Goal: Task Accomplishment & Management: Use online tool/utility

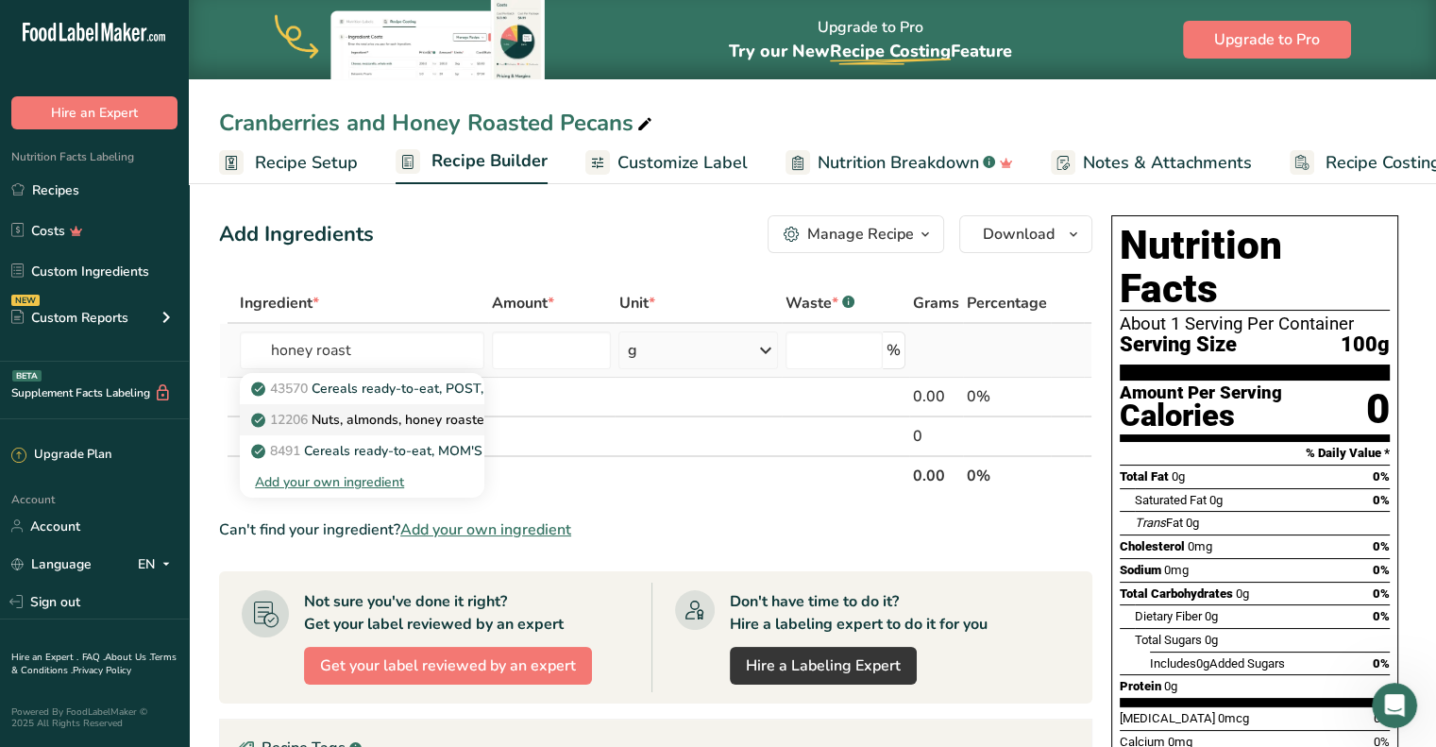
type input "honey roast"
click at [420, 422] on p "12206 Nuts, almonds, honey roasted, unblanched" at bounding box center [412, 420] width 314 height 20
type input "Nuts, almonds, honey roasted, unblanched"
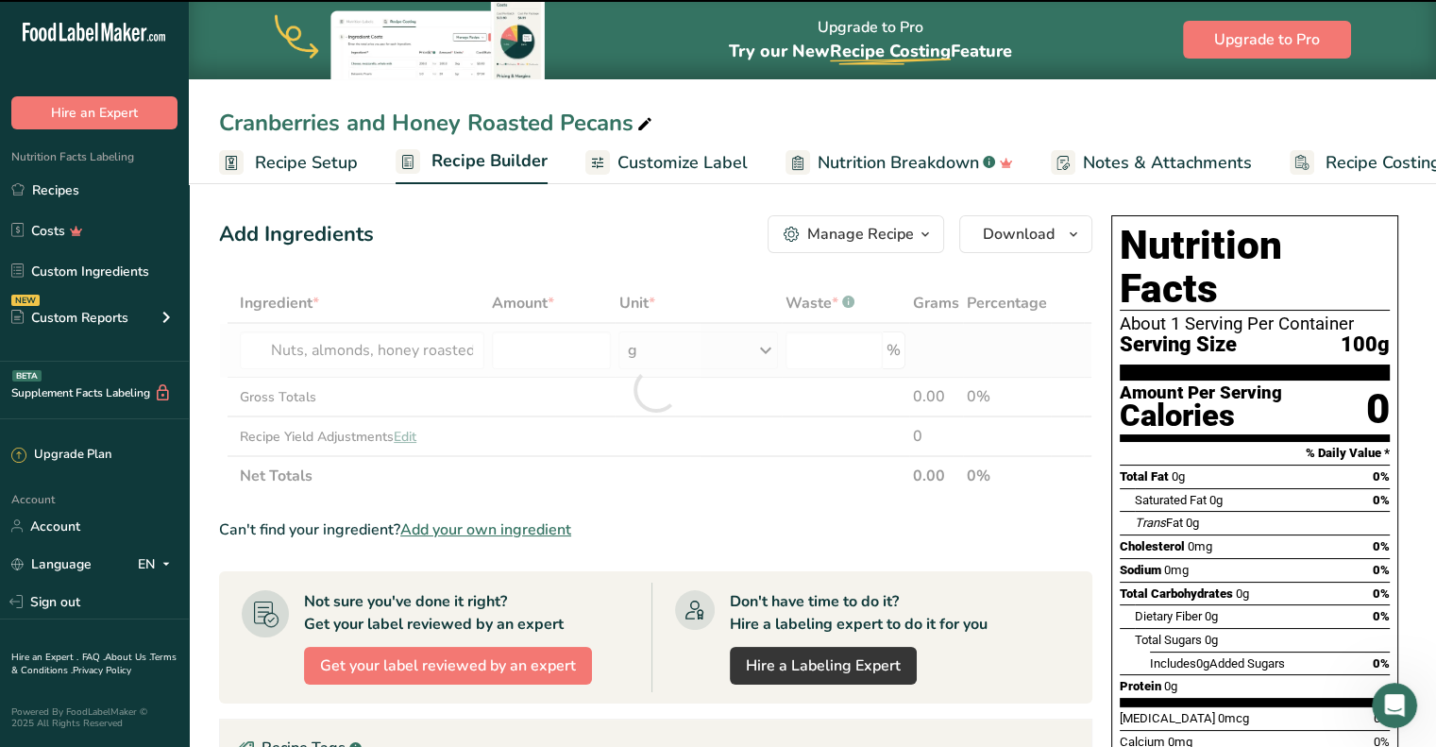
type input "0"
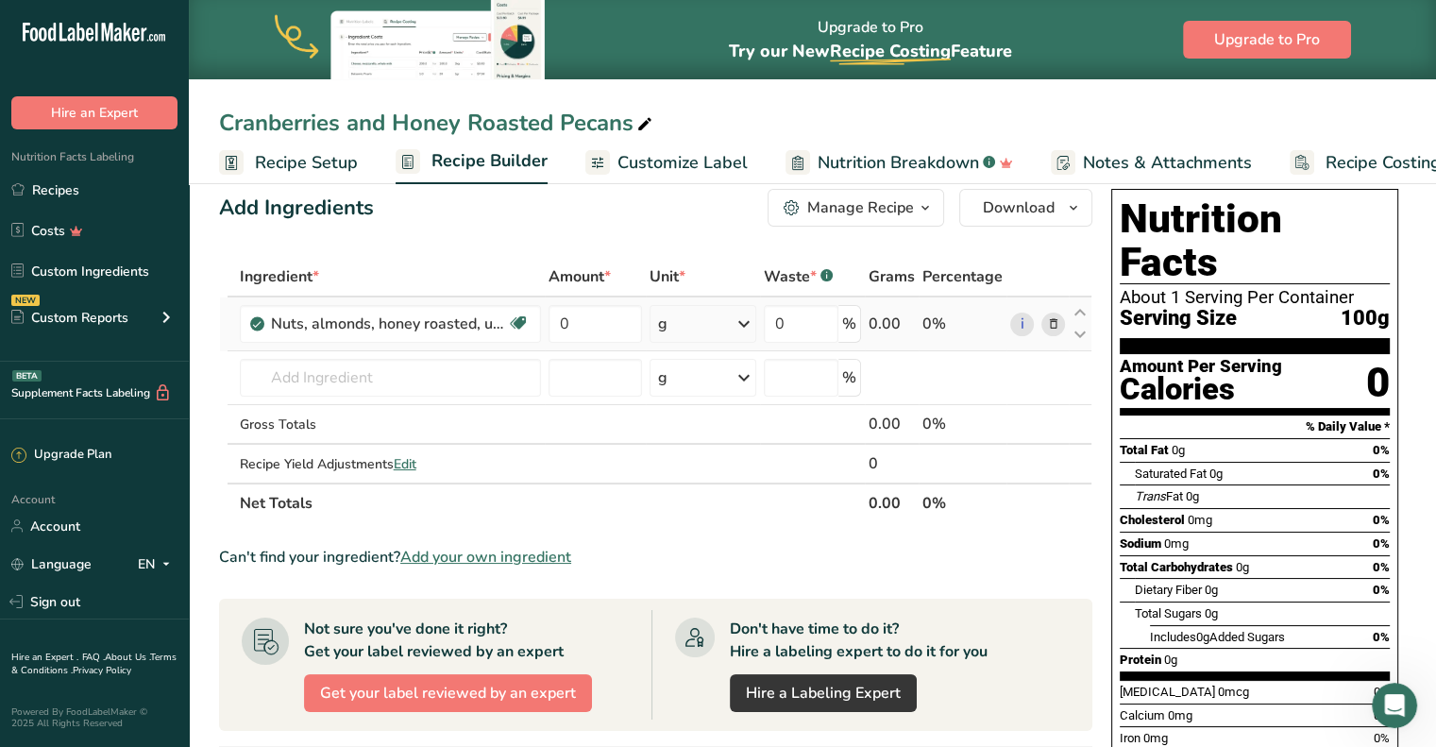
scroll to position [25, 0]
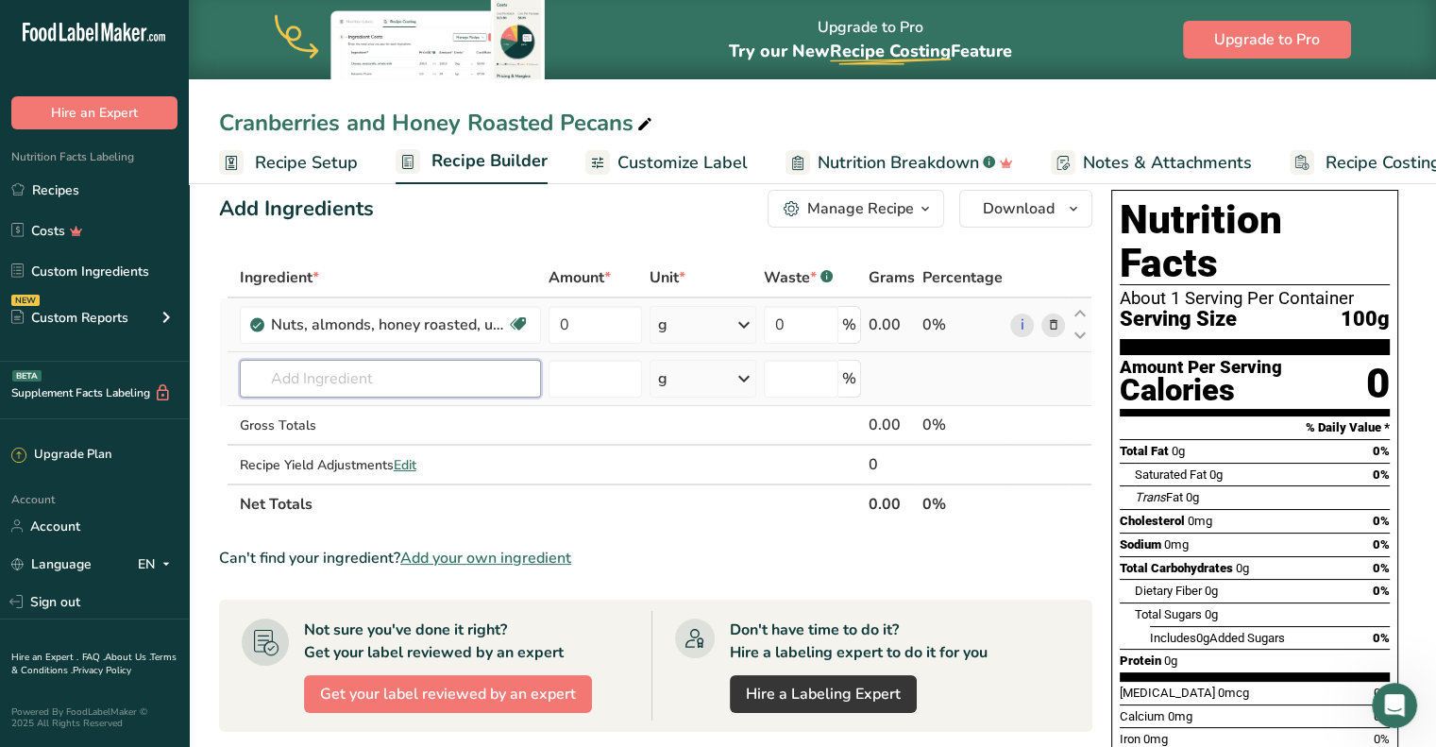
click at [398, 380] on input "text" at bounding box center [390, 379] width 301 height 38
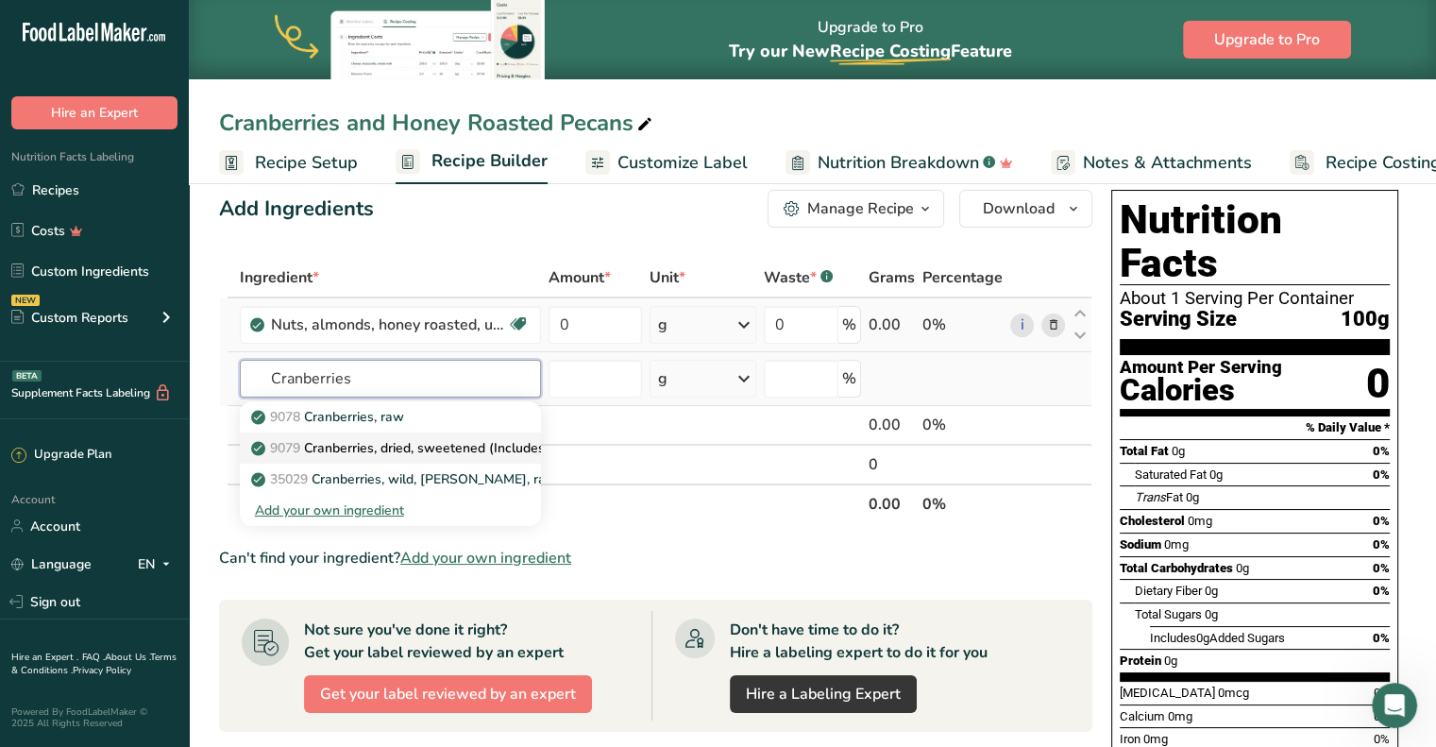
type input "Cranberries"
click at [419, 438] on p "9079 Cranberries, dried, sweetened (Includes foods for USDA's Food Distribution…" at bounding box center [538, 448] width 567 height 20
type input "Cranberries, dried, sweetened (Includes foods for USDA's Food Distribution Prog…"
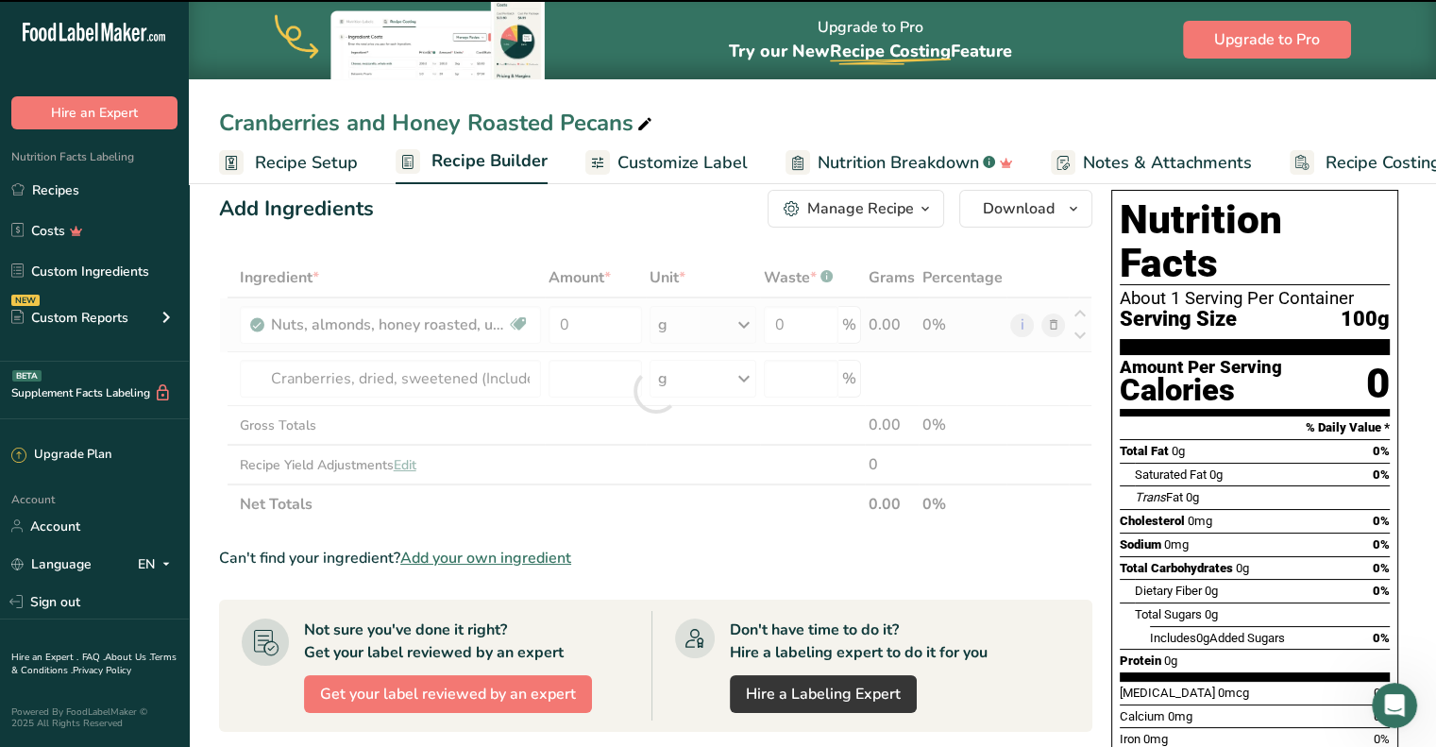
type input "0"
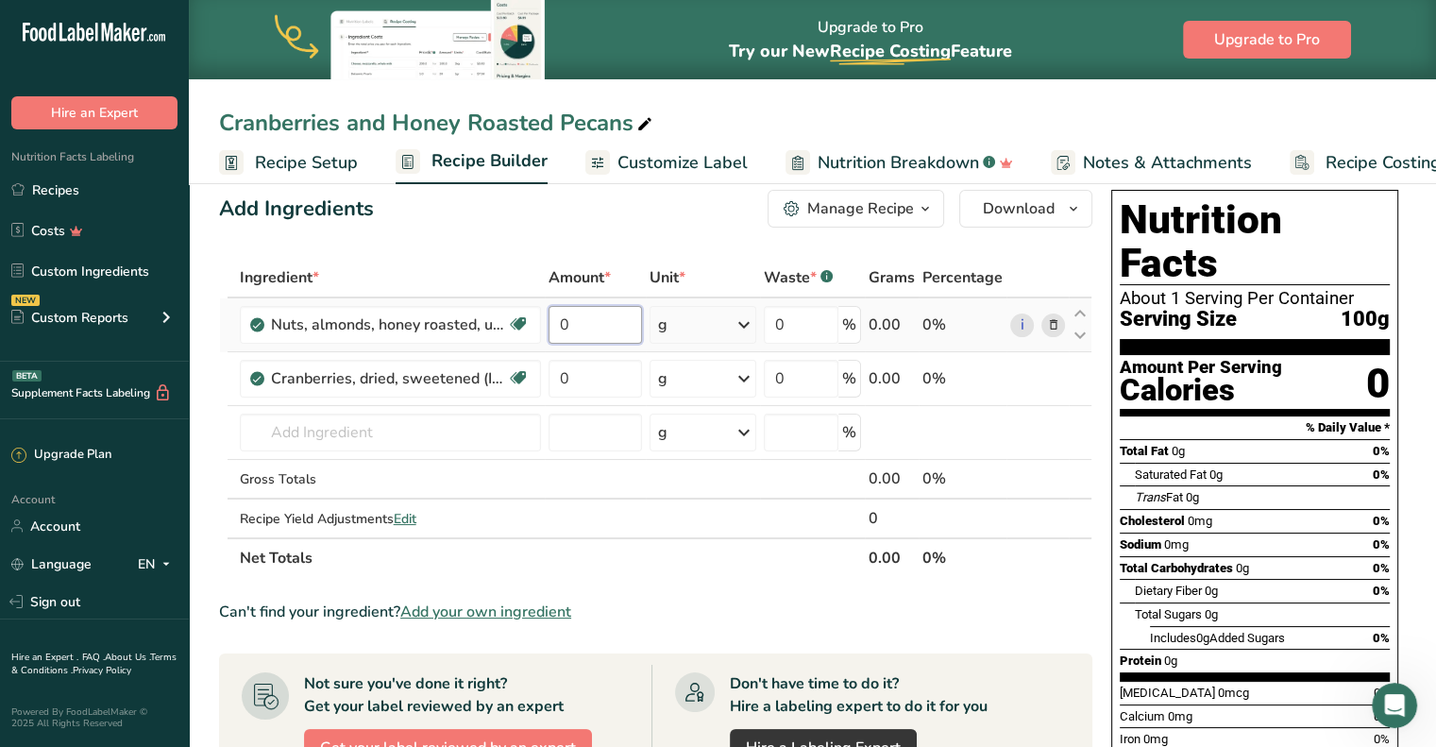
click at [594, 323] on input "0" at bounding box center [595, 325] width 94 height 38
type input "75"
click at [597, 377] on div "Ingredient * Amount * Unit * Waste * .a-a{fill:#347362;}.b-a{fill:#fff;} Grams …" at bounding box center [655, 418] width 873 height 320
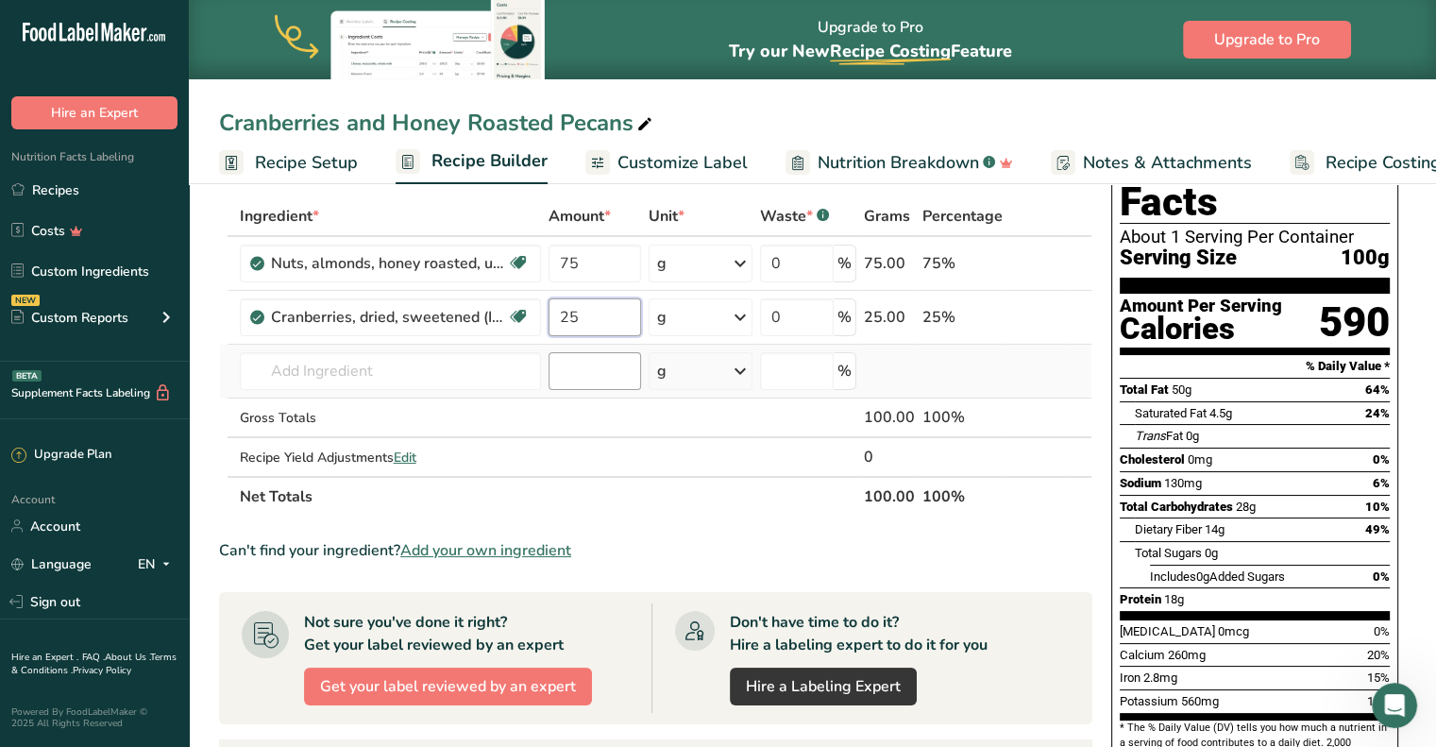
scroll to position [120, 0]
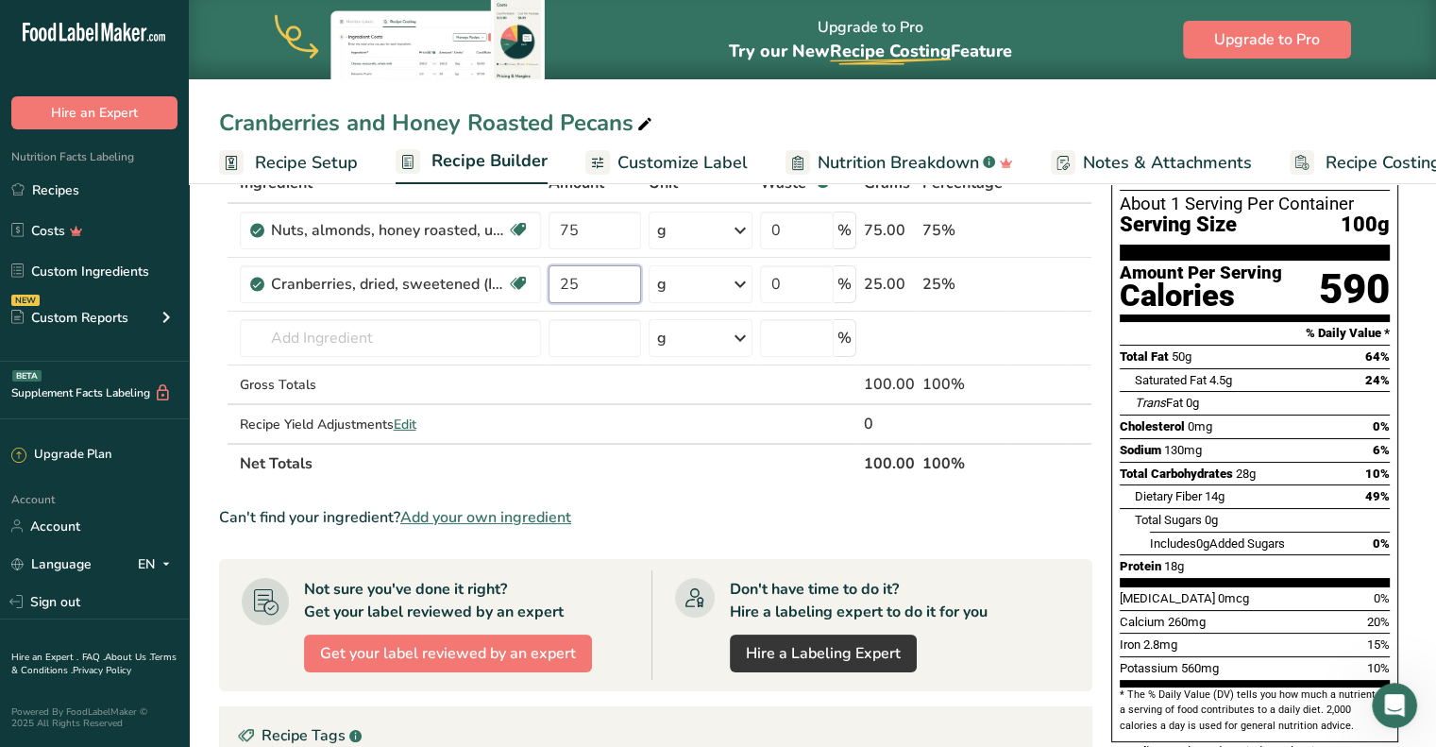
type input "25"
click at [679, 146] on link "Customize Label" at bounding box center [666, 163] width 162 height 42
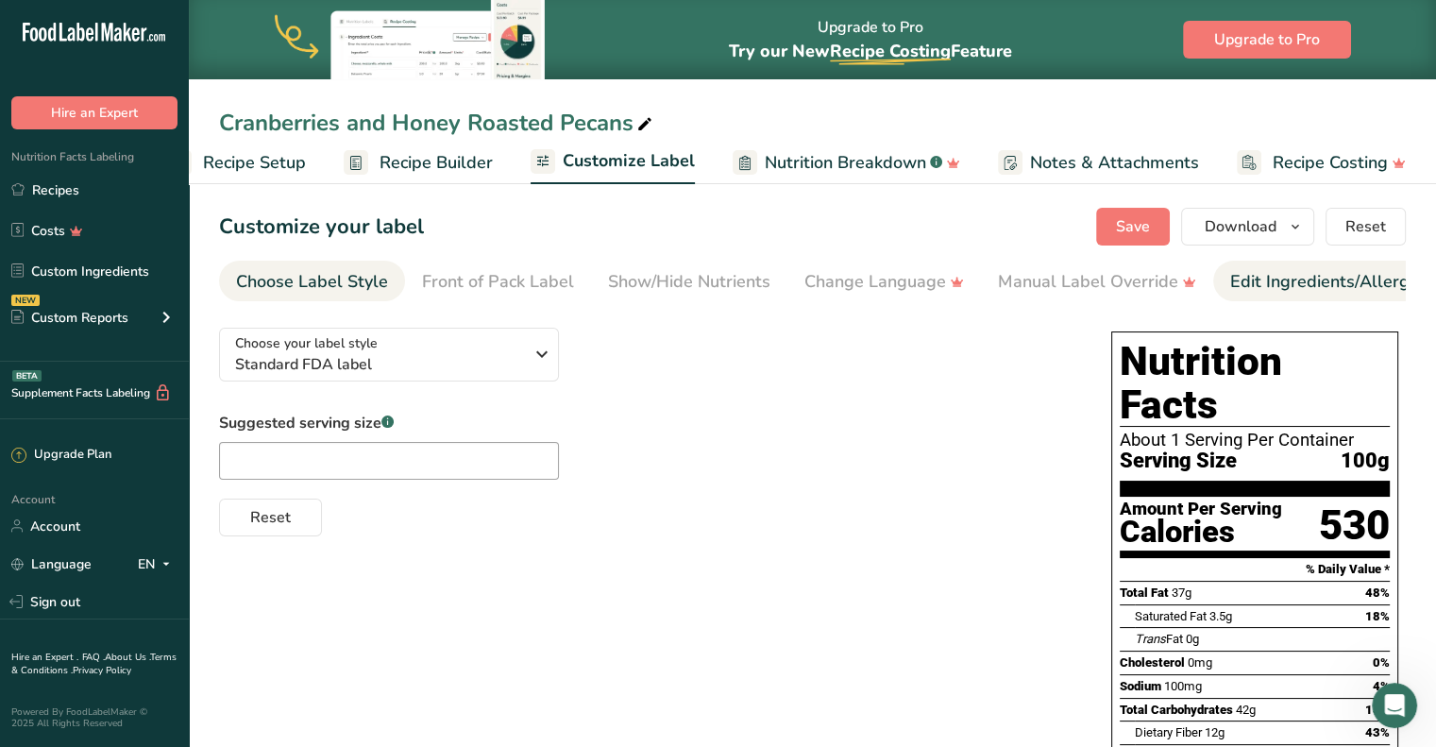
click at [1341, 275] on div "Edit Ingredients/Allergens List" at bounding box center [1350, 281] width 240 height 25
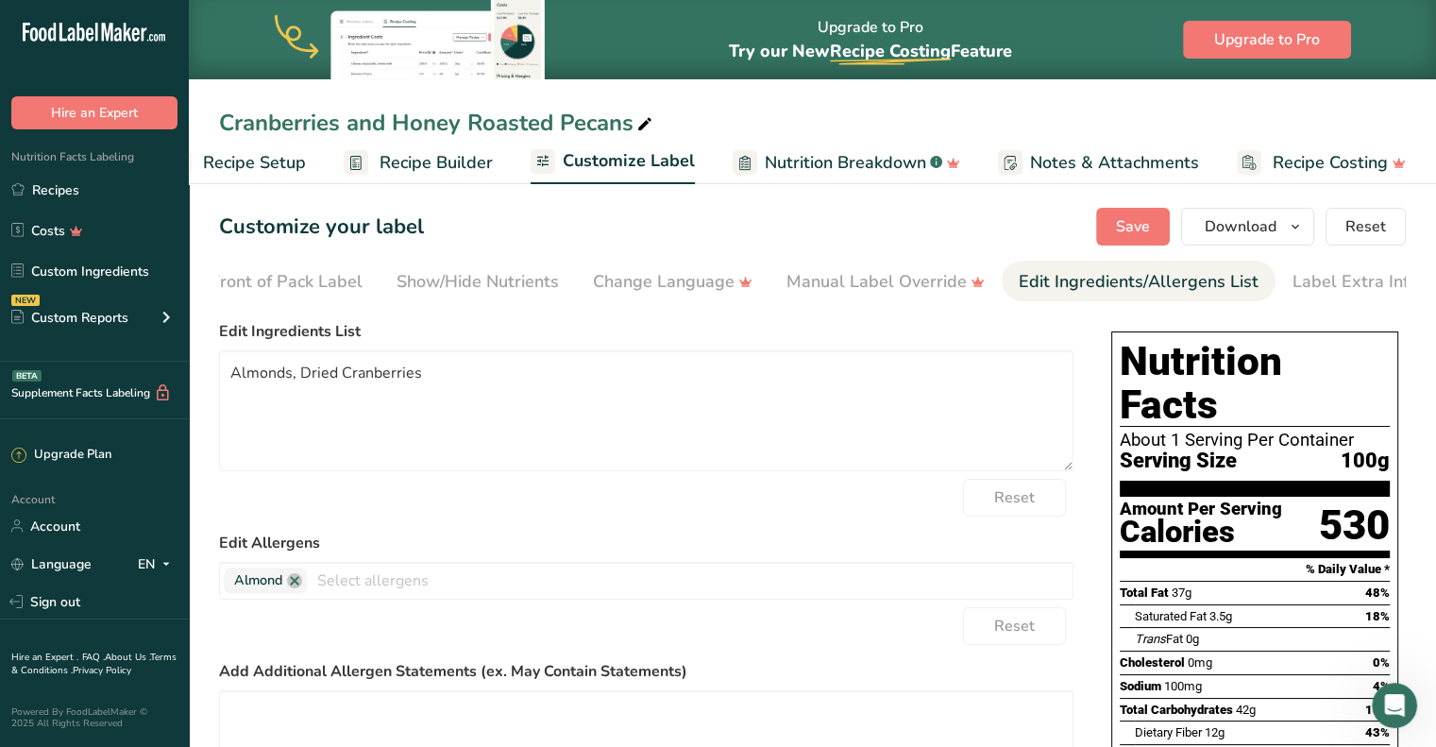
scroll to position [0, 230]
click at [291, 584] on link at bounding box center [294, 580] width 15 height 15
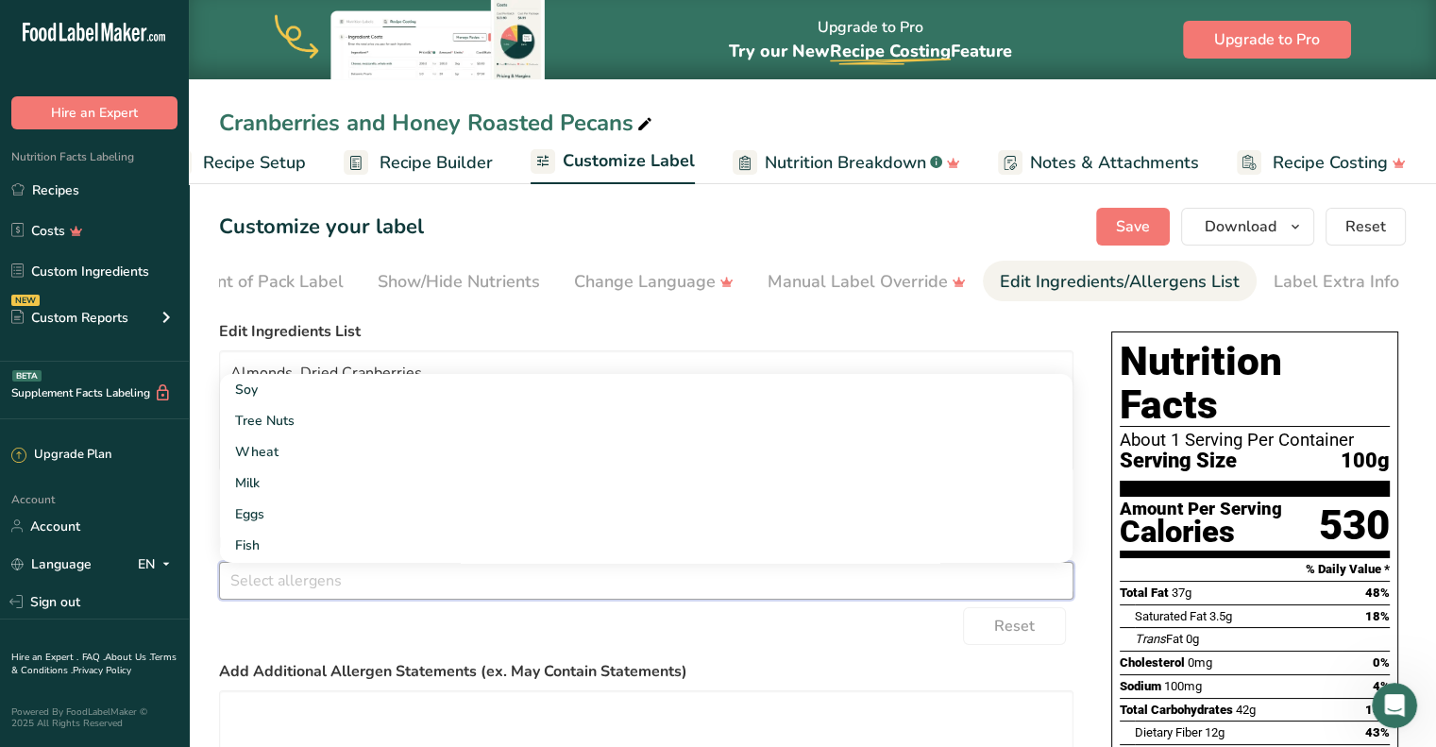
click at [351, 594] on input "text" at bounding box center [646, 579] width 852 height 29
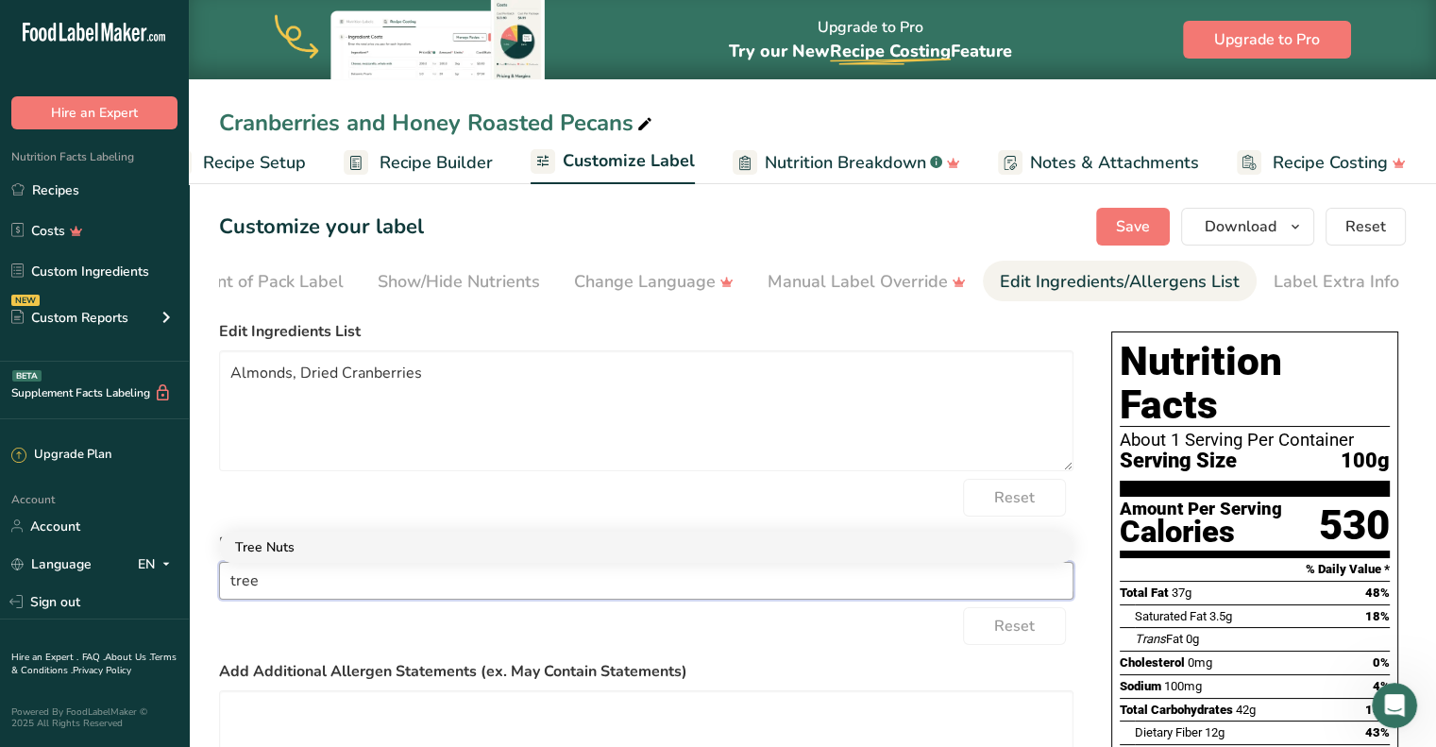
type input "tree"
click at [318, 551] on link "Tree Nuts" at bounding box center [646, 546] width 852 height 31
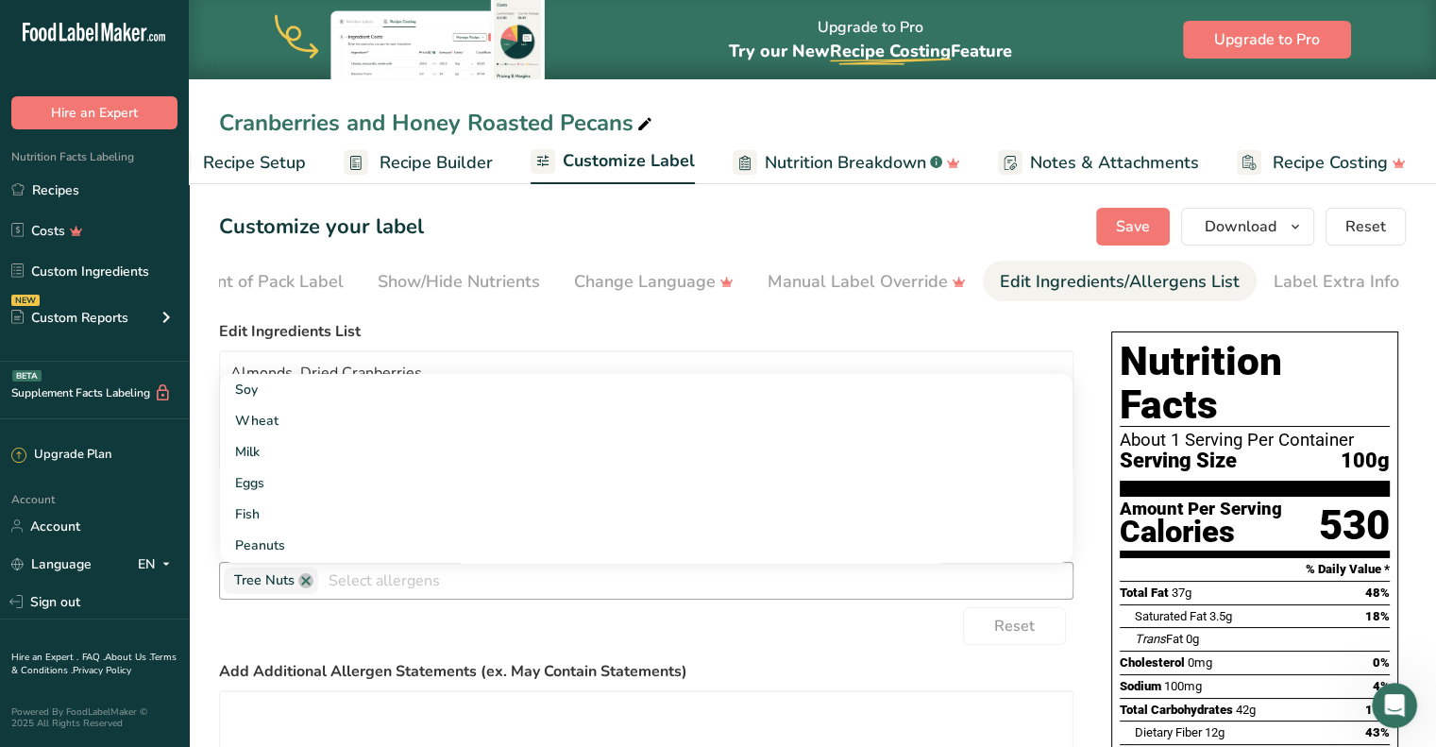
click at [412, 645] on div "Reset" at bounding box center [646, 626] width 854 height 38
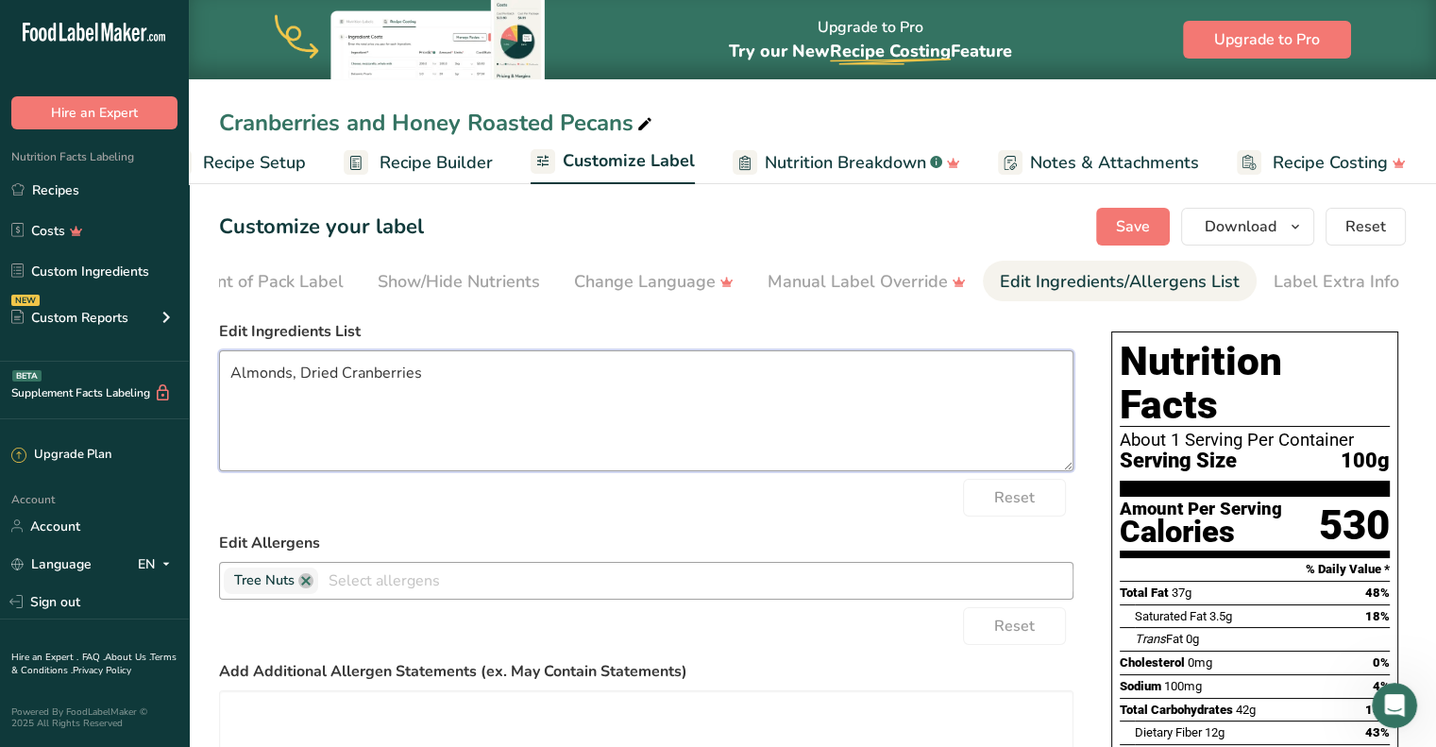
click at [264, 379] on textarea "Almonds, Dried Cranberries" at bounding box center [646, 410] width 854 height 121
drag, startPoint x: 631, startPoint y: 450, endPoint x: 367, endPoint y: 412, distance: 266.2
click at [629, 448] on textarea "Honey Roasted Pecans, Dried Cranberries" at bounding box center [646, 410] width 854 height 121
click at [383, 368] on textarea "Honey Roasted Pecans, Dried Cranberries" at bounding box center [646, 410] width 854 height 121
click at [742, 380] on textarea "Pecans, Honey, Corn Syrup, Sea Salt, Xantham Gum, Dried Cranberries" at bounding box center [646, 410] width 854 height 121
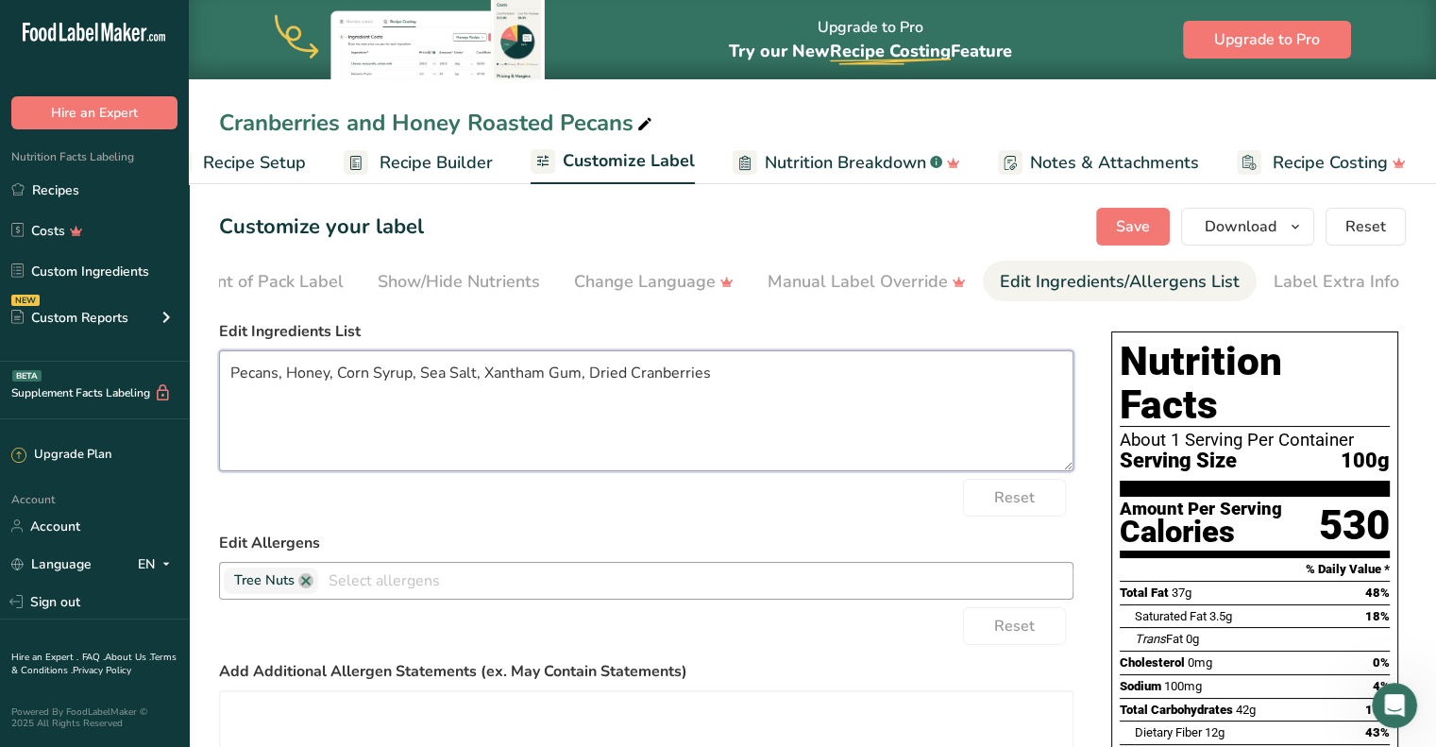
click at [226, 375] on textarea "Pecans, Honey, Corn Syrup, Sea Salt, Xantham Gum, Dried Cranberries" at bounding box center [646, 410] width 854 height 121
click at [743, 380] on textarea "Honey Roasted Pecans (Pecans, Honey, Corn Syrup, Sea Salt, Xantham Gum, Dried C…" at bounding box center [646, 410] width 854 height 121
click at [637, 384] on textarea "Honey Roasted Pecans (Pecans, Honey, Corn Syrup, Sea Salt, Xantham Gum, Dried C…" at bounding box center [646, 410] width 854 height 121
click at [820, 379] on textarea "Honey Roasted Pecans (Pecans, Honey, Corn Syrup, Sea Salt, Canola Oil Xantham G…" at bounding box center [646, 410] width 854 height 121
click at [1042, 433] on textarea "Honey Roasted Pecans (Pecans, Honey, Corn Syrup, Sea Salt, Canola Oil Xantham G…" at bounding box center [646, 410] width 854 height 121
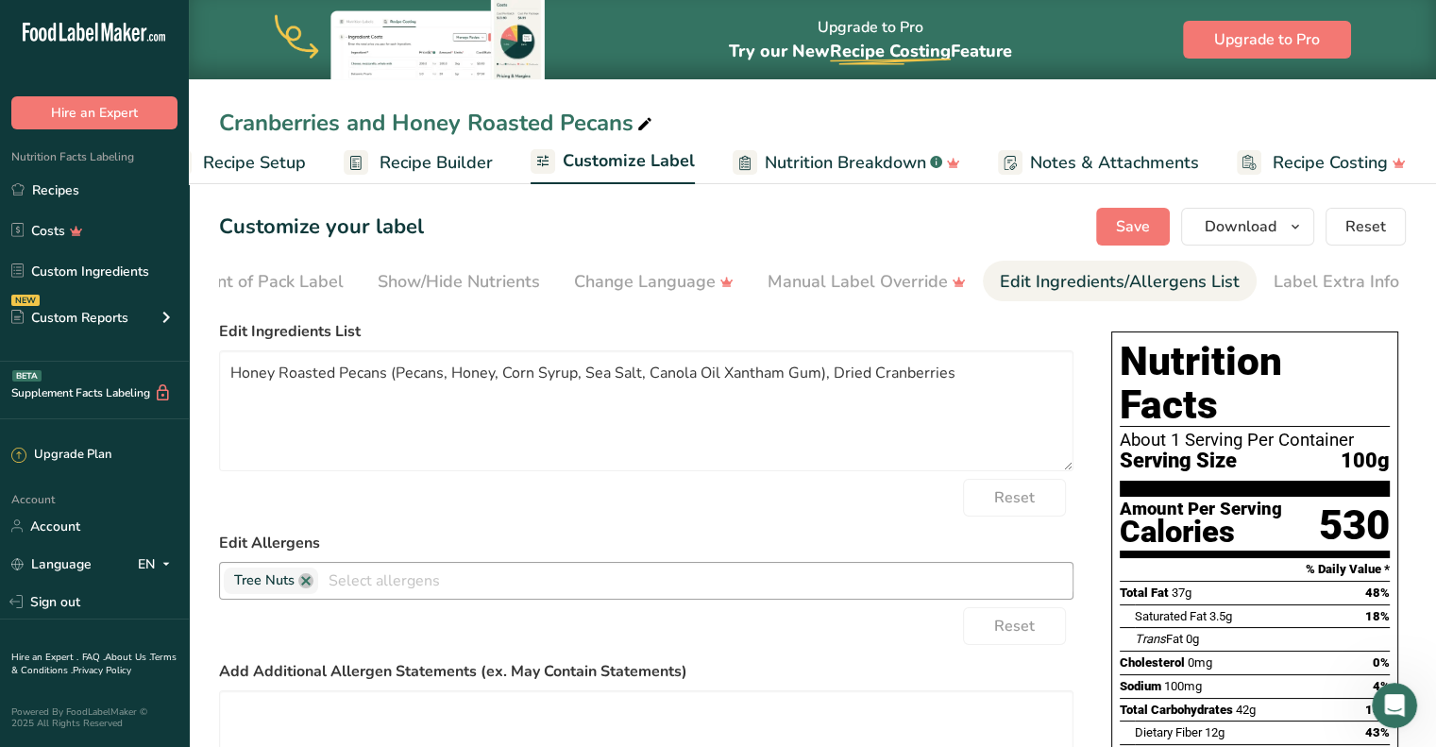
click at [748, 501] on div "Reset" at bounding box center [646, 498] width 854 height 38
click at [1136, 228] on span "Save" at bounding box center [1133, 226] width 34 height 23
drag, startPoint x: 782, startPoint y: 381, endPoint x: 794, endPoint y: 379, distance: 12.4
click at [794, 379] on textarea "Honey Roasted Pecans (Pecans, Honey, Corn Syrup, Sea Salt, Canola Oil Xantham G…" at bounding box center [646, 410] width 854 height 121
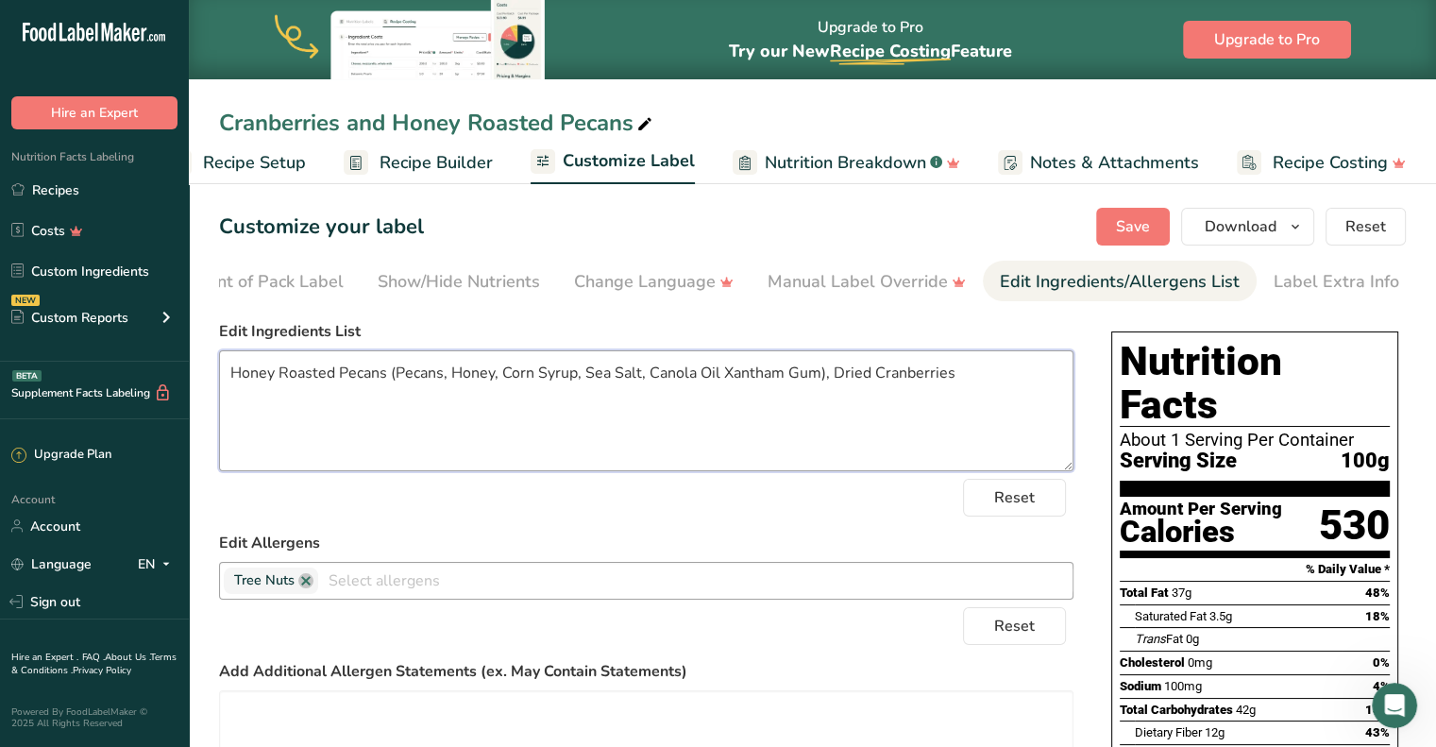
drag, startPoint x: 844, startPoint y: 424, endPoint x: 749, endPoint y: 414, distance: 95.8
click at [842, 424] on textarea "Honey Roasted Pecans (Pecans, Honey, Corn Syrup, Sea Salt, Canola Oil Xantham G…" at bounding box center [646, 410] width 854 height 121
click at [718, 374] on textarea "Honey Roasted Pecans (Pecans, Honey, Corn Syrup, Sea Salt, Canola Oil Xantham G…" at bounding box center [646, 410] width 854 height 121
drag, startPoint x: 754, startPoint y: 433, endPoint x: 800, endPoint y: 399, distance: 57.4
click at [754, 432] on textarea "Honey Roasted Pecans (Pecans, Honey, Corn Syrup, Sea Salt, Canola Oil, Xantham …" at bounding box center [646, 410] width 854 height 121
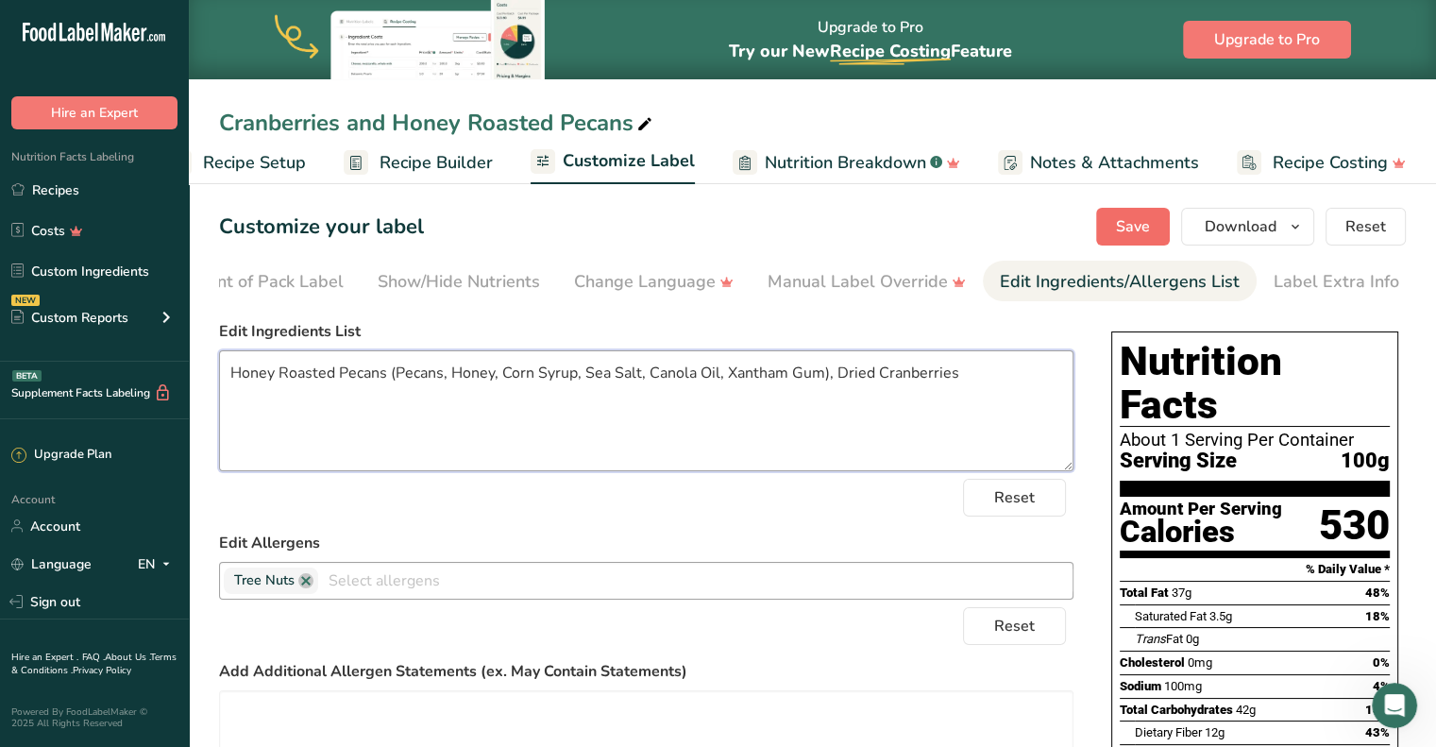
type textarea "Honey Roasted Pecans (Pecans, Honey, Corn Syrup, Sea Salt, Canola Oil, Xantham …"
click at [1133, 229] on span "Save" at bounding box center [1133, 226] width 34 height 23
click at [1138, 218] on span "Save" at bounding box center [1133, 226] width 34 height 23
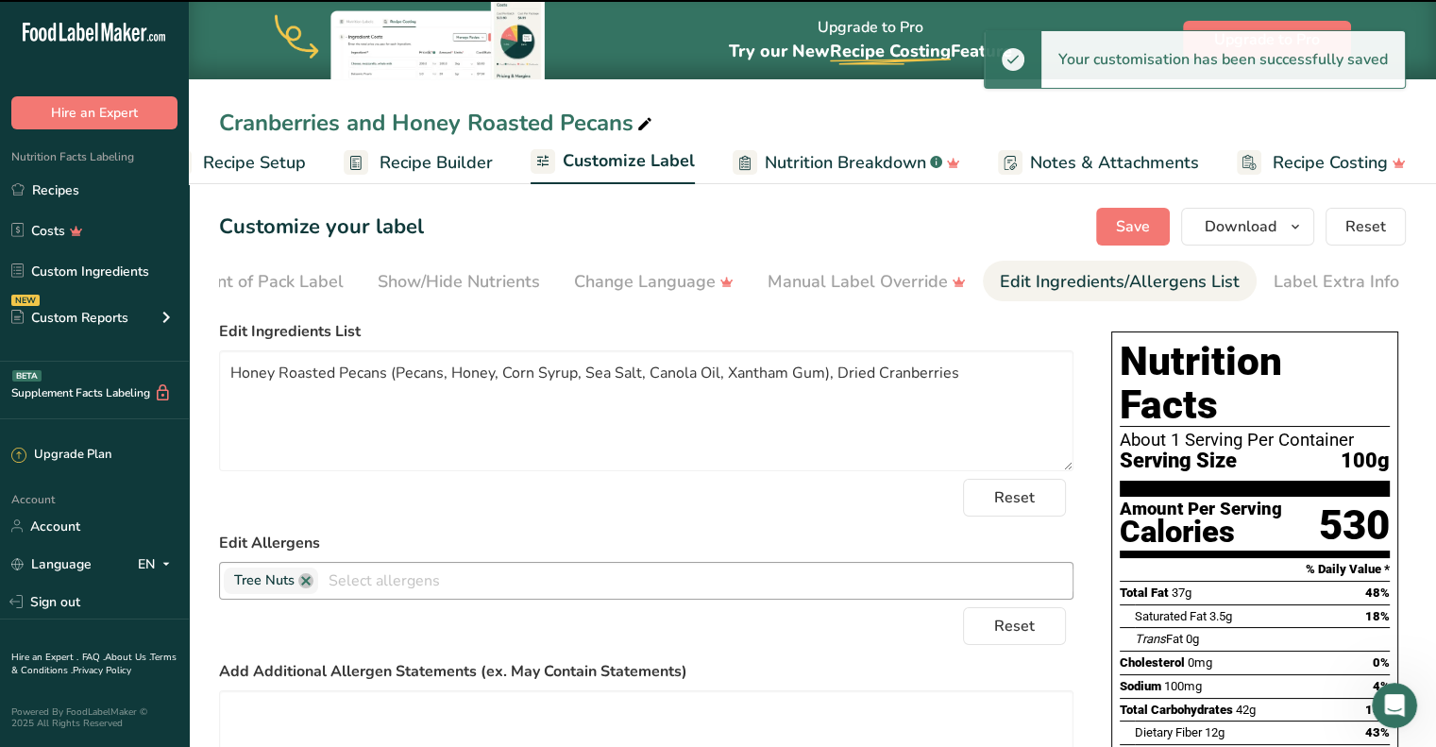
click at [426, 160] on span "Recipe Builder" at bounding box center [435, 162] width 113 height 25
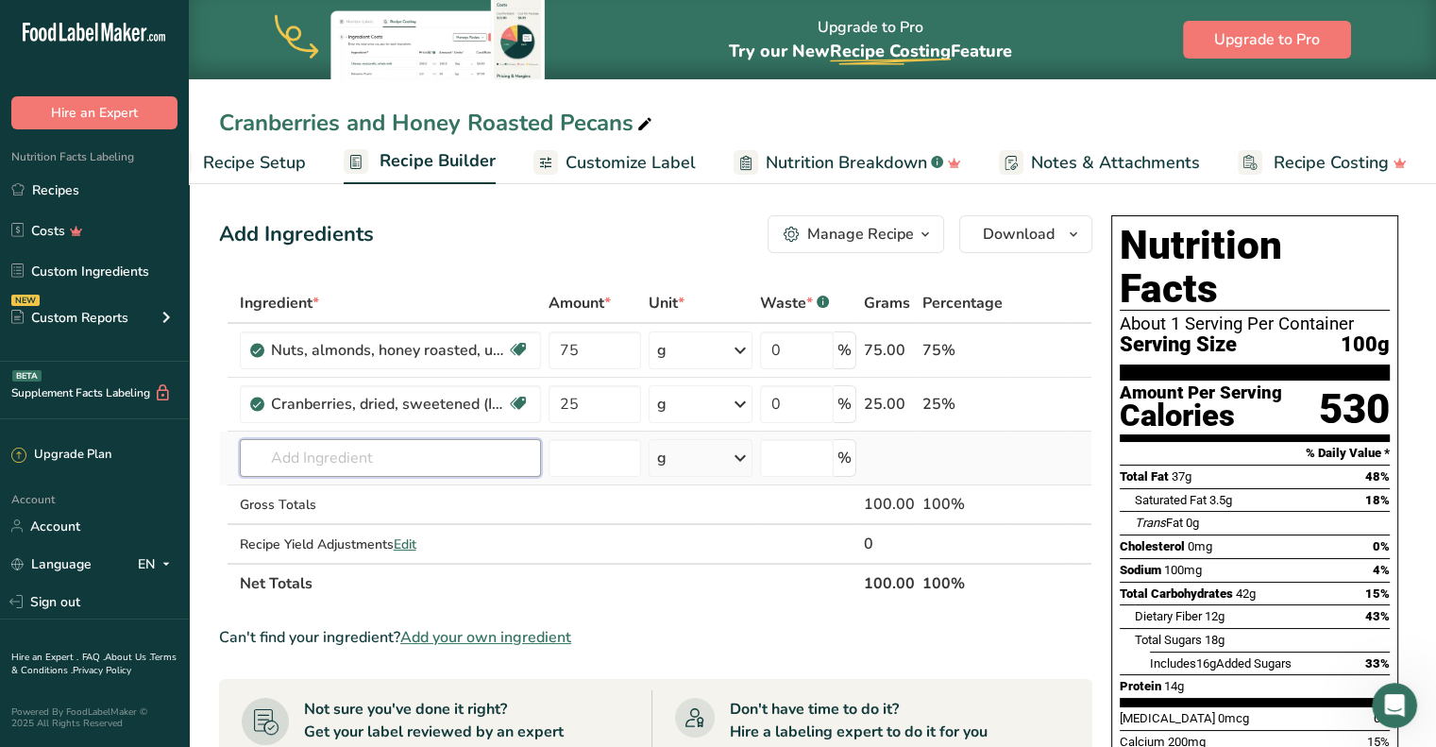
click at [292, 452] on input "text" at bounding box center [390, 458] width 301 height 38
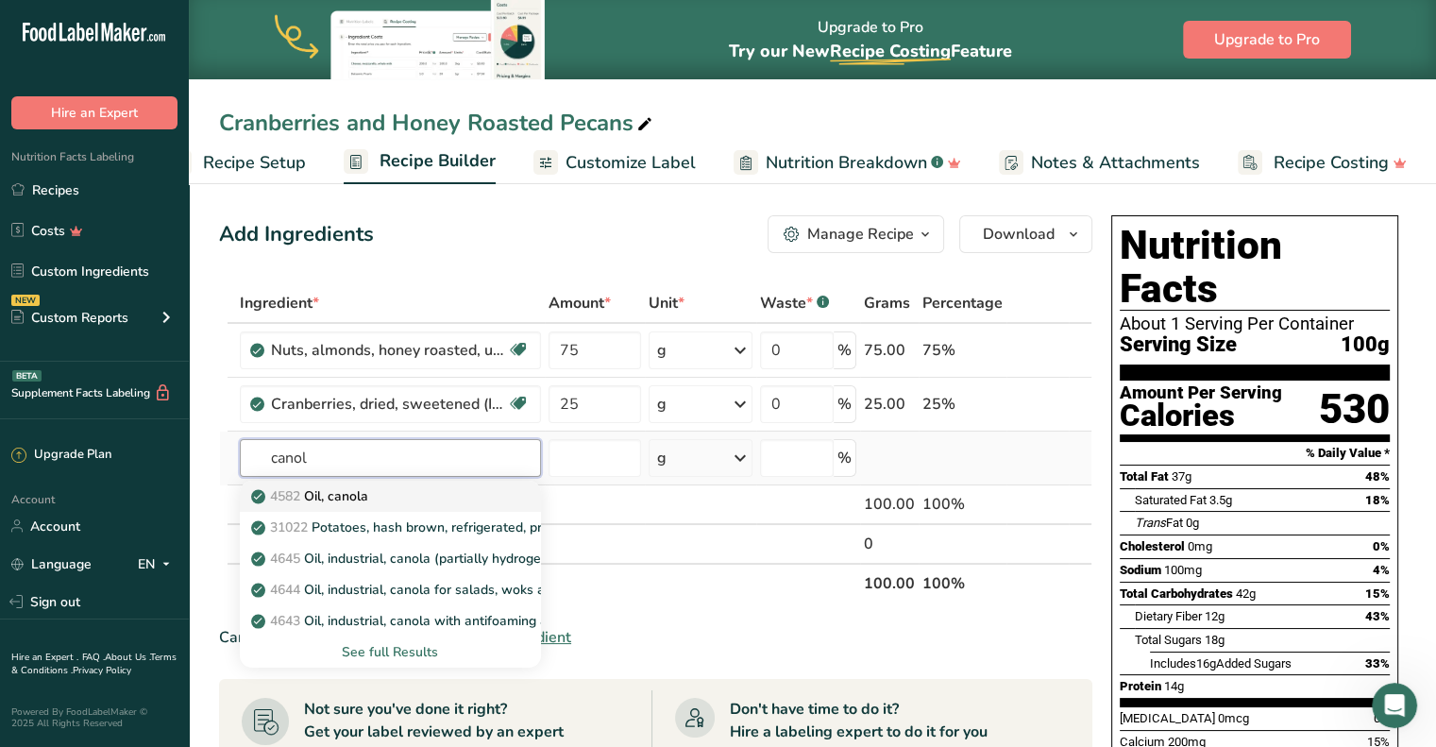
type input "canol"
click at [362, 494] on p "4582 Oil, canola" at bounding box center [311, 496] width 113 height 20
type input "Oil, canola"
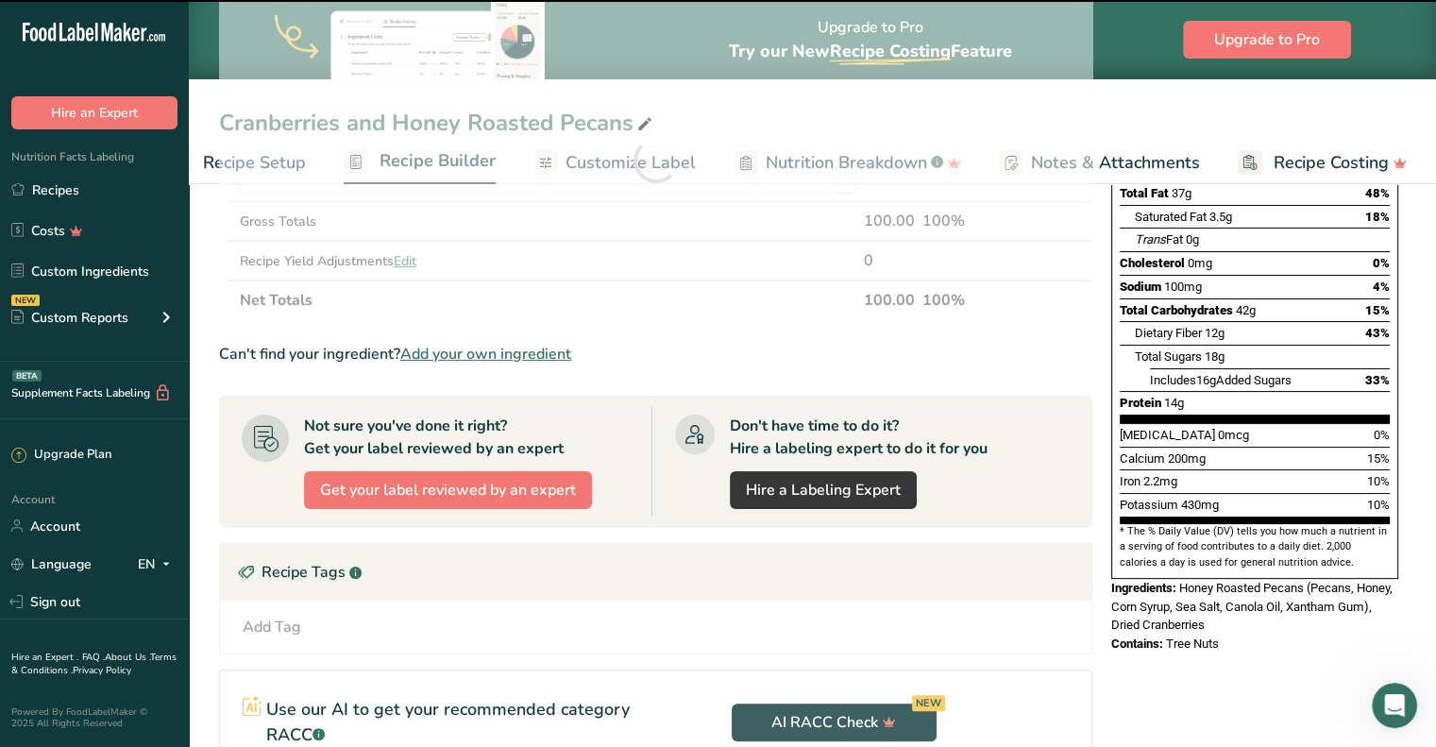
type input "0"
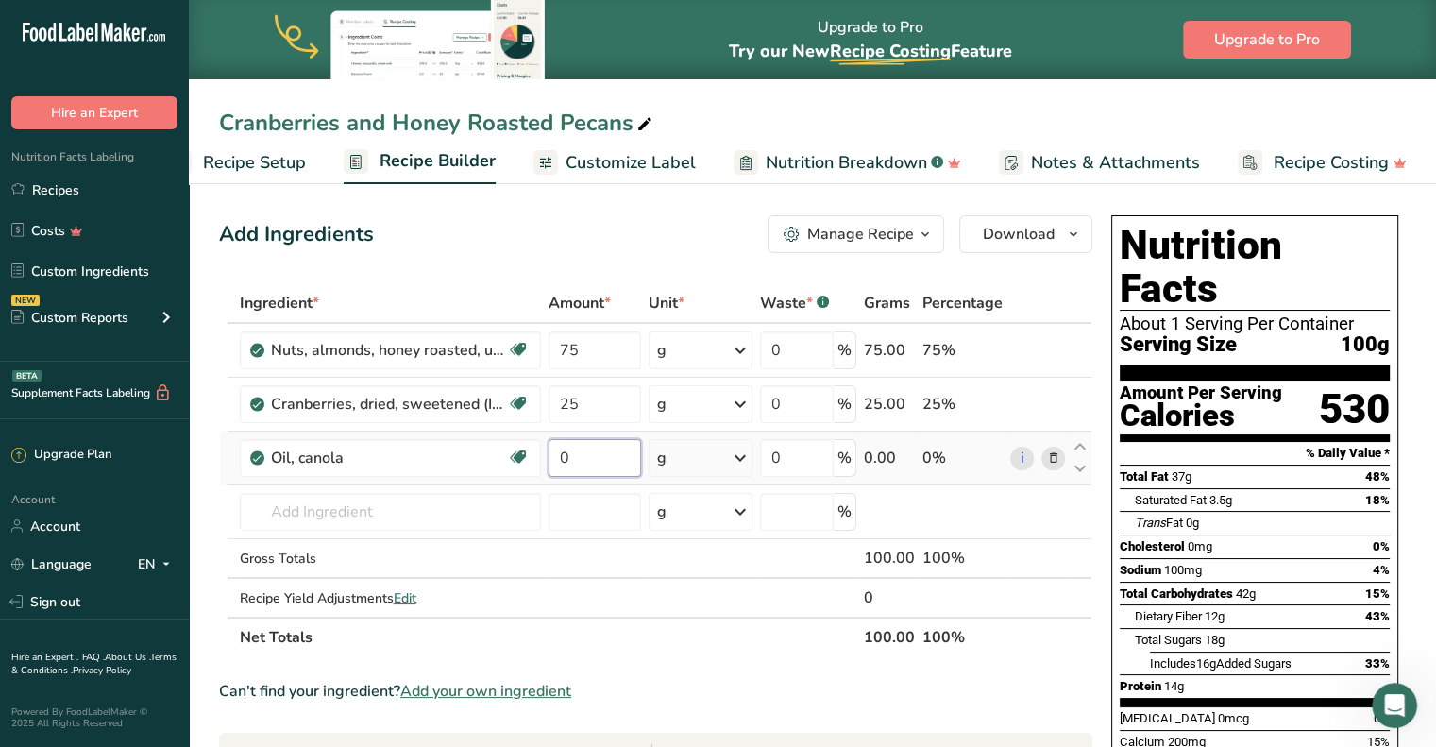
click at [587, 459] on input "0" at bounding box center [594, 458] width 93 height 38
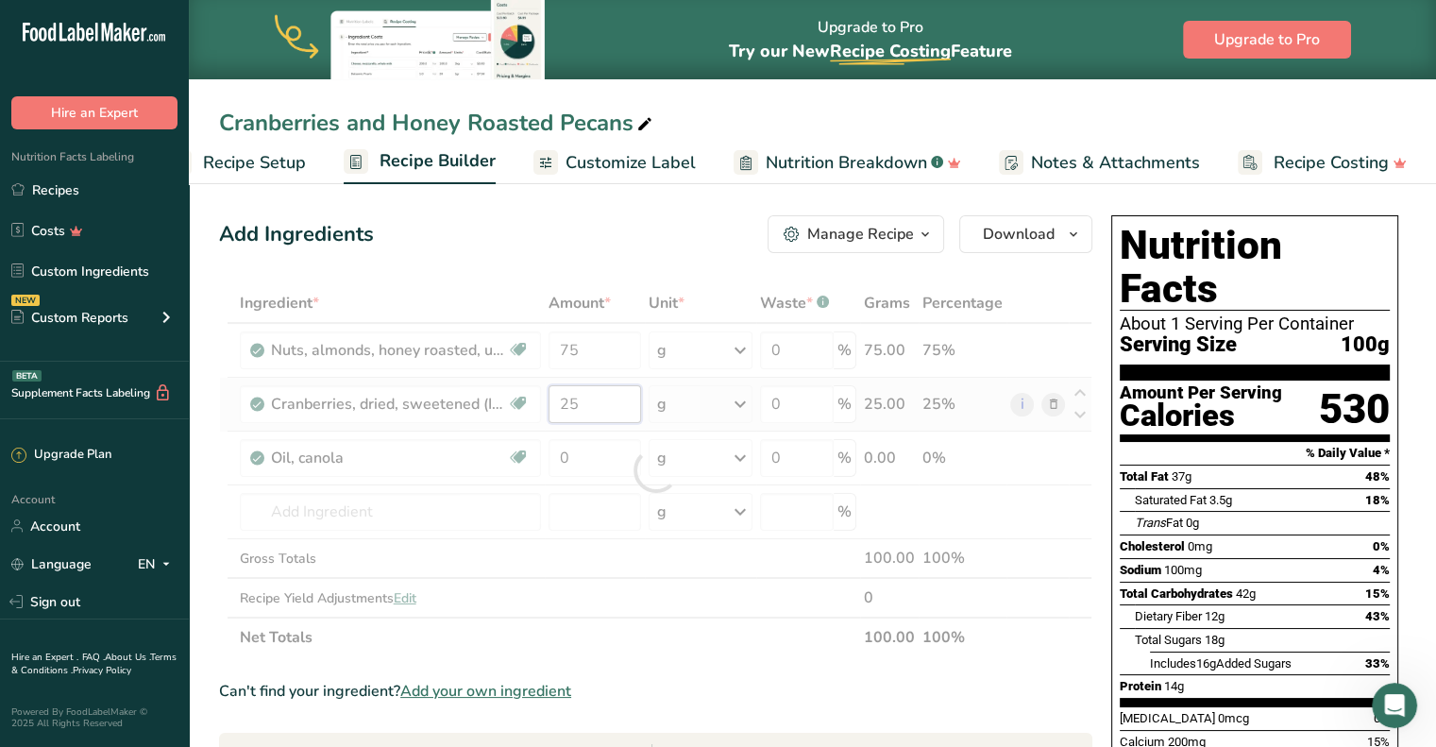
click at [596, 400] on div "Ingredient * Amount * Unit * Waste * .a-a{fill:#347362;}.b-a{fill:#fff;} Grams …" at bounding box center [655, 470] width 873 height 374
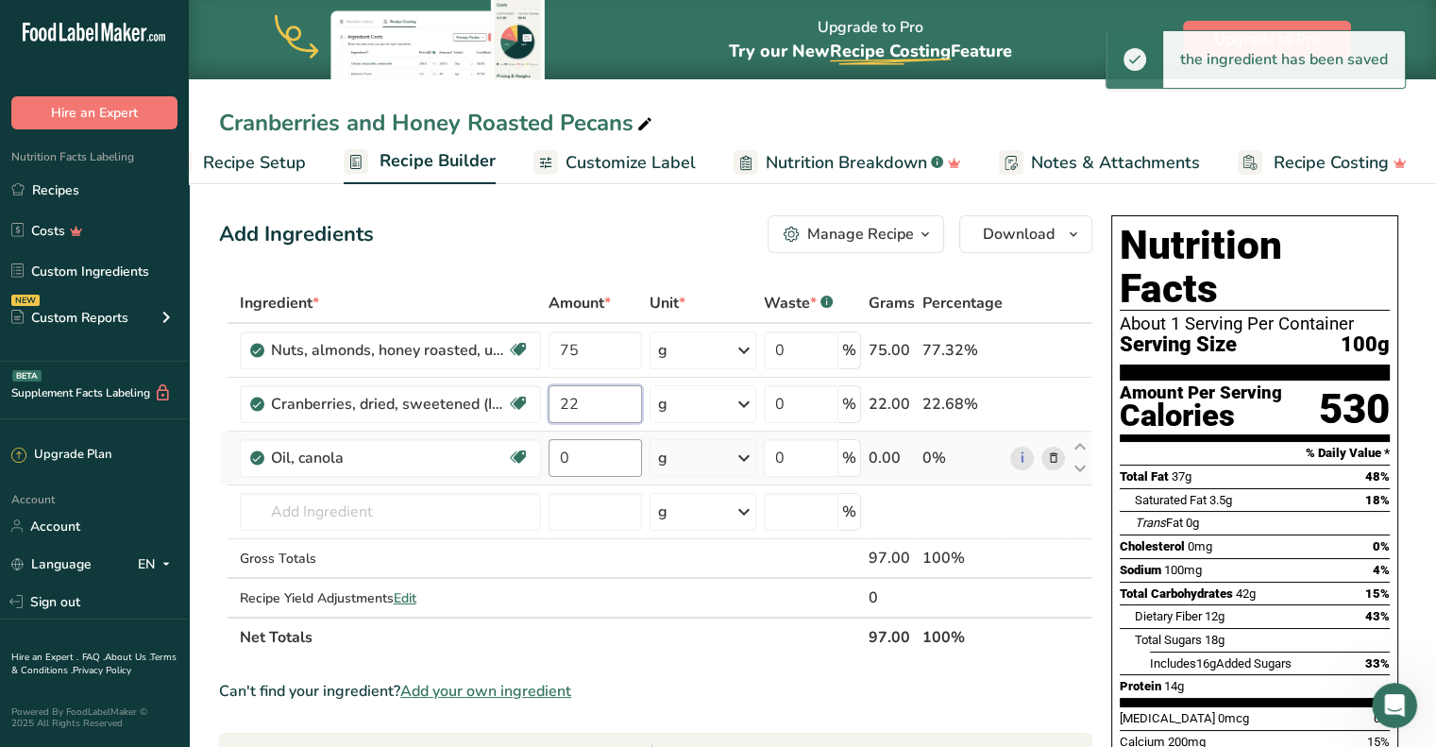
type input "22"
click at [587, 466] on div "Ingredient * Amount * Unit * Waste * .a-a{fill:#347362;}.b-a{fill:#fff;} Grams …" at bounding box center [655, 470] width 873 height 374
type input "3"
click at [618, 155] on span "Customize Label" at bounding box center [630, 162] width 130 height 25
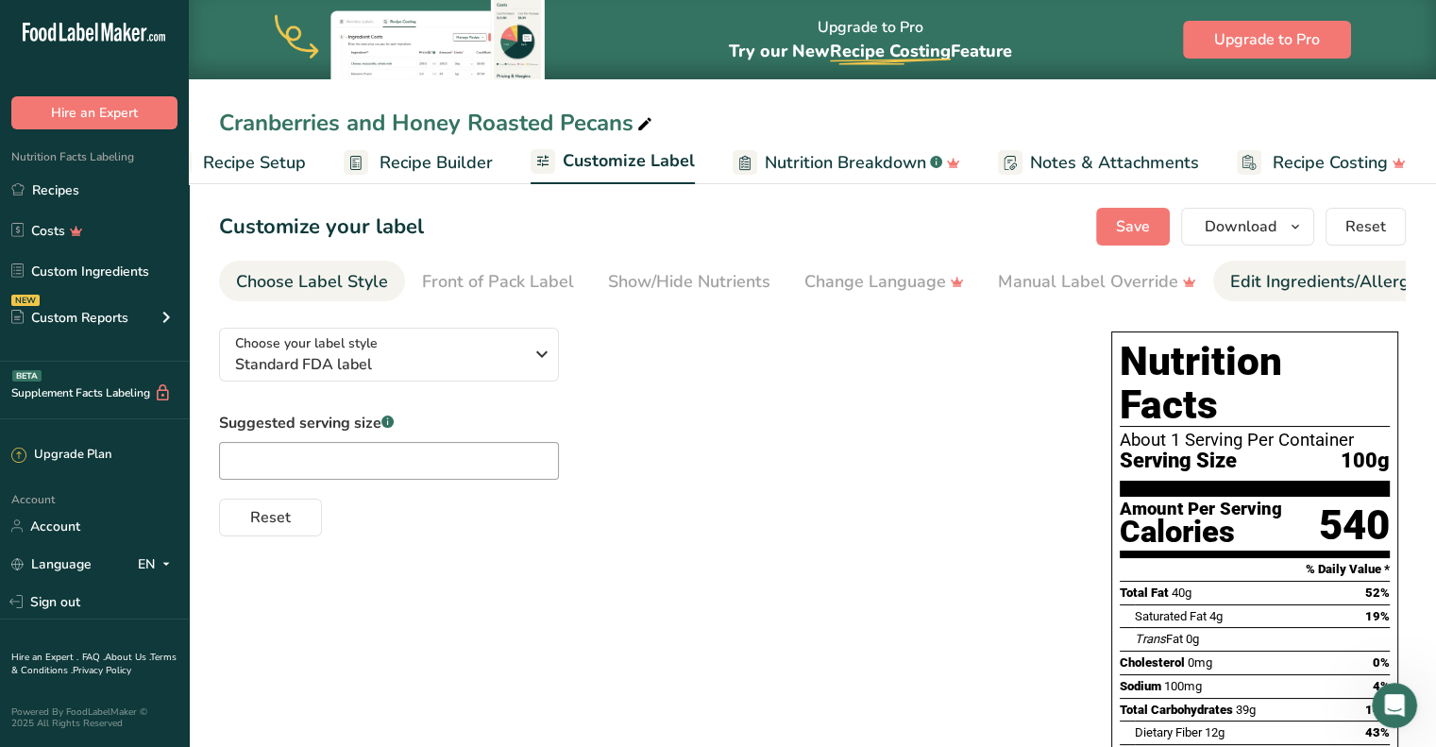
click at [1313, 269] on div "Edit Ingredients/Allergens List" at bounding box center [1350, 281] width 240 height 25
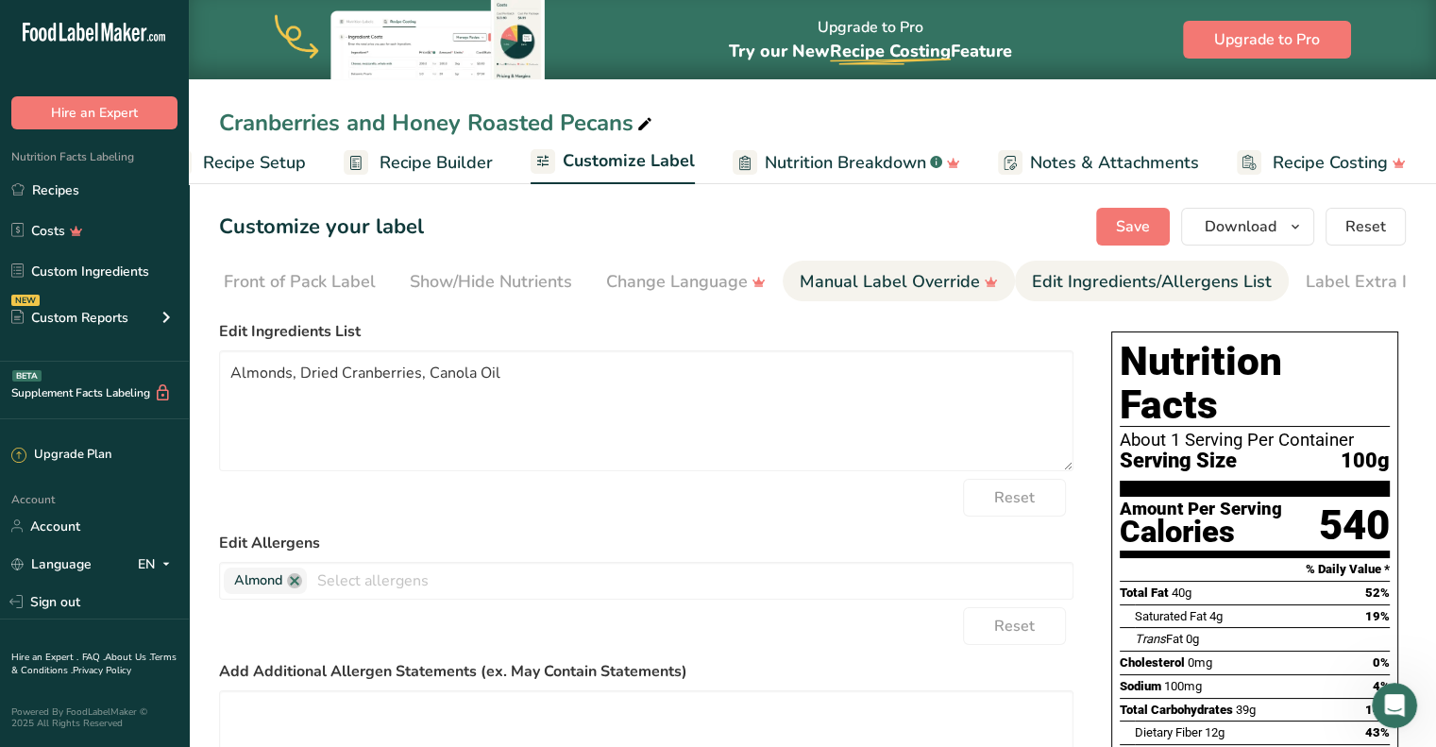
scroll to position [0, 230]
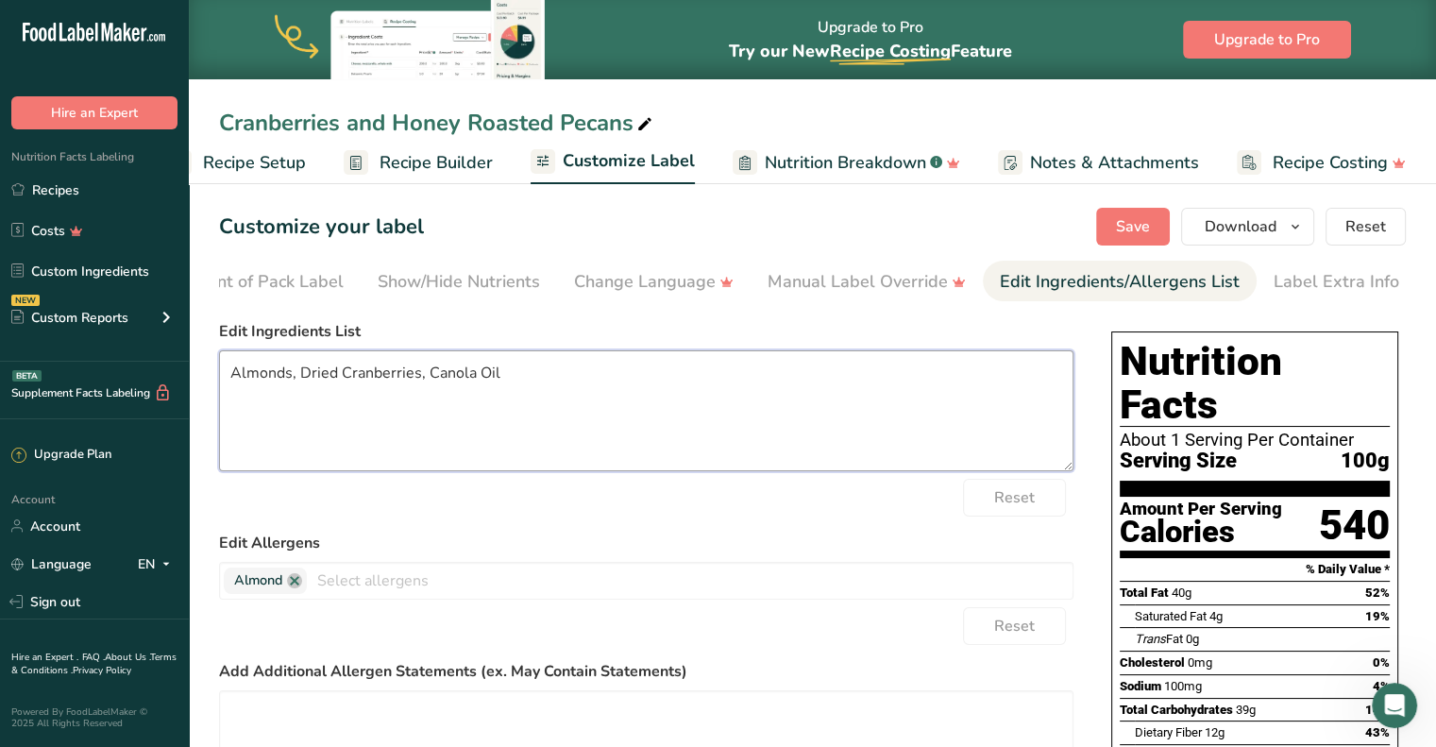
drag, startPoint x: 295, startPoint y: 378, endPoint x: 200, endPoint y: 377, distance: 94.4
click at [200, 377] on section "Customize your label Save Download Choose what to show on your downloaded label…" at bounding box center [812, 620] width 1247 height 886
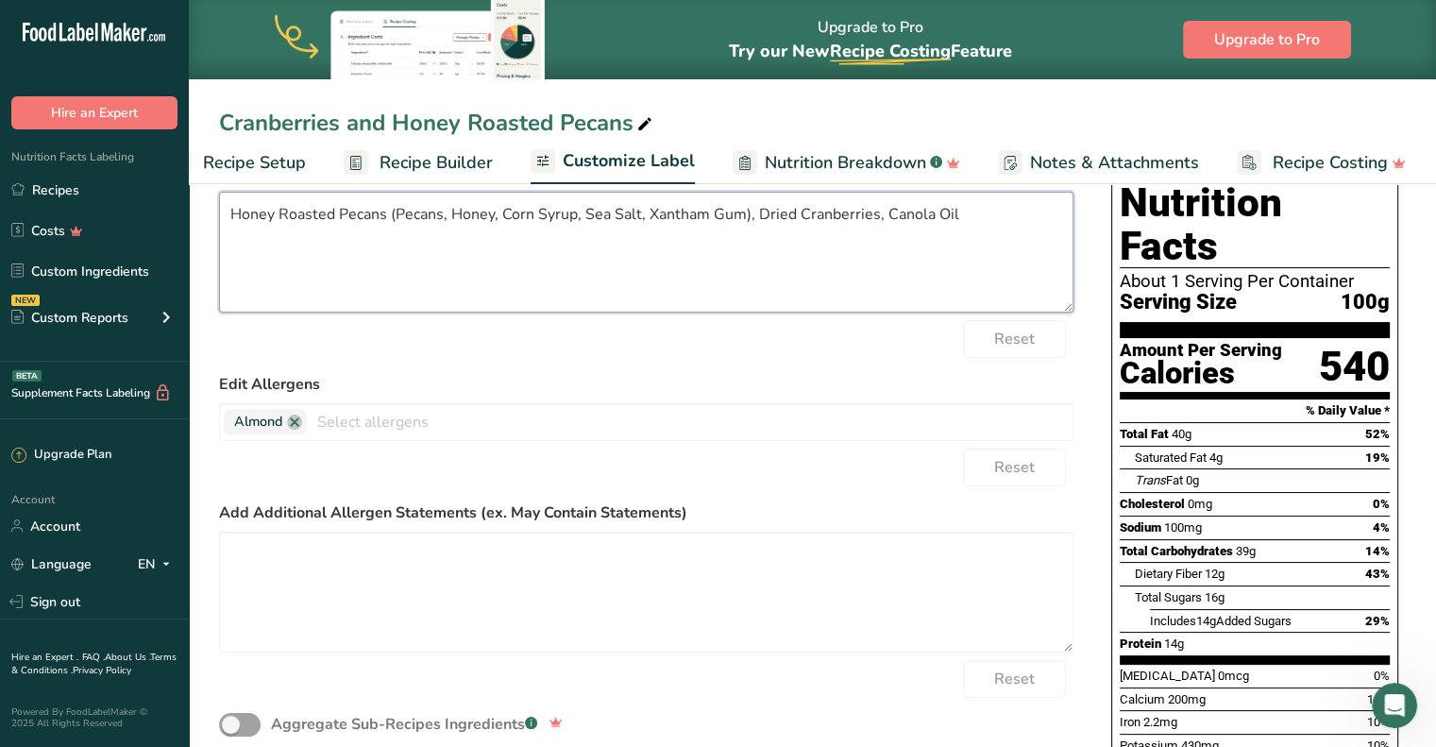
scroll to position [0, 0]
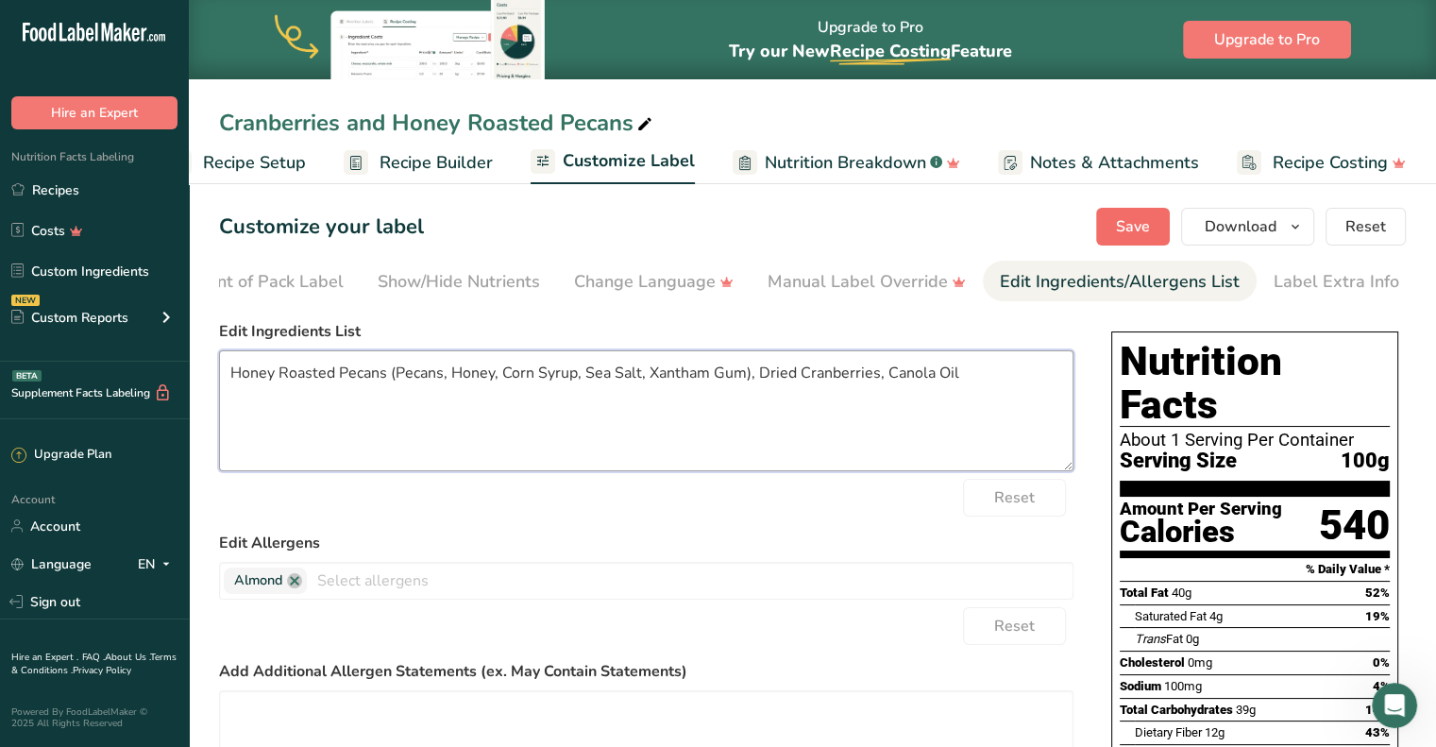
type textarea "Honey Roasted Pecans (Pecans, Honey, Corn Syrup, Sea Salt, Xantham Gum), Dried …"
click at [1129, 229] on span "Save" at bounding box center [1133, 226] width 34 height 23
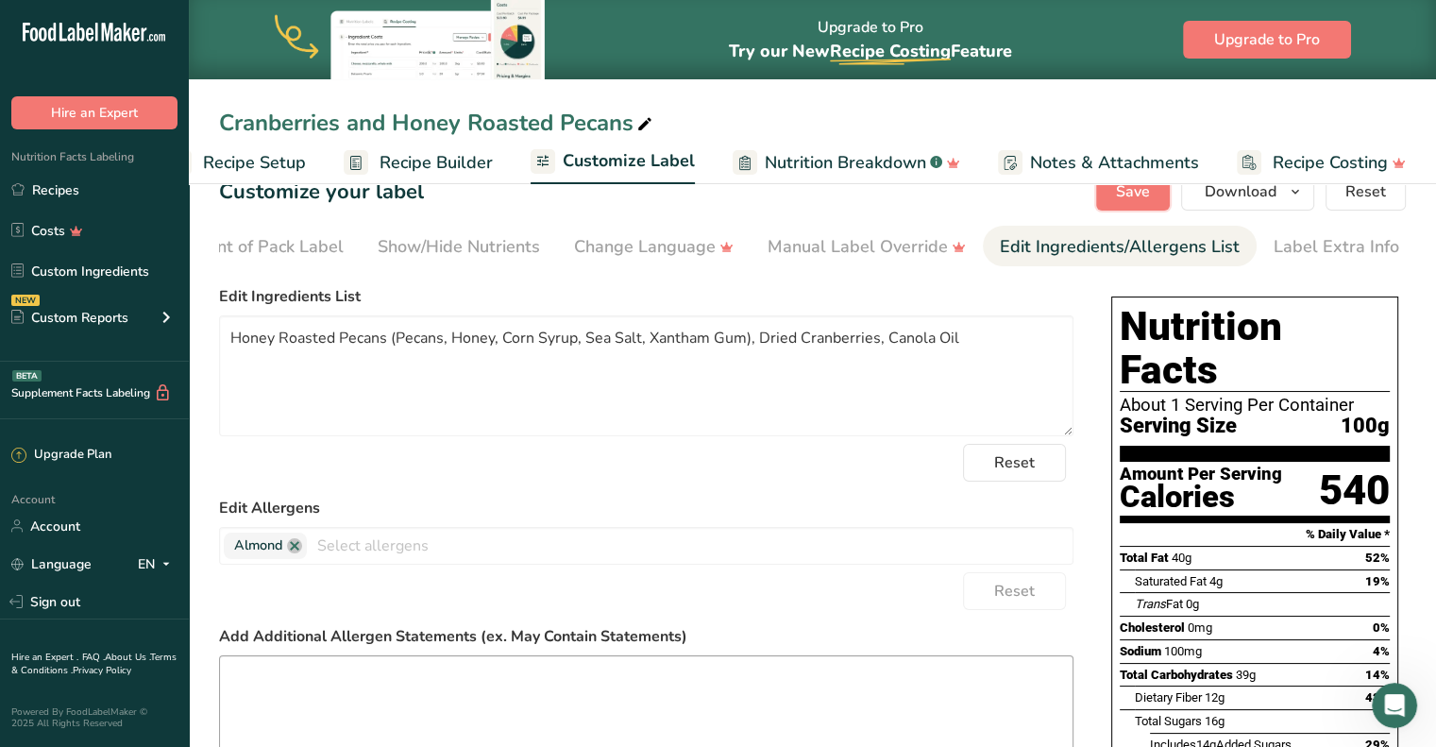
scroll to position [94, 0]
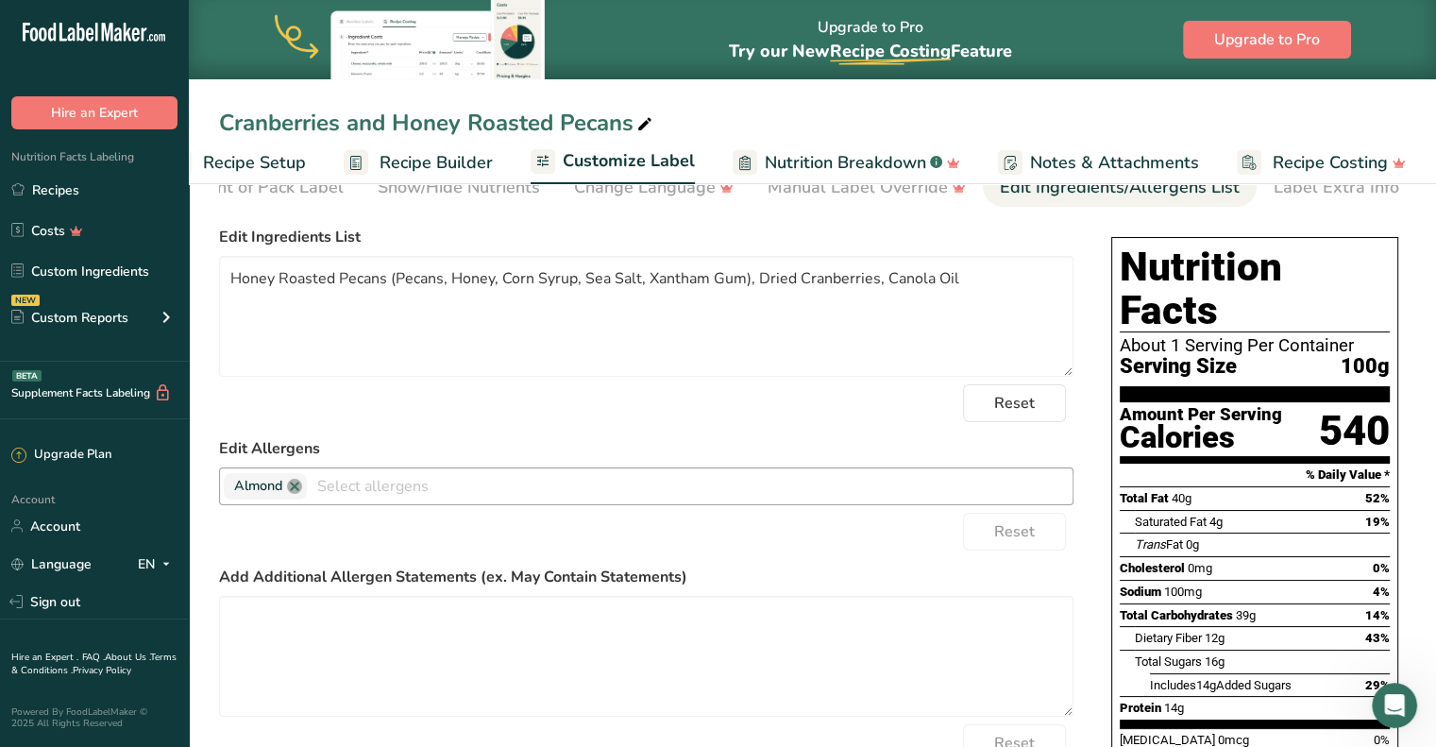
click at [295, 493] on link at bounding box center [294, 486] width 15 height 15
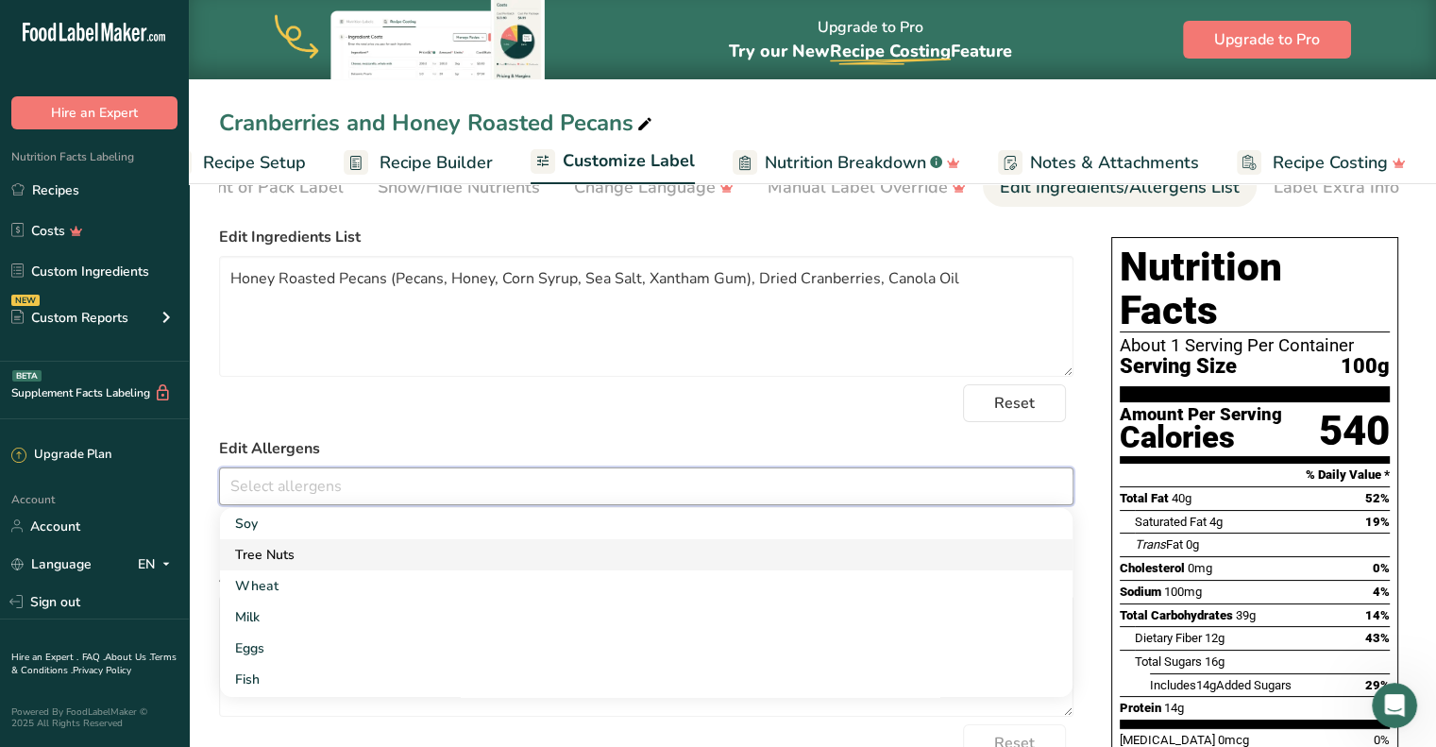
click at [291, 558] on link "Tree Nuts" at bounding box center [646, 554] width 852 height 31
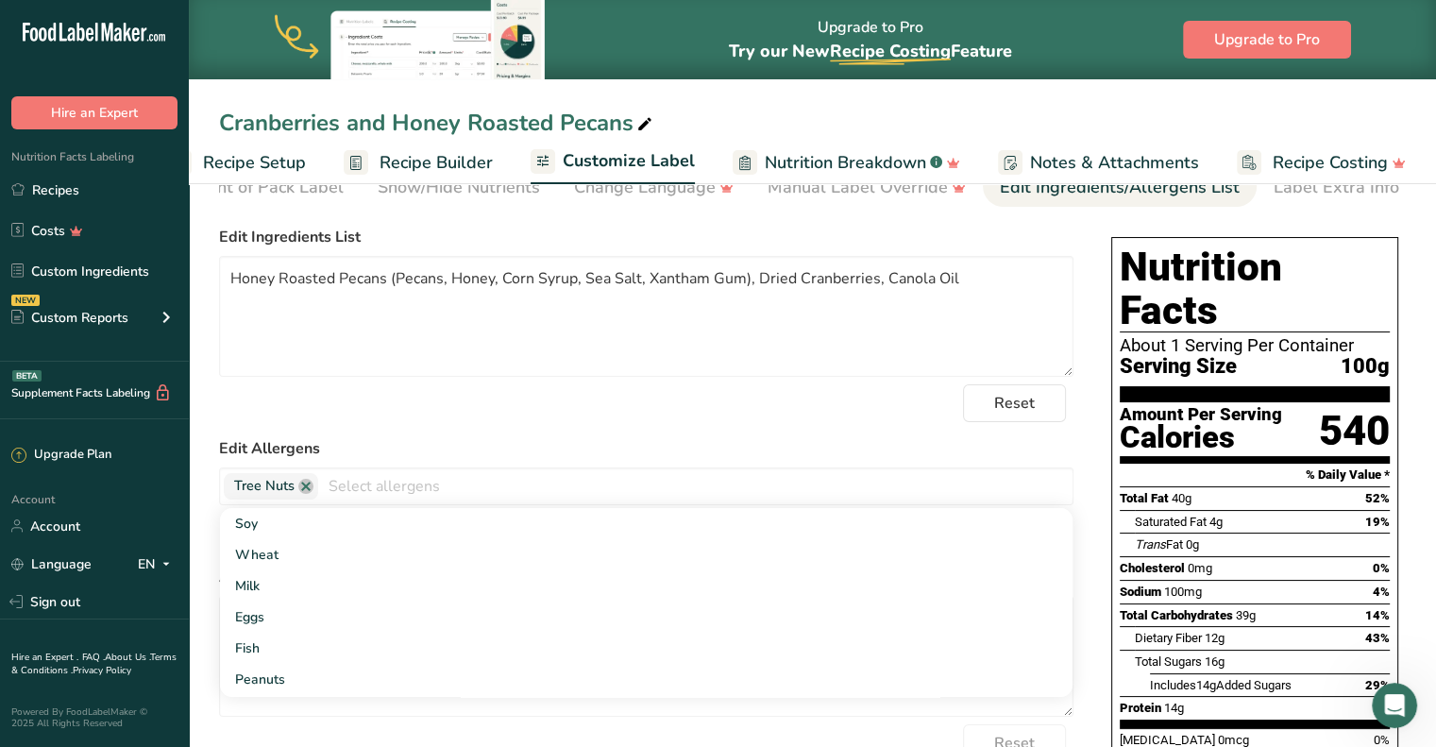
click at [890, 398] on div "Reset" at bounding box center [646, 403] width 854 height 38
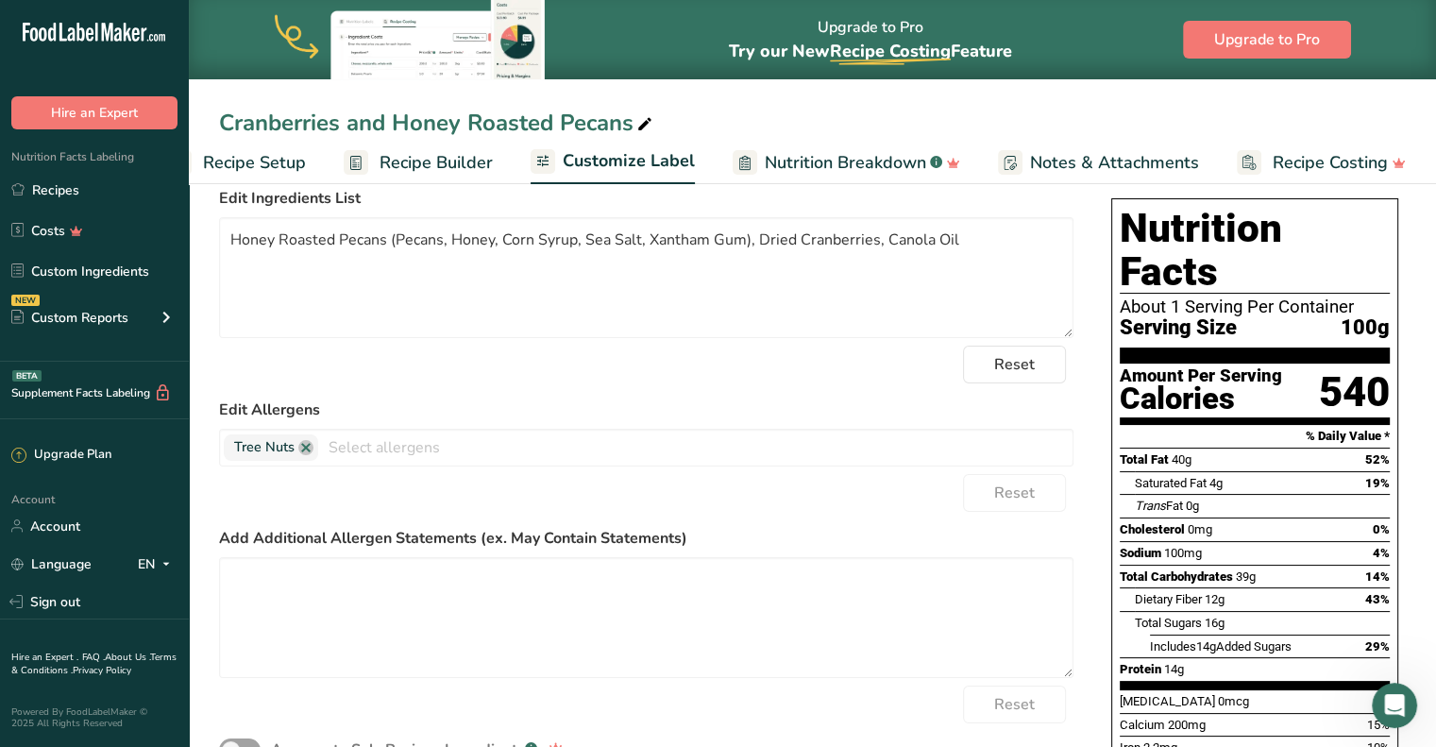
scroll to position [0, 0]
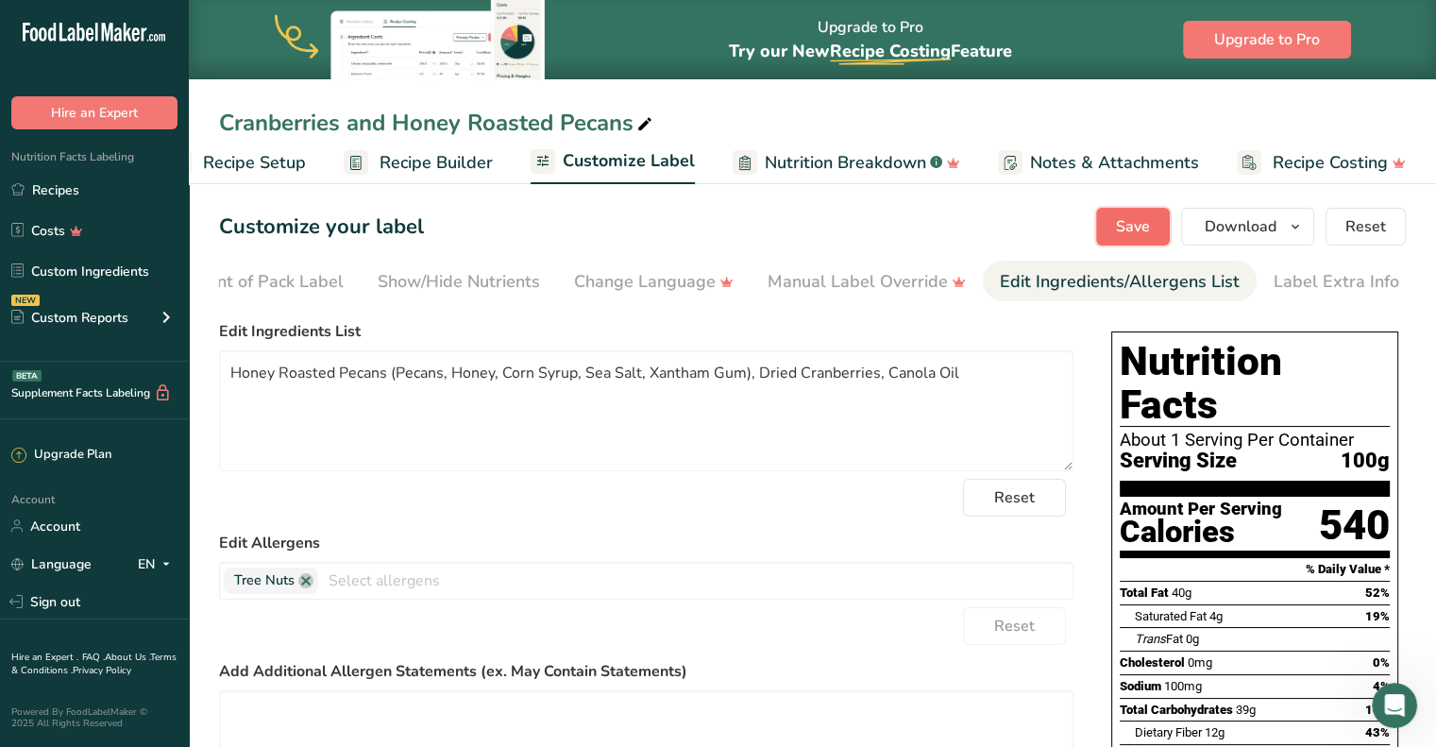
click at [1130, 228] on span "Save" at bounding box center [1133, 226] width 34 height 23
click at [1296, 241] on button "Download" at bounding box center [1247, 227] width 133 height 38
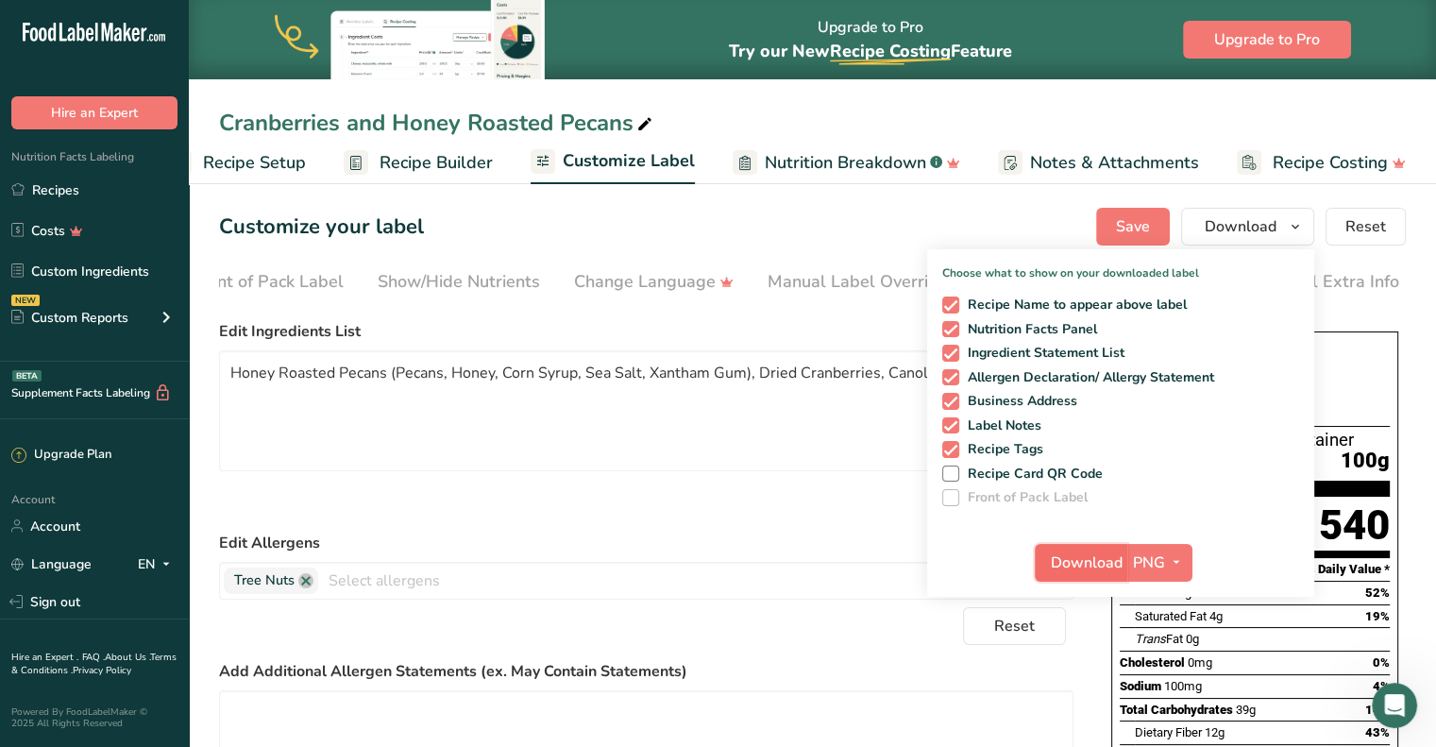
click at [1080, 564] on span "Download" at bounding box center [1087, 562] width 72 height 23
click at [1299, 226] on icon "button" at bounding box center [1295, 227] width 15 height 24
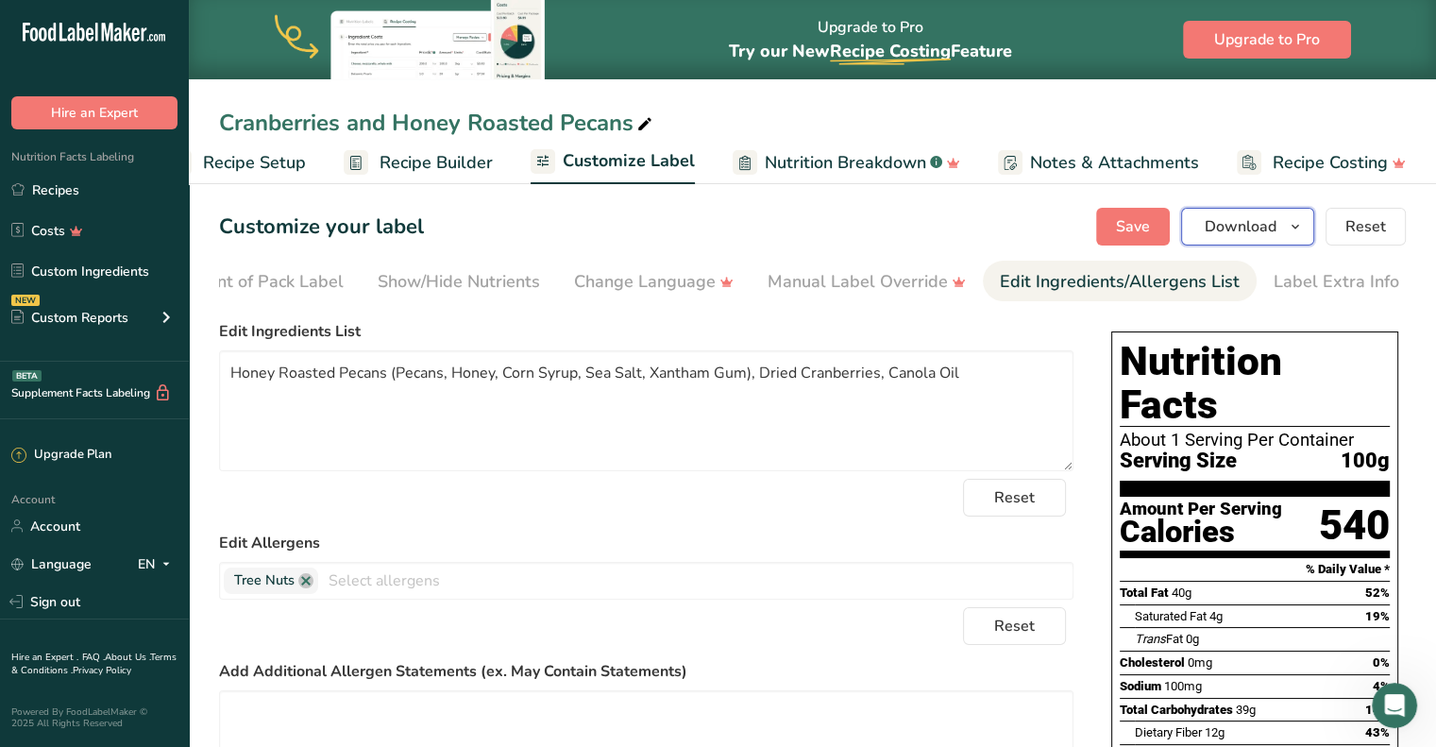
click at [1299, 226] on icon "button" at bounding box center [1295, 227] width 15 height 24
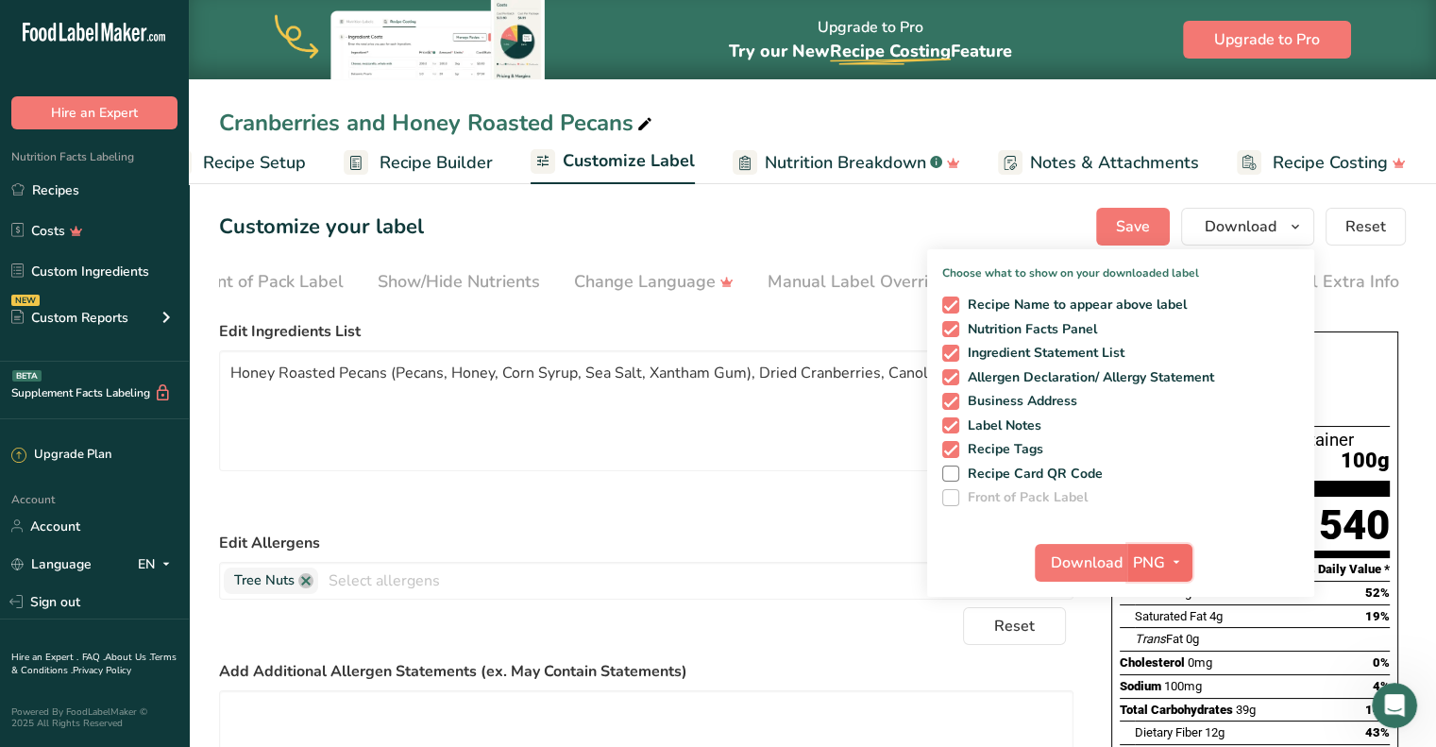
click at [1178, 562] on icon "button" at bounding box center [1176, 562] width 15 height 24
click at [683, 434] on textarea "Honey Roasted Pecans (Pecans, Honey, Corn Syrup, Sea Salt, Xantham Gum), Dried …" at bounding box center [646, 410] width 854 height 121
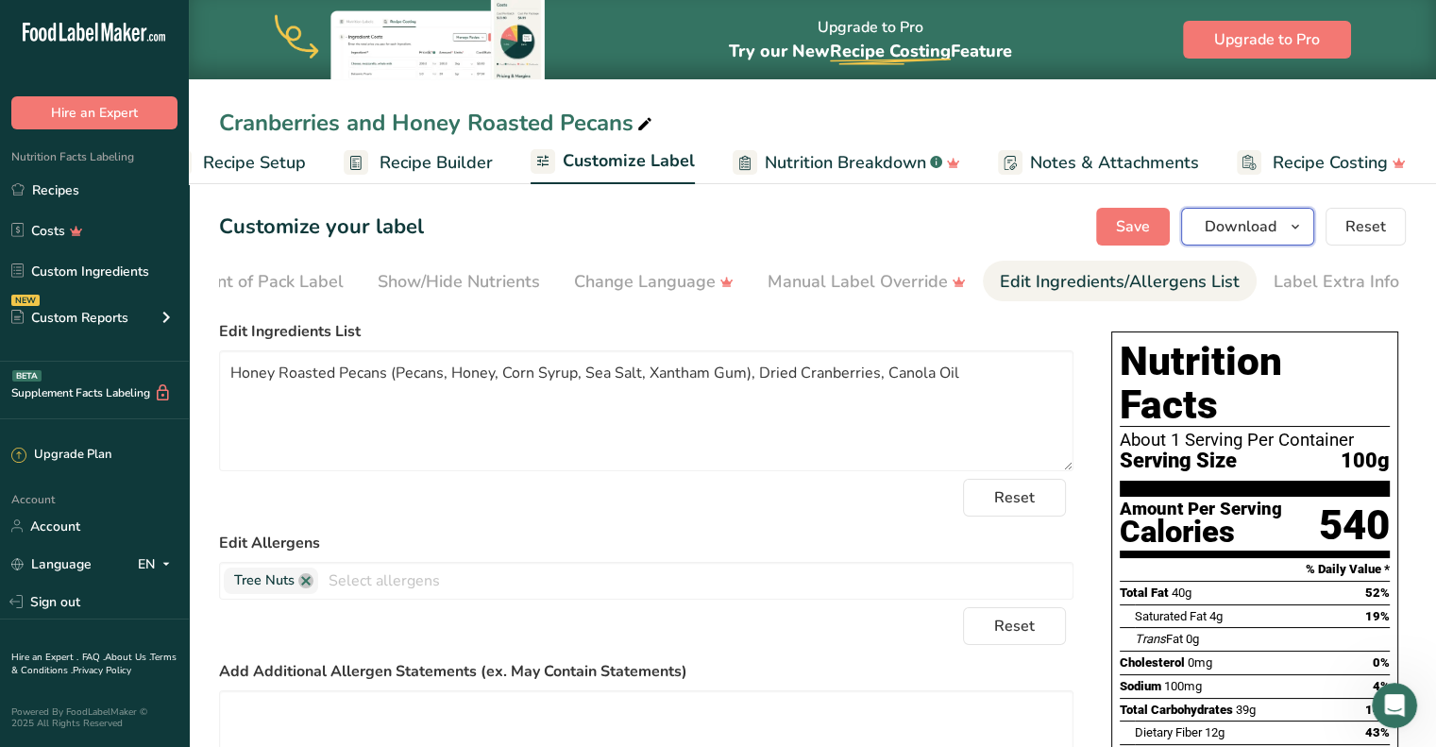
click at [1303, 229] on icon "button" at bounding box center [1295, 227] width 15 height 24
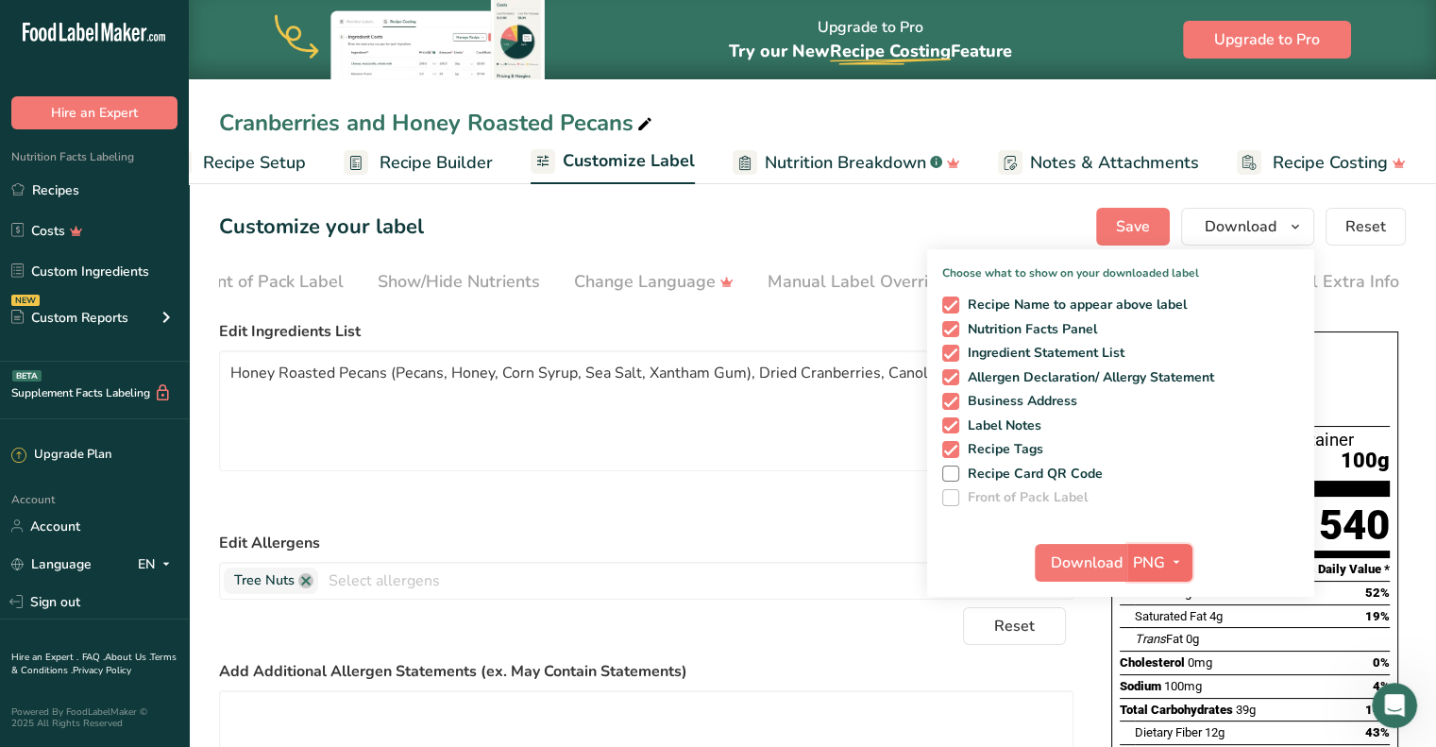
click at [1186, 562] on span "button" at bounding box center [1176, 562] width 23 height 23
click at [1416, 272] on section "Customize your label Save Download Choose what to show on your downloaded label…" at bounding box center [812, 639] width 1247 height 924
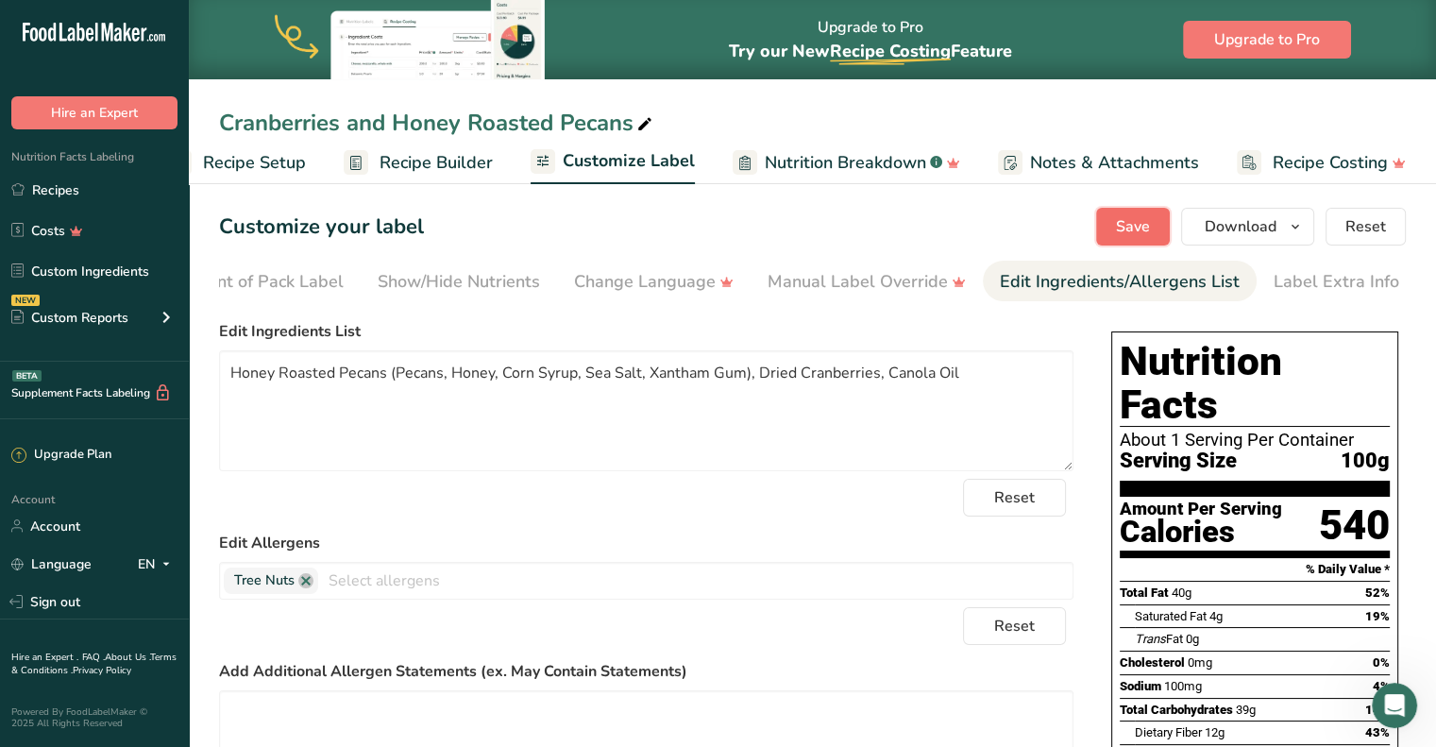
click at [1137, 218] on span "Save" at bounding box center [1133, 226] width 34 height 23
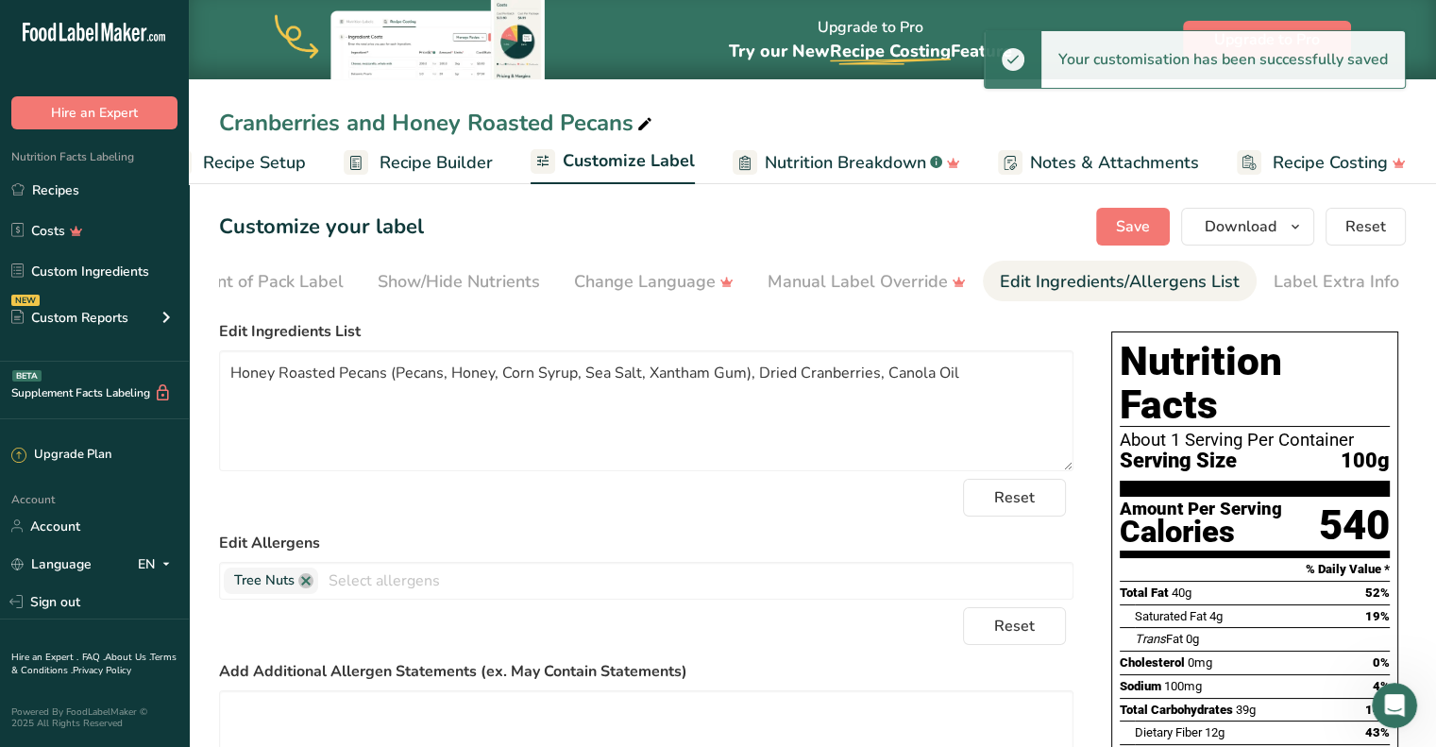
click at [238, 160] on span "Recipe Setup" at bounding box center [254, 162] width 103 height 25
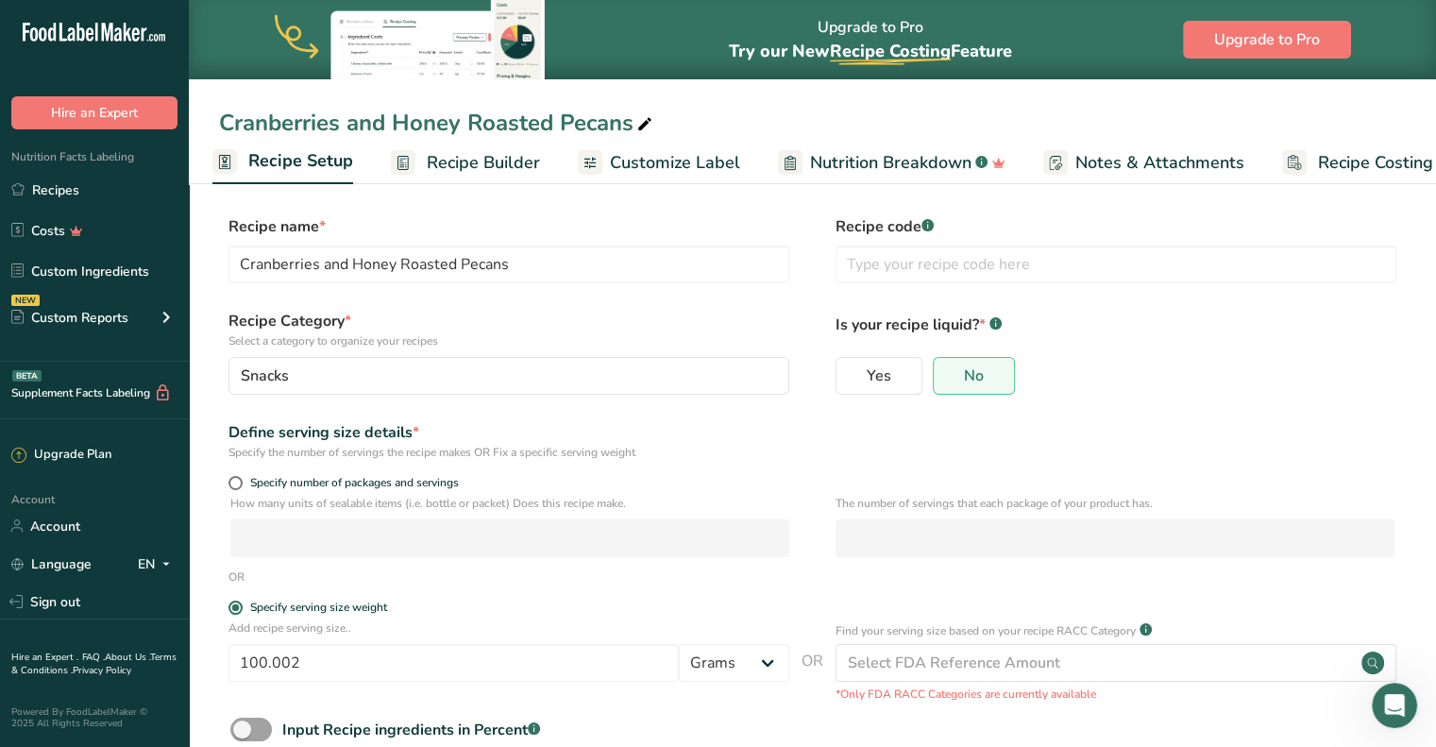
click at [441, 168] on span "Recipe Builder" at bounding box center [483, 162] width 113 height 25
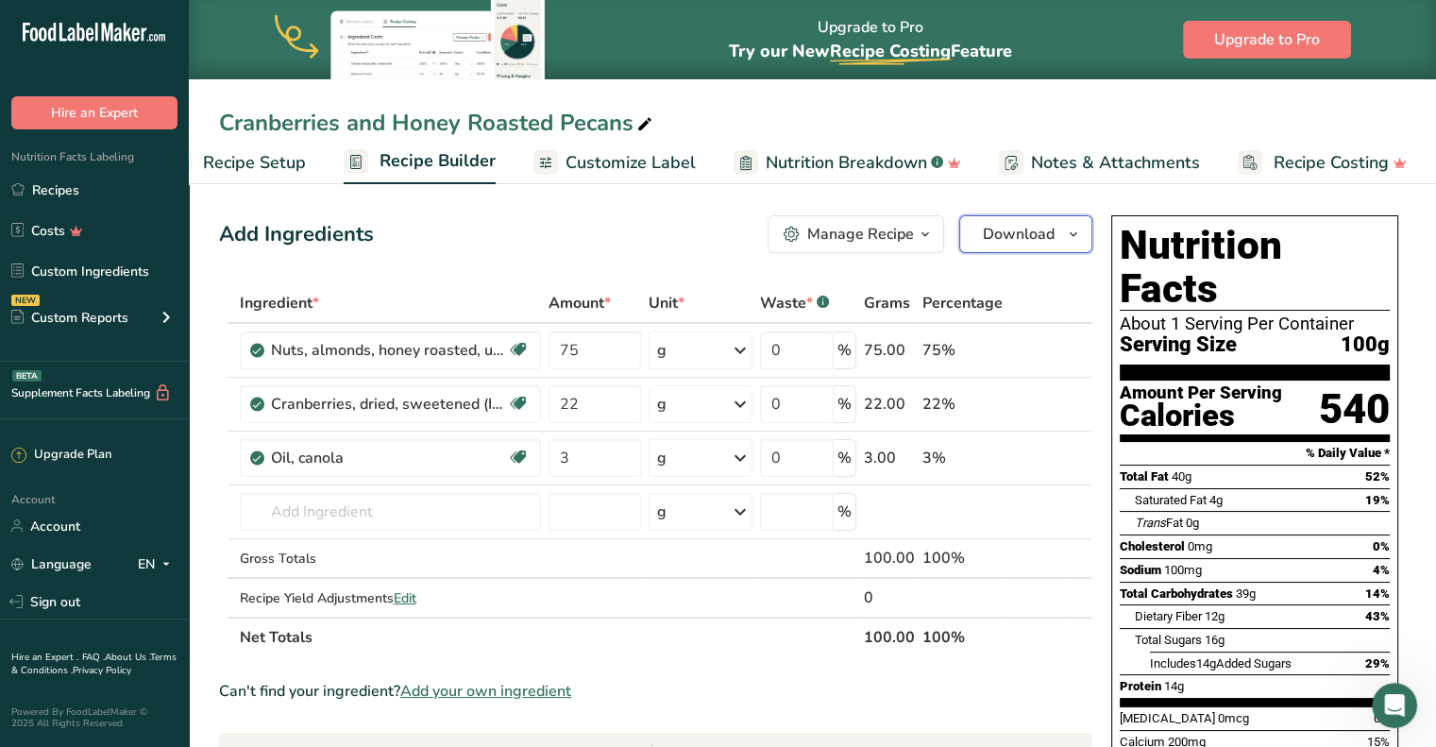
click at [1073, 234] on icon "button" at bounding box center [1073, 235] width 15 height 24
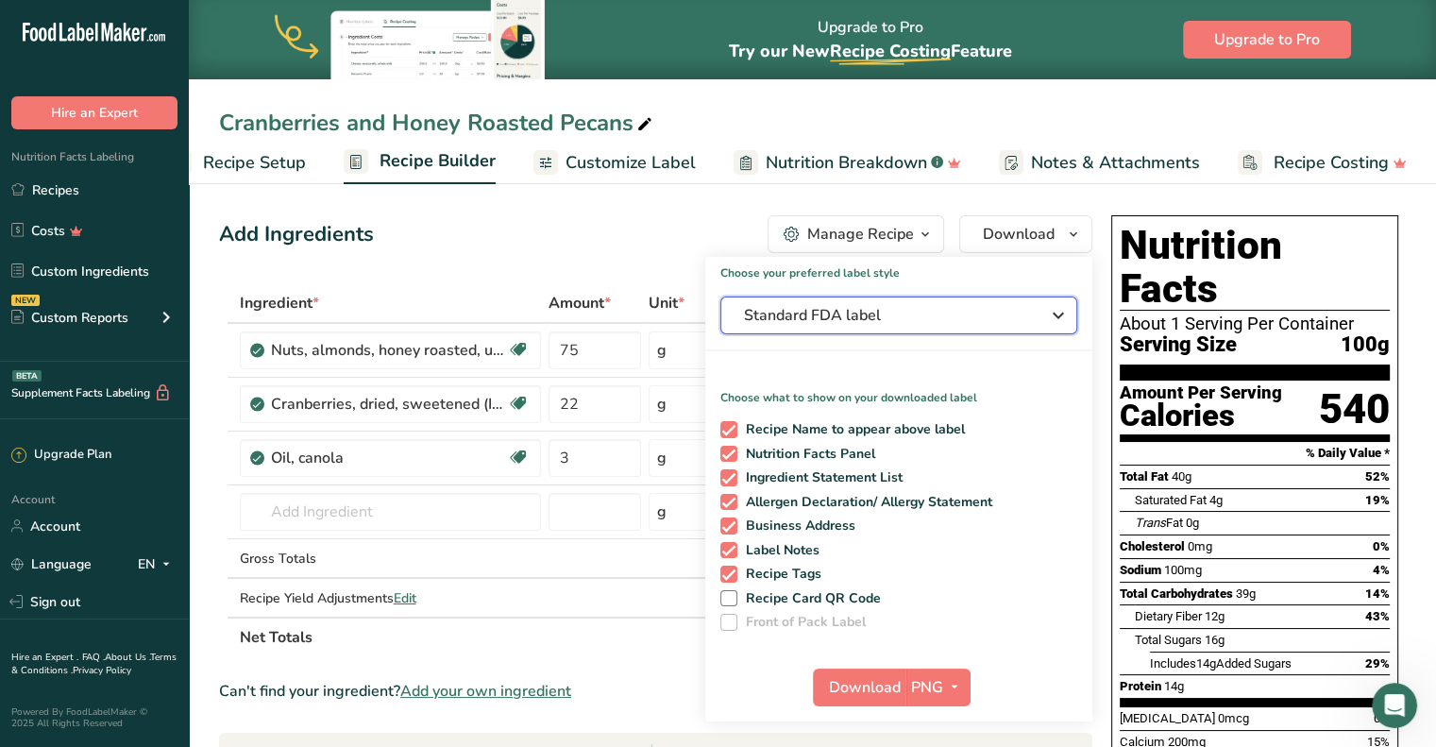
click at [1074, 320] on button "Standard FDA label" at bounding box center [898, 315] width 357 height 38
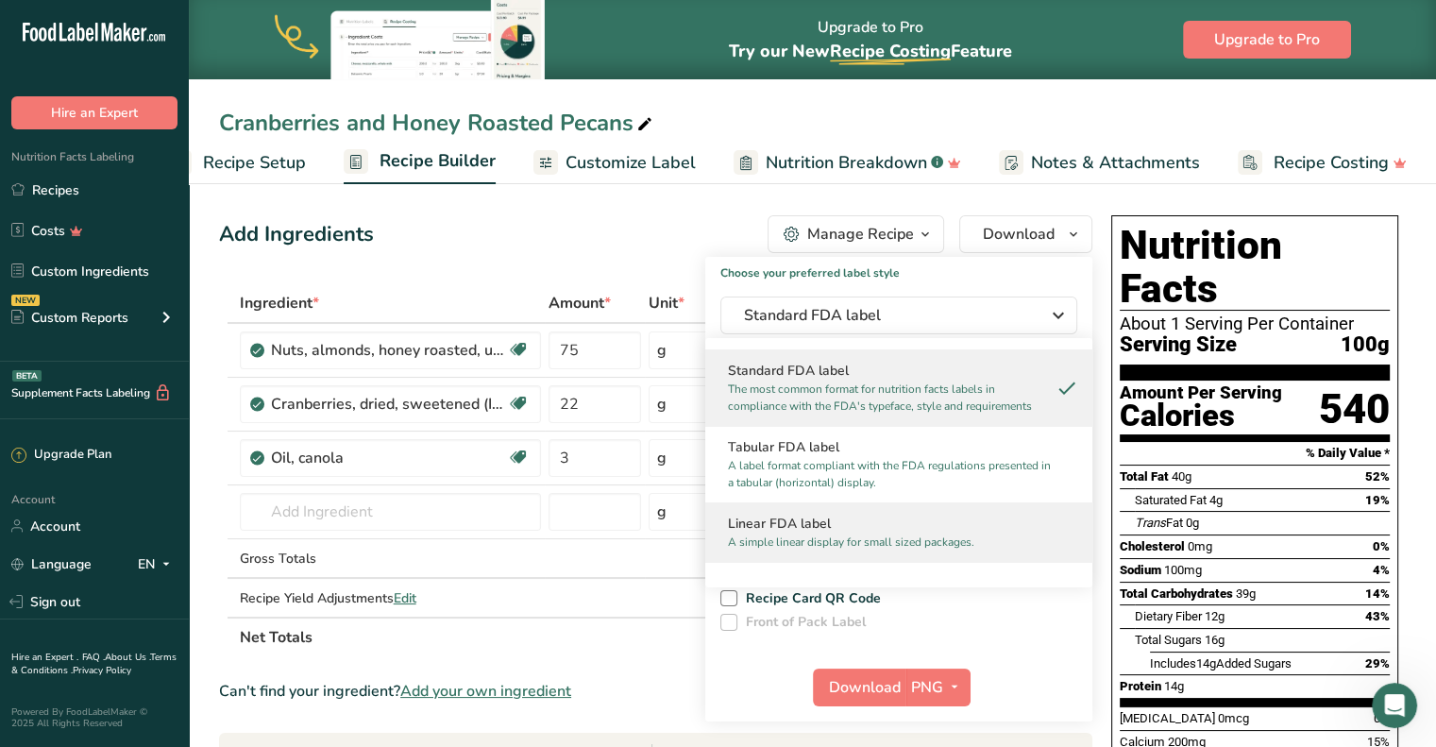
click at [923, 531] on h2 "Linear FDA label" at bounding box center [899, 524] width 342 height 20
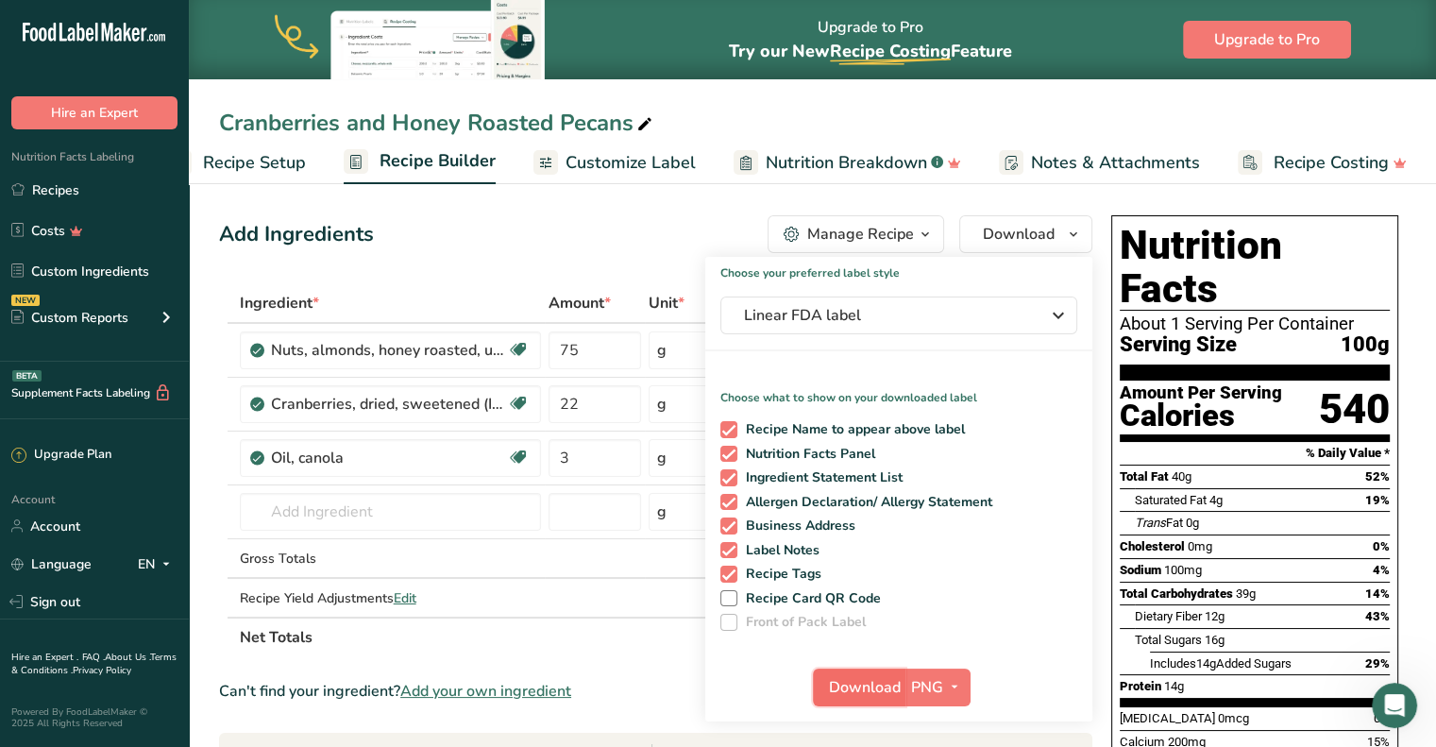
click at [871, 690] on span "Download" at bounding box center [865, 687] width 72 height 23
click at [1220, 103] on div "Cranberries and Honey Roasted Pecans Recipe Setup Recipe Builder Customize Labe…" at bounding box center [812, 92] width 1247 height 184
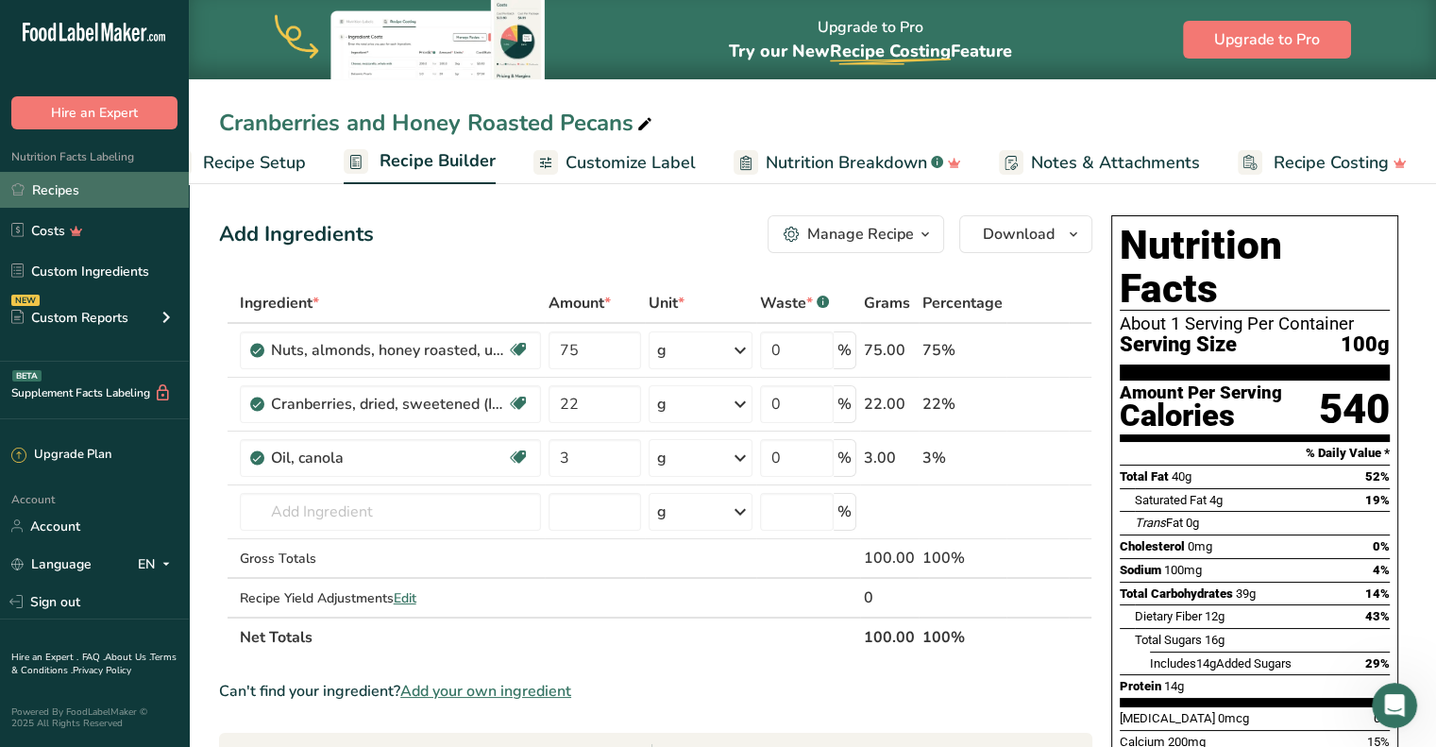
click at [68, 188] on link "Recipes" at bounding box center [94, 190] width 189 height 36
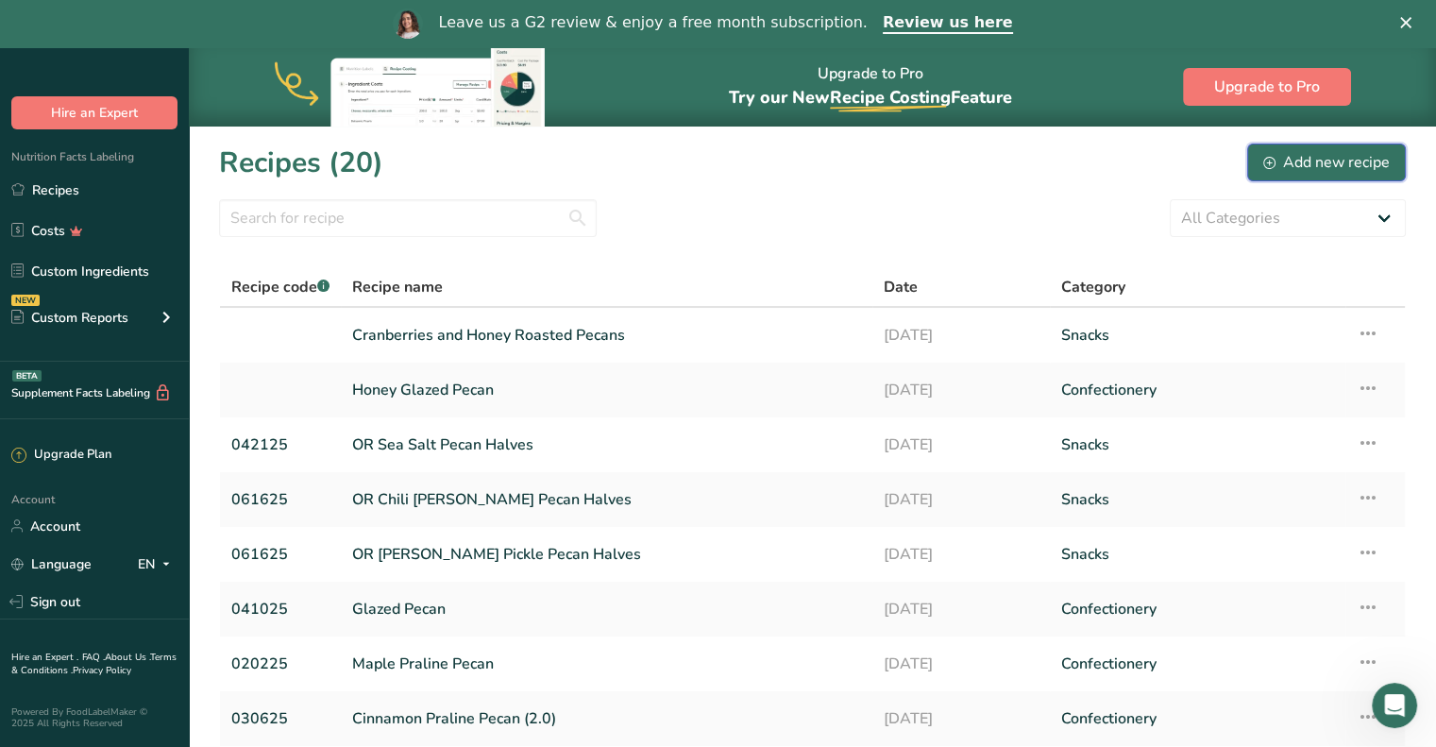
click at [1280, 168] on div "Add new recipe" at bounding box center [1326, 162] width 126 height 23
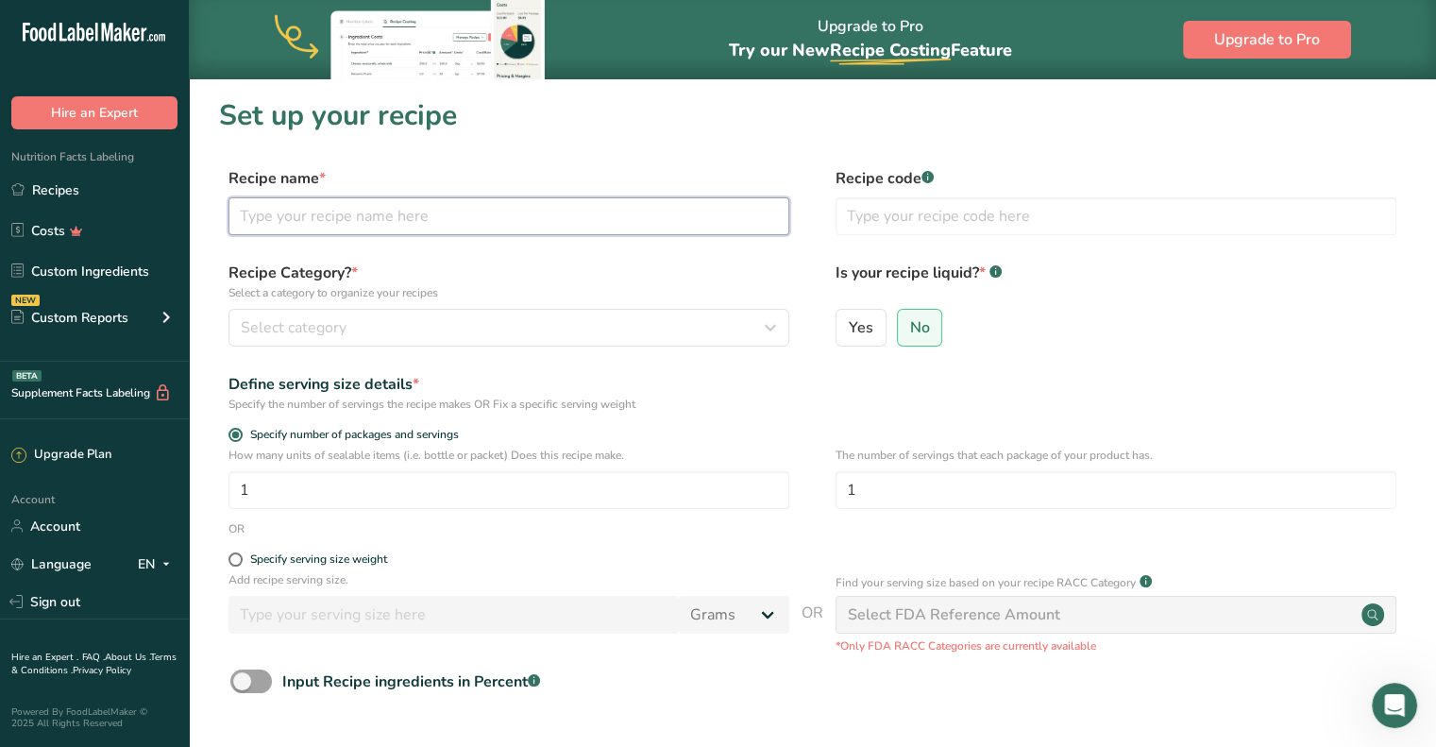
click at [379, 210] on input "text" at bounding box center [508, 216] width 561 height 38
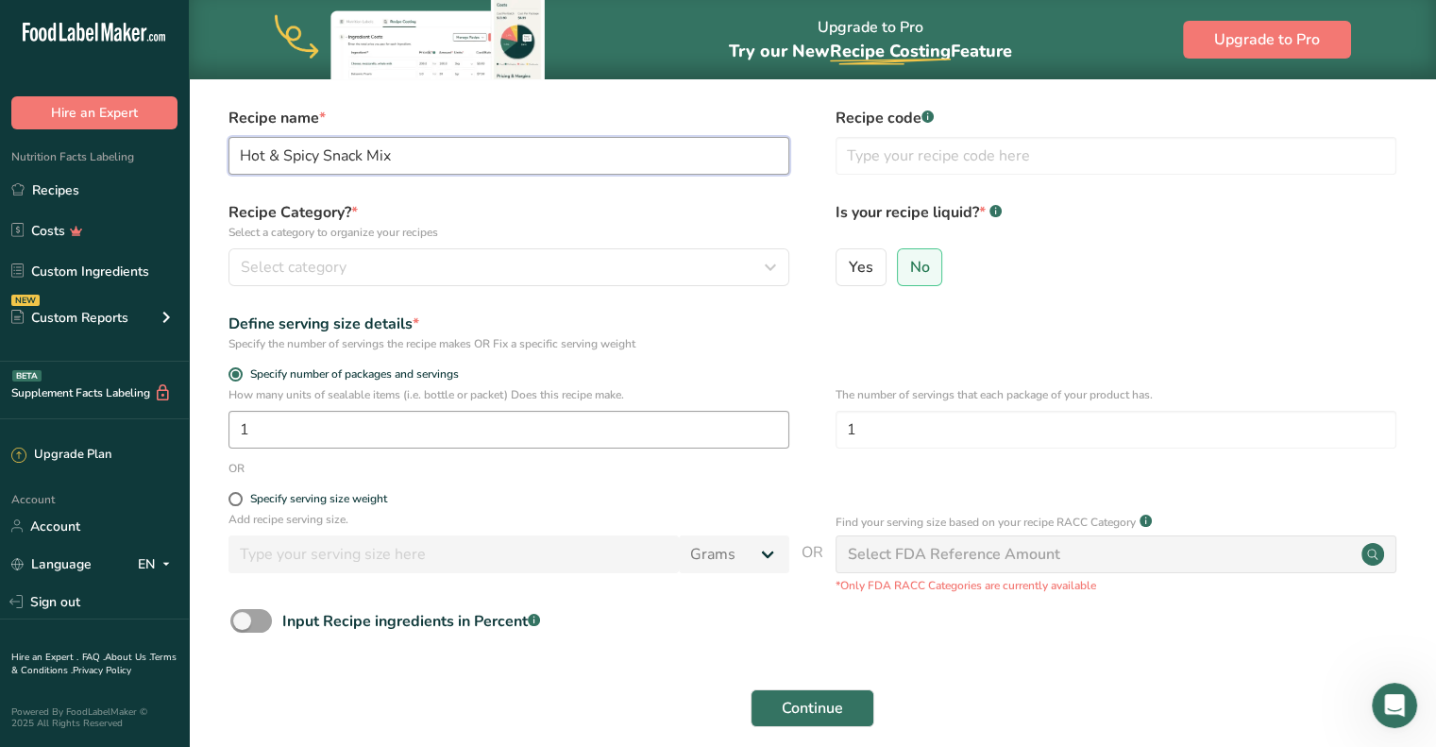
scroll to position [94, 0]
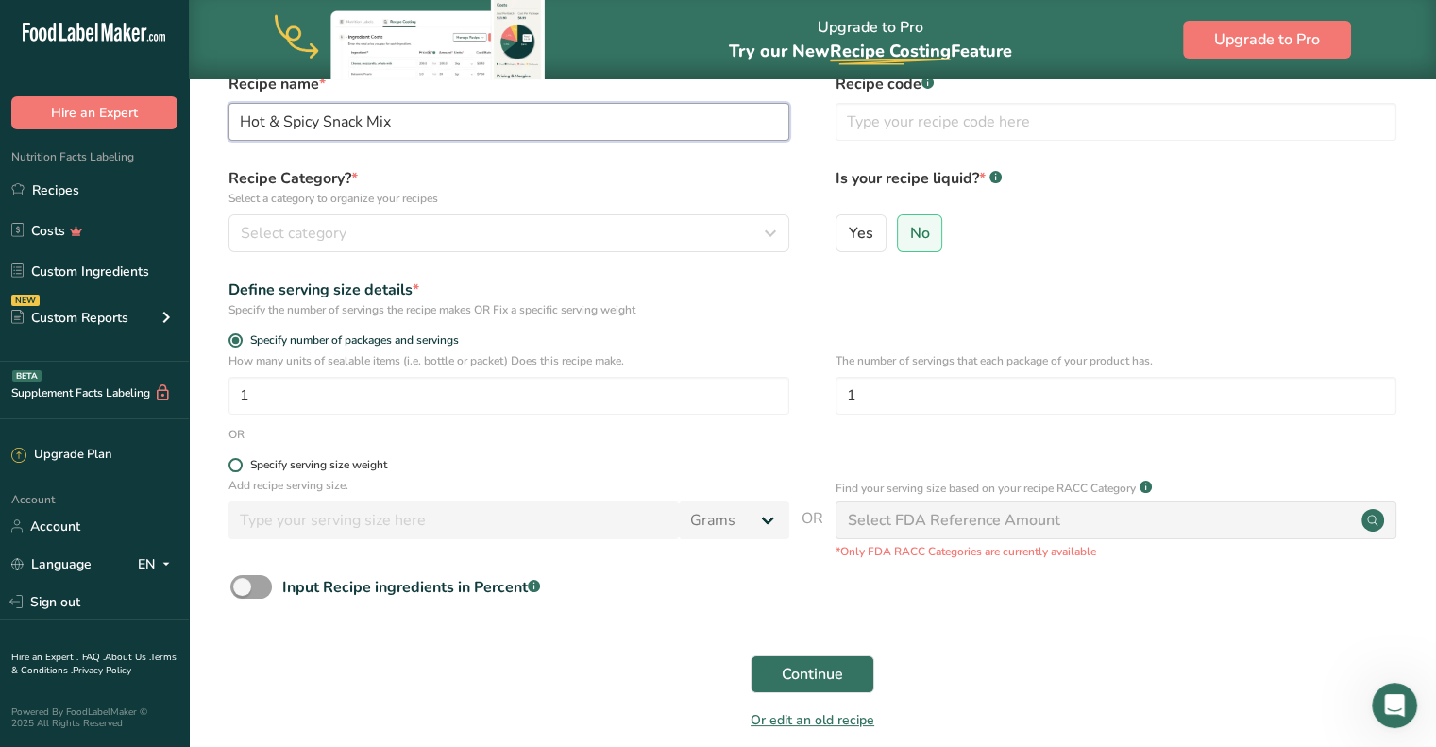
type input "Hot & Spicy Snack Mix"
click at [234, 465] on span at bounding box center [235, 465] width 14 height 14
click at [234, 465] on input "Specify serving size weight" at bounding box center [234, 465] width 12 height 12
radio input "true"
radio input "false"
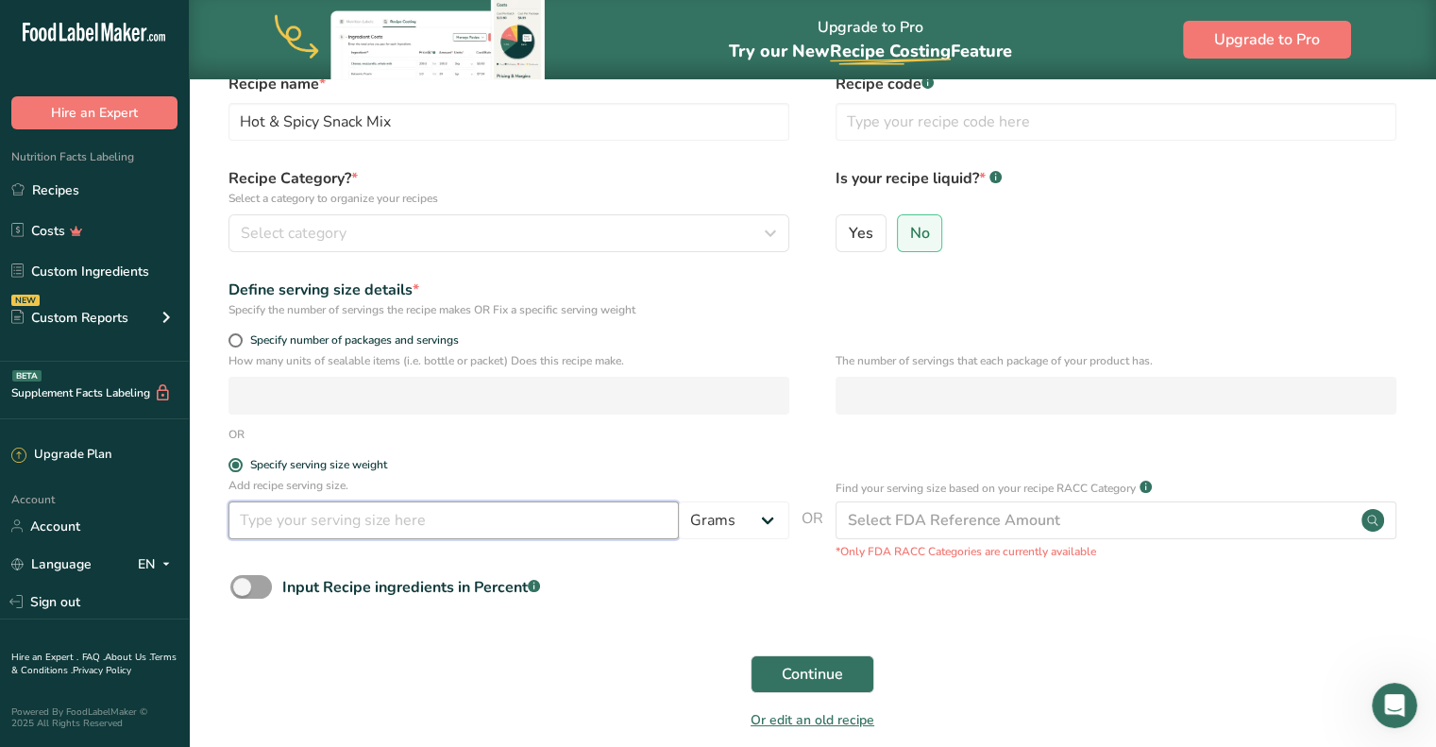
click at [283, 523] on input "number" at bounding box center [453, 520] width 450 height 38
type input "100"
click at [777, 687] on button "Continue" at bounding box center [812, 674] width 124 height 38
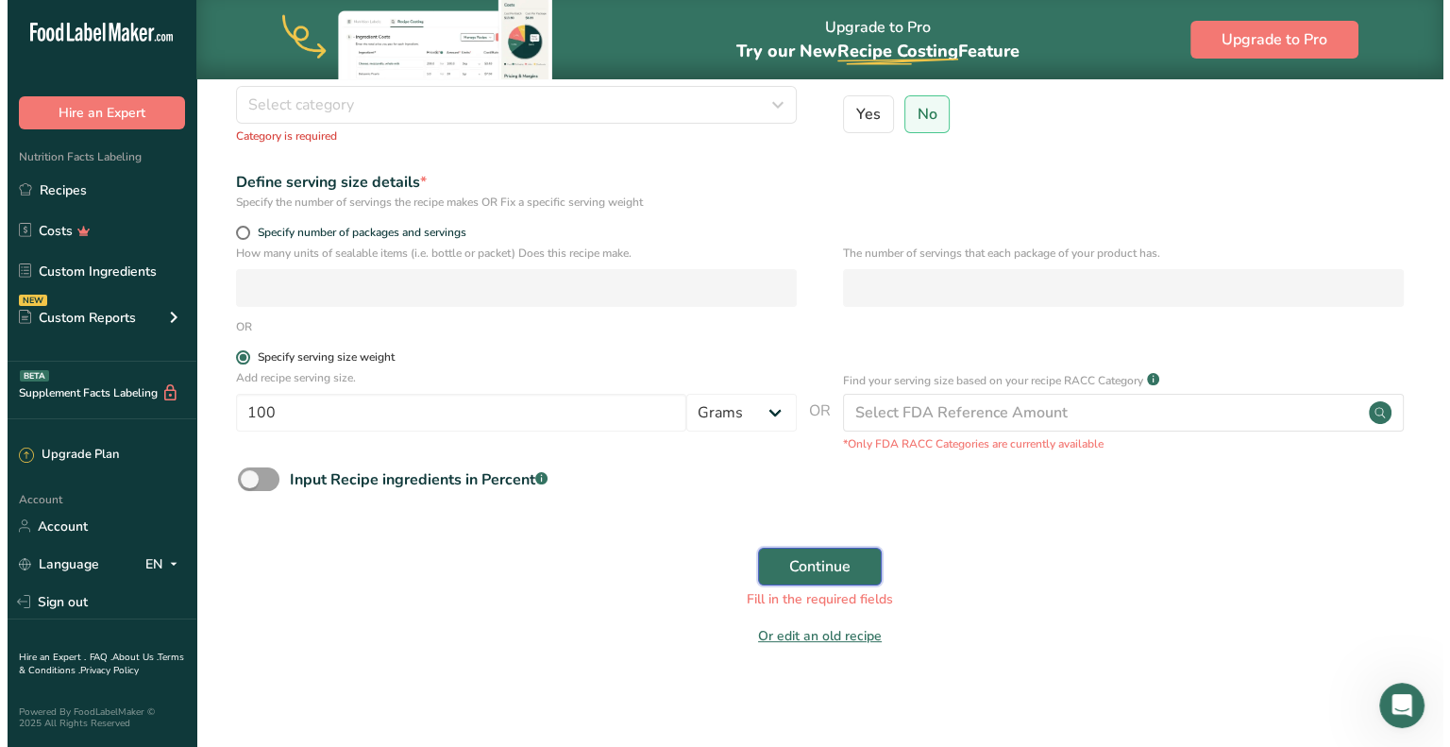
scroll to position [225, 0]
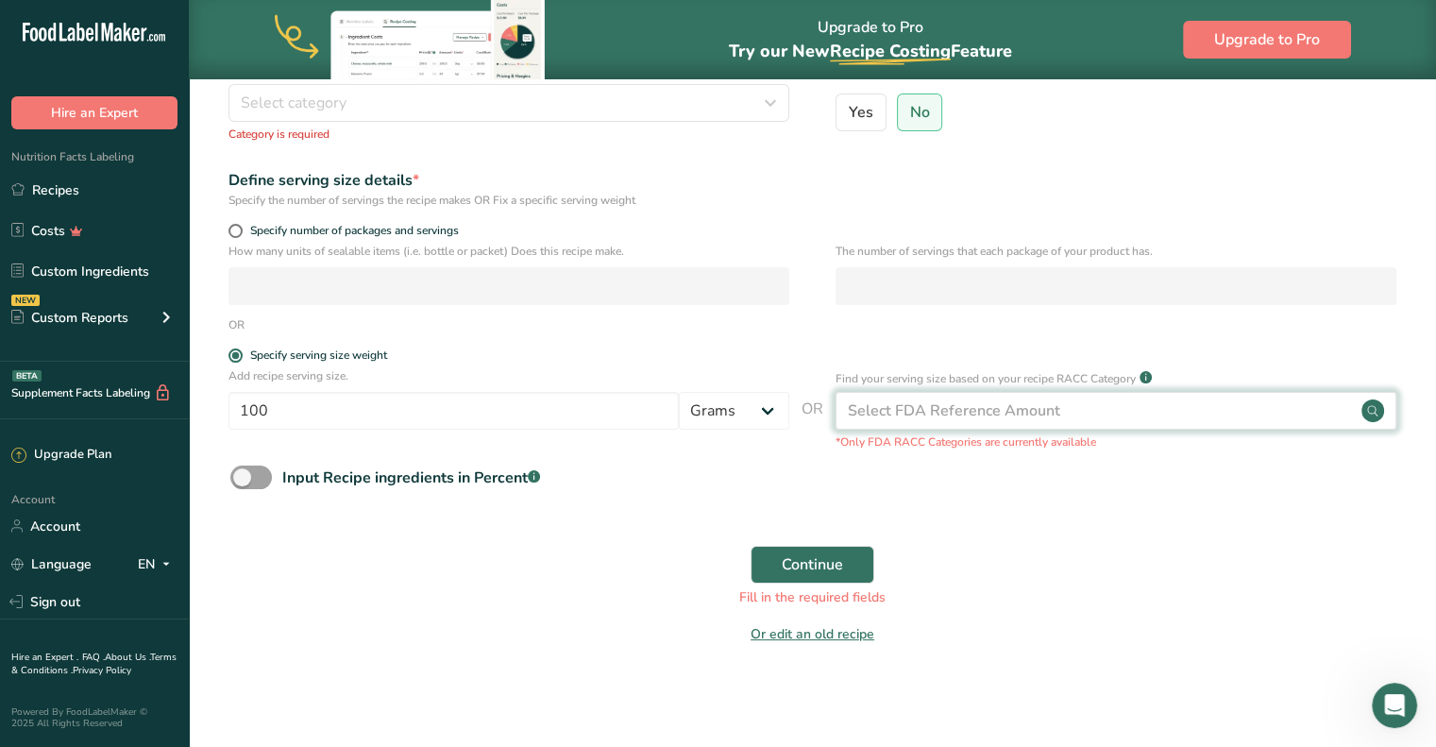
click at [918, 403] on div "Select FDA Reference Amount" at bounding box center [954, 410] width 212 height 23
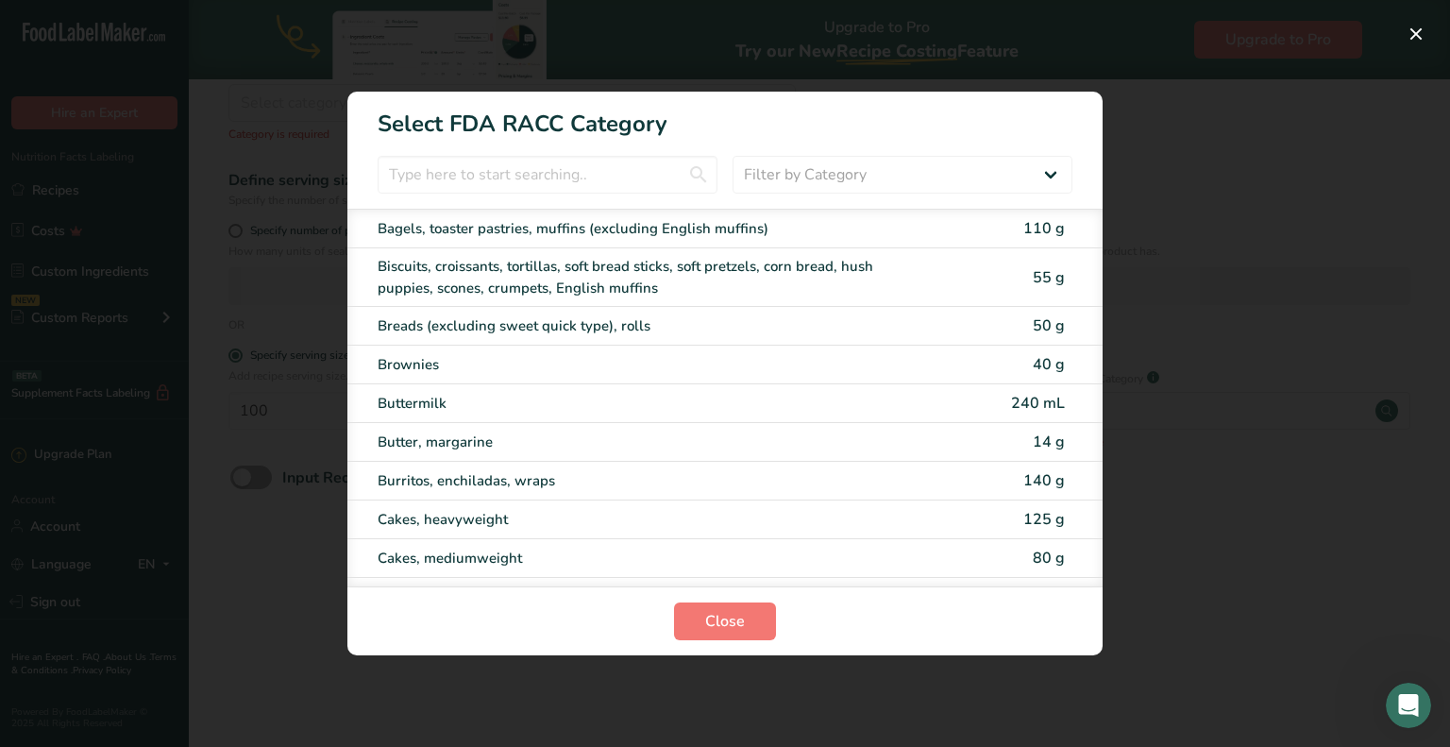
click at [1323, 525] on div "RACC Category Selection Modal" at bounding box center [725, 373] width 1450 height 747
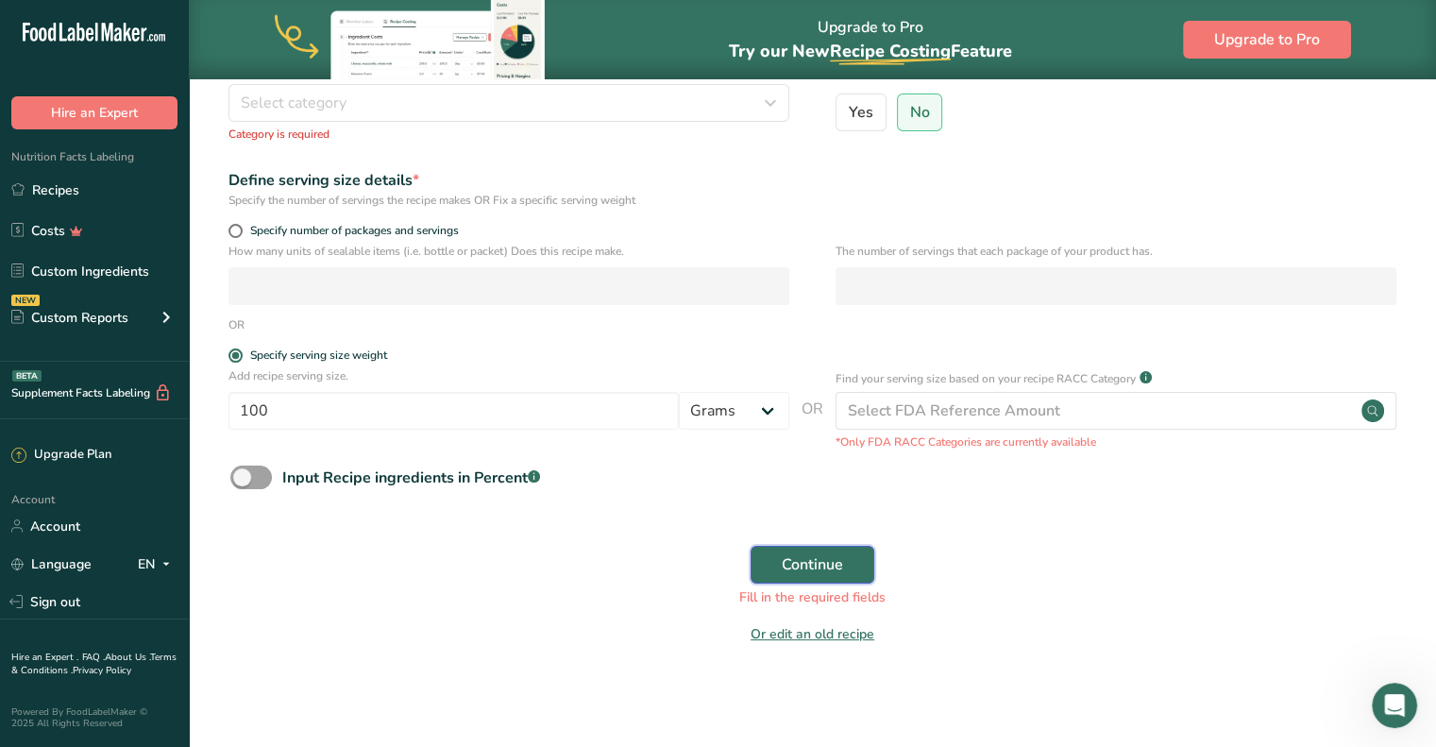
click at [823, 576] on button "Continue" at bounding box center [812, 565] width 124 height 38
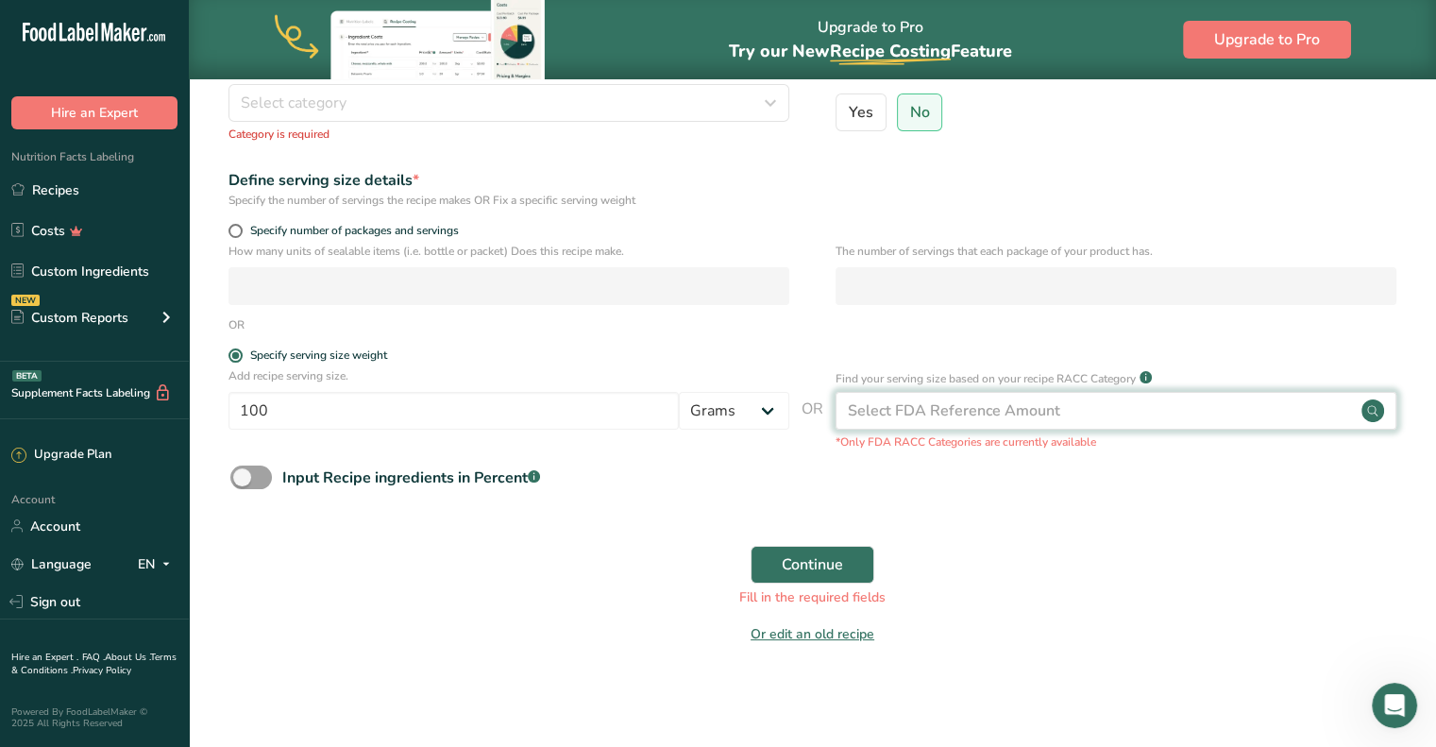
click at [968, 413] on div "Select FDA Reference Amount" at bounding box center [954, 410] width 212 height 23
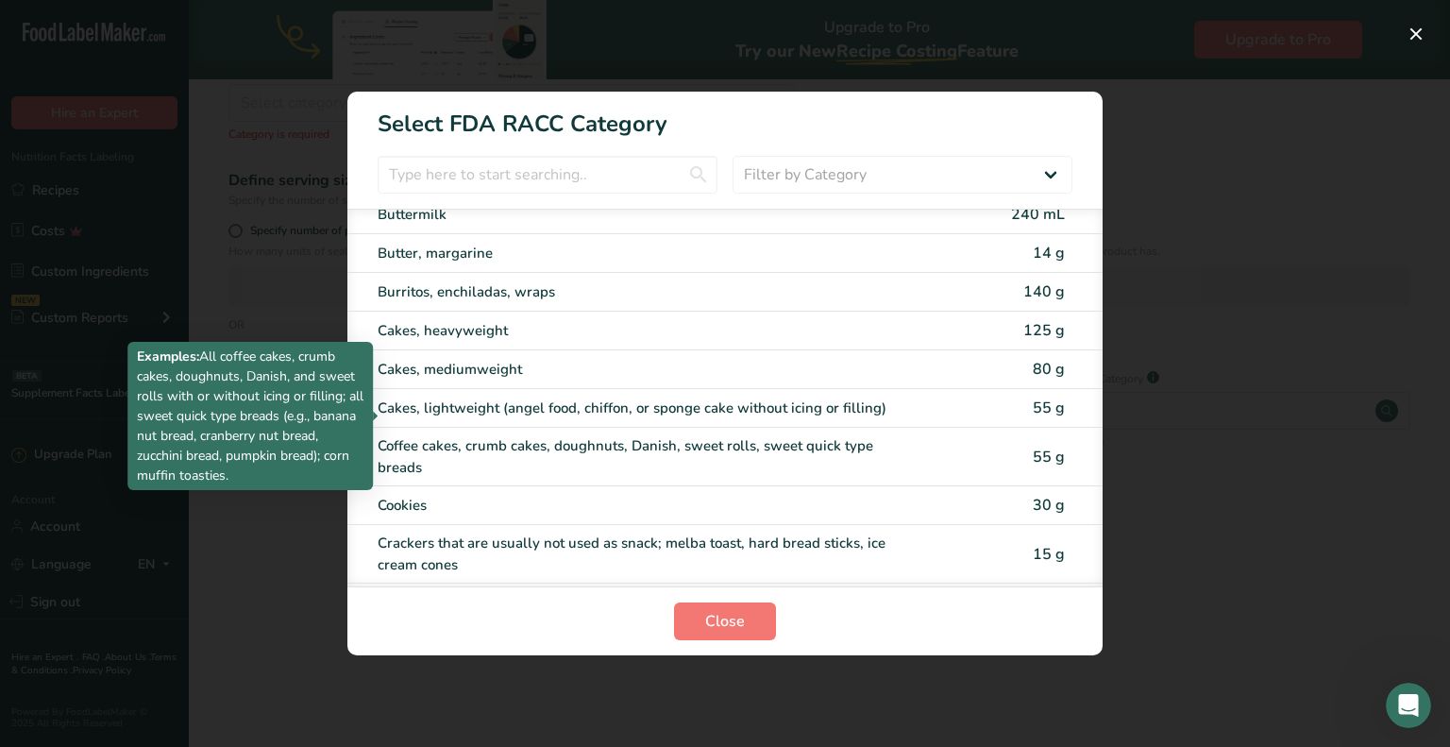
scroll to position [189, 0]
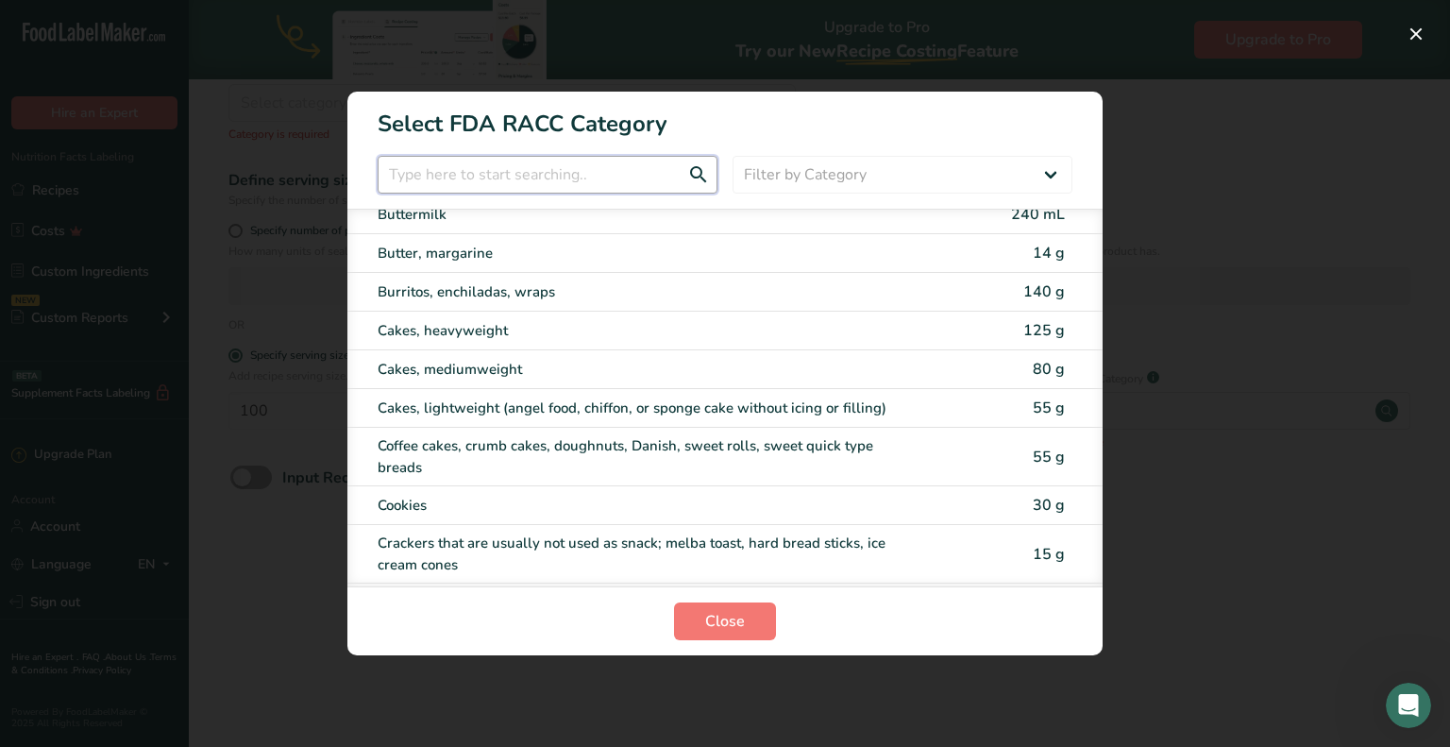
click at [575, 174] on input "RACC Category Selection Modal" at bounding box center [548, 175] width 340 height 38
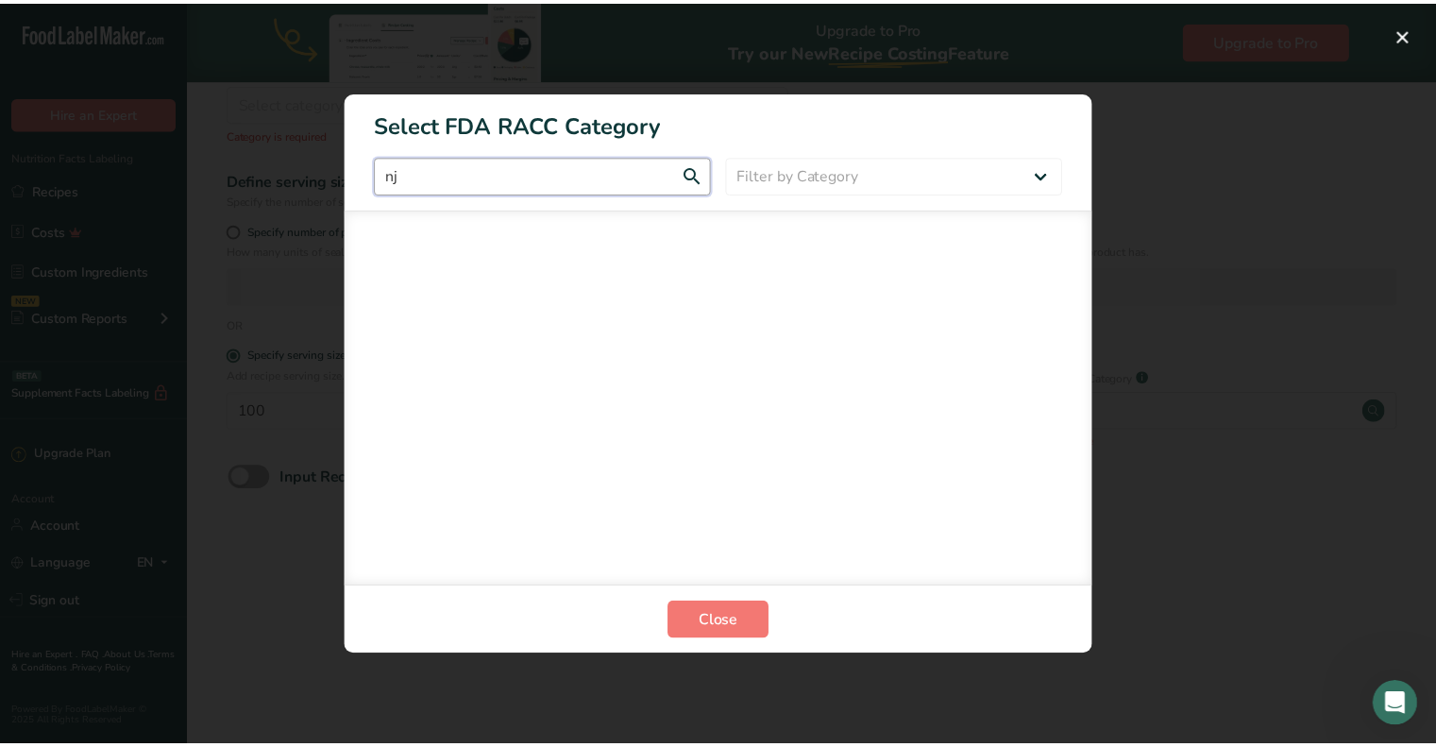
scroll to position [0, 0]
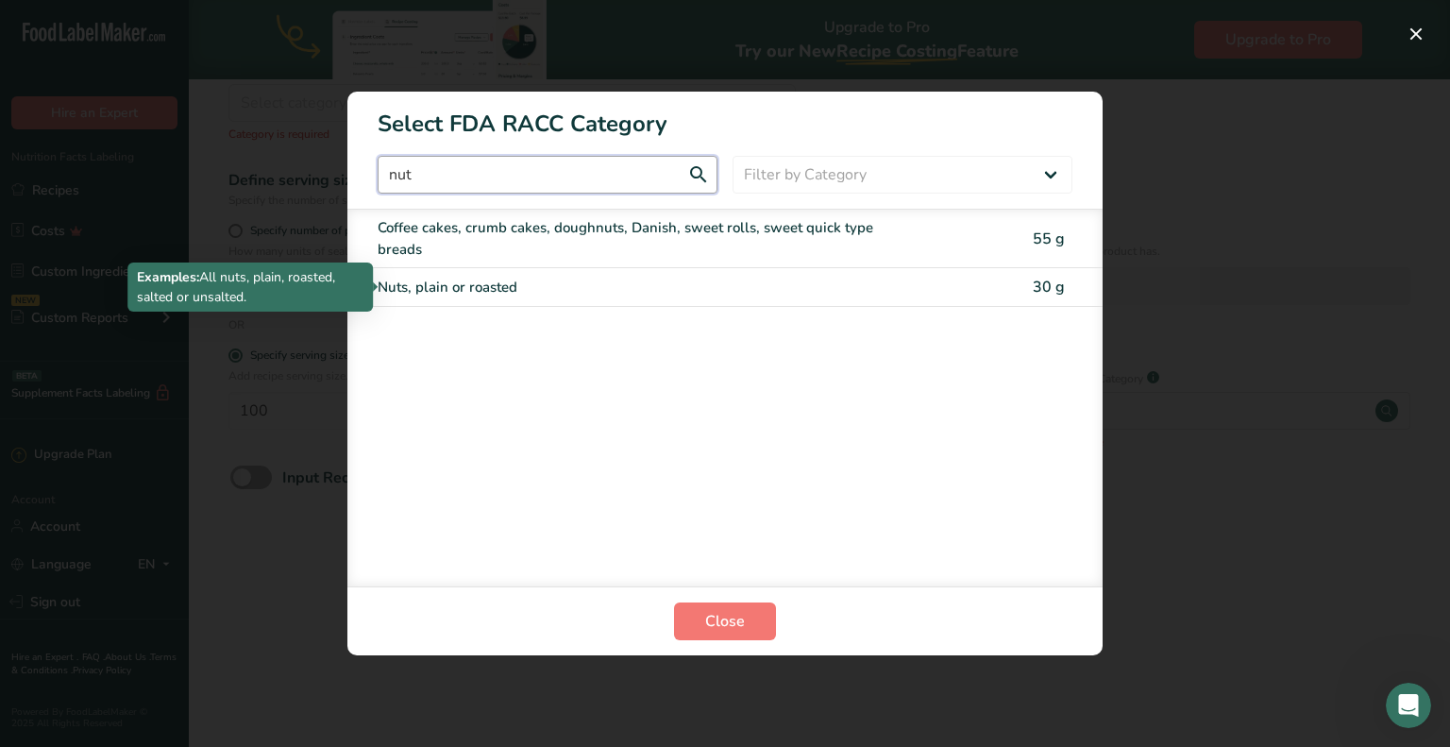
type input "nut"
click at [495, 286] on div "Nuts, plain or roasted" at bounding box center [646, 288] width 536 height 22
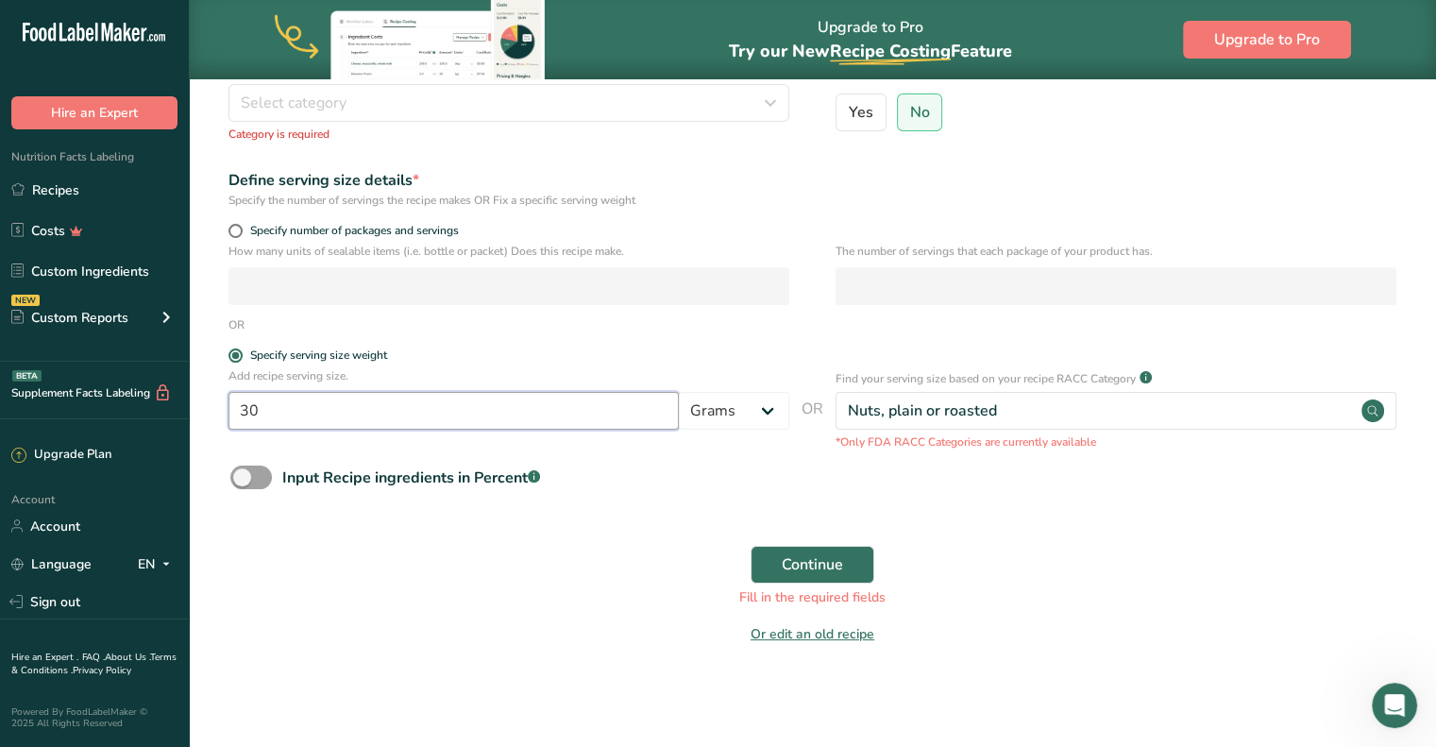
drag, startPoint x: 349, startPoint y: 396, endPoint x: 217, endPoint y: 400, distance: 132.2
click at [217, 400] on section "Set up your recipe Recipe name * Hot & Spicy Snack Mix Recipe code .a-a{fill:#3…" at bounding box center [812, 271] width 1247 height 832
type input "100"
click at [816, 577] on button "Continue" at bounding box center [812, 565] width 124 height 38
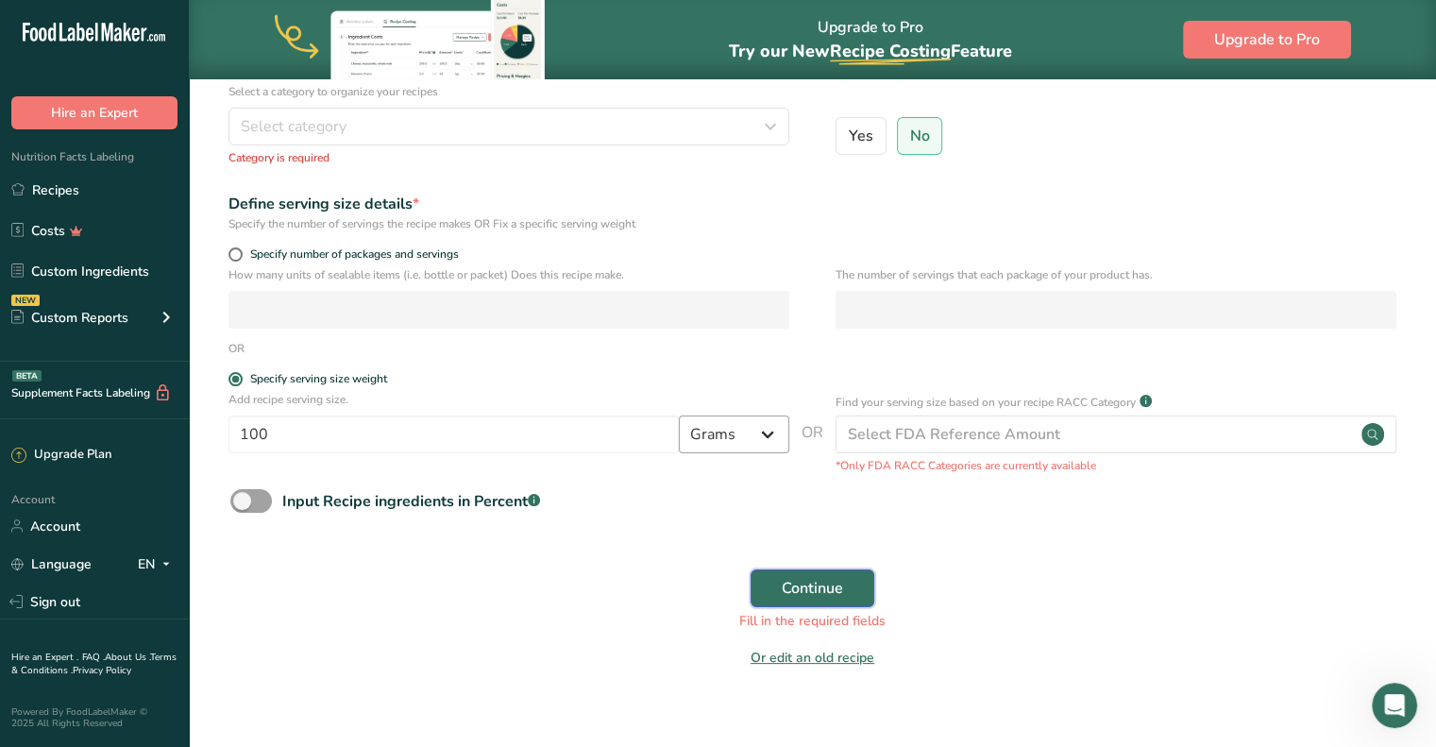
scroll to position [225, 0]
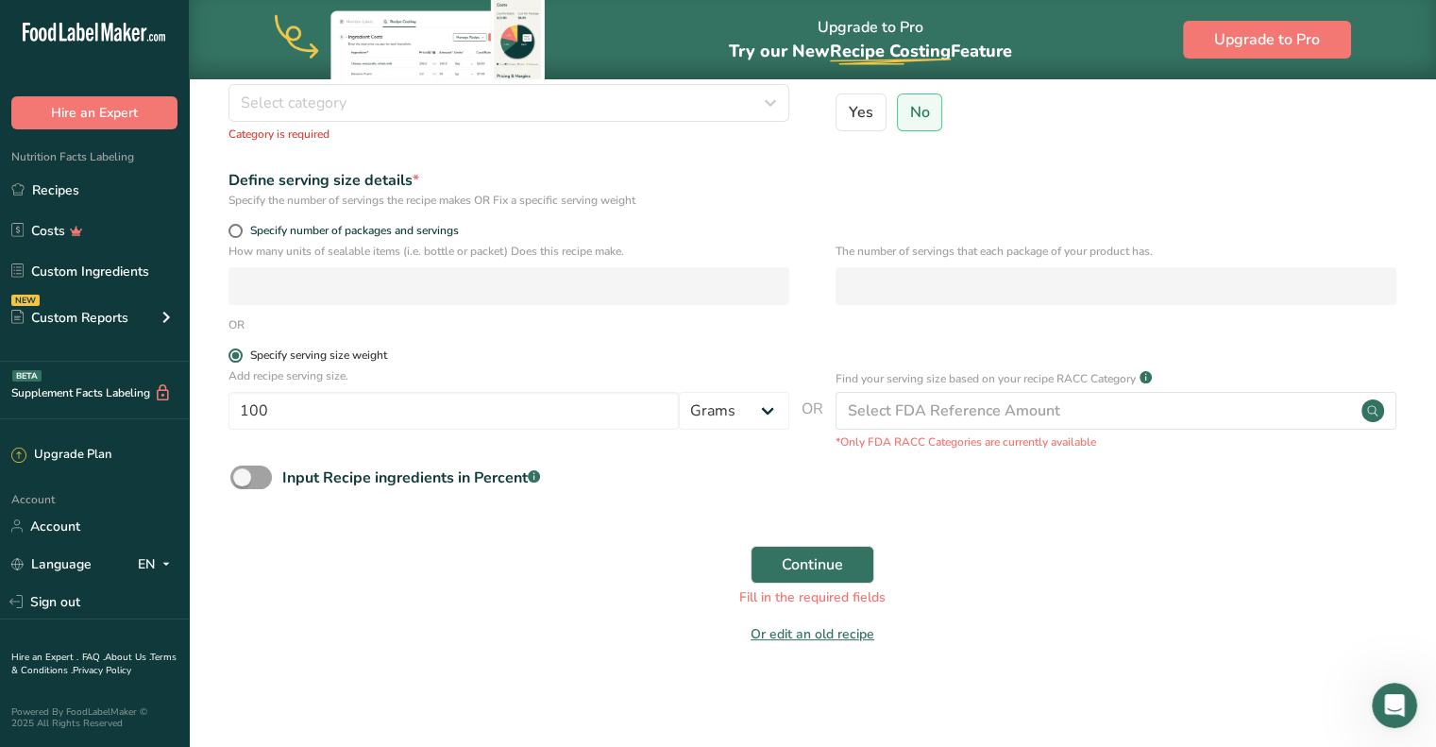
click at [234, 350] on span at bounding box center [235, 355] width 14 height 14
click at [234, 350] on input "Specify serving size weight" at bounding box center [234, 355] width 12 height 12
click at [827, 564] on span "Continue" at bounding box center [812, 564] width 61 height 23
click at [259, 482] on span at bounding box center [251, 477] width 42 height 24
click at [243, 482] on input "Input Recipe ingredients in Percent .a-a{fill:#347362;}.b-a{fill:#fff;}" at bounding box center [236, 477] width 12 height 12
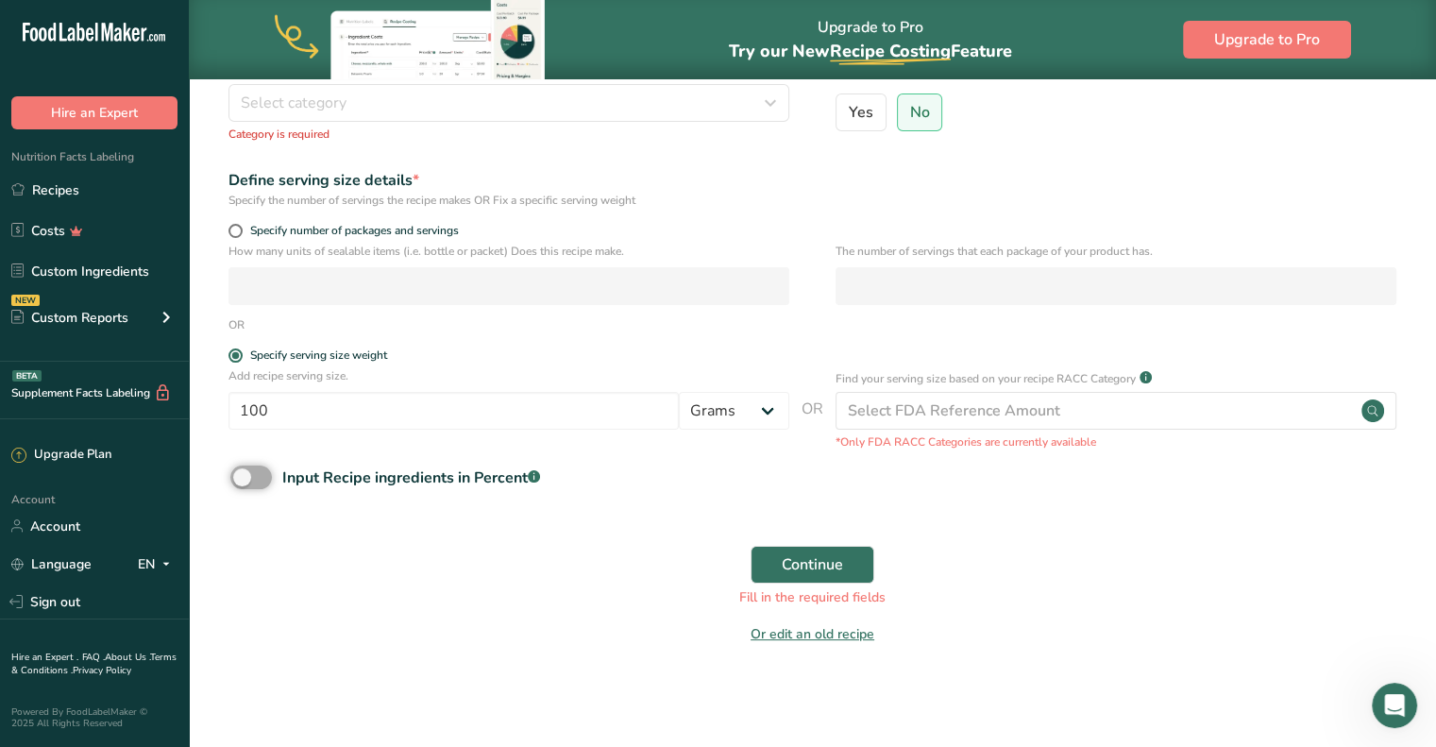
checkbox input "true"
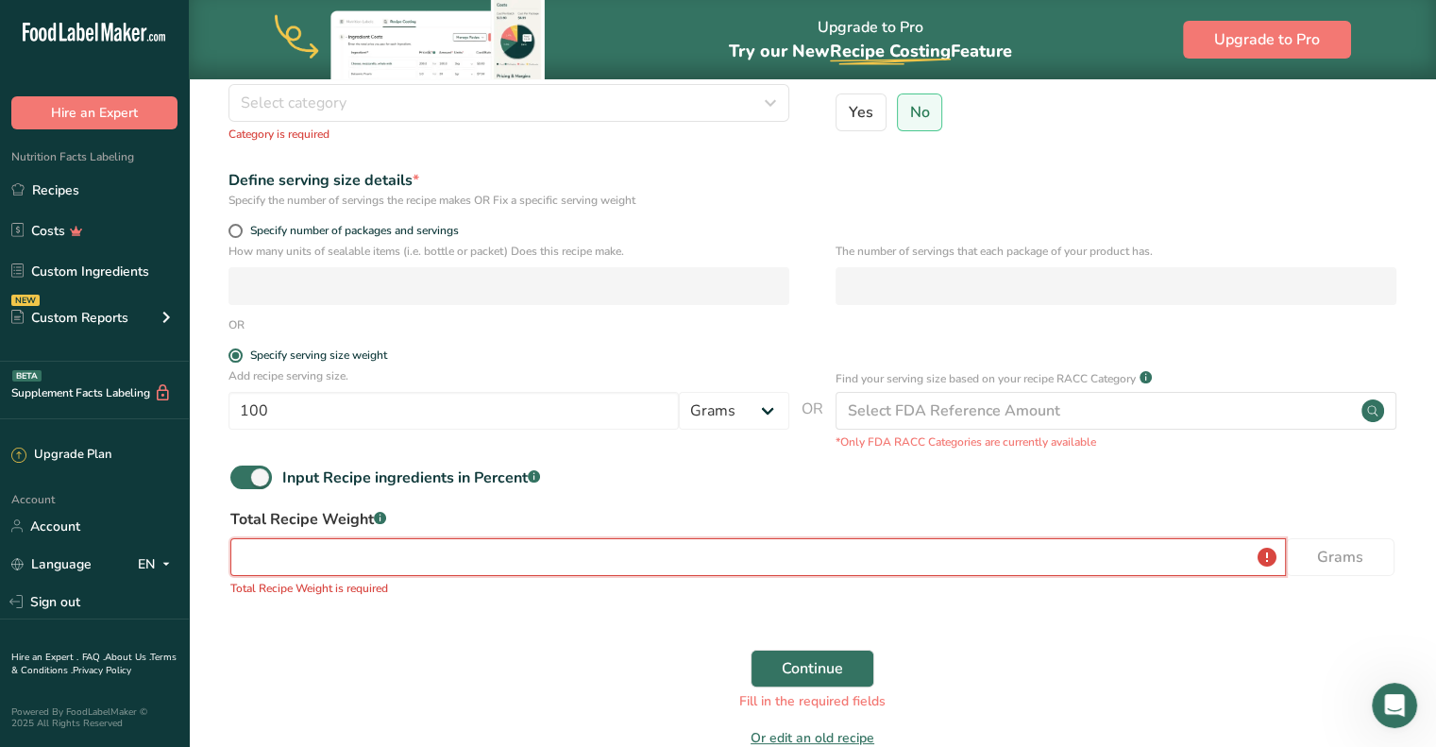
click at [681, 548] on input "number" at bounding box center [757, 557] width 1055 height 38
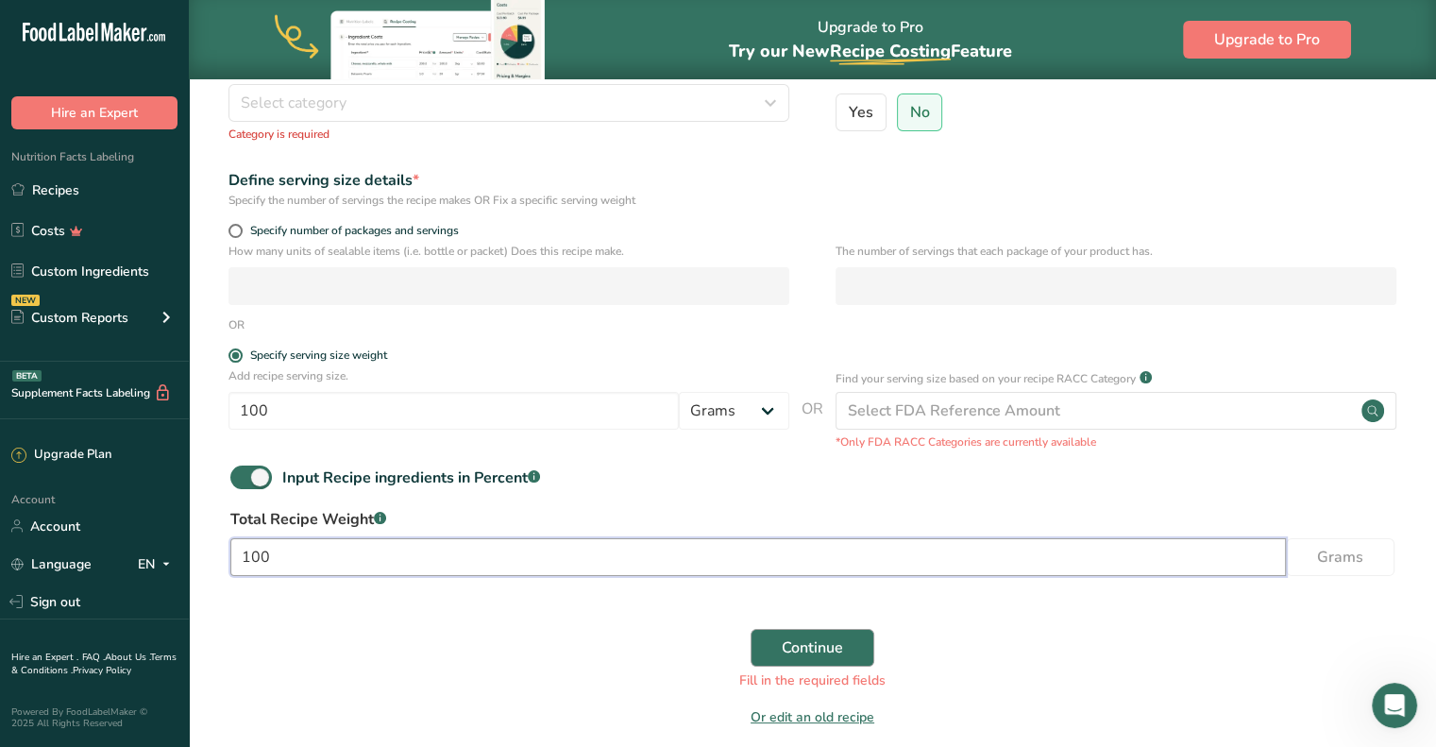
type input "100"
click at [802, 643] on span "Continue" at bounding box center [812, 647] width 61 height 23
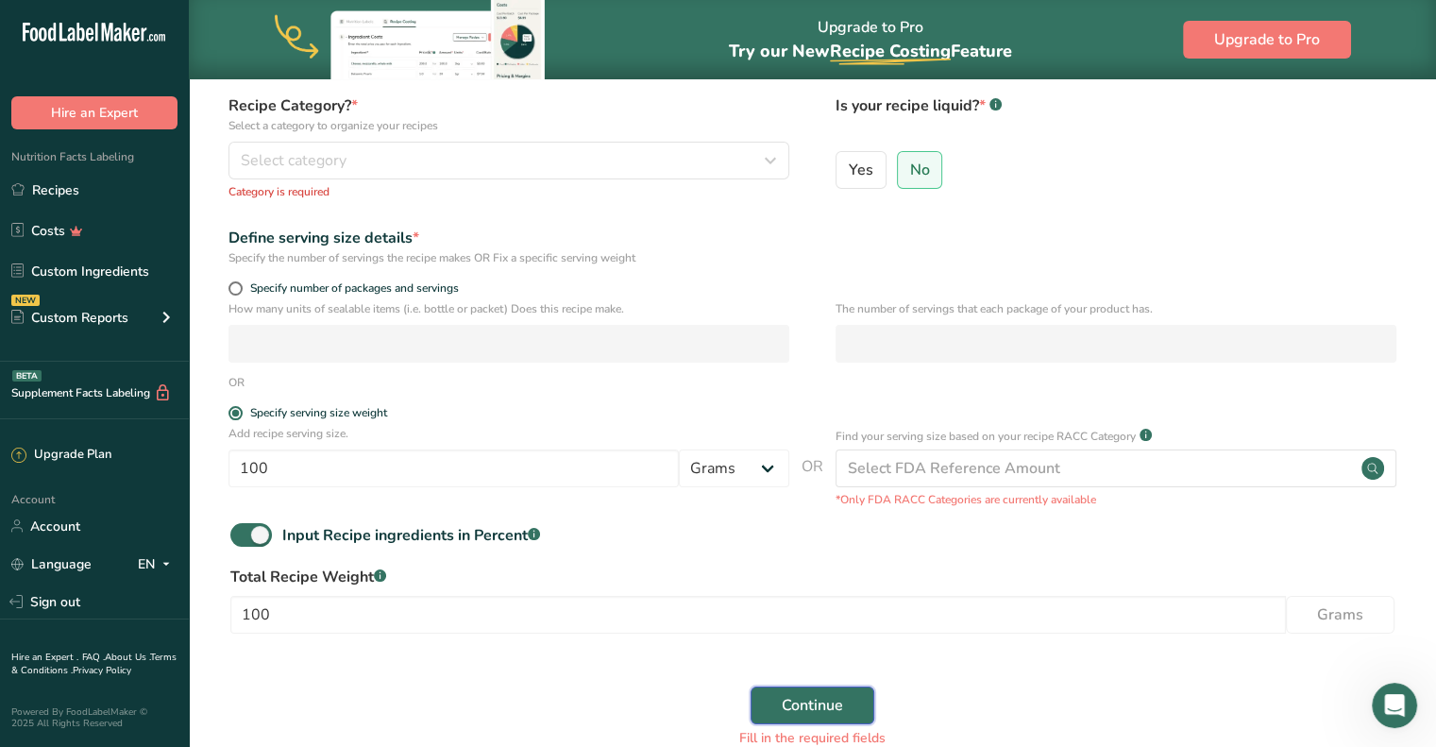
scroll to position [189, 0]
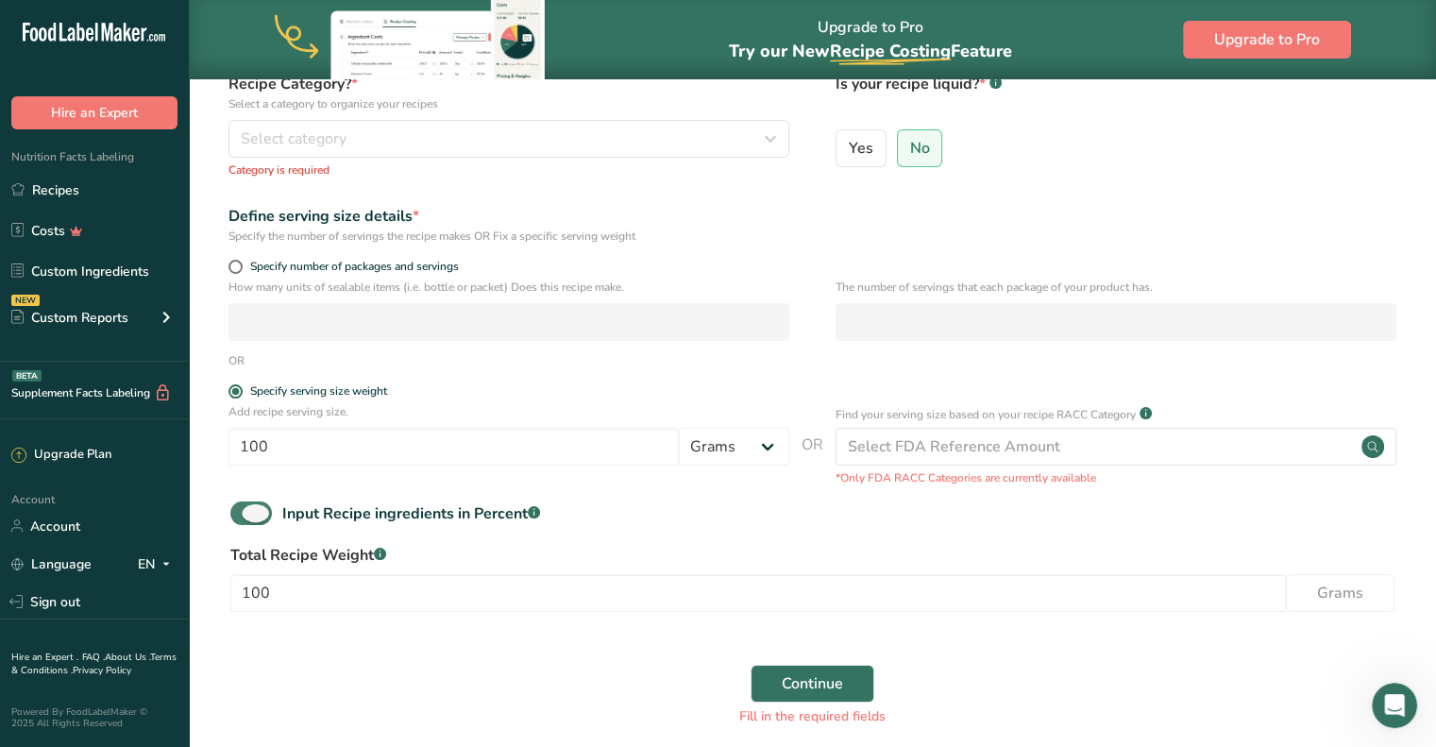
click at [253, 518] on span at bounding box center [251, 513] width 42 height 24
click at [243, 518] on input "Input Recipe ingredients in Percent .a-a{fill:#347362;}.b-a{fill:#fff;}" at bounding box center [236, 513] width 12 height 12
checkbox input "false"
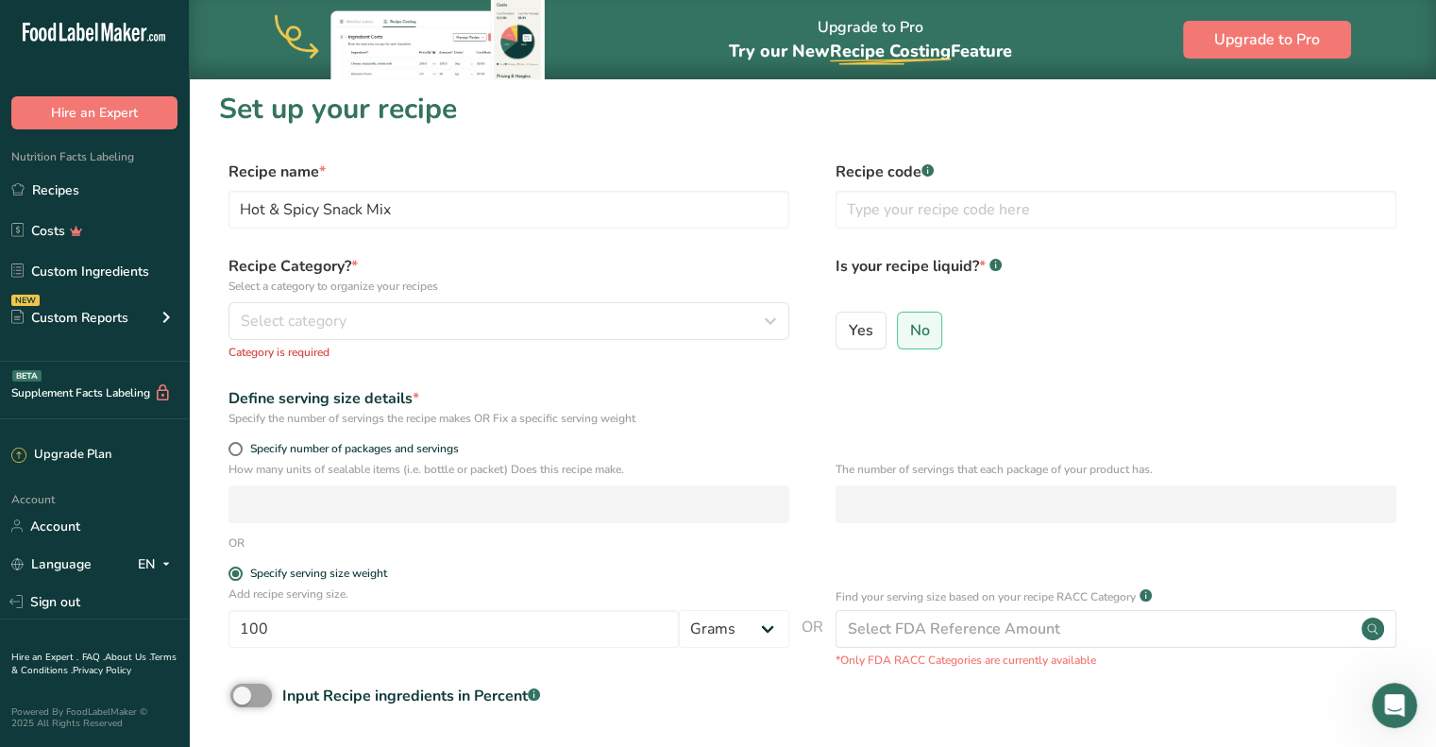
scroll to position [0, 0]
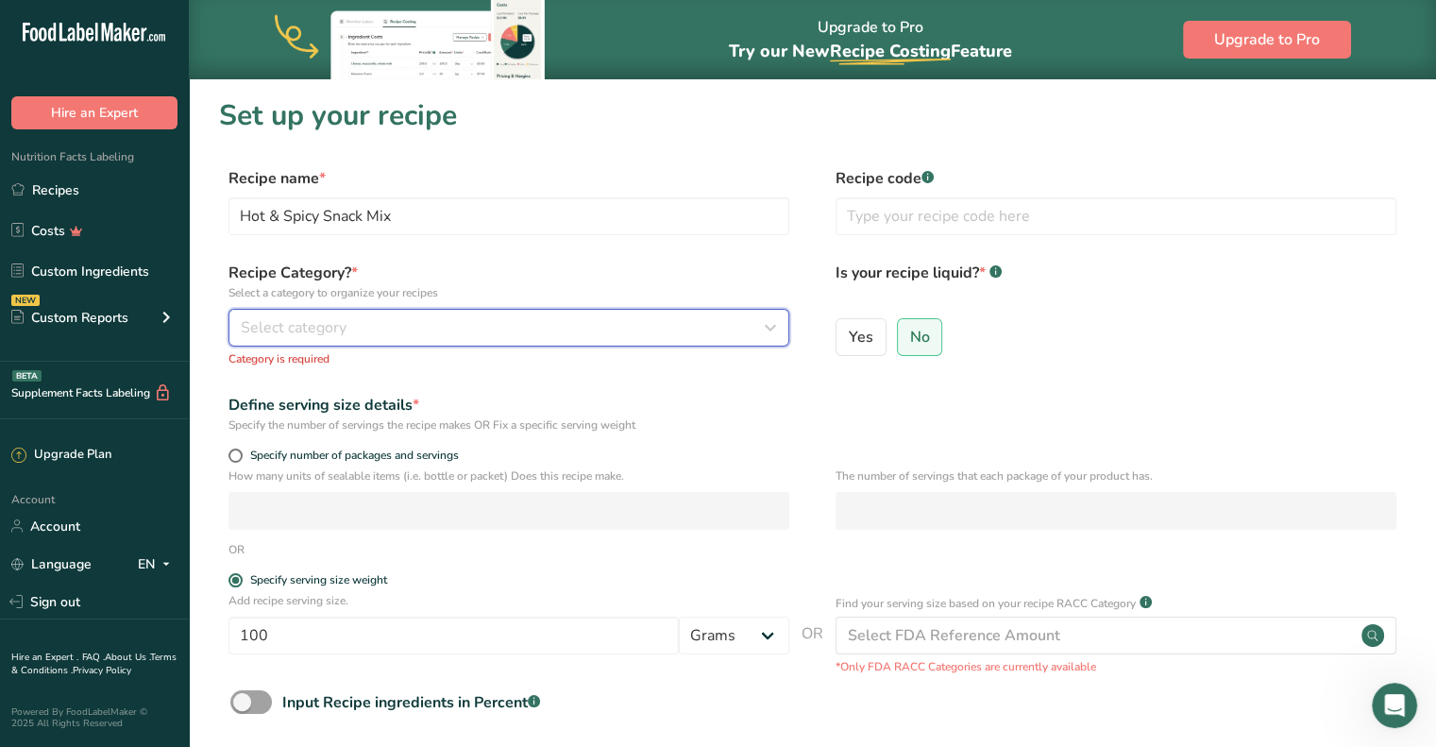
click at [407, 320] on div "Select category" at bounding box center [503, 327] width 525 height 23
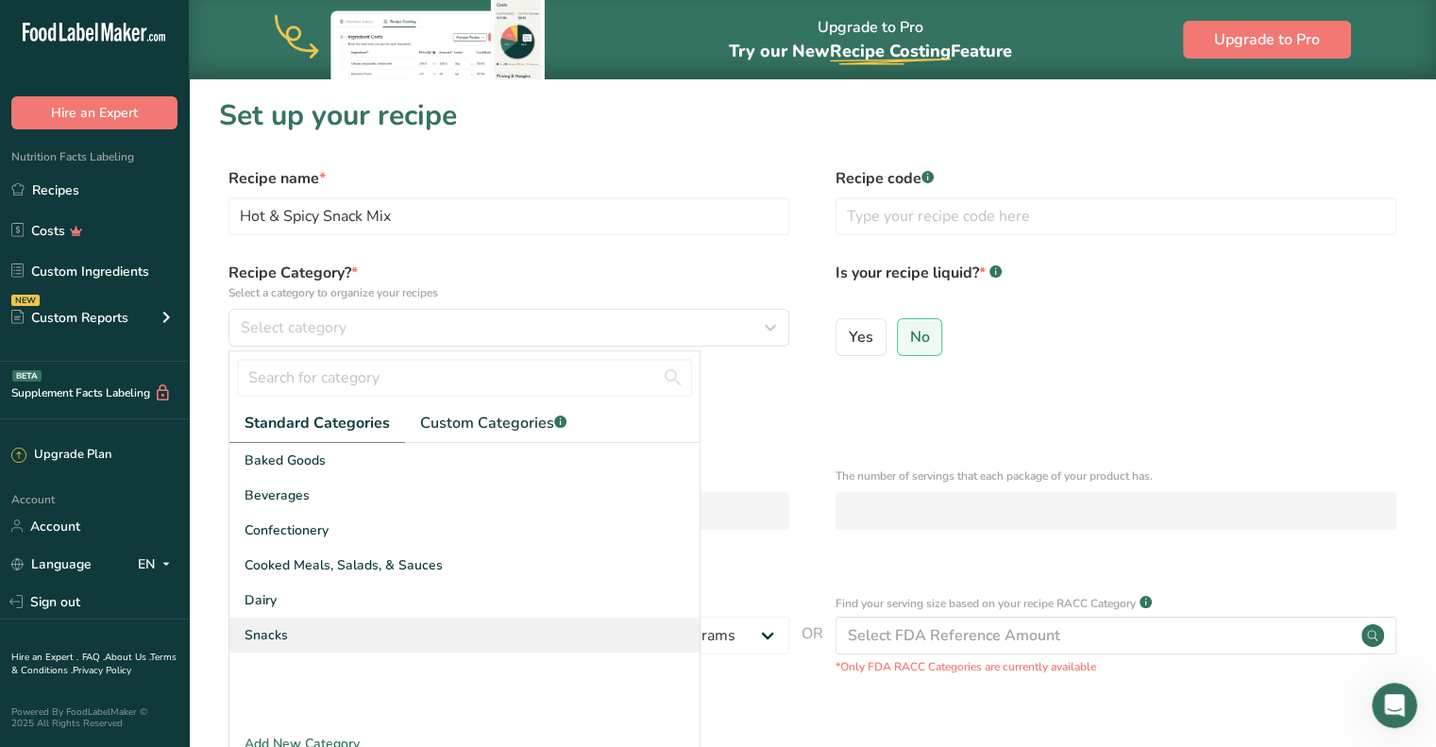
click at [359, 630] on div "Snacks" at bounding box center [464, 634] width 470 height 35
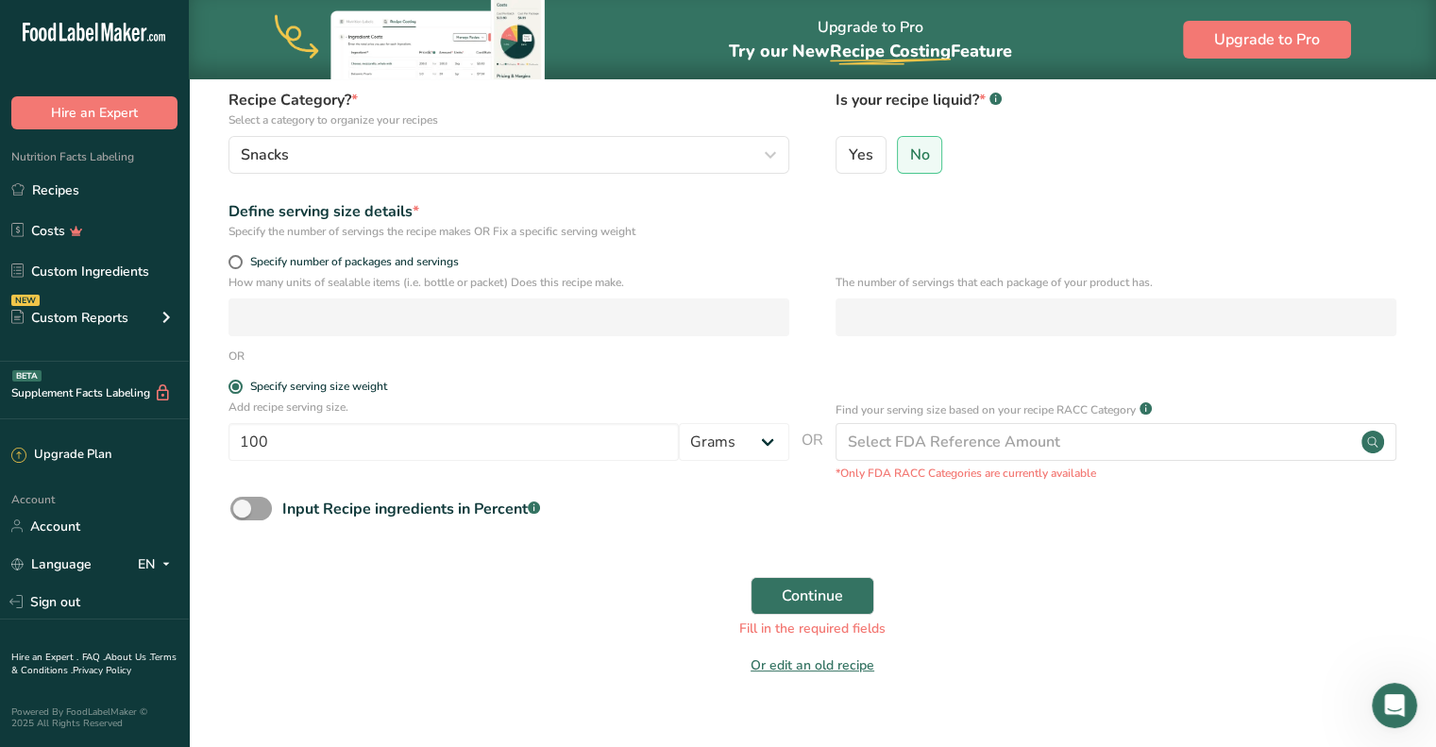
scroll to position [204, 0]
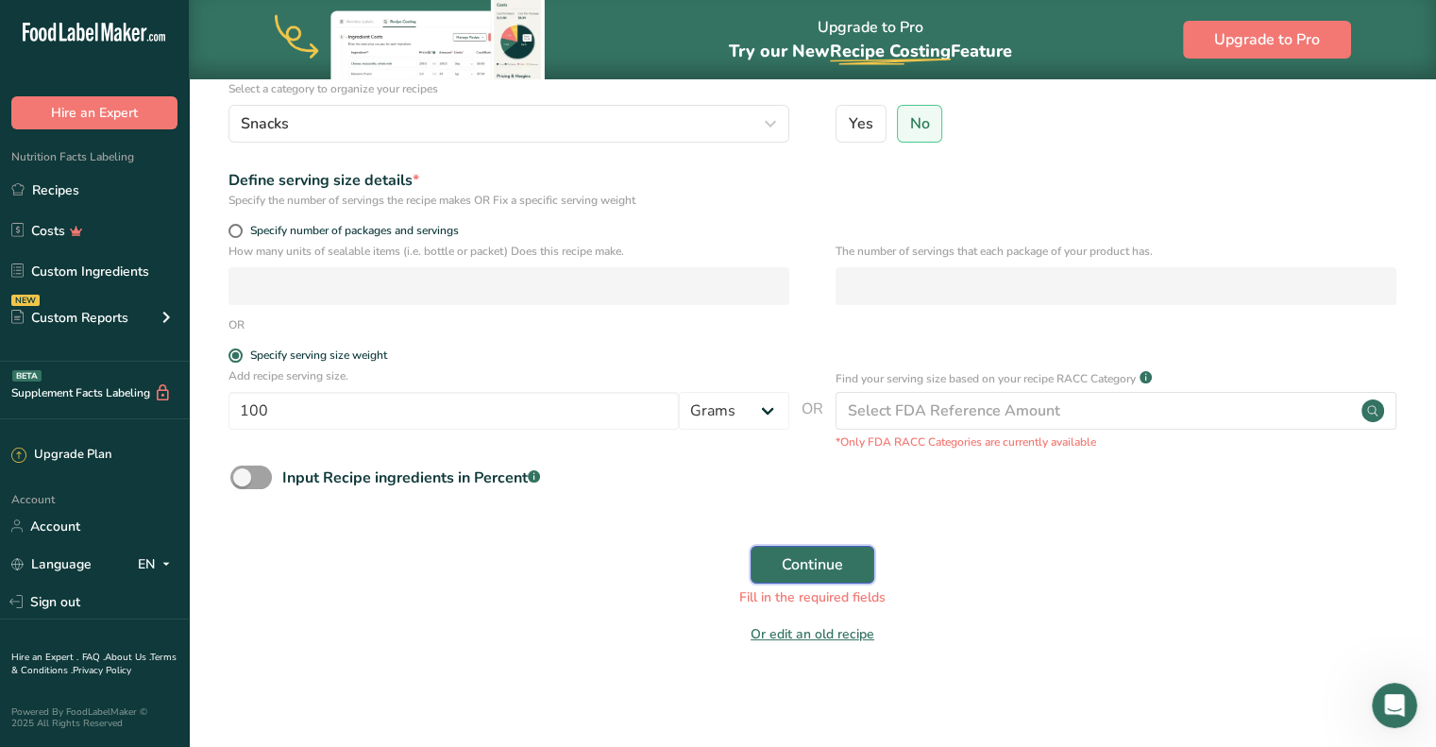
click at [789, 565] on span "Continue" at bounding box center [812, 564] width 61 height 23
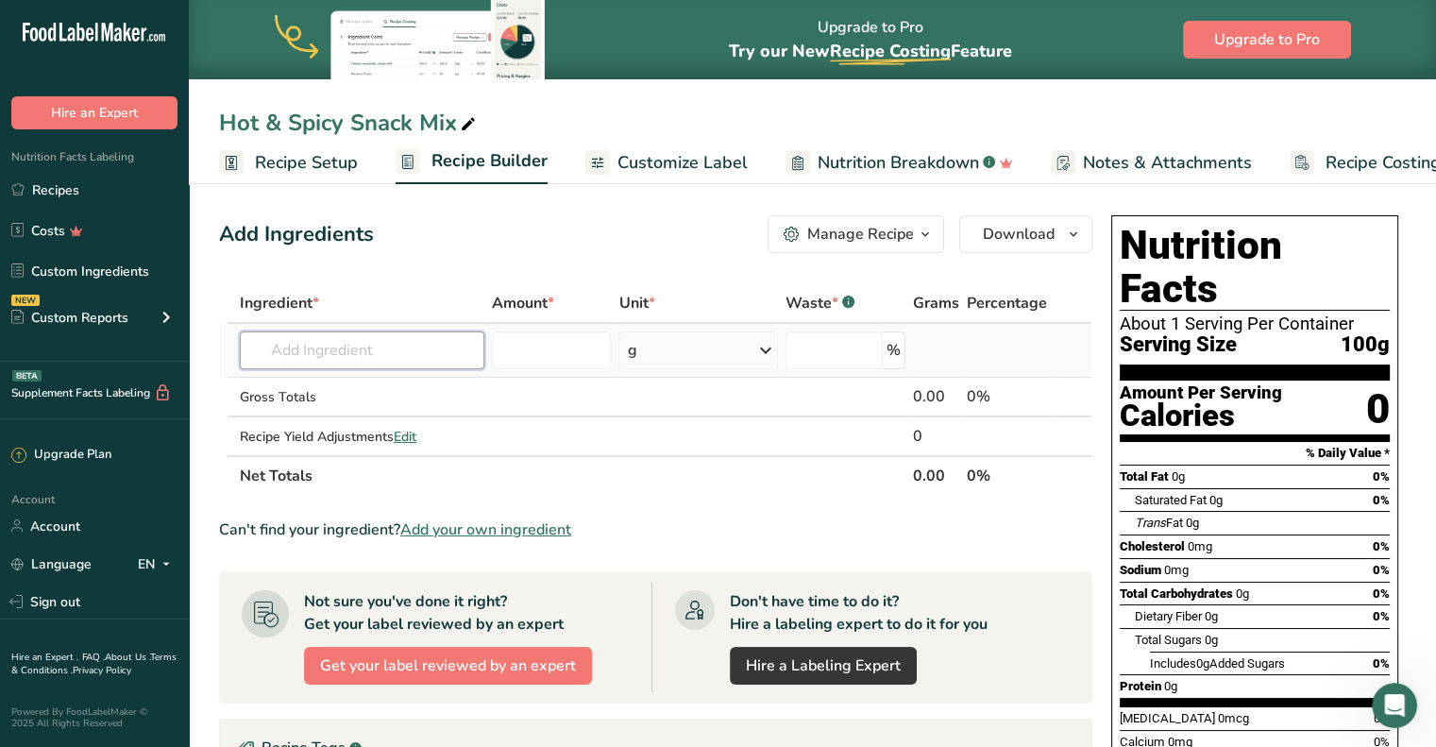
click at [407, 357] on input "text" at bounding box center [362, 350] width 244 height 38
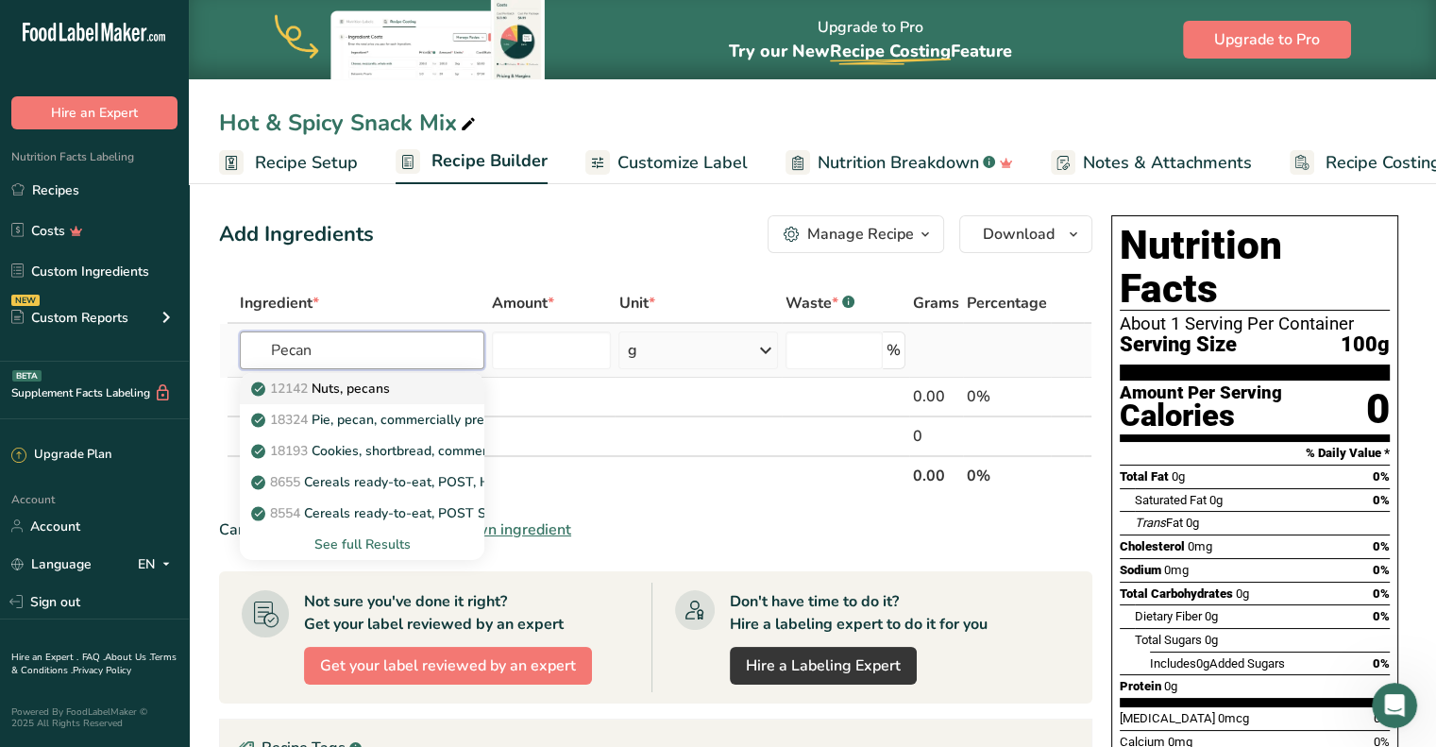
type input "Pecan"
click at [403, 397] on link "12142 Nuts, pecans" at bounding box center [362, 388] width 244 height 31
type input "Nuts, pecans"
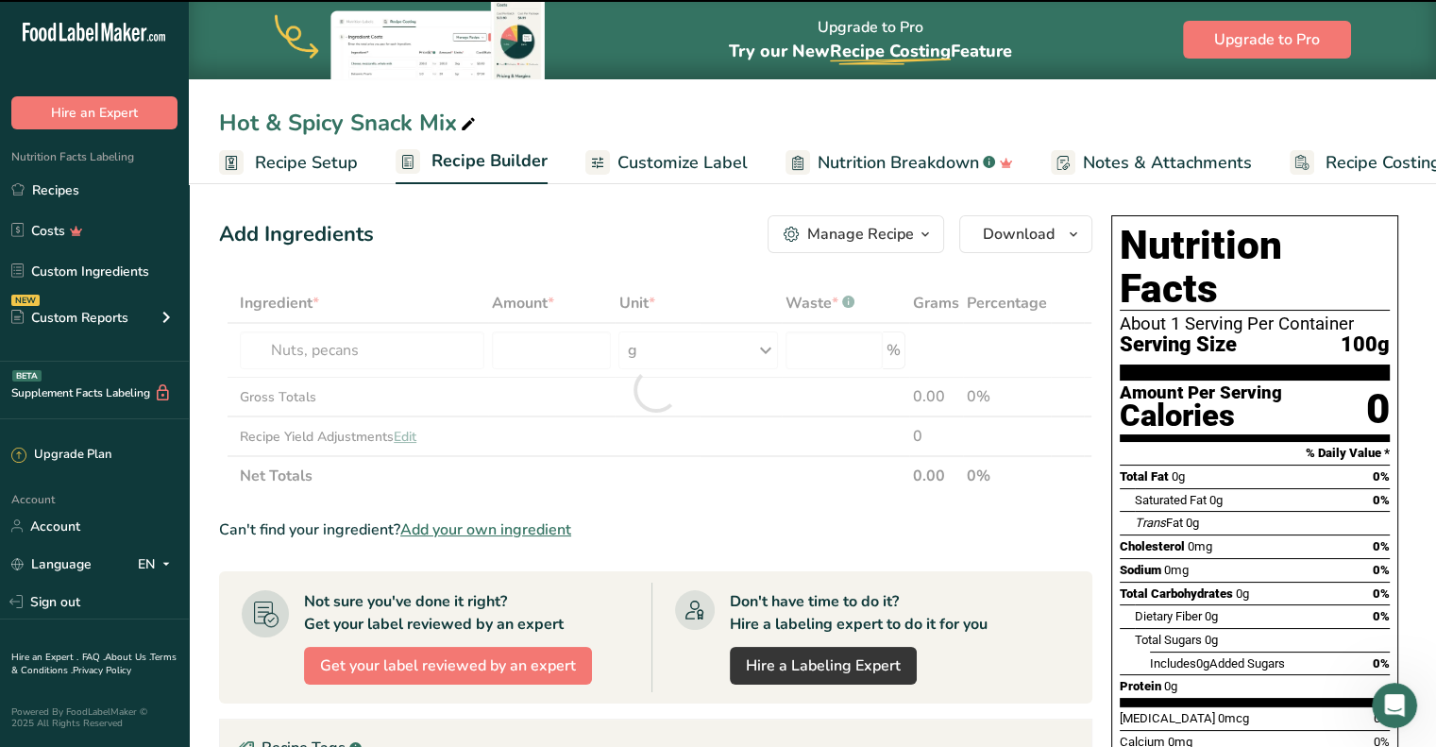
type input "0"
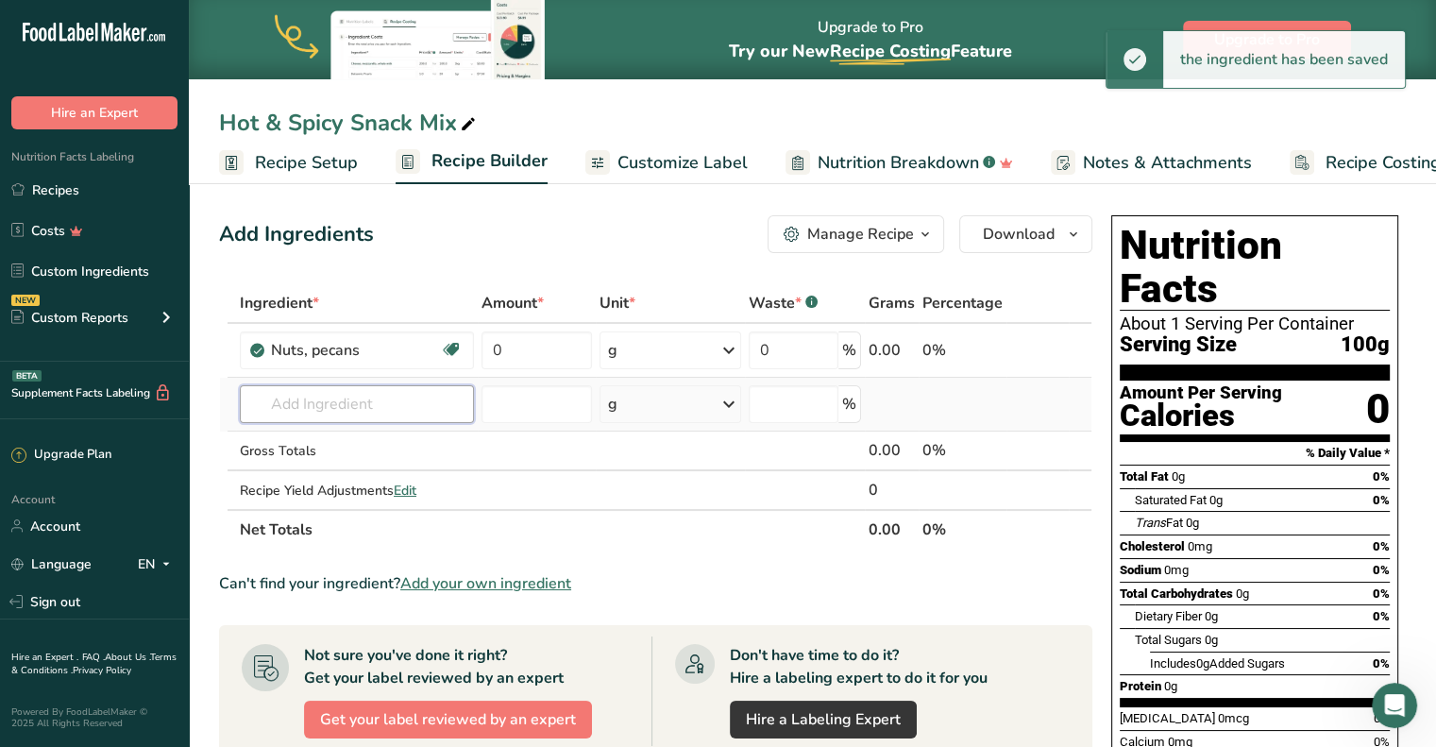
click at [312, 405] on input "text" at bounding box center [357, 404] width 234 height 38
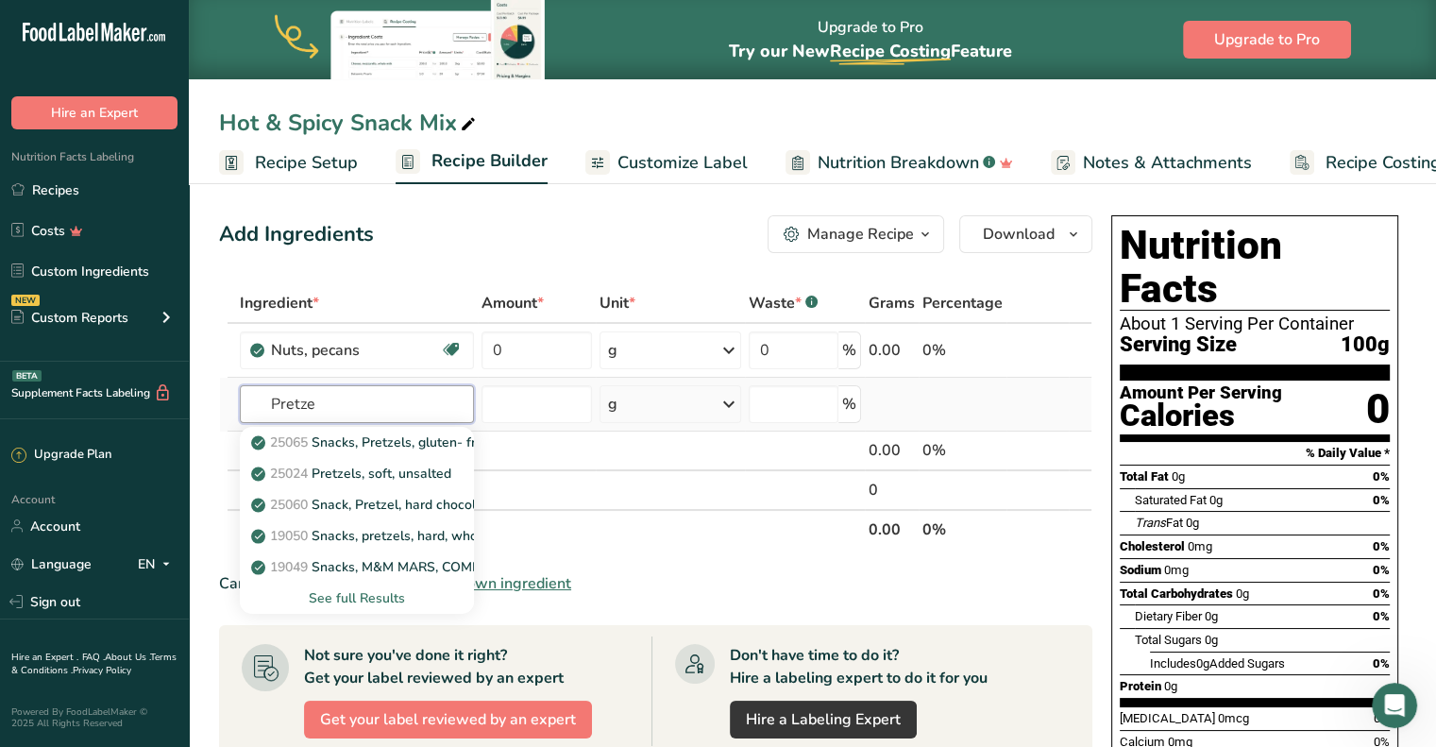
type input "Pretze"
click at [351, 598] on div "See full Results" at bounding box center [357, 598] width 204 height 20
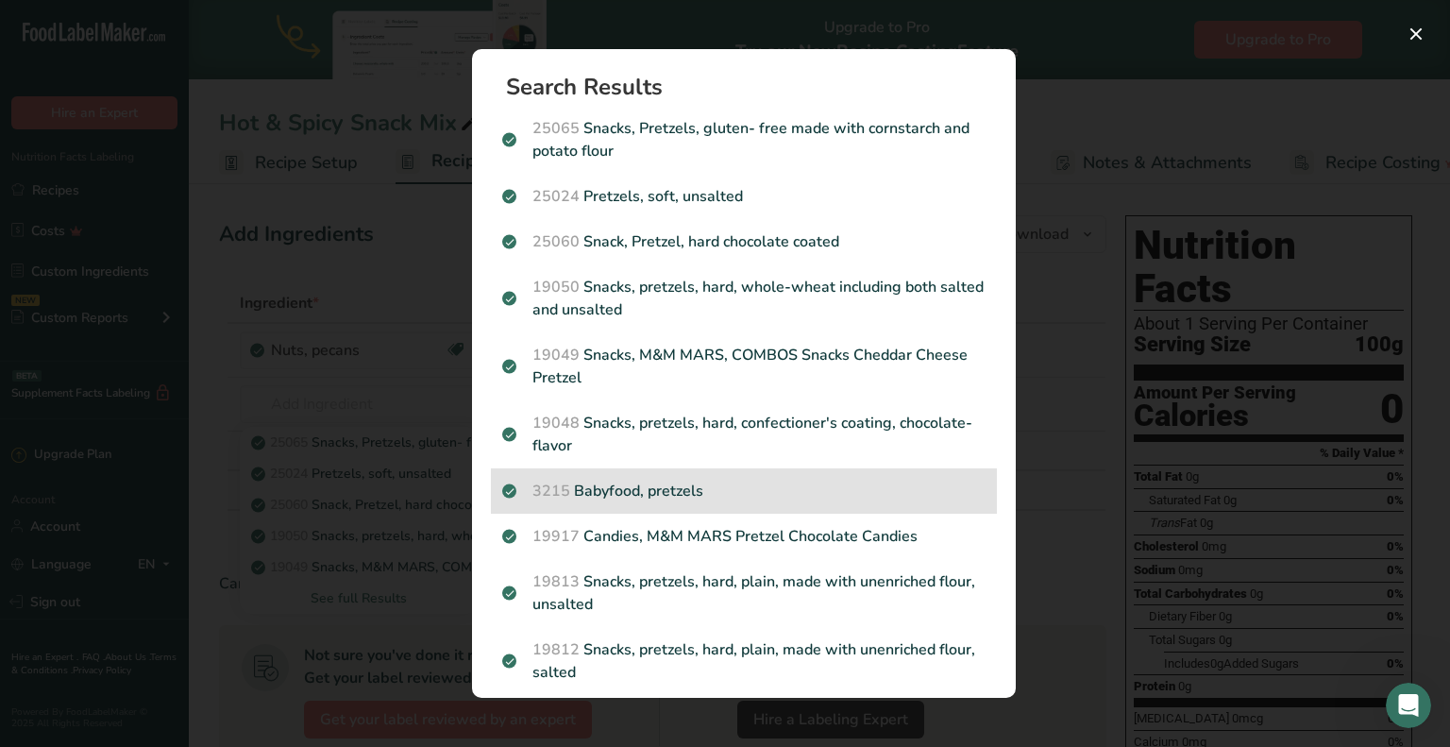
scroll to position [128, 0]
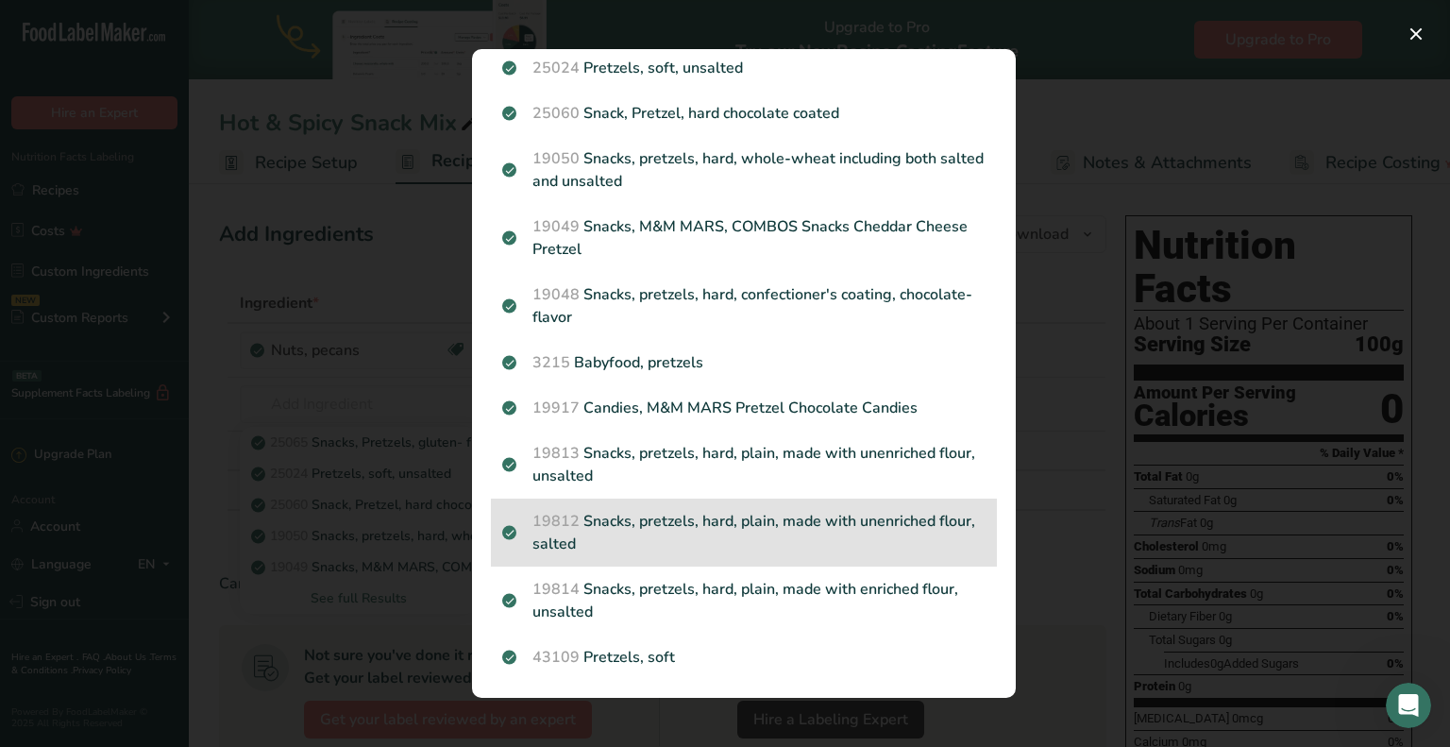
click at [659, 518] on p "19812 Snacks, pretzels, hard, plain, made with unenriched flour, salted" at bounding box center [743, 532] width 483 height 45
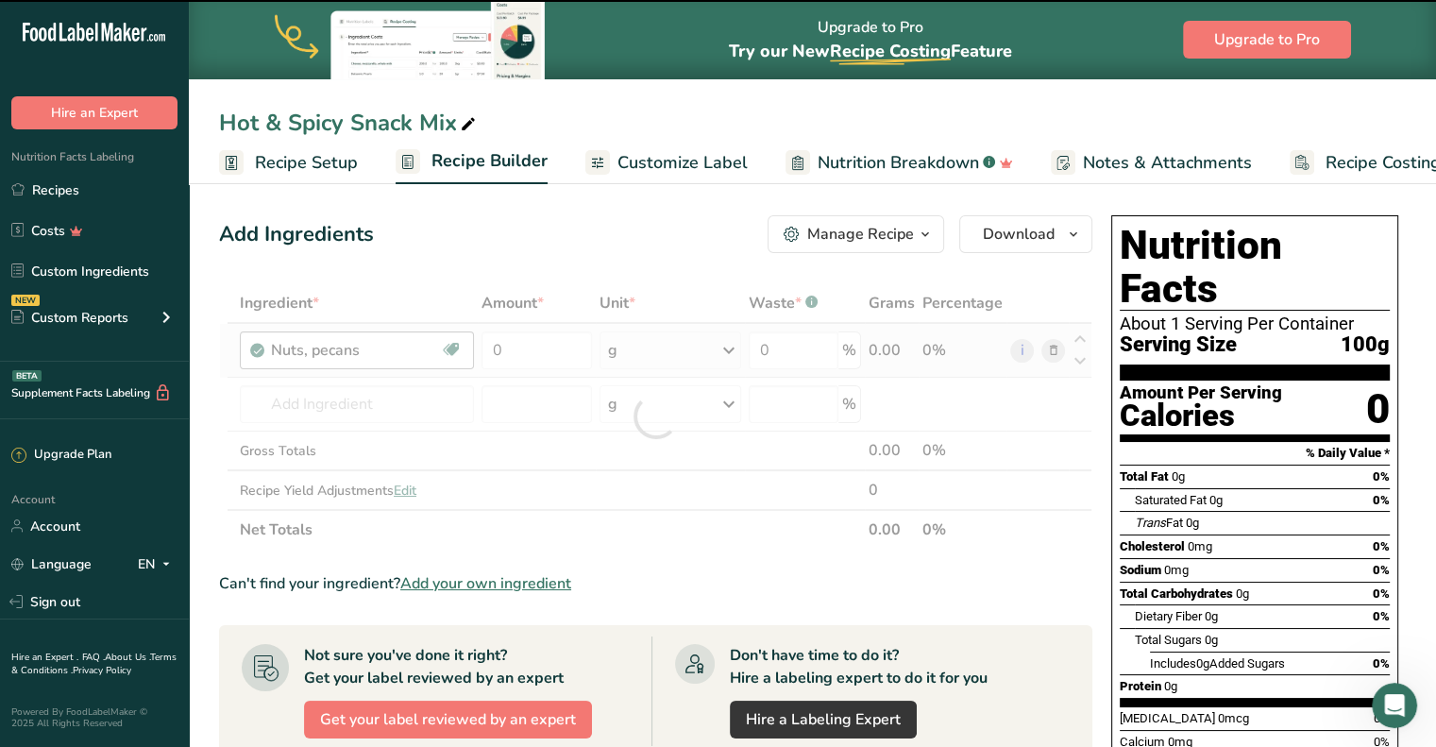
type input "0"
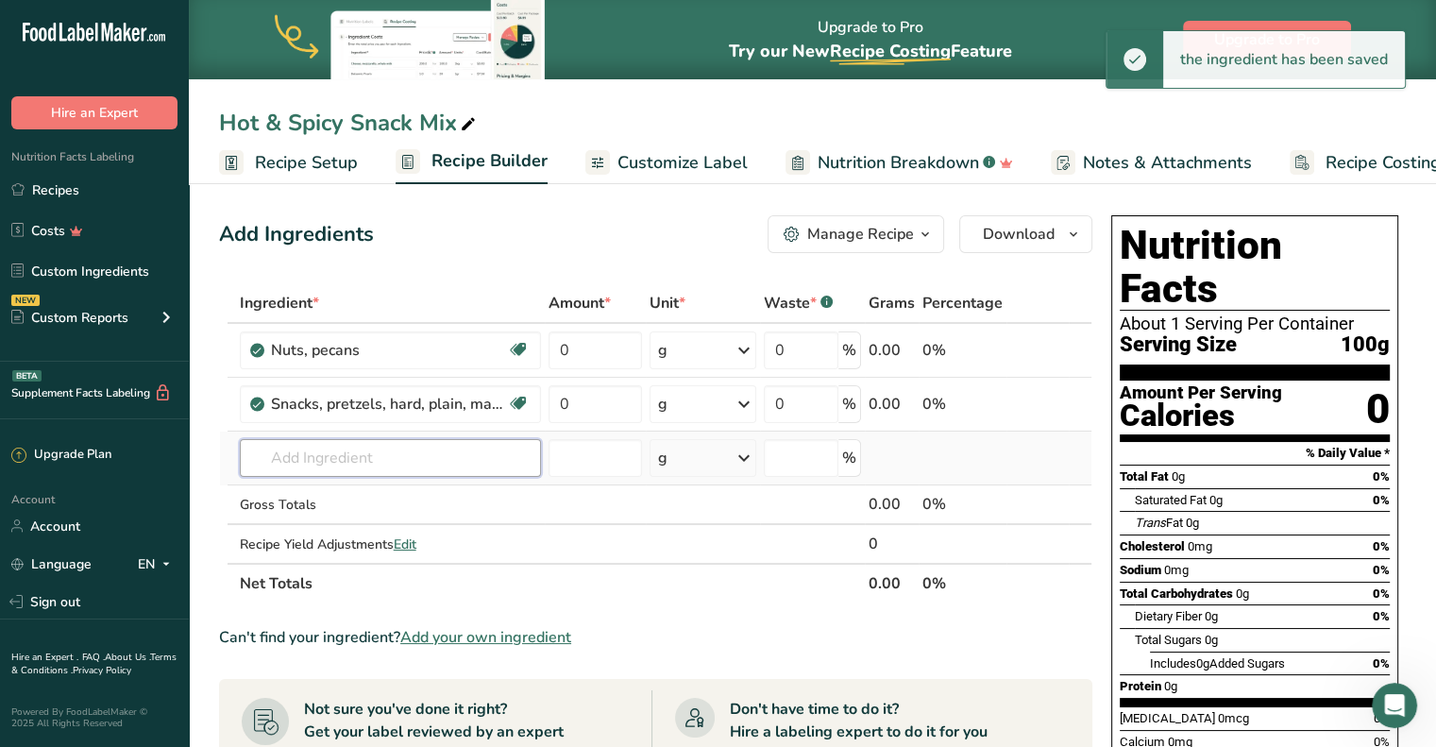
click at [329, 465] on input "text" at bounding box center [390, 458] width 301 height 38
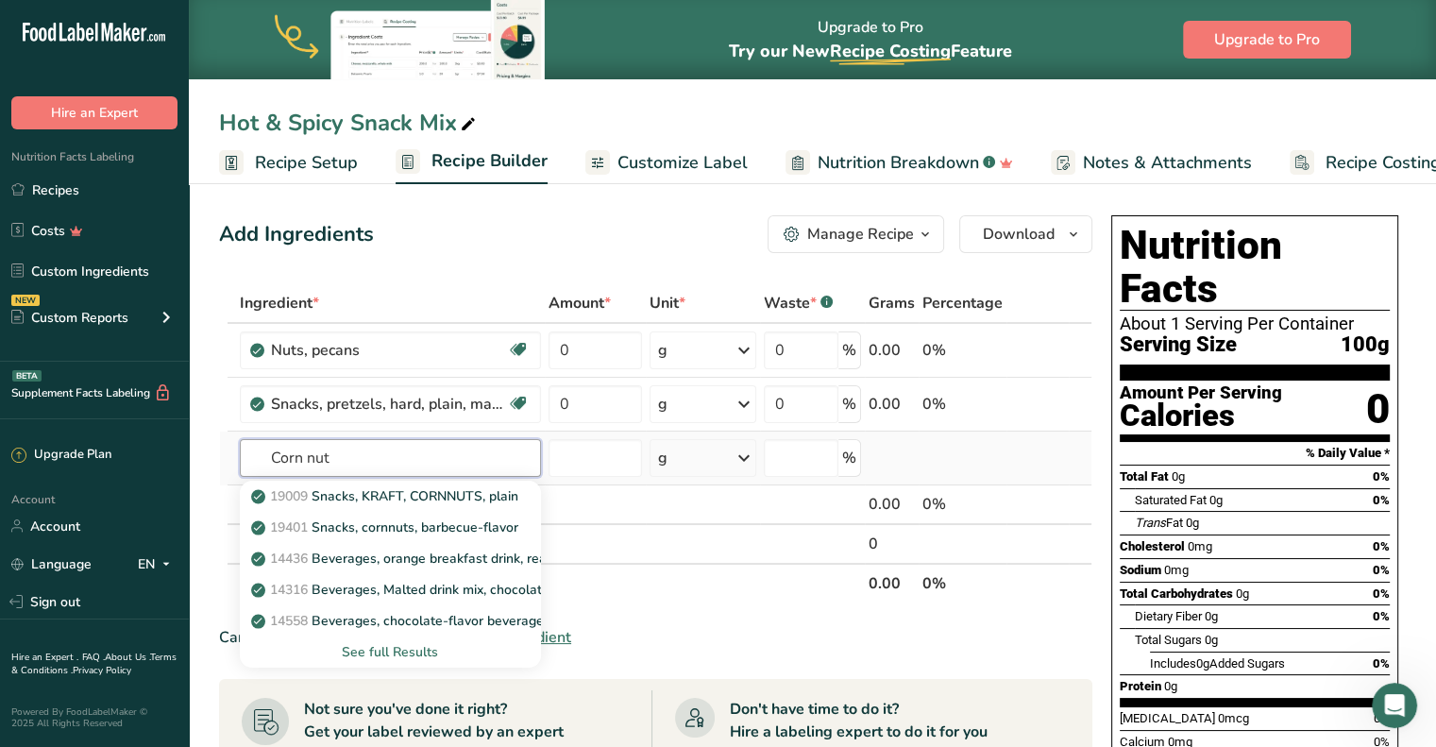
type input "Corn nut"
click at [410, 648] on div "See full Results" at bounding box center [390, 652] width 271 height 20
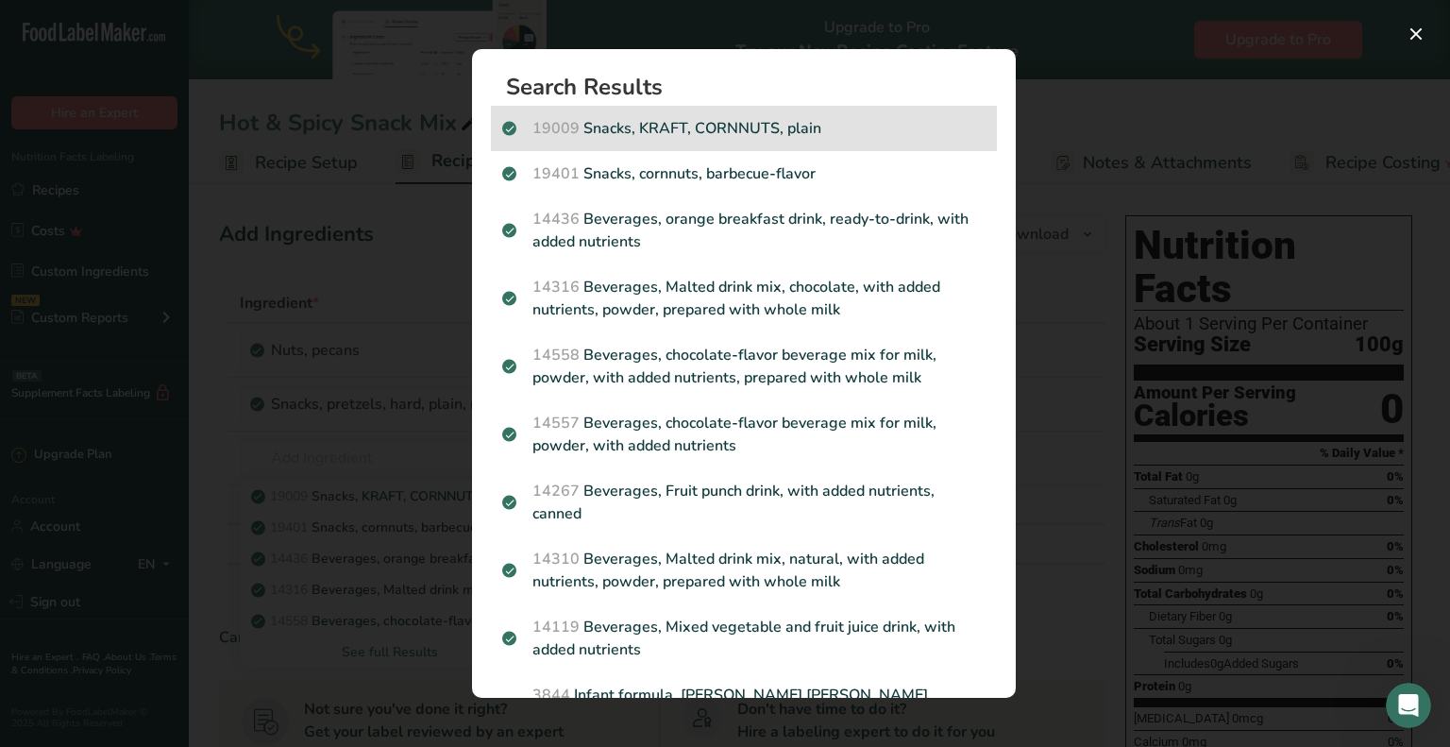
click at [711, 125] on p "19009 Snacks, KRAFT, CORNNUTS, plain" at bounding box center [743, 128] width 483 height 23
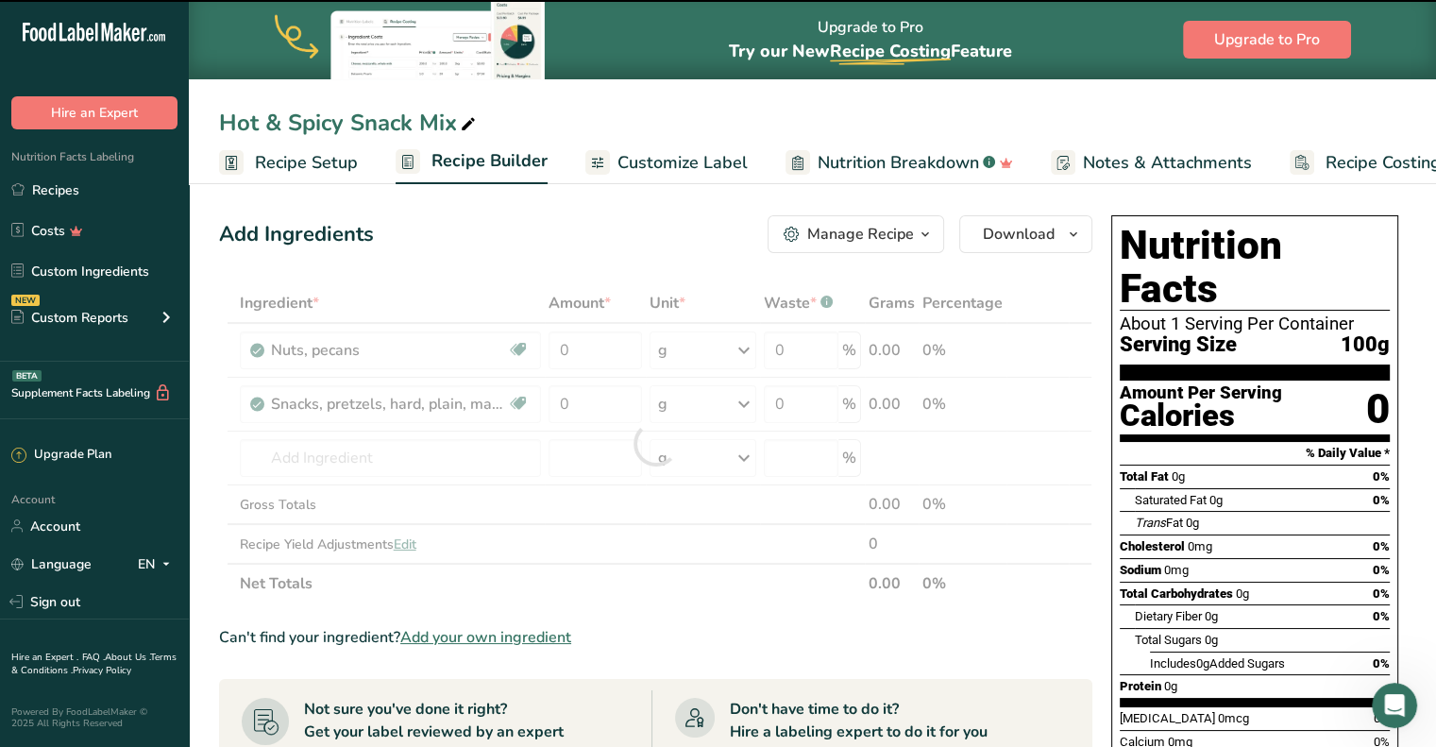
type input "0"
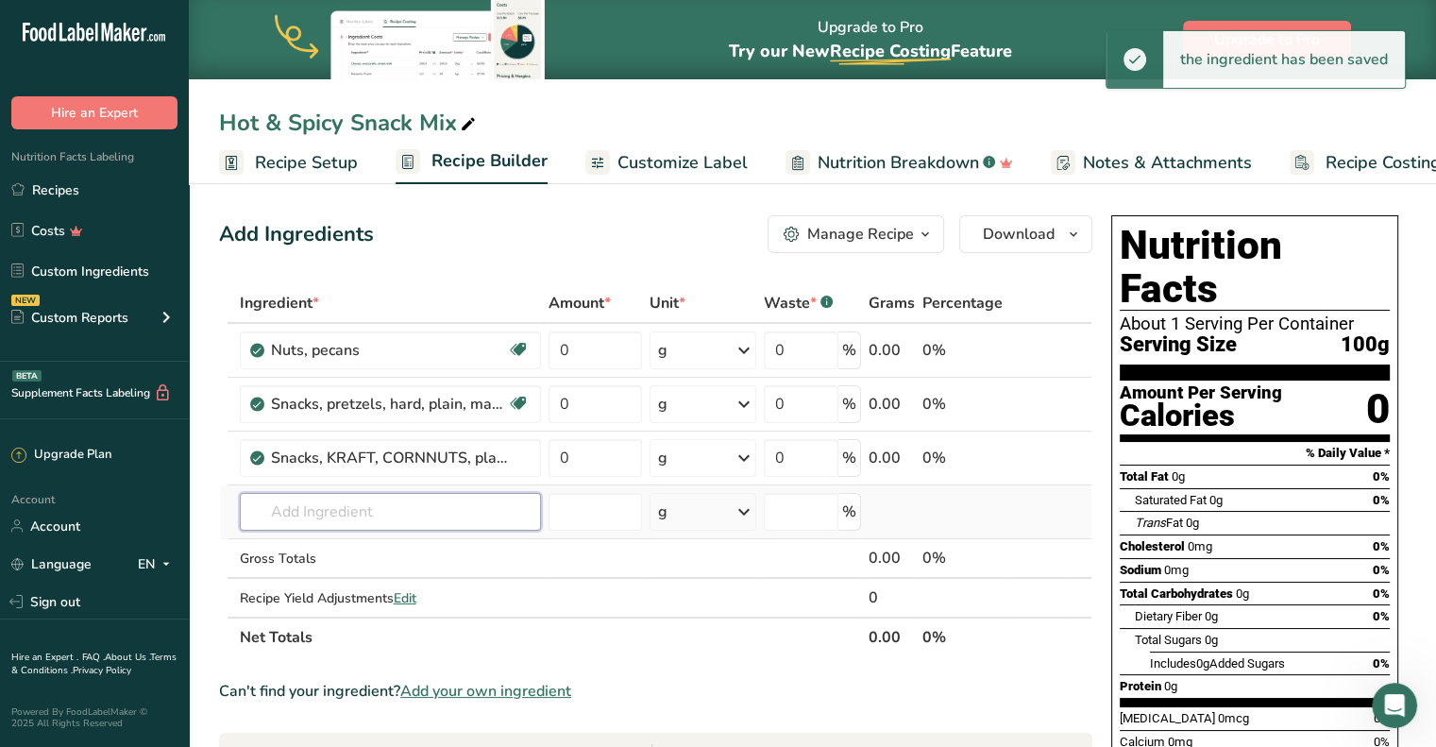
click at [323, 498] on input "text" at bounding box center [390, 512] width 301 height 38
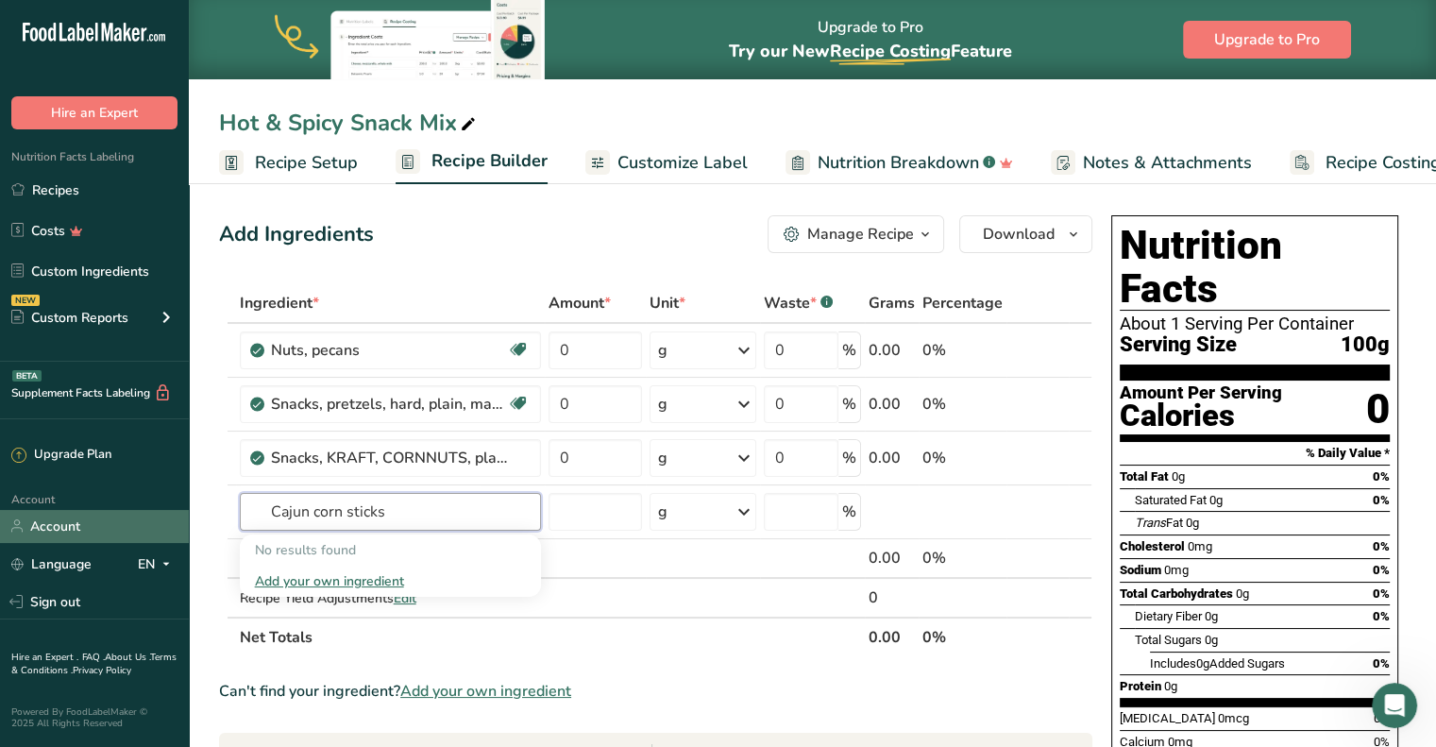
drag, startPoint x: 398, startPoint y: 516, endPoint x: 183, endPoint y: 519, distance: 215.2
click at [183, 519] on div ".a-20{fill:#fff;} Hire an Expert Nutrition Facts Labeling Recipes Costs Custom …" at bounding box center [718, 662] width 1436 height 1324
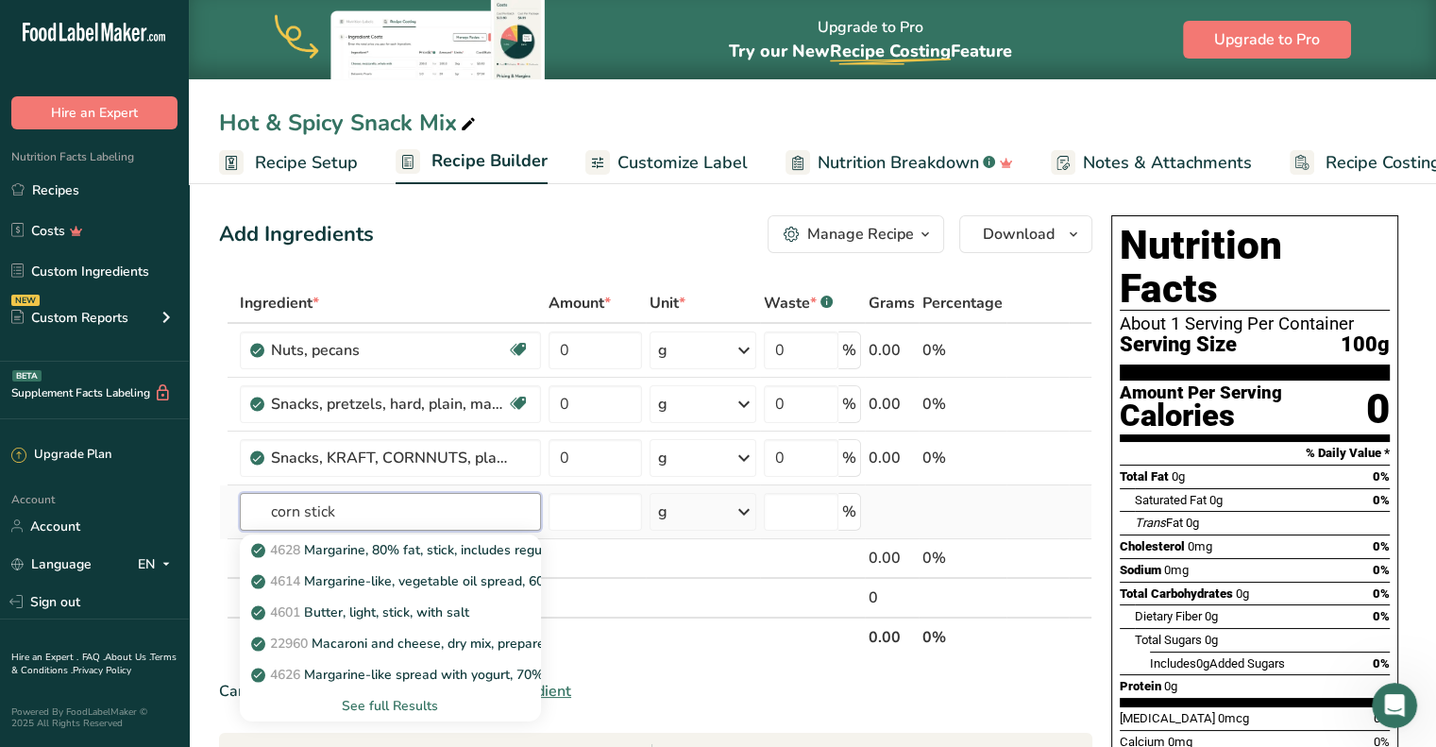
type input "corn stick"
click at [361, 703] on div "See full Results" at bounding box center [390, 706] width 271 height 20
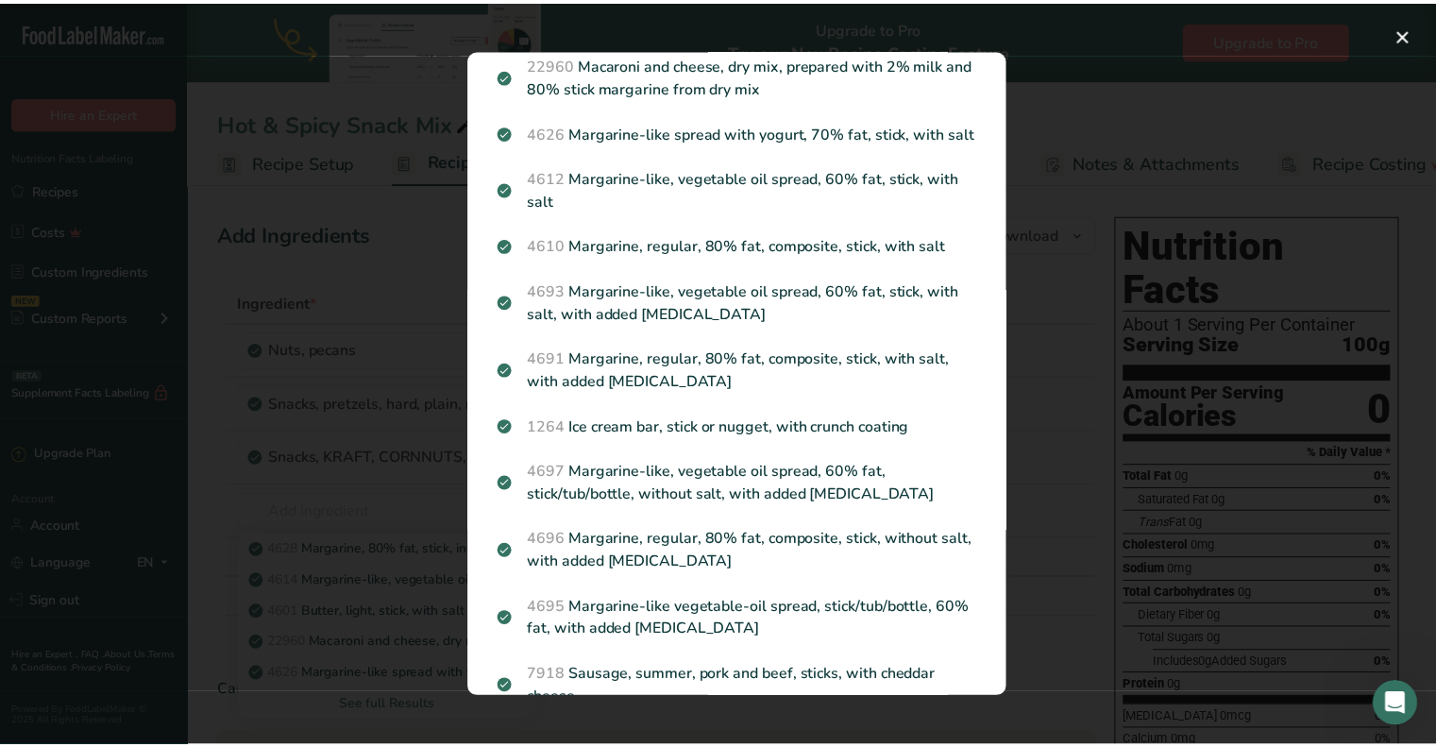
scroll to position [0, 0]
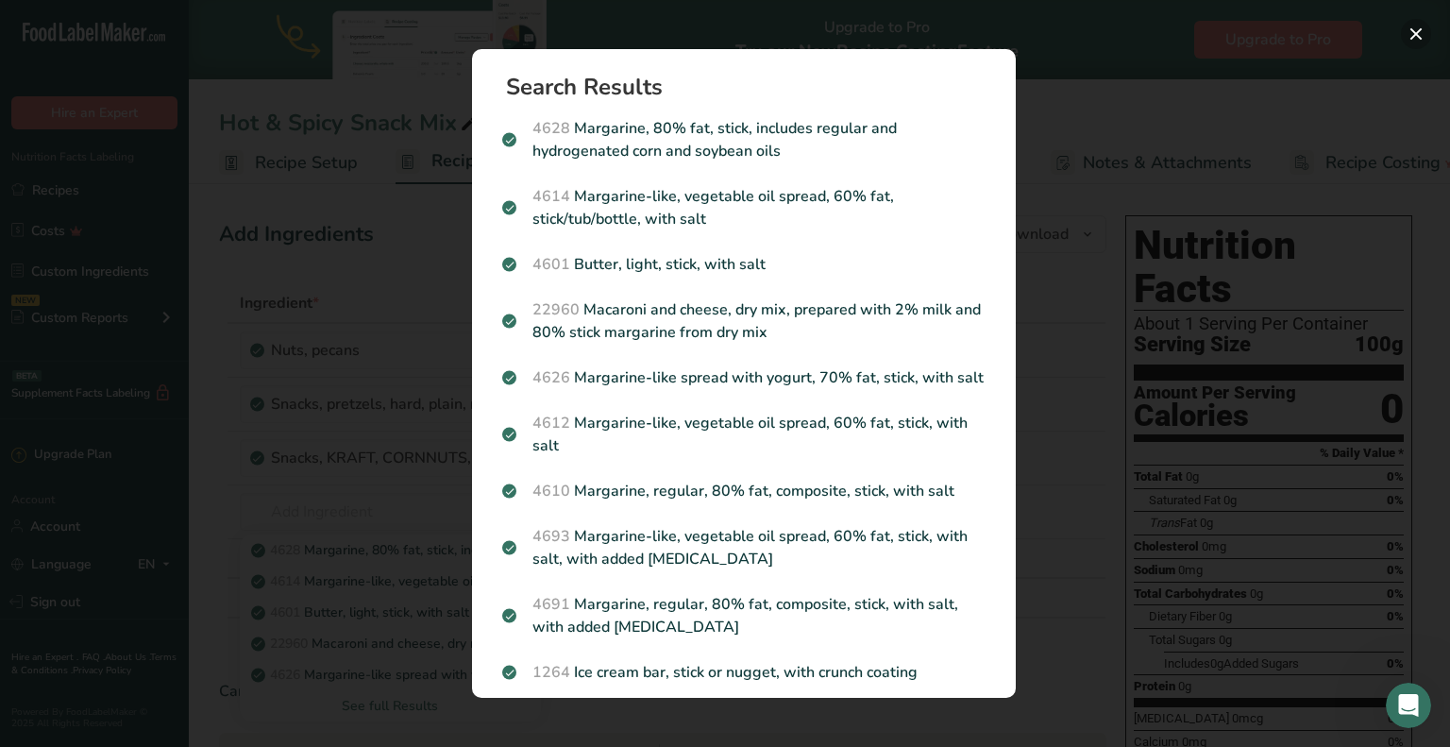
click at [1413, 28] on button "Search results modal" at bounding box center [1416, 34] width 30 height 30
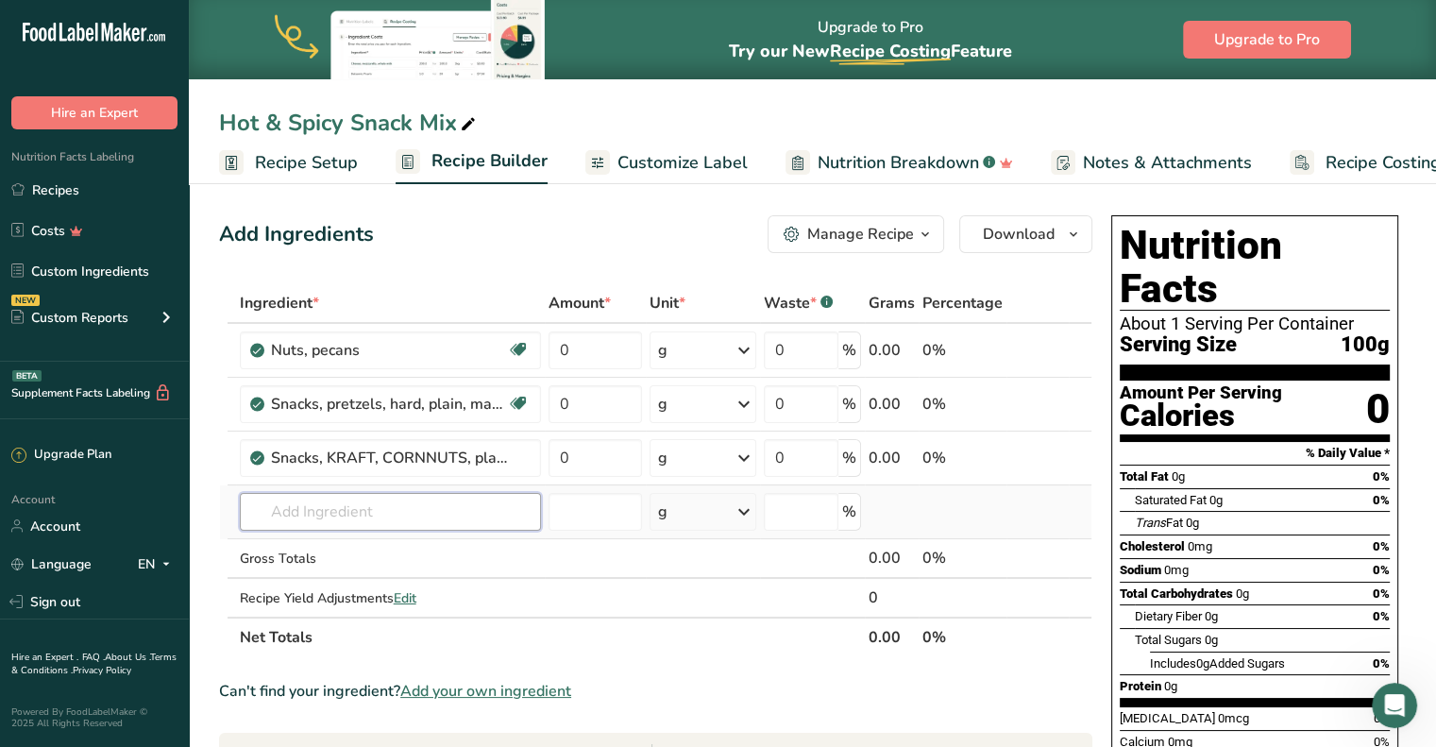
click at [375, 518] on input "text" at bounding box center [390, 512] width 301 height 38
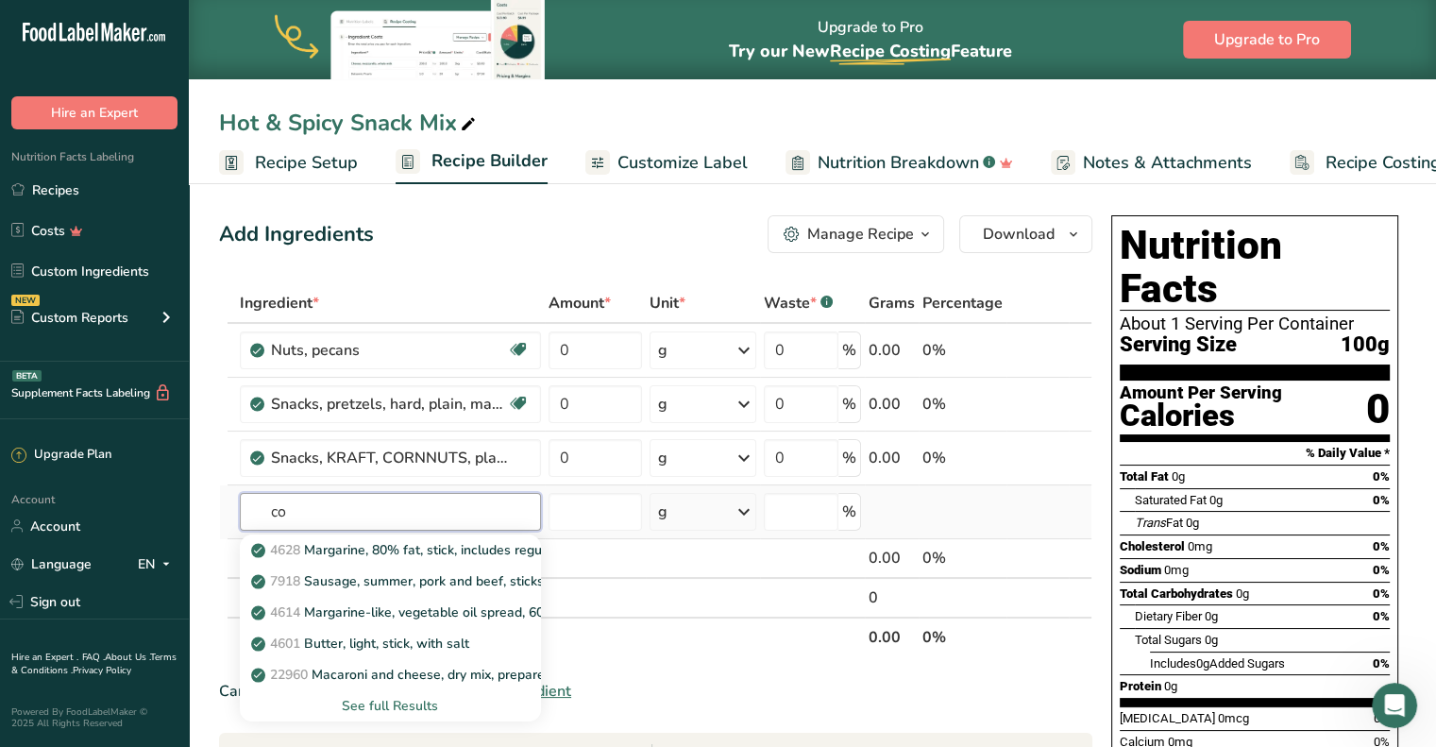
type input "c"
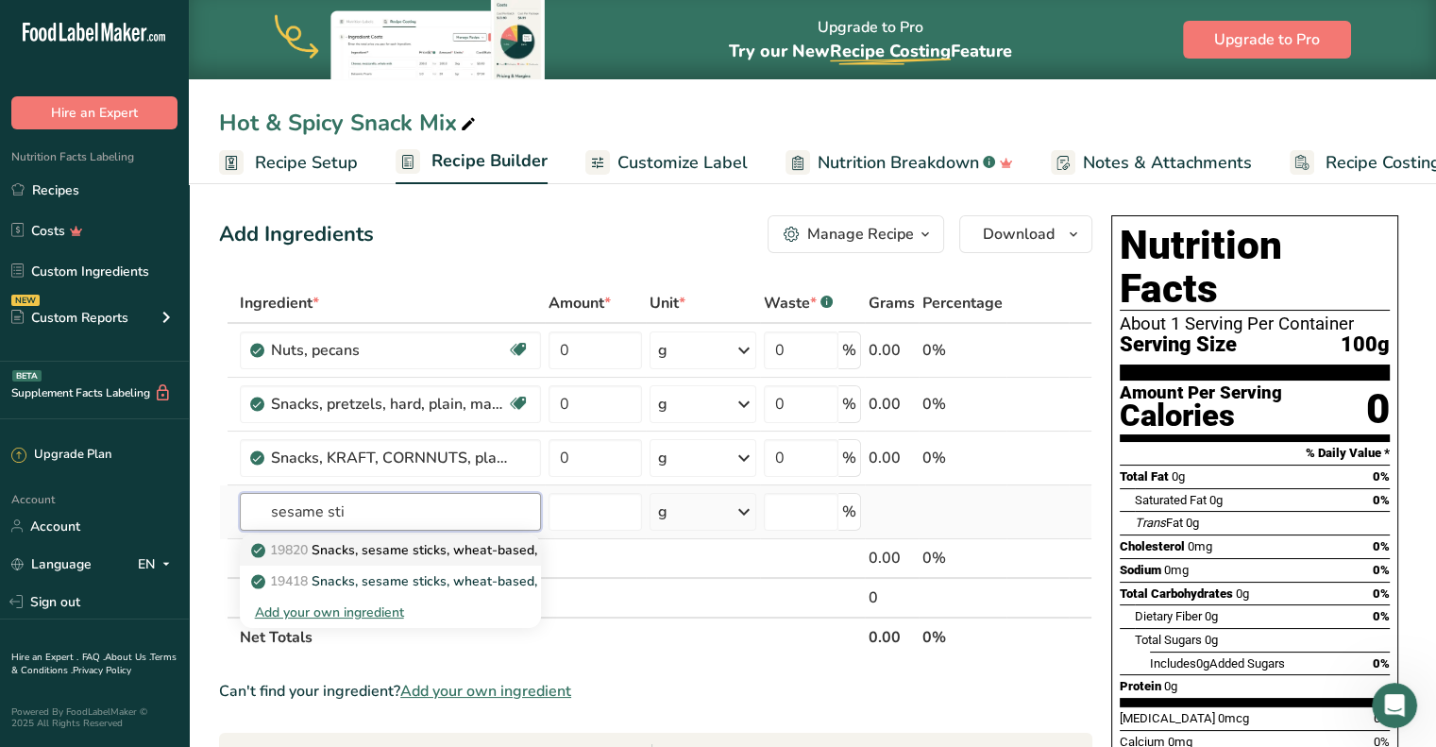
type input "sesame sti"
click at [374, 552] on p "19820 Snacks, sesame sticks, wheat-based, unsalted" at bounding box center [424, 550] width 339 height 20
type input "Snacks, sesame sticks, wheat-based, unsalted"
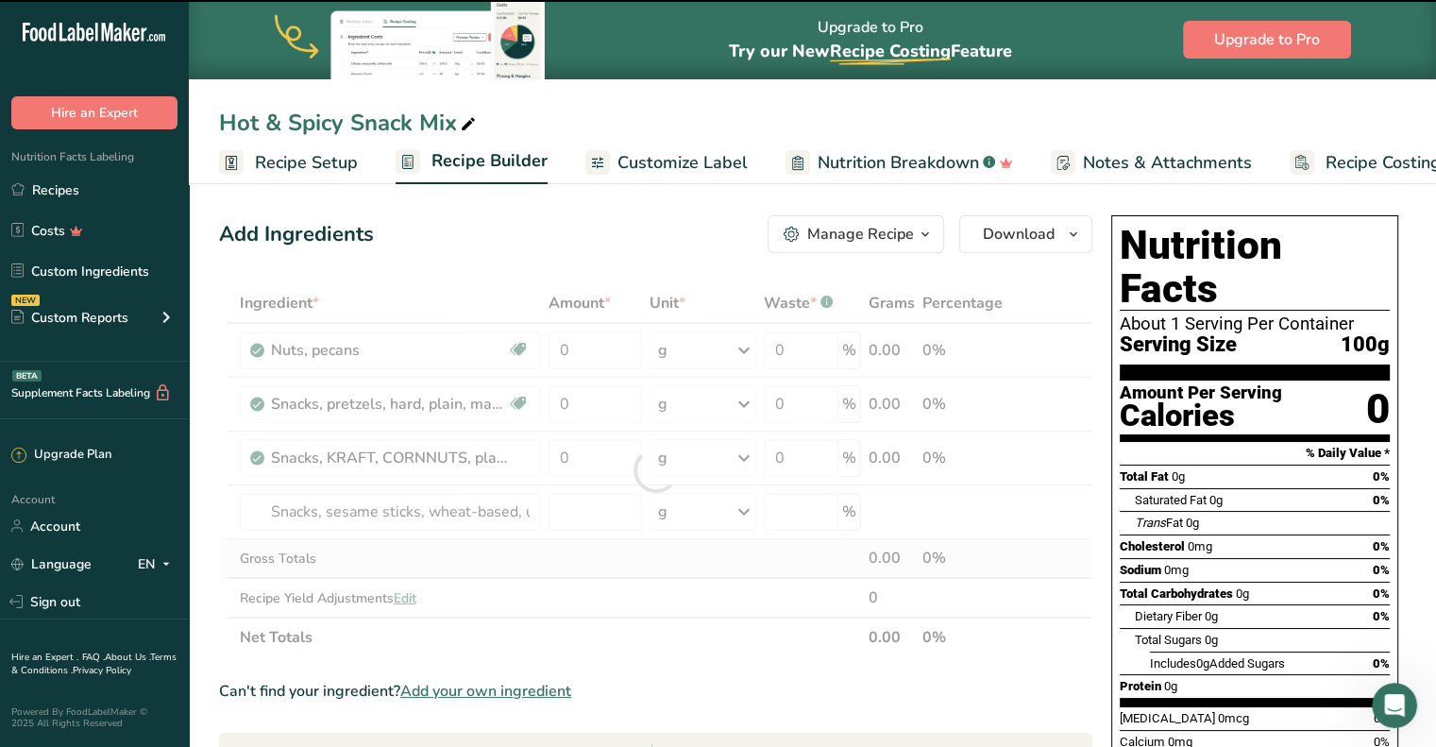
type input "0"
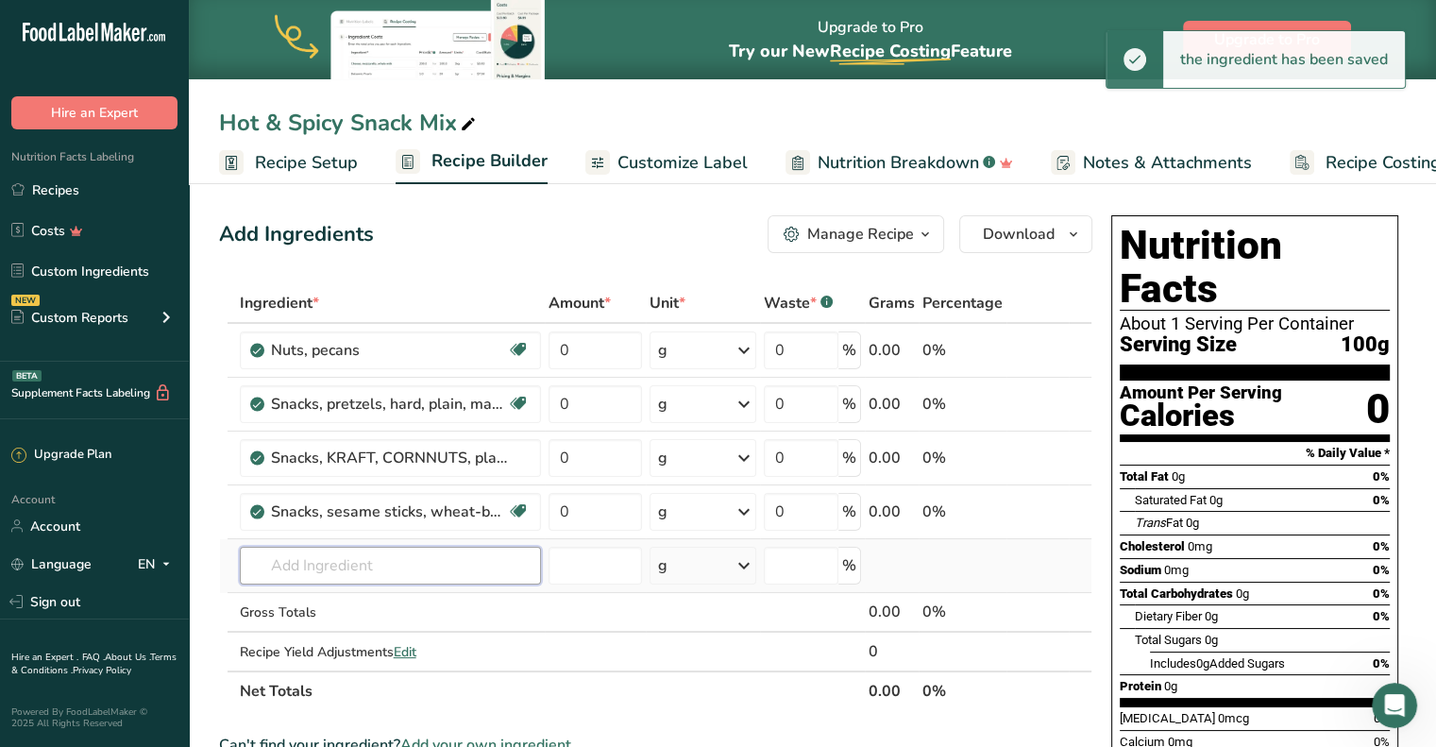
click at [317, 561] on input "text" at bounding box center [390, 566] width 301 height 38
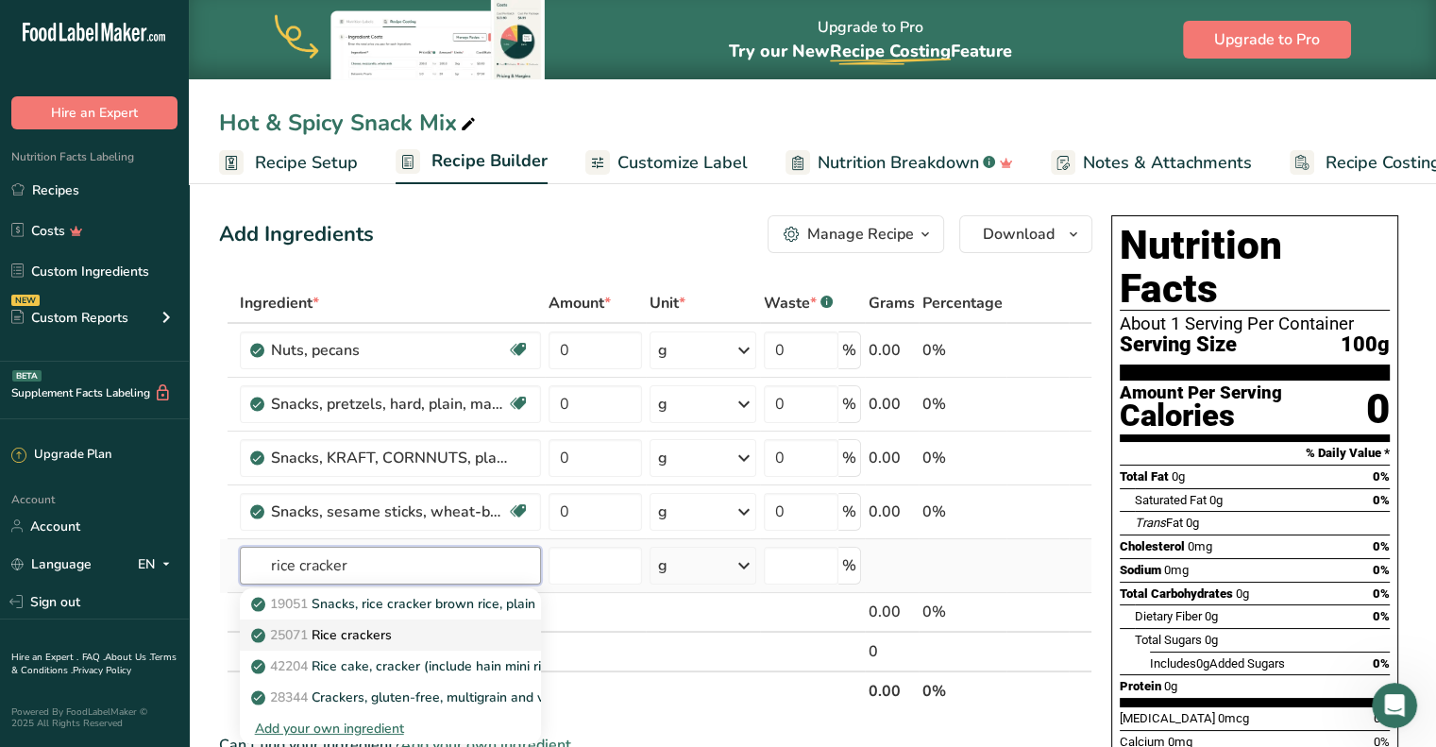
type input "rice cracker"
click at [377, 628] on p "25071 Rice crackers" at bounding box center [323, 635] width 137 height 20
type input "Rice crackers"
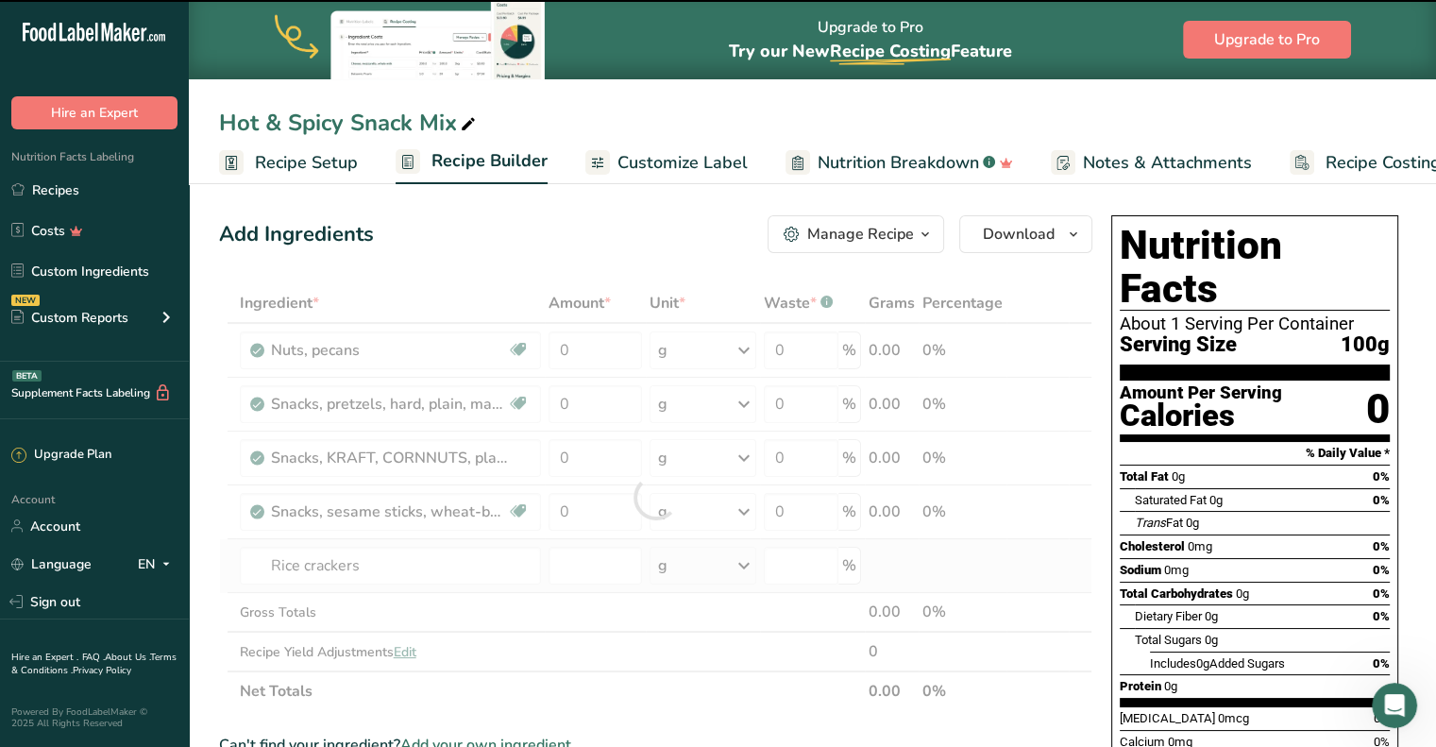
type input "0"
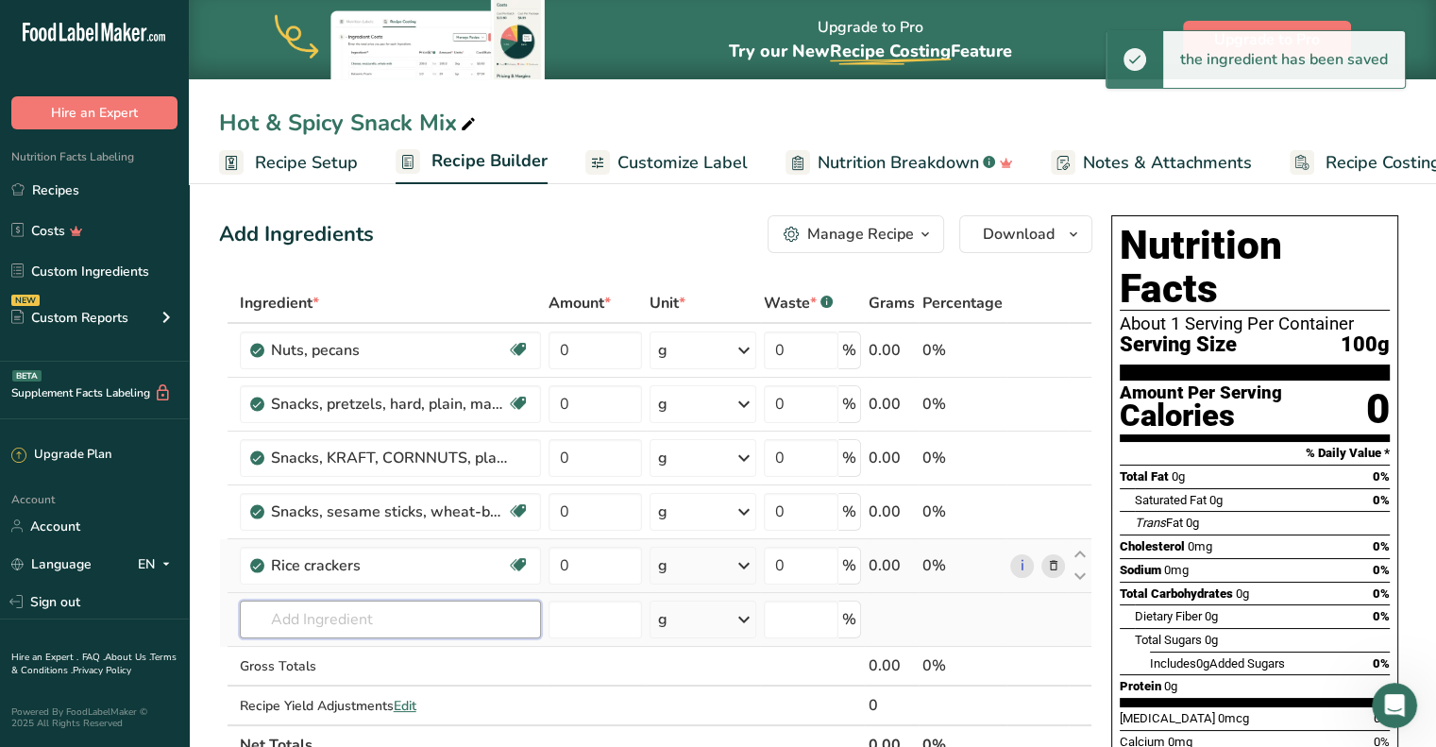
click at [340, 615] on input "text" at bounding box center [390, 619] width 301 height 38
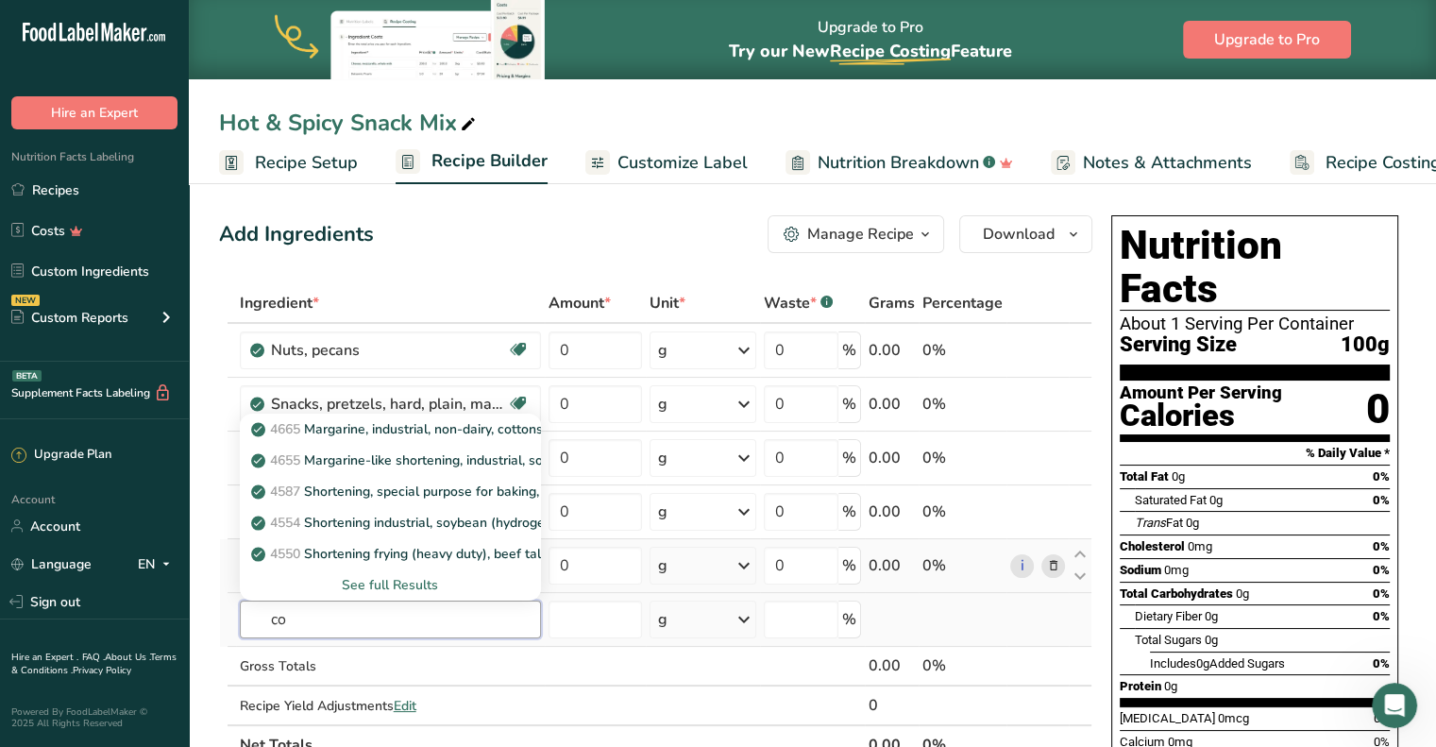
type input "c"
type input "canola"
click at [306, 422] on p "4582 Oil, canola" at bounding box center [311, 429] width 113 height 20
type input "Oil, canola"
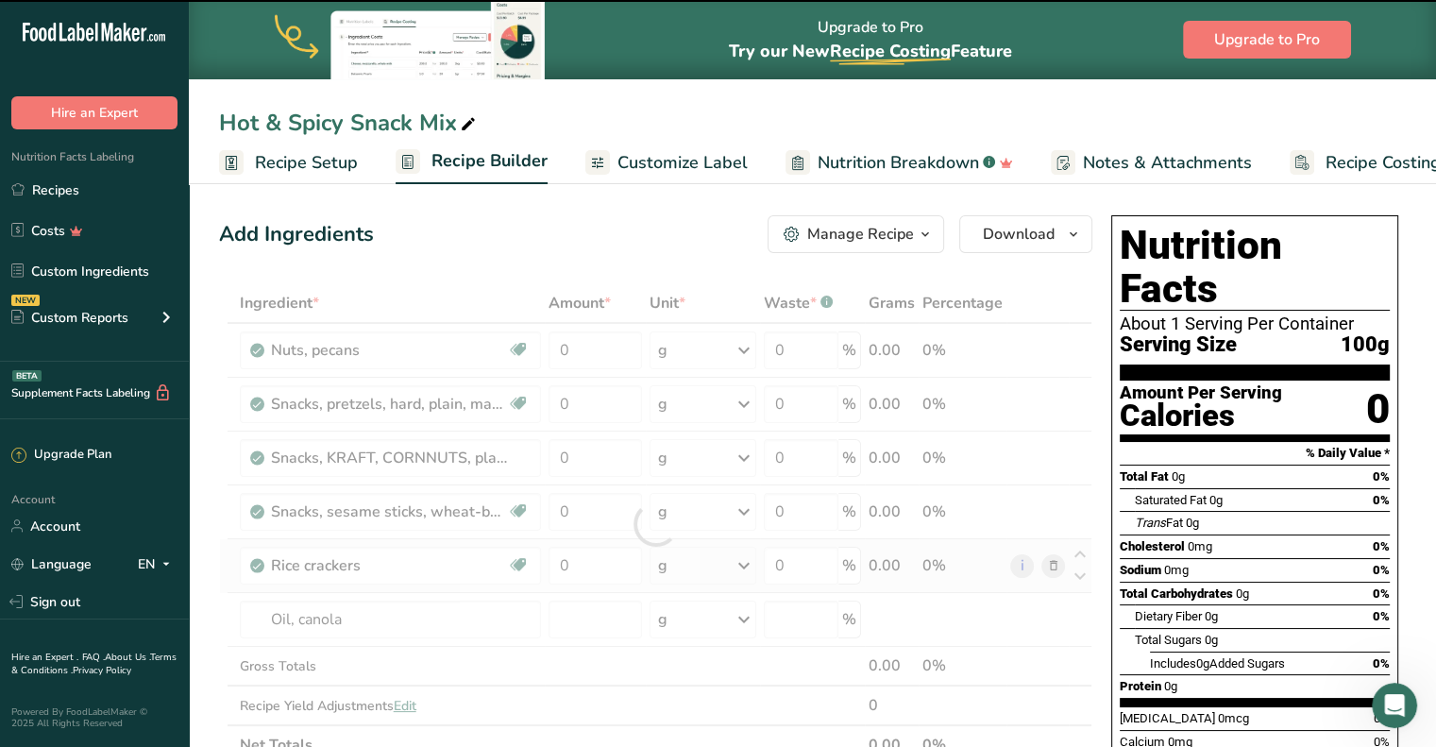
type input "0"
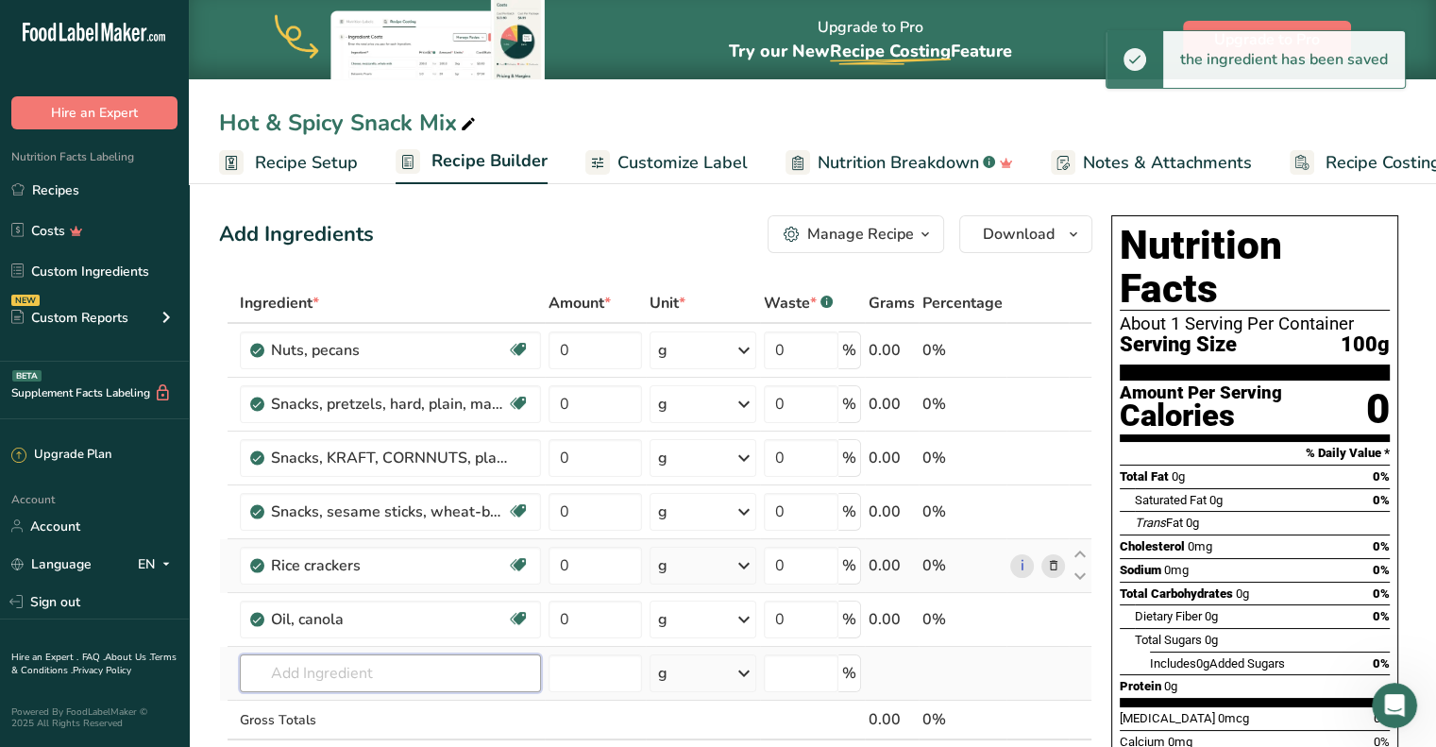
click at [375, 654] on input "text" at bounding box center [390, 673] width 301 height 38
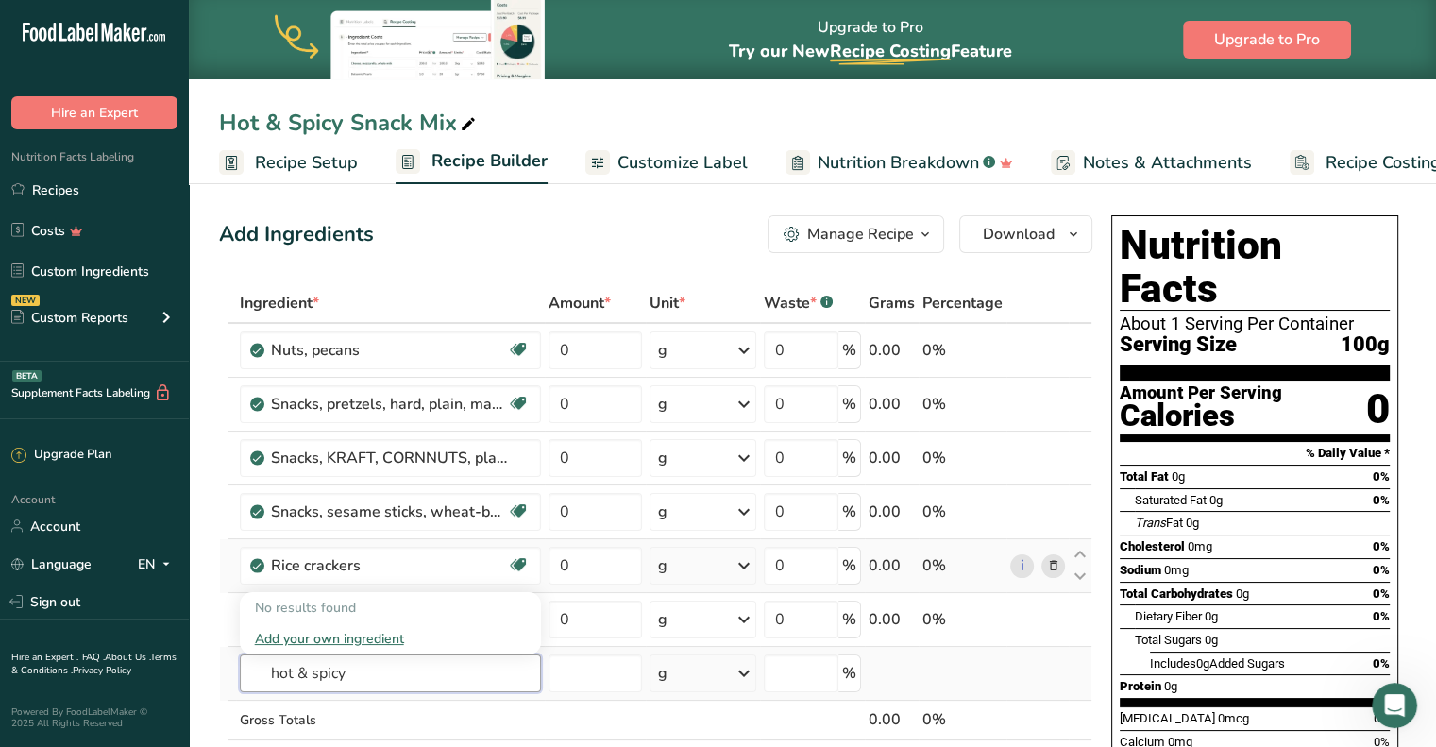
type input "hot & spicy"
click at [338, 635] on div "Add your own ingredient" at bounding box center [390, 639] width 271 height 20
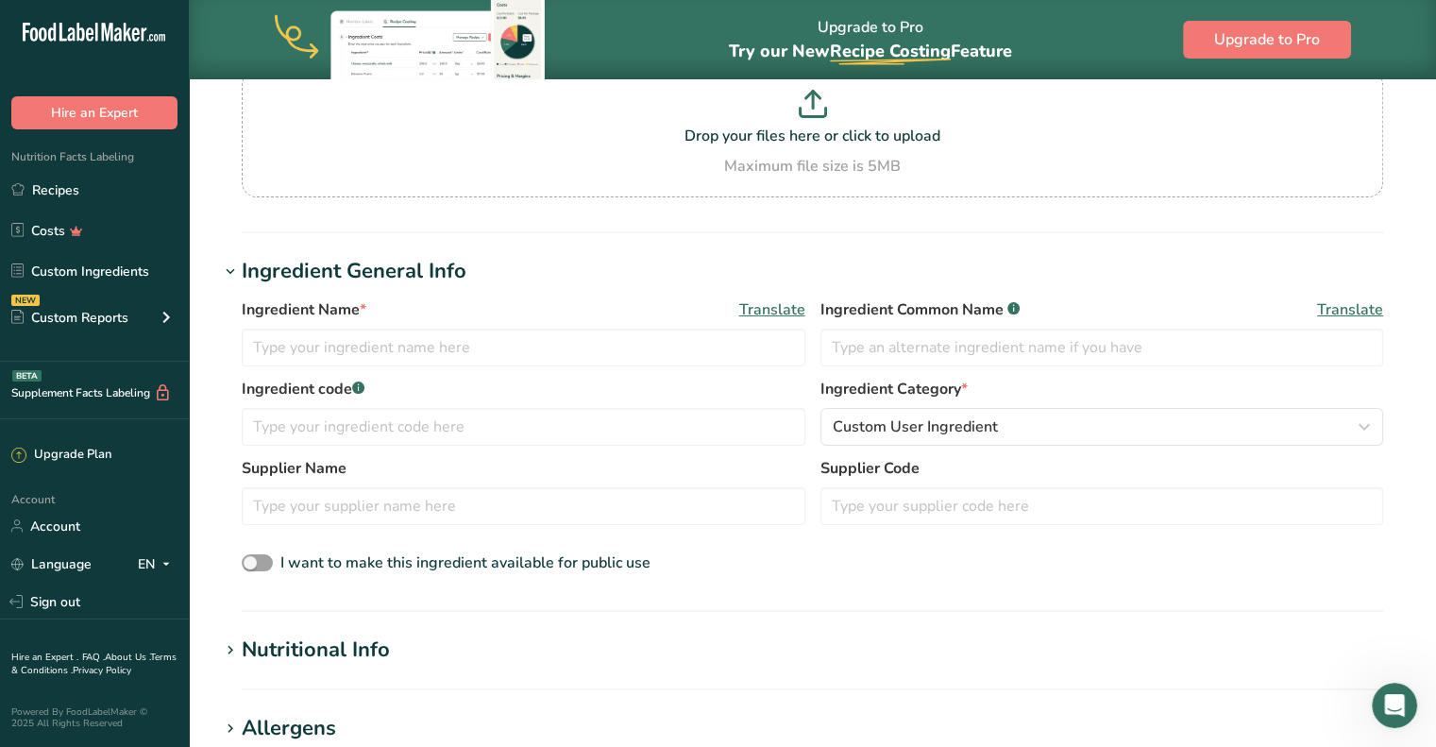
scroll to position [195, 0]
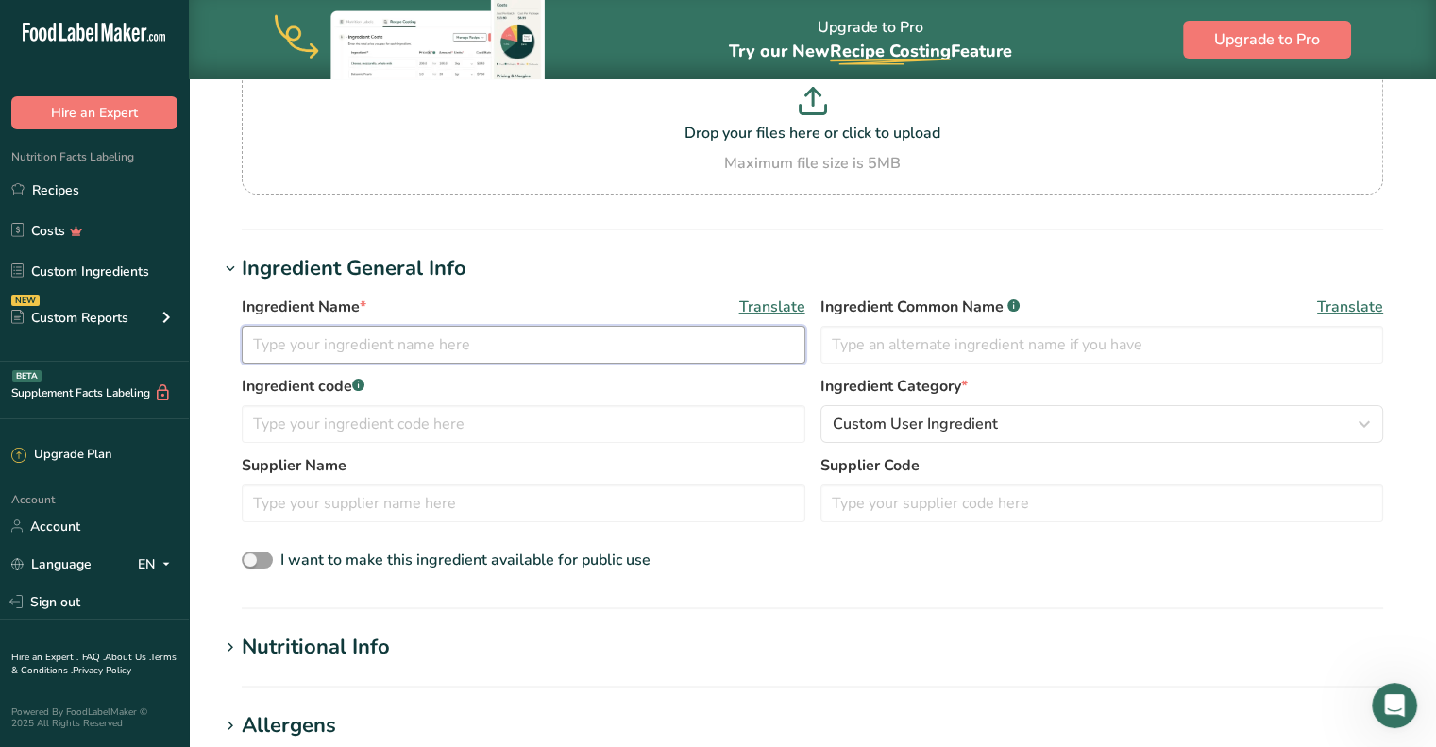
click at [395, 347] on input "text" at bounding box center [524, 345] width 564 height 38
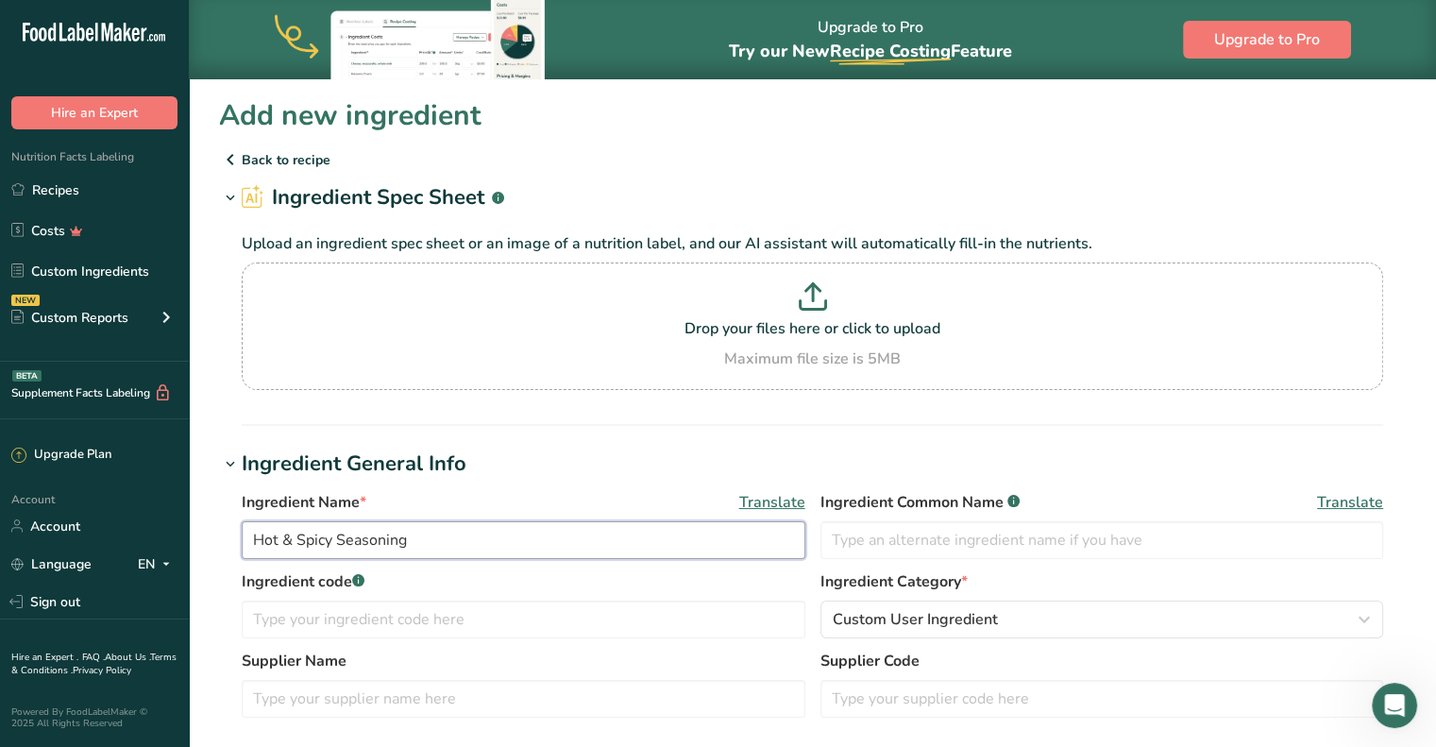
type input "Hot & Spicy Seasoning"
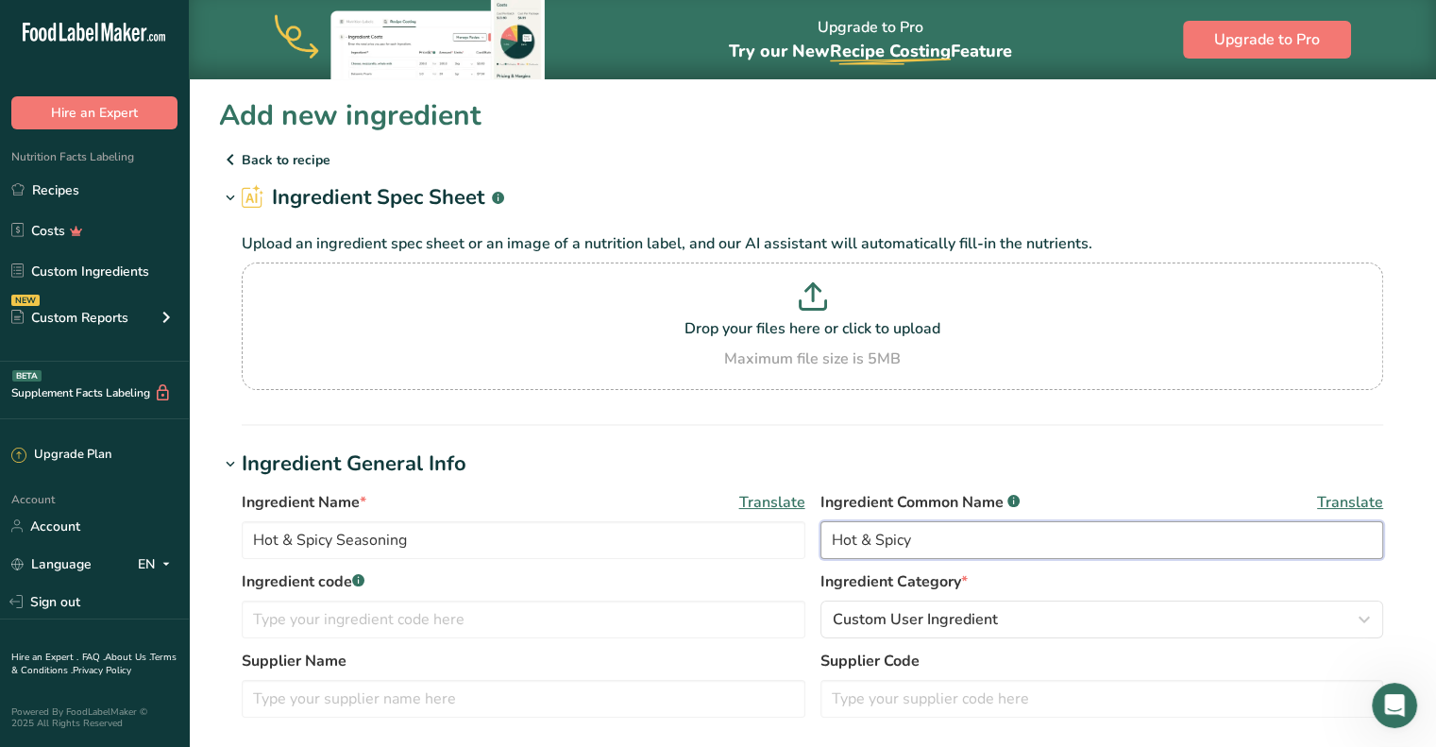
type input "Hot & Spicy"
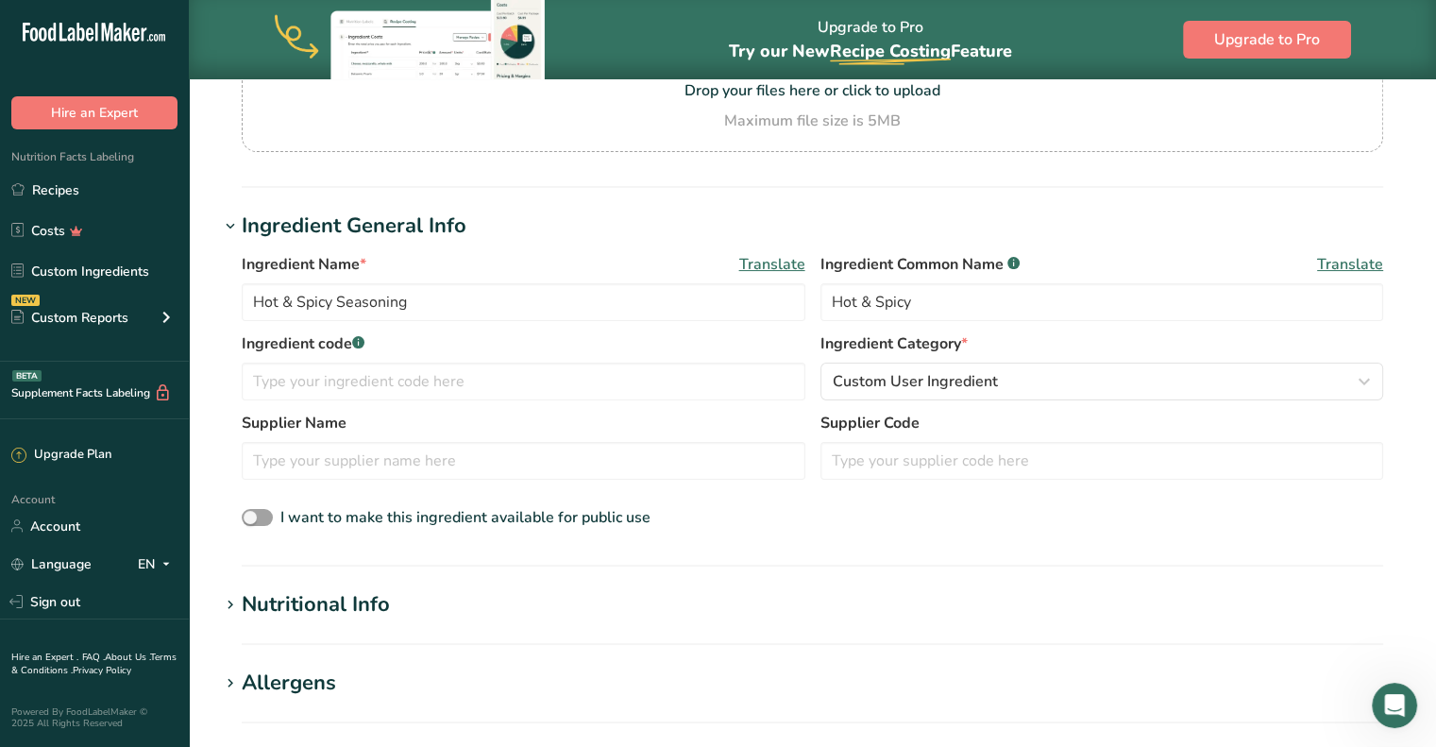
scroll to position [249, 0]
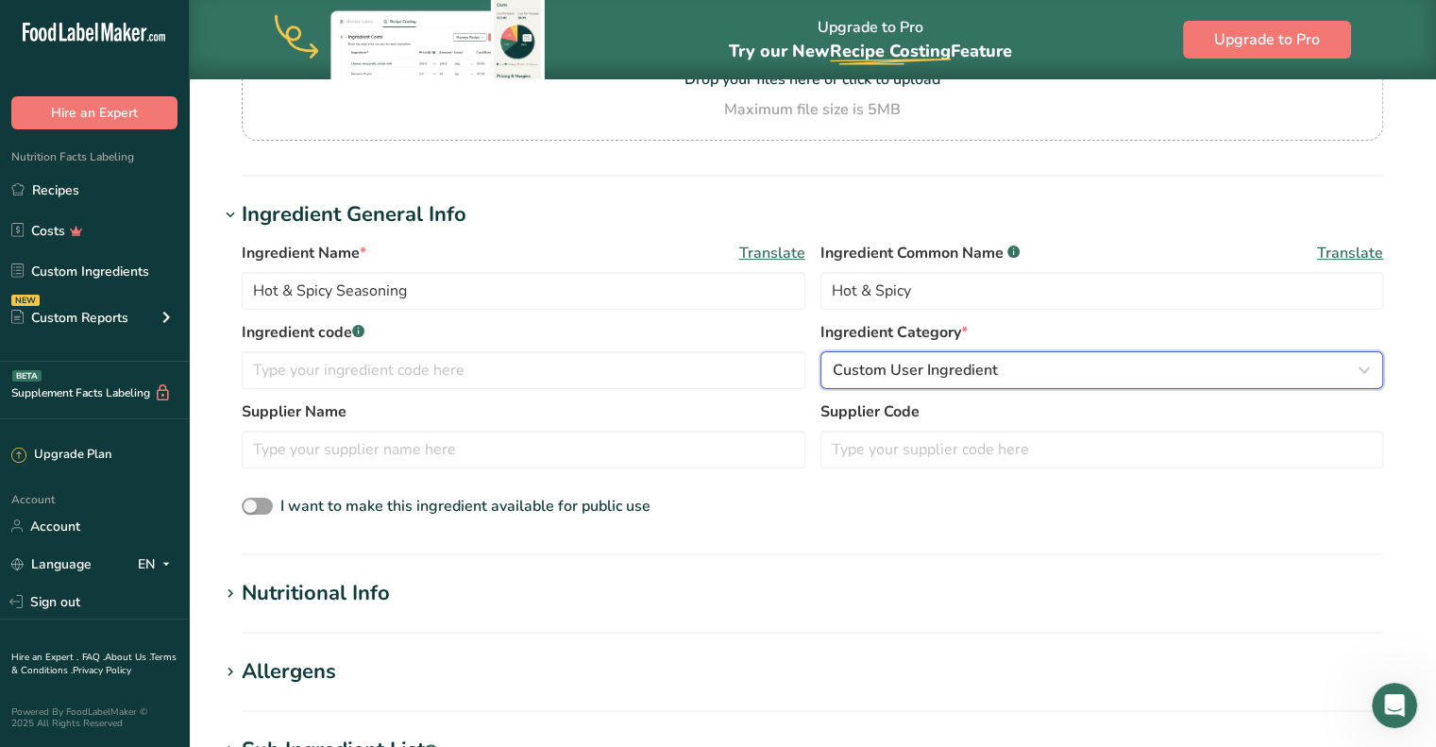
click at [894, 373] on span "Custom User Ingredient" at bounding box center [915, 370] width 165 height 23
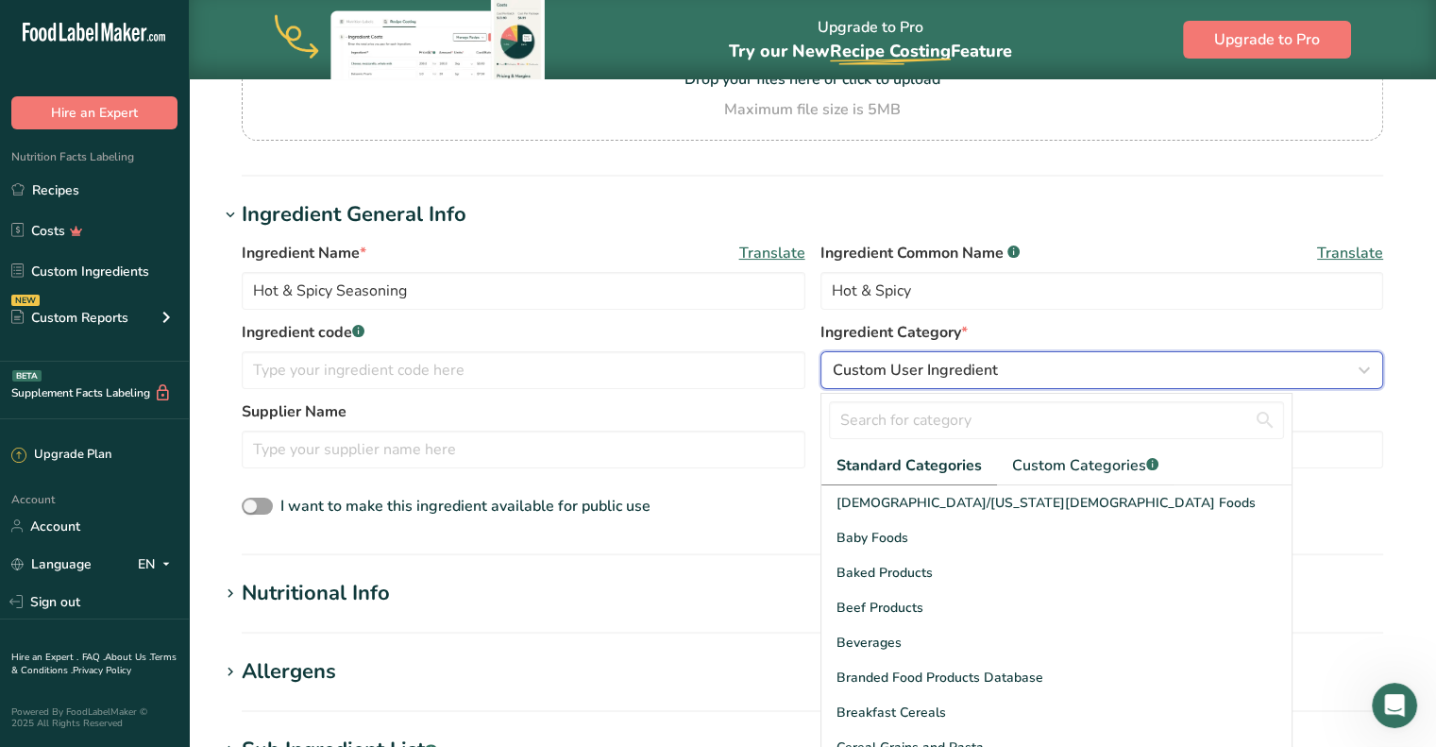
click at [894, 373] on span "Custom User Ingredient" at bounding box center [915, 370] width 165 height 23
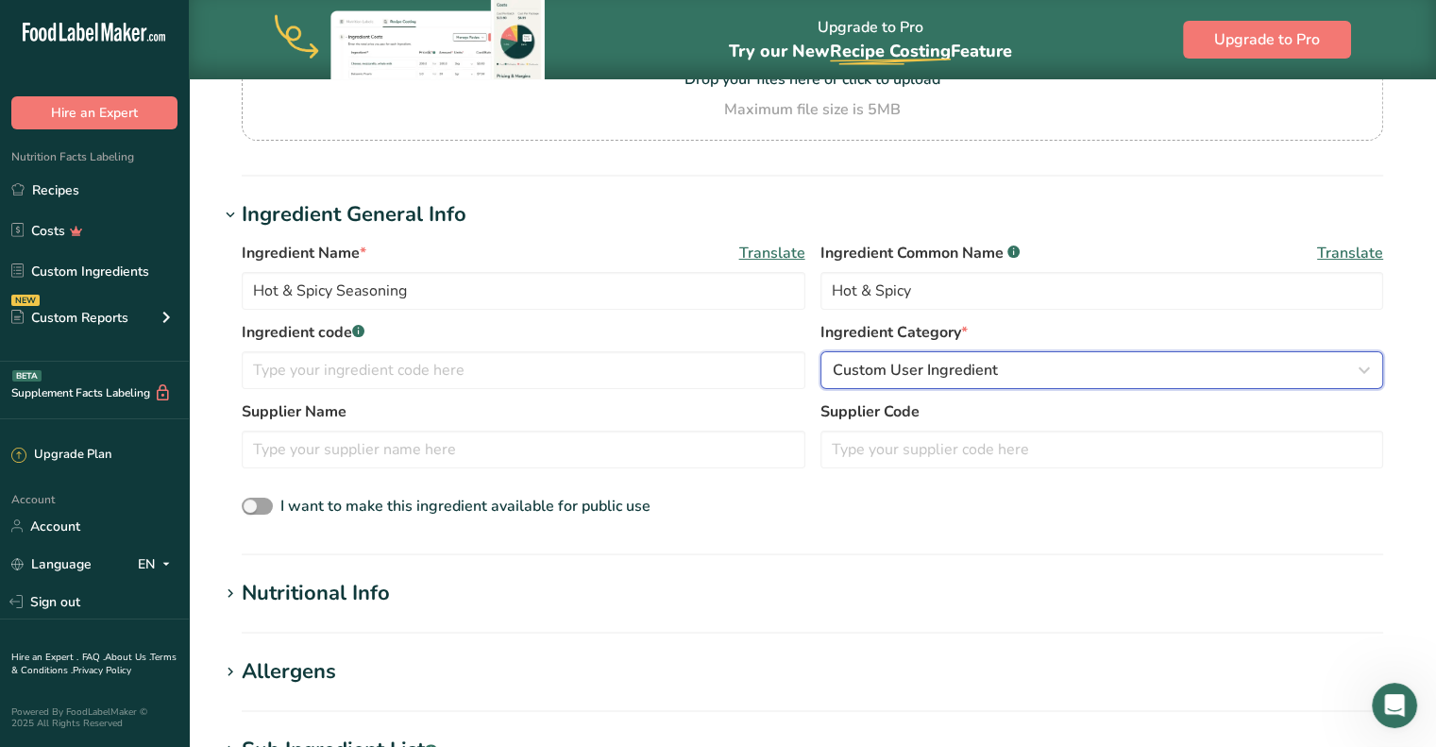
click at [894, 373] on span "Custom User Ingredient" at bounding box center [915, 370] width 165 height 23
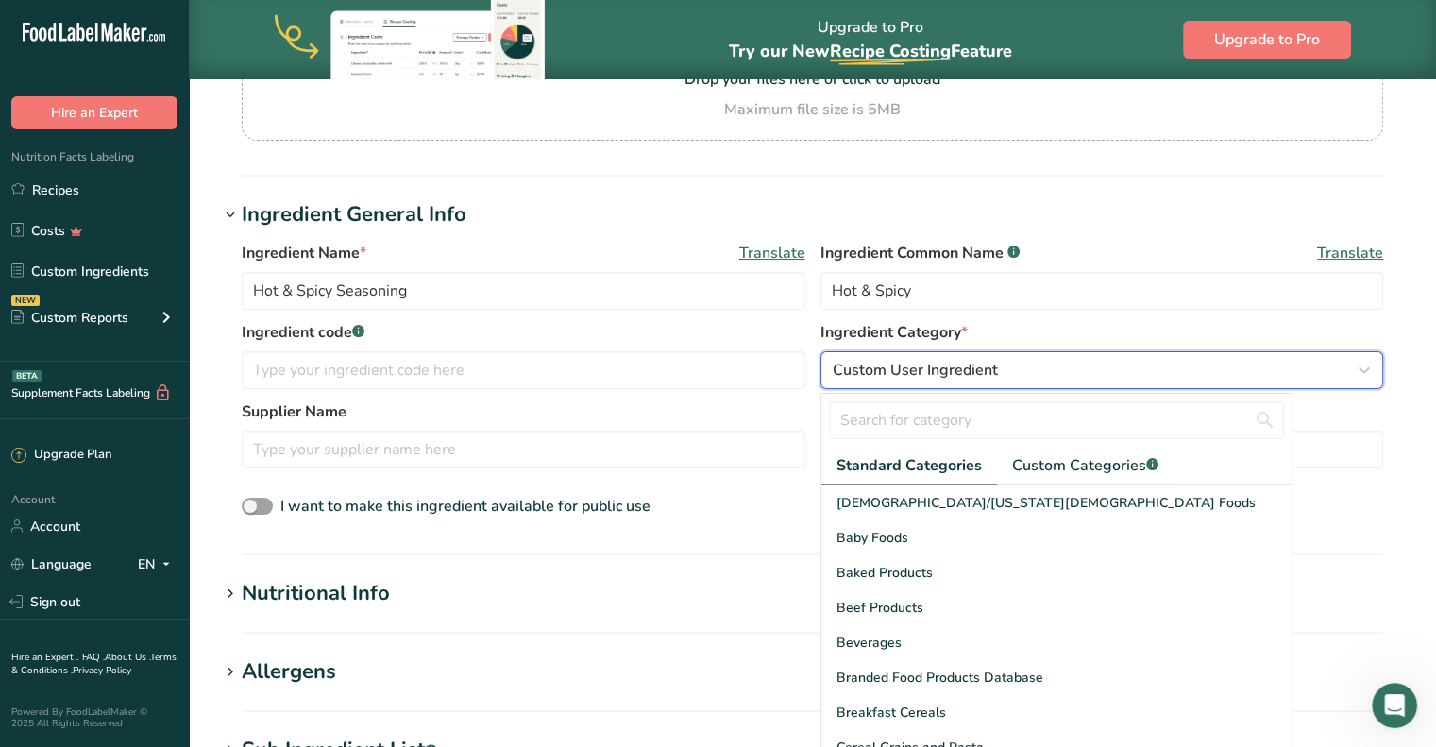
click at [894, 373] on span "Custom User Ingredient" at bounding box center [915, 370] width 165 height 23
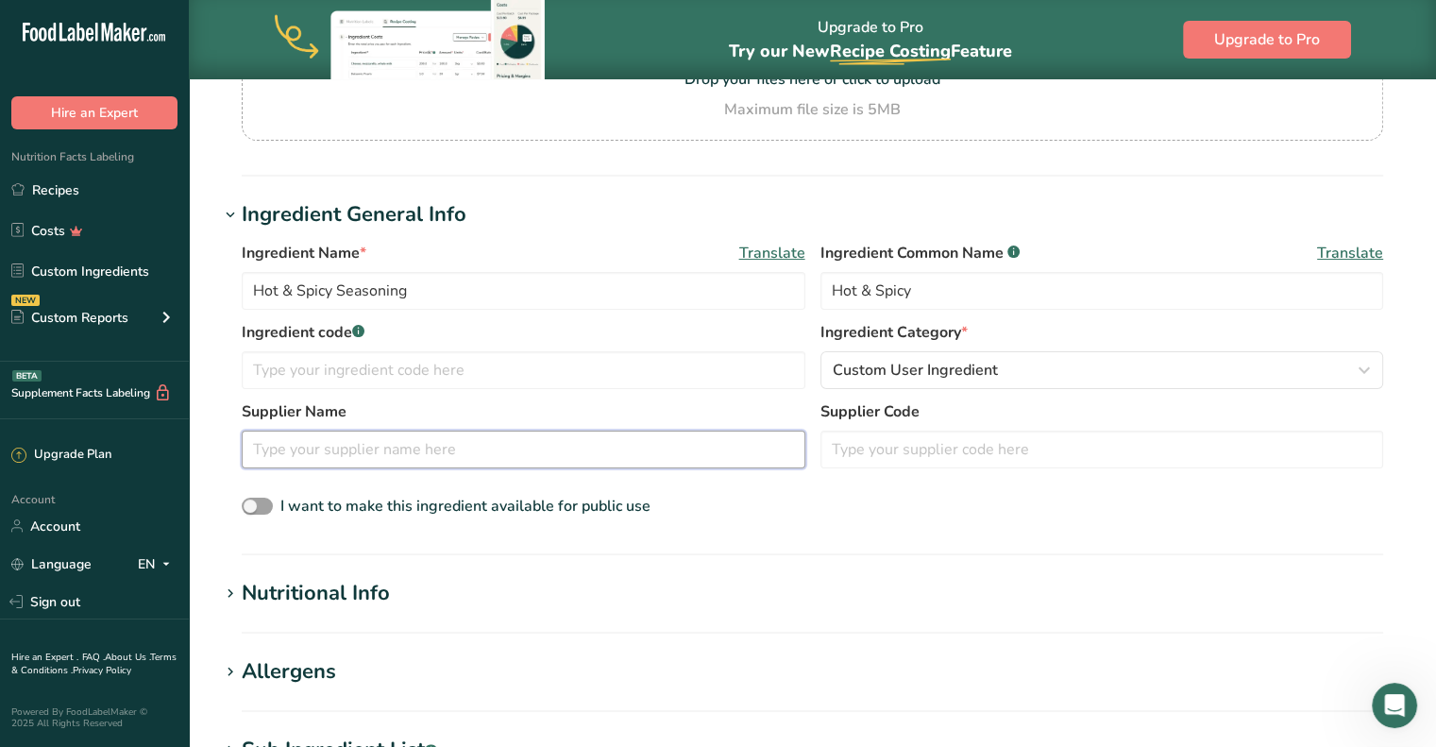
click at [408, 459] on input "text" at bounding box center [524, 449] width 564 height 38
type input "Elite Spice"
click at [885, 471] on div "Supplier Name Elite Spice Supplier Code" at bounding box center [812, 439] width 1141 height 79
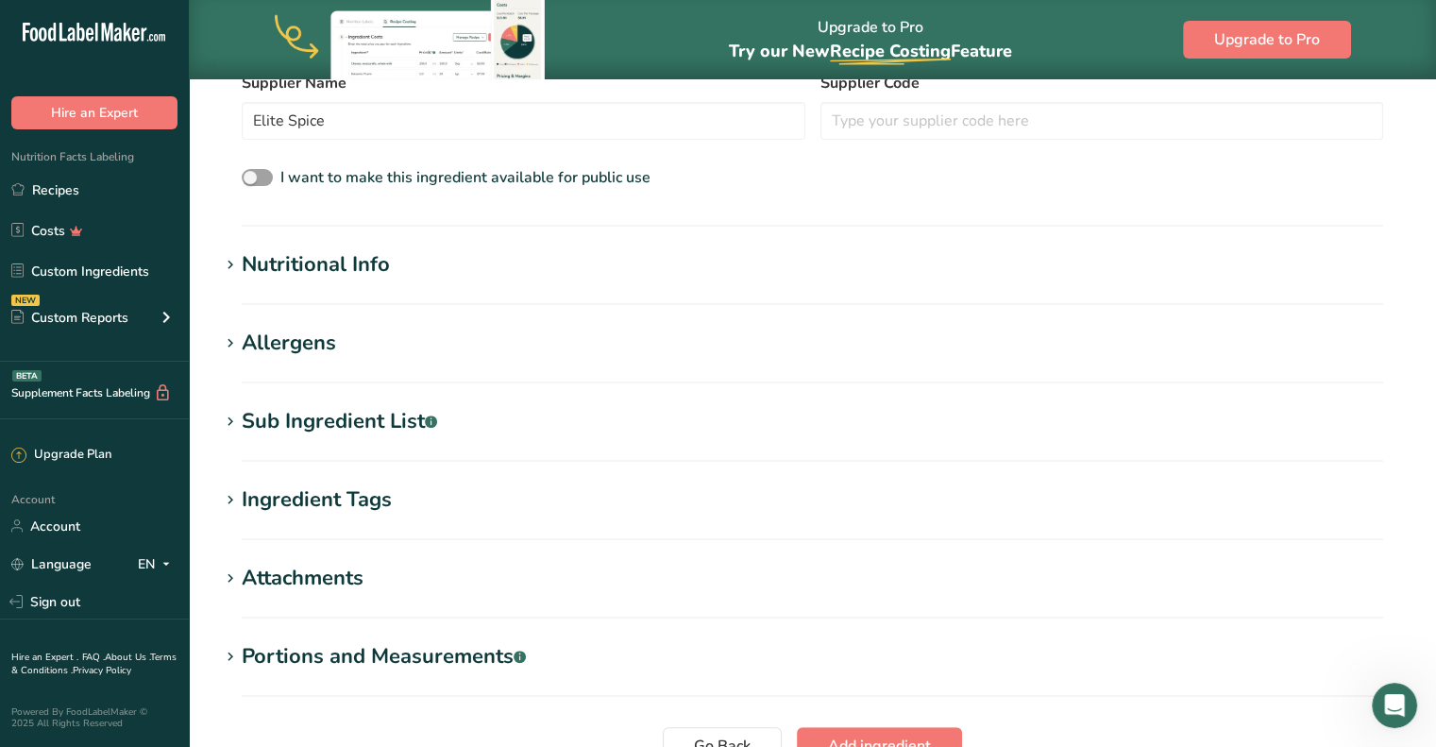
scroll to position [627, 0]
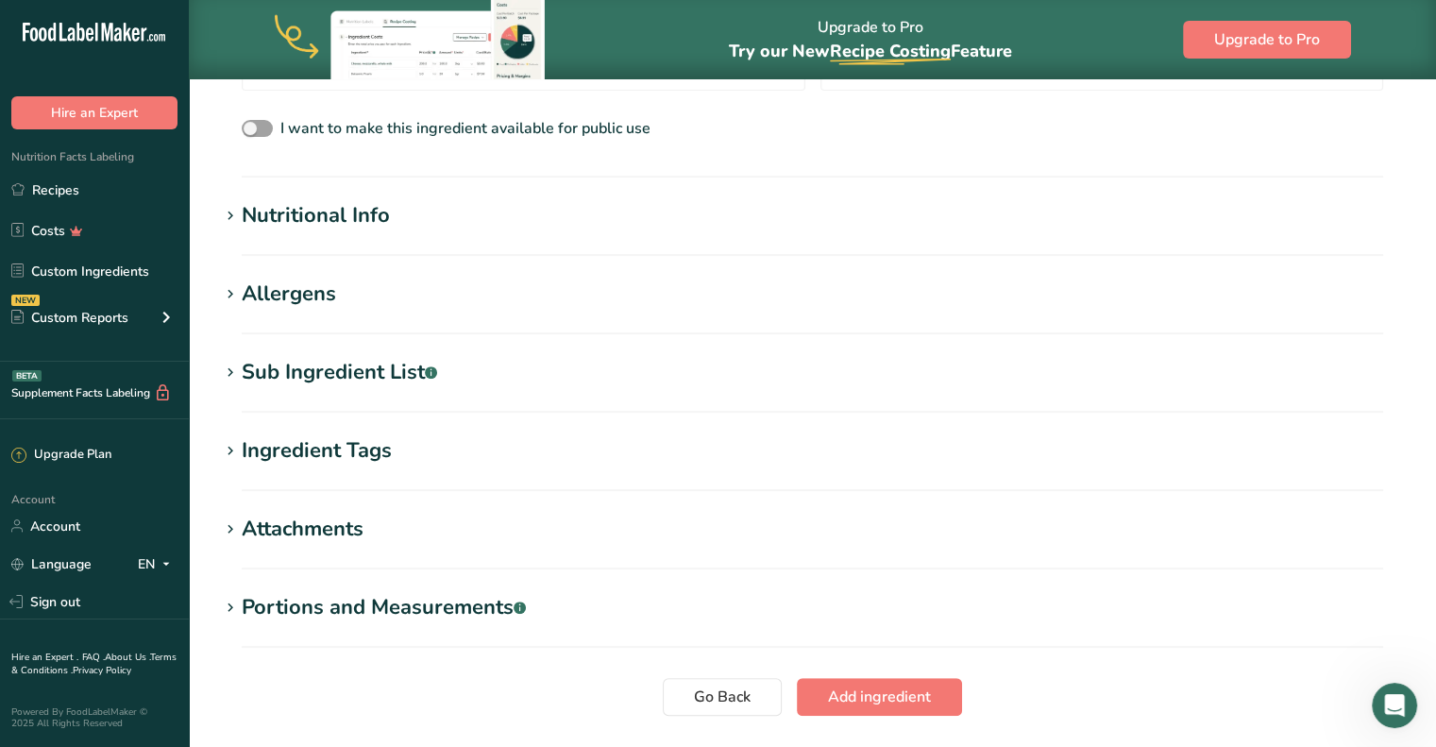
click at [226, 458] on icon at bounding box center [230, 451] width 17 height 26
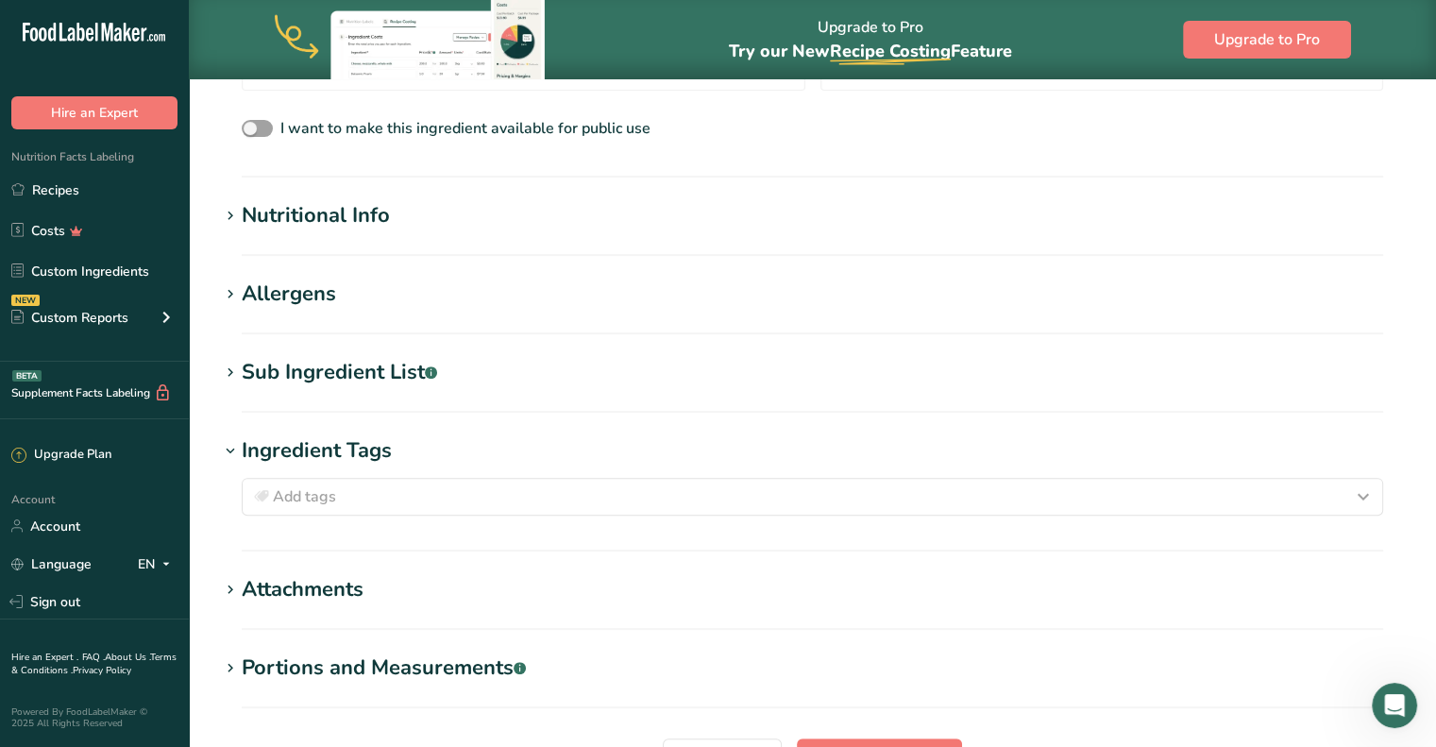
click at [232, 374] on icon at bounding box center [230, 373] width 17 height 26
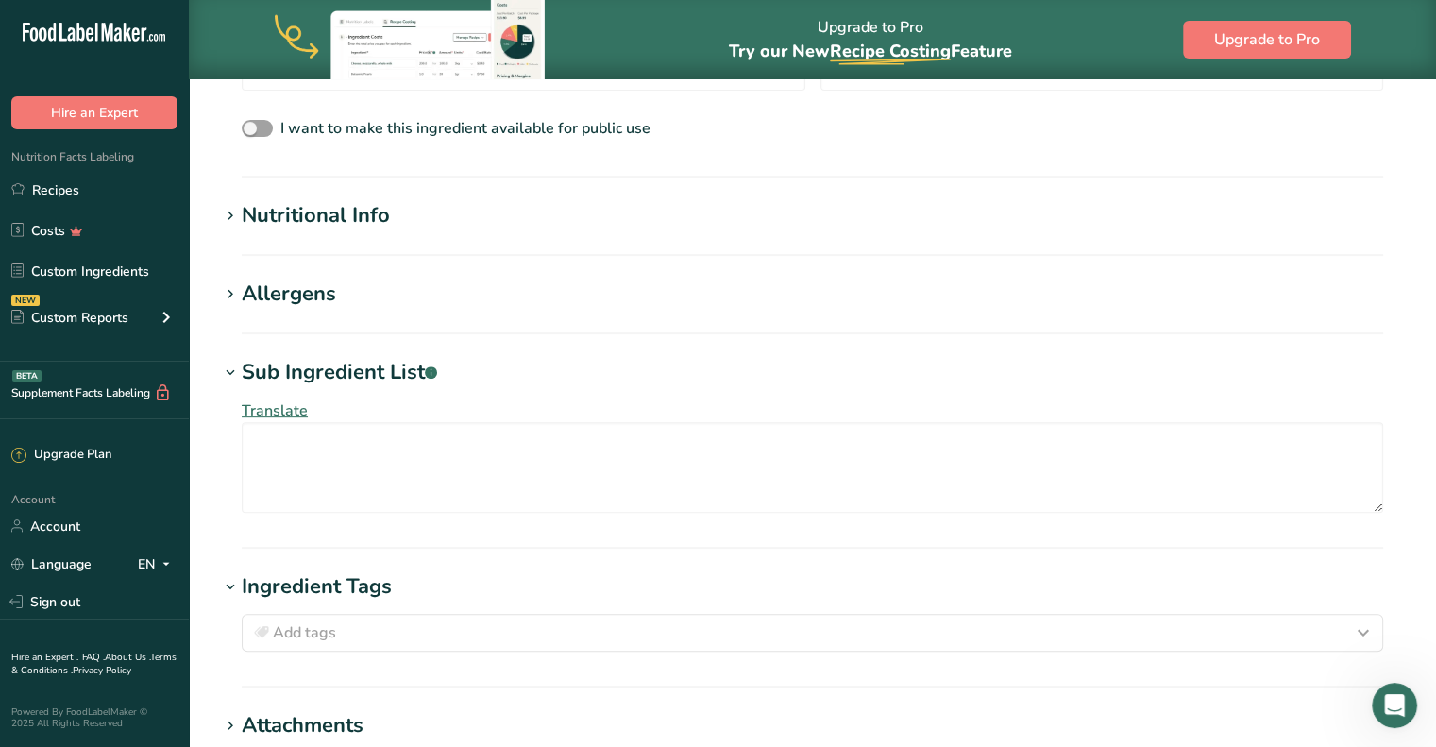
click at [236, 211] on icon at bounding box center [230, 216] width 17 height 26
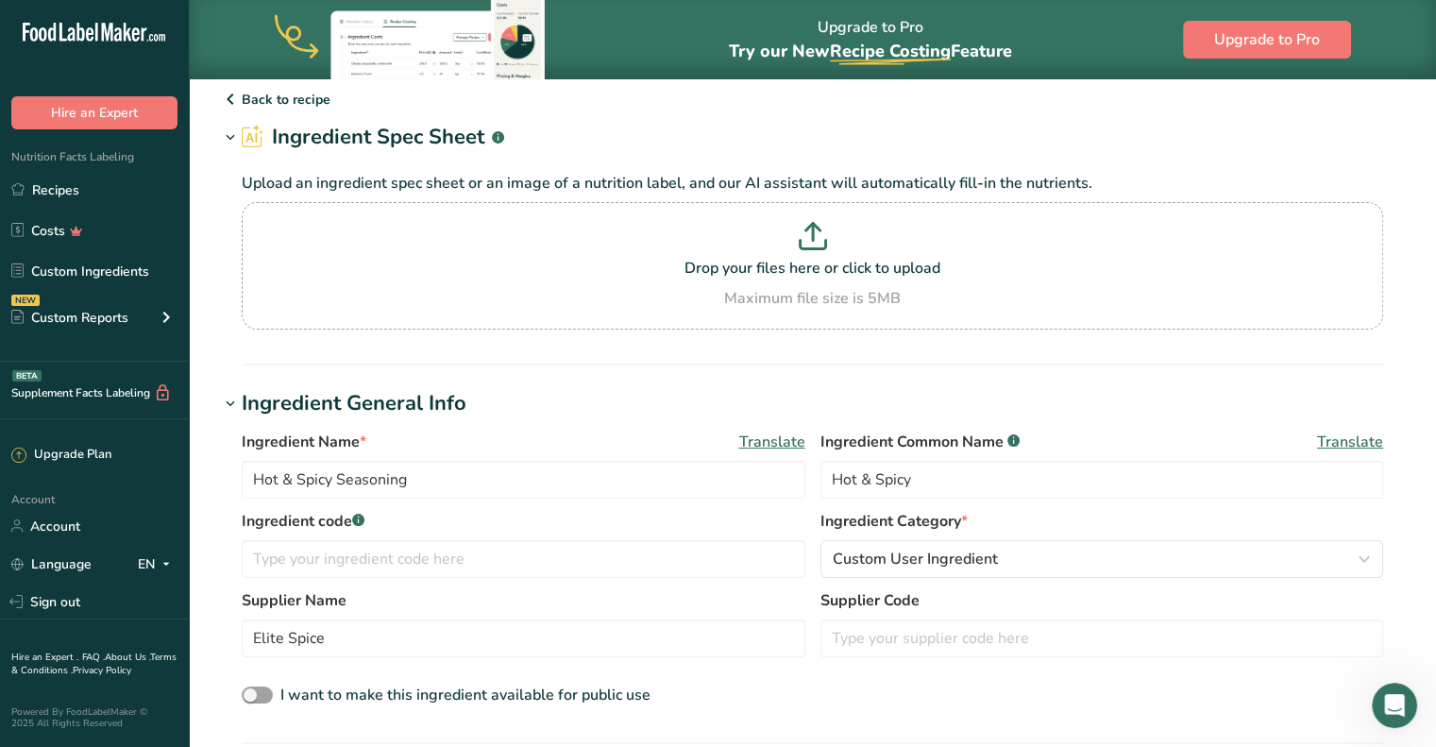
scroll to position [0, 0]
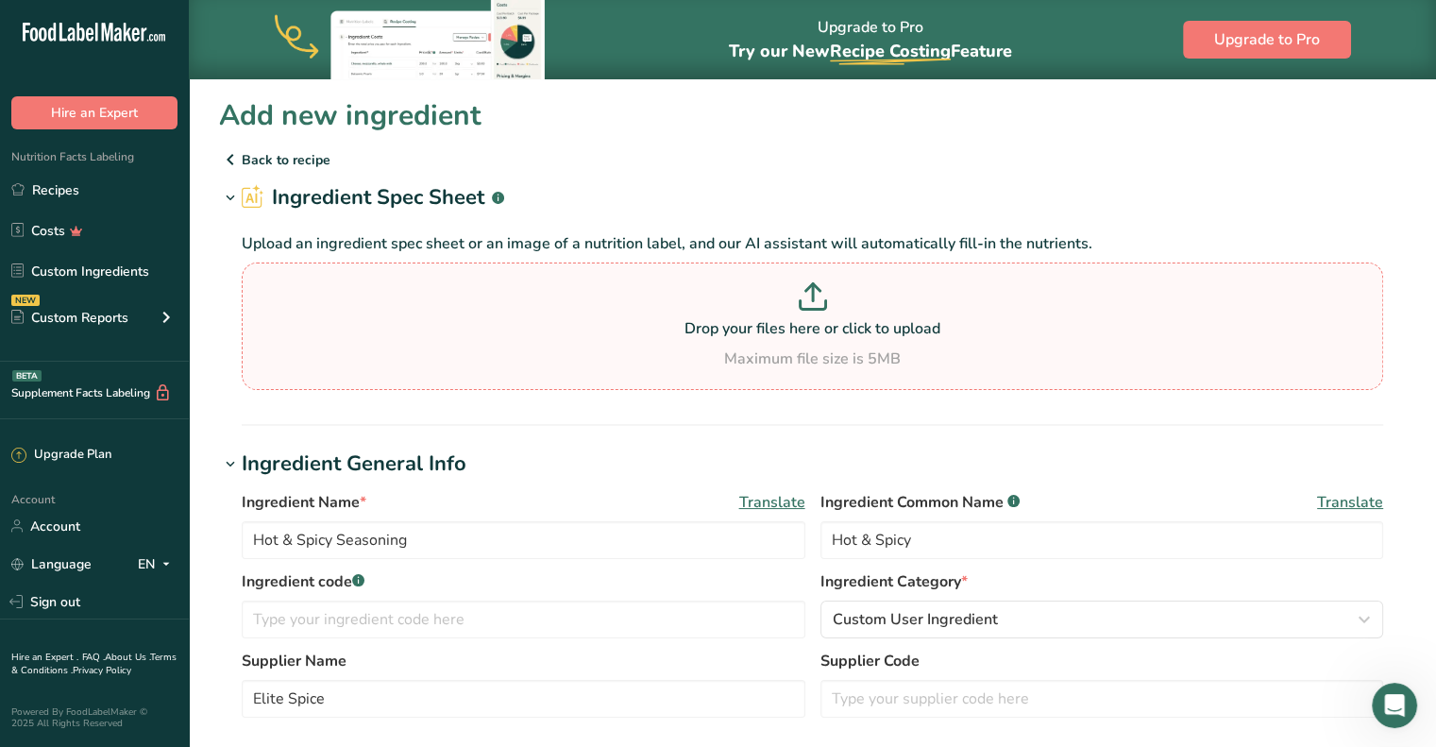
drag, startPoint x: 347, startPoint y: 340, endPoint x: 366, endPoint y: 331, distance: 20.7
click at [348, 339] on div "Drop your files here or click to upload Maximum file size is 5MB" at bounding box center [812, 326] width 1132 height 88
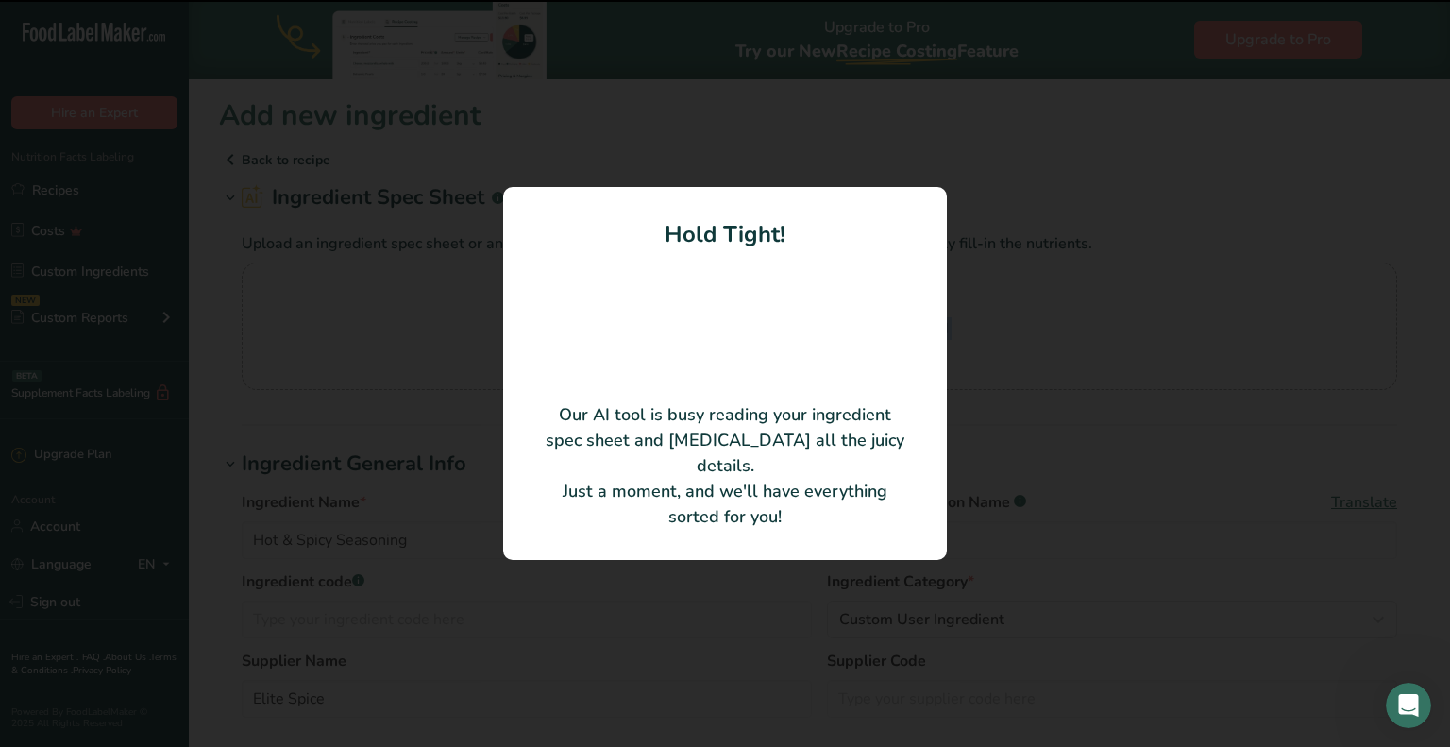
type input "0"
type KJ "0"
type Fat "0"
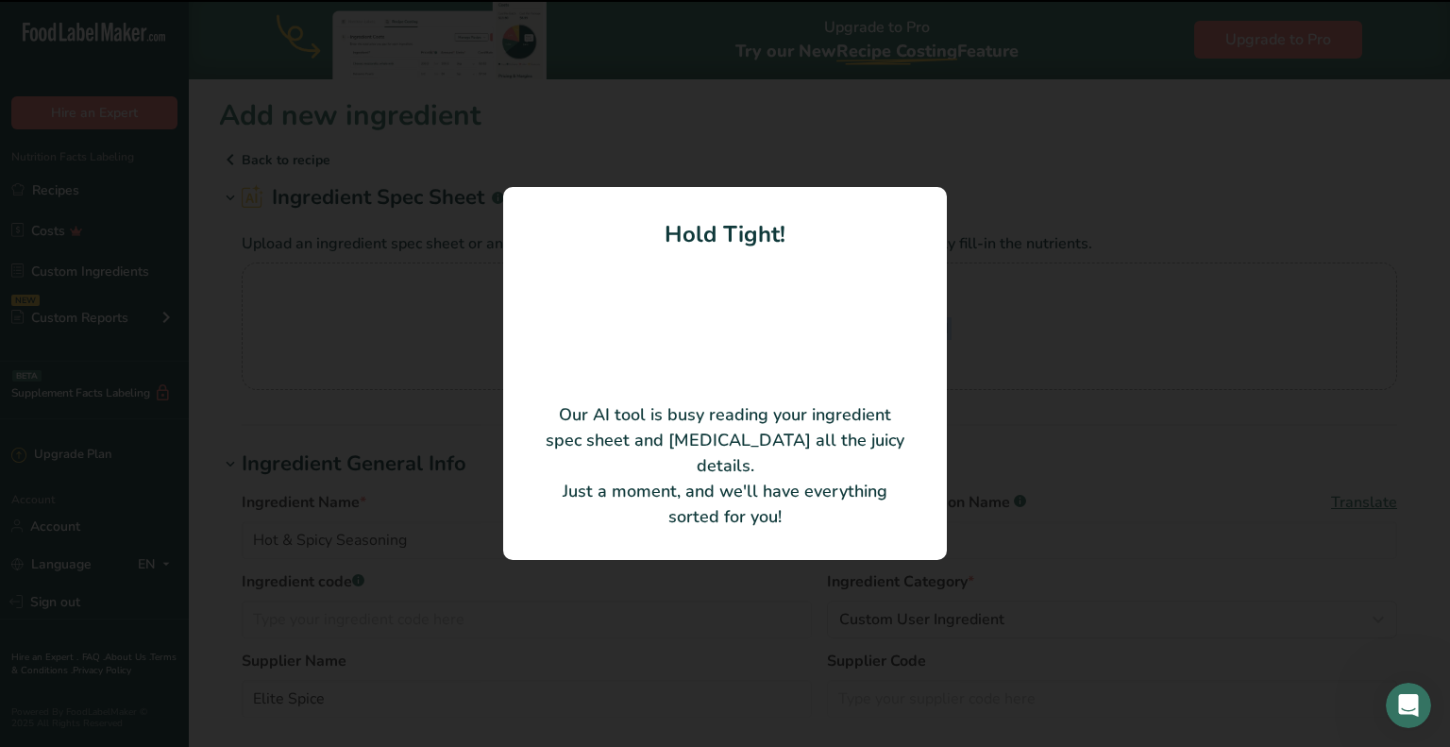
type input "0"
type Carbohydrates "0"
type Fiber "0"
type Sugars "0"
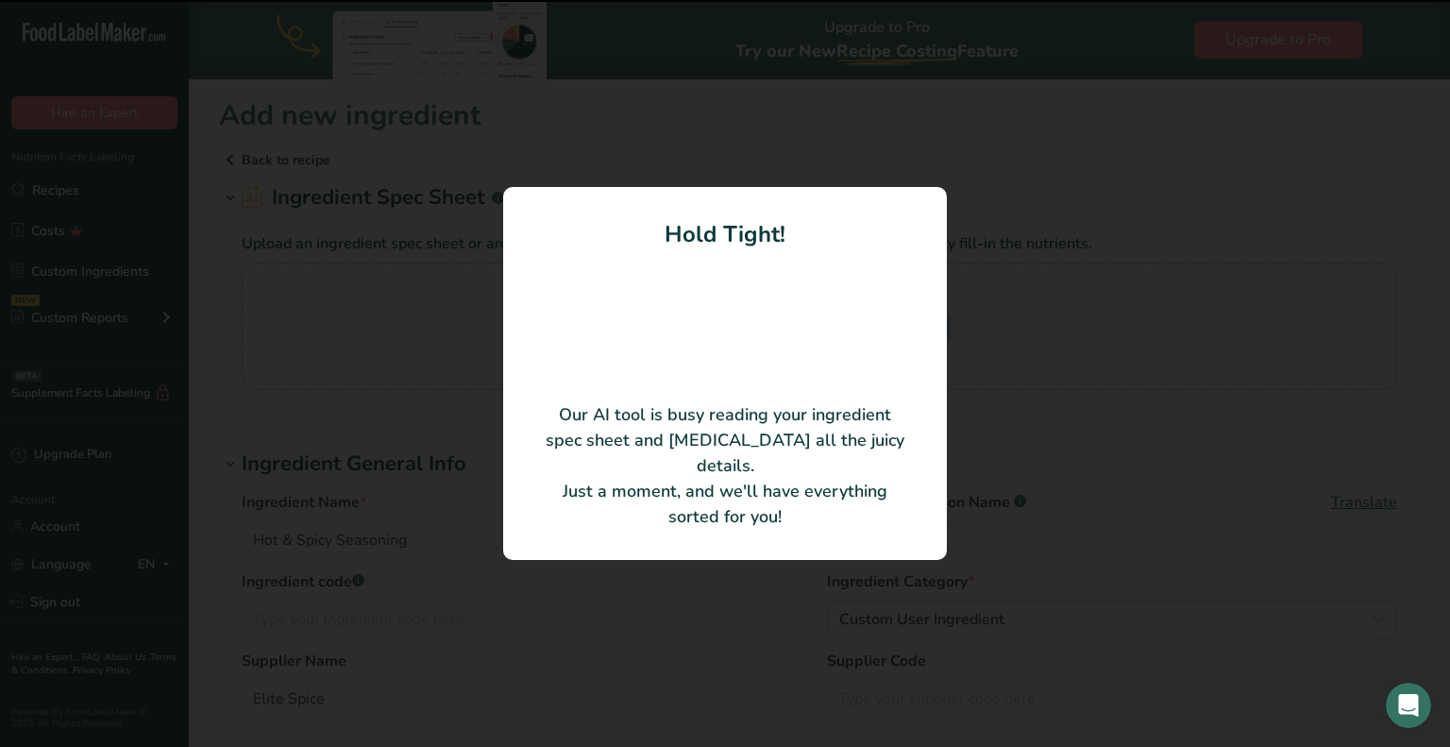
type Sugars "0"
type input "0"
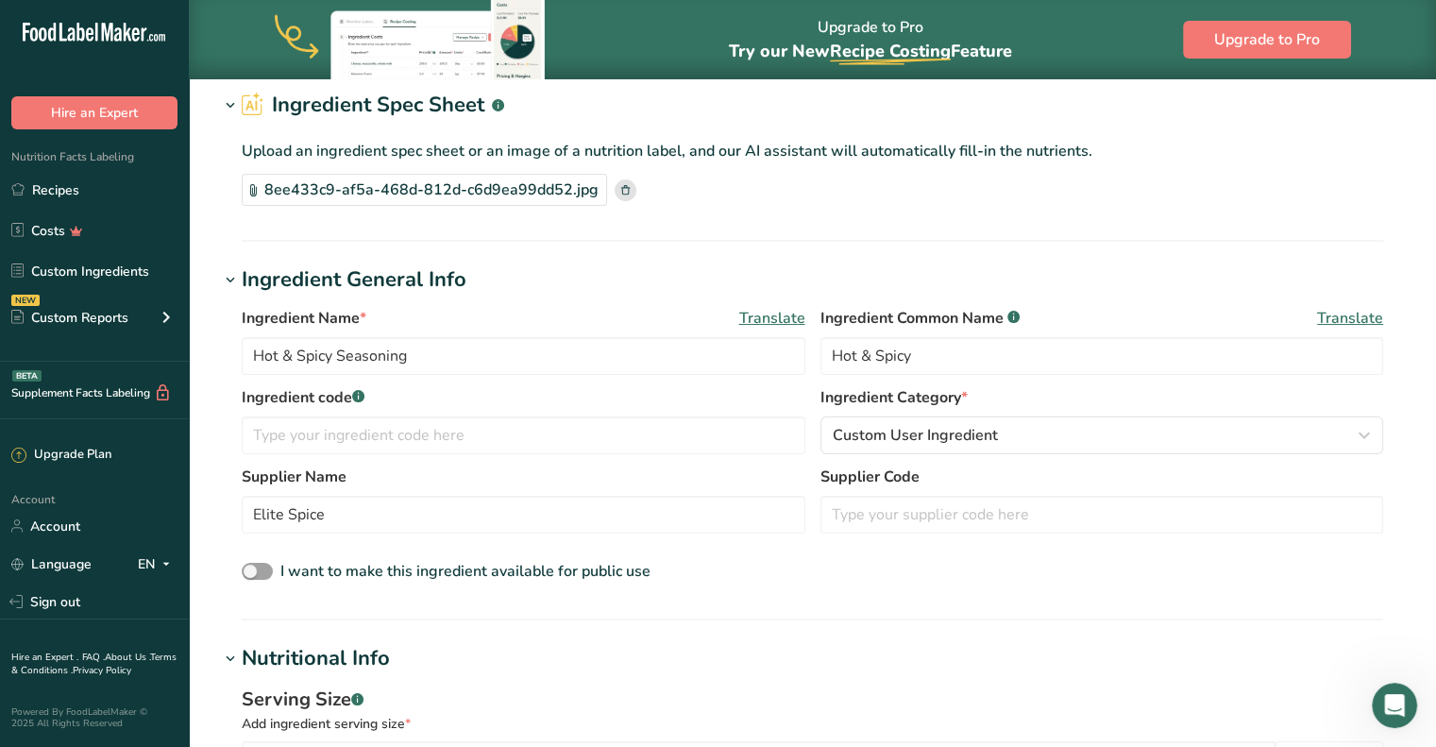
scroll to position [69, 0]
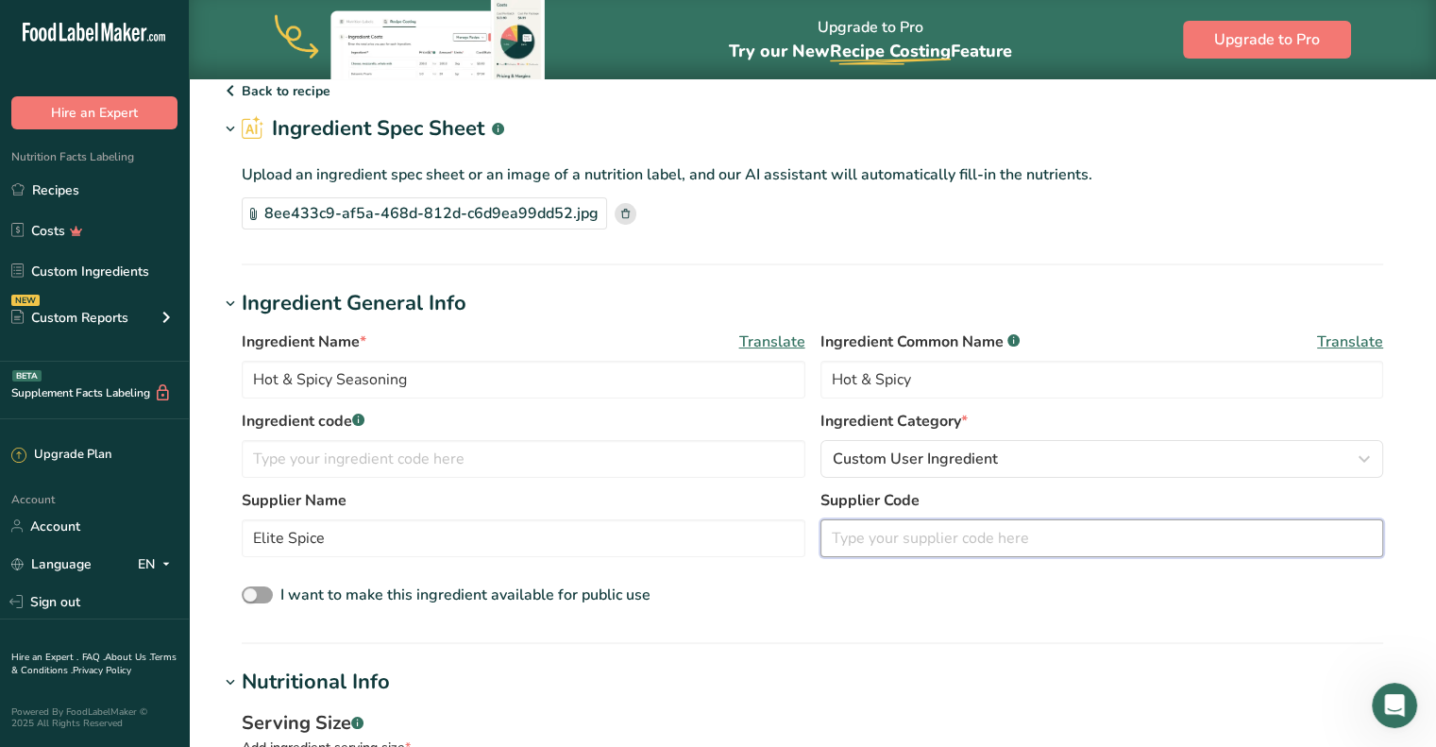
click at [944, 543] on input "text" at bounding box center [1102, 538] width 564 height 38
type input "77036A2 V1"
click at [925, 607] on div "I want to make this ingredient available for public use" at bounding box center [812, 595] width 1141 height 25
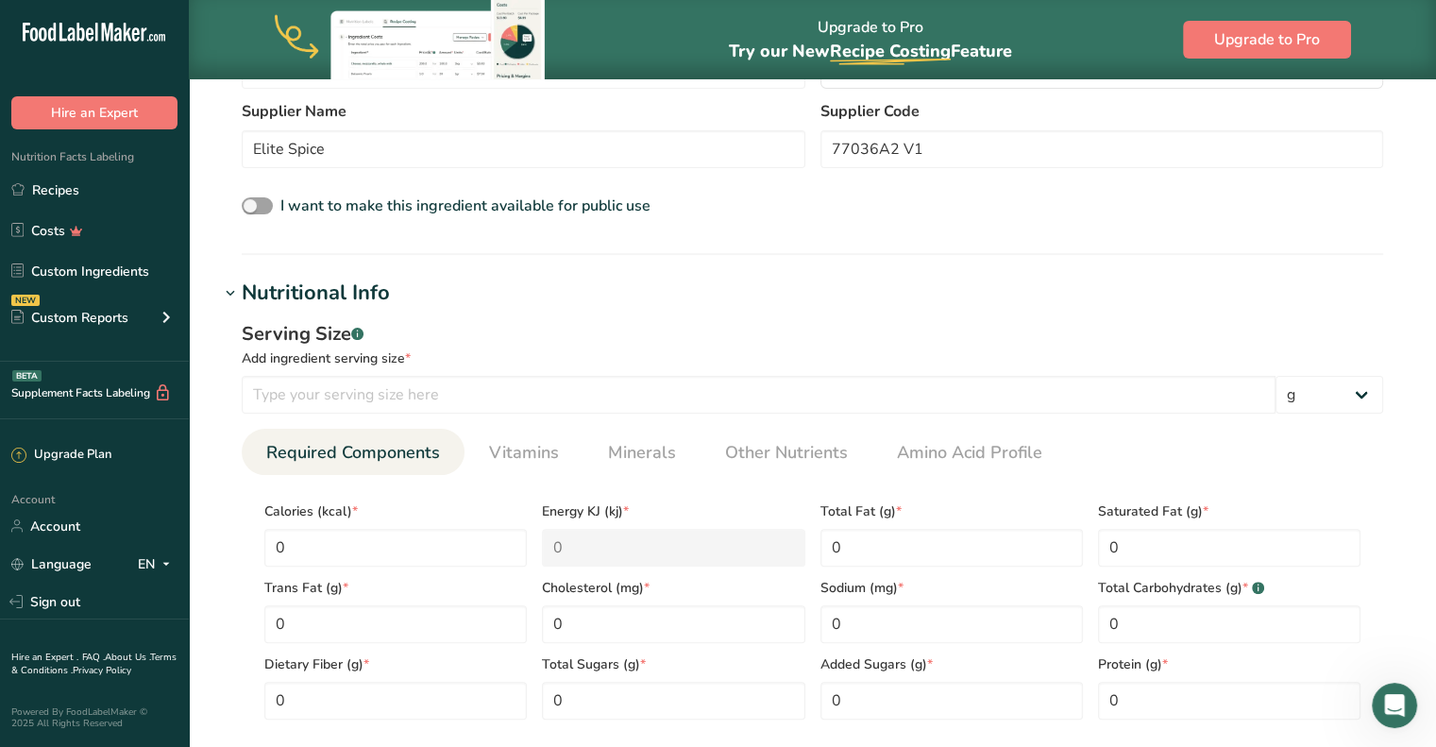
scroll to position [446, 0]
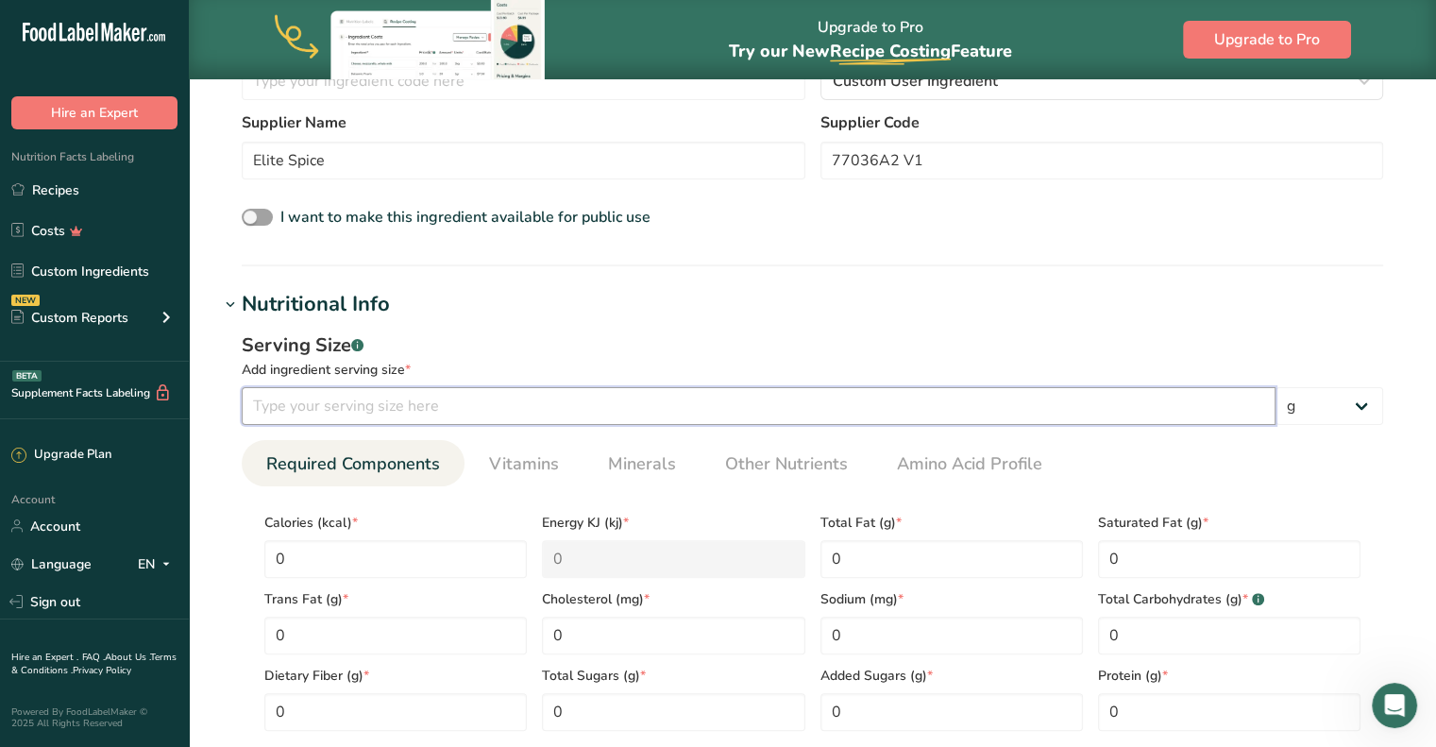
click at [343, 401] on input "number" at bounding box center [759, 406] width 1034 height 38
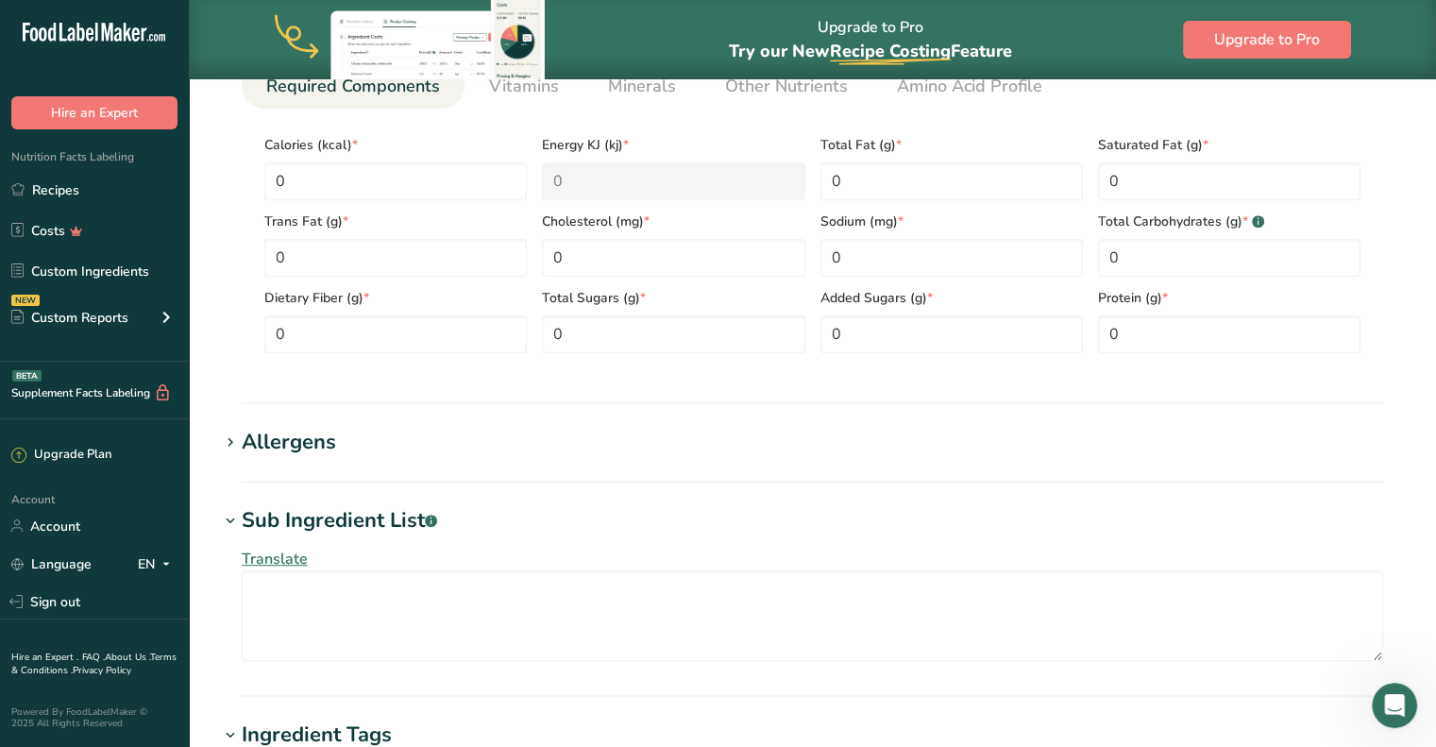
scroll to position [1107, 0]
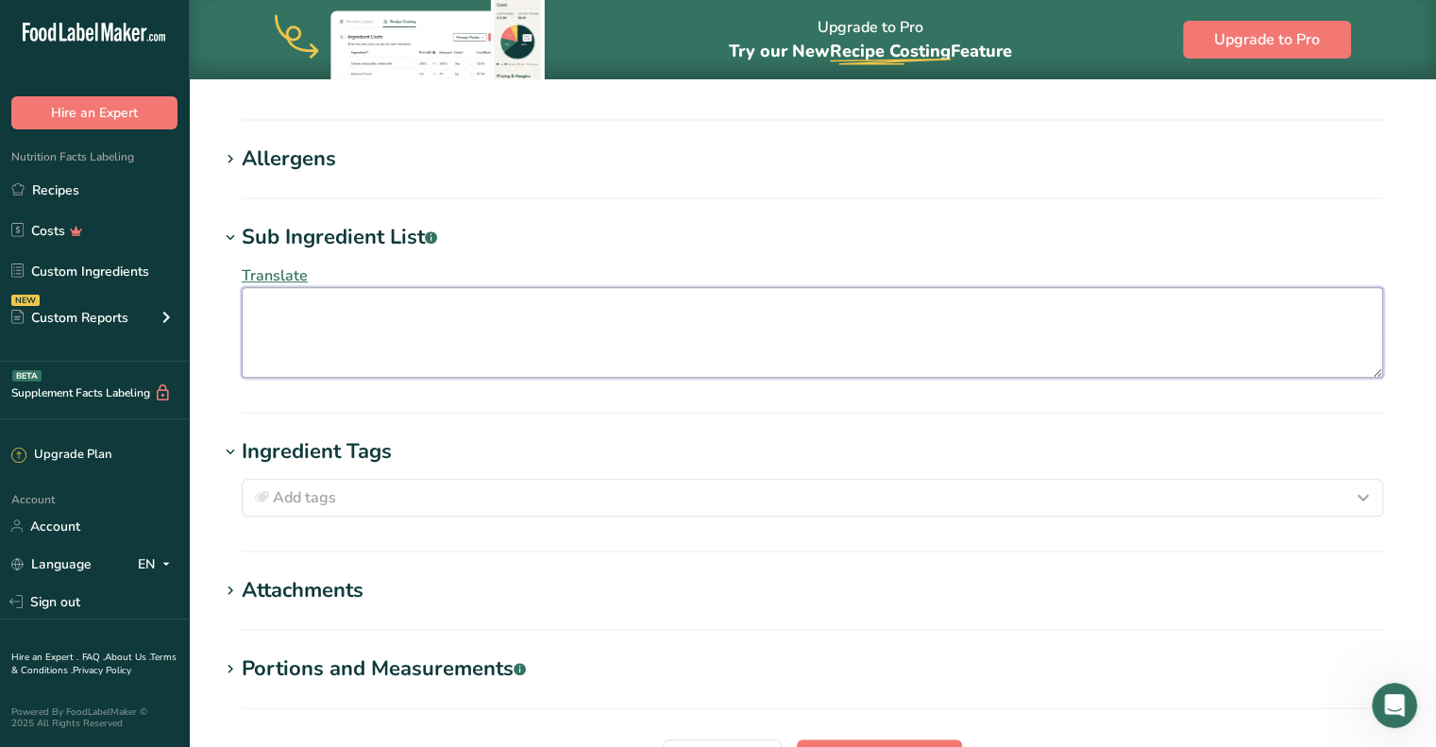
click at [278, 312] on textarea at bounding box center [812, 332] width 1141 height 91
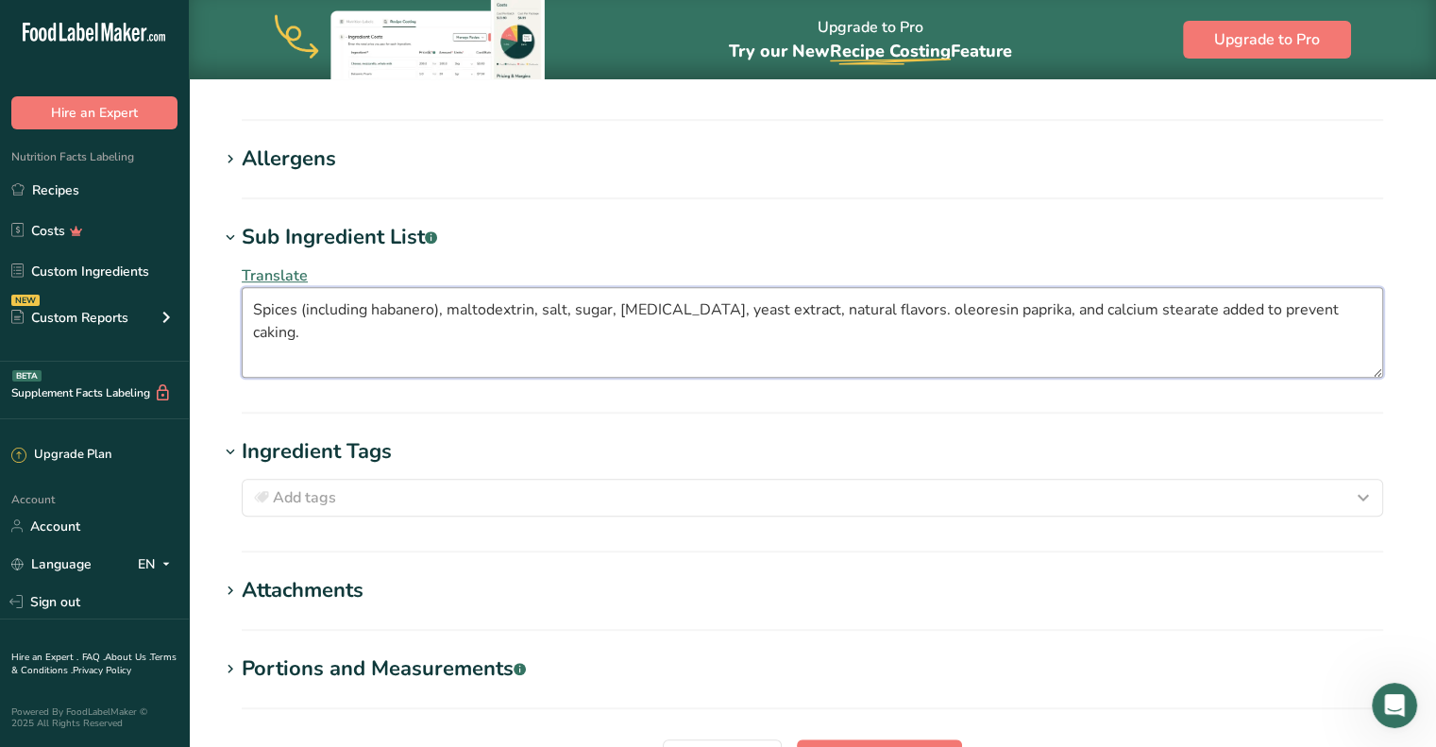
drag, startPoint x: 884, startPoint y: 314, endPoint x: 1005, endPoint y: 339, distance: 124.2
click at [907, 317] on textarea "Spices (including habanero), maltodextrin, salt, sugar, [MEDICAL_DATA], yeast e…" at bounding box center [812, 332] width 1141 height 91
click at [919, 374] on textarea "Spices (including habanero), maltodextrin, salt, sugar, [MEDICAL_DATA], yeast e…" at bounding box center [812, 332] width 1141 height 91
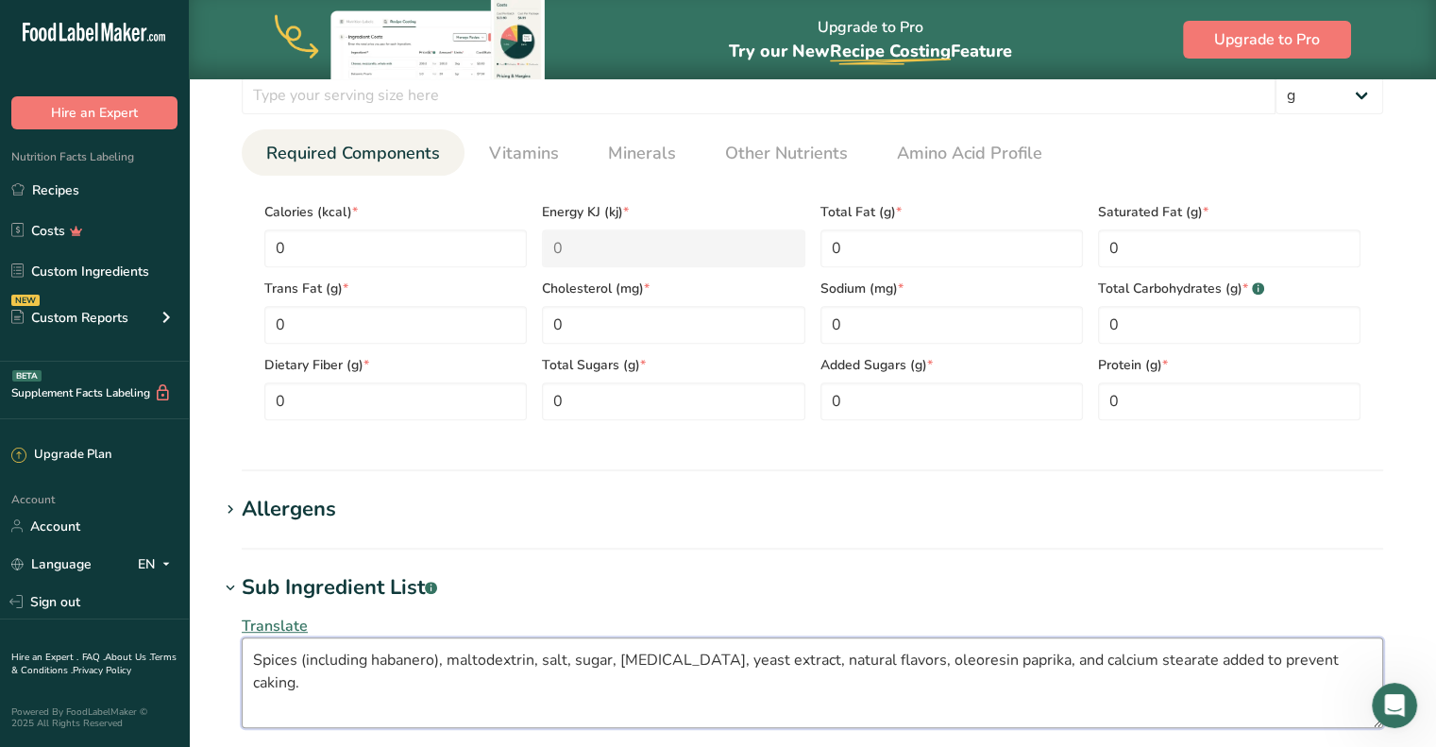
type textarea "Spices (including habanero), maltodextrin, salt, sugar, [MEDICAL_DATA], yeast e…"
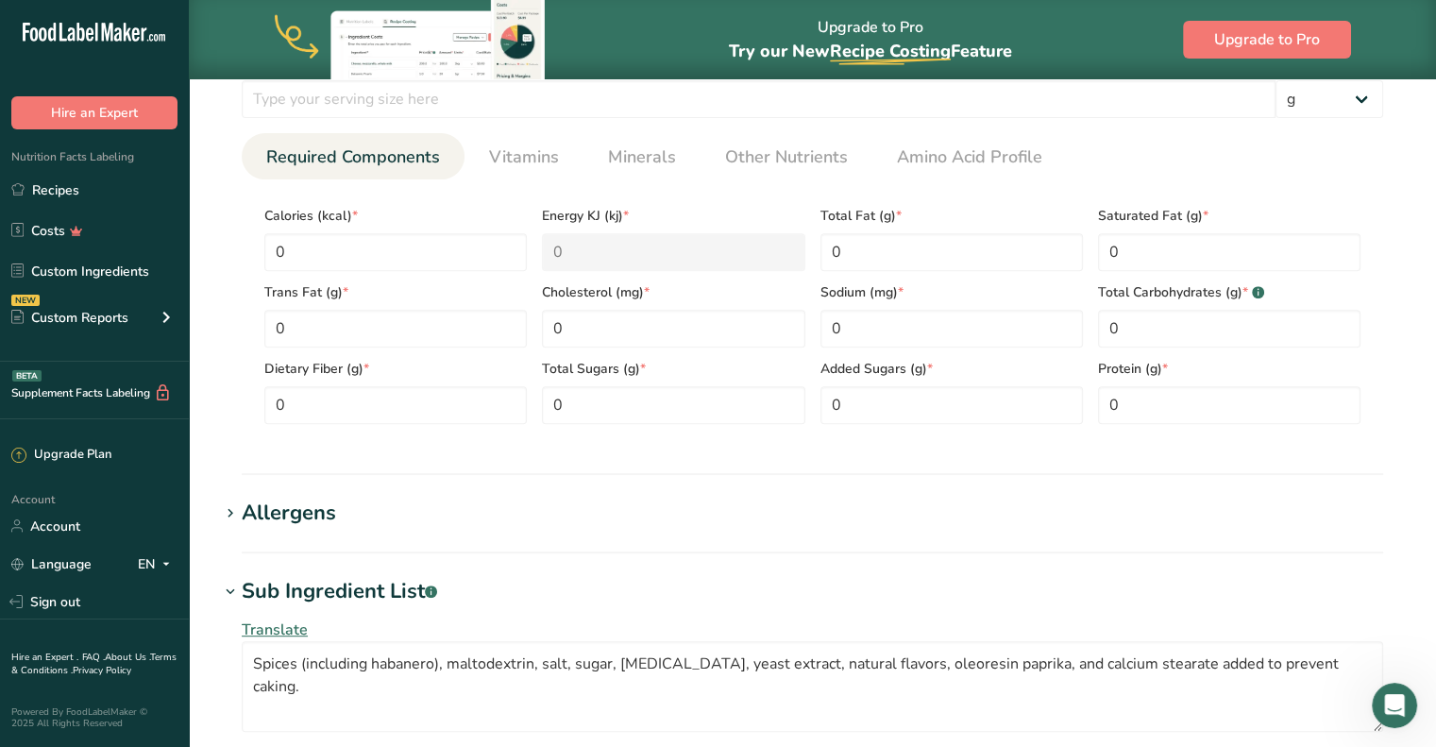
click at [915, 377] on div "Added Sugars (g) * 0" at bounding box center [952, 385] width 278 height 76
click at [875, 329] on input "0" at bounding box center [951, 329] width 262 height 38
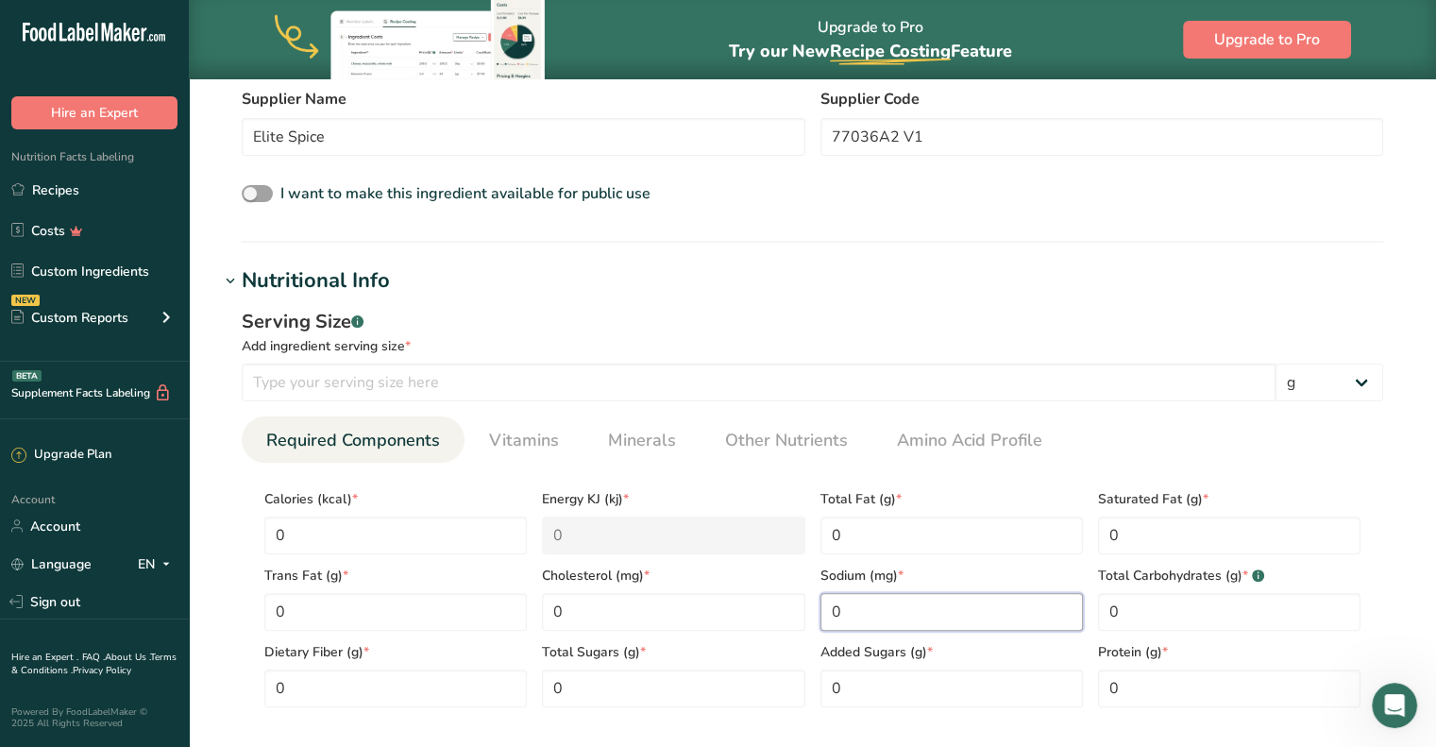
scroll to position [281, 0]
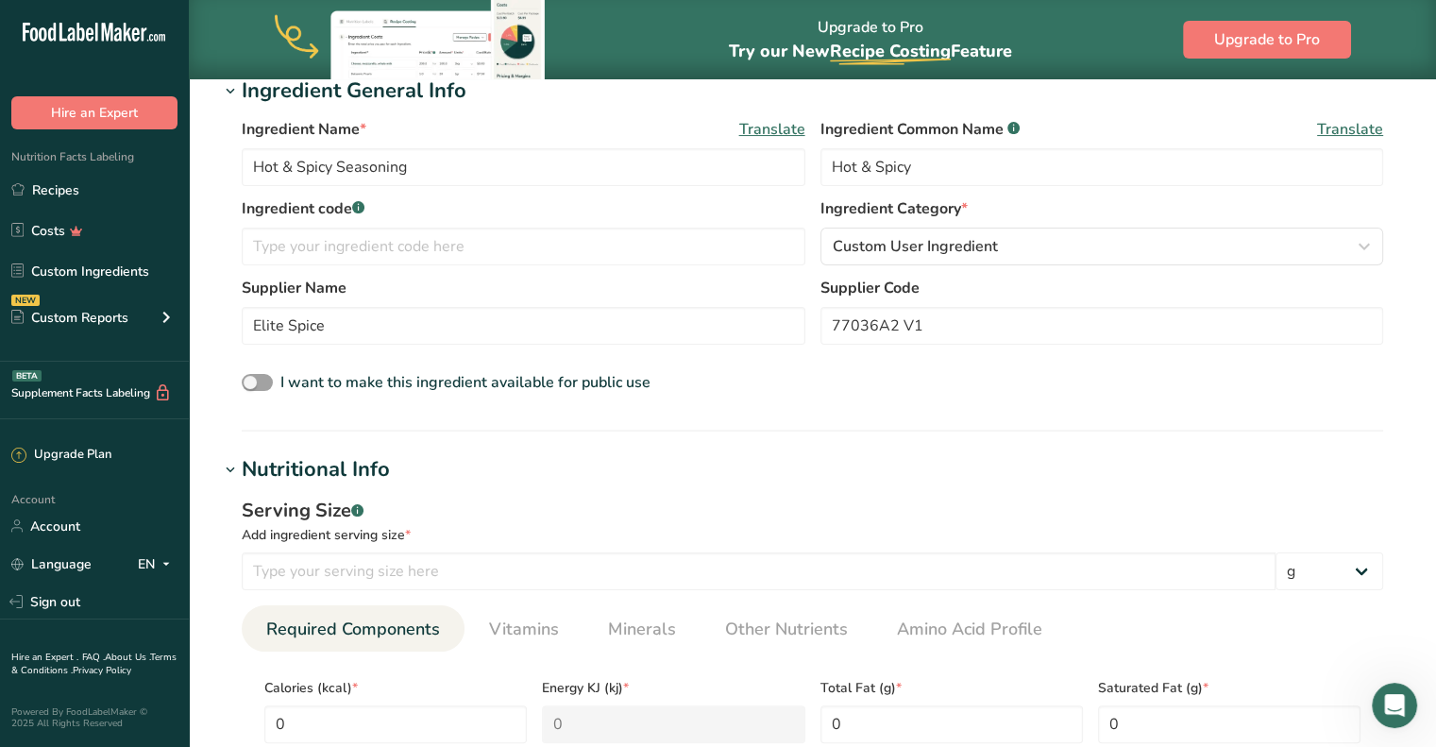
click at [492, 529] on div "Add ingredient serving size *" at bounding box center [812, 535] width 1141 height 20
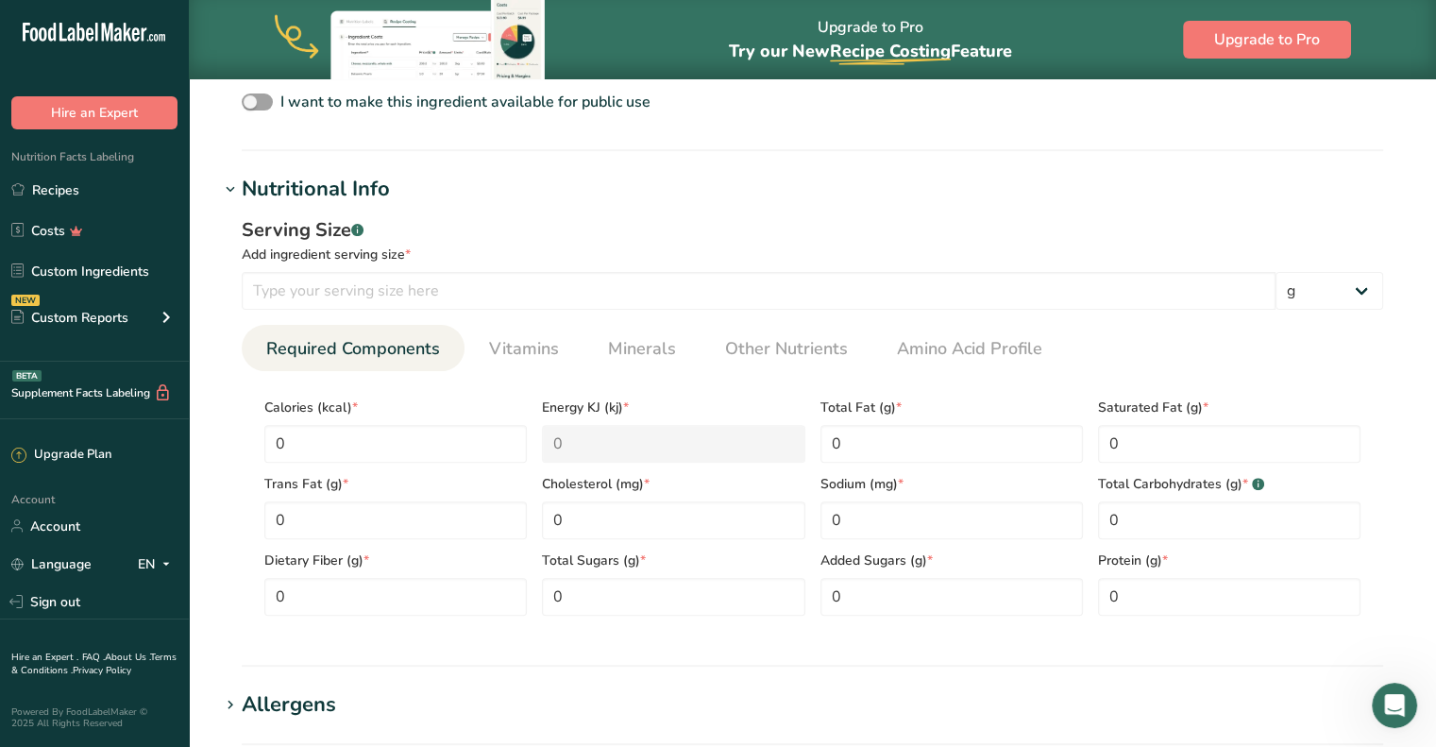
scroll to position [564, 0]
click at [308, 440] on input "0" at bounding box center [395, 441] width 262 height 38
type input "3"
type KJ "12.6"
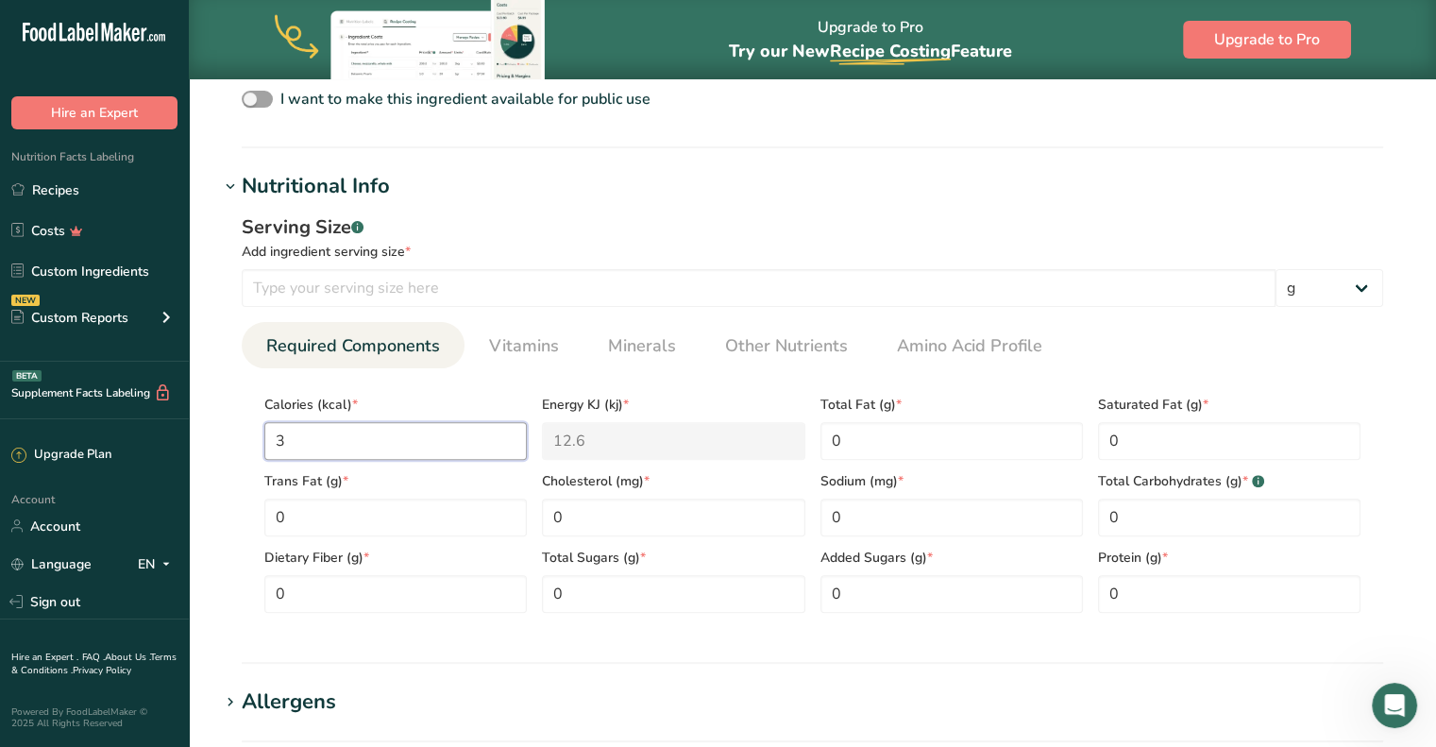
type input "33"
type KJ "138.1"
type input "330"
type KJ "1380.7"
type input "330"
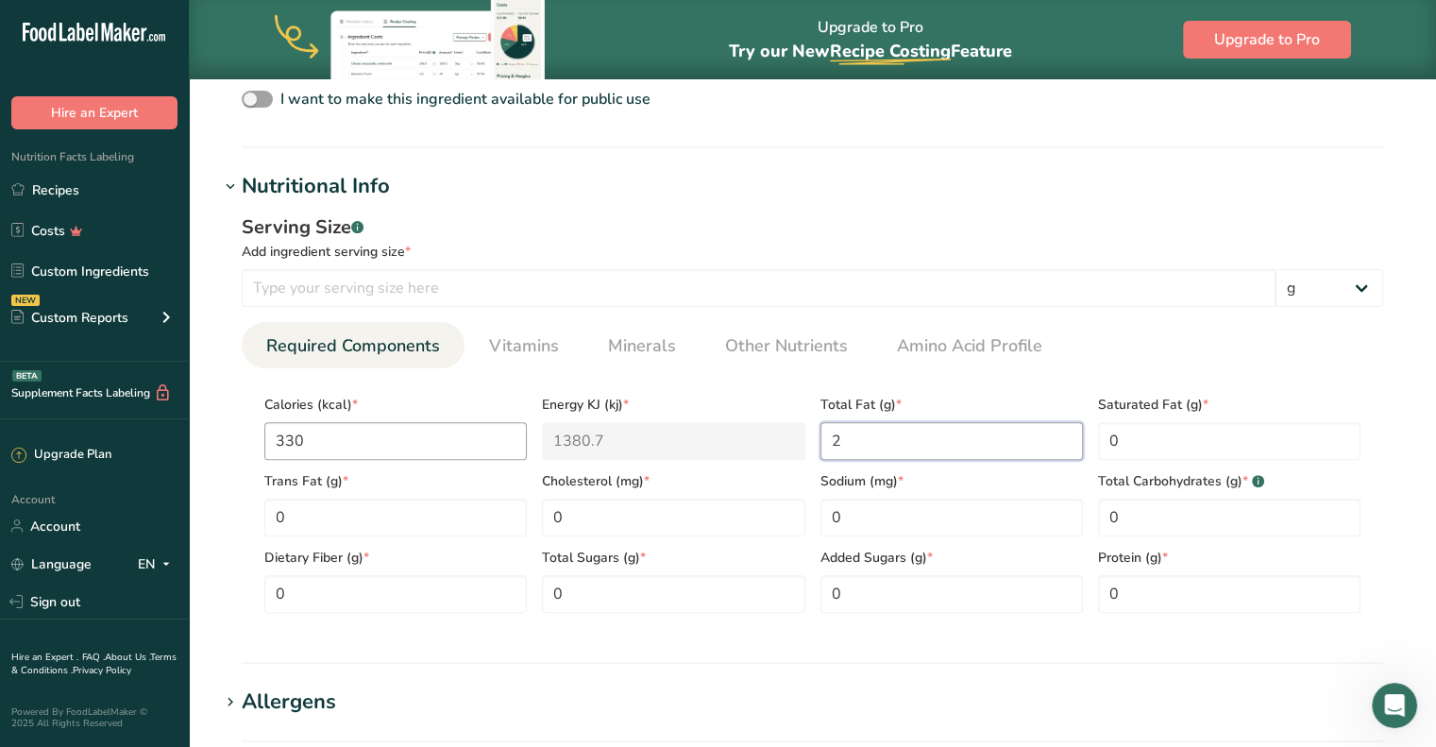
type Fat "2"
type input "19000"
type Carbohydrates "75"
type Sugars "13"
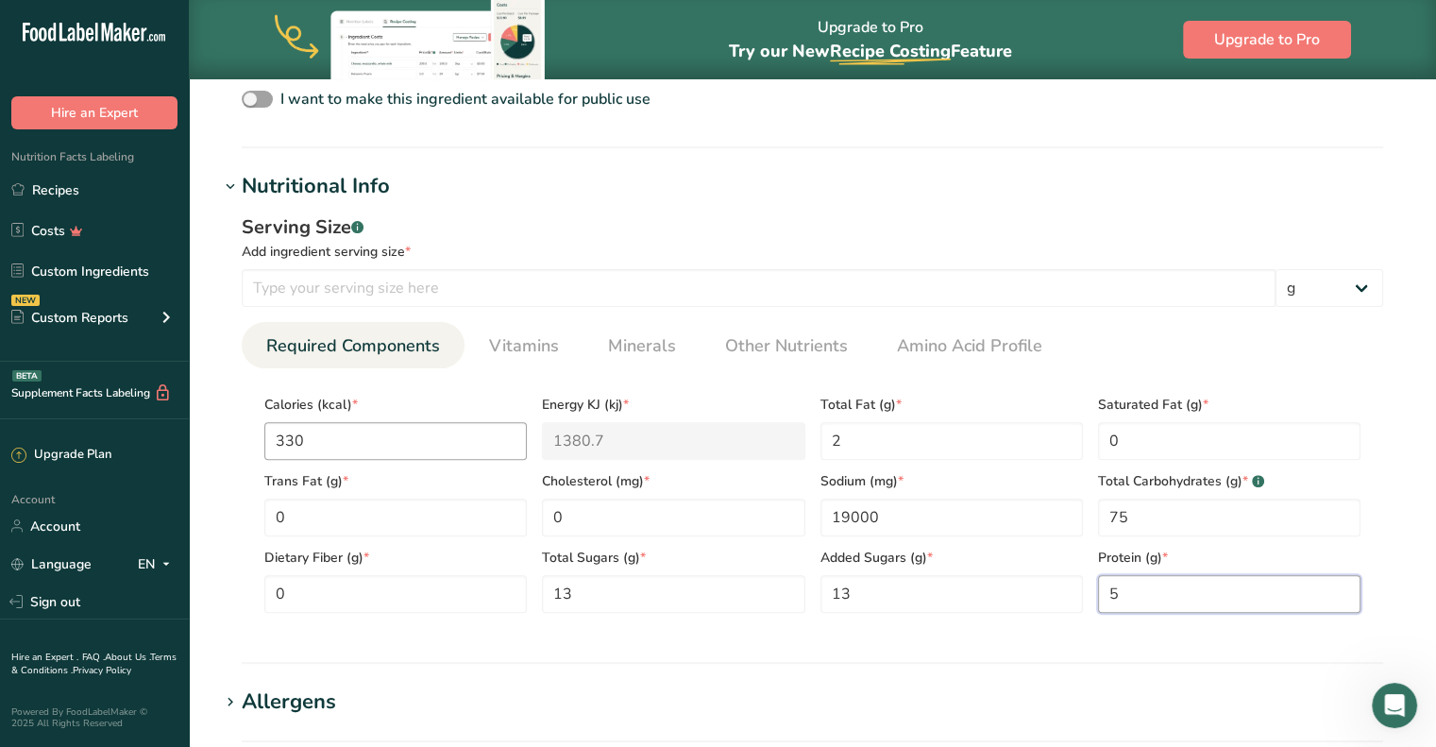
type input "5"
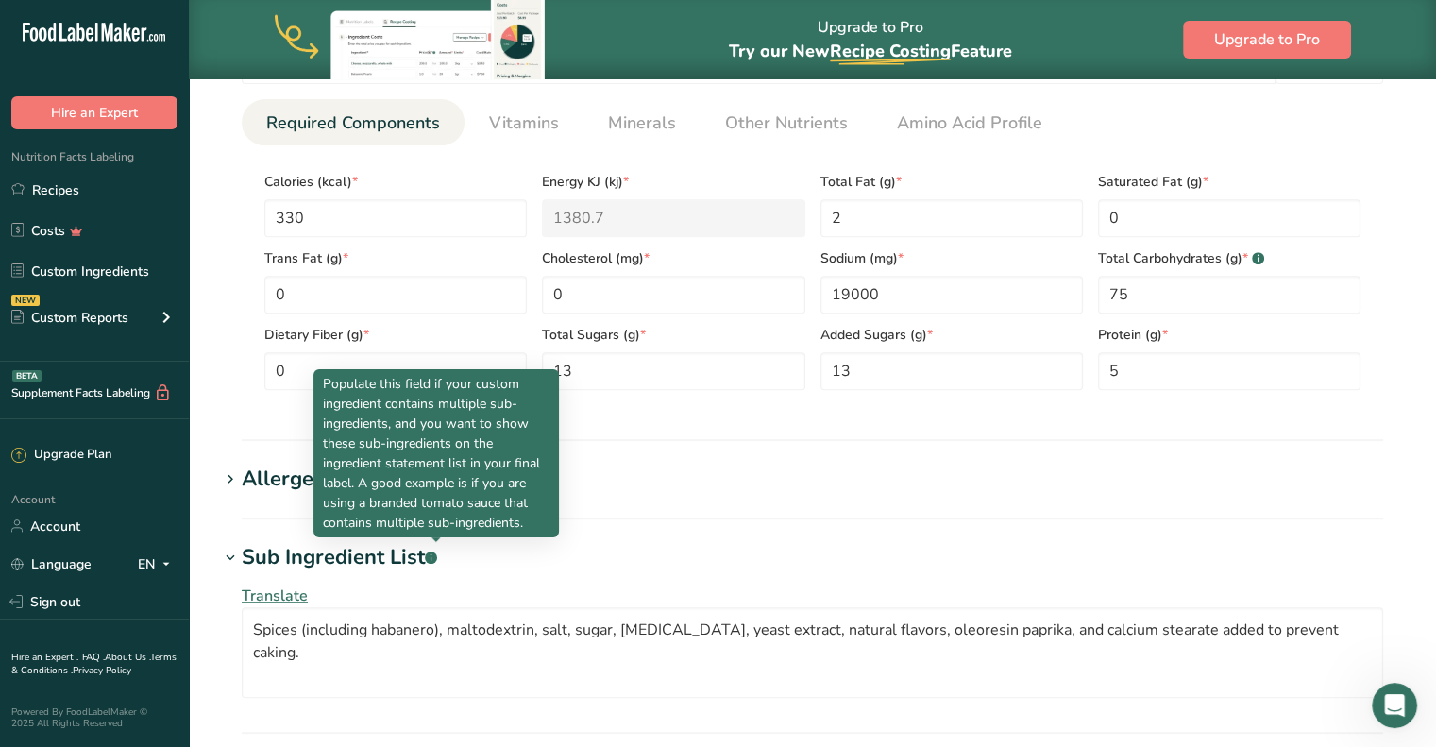
scroll to position [782, 0]
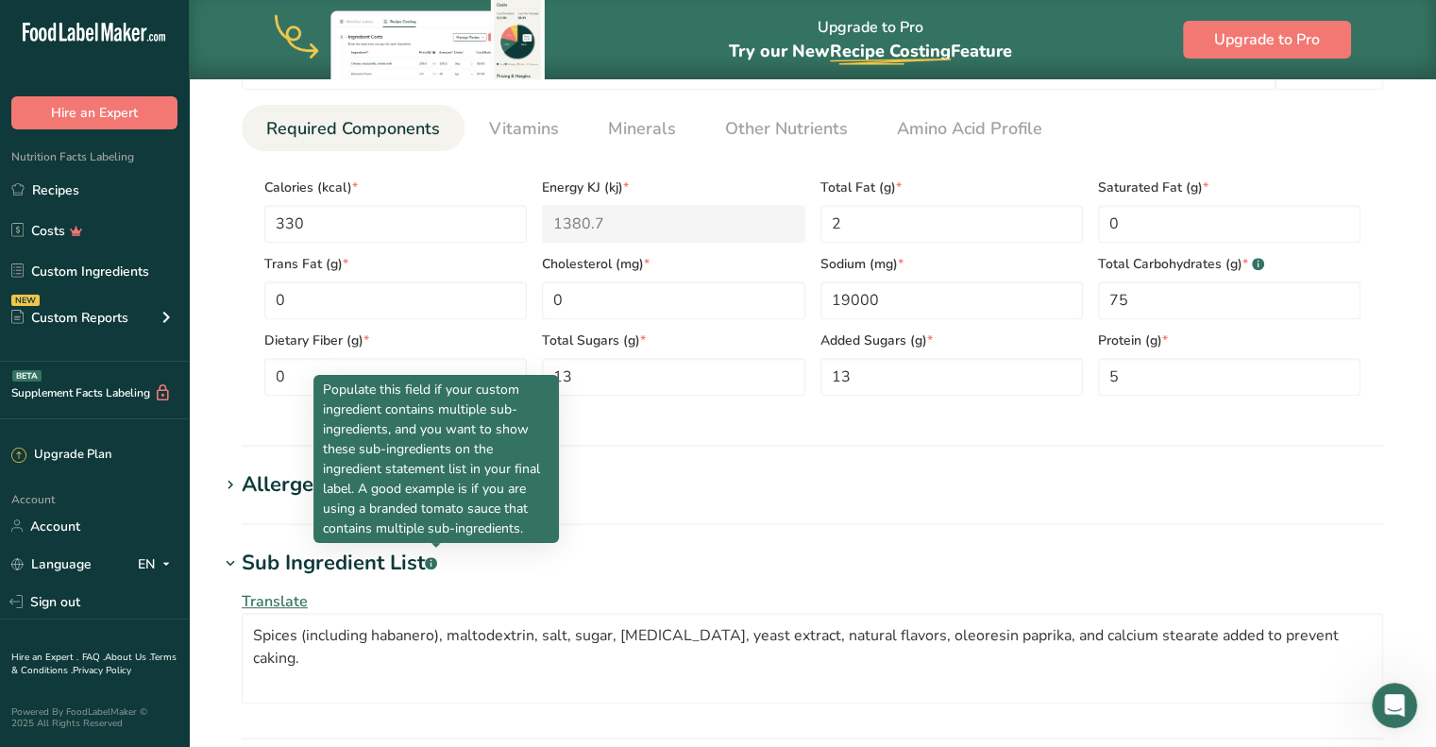
click at [744, 448] on section "Add new ingredient Back to recipe Ingredient Spec Sheet .a-a{fill:#347362;}.b-a…" at bounding box center [812, 250] width 1247 height 1905
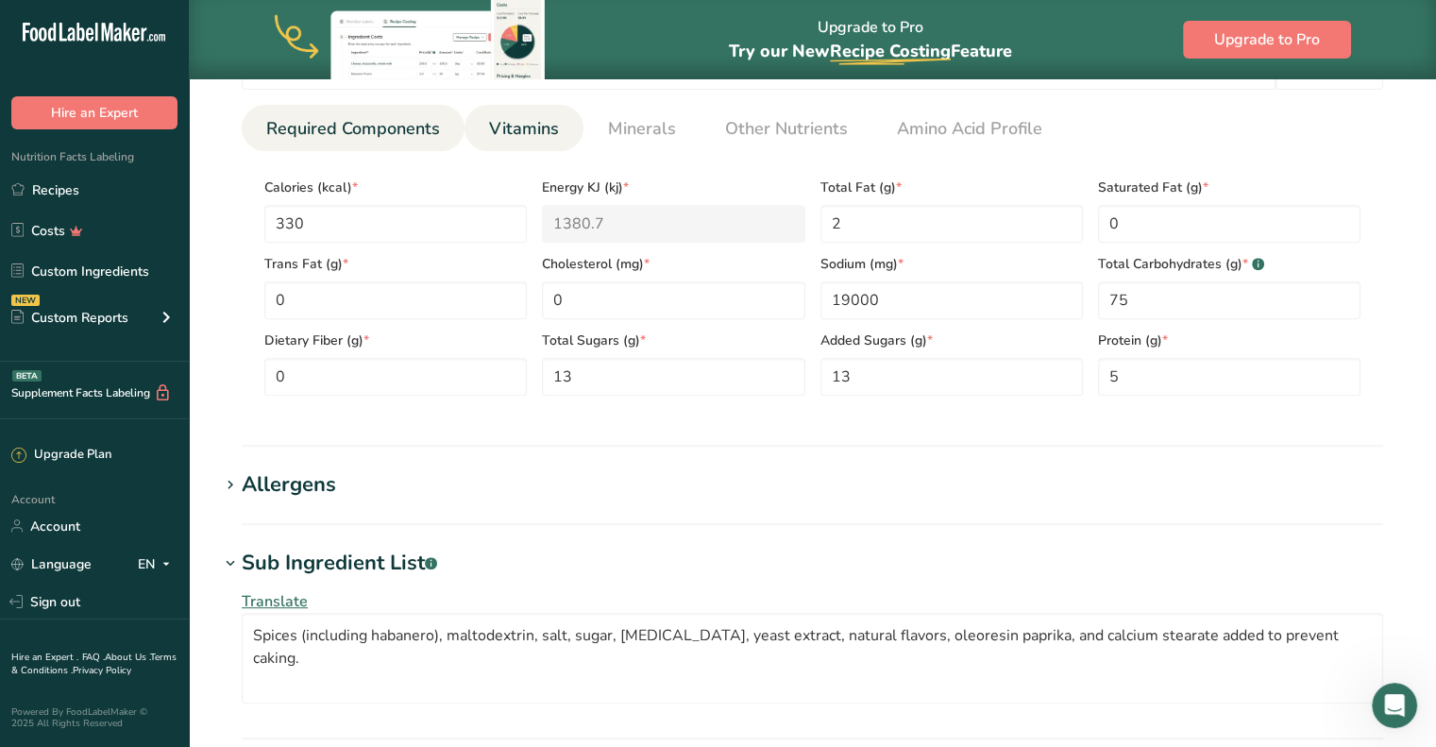
click at [522, 135] on span "Vitamins" at bounding box center [524, 128] width 70 height 25
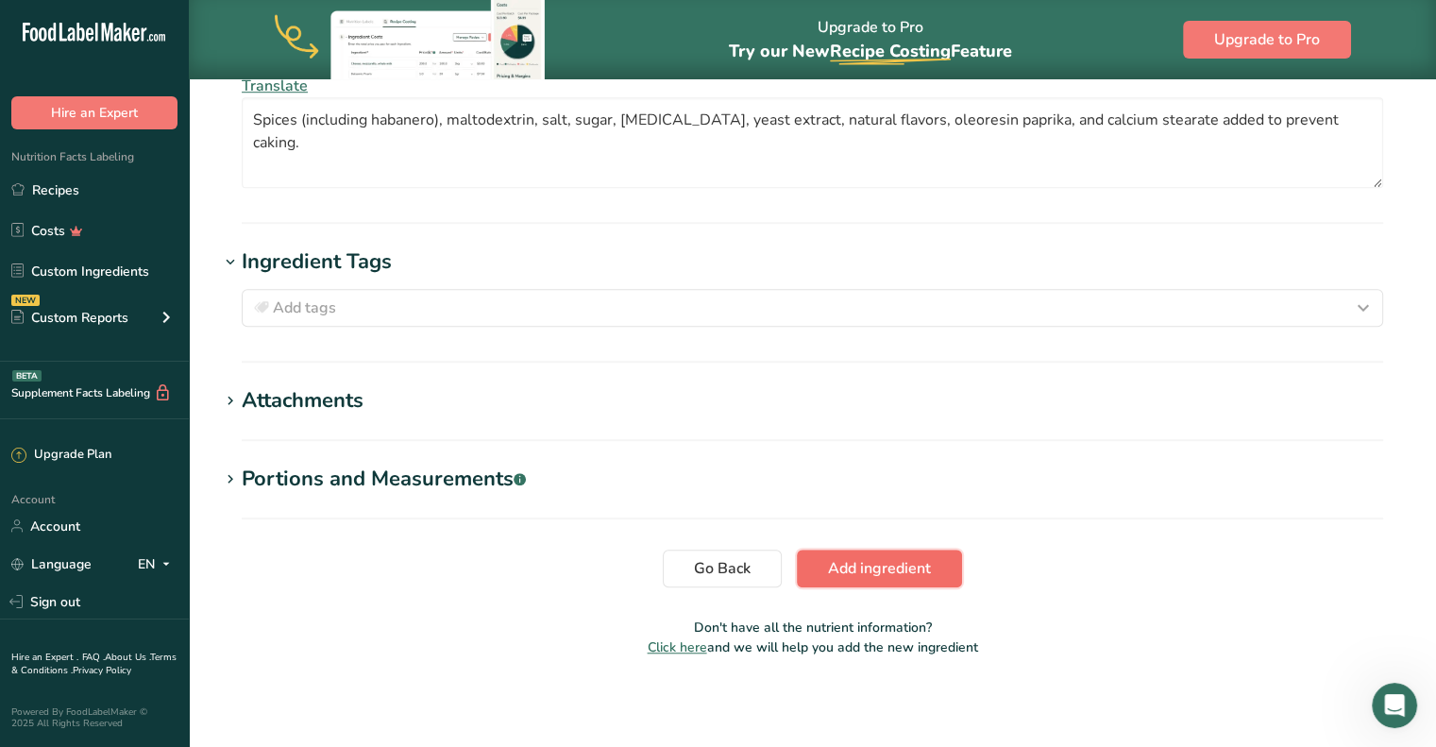
click at [886, 569] on span "Add ingredient" at bounding box center [879, 568] width 103 height 23
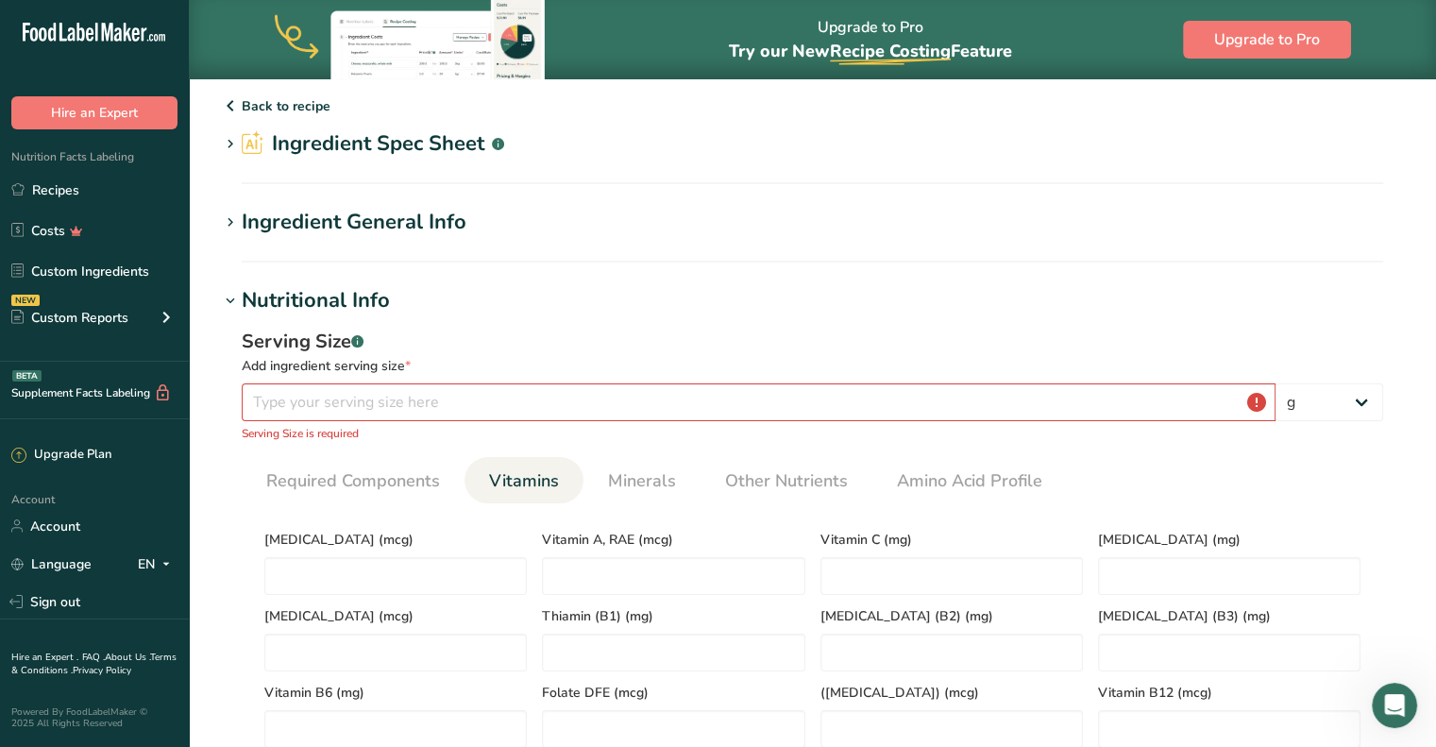
scroll to position [0, 0]
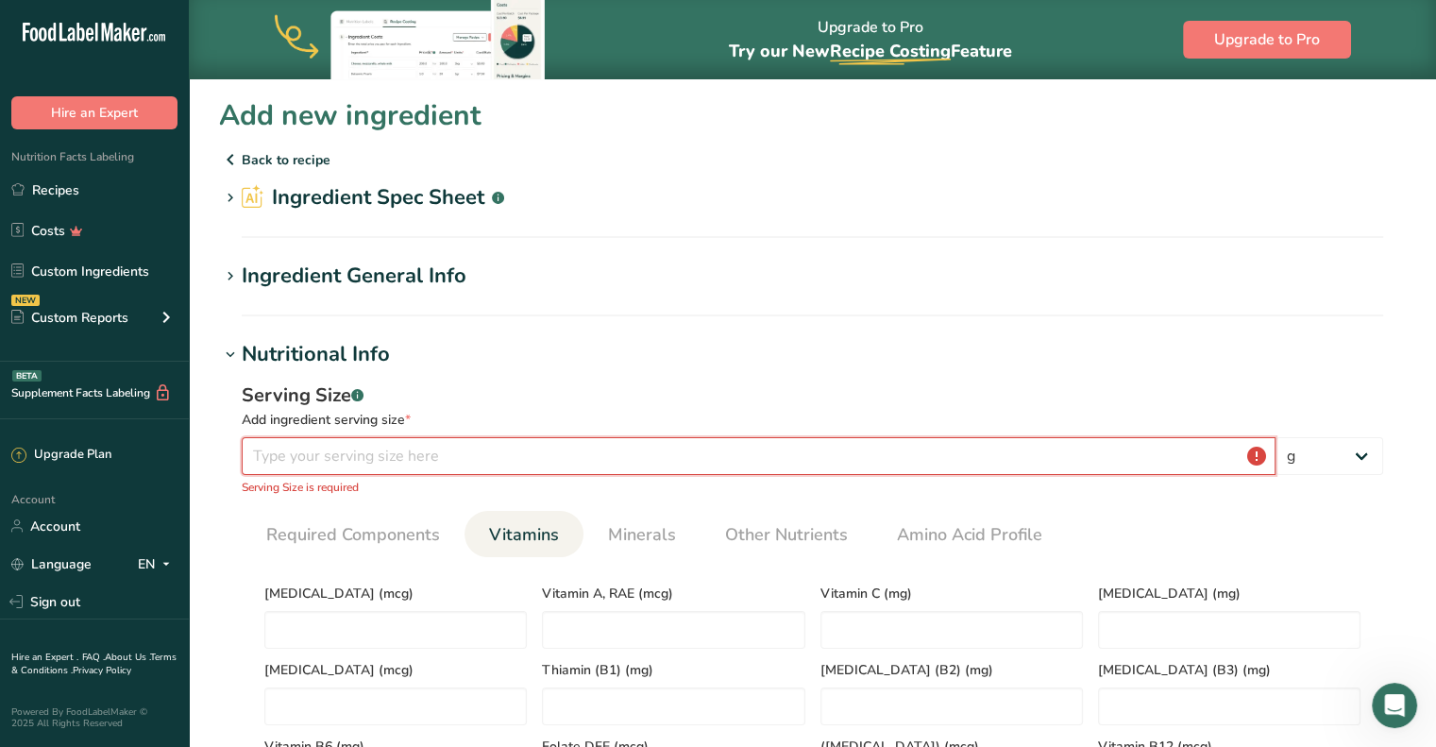
click at [392, 458] on input "number" at bounding box center [759, 456] width 1034 height 38
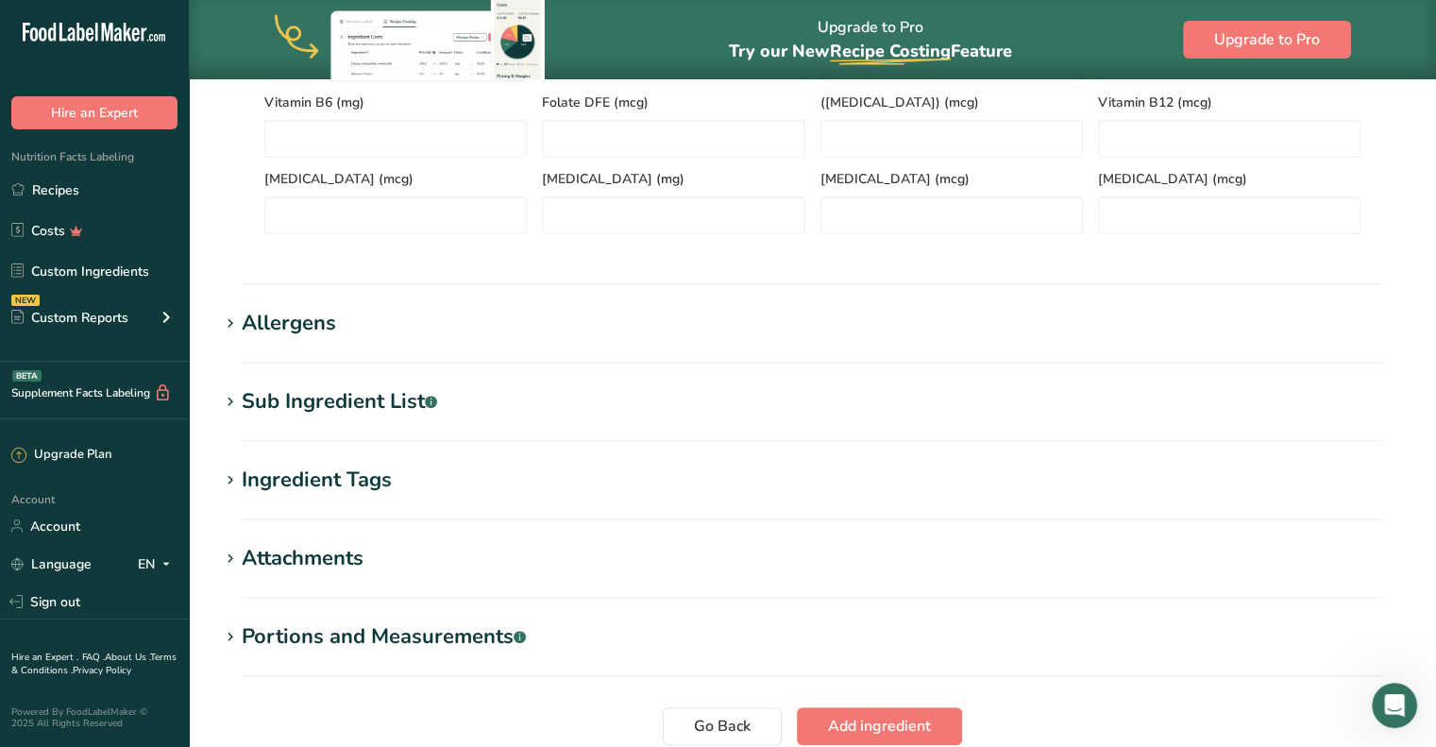
scroll to position [782, 0]
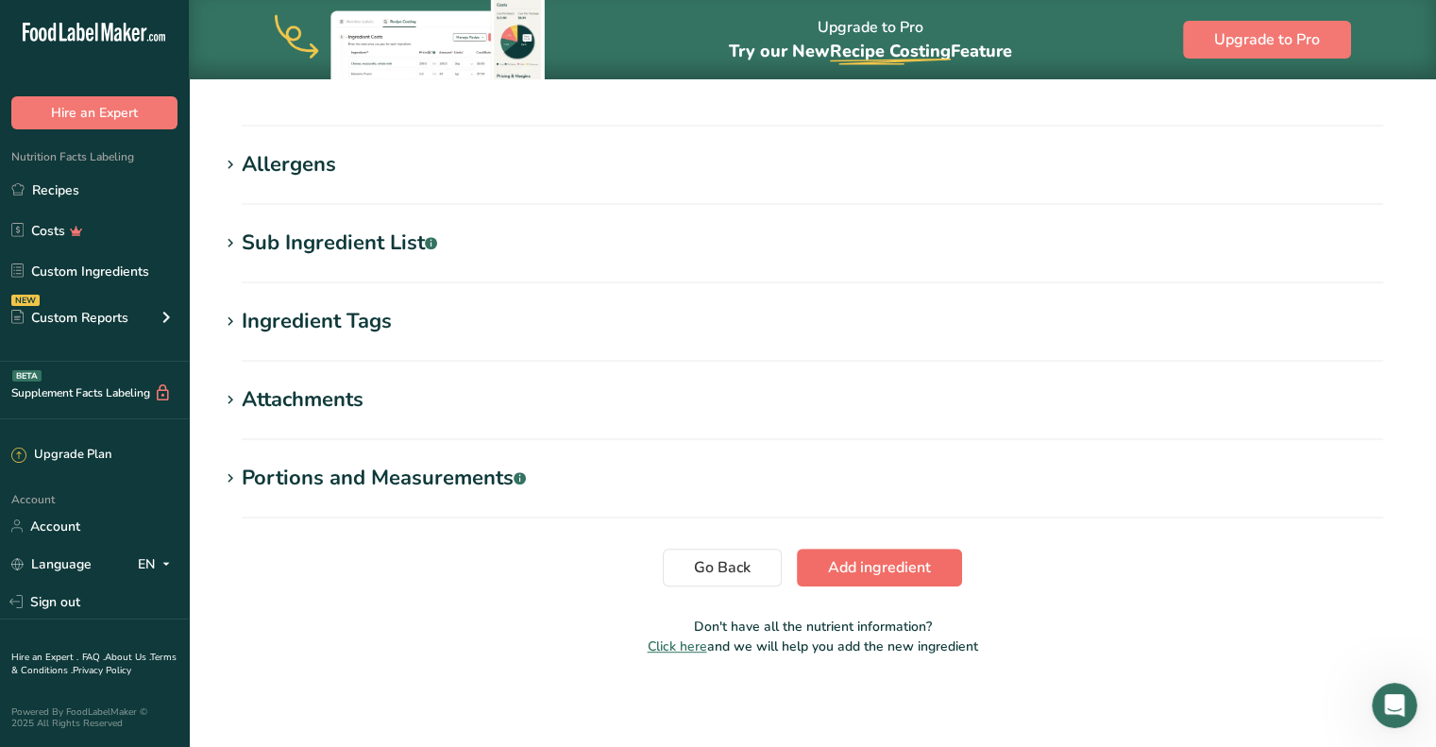
type input "99.9998"
click at [846, 565] on span "Add ingredient" at bounding box center [879, 567] width 103 height 23
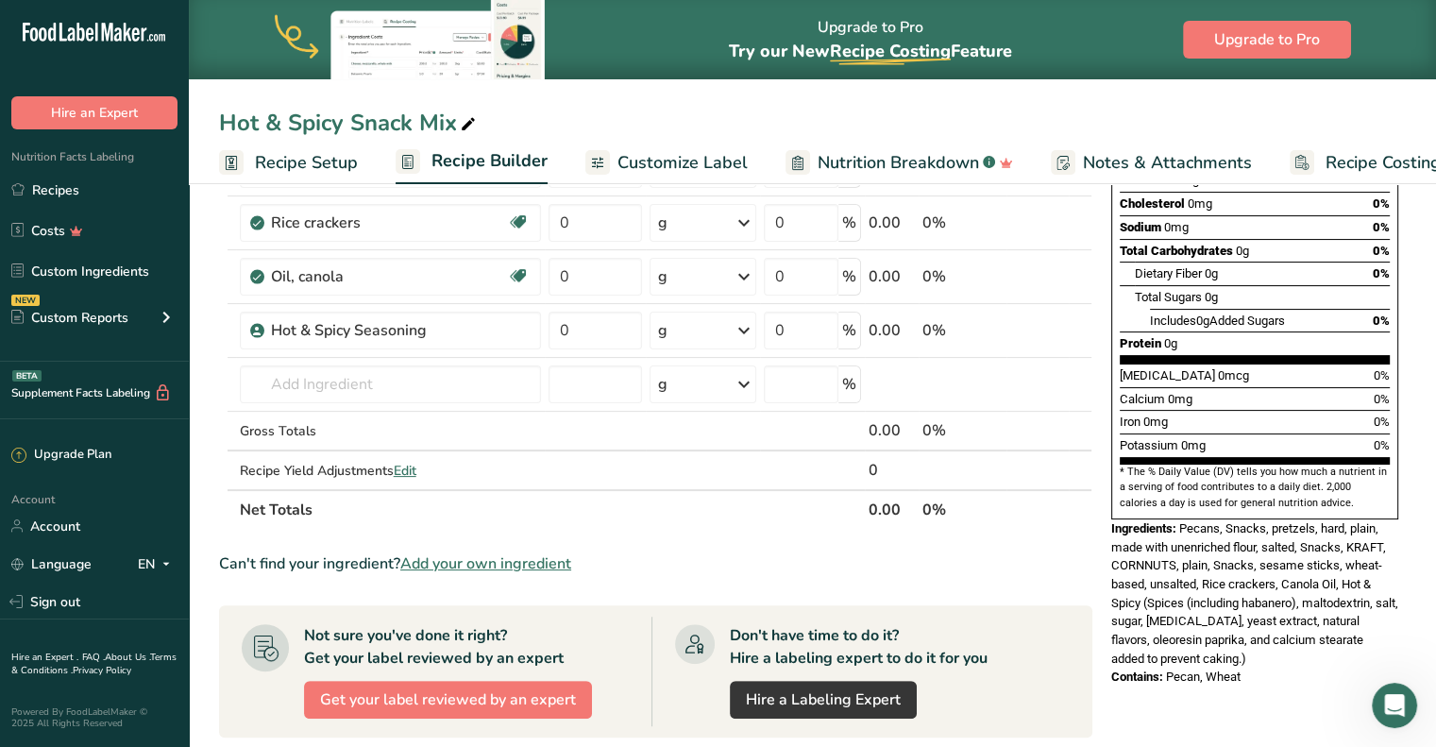
scroll to position [316, 0]
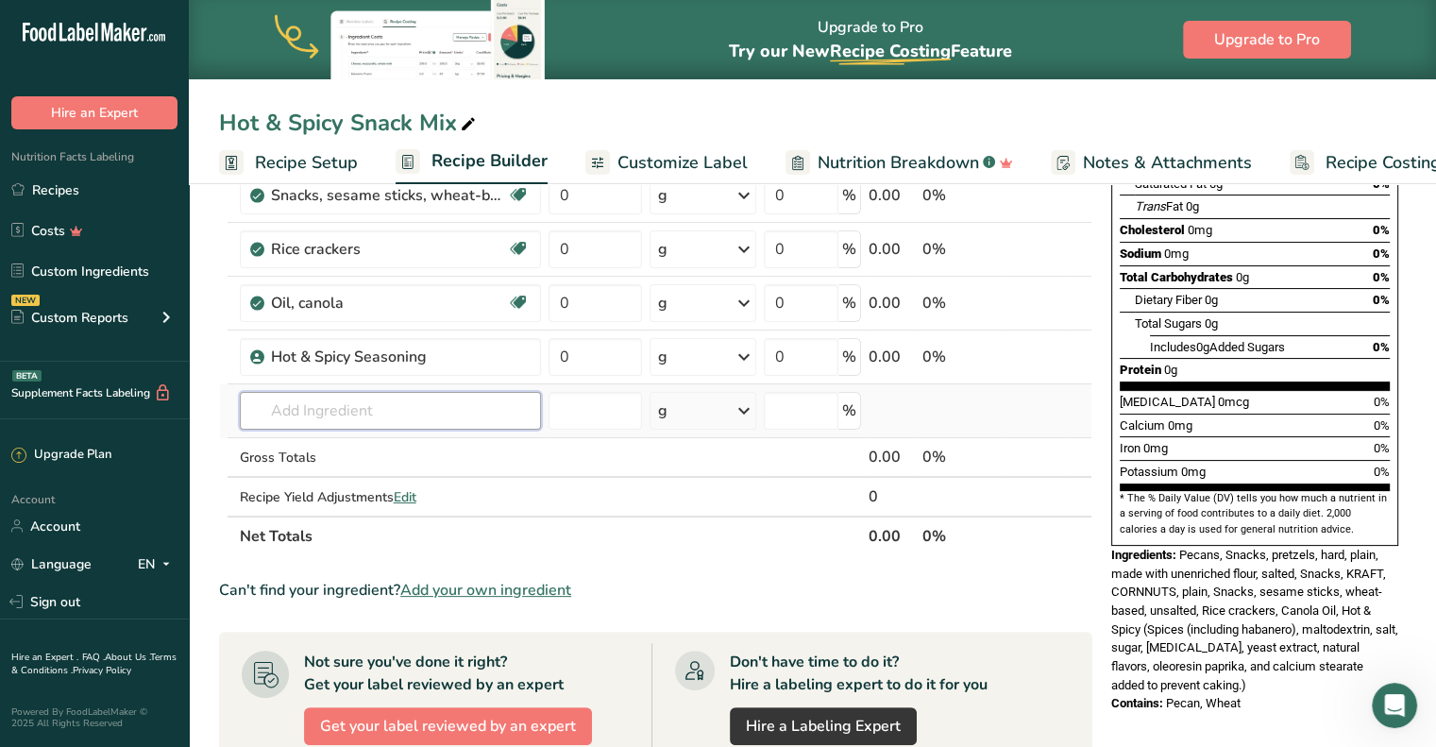
click at [379, 412] on input "text" at bounding box center [390, 411] width 301 height 38
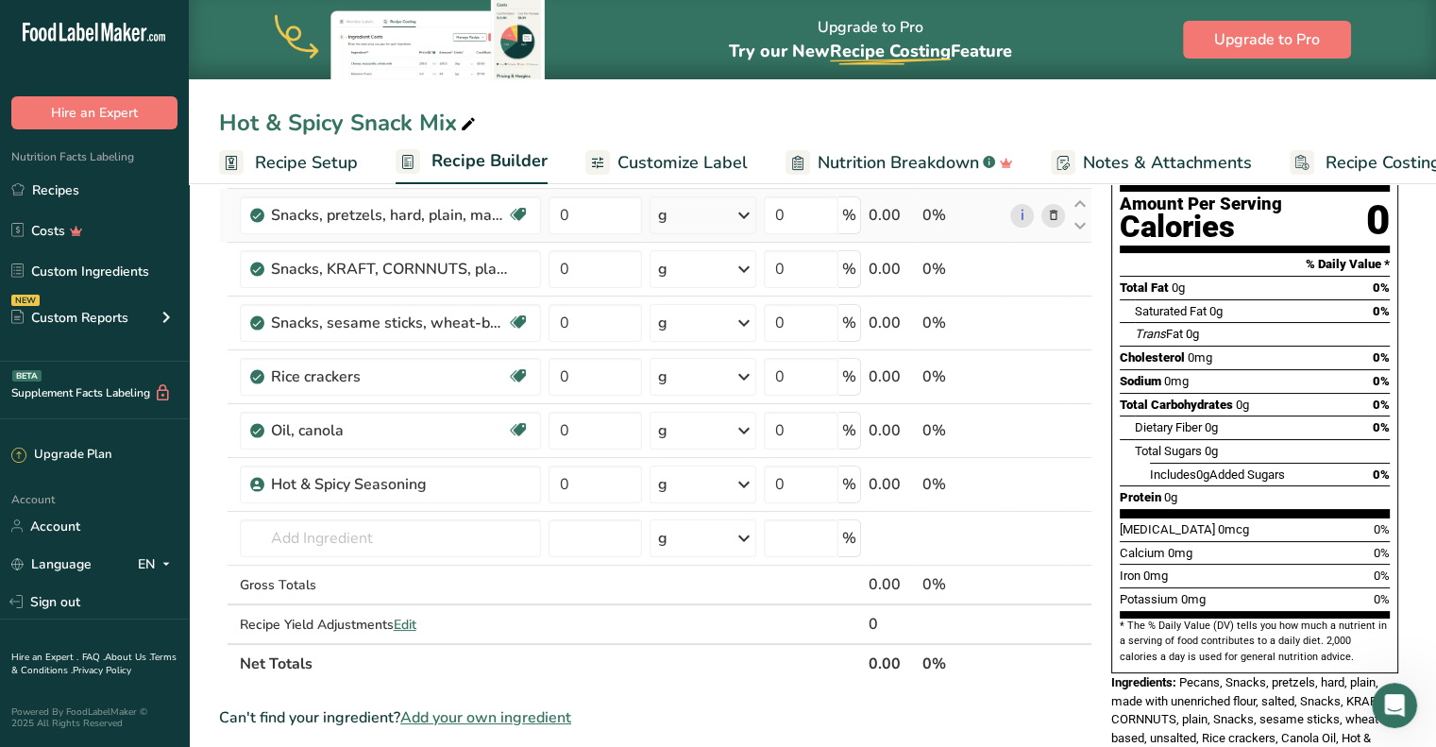
scroll to position [0, 0]
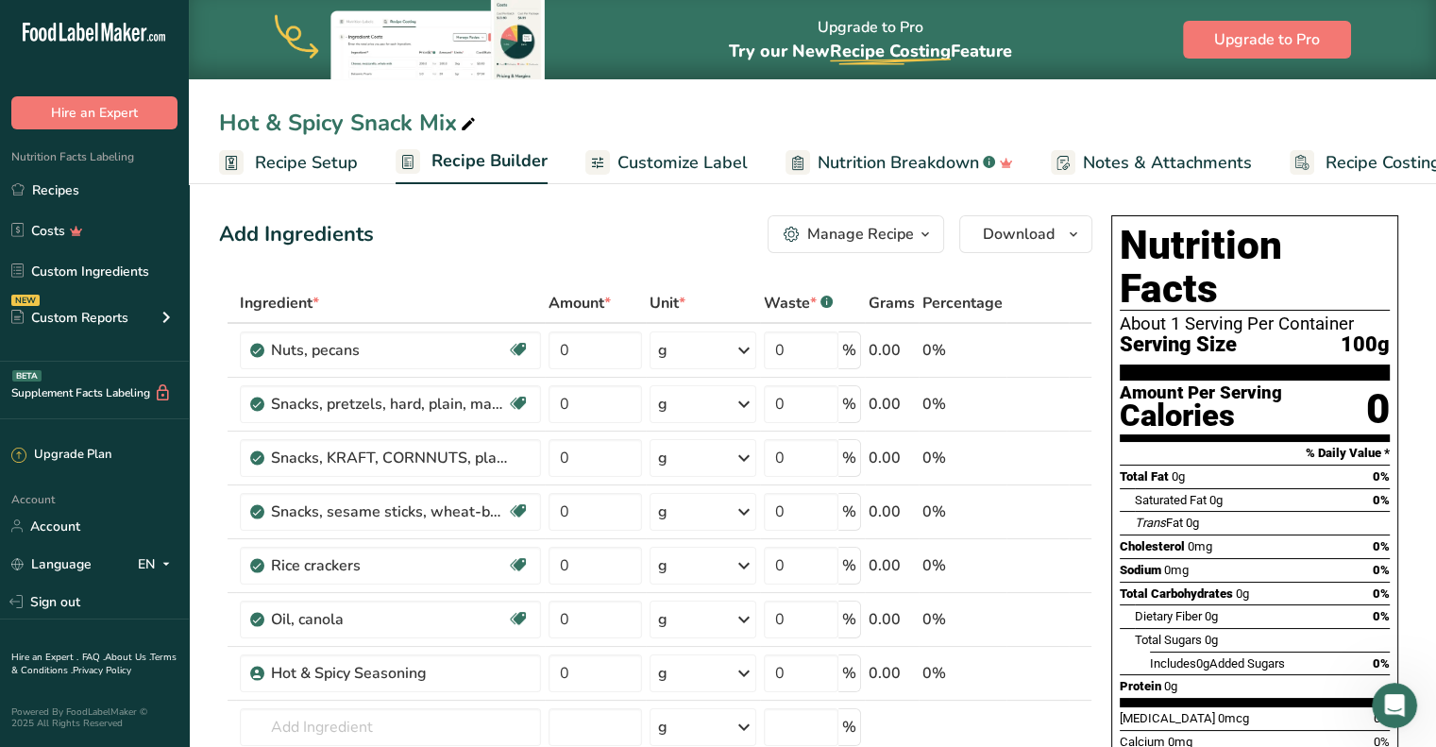
click at [668, 165] on span "Customize Label" at bounding box center [682, 162] width 130 height 25
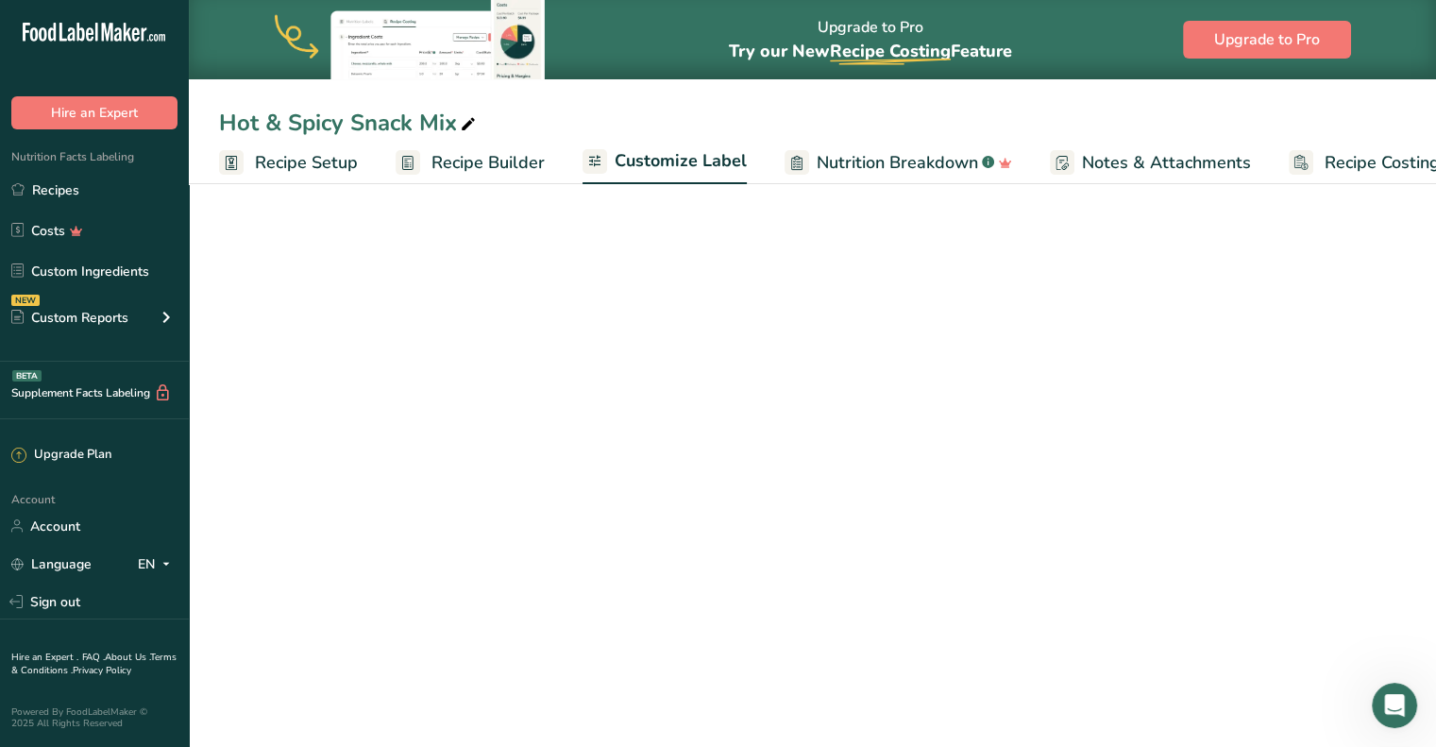
scroll to position [0, 52]
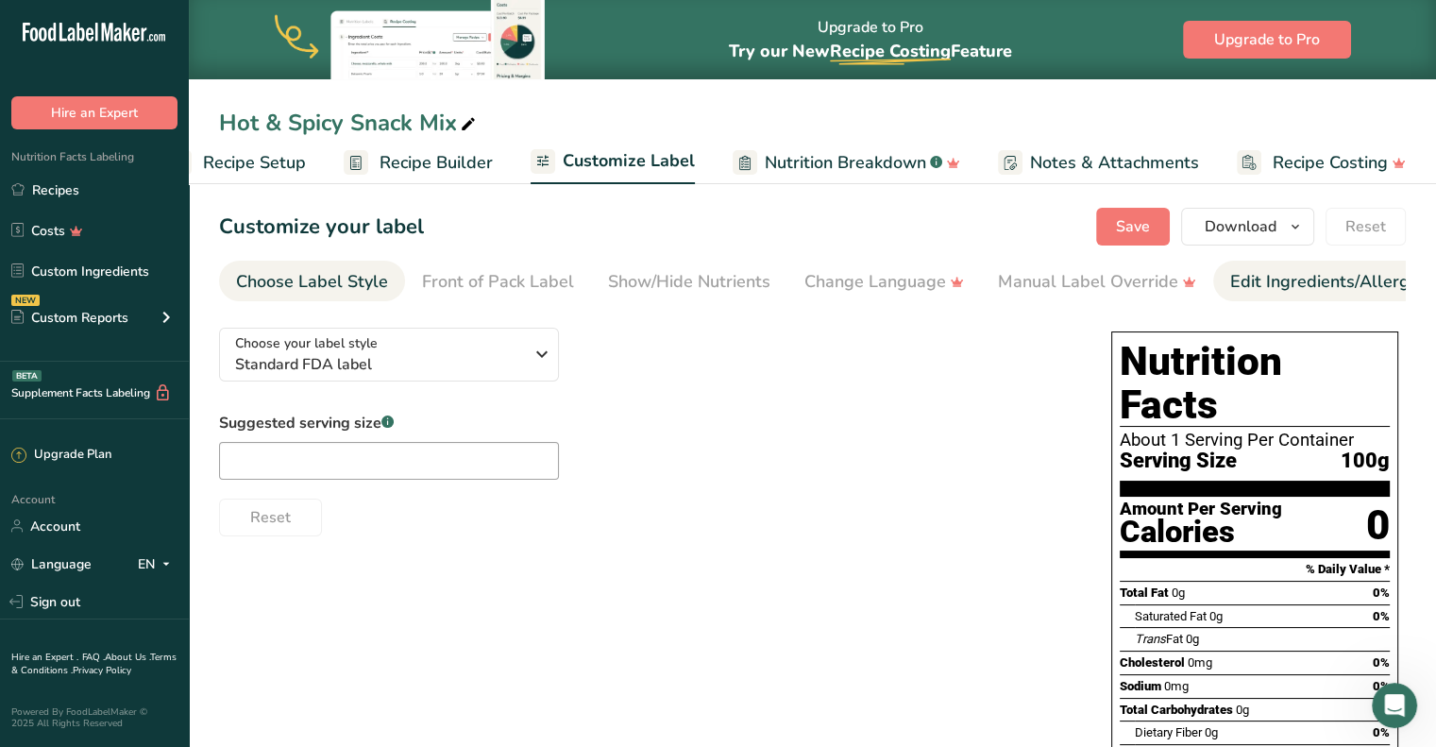
click at [1314, 278] on div "Edit Ingredients/Allergens List" at bounding box center [1350, 281] width 240 height 25
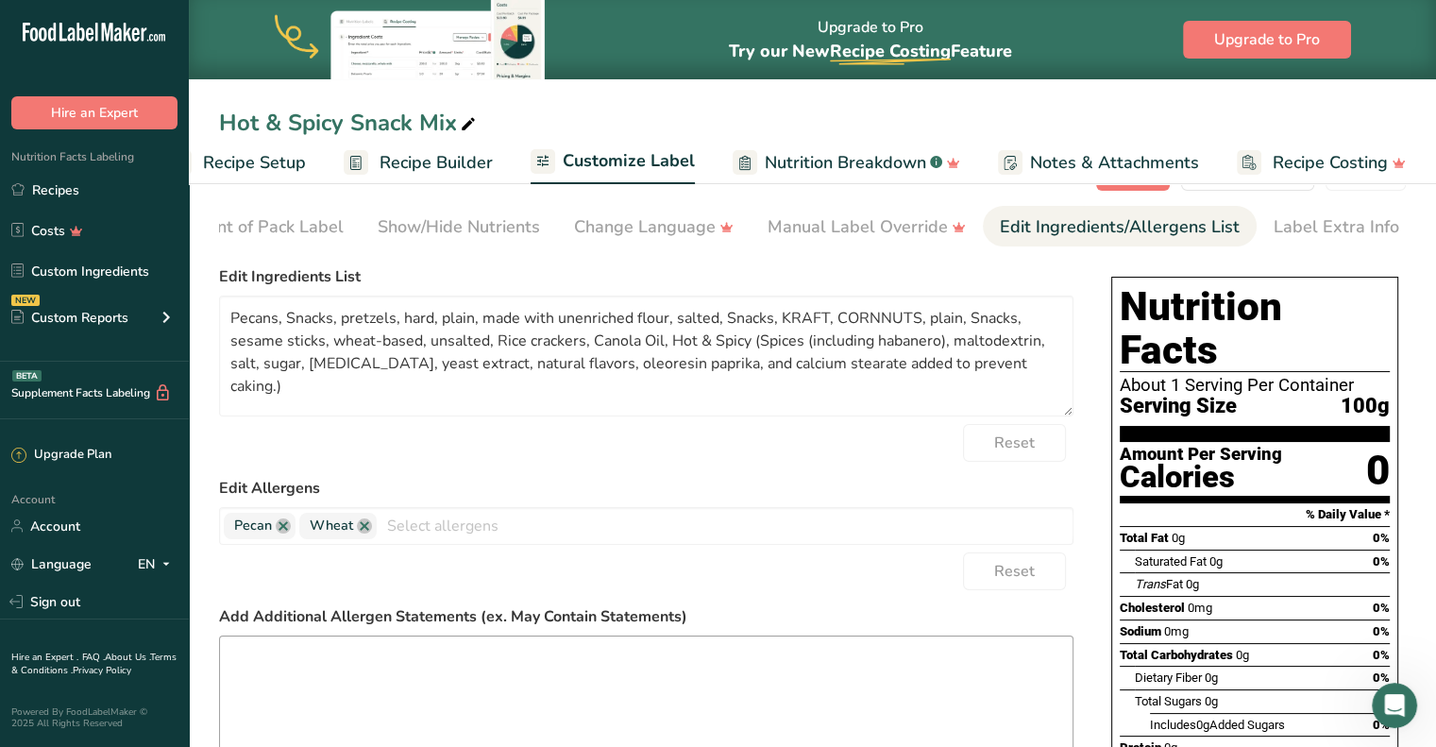
scroll to position [26, 0]
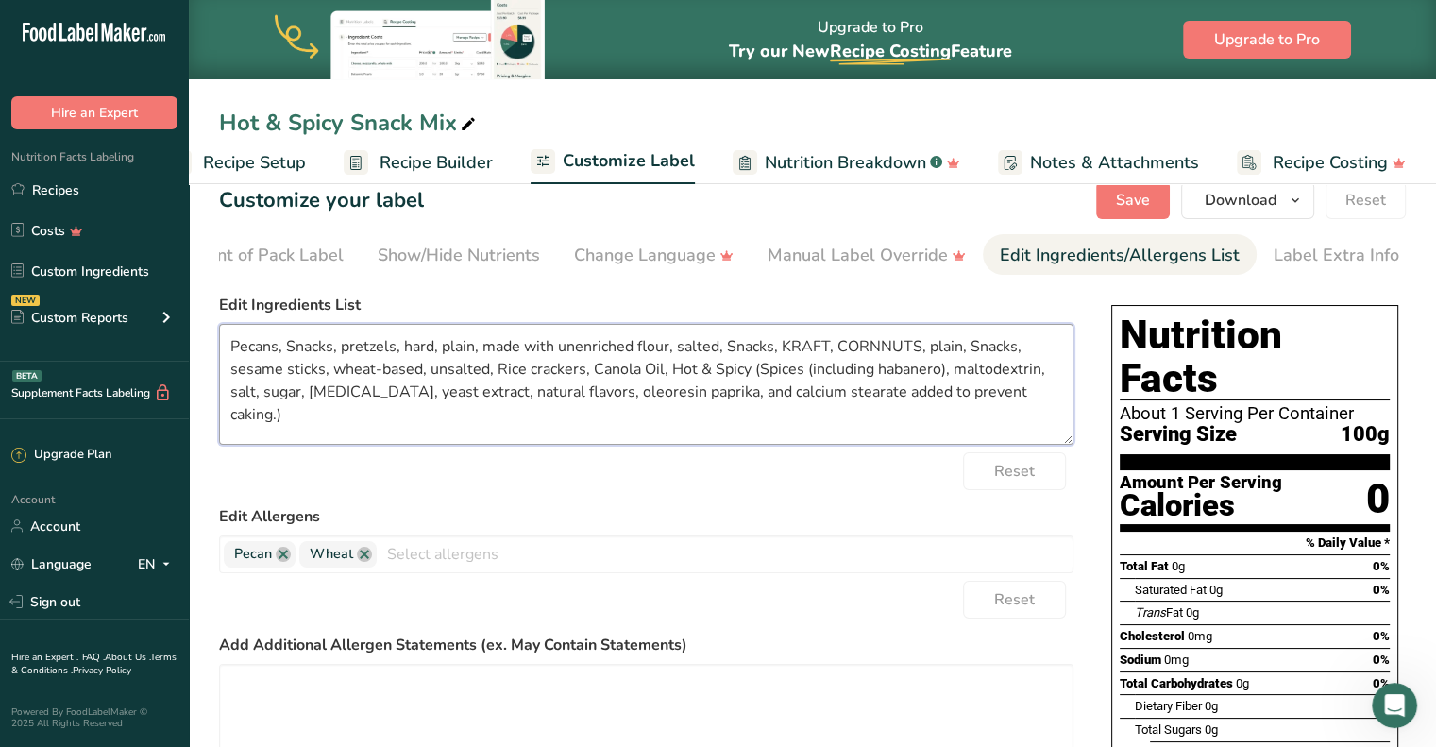
click at [330, 346] on textarea "Pecans, Snacks, pretzels, hard, plain, made with unenriched flour, salted, Snac…" at bounding box center [646, 384] width 854 height 121
click at [477, 349] on textarea "Pecans, Snacks, pretzels, hard, plain, made with unenriched flour, salted, Snac…" at bounding box center [646, 384] width 854 height 121
drag, startPoint x: 487, startPoint y: 373, endPoint x: 336, endPoint y: 375, distance: 151.0
click at [336, 375] on textarea "Pecans, Snacks, pretzels, hard, plain, made with unenriched flour, salted, Snac…" at bounding box center [646, 384] width 854 height 121
click at [340, 348] on textarea "Pecans, Snacks, pretzels, hard, plain, made with unenriched flour, salted, Snac…" at bounding box center [646, 384] width 854 height 121
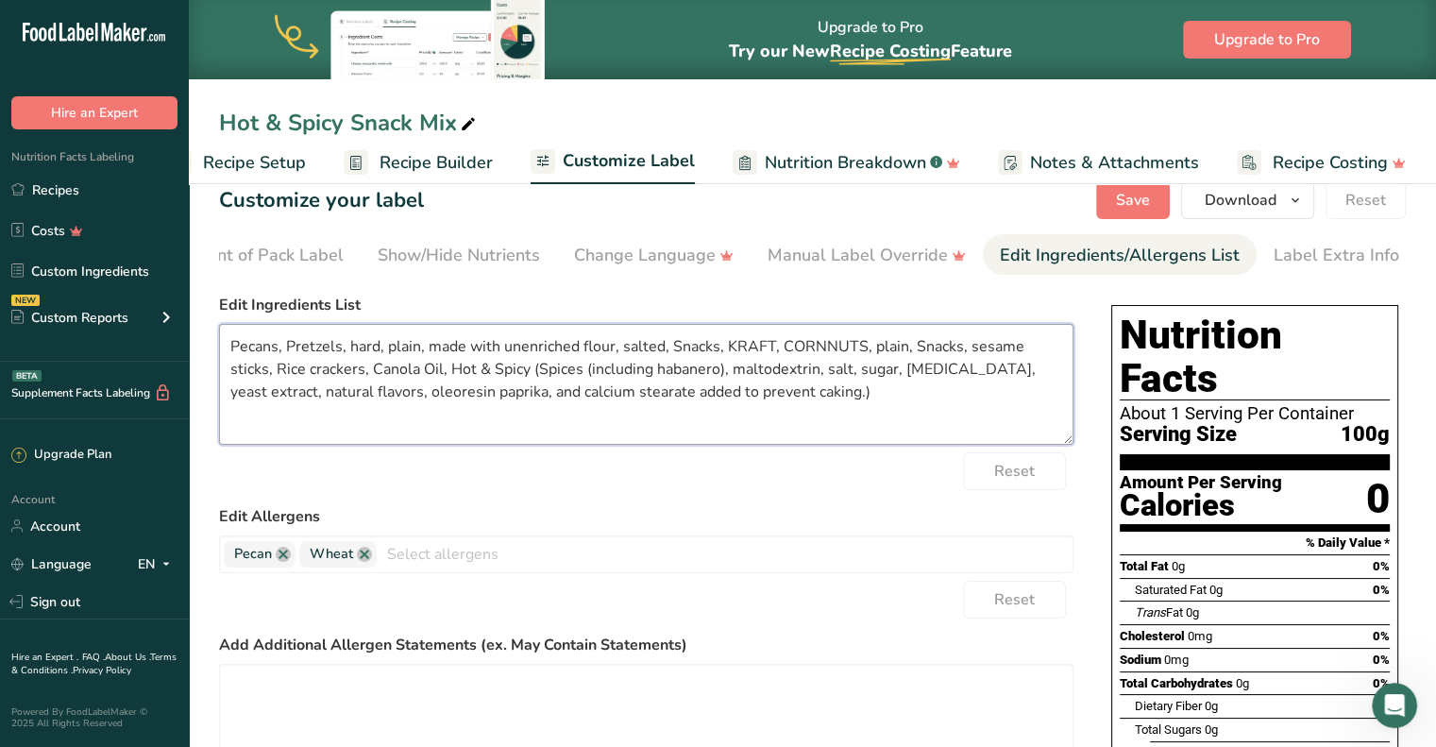
drag, startPoint x: 345, startPoint y: 347, endPoint x: 774, endPoint y: 346, distance: 428.6
click at [774, 346] on textarea "Pecans, Pretzels, hard, plain, made with unenriched flour, salted, Snacks, KRAF…" at bounding box center [646, 384] width 854 height 121
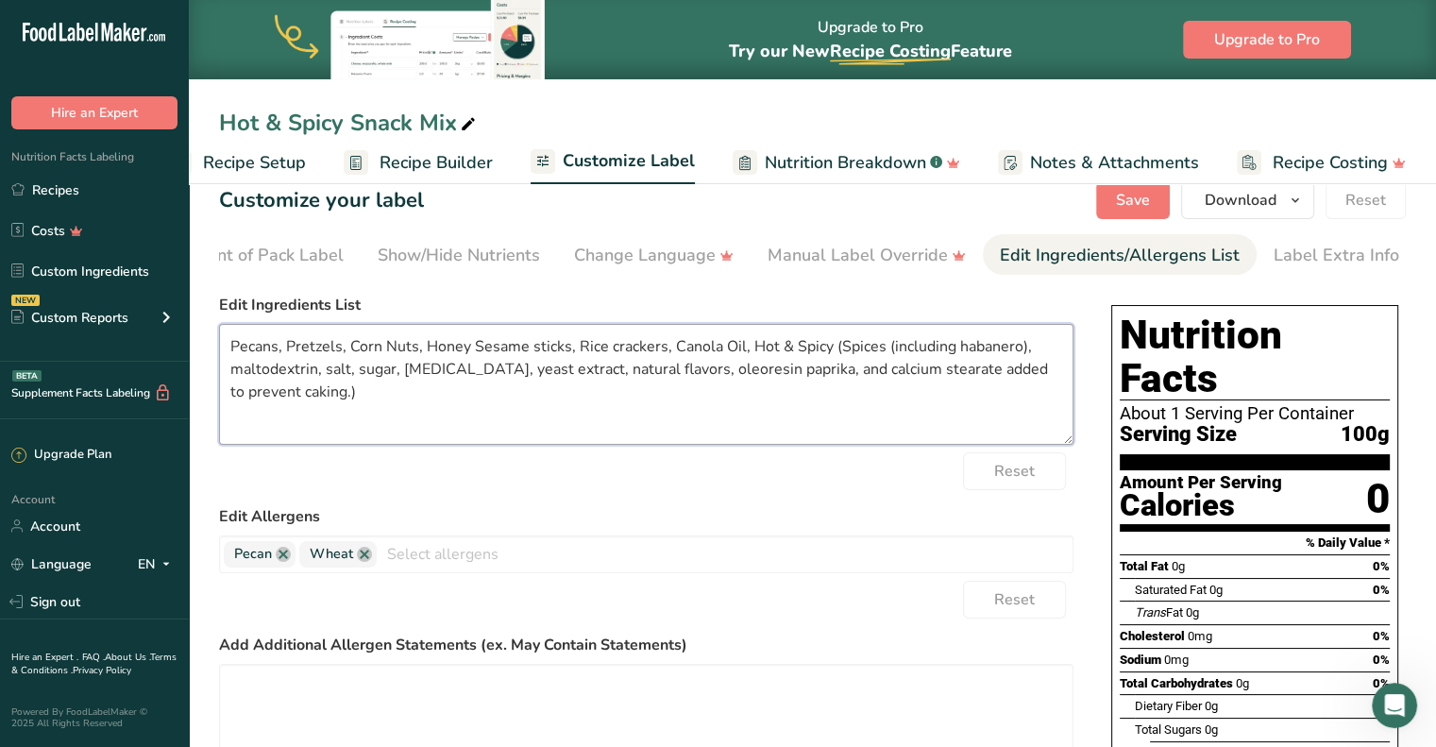
click at [612, 345] on textarea "Pecans, Pretzels, Corn Nuts, Honey Sesame sticks, Rice crackers, Canola Oil, Ho…" at bounding box center [646, 384] width 854 height 121
click at [399, 368] on textarea "Pecans, Pretzels, Corn Nuts, Honey Sesame sticks, Rice Crackers, Canola Oil, Ho…" at bounding box center [646, 384] width 854 height 121
click at [772, 402] on textarea "Pecans, Pretzels, Corn Nuts, Honey Sesame sticks, Rice Crackers, Canola Oil, Ho…" at bounding box center [646, 384] width 854 height 121
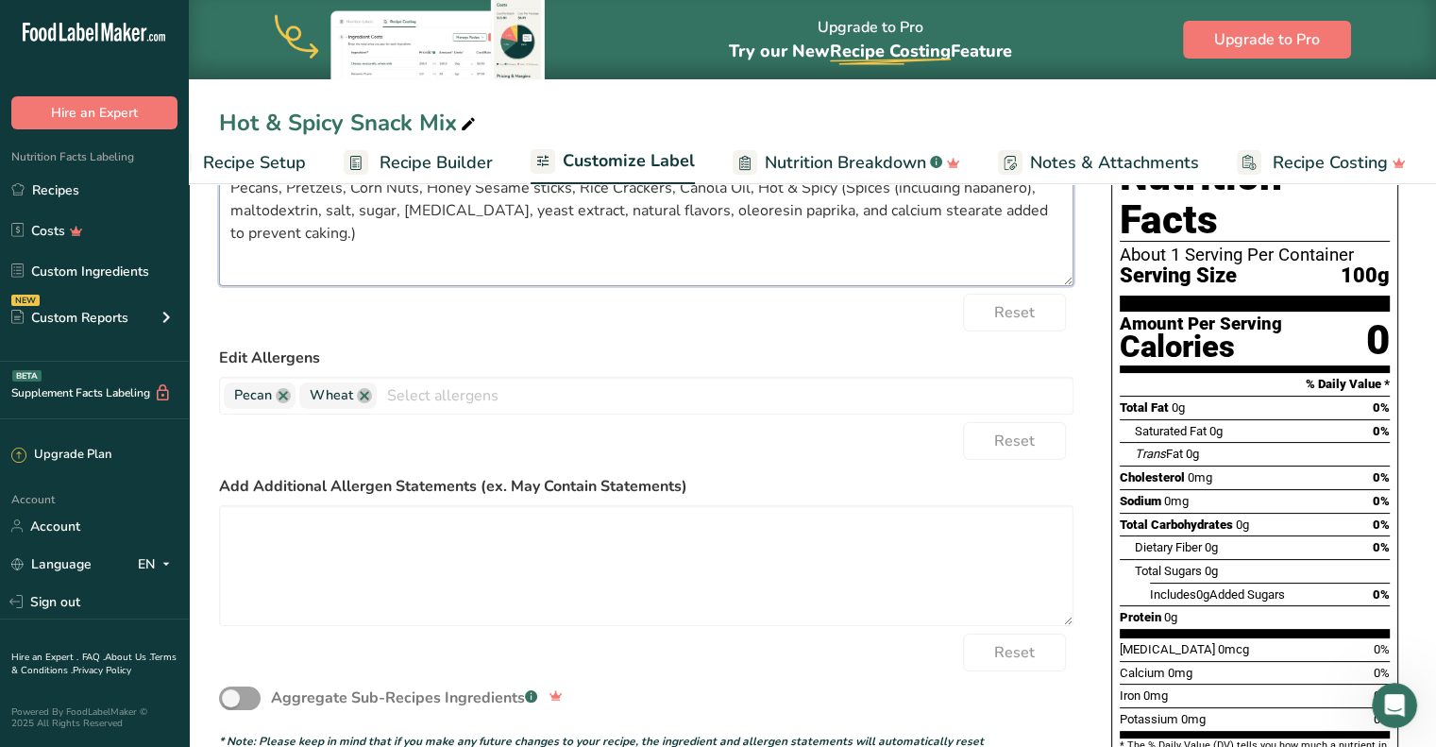
scroll to position [0, 0]
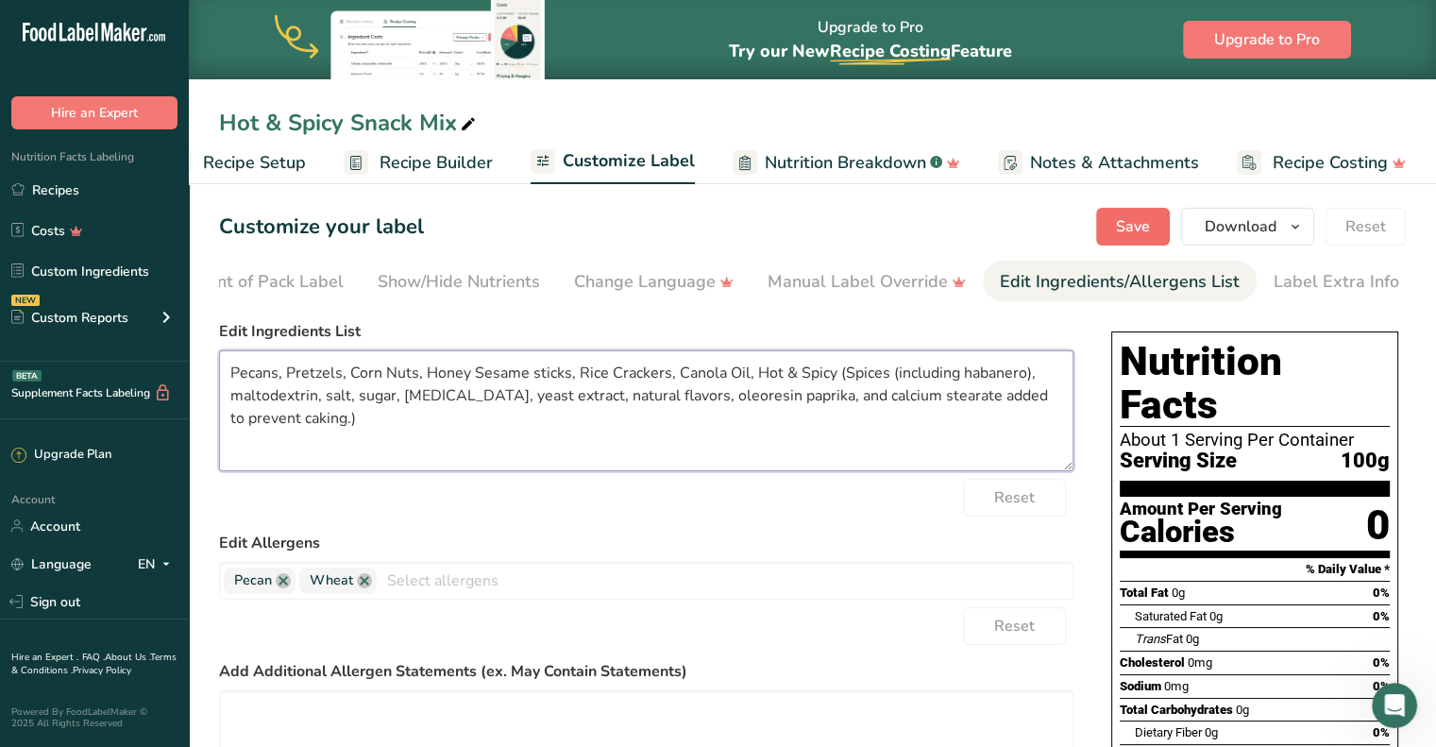
type textarea "Pecans, Pretzels, Corn Nuts, Honey Sesame sticks, Rice Crackers, Canola Oil, Ho…"
click at [1114, 227] on button "Save" at bounding box center [1133, 227] width 74 height 38
click at [1134, 219] on span "Save" at bounding box center [1133, 226] width 34 height 23
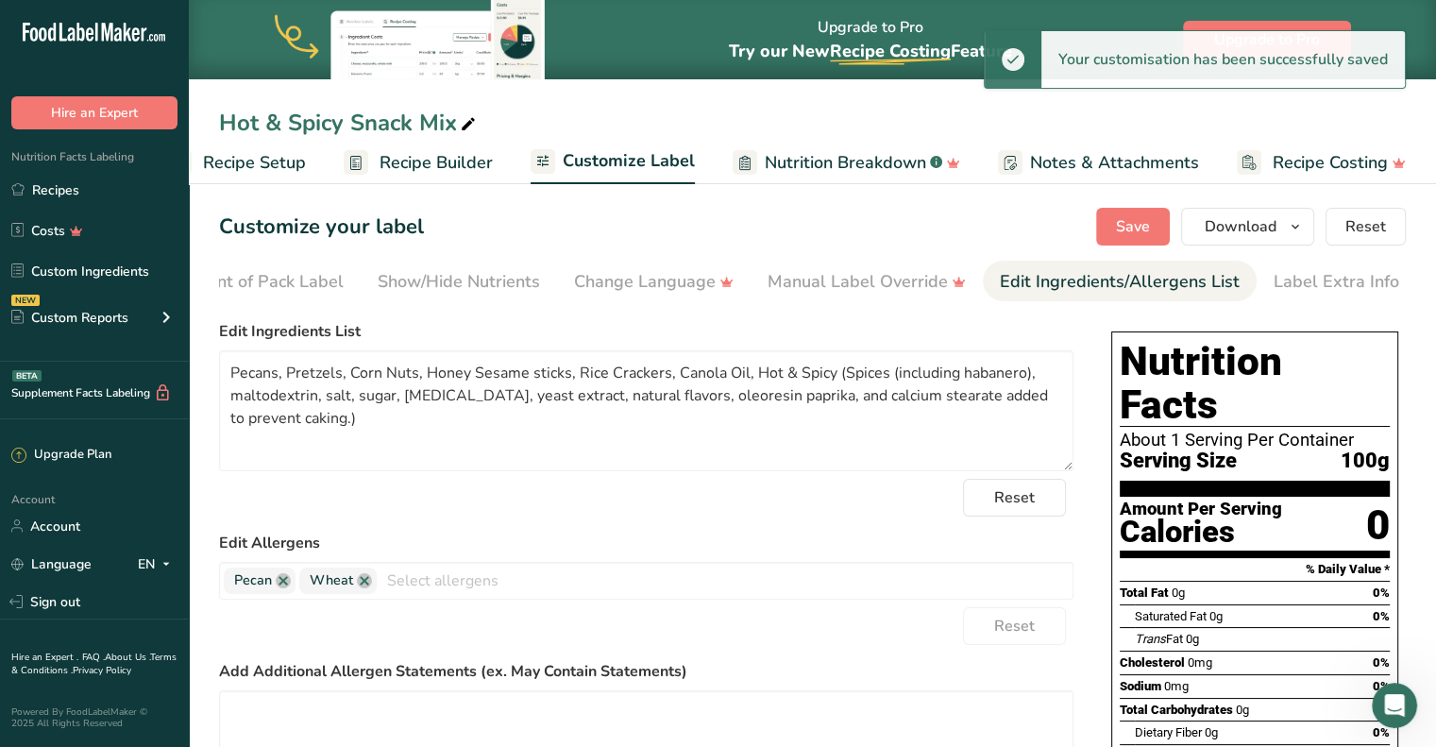
click at [442, 161] on span "Recipe Builder" at bounding box center [435, 162] width 113 height 25
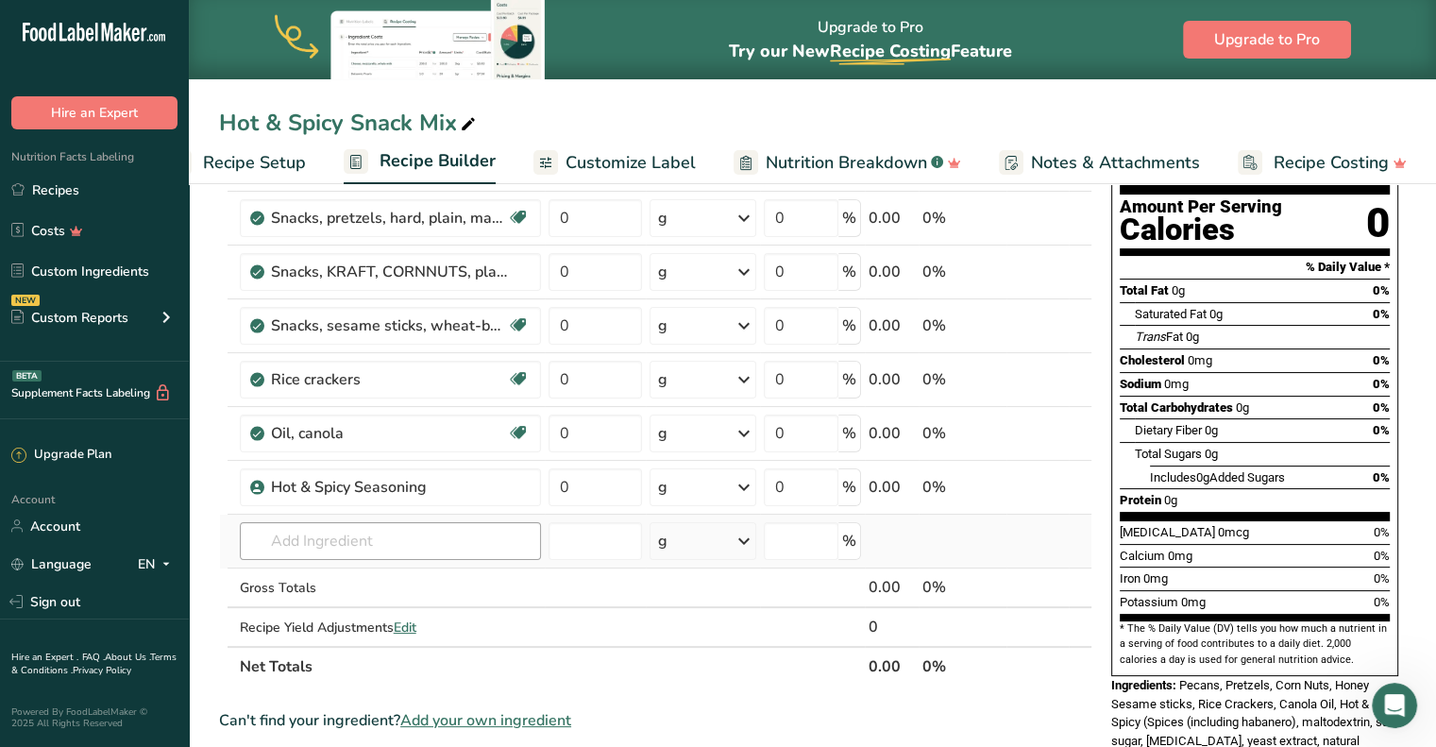
scroll to position [189, 0]
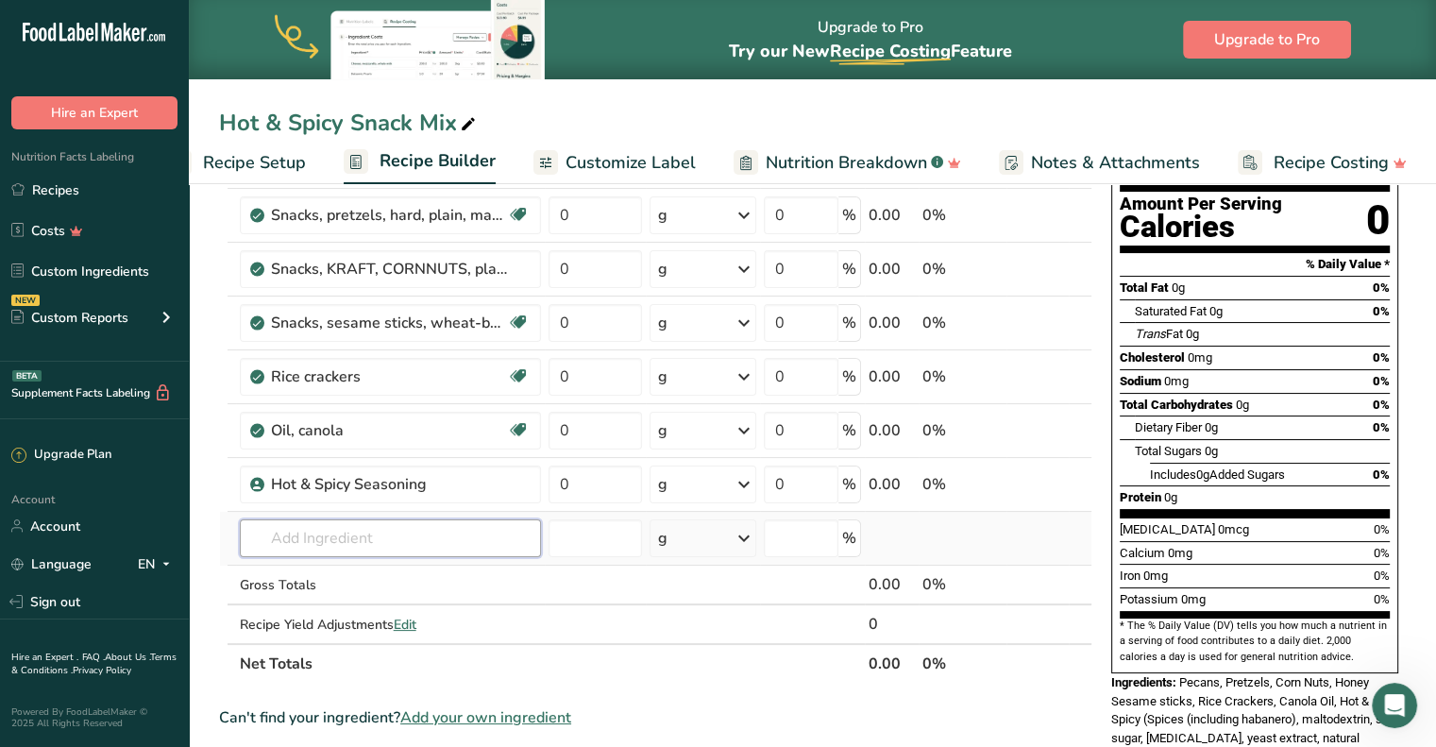
click at [358, 541] on input "text" at bounding box center [390, 538] width 301 height 38
click at [454, 713] on span "Add your own ingredient" at bounding box center [485, 717] width 171 height 23
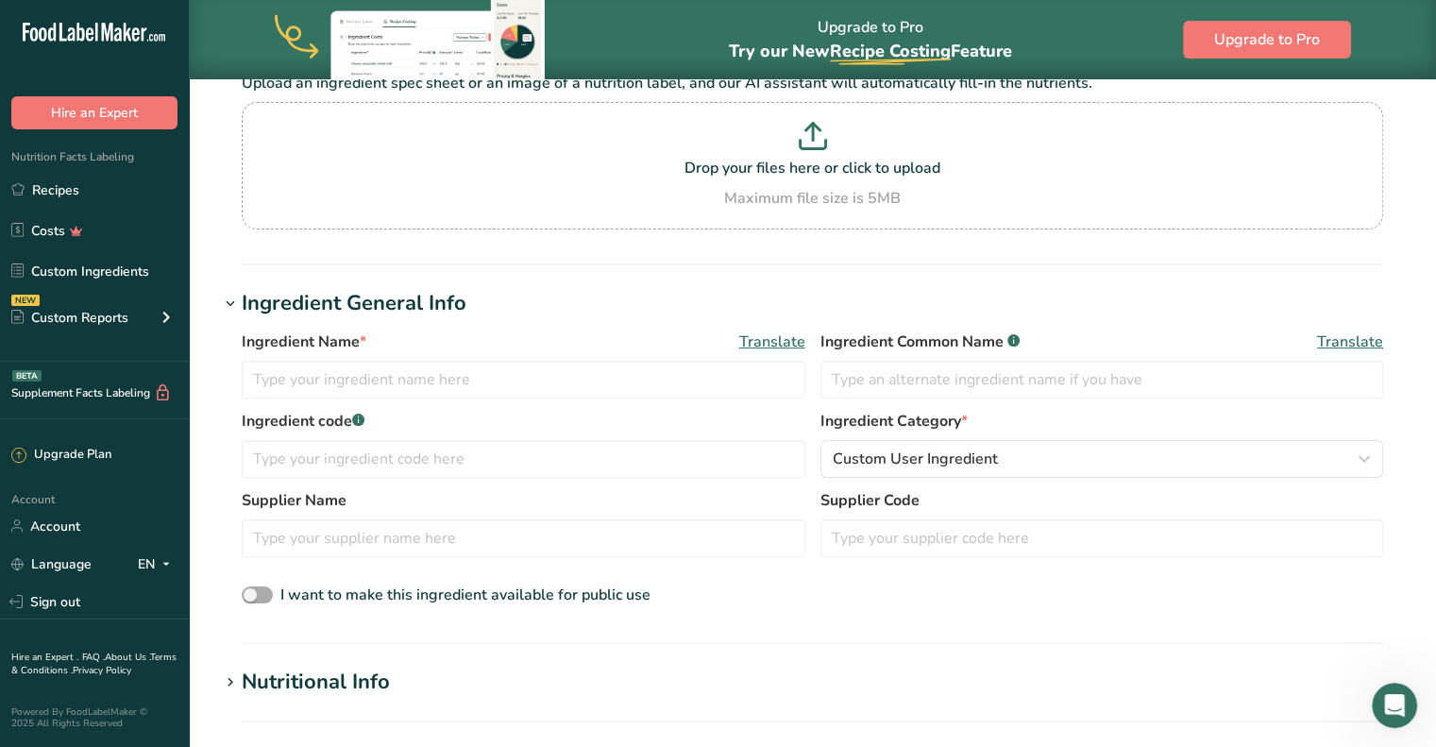
scroll to position [189, 0]
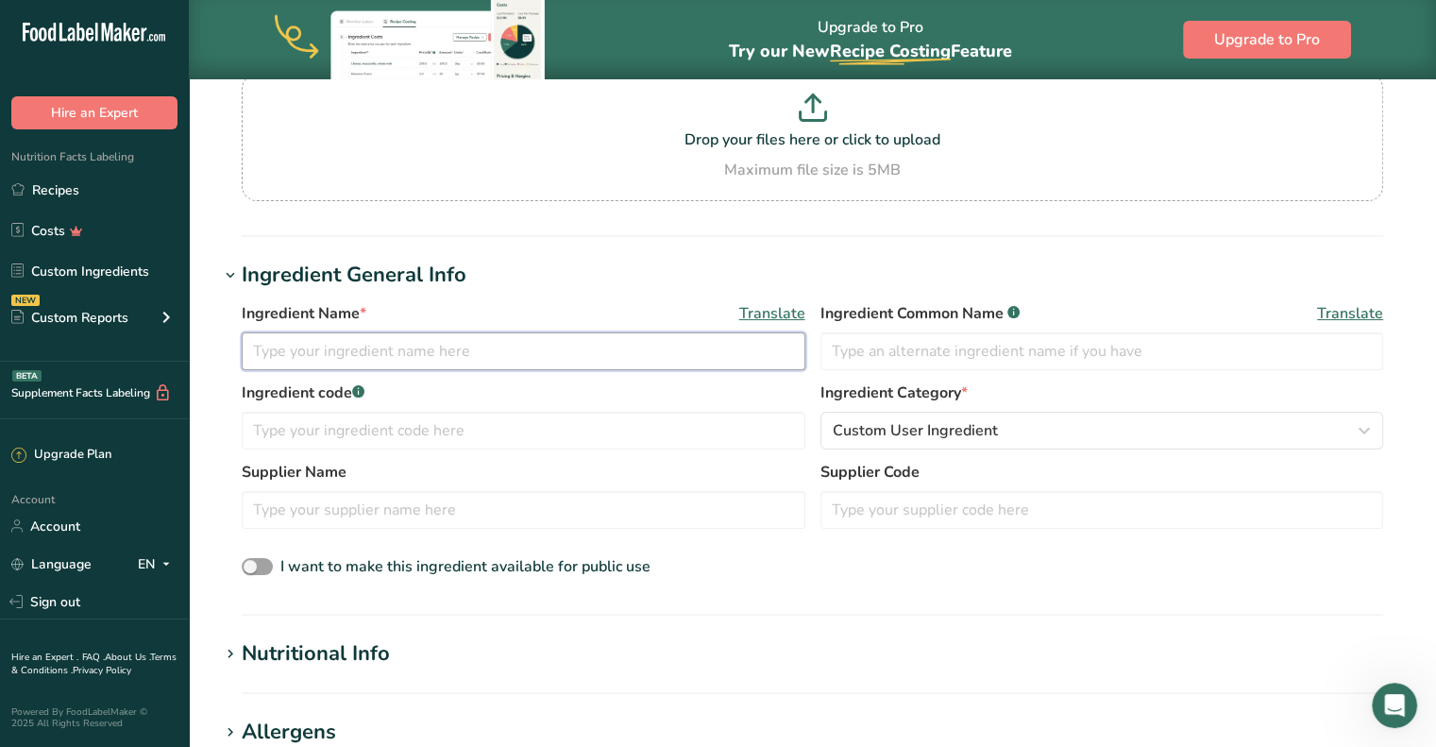
click at [405, 357] on input "text" at bounding box center [524, 351] width 564 height 38
type input "Cajun Corn Stick"
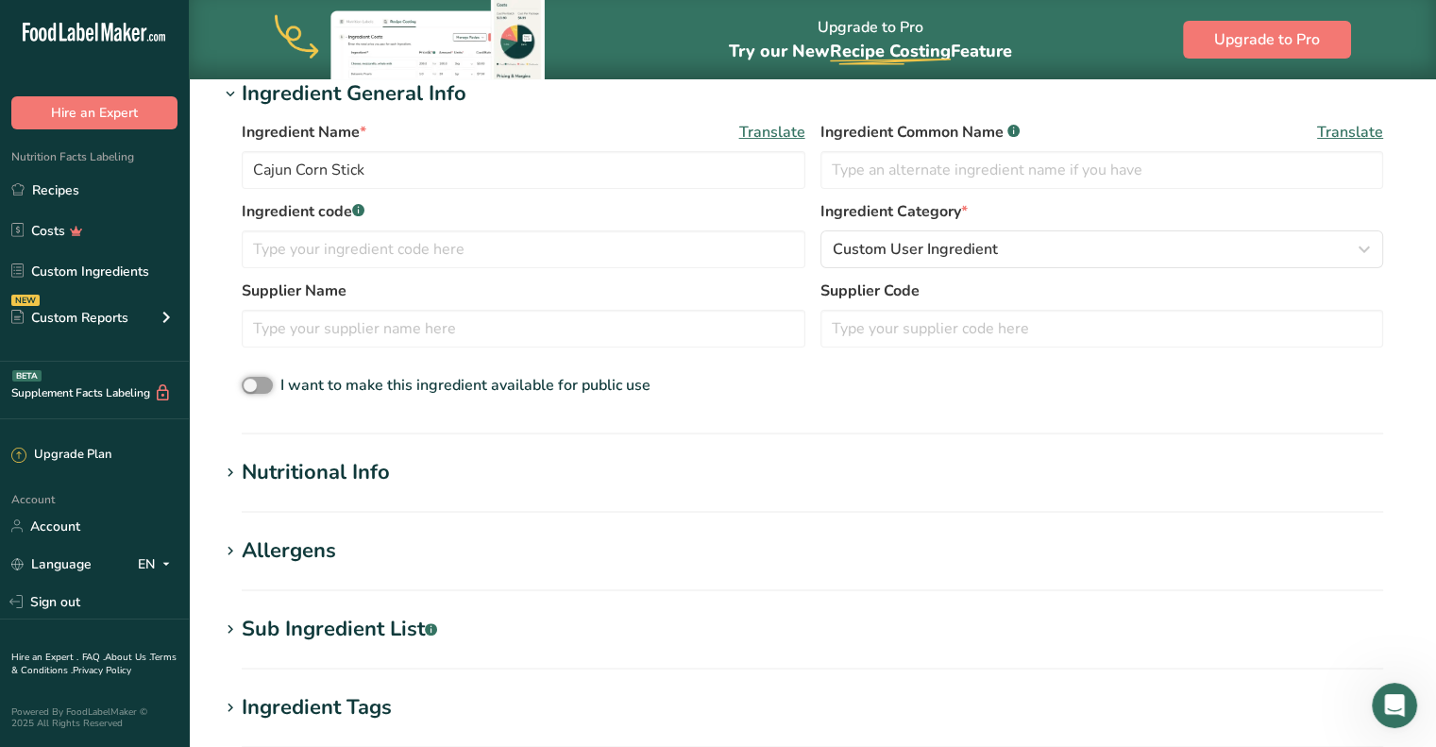
scroll to position [378, 0]
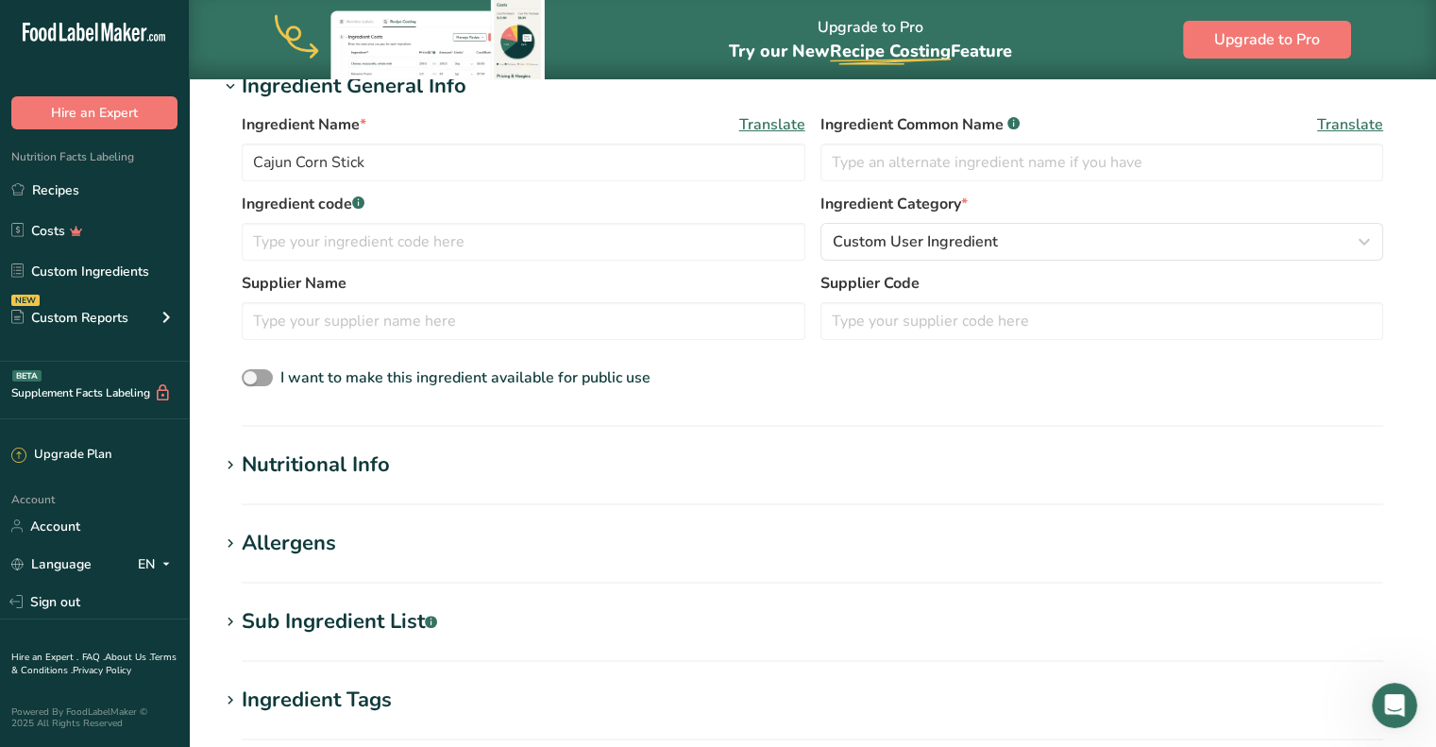
click at [232, 467] on icon at bounding box center [230, 465] width 17 height 26
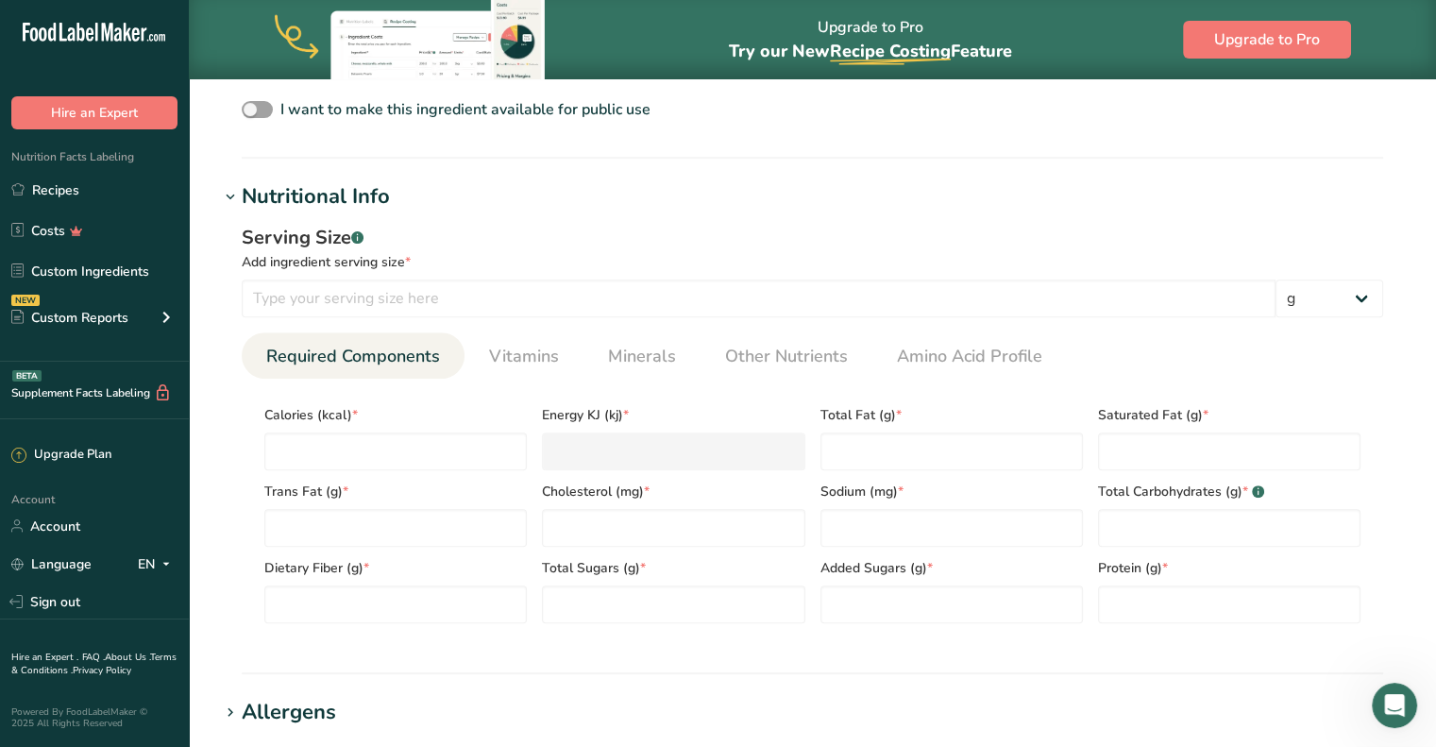
scroll to position [755, 0]
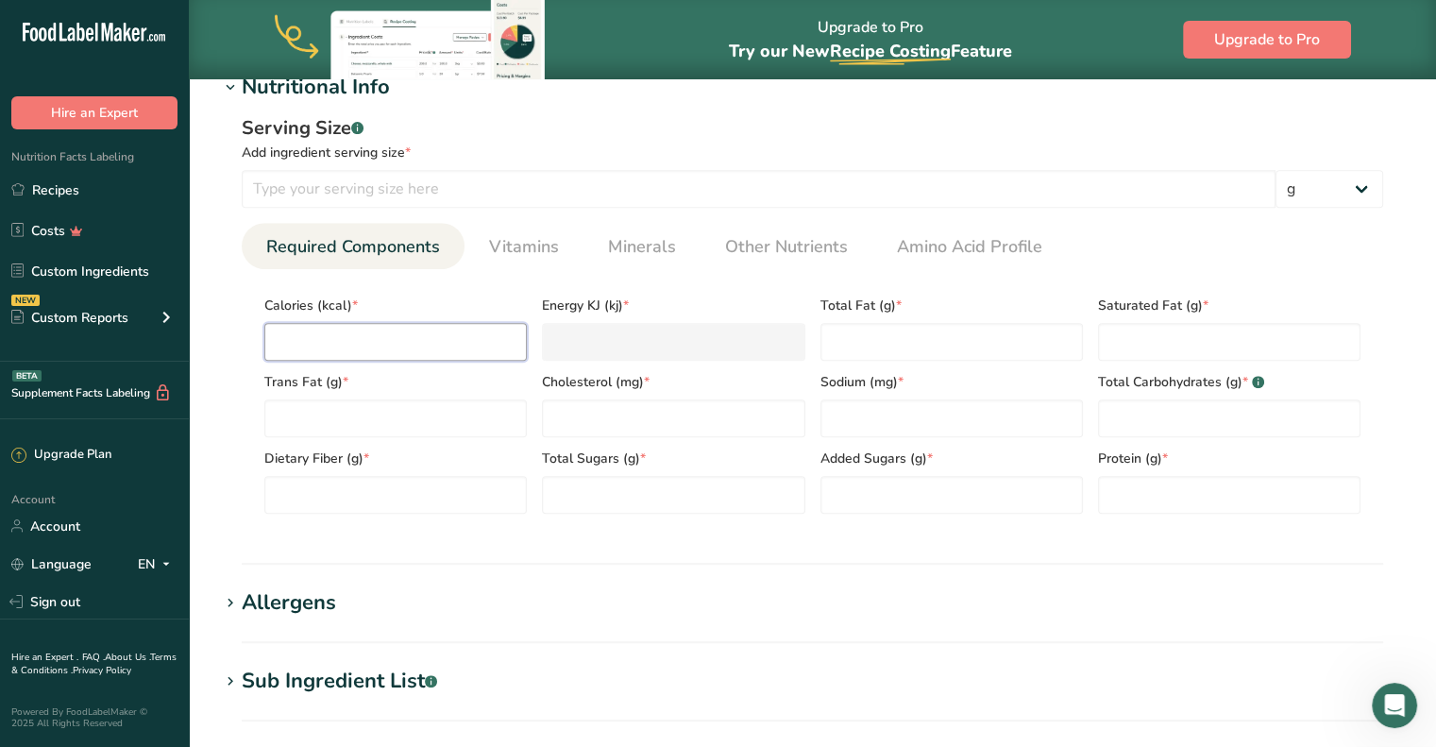
click at [348, 345] on input "number" at bounding box center [395, 342] width 262 height 38
type input "5"
type KJ "20.9"
type input "56"
type KJ "234.3"
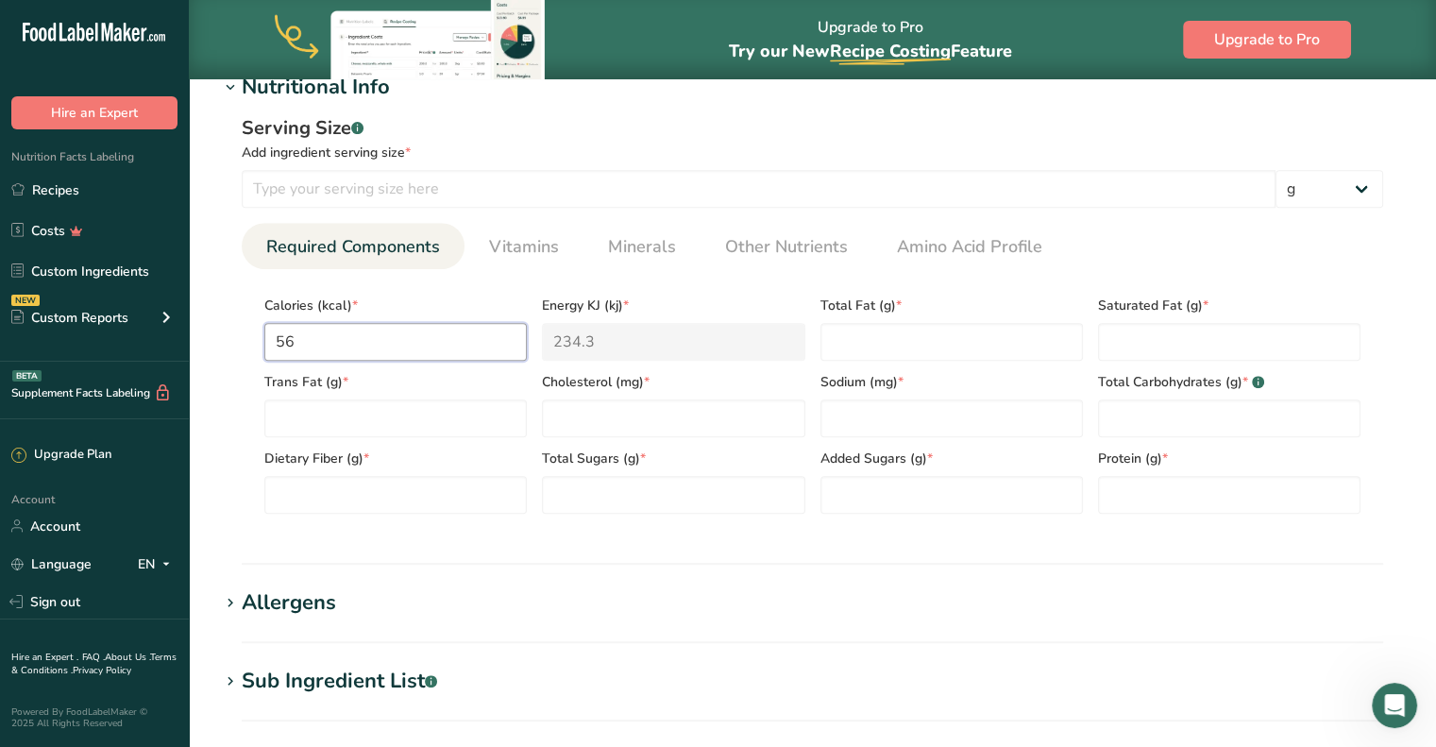
type input "560"
type KJ "2343"
type input "560"
type Fat "34"
type Fat "4.5"
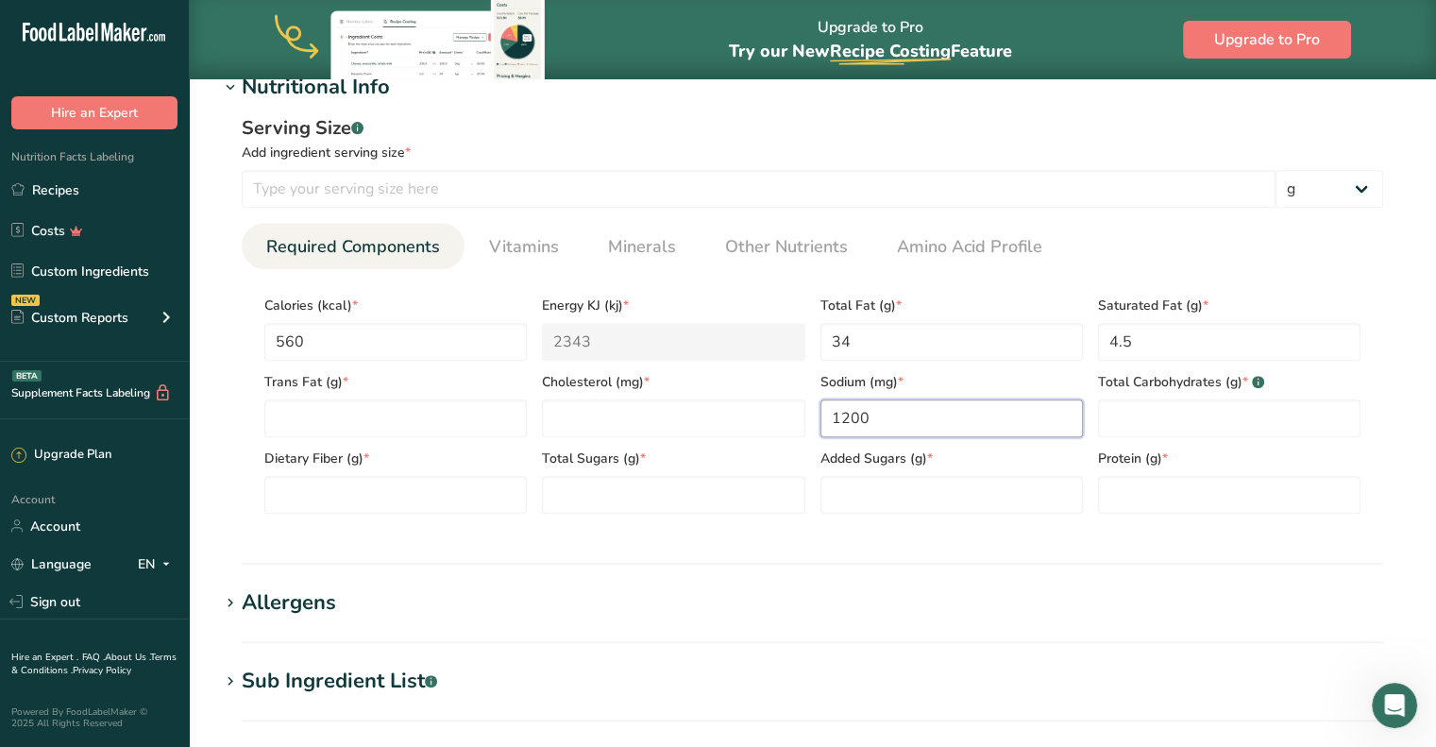
type input "1200"
type Carbohydrates "60"
type Fiber "3"
type Sugars "1"
type Sugars "0"
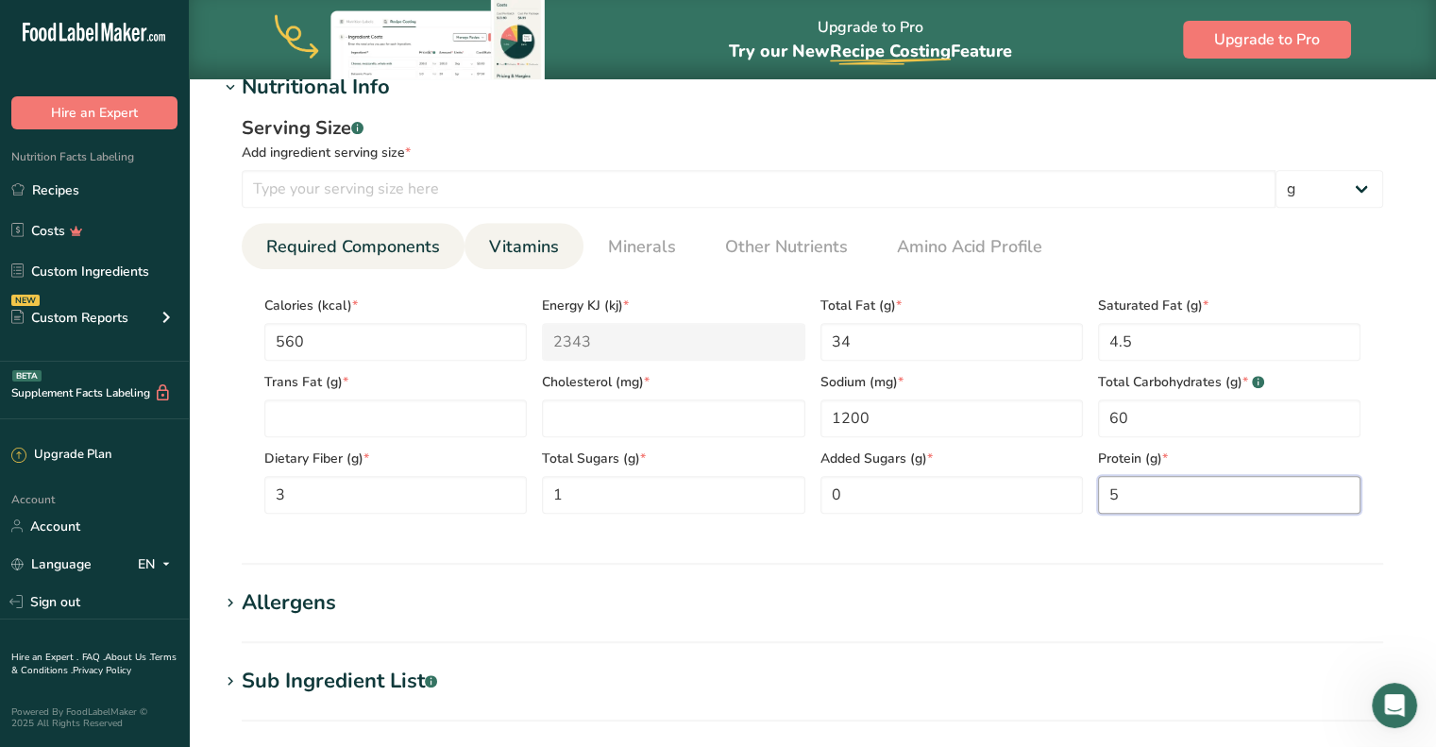
type input "5"
drag, startPoint x: 502, startPoint y: 244, endPoint x: 527, endPoint y: 241, distance: 24.8
click at [503, 244] on span "Vitamins" at bounding box center [524, 246] width 70 height 25
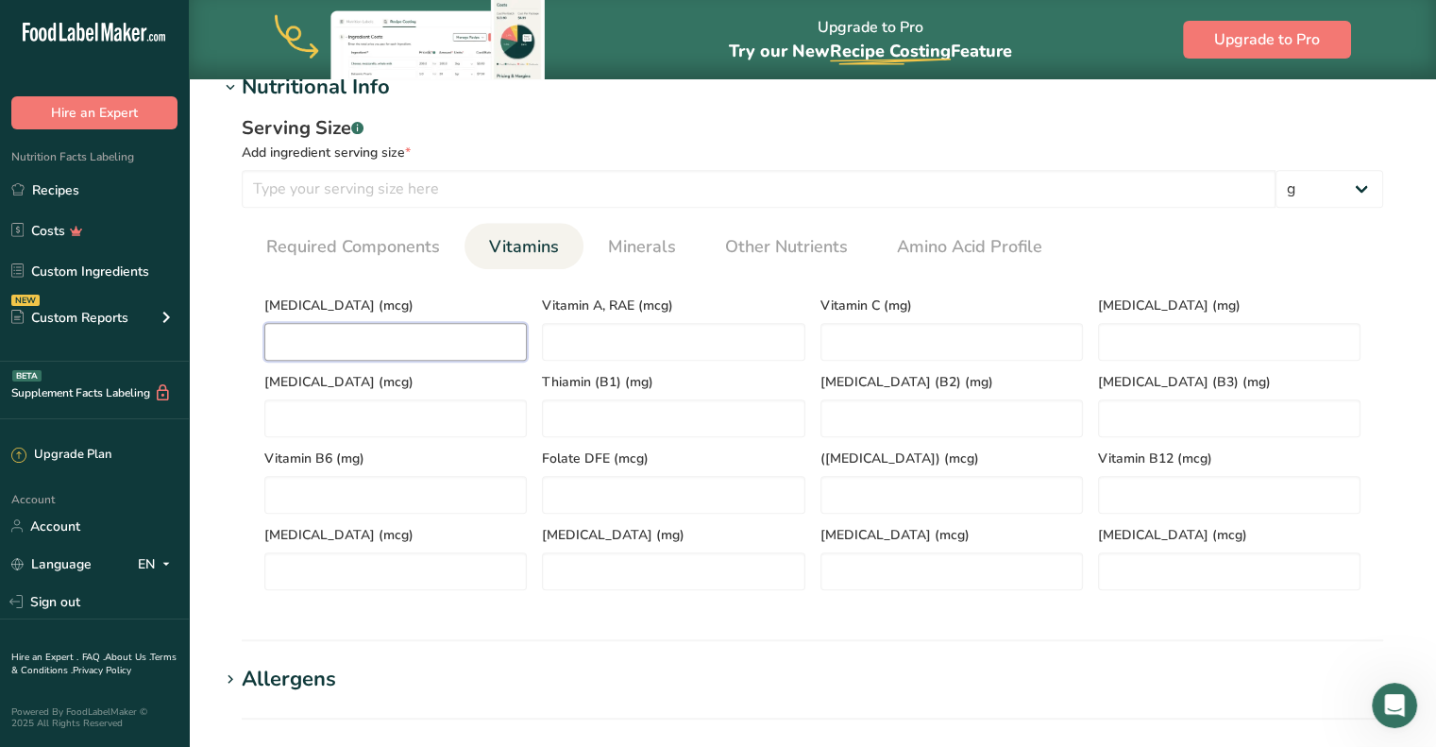
click at [398, 337] on D "number" at bounding box center [395, 342] width 262 height 38
click at [653, 244] on span "Minerals" at bounding box center [642, 246] width 68 height 25
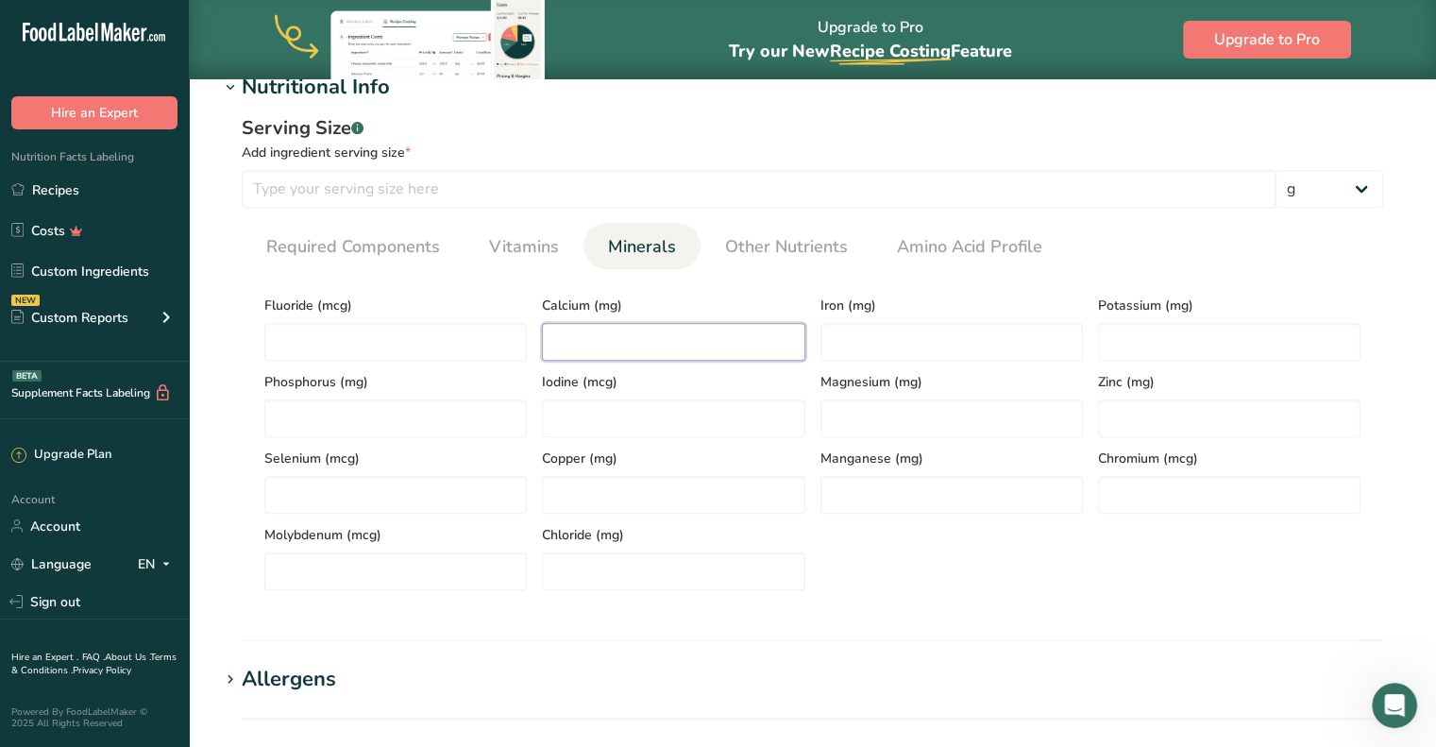
click at [597, 334] on input "number" at bounding box center [673, 342] width 262 height 38
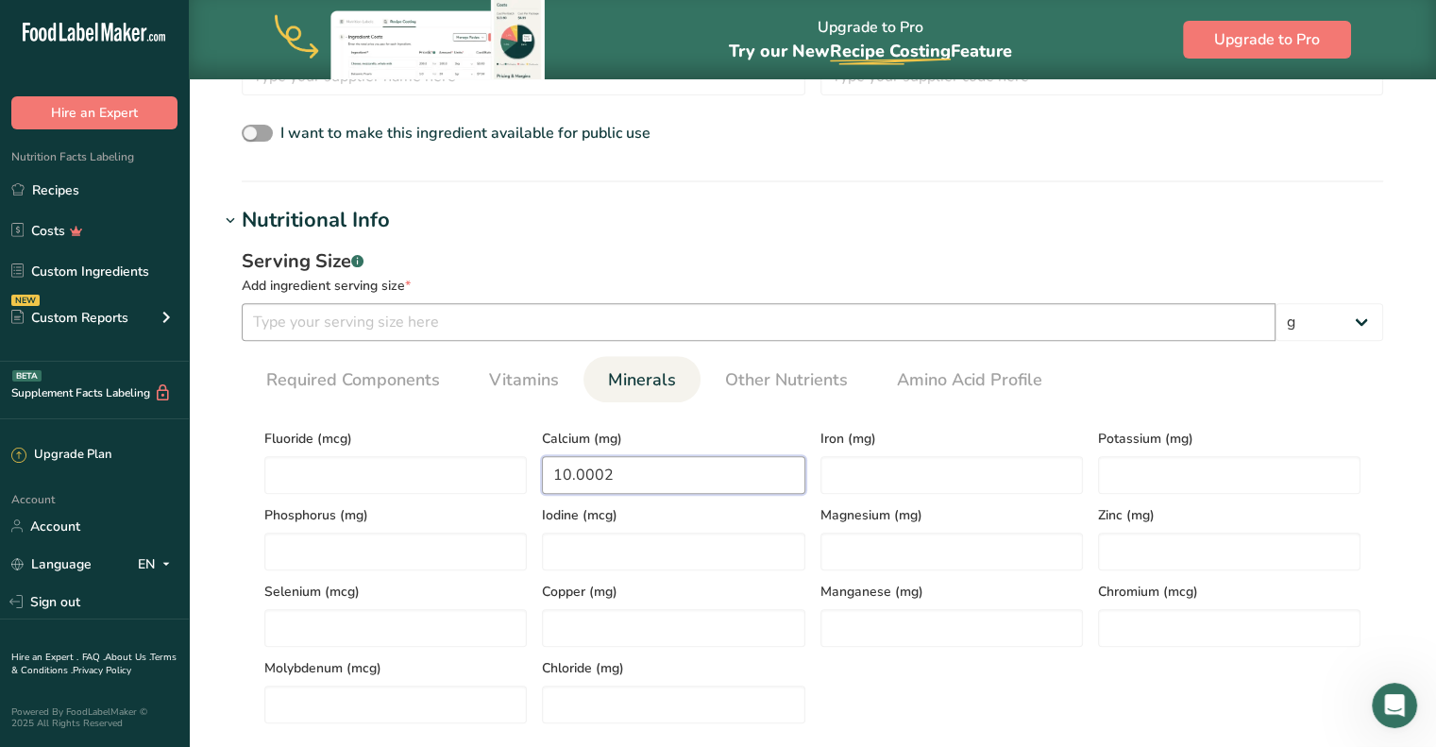
scroll to position [566, 0]
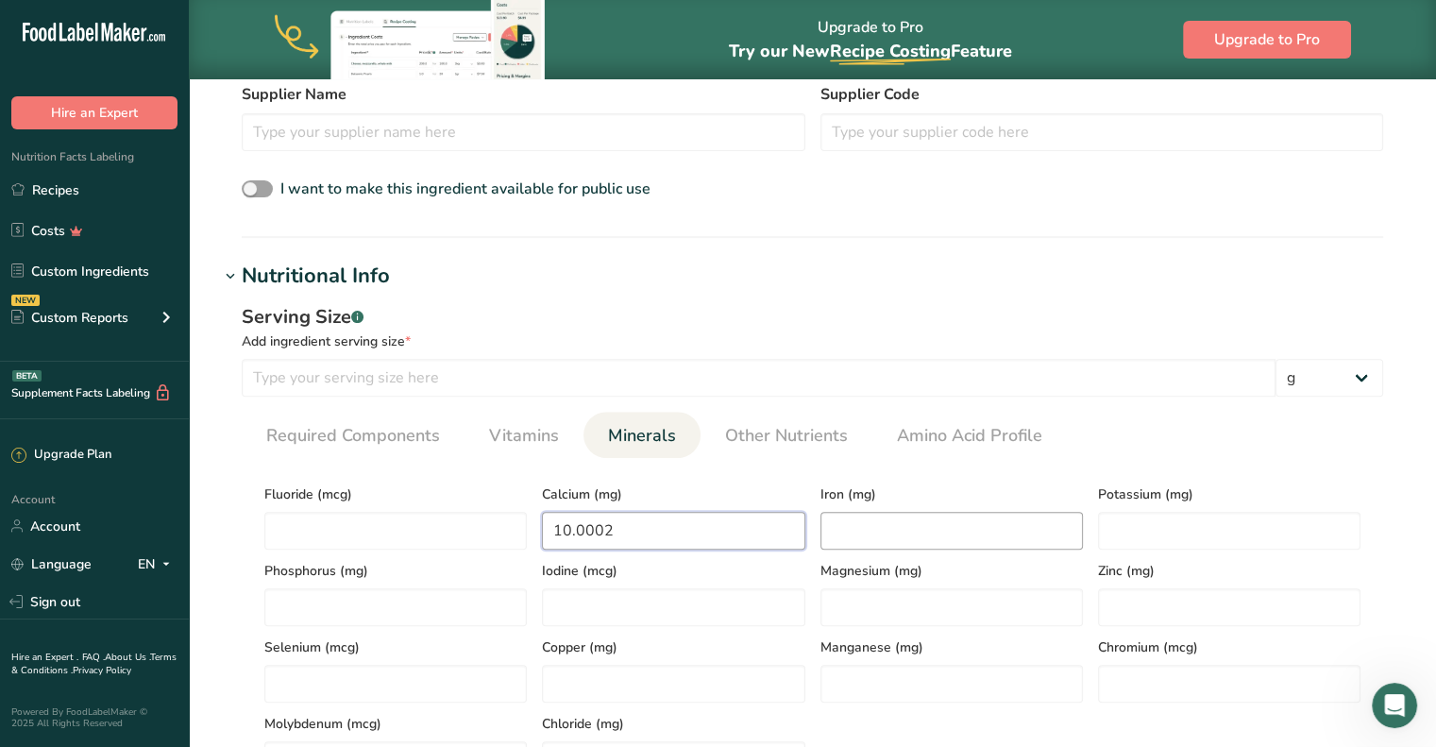
type input "10.0002"
click at [904, 535] on input "number" at bounding box center [951, 531] width 262 height 38
click at [904, 535] on input "15" at bounding box center [951, 531] width 262 height 38
type input "1.5"
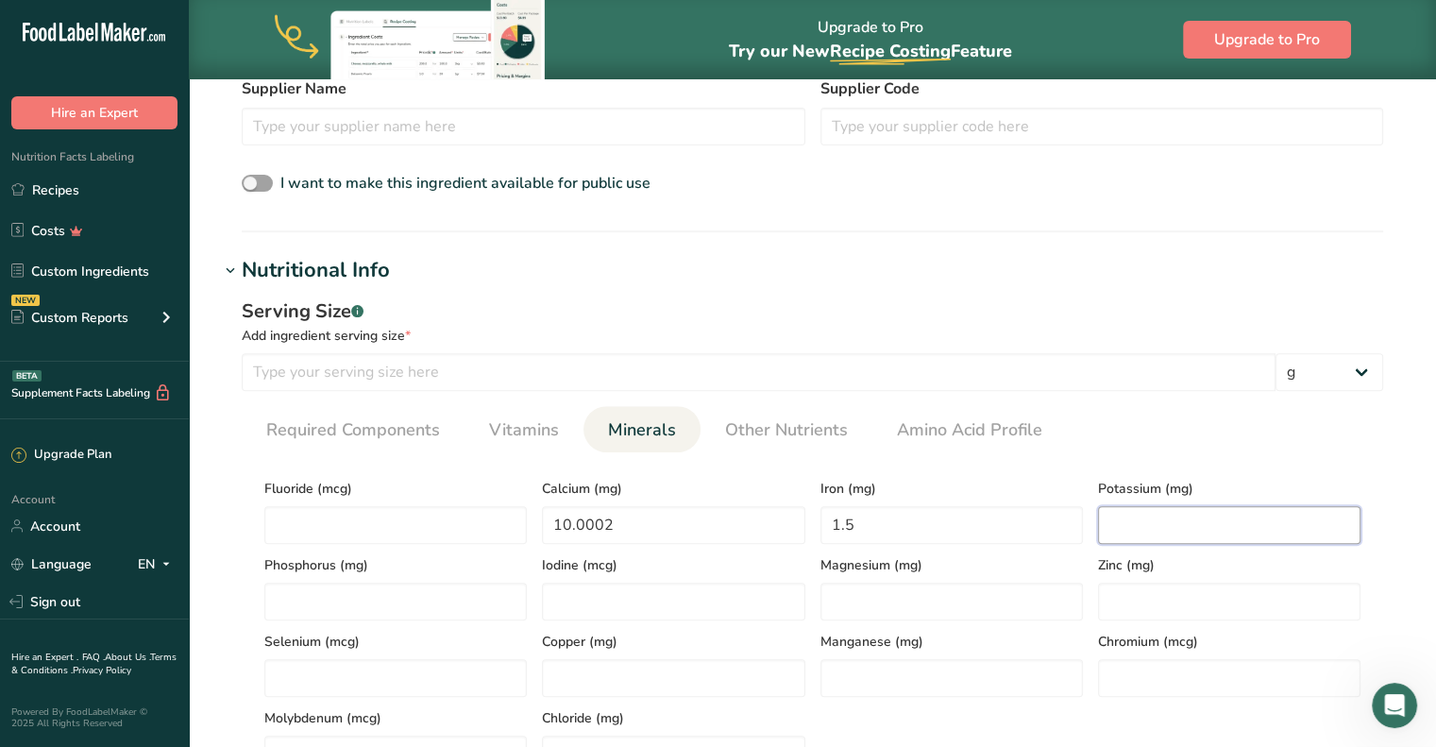
scroll to position [661, 0]
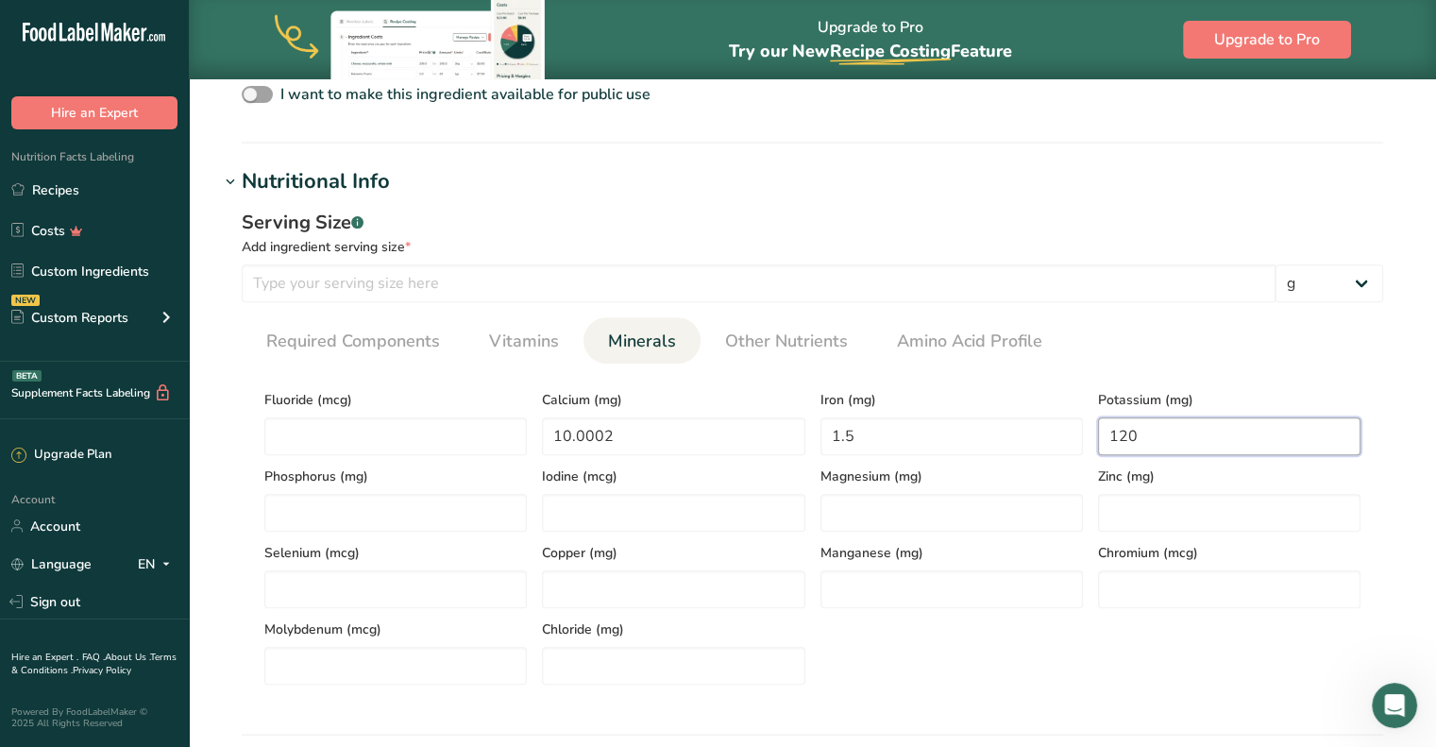
type input "120"
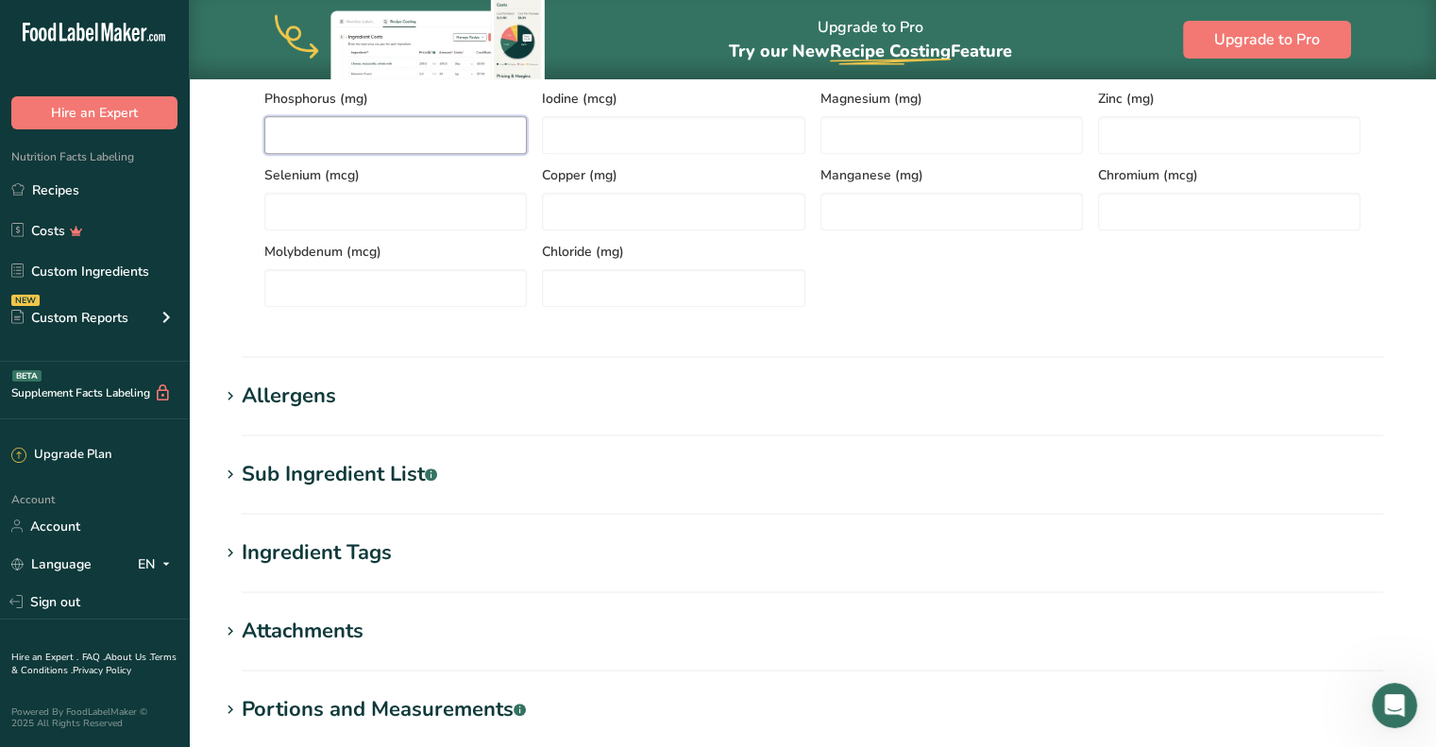
scroll to position [755, 0]
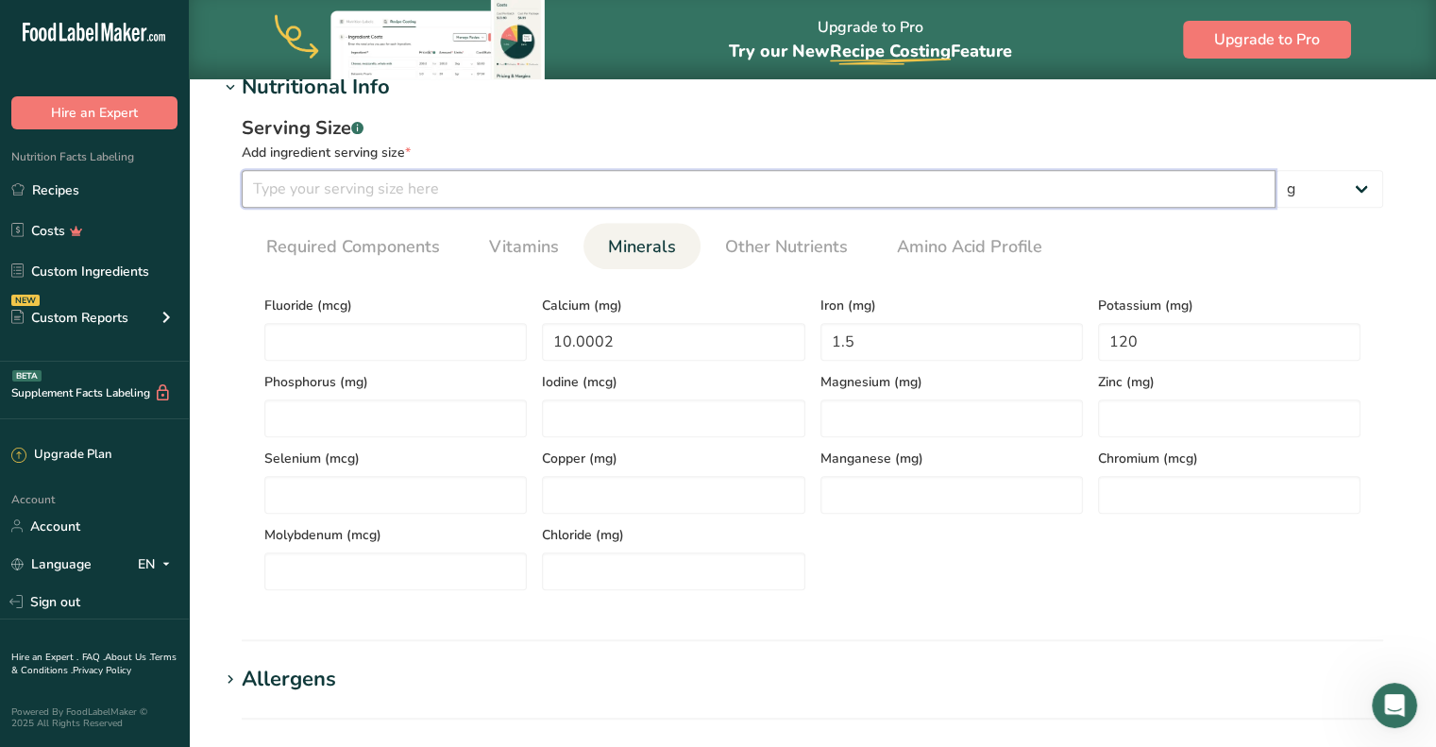
click at [385, 195] on input "number" at bounding box center [759, 189] width 1034 height 38
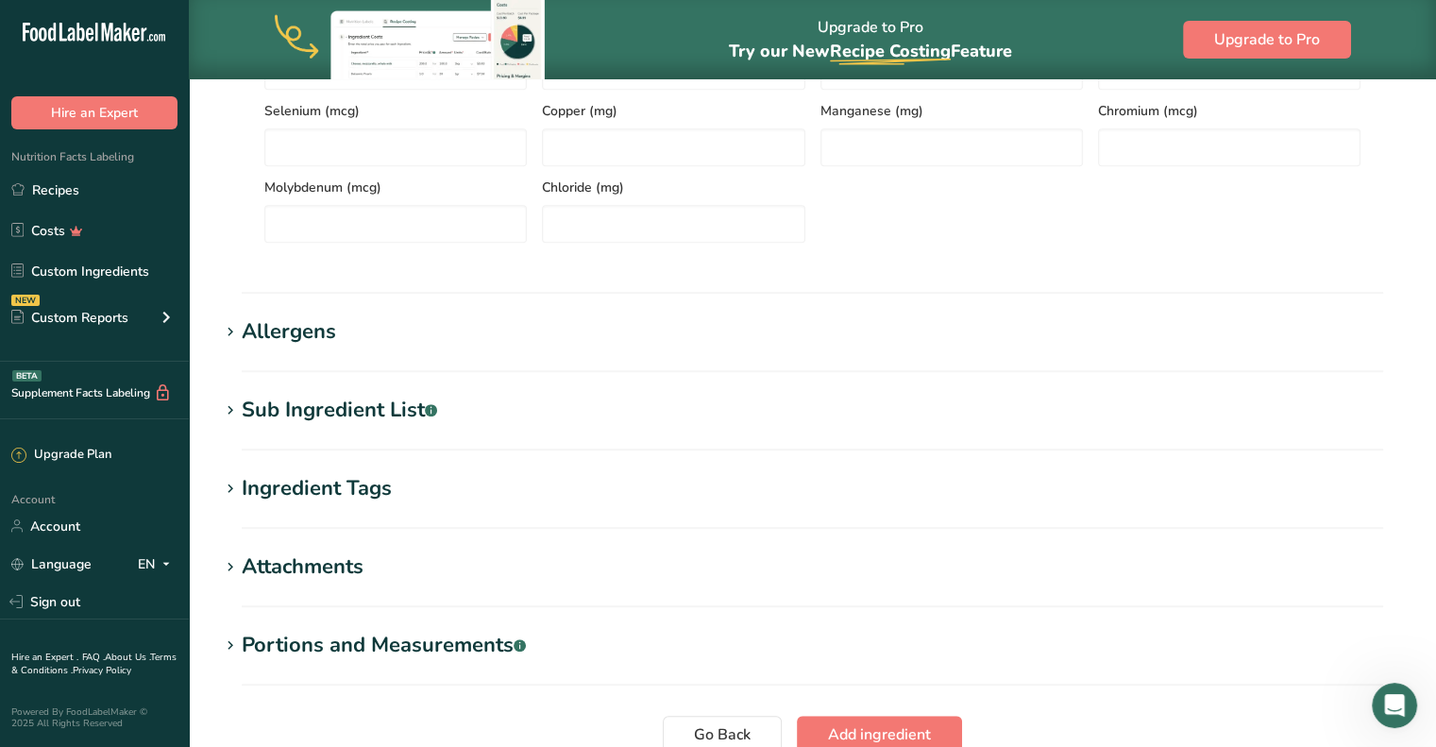
scroll to position [1133, 0]
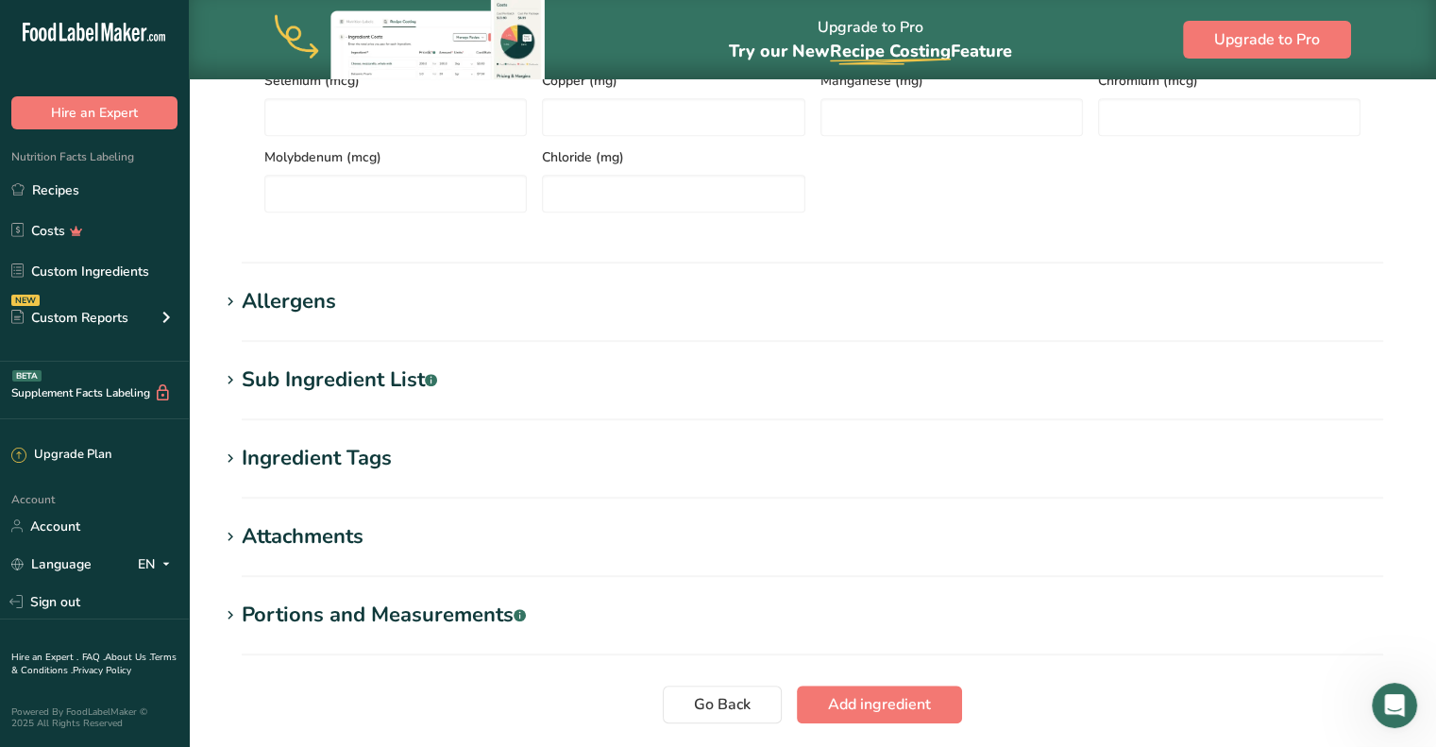
type input "99.9999"
click at [225, 380] on icon at bounding box center [230, 380] width 17 height 26
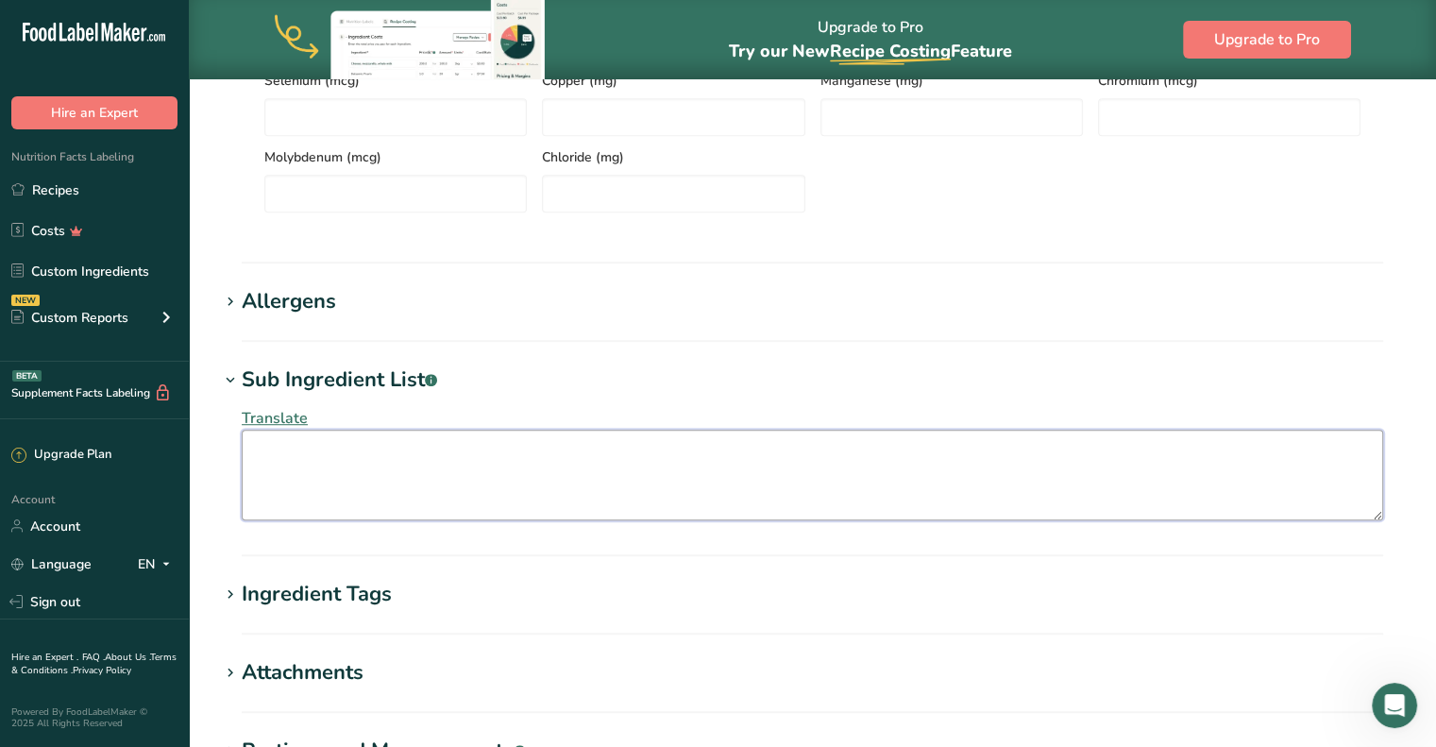
click at [419, 479] on textarea at bounding box center [812, 475] width 1141 height 91
type textarea "c"
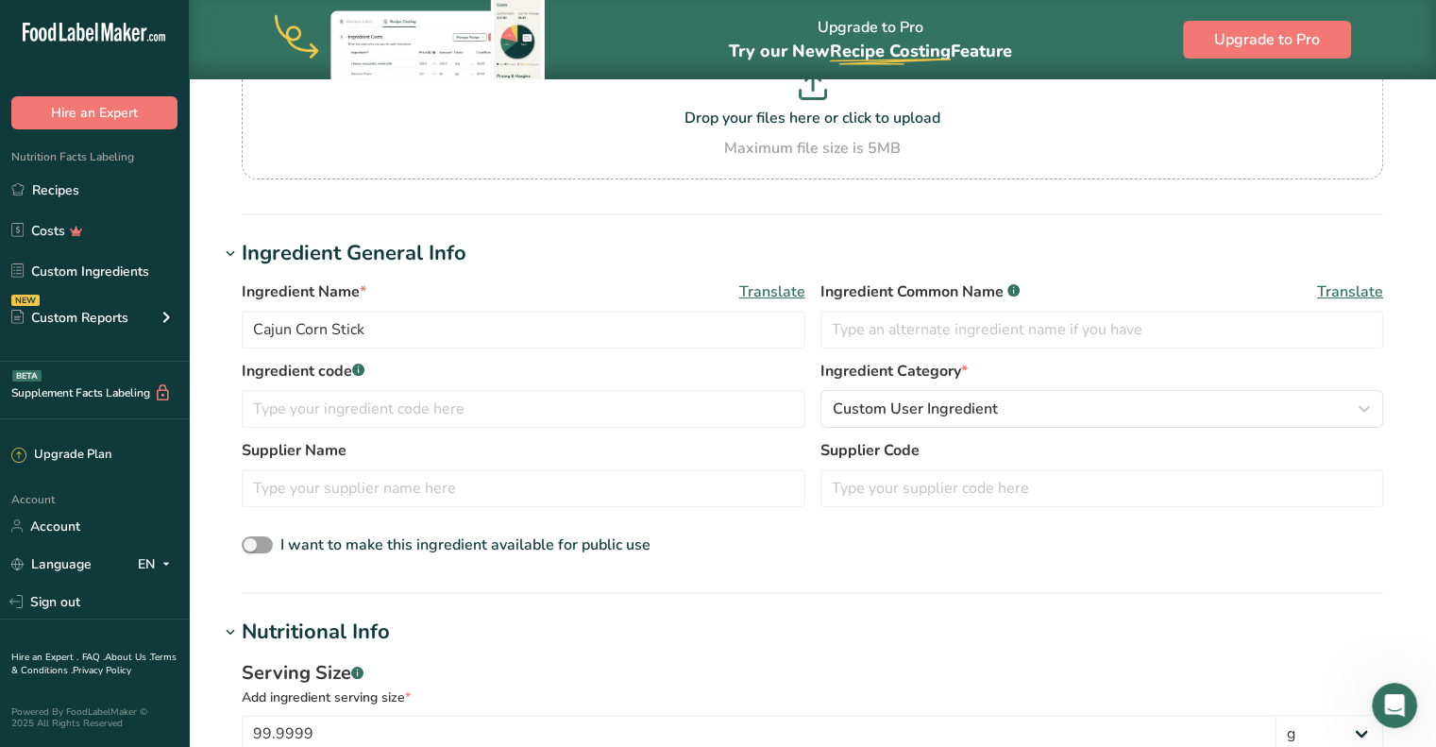
scroll to position [0, 0]
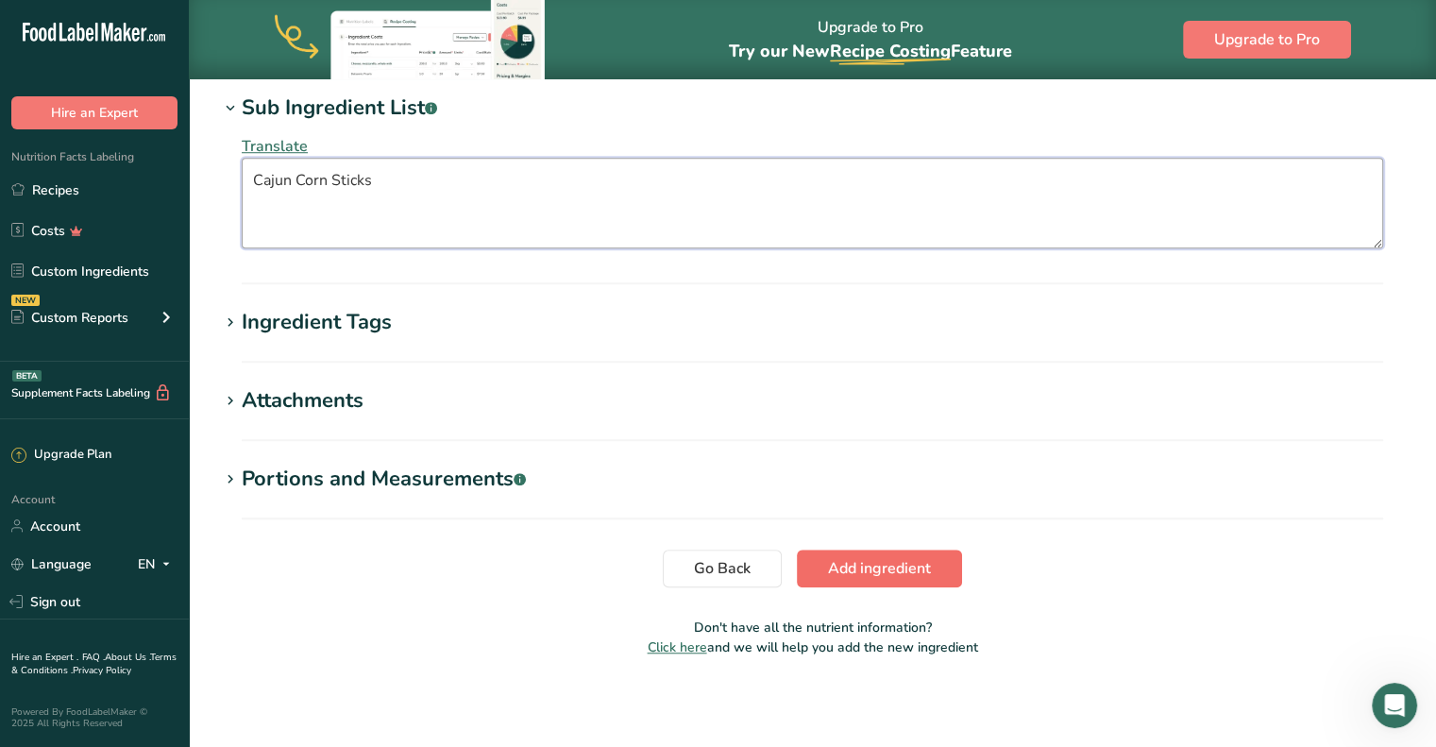
type textarea "Cajun Corn Sticks"
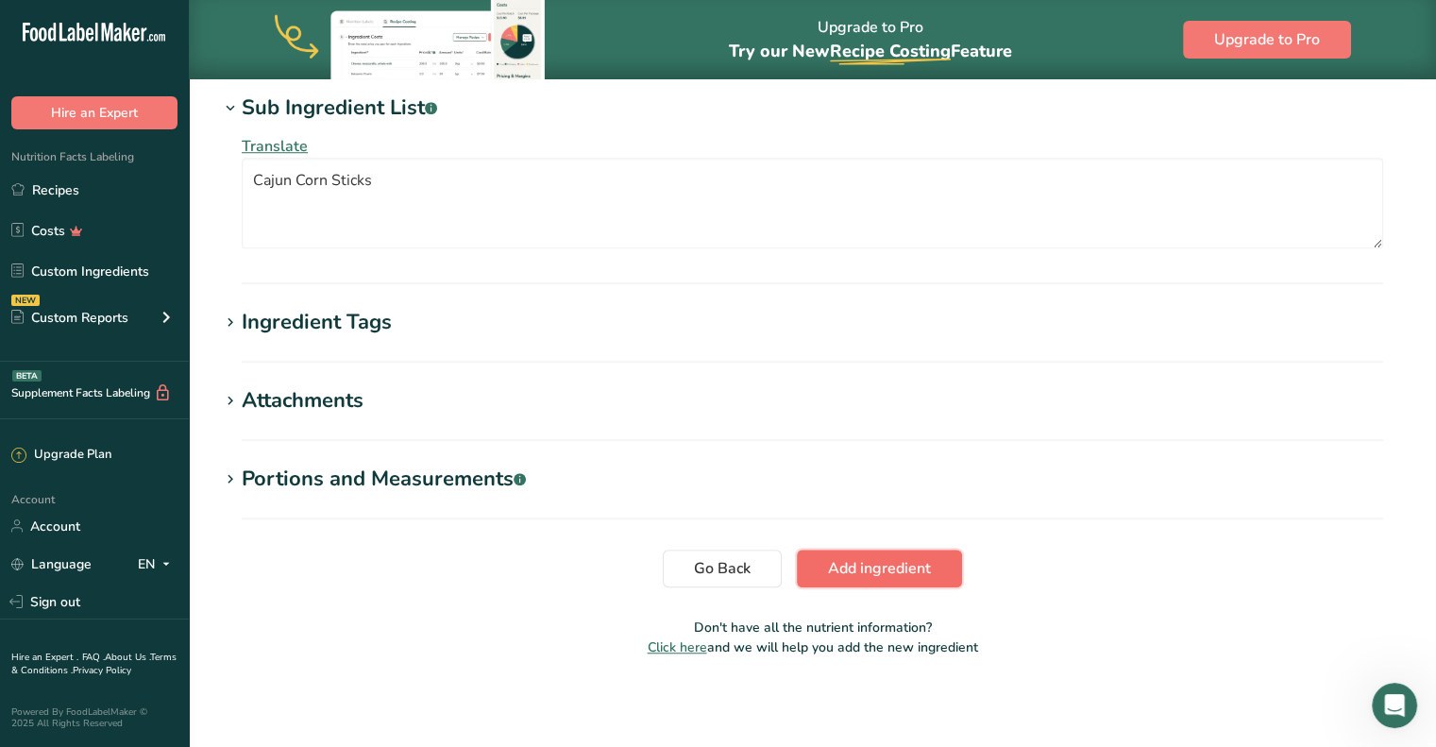
click at [834, 565] on span "Add ingredient" at bounding box center [879, 568] width 103 height 23
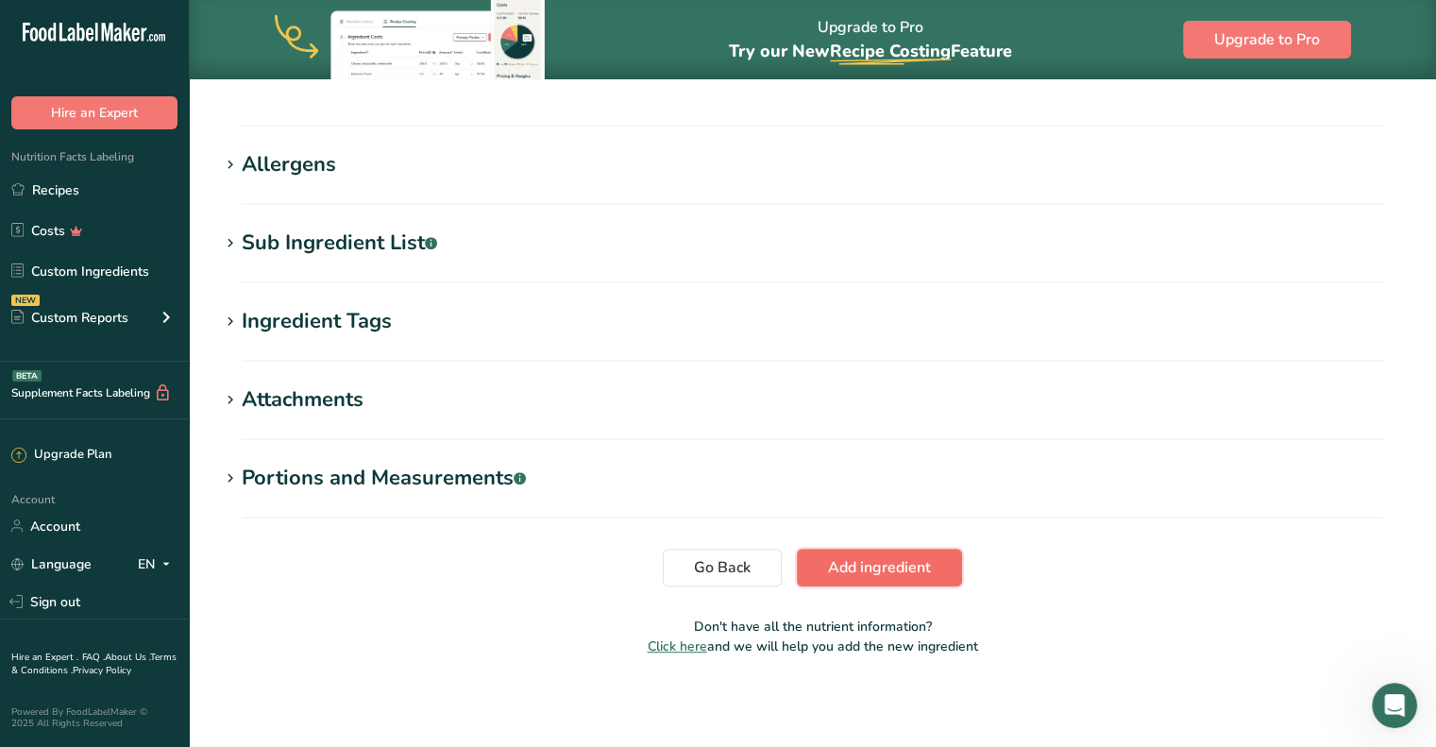
click at [892, 559] on span "Add ingredient" at bounding box center [879, 567] width 103 height 23
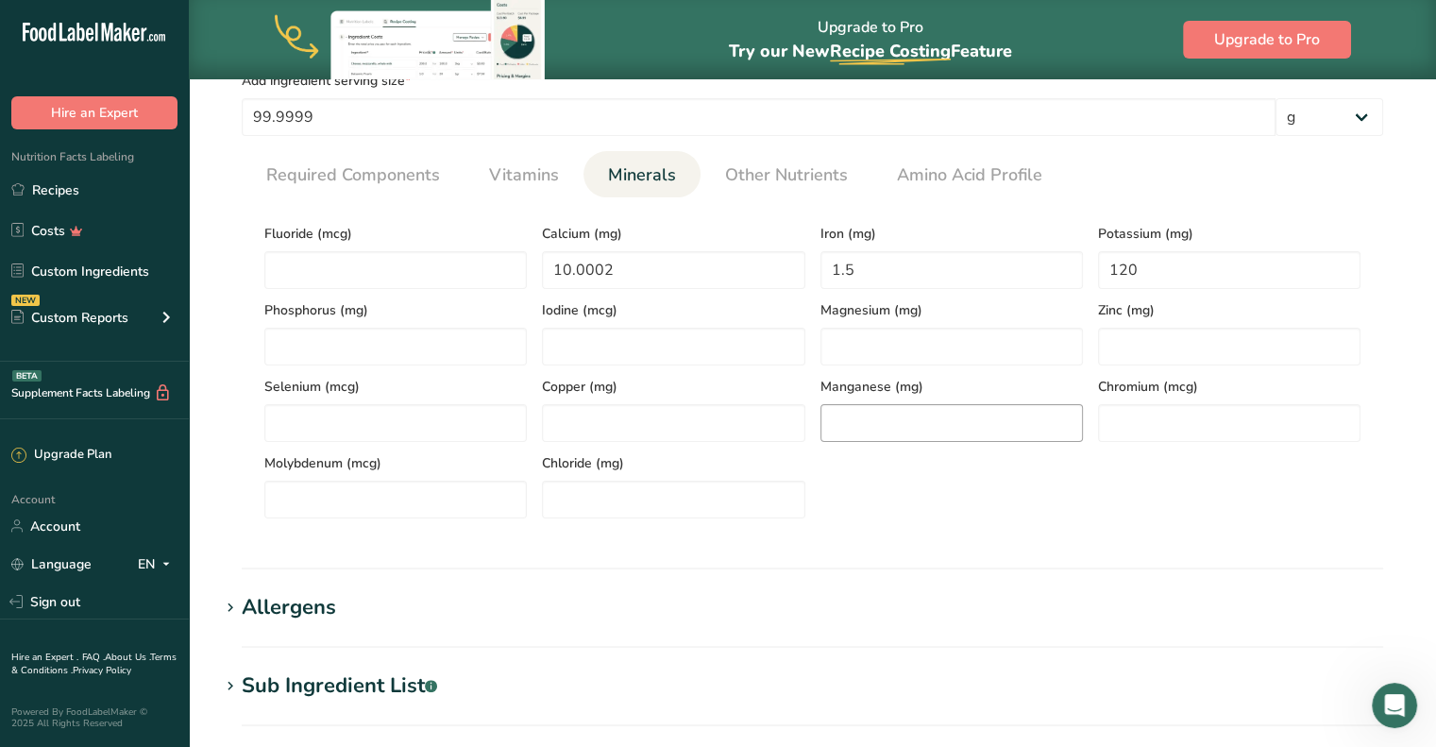
scroll to position [244, 0]
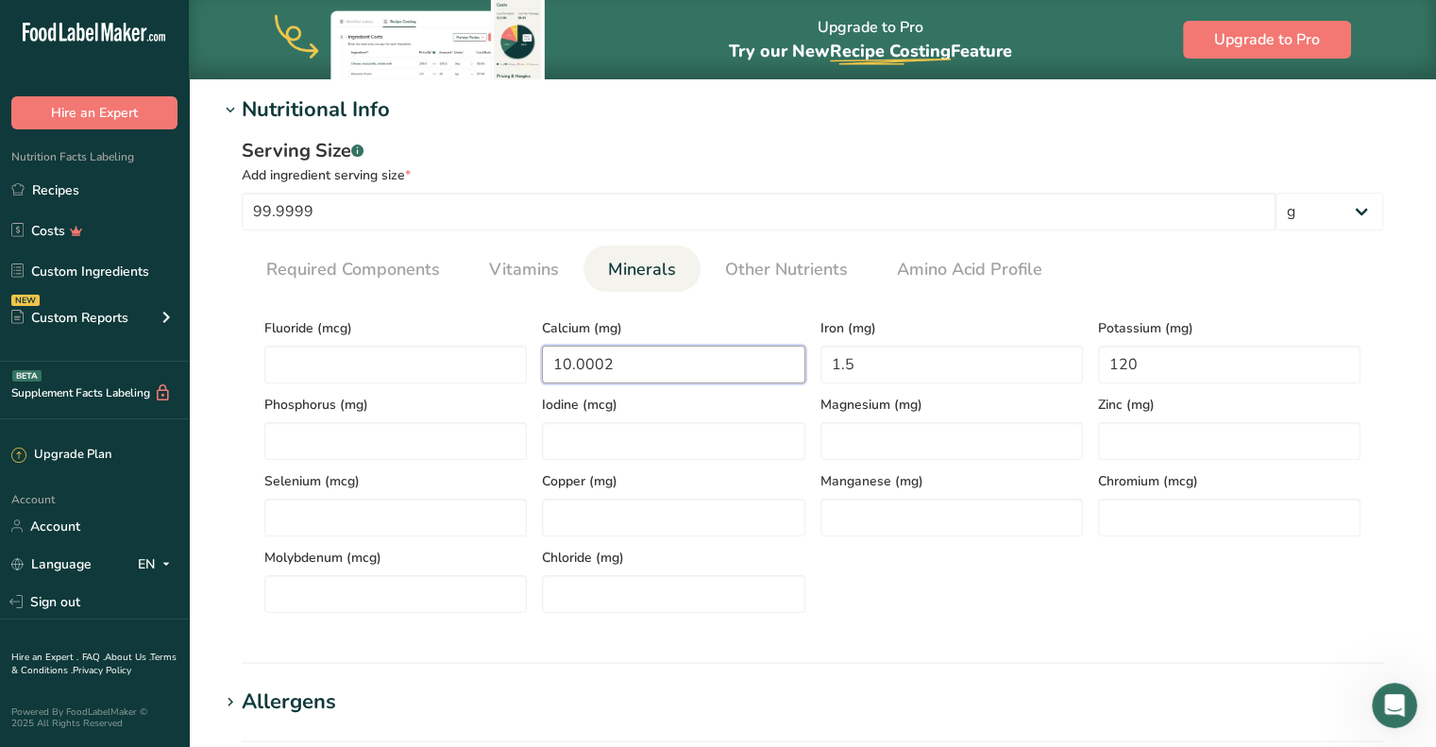
click at [650, 362] on input "10.0002" at bounding box center [673, 364] width 262 height 38
type input "10"
click at [709, 453] on input "number" at bounding box center [673, 441] width 262 height 38
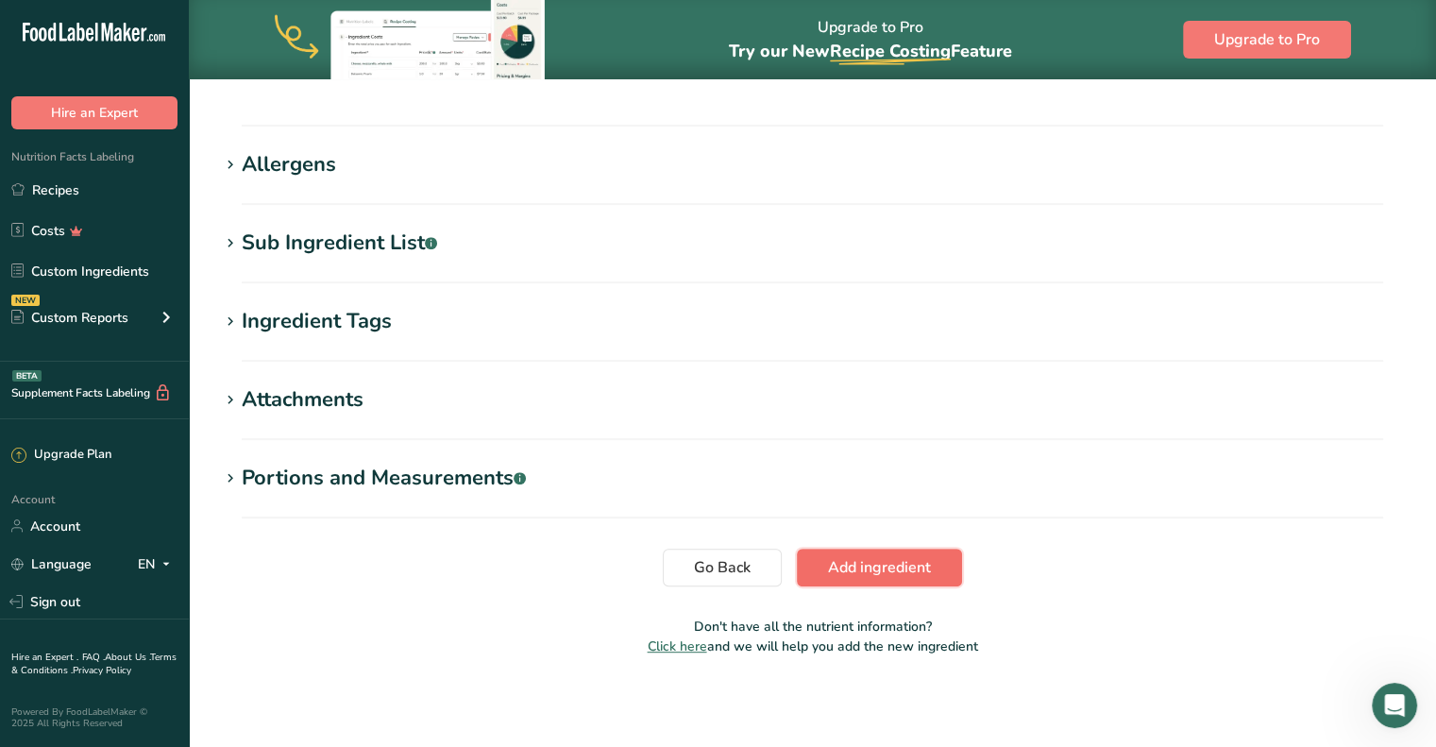
click at [839, 579] on button "Add ingredient" at bounding box center [879, 567] width 165 height 38
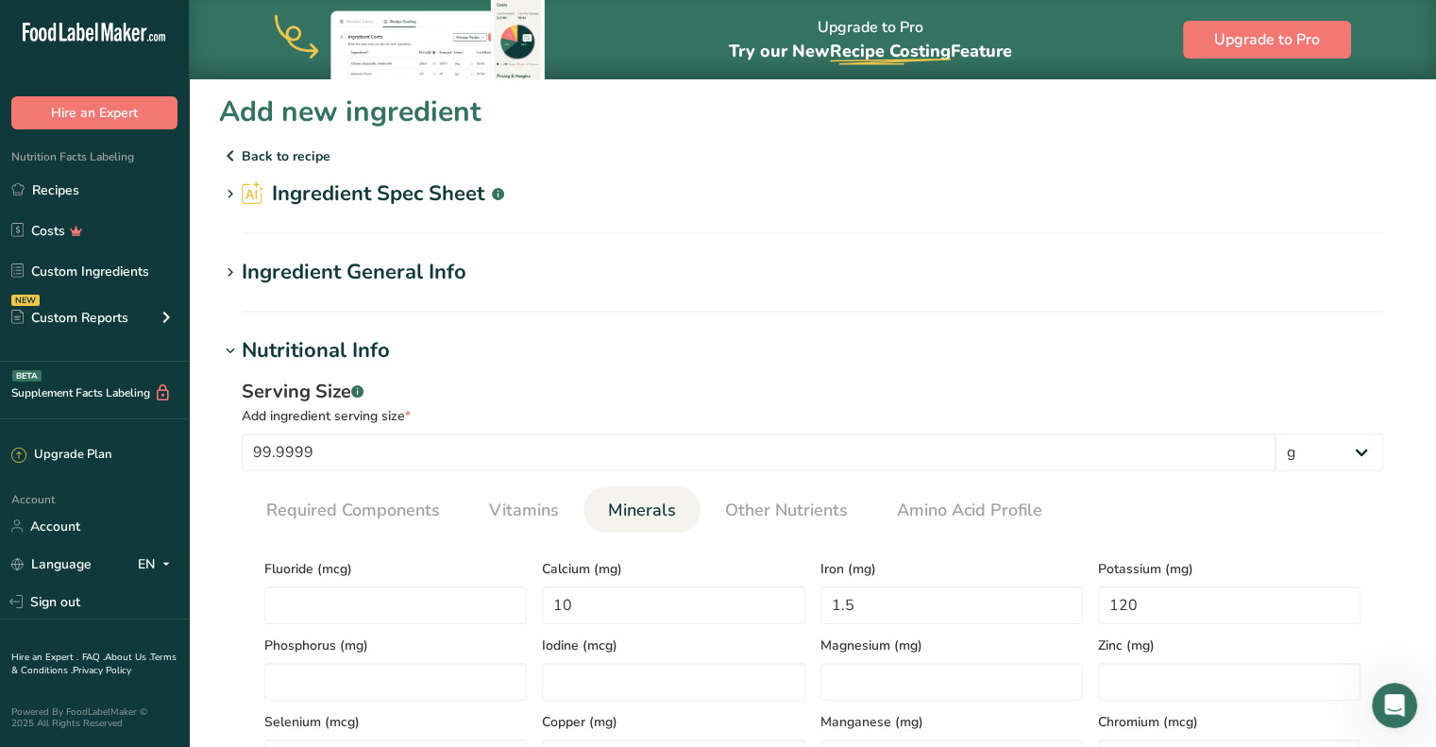
scroll to position [0, 0]
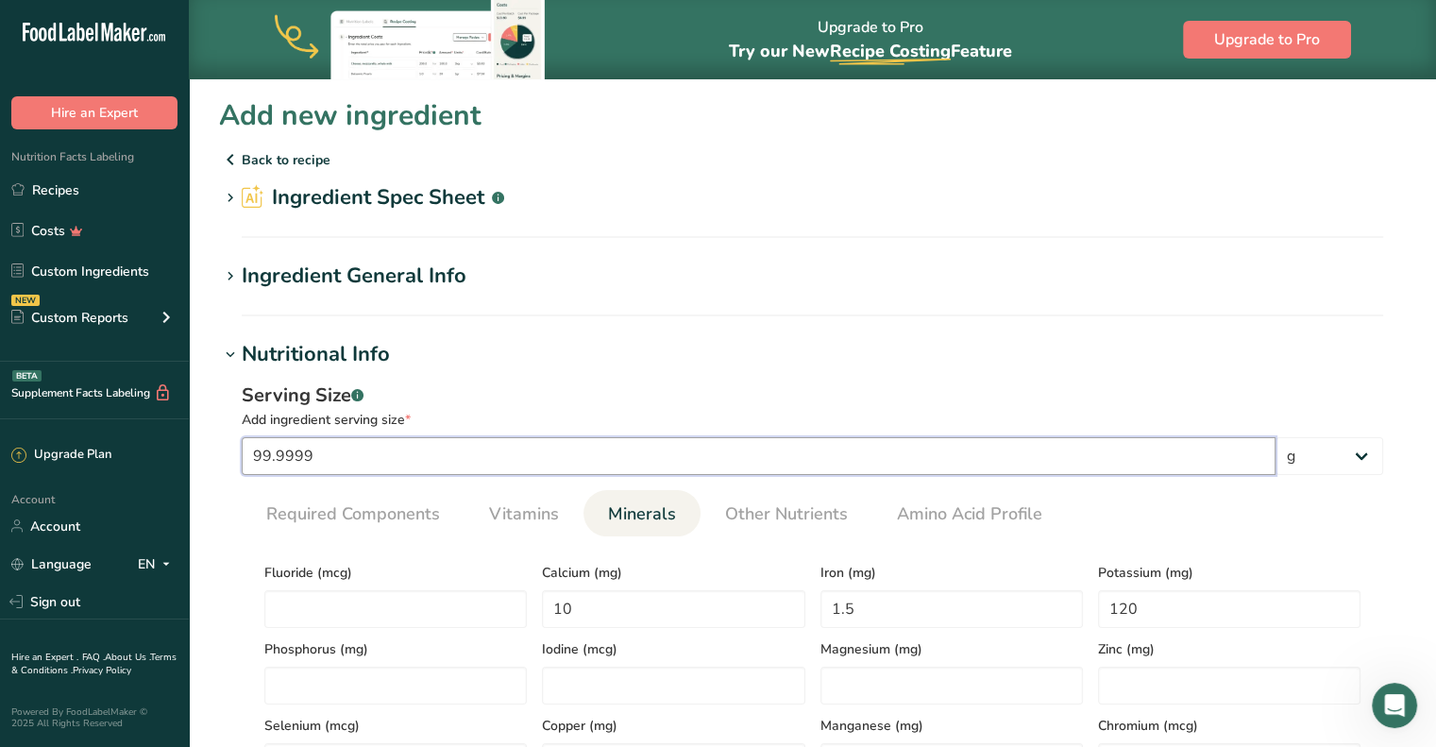
click at [635, 441] on input "99.9999" at bounding box center [759, 456] width 1034 height 38
type input "9"
type input "100"
click at [231, 271] on icon at bounding box center [230, 276] width 17 height 26
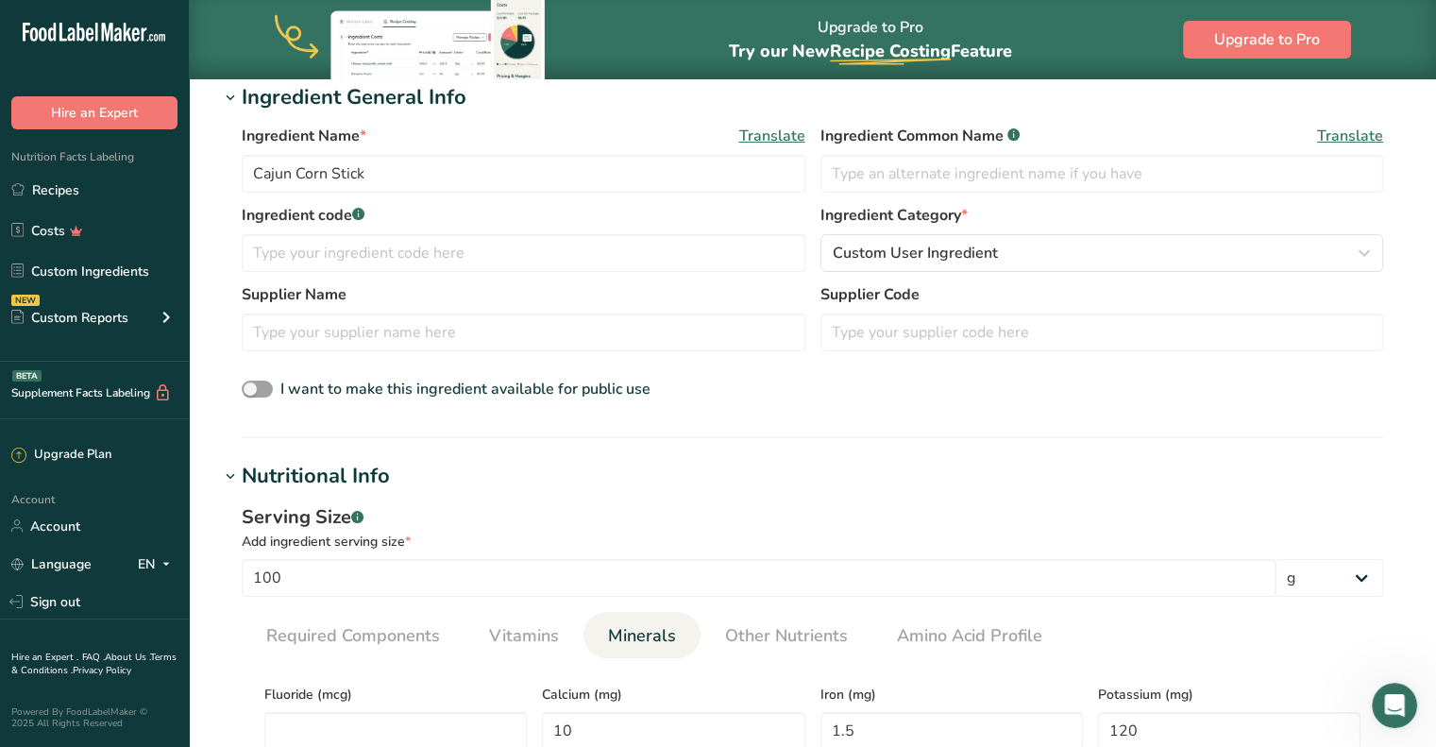
scroll to position [189, 0]
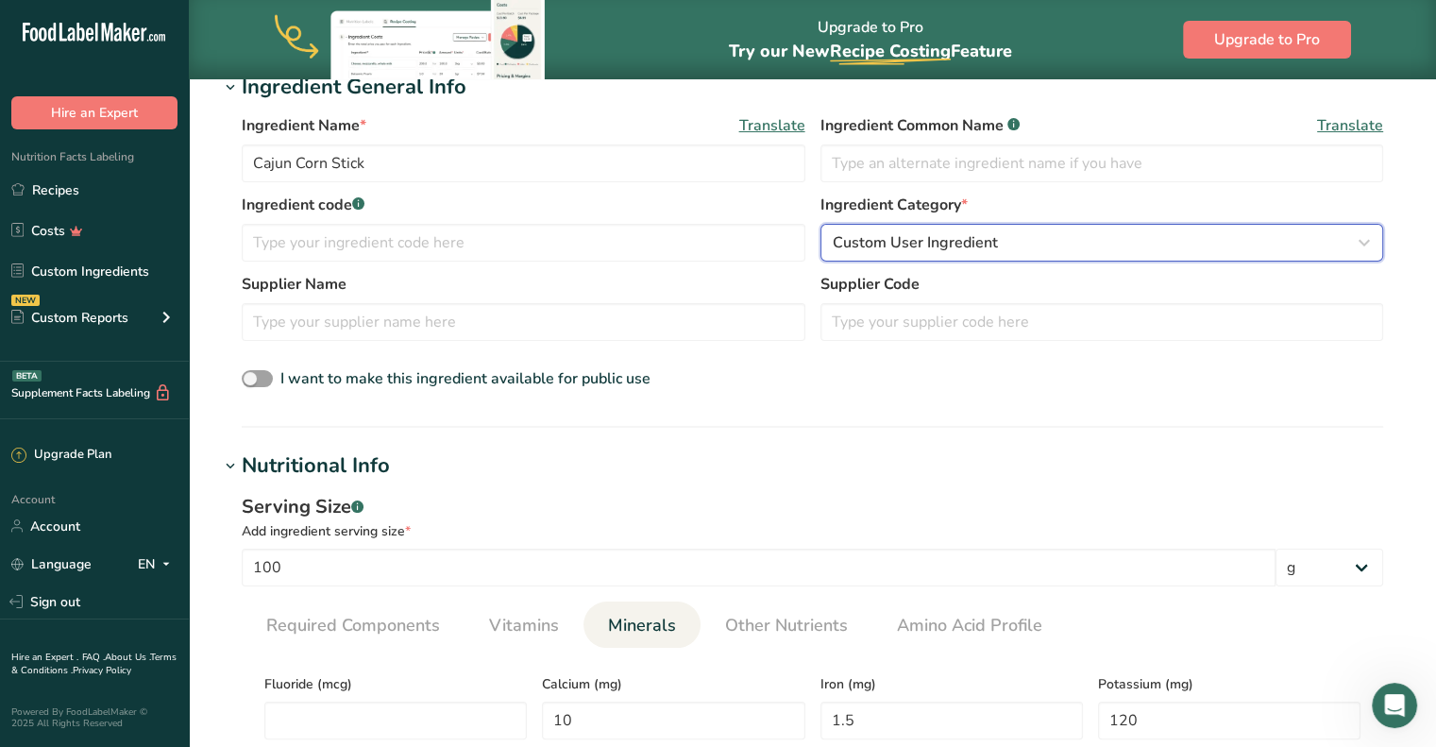
click at [1221, 244] on div "Custom User Ingredient" at bounding box center [1097, 242] width 528 height 23
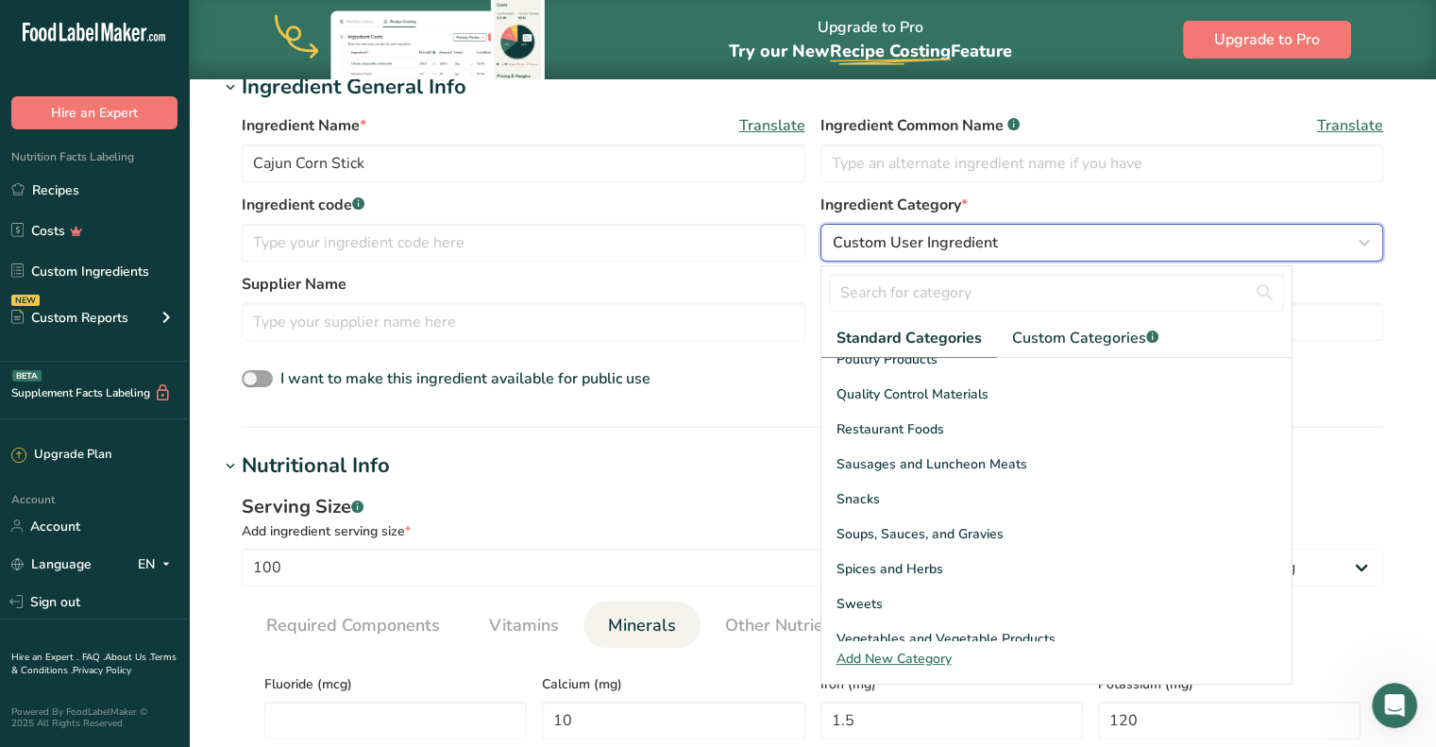
scroll to position [729, 0]
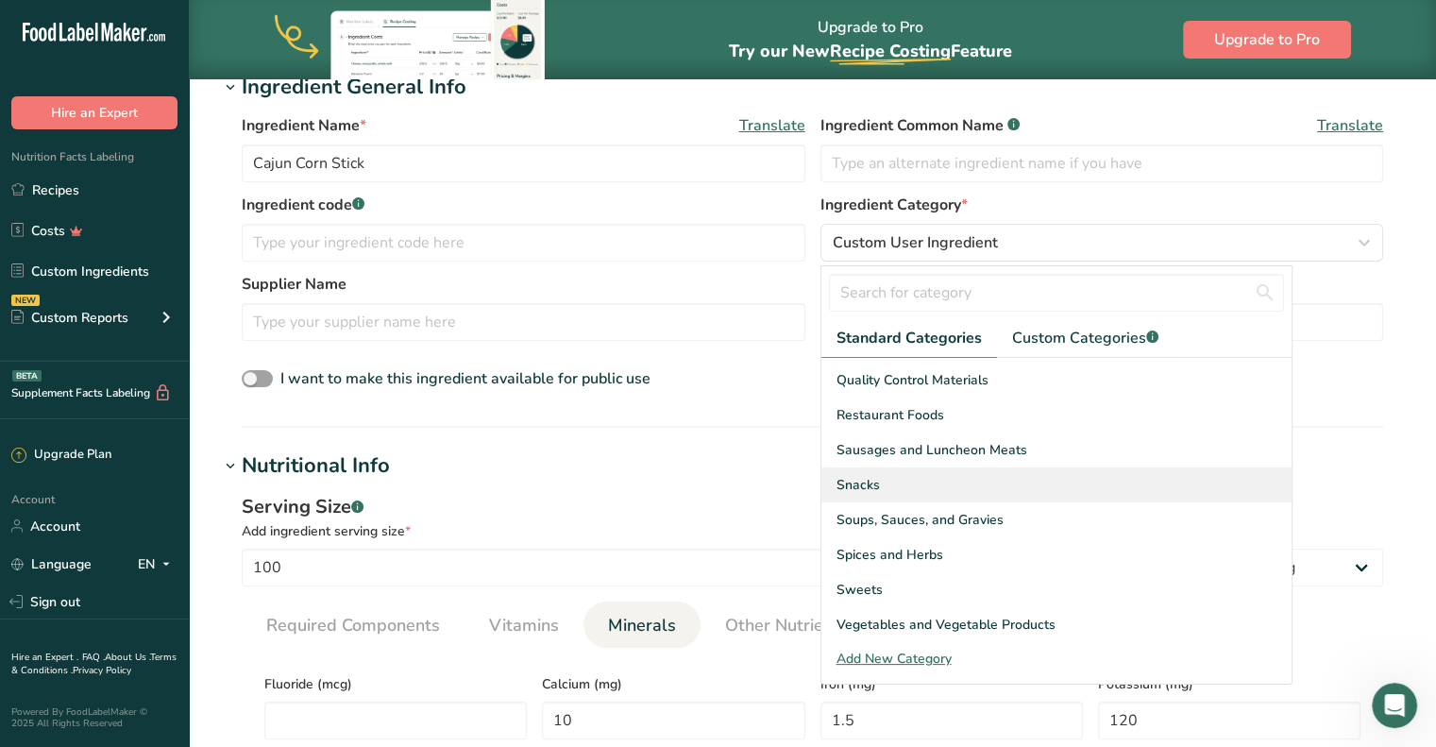
click at [933, 470] on div "Snacks" at bounding box center [1056, 484] width 470 height 35
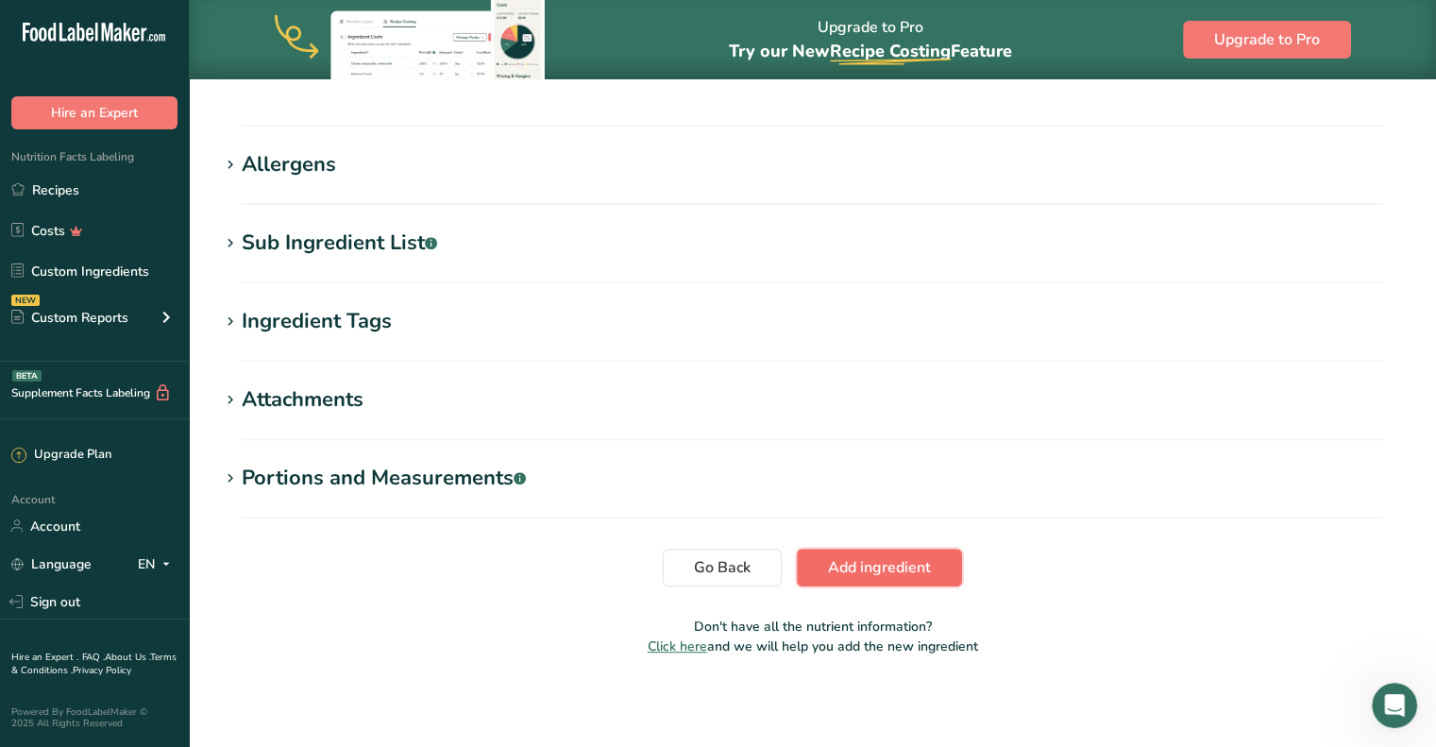
click at [908, 558] on span "Add ingredient" at bounding box center [879, 567] width 103 height 23
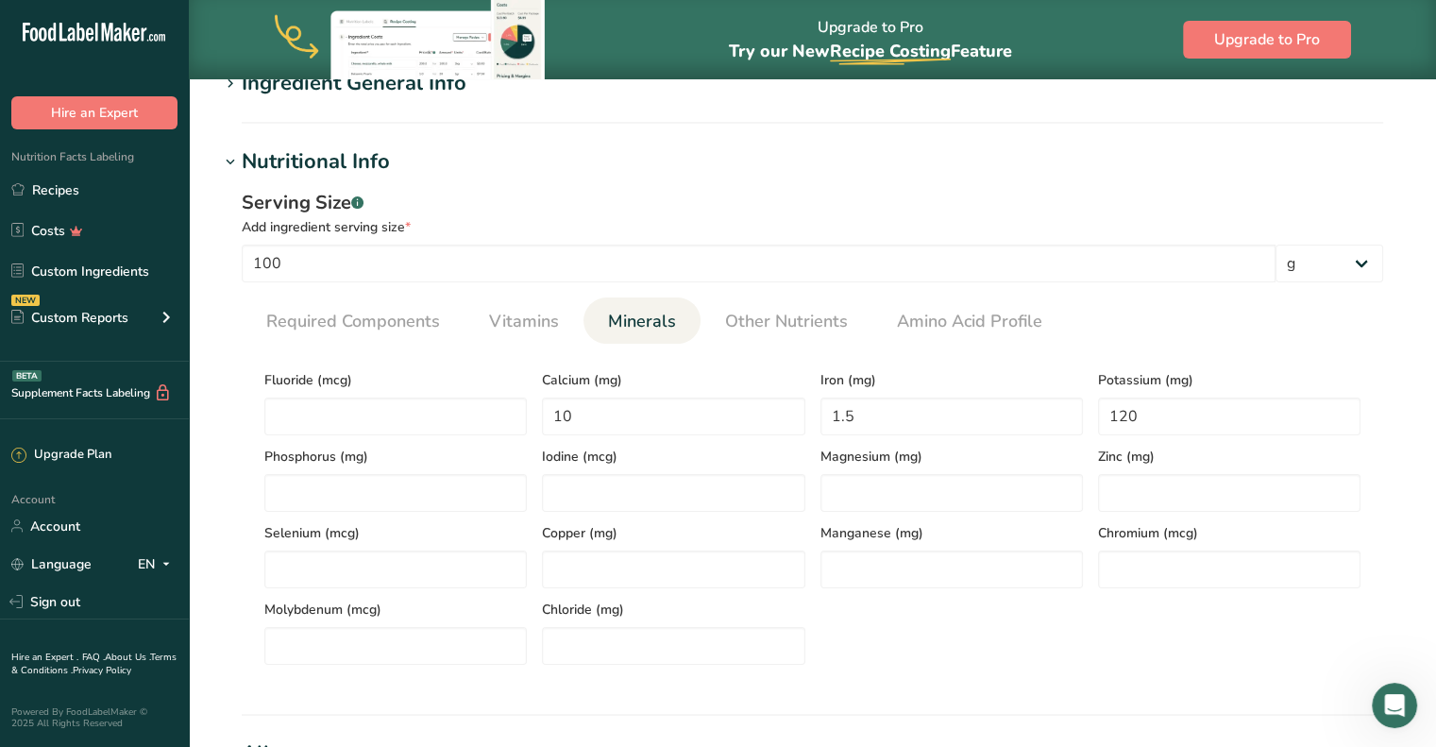
scroll to position [167, 0]
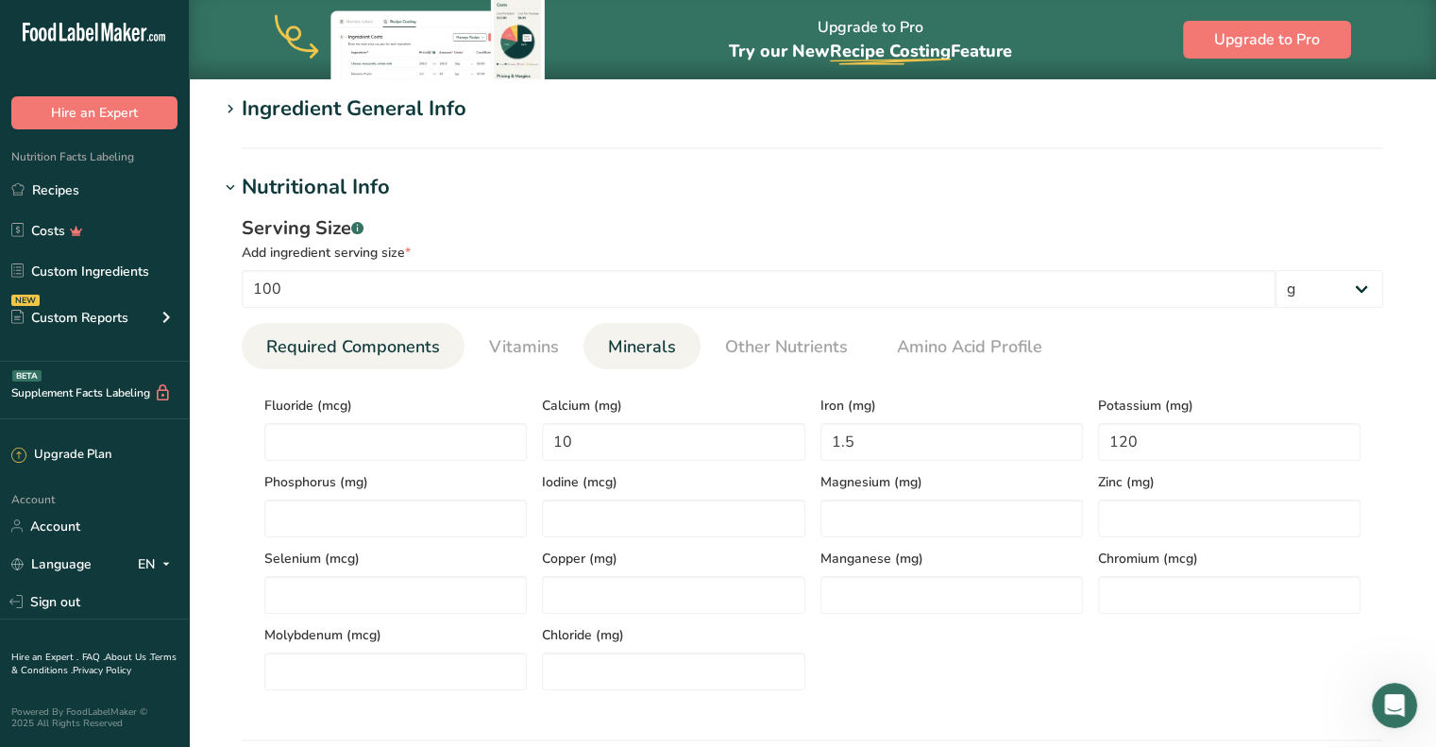
drag, startPoint x: 299, startPoint y: 343, endPoint x: 455, endPoint y: 344, distance: 155.8
click at [302, 341] on span "Required Components" at bounding box center [353, 346] width 174 height 25
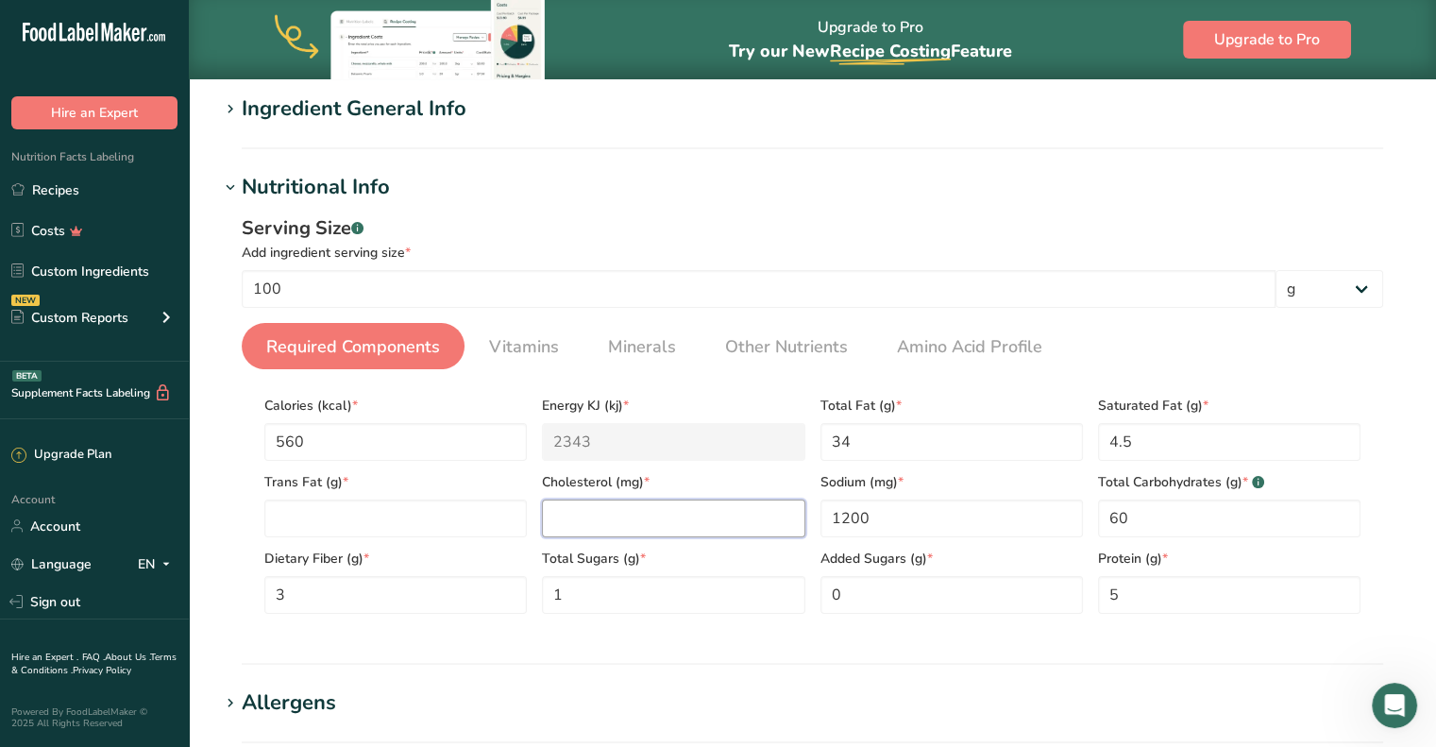
click at [659, 502] on input "number" at bounding box center [673, 518] width 262 height 38
type input "0"
click at [475, 524] on Fat "number" at bounding box center [395, 518] width 262 height 38
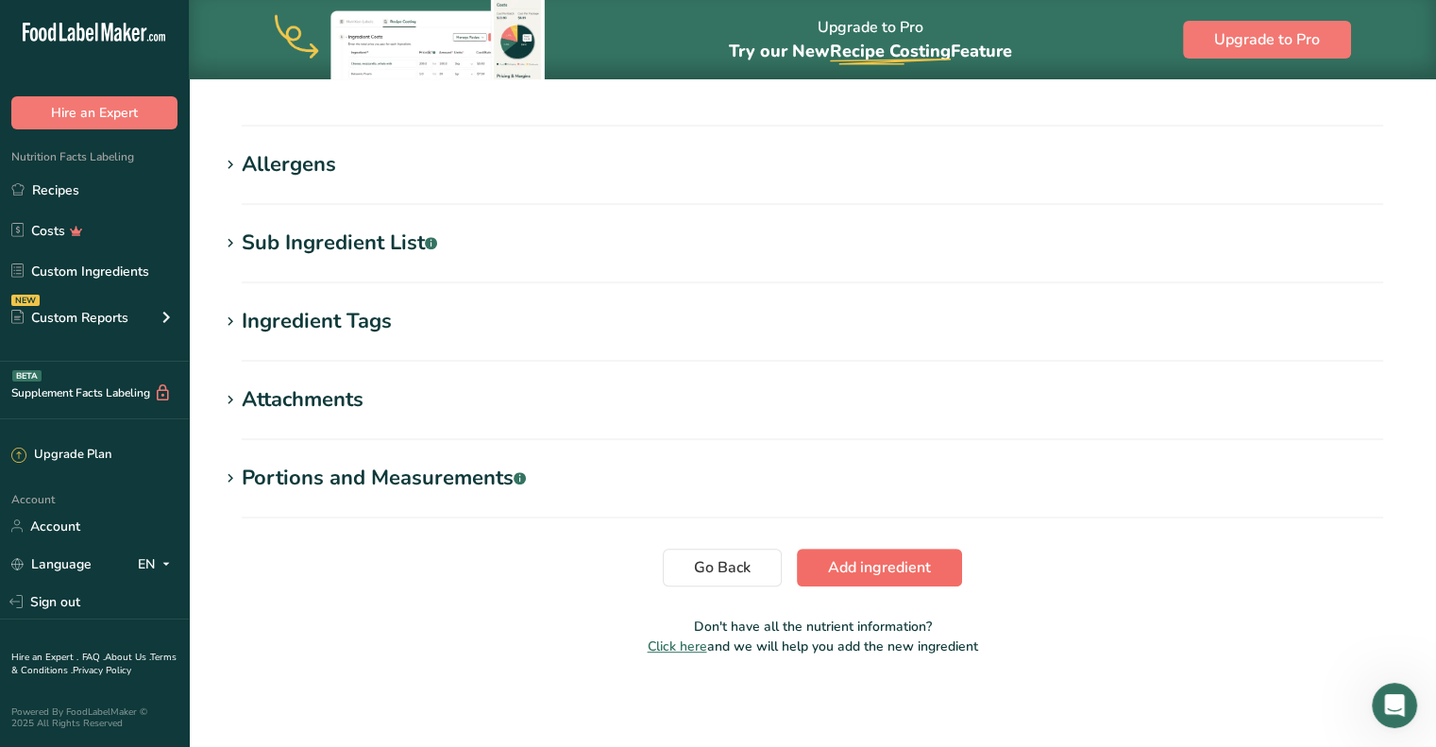
type Fat "0"
click at [876, 579] on button "Add ingredient" at bounding box center [879, 567] width 165 height 38
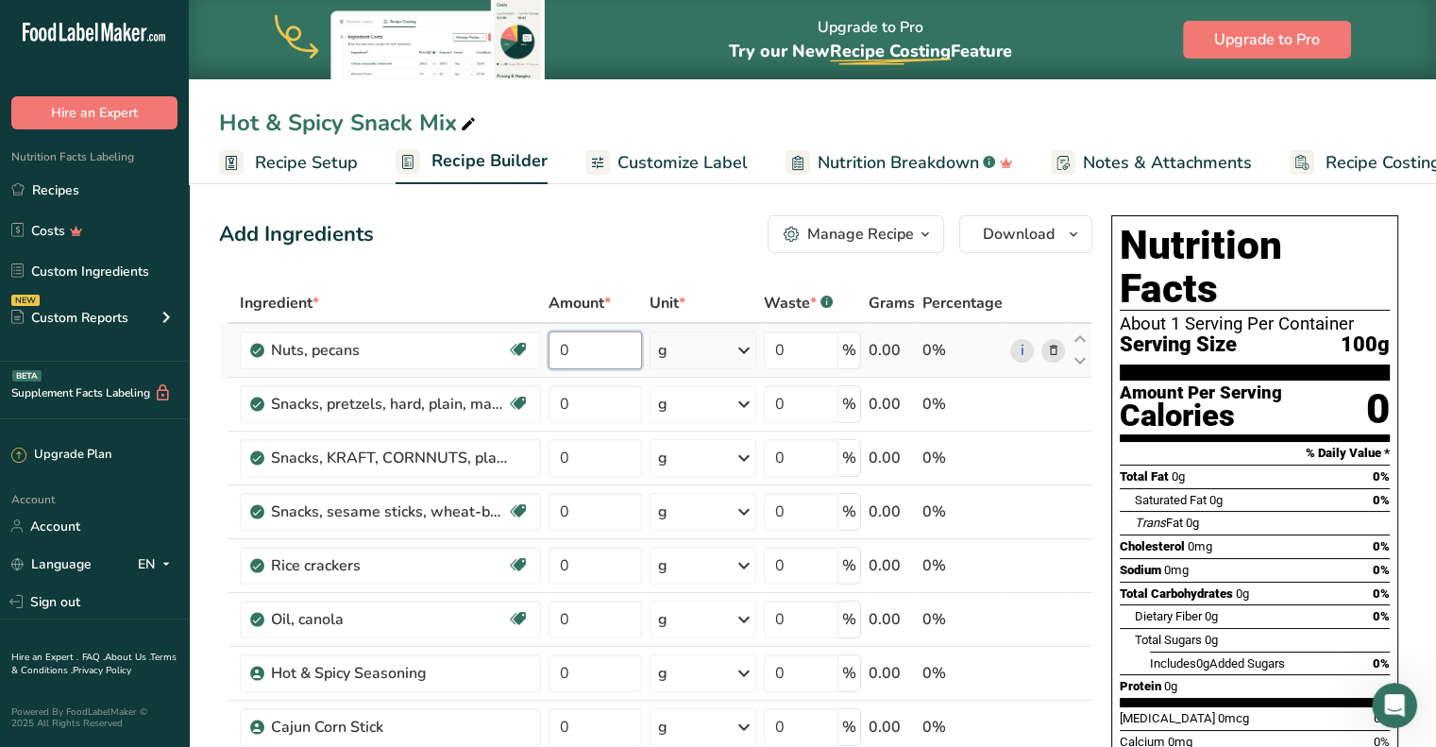
click at [574, 355] on input "0" at bounding box center [595, 350] width 94 height 38
click at [627, 351] on input "0" at bounding box center [595, 350] width 94 height 38
type input "27"
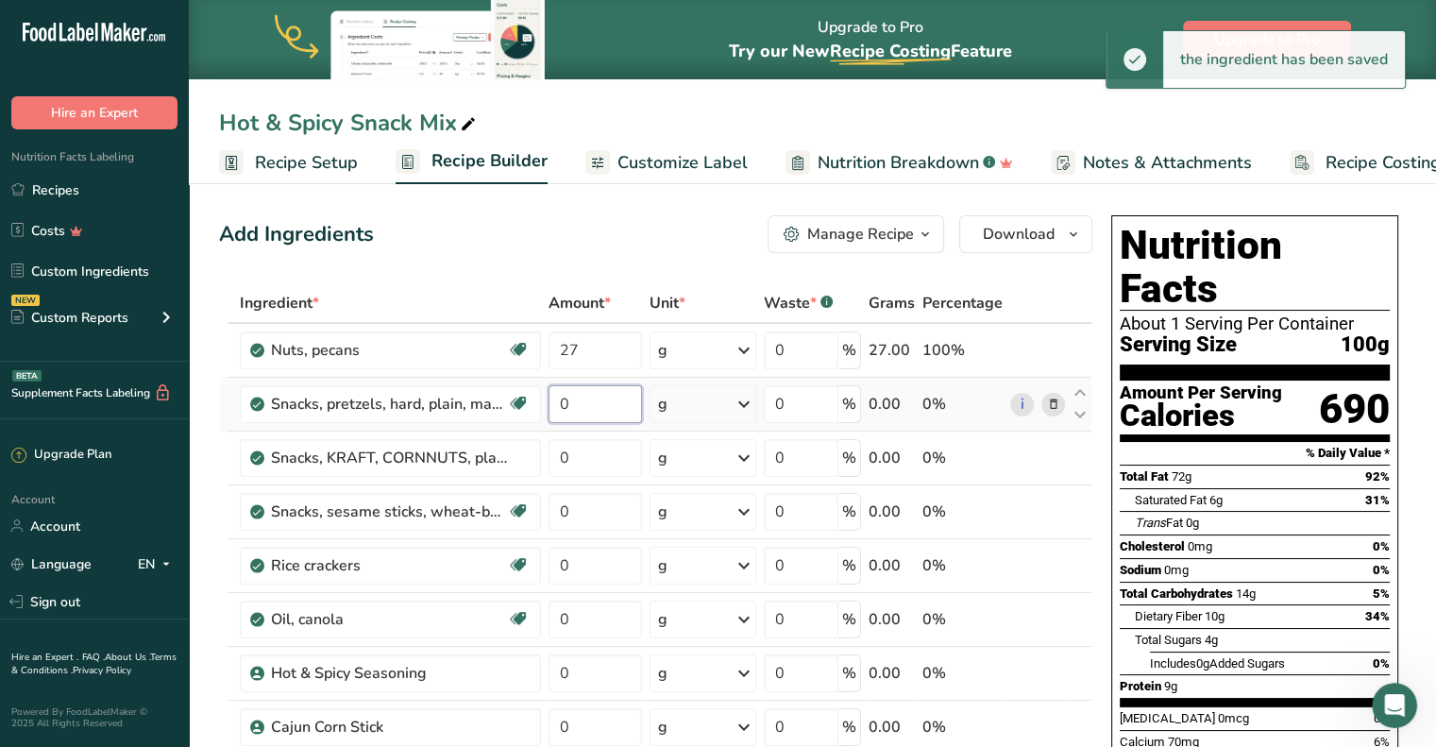
click at [582, 409] on input "0" at bounding box center [595, 404] width 94 height 38
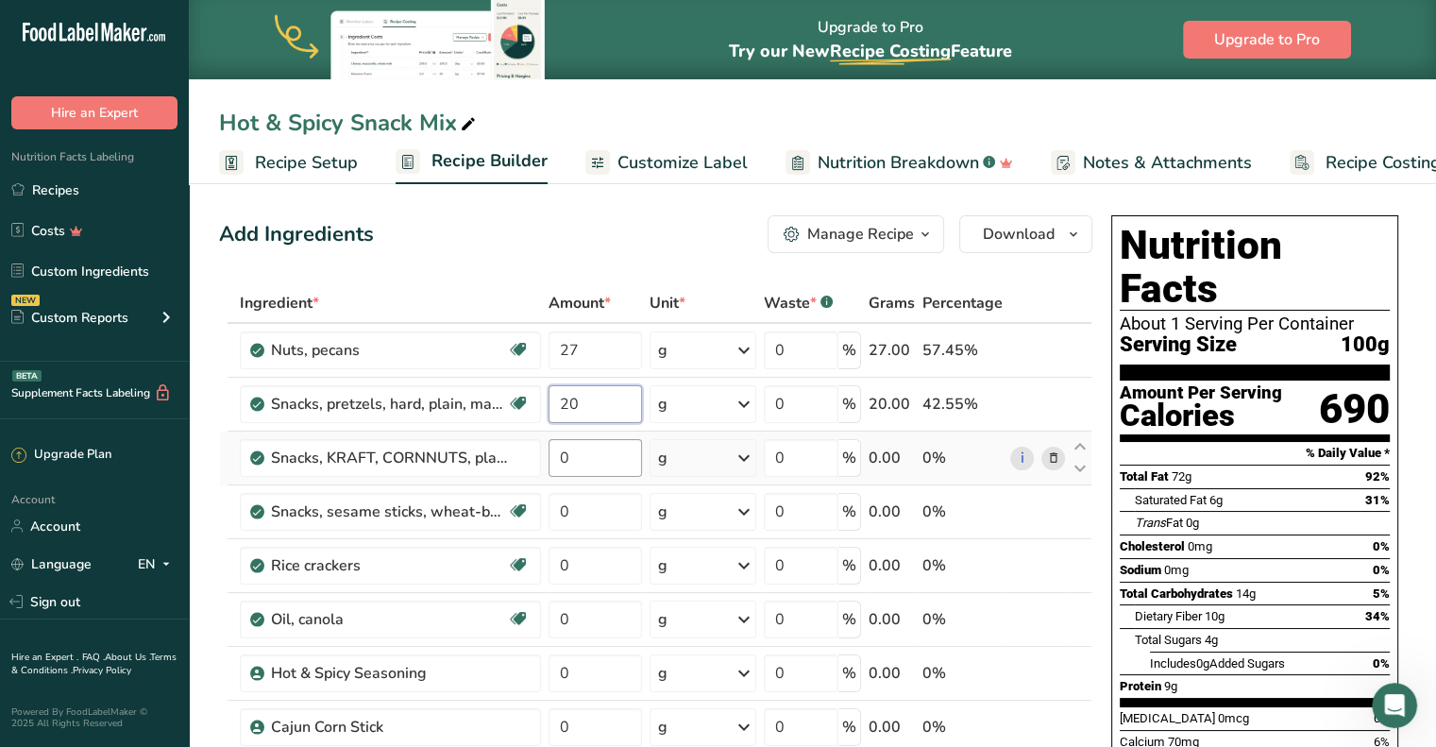
type input "20"
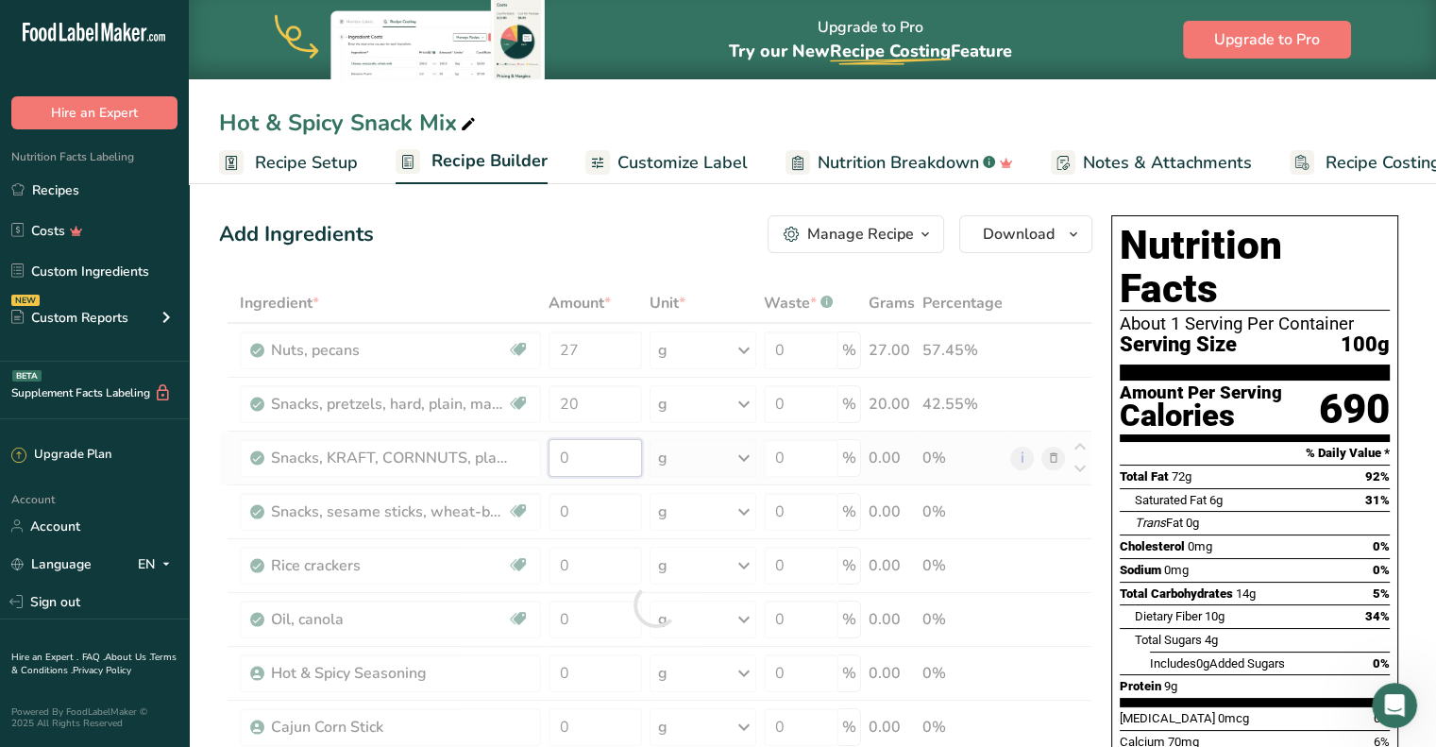
click at [581, 455] on div "Ingredient * Amount * Unit * Waste * .a-a{fill:#347362;}.b-a{fill:#fff;} Grams …" at bounding box center [655, 604] width 873 height 643
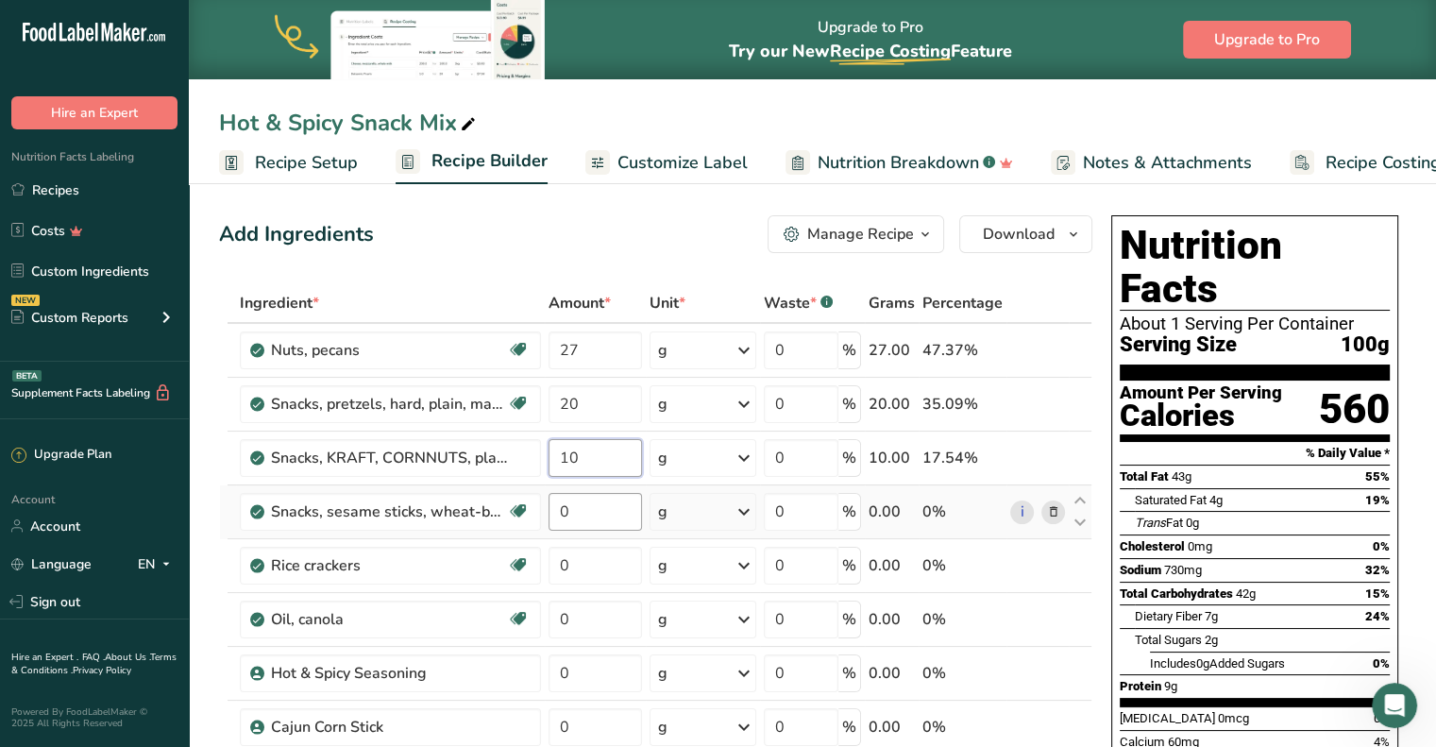
type input "10"
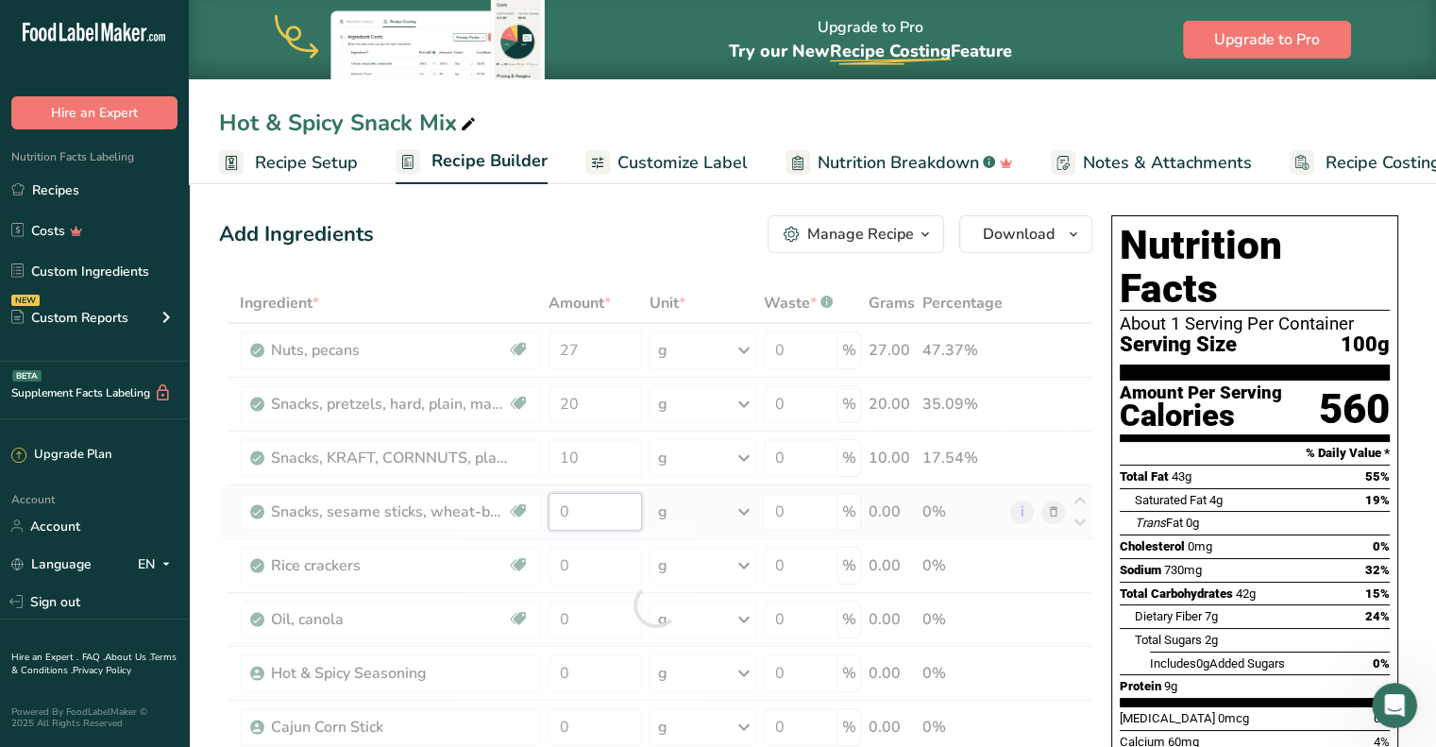
click at [584, 501] on div "Ingredient * Amount * Unit * Waste * .a-a{fill:#347362;}.b-a{fill:#fff;} Grams …" at bounding box center [655, 604] width 873 height 643
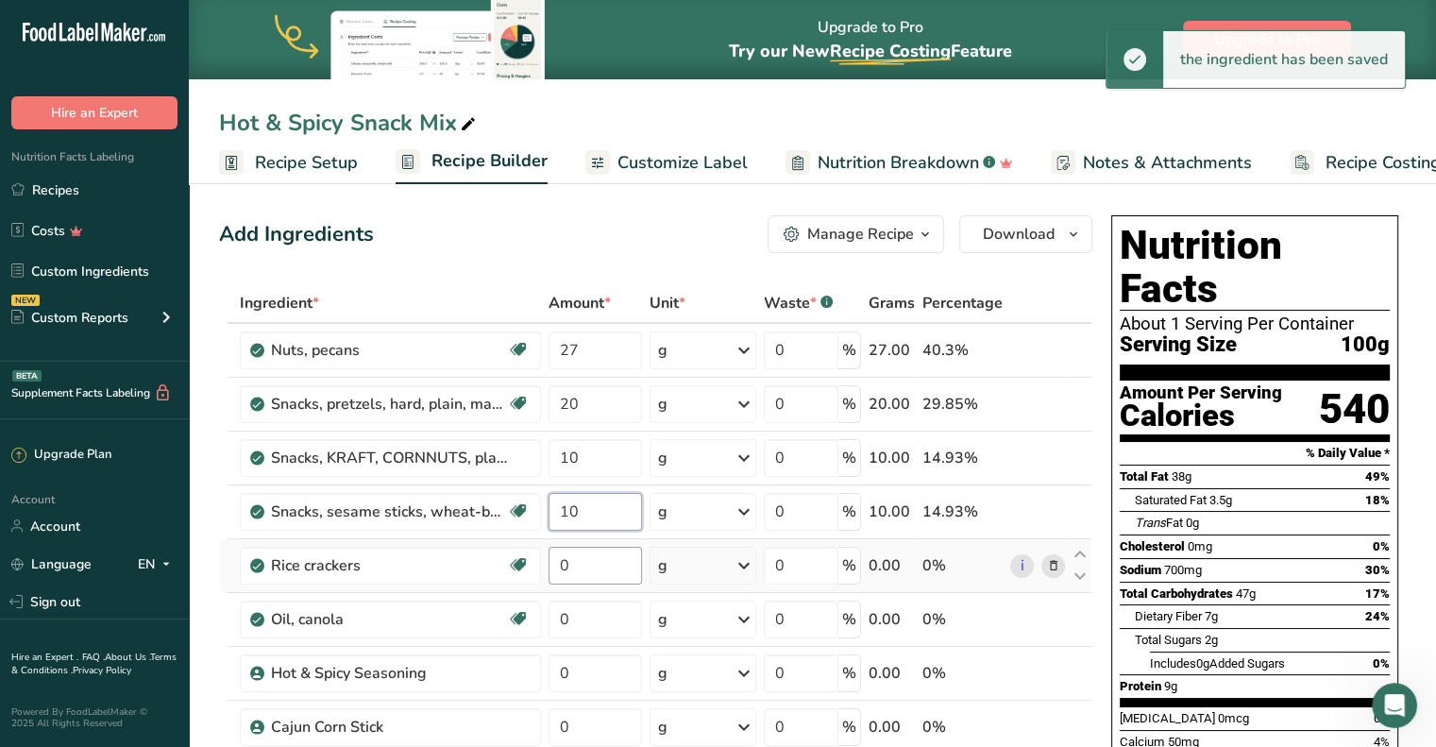
type input "10"
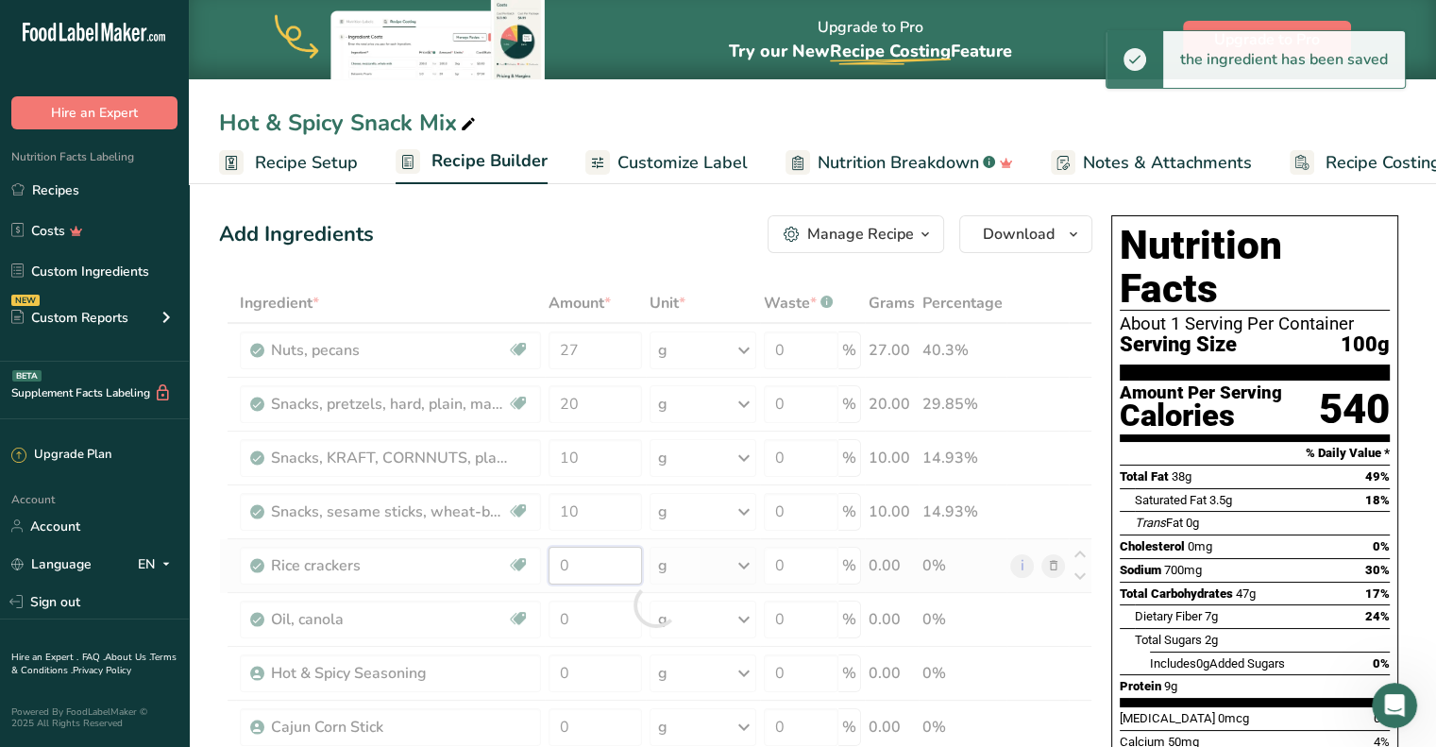
click at [577, 565] on div "Ingredient * Amount * Unit * Waste * .a-a{fill:#347362;}.b-a{fill:#fff;} Grams …" at bounding box center [655, 604] width 873 height 643
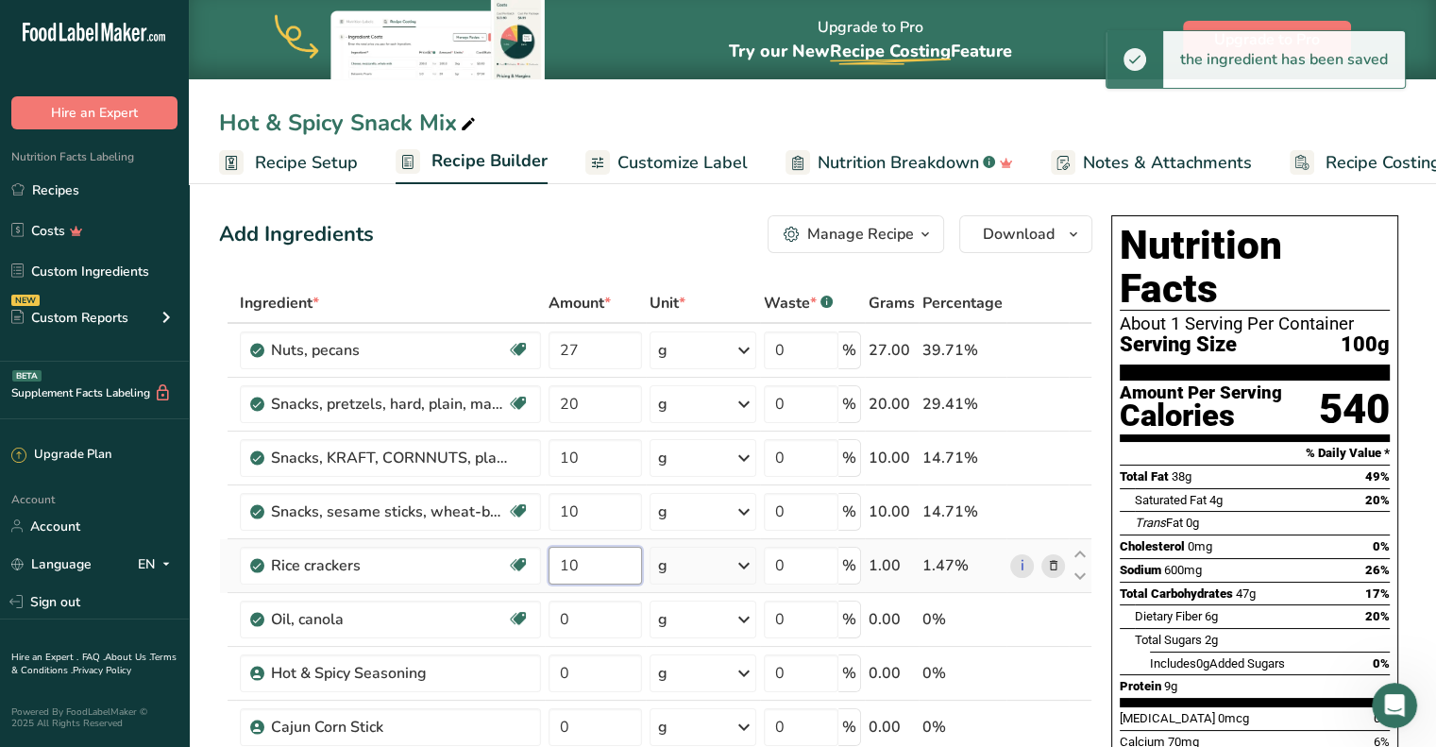
type input "10"
click at [581, 616] on input "0" at bounding box center [595, 619] width 94 height 38
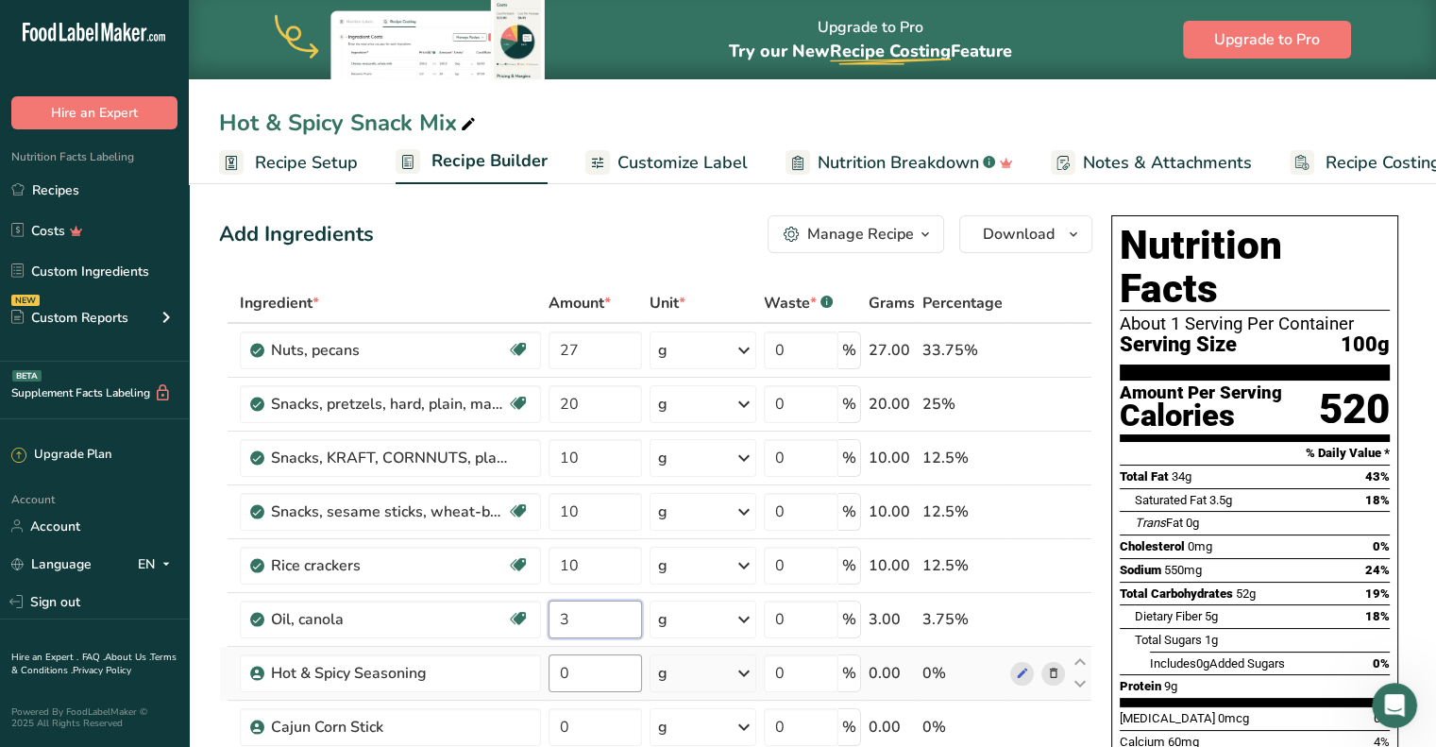
type input "3"
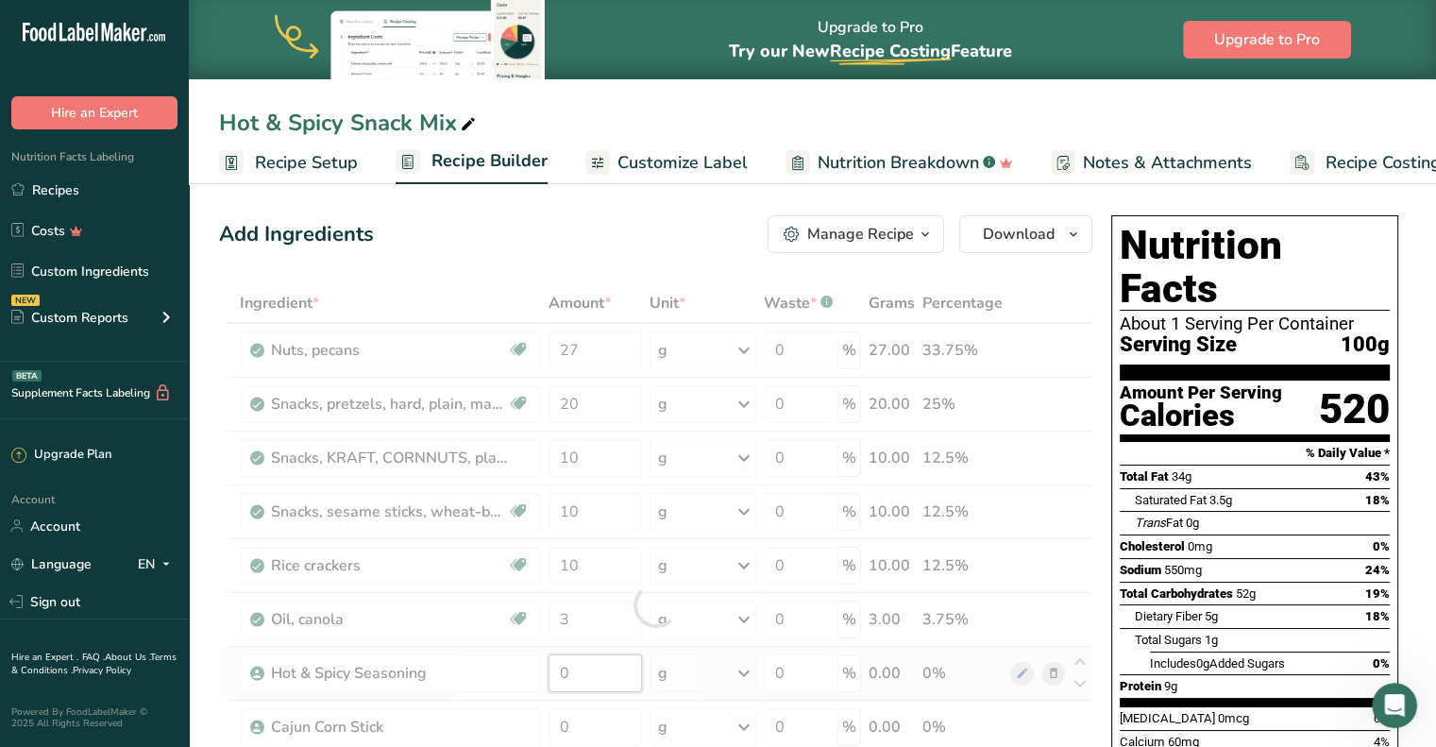
click at [573, 667] on div "Ingredient * Amount * Unit * Waste * .a-a{fill:#347362;}.b-a{fill:#fff;} Grams …" at bounding box center [655, 604] width 873 height 643
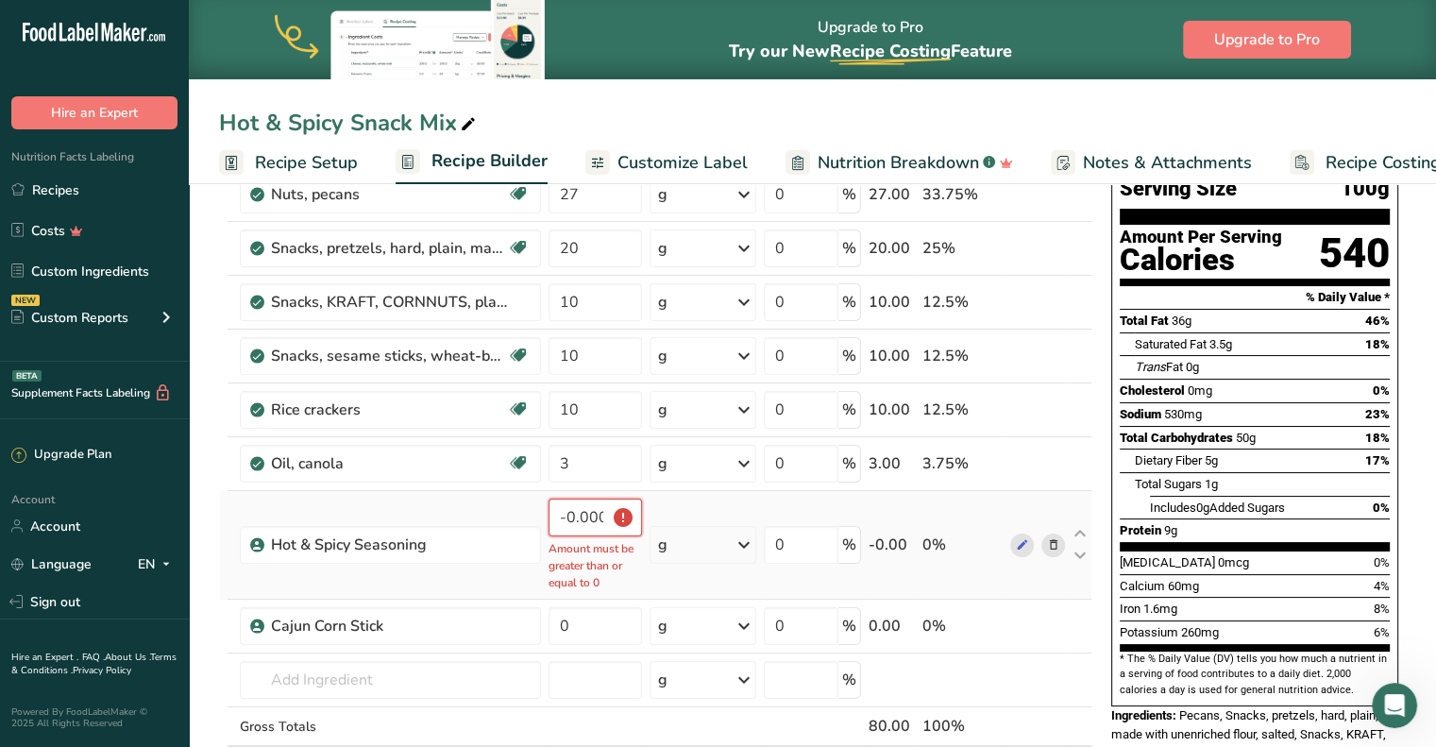
scroll to position [189, 0]
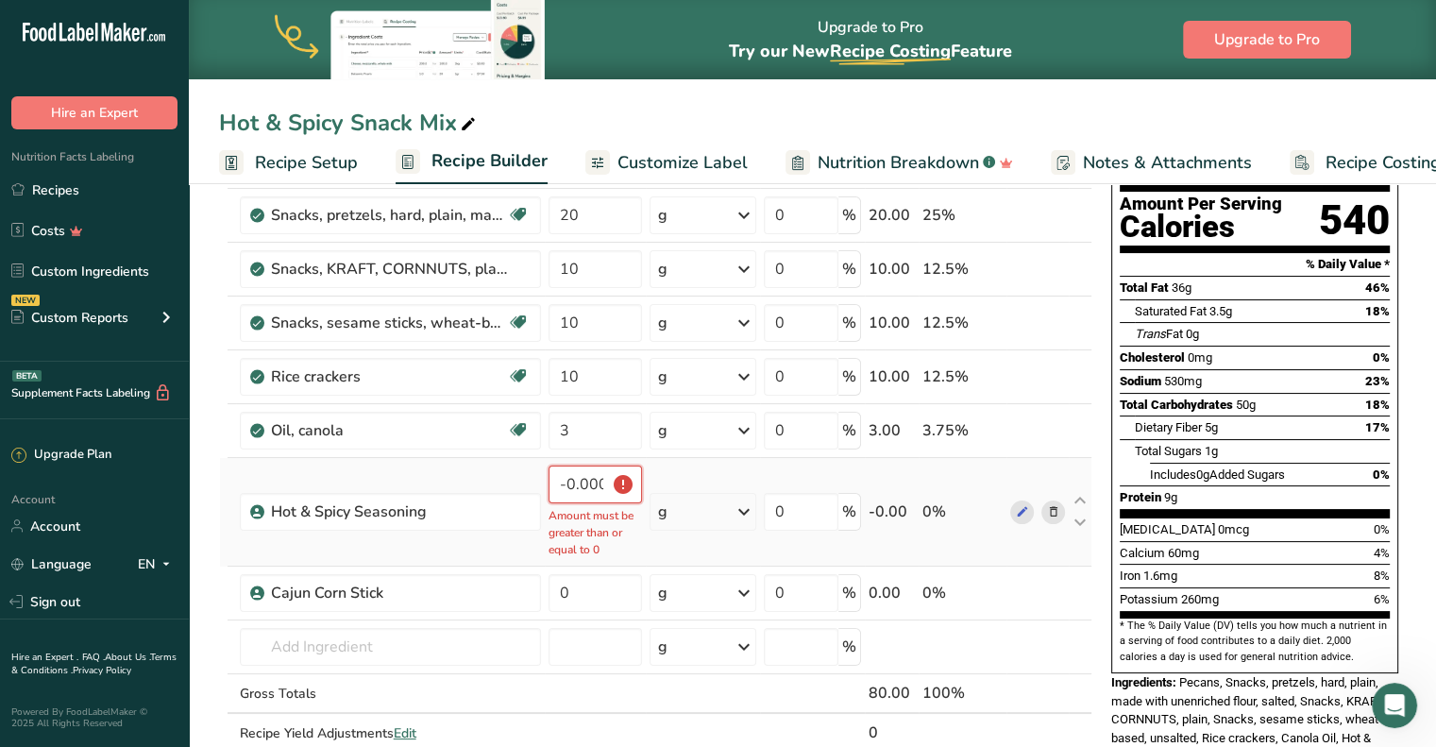
click at [593, 479] on input "-0.000001" at bounding box center [595, 484] width 94 height 38
click at [622, 549] on p "Amount must be greater than or equal to 0" at bounding box center [595, 532] width 94 height 51
click at [591, 581] on input "0" at bounding box center [595, 593] width 94 height 38
click at [599, 480] on div "Ingredient * Amount * Unit * Waste * .a-a{fill:#347362;}.b-a{fill:#fff;} Grams …" at bounding box center [655, 443] width 873 height 698
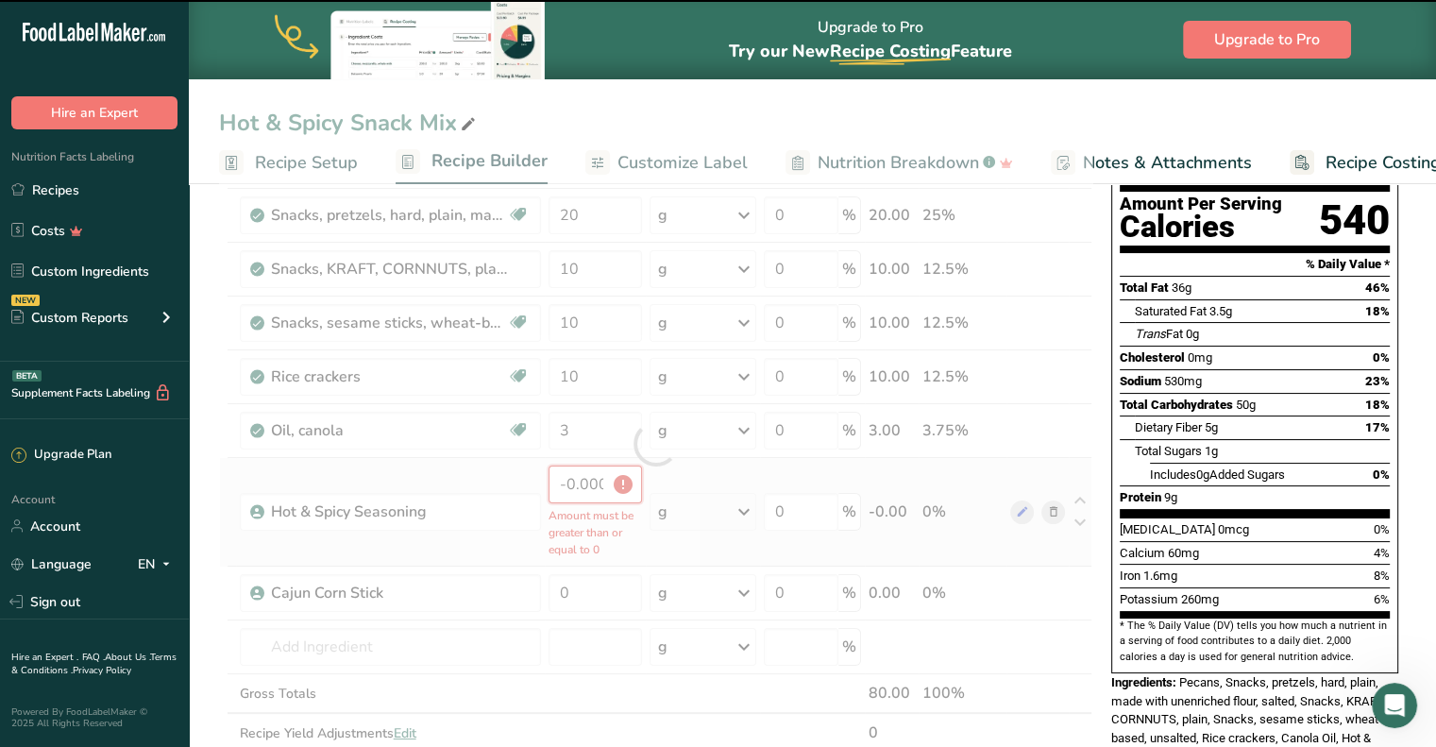
type input "0"
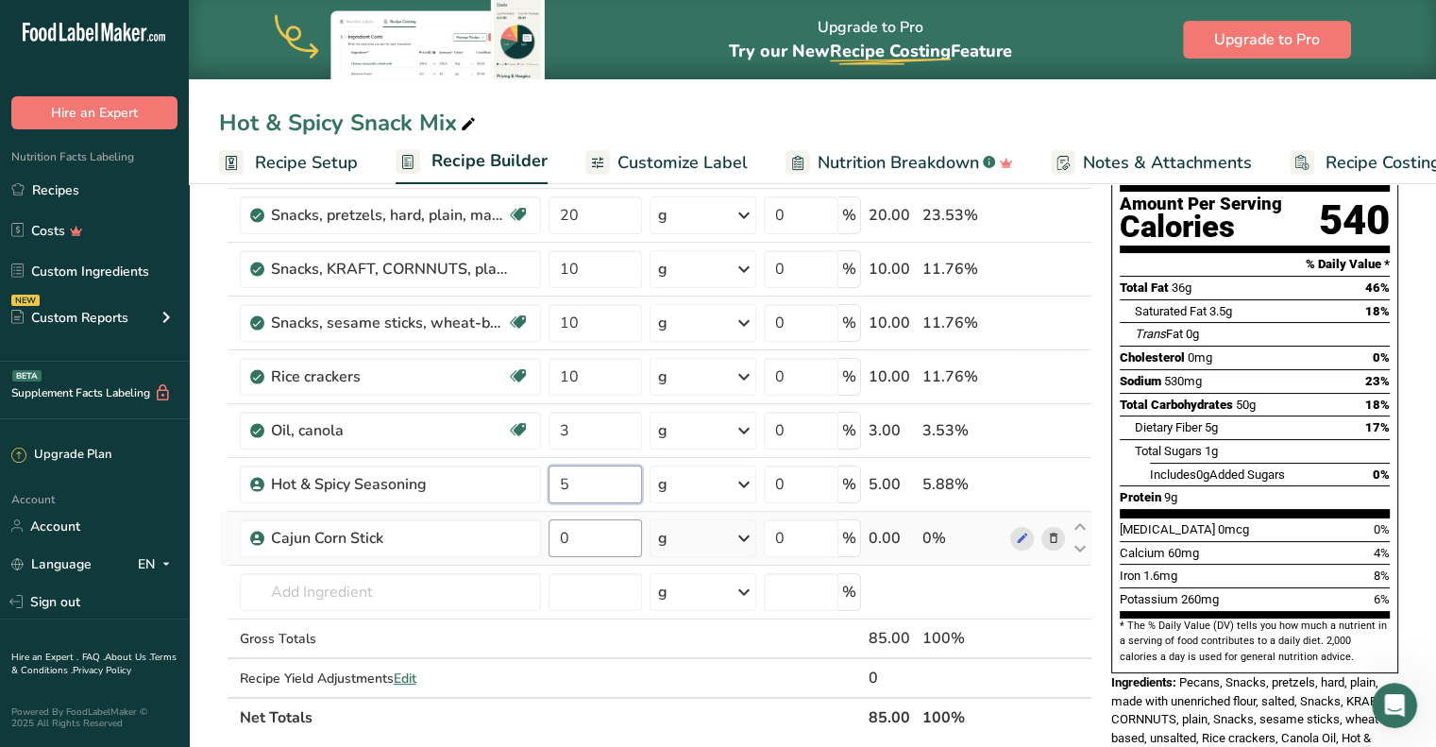
type input "5"
click at [592, 539] on div "Ingredient * Amount * Unit * Waste * .a-a{fill:#347362;}.b-a{fill:#fff;} Grams …" at bounding box center [655, 415] width 873 height 643
click at [675, 659] on div "Ingredient * Amount * Unit * Waste * .a-a{fill:#347362;}.b-a{fill:#fff;} Grams …" at bounding box center [655, 415] width 873 height 643
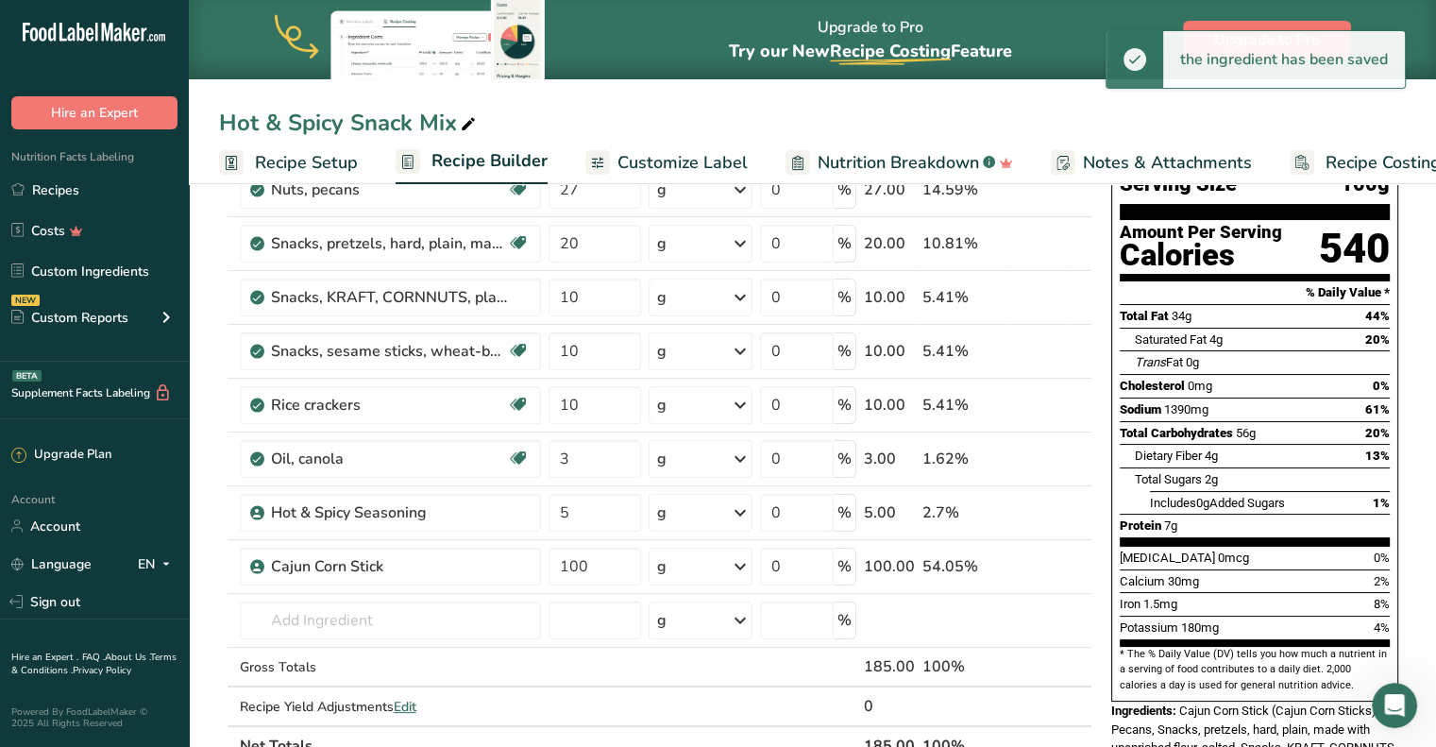
scroll to position [378, 0]
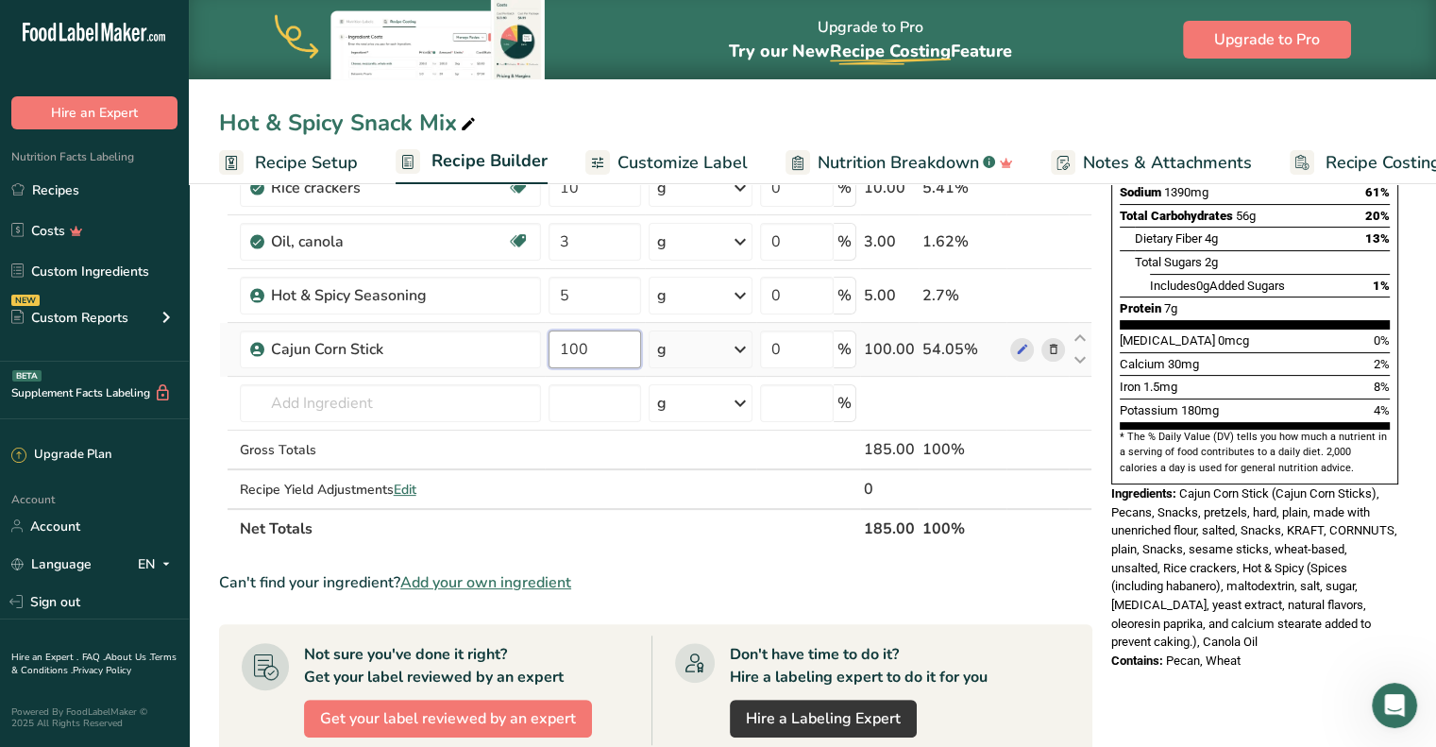
click at [588, 356] on input "100" at bounding box center [594, 349] width 93 height 38
type input "10"
click at [712, 532] on div "Ingredient * Amount * Unit * Waste * .a-a{fill:#347362;}.b-a{fill:#fff;} Grams …" at bounding box center [655, 227] width 873 height 643
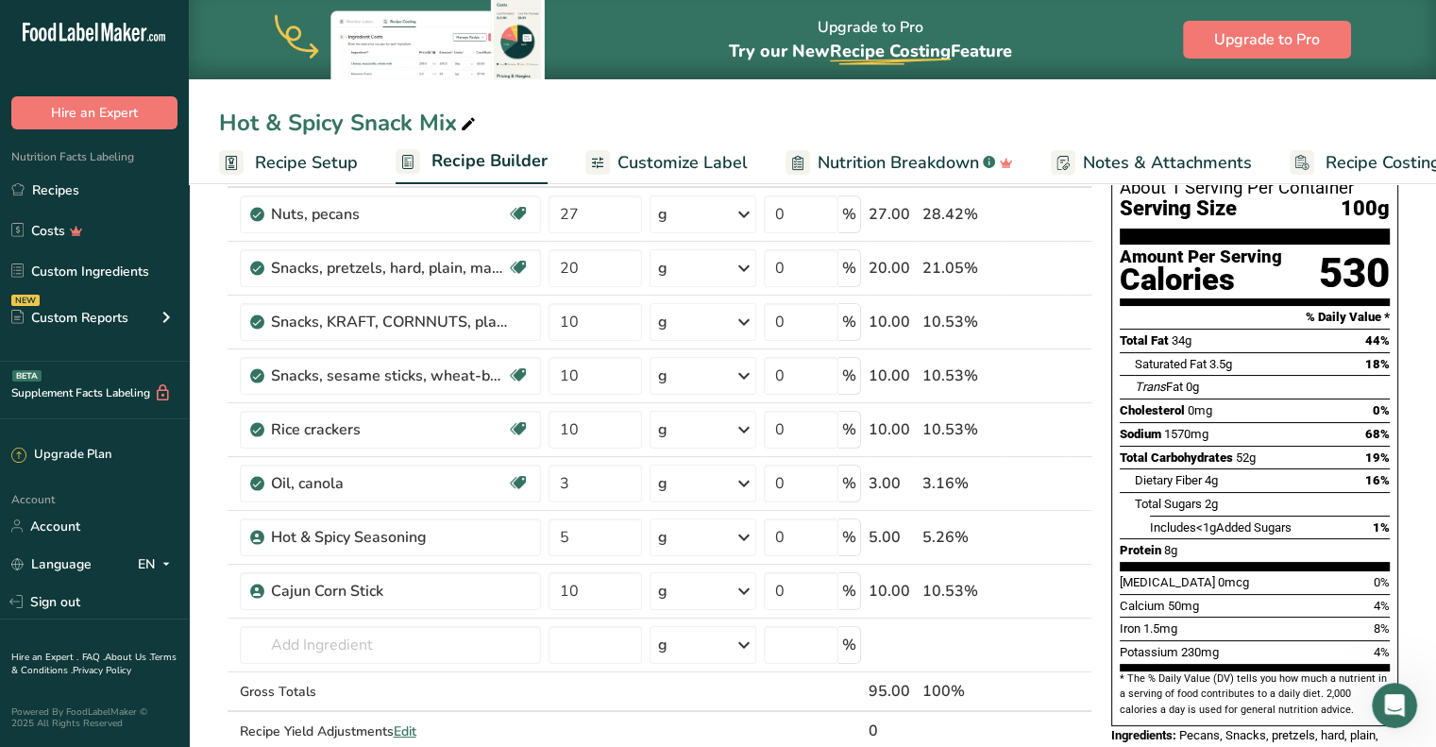
scroll to position [94, 0]
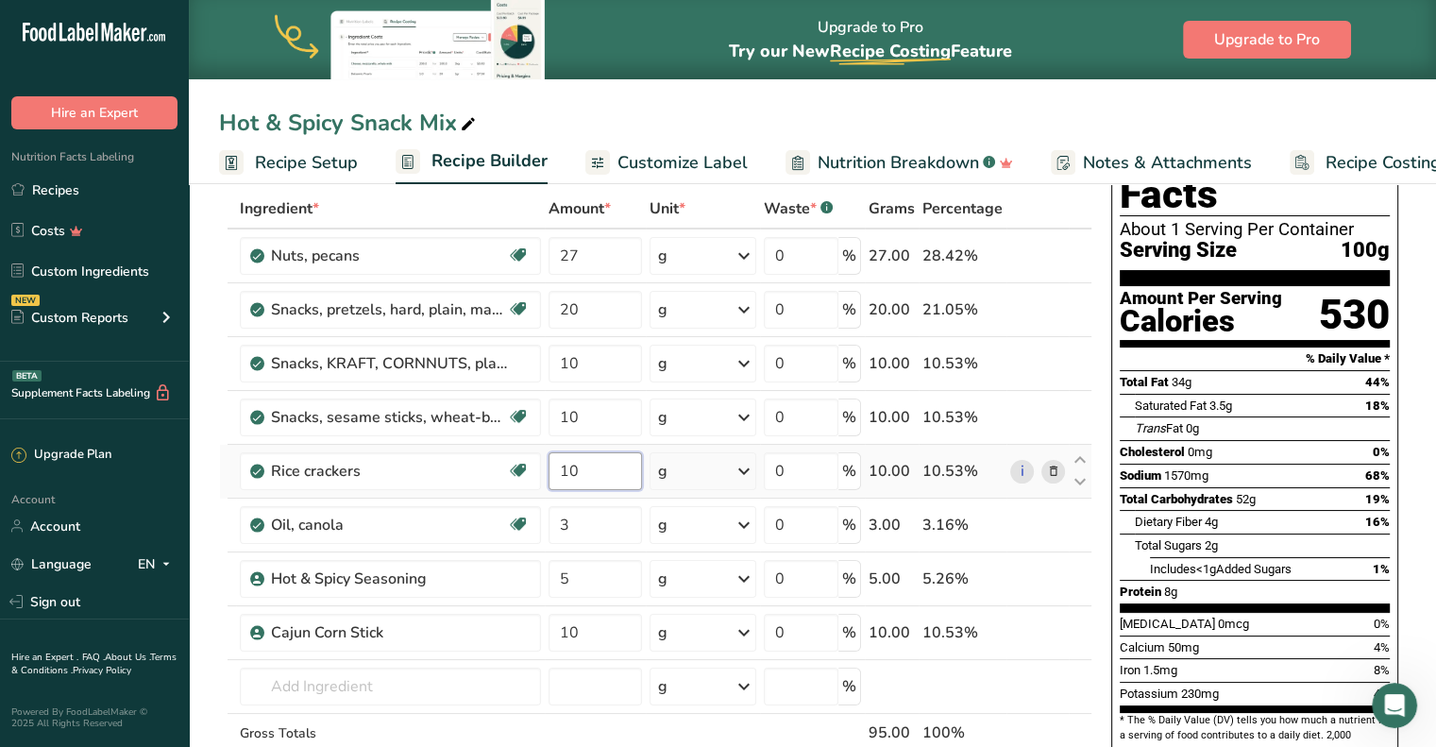
click at [608, 479] on input "10" at bounding box center [595, 471] width 94 height 38
type input "15"
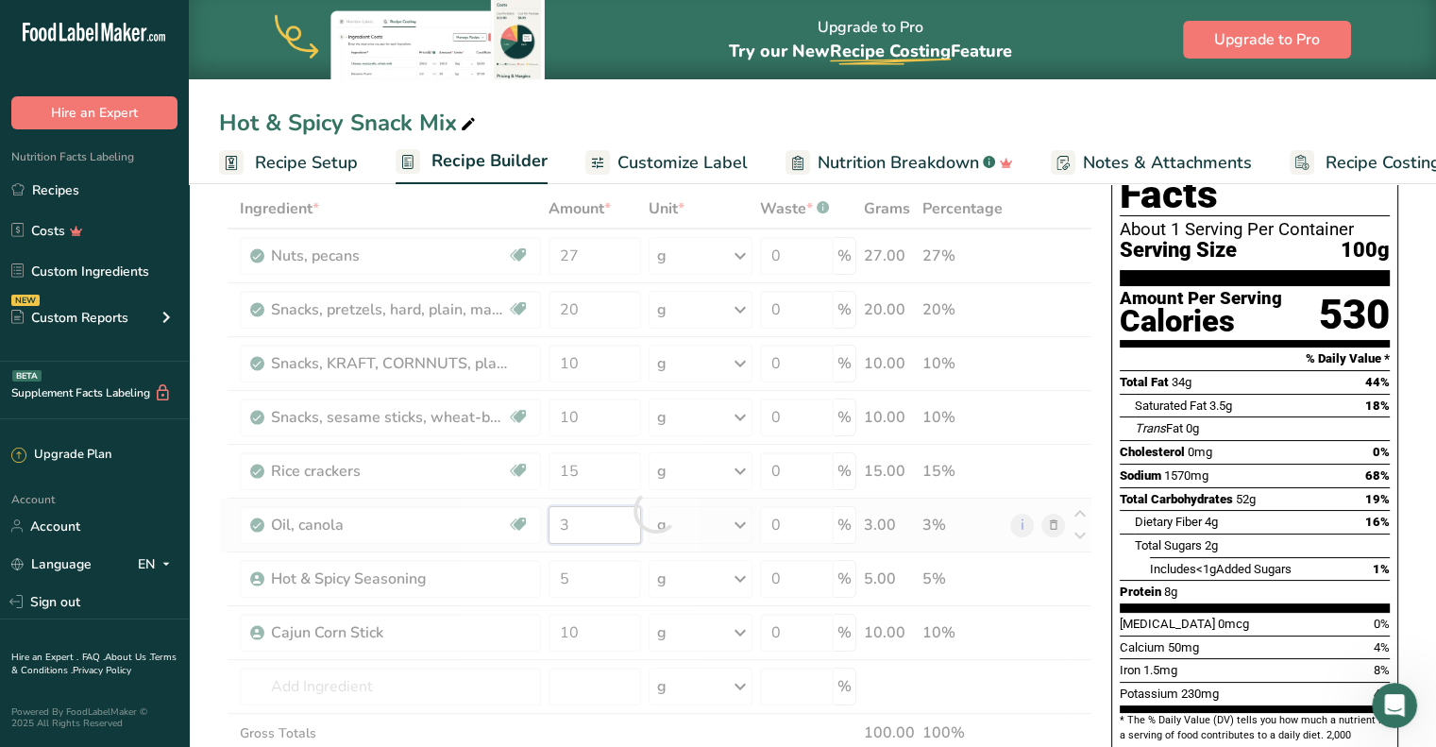
click at [608, 514] on div "Ingredient * Amount * Unit * Waste * .a-a{fill:#347362;}.b-a{fill:#fff;} Grams …" at bounding box center [655, 510] width 873 height 643
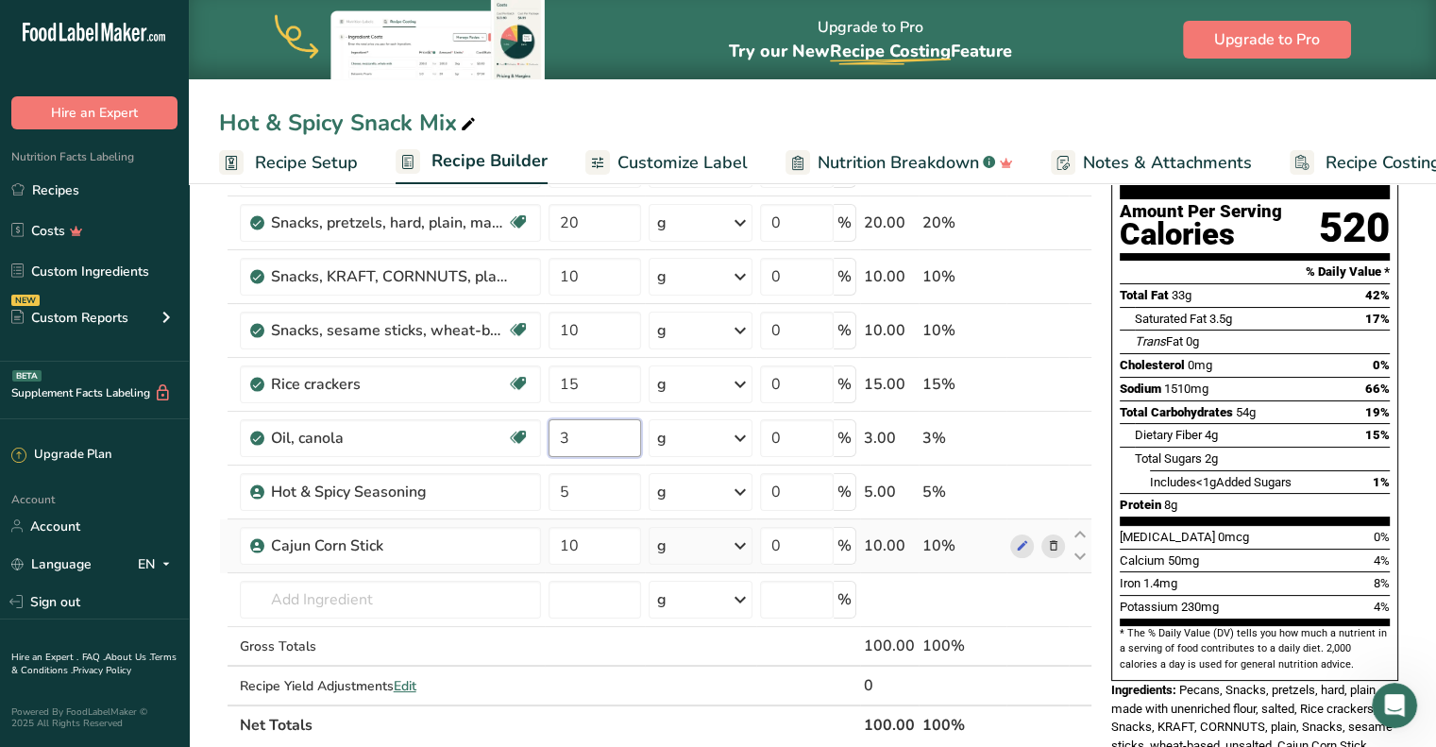
scroll to position [0, 0]
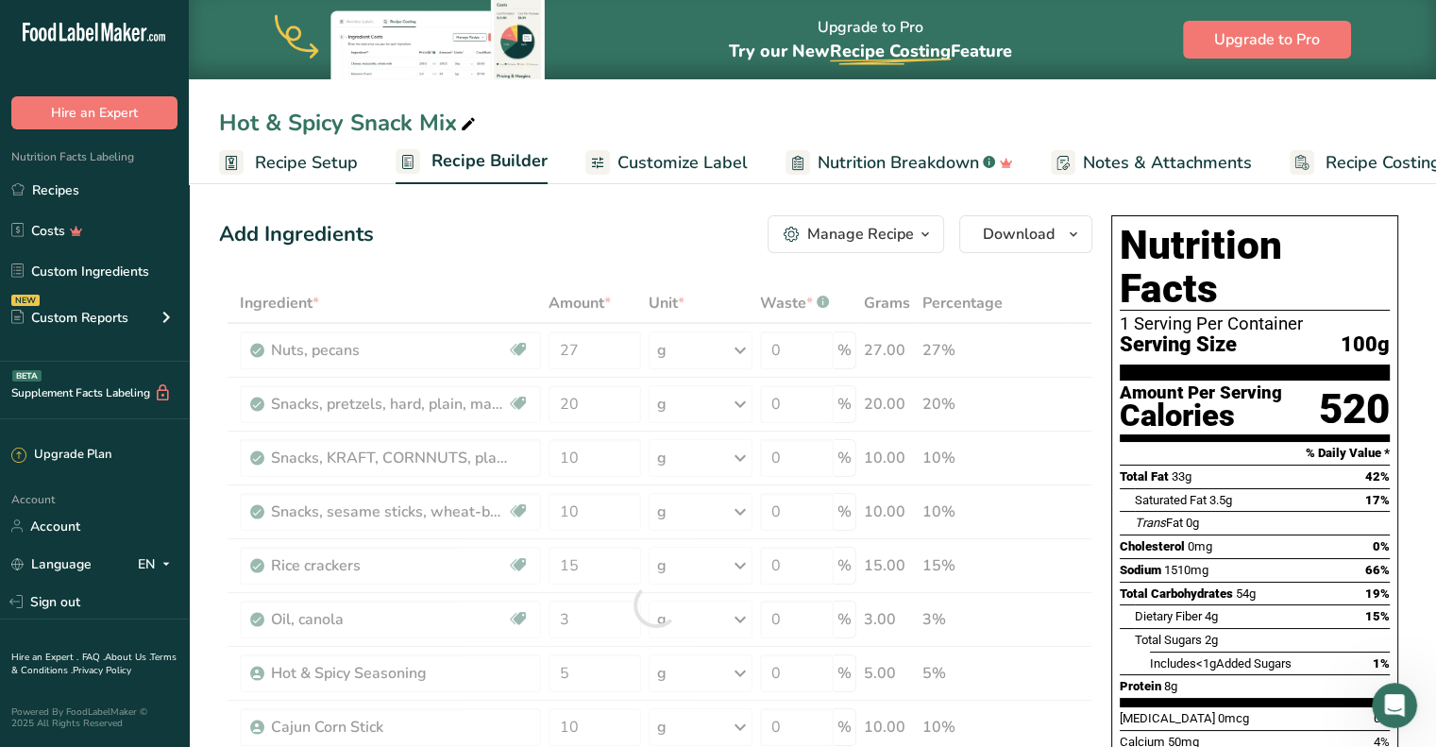
click at [654, 160] on span "Customize Label" at bounding box center [682, 162] width 130 height 25
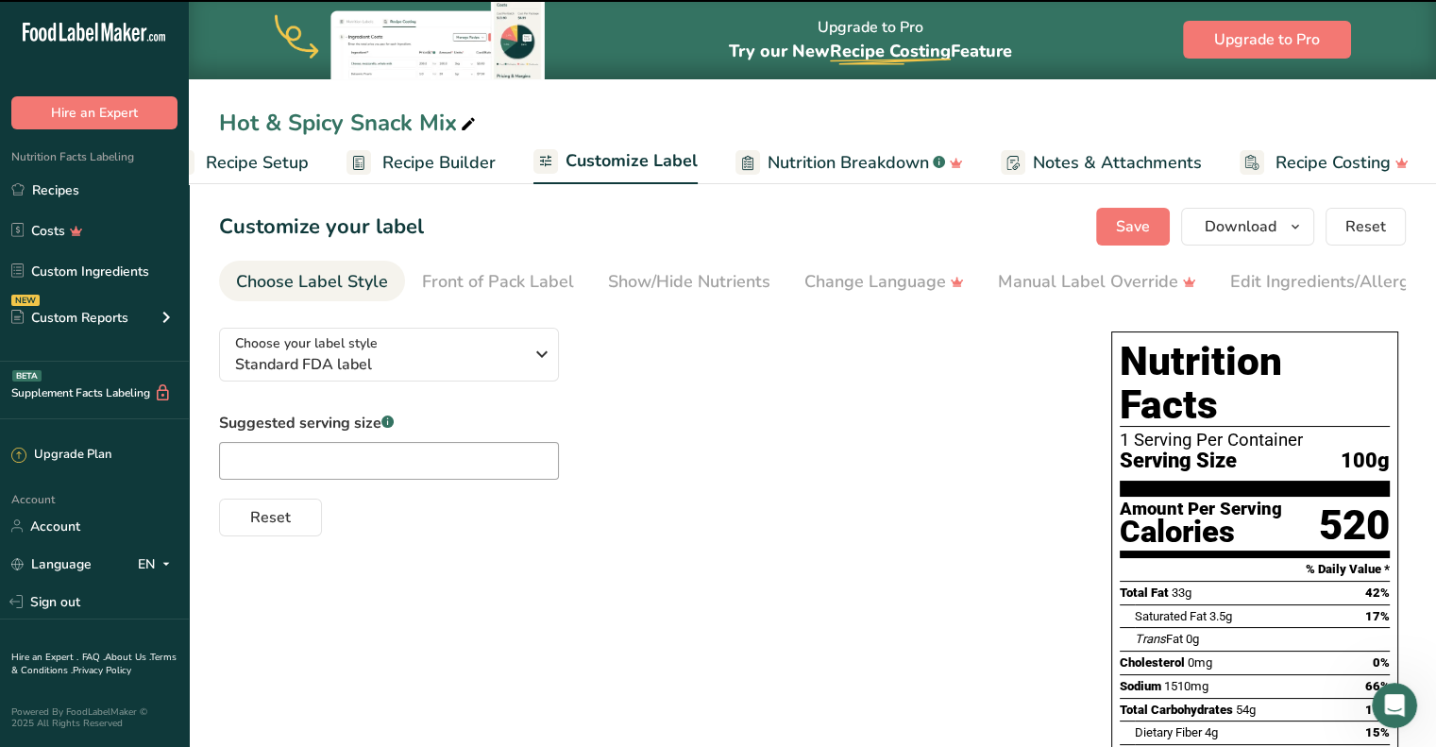
scroll to position [0, 52]
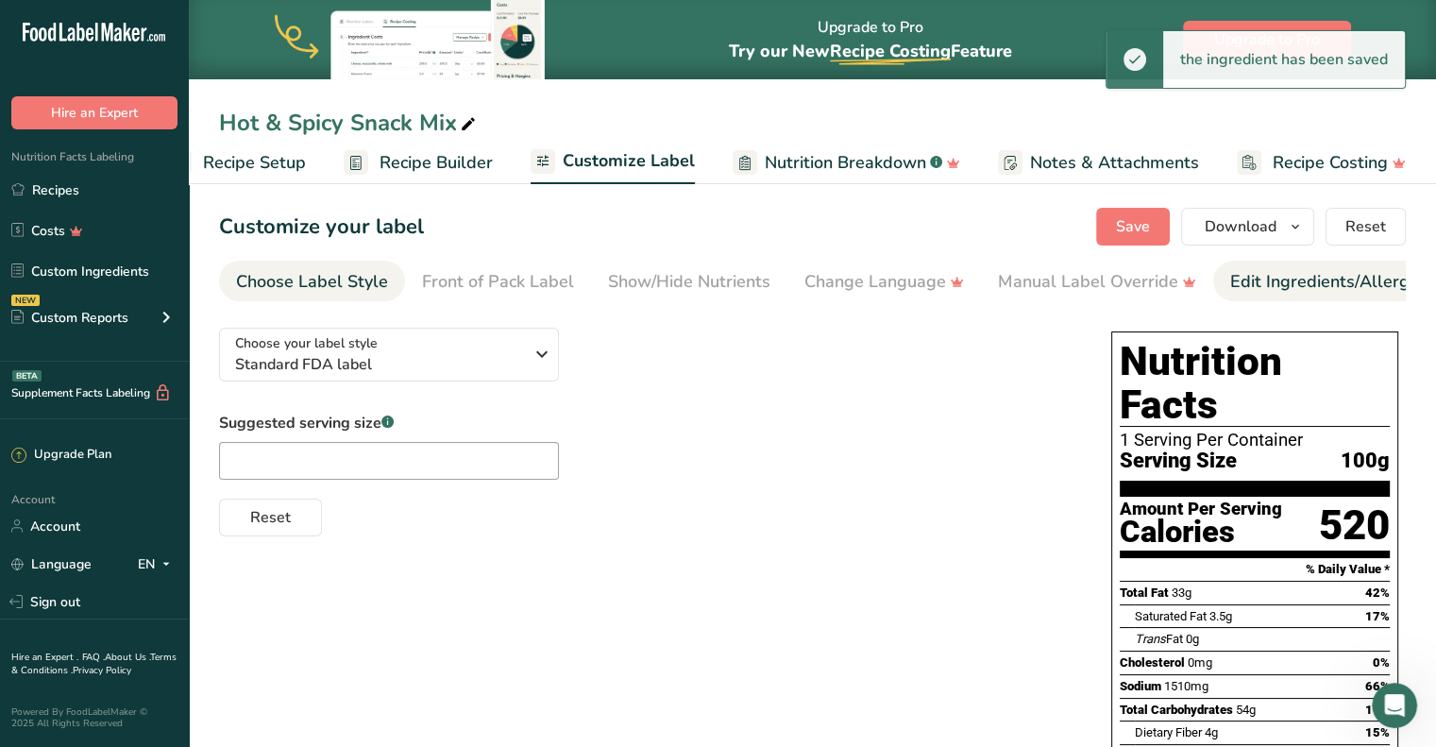
click at [1310, 284] on div "Edit Ingredients/Allergens List" at bounding box center [1350, 281] width 240 height 25
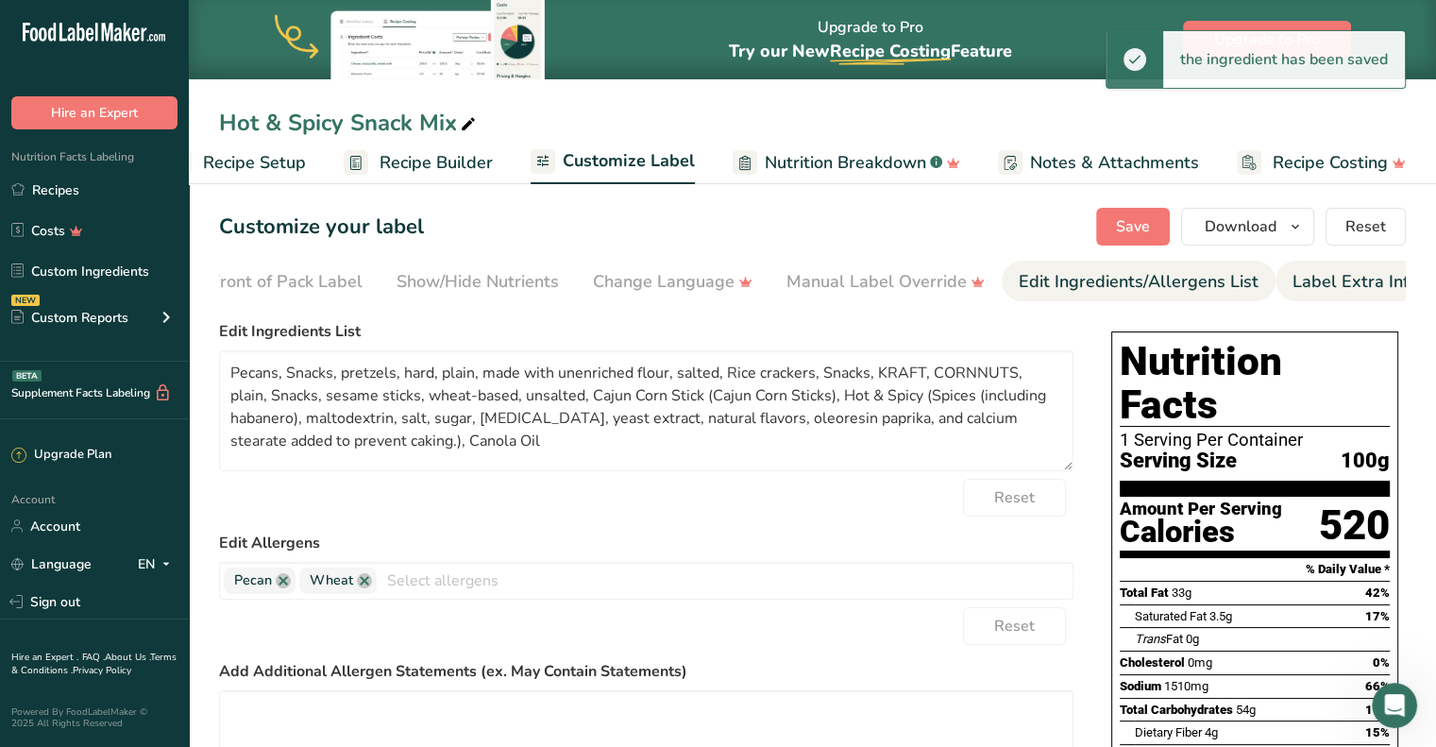
scroll to position [0, 230]
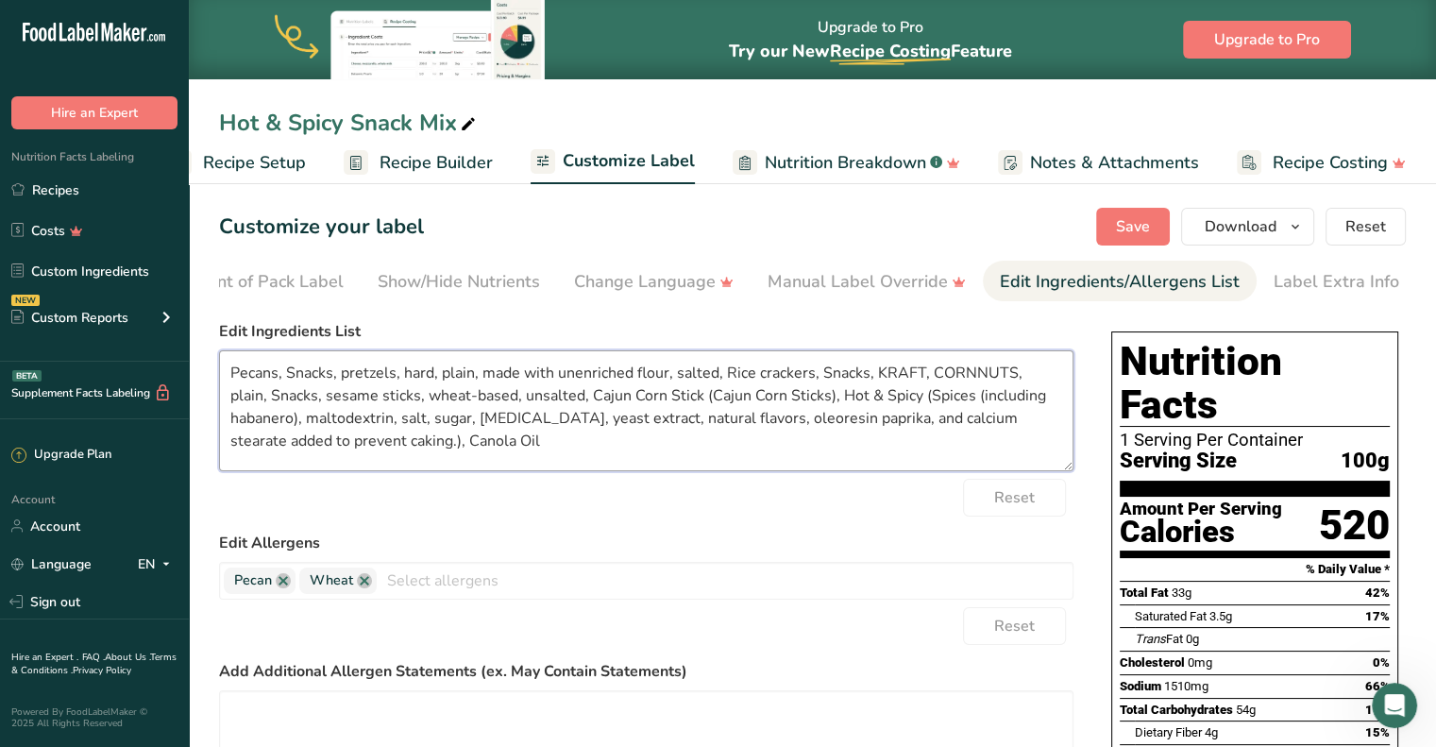
click at [293, 381] on textarea "Pecans, Snacks, pretzels, hard, plain, made with unenriched flour, salted, Rice…" at bounding box center [646, 410] width 854 height 121
drag, startPoint x: 283, startPoint y: 379, endPoint x: 296, endPoint y: 375, distance: 14.0
click at [283, 379] on textarea "Pecans, Snacks, pretzels, hard, plain, made with unenriched flour, salted, Rice…" at bounding box center [646, 410] width 854 height 121
click at [443, 376] on textarea "Pecans, Pretzels, Rice crackers, Snacks, KRAFT, CORNNUTS, plain, Snacks, sesame…" at bounding box center [646, 410] width 854 height 121
click at [631, 380] on textarea "Pecans, Pretzels, Rice crackers, Corn Nuts, Honey Sesame sticks, wheat-based, u…" at bounding box center [646, 410] width 854 height 121
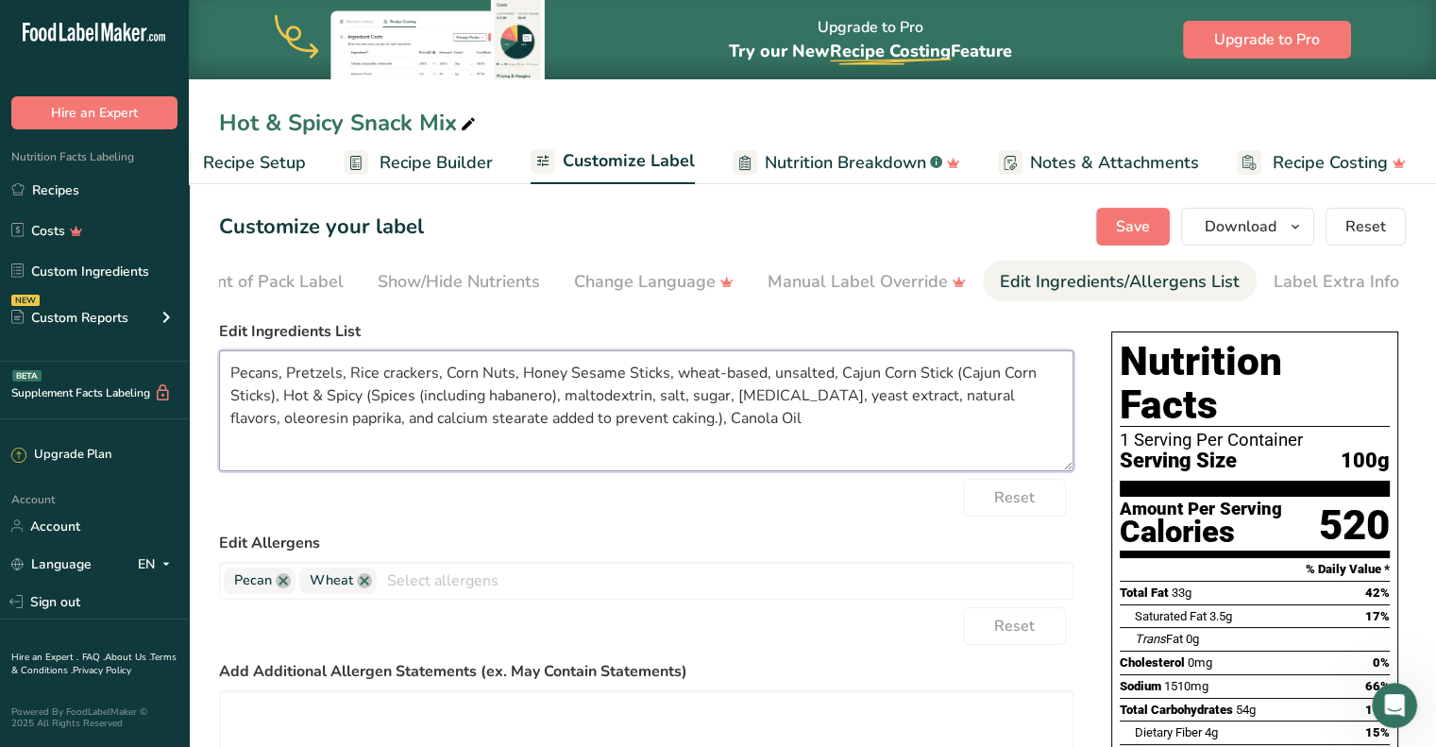
click at [670, 374] on textarea "Pecans, Pretzels, Rice crackers, Corn Nuts, Honey Sesame Sticks, wheat-based, u…" at bounding box center [646, 410] width 854 height 121
click at [910, 382] on textarea "Pecans, Pretzels, Rice crackers, Corn Nuts, Honey Sesame Sticks, Cajun Corn Sti…" at bounding box center [646, 410] width 854 height 121
click at [590, 419] on textarea "Pecans, Pretzels, Rice crackers, Corn Nuts, Honey Sesame Sticks, Cajun Corn Sti…" at bounding box center [646, 410] width 854 height 121
type textarea "Pecans, Pretzels, Rice crackers, Corn Nuts, Honey Sesame Sticks, Cajun Corn Sti…"
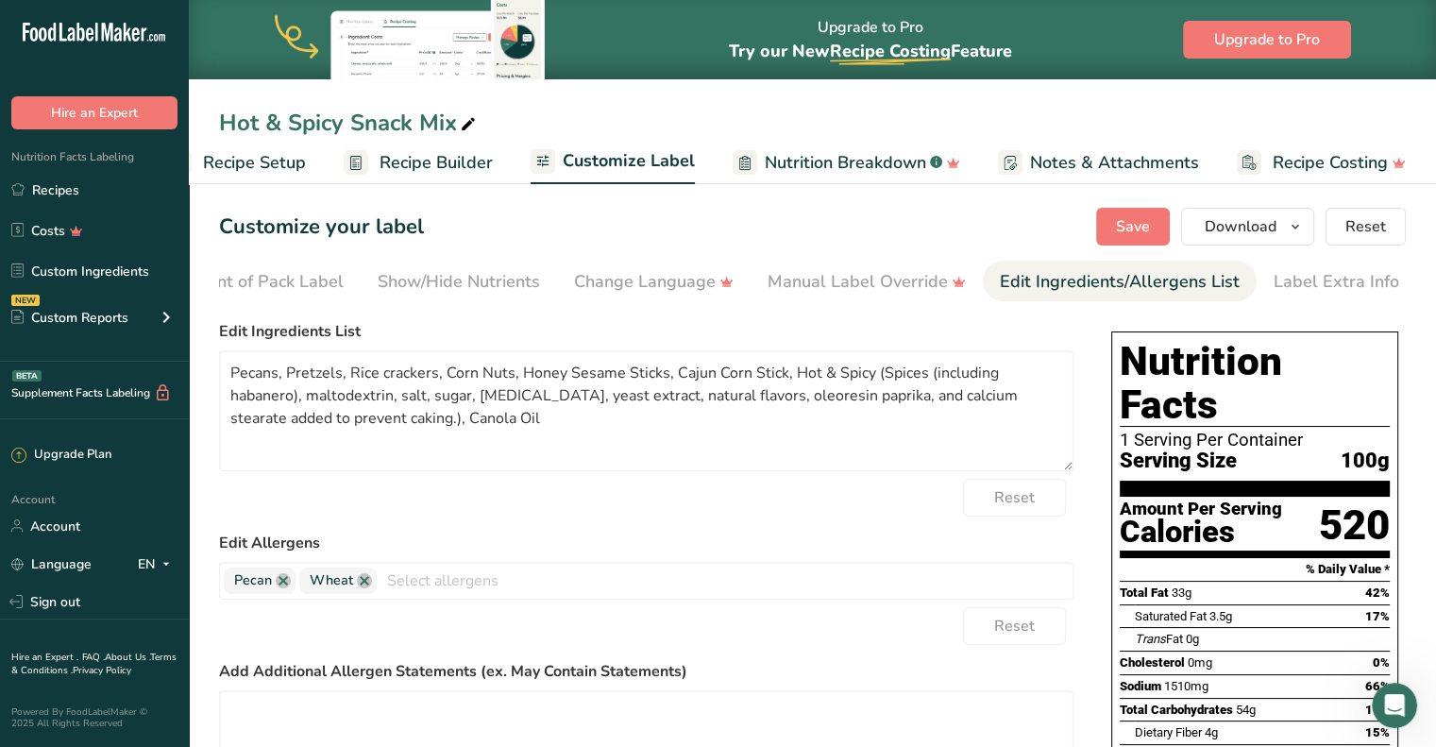
click at [624, 511] on div "Reset" at bounding box center [646, 498] width 854 height 38
click at [1132, 228] on span "Save" at bounding box center [1133, 226] width 34 height 23
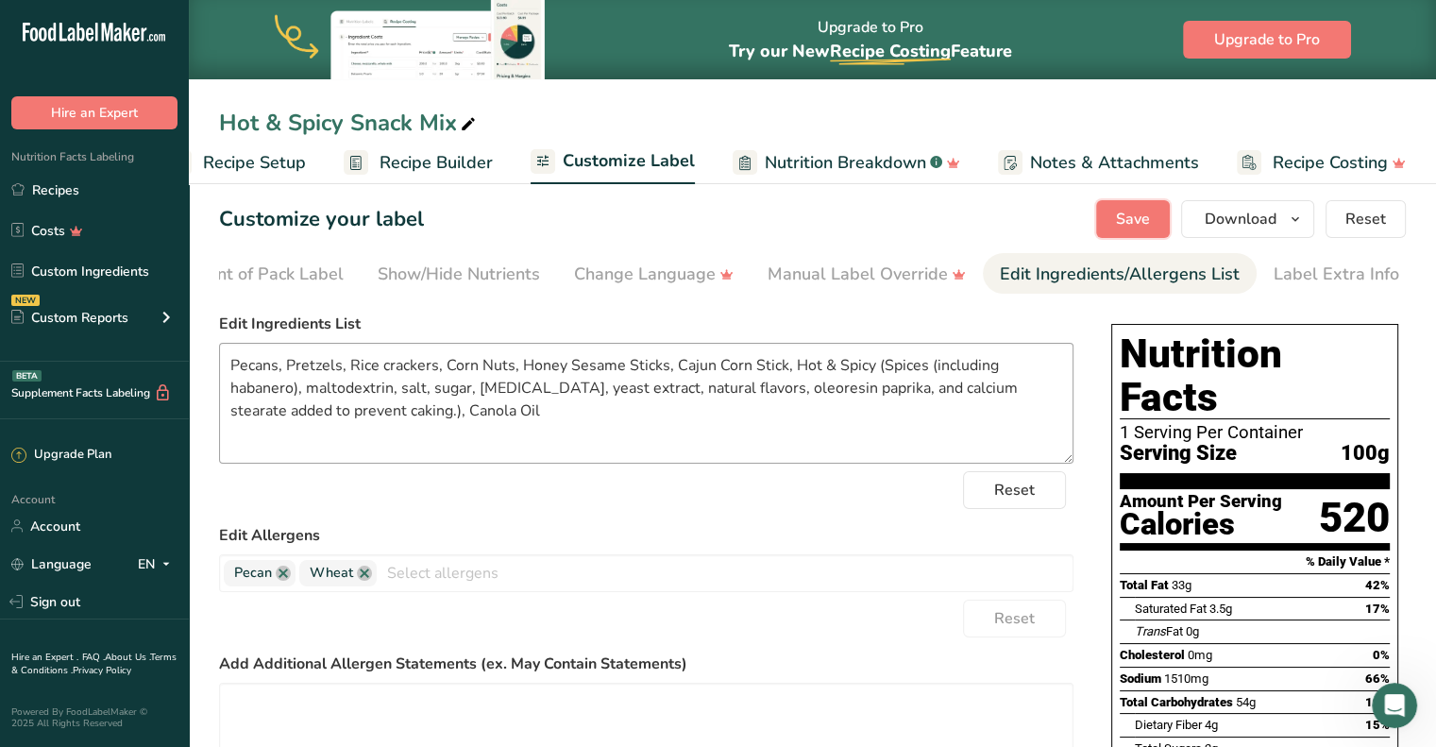
scroll to position [0, 0]
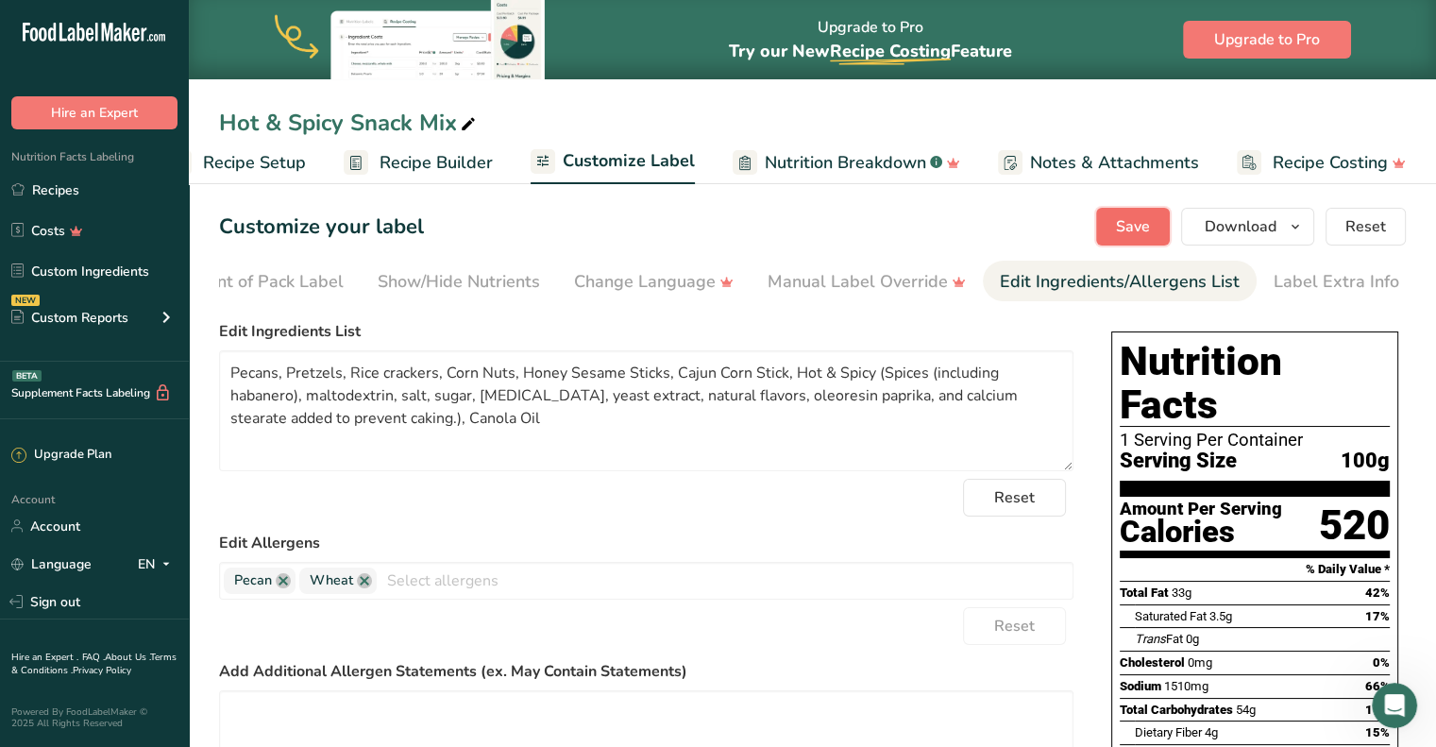
click at [1133, 224] on span "Save" at bounding box center [1133, 226] width 34 height 23
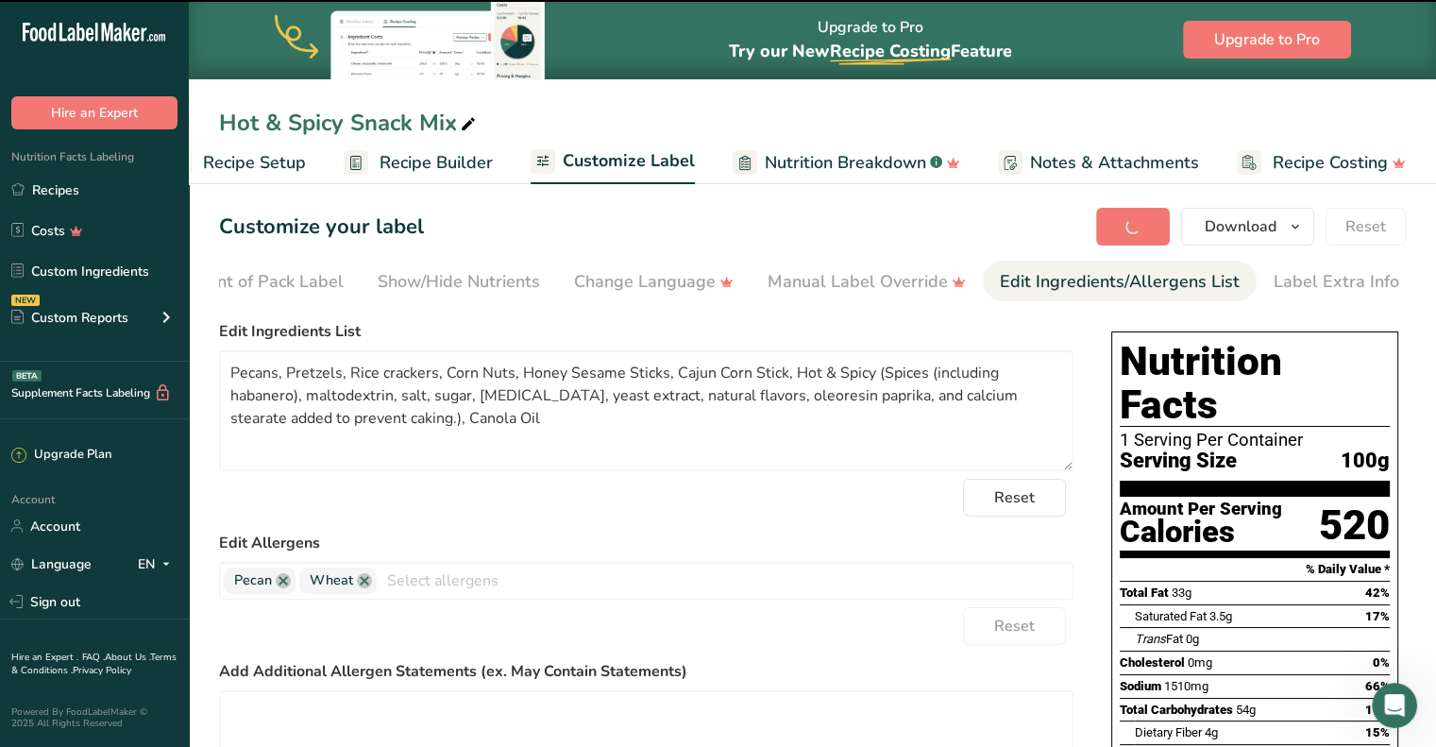
click at [234, 164] on span "Recipe Setup" at bounding box center [254, 162] width 103 height 25
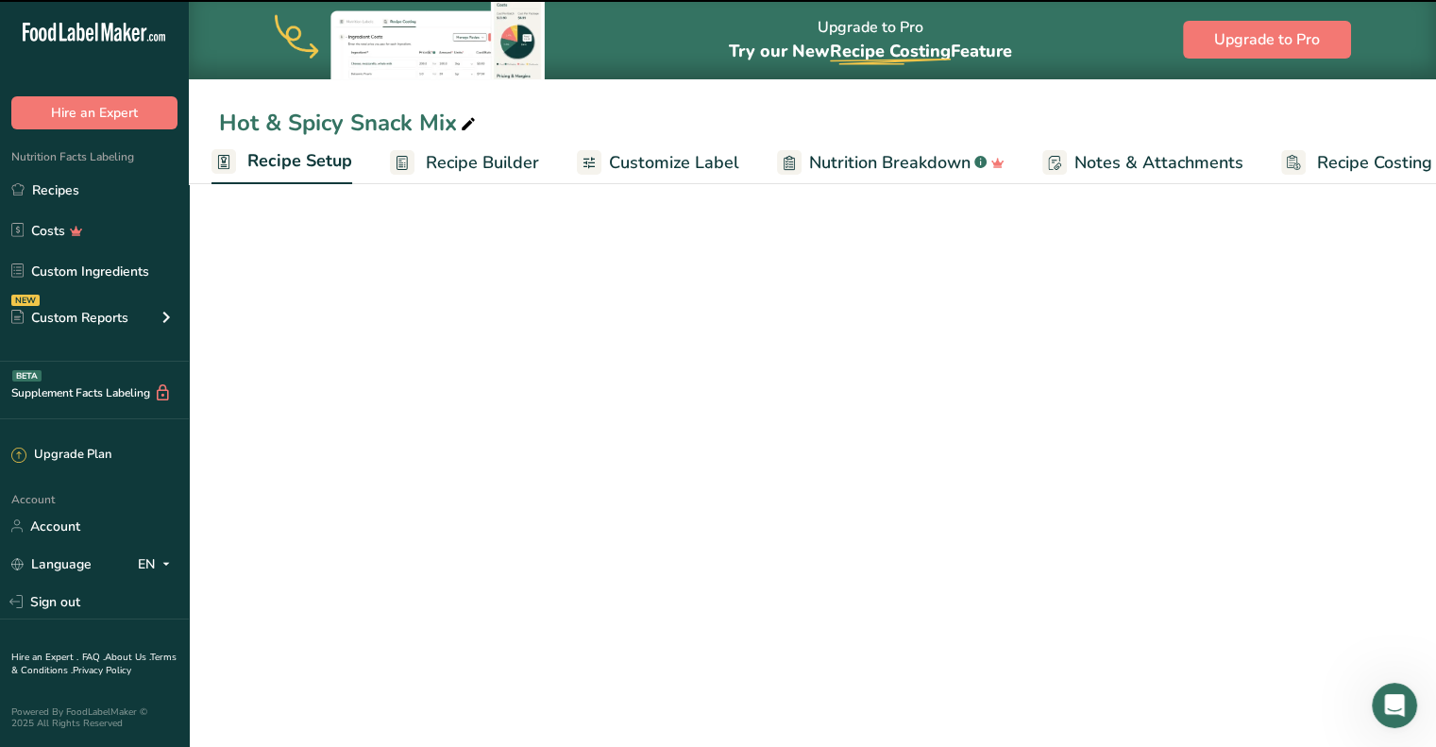
scroll to position [0, 7]
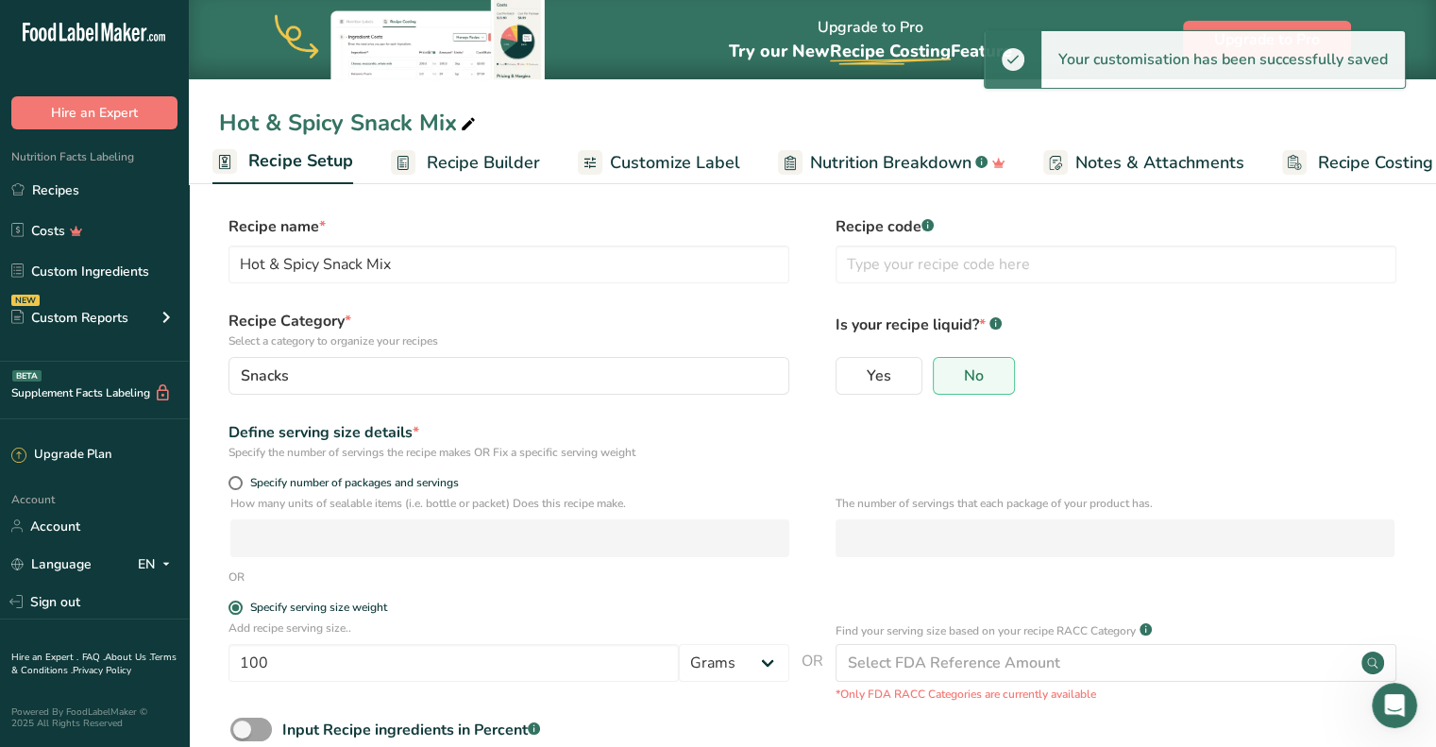
click at [435, 154] on span "Recipe Builder" at bounding box center [483, 162] width 113 height 25
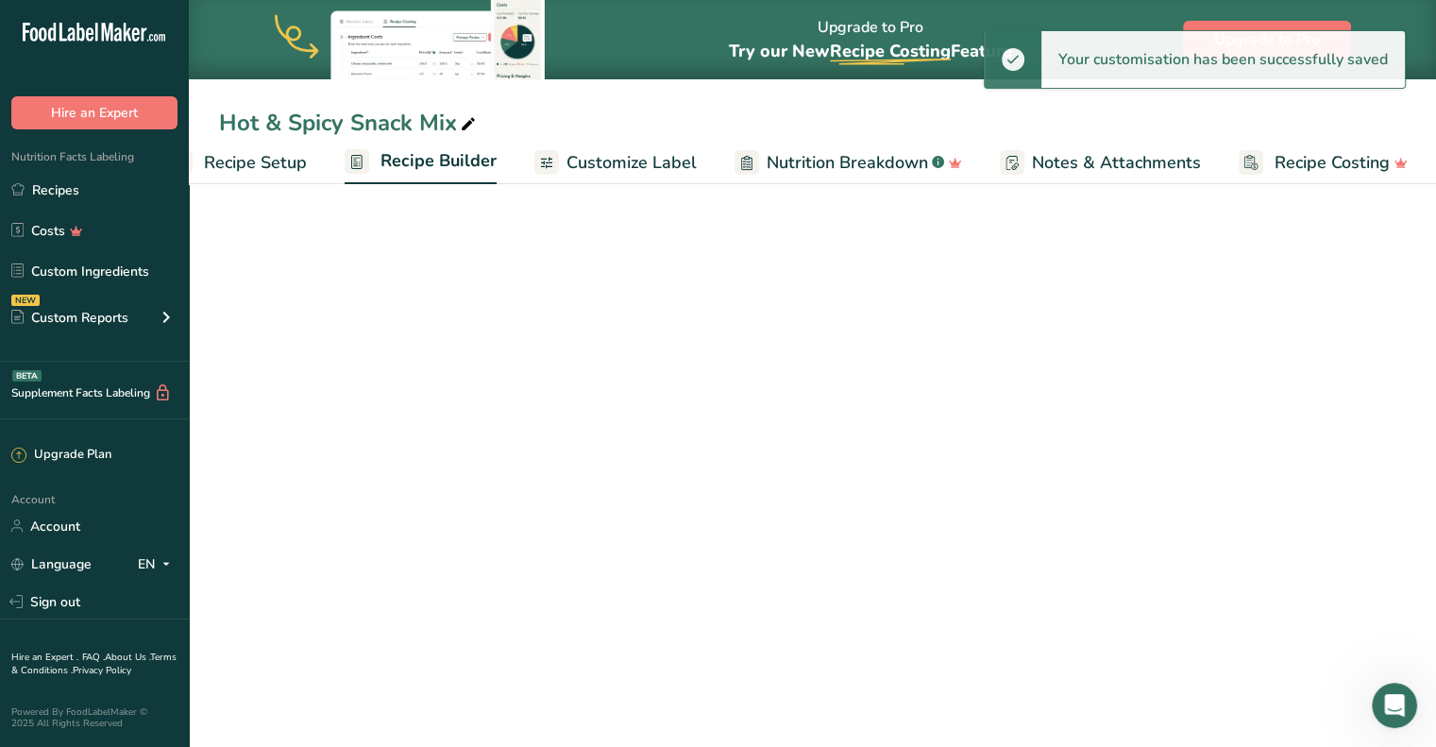
scroll to position [0, 52]
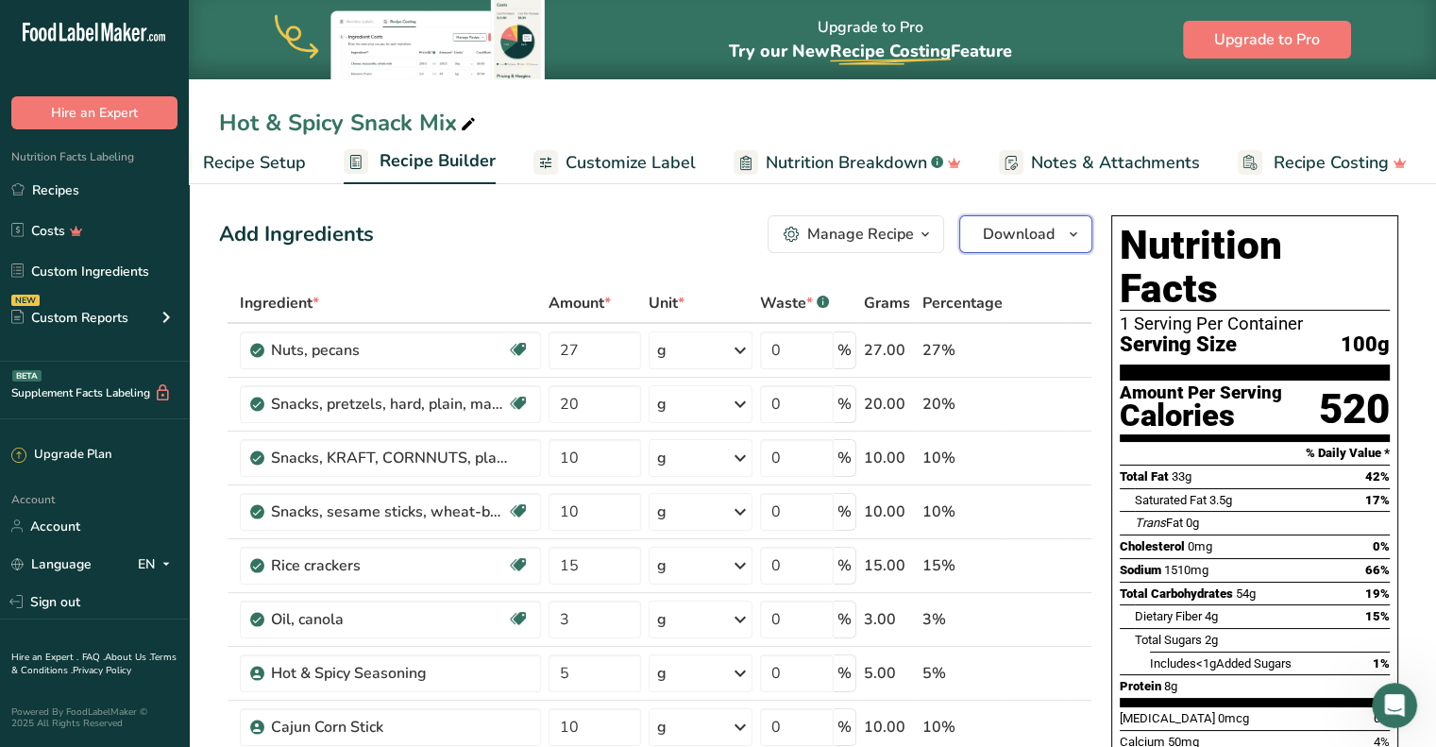
click at [1075, 229] on icon "button" at bounding box center [1073, 235] width 15 height 24
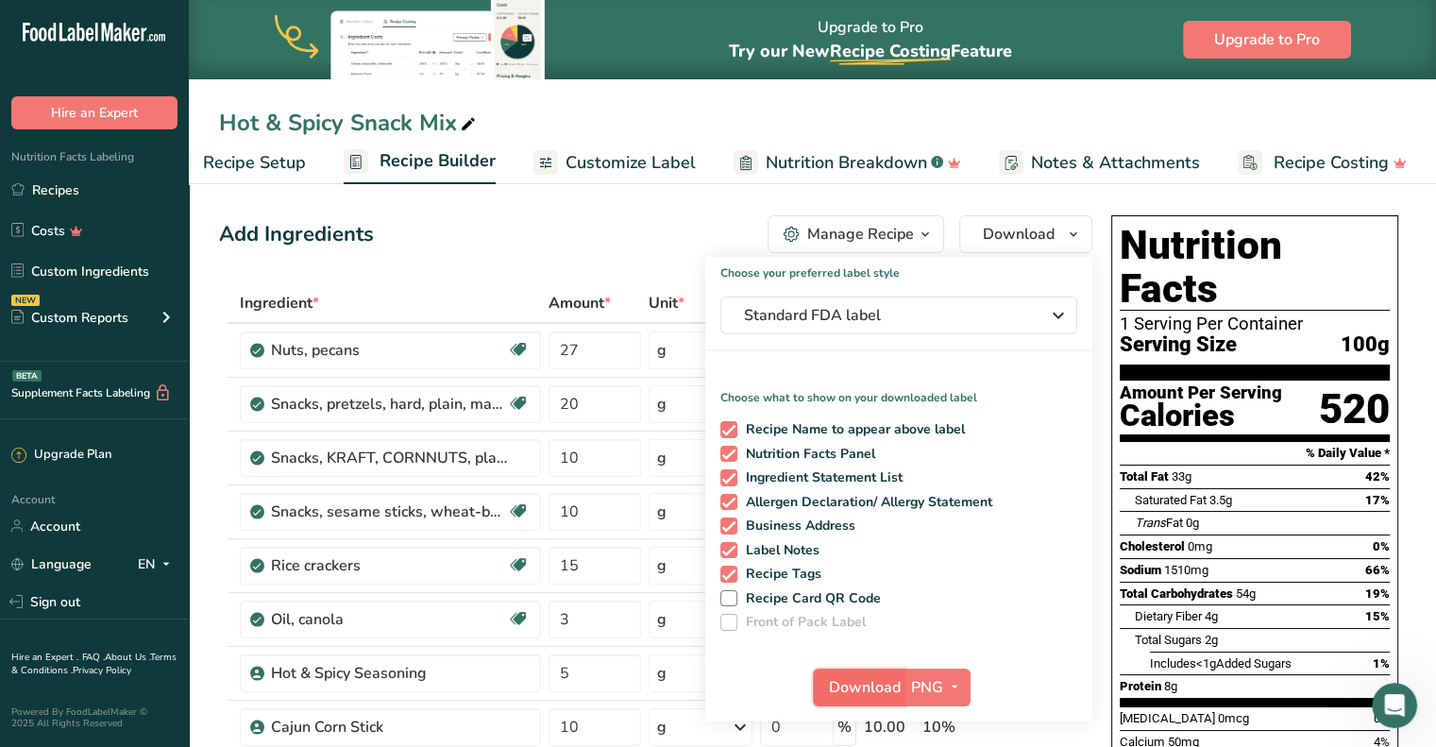
click at [867, 682] on span "Download" at bounding box center [865, 687] width 72 height 23
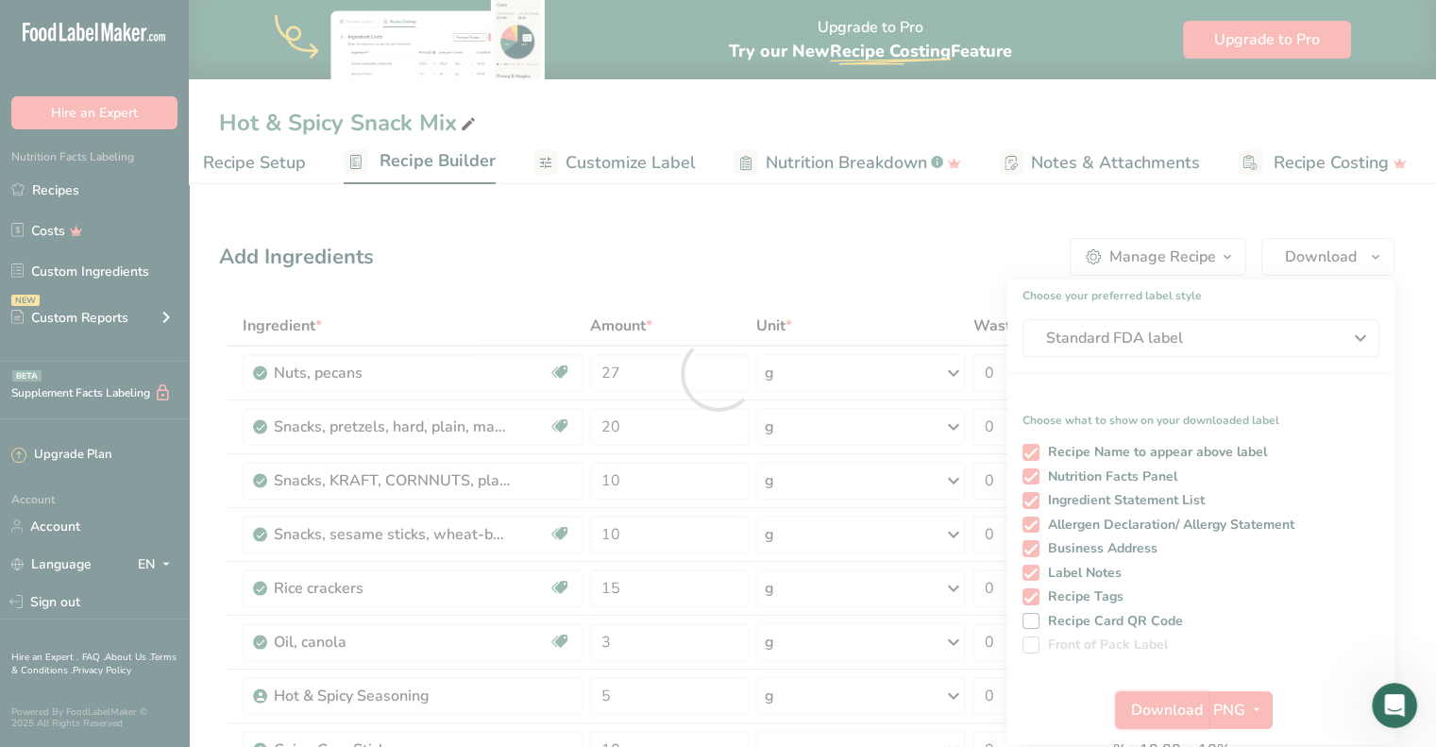
scroll to position [0, 0]
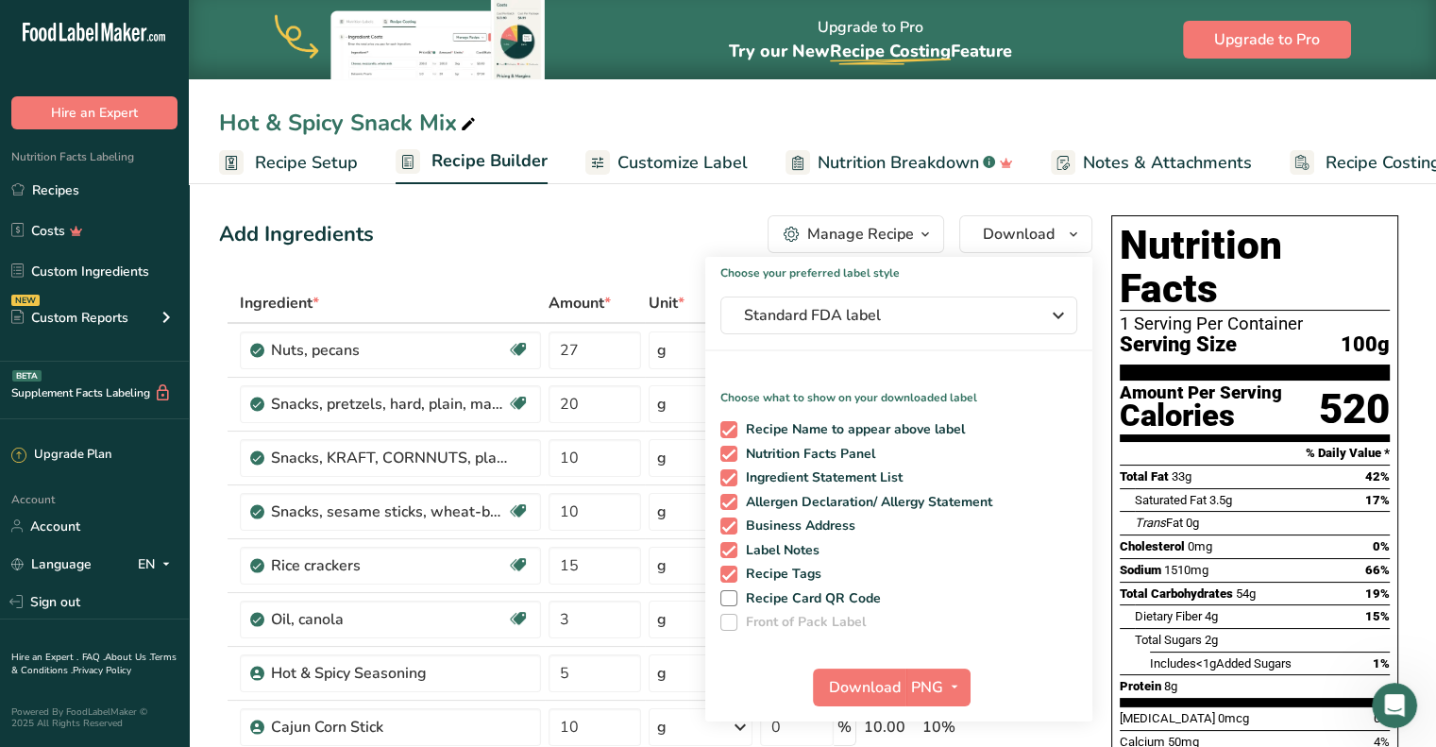
scroll to position [0, 52]
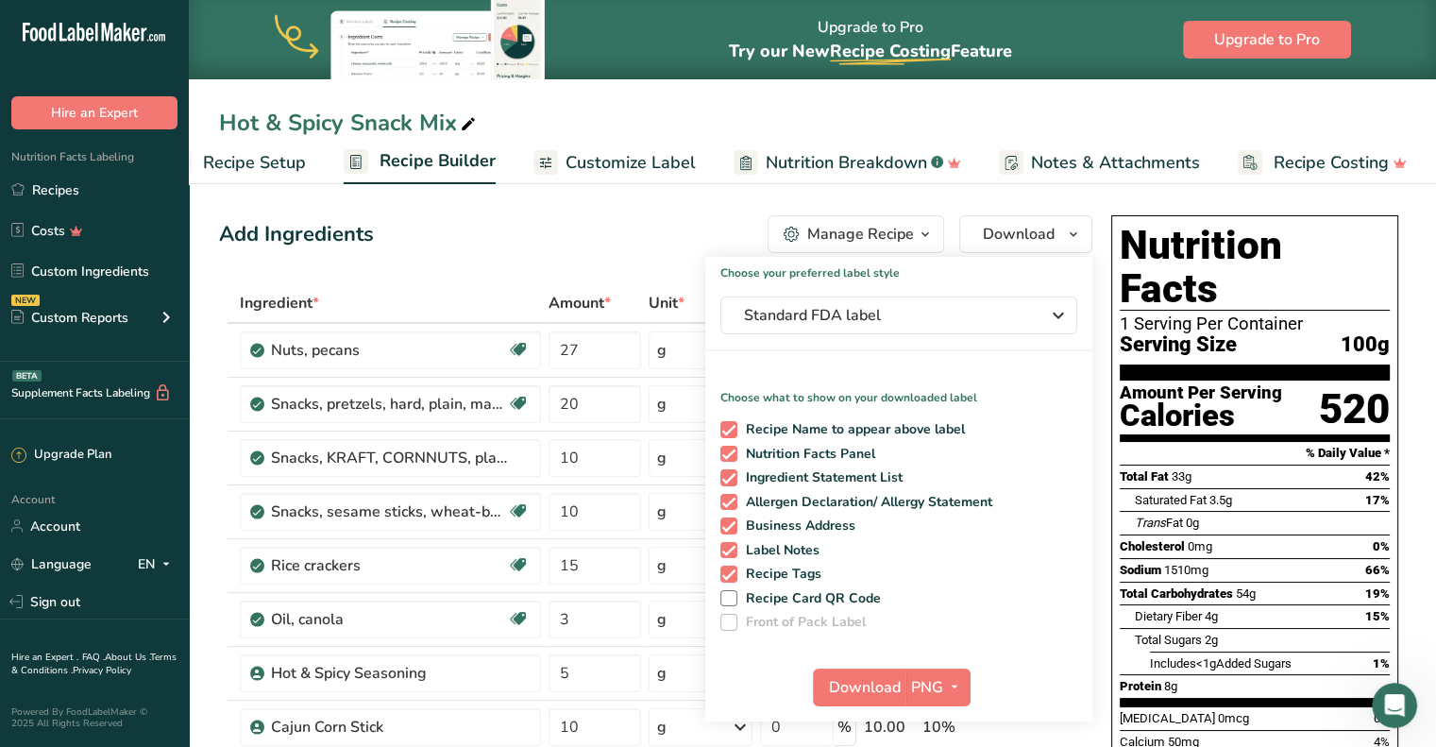
click at [499, 250] on div "Add Ingredients Manage Recipe Delete Recipe Duplicate Recipe Scale Recipe Save …" at bounding box center [655, 234] width 873 height 38
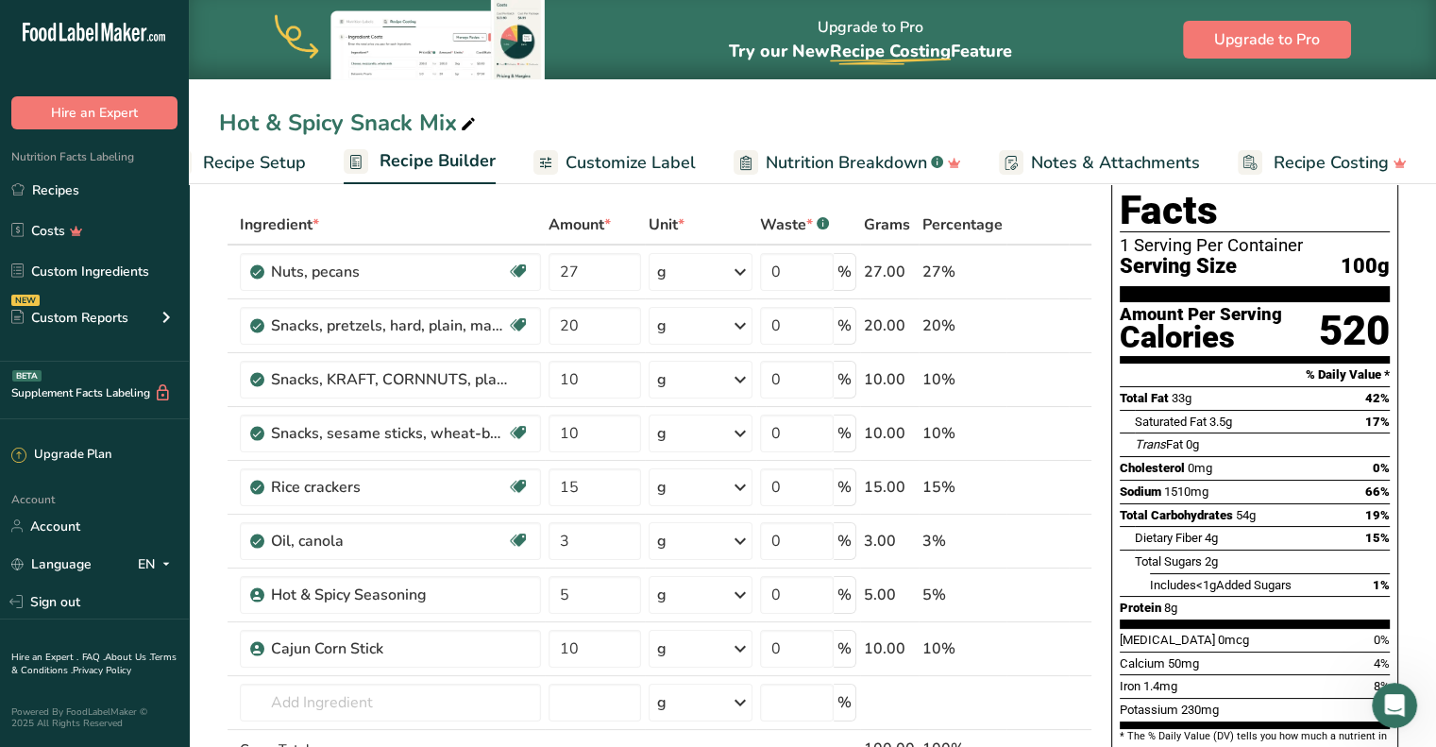
scroll to position [0, 0]
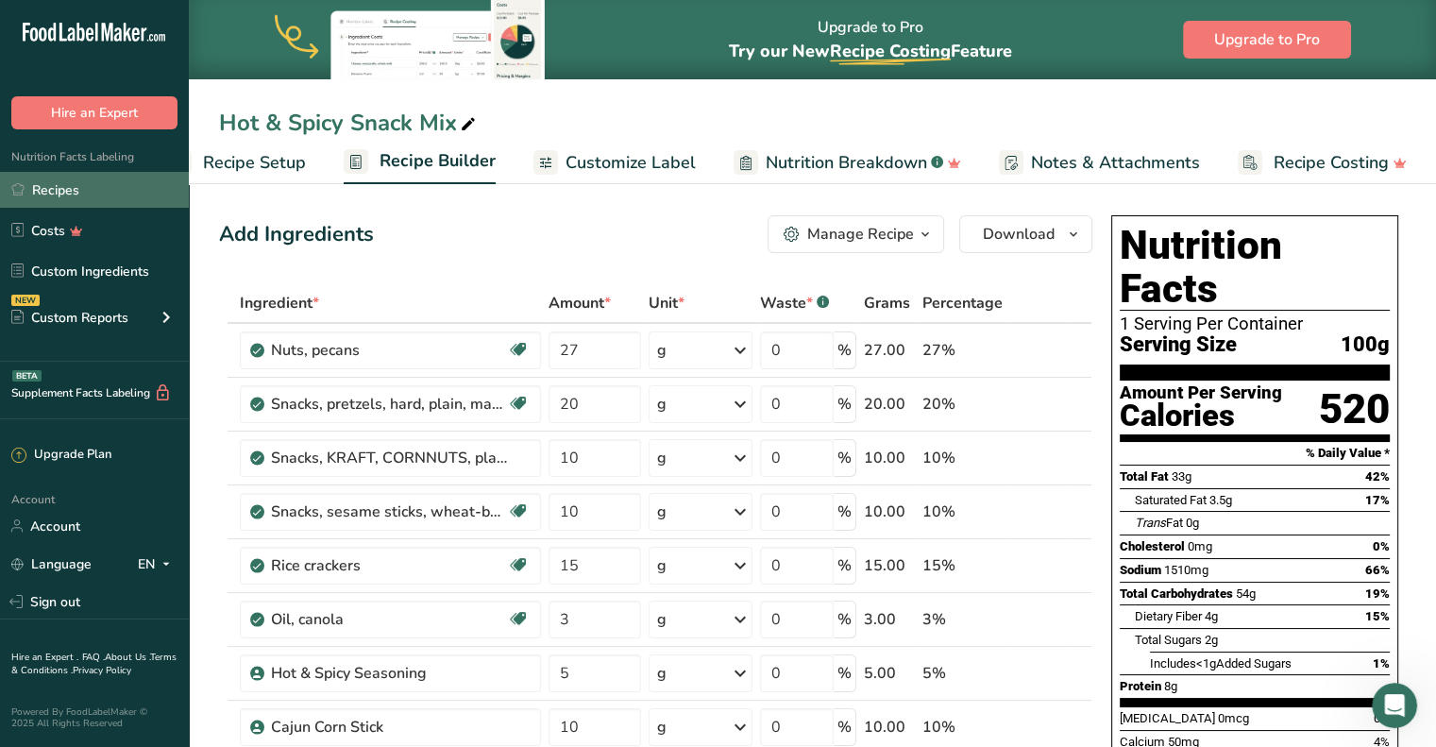
click at [45, 191] on link "Recipes" at bounding box center [94, 190] width 189 height 36
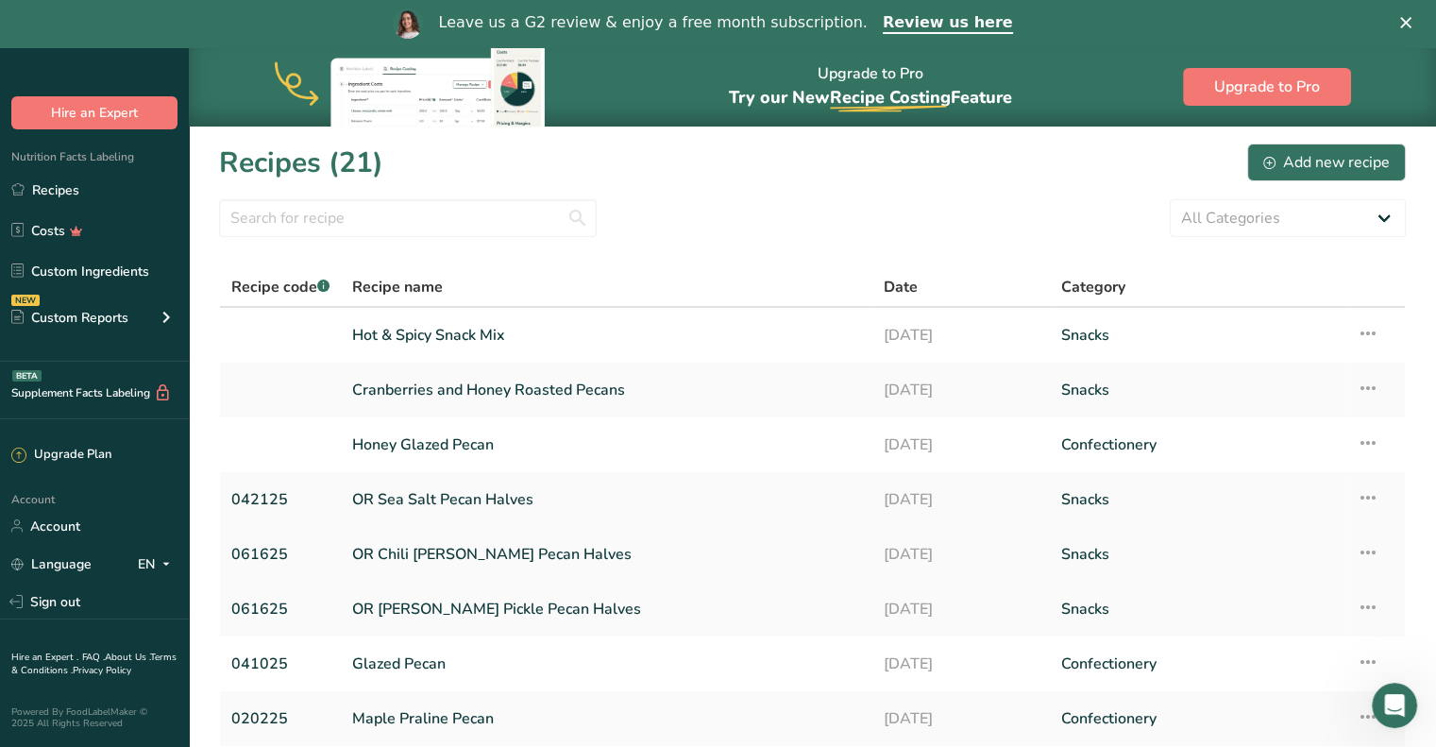
click at [463, 554] on link "OR Chili [PERSON_NAME] Pecan Halves" at bounding box center [606, 554] width 509 height 40
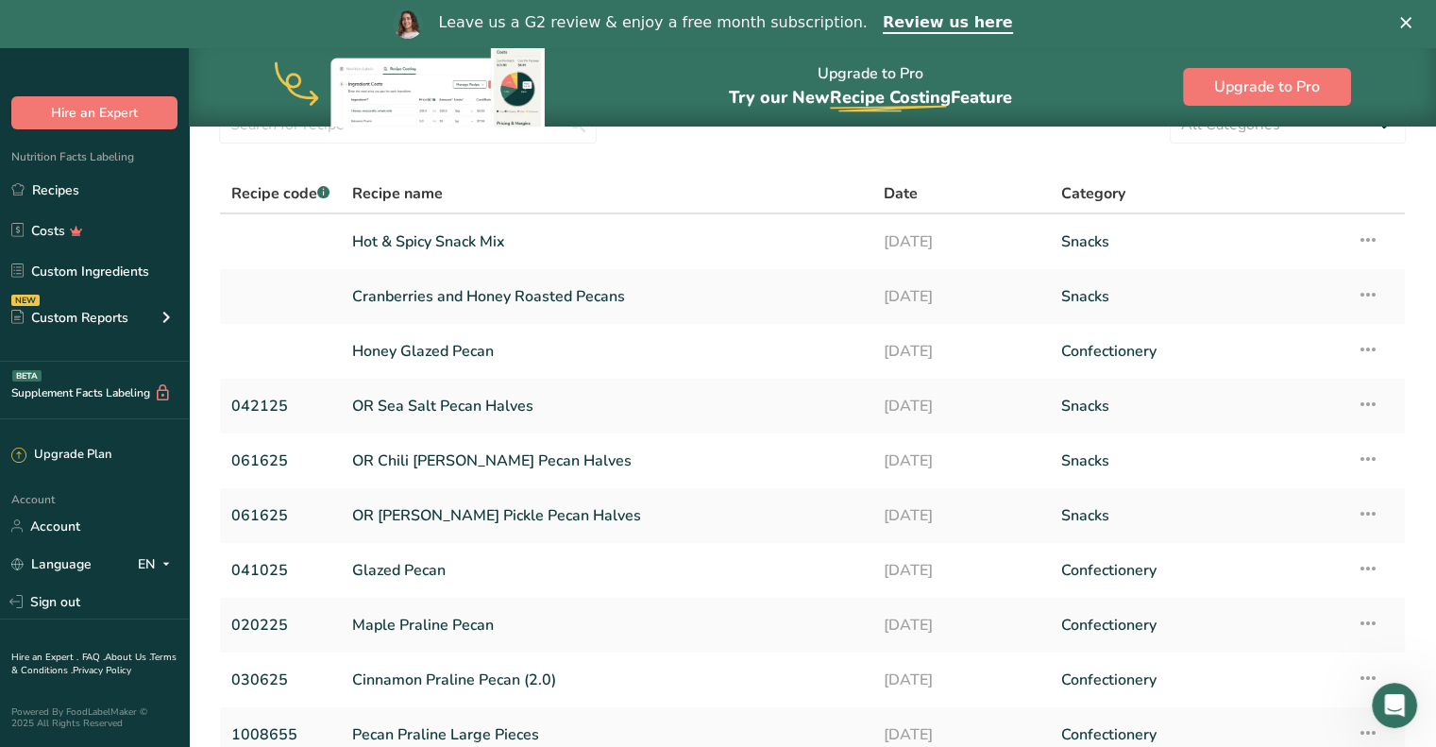
scroll to position [189, 0]
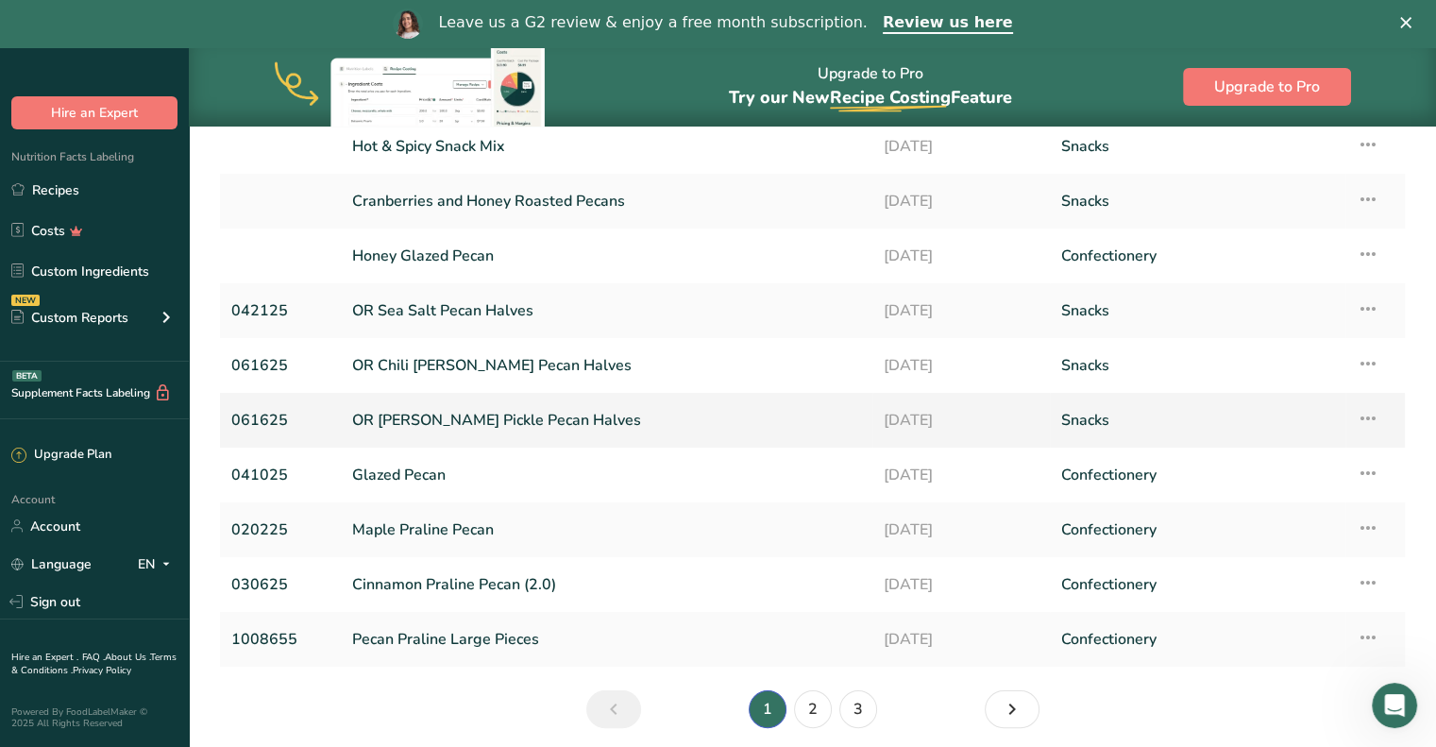
click at [283, 411] on link "061625" at bounding box center [280, 420] width 98 height 40
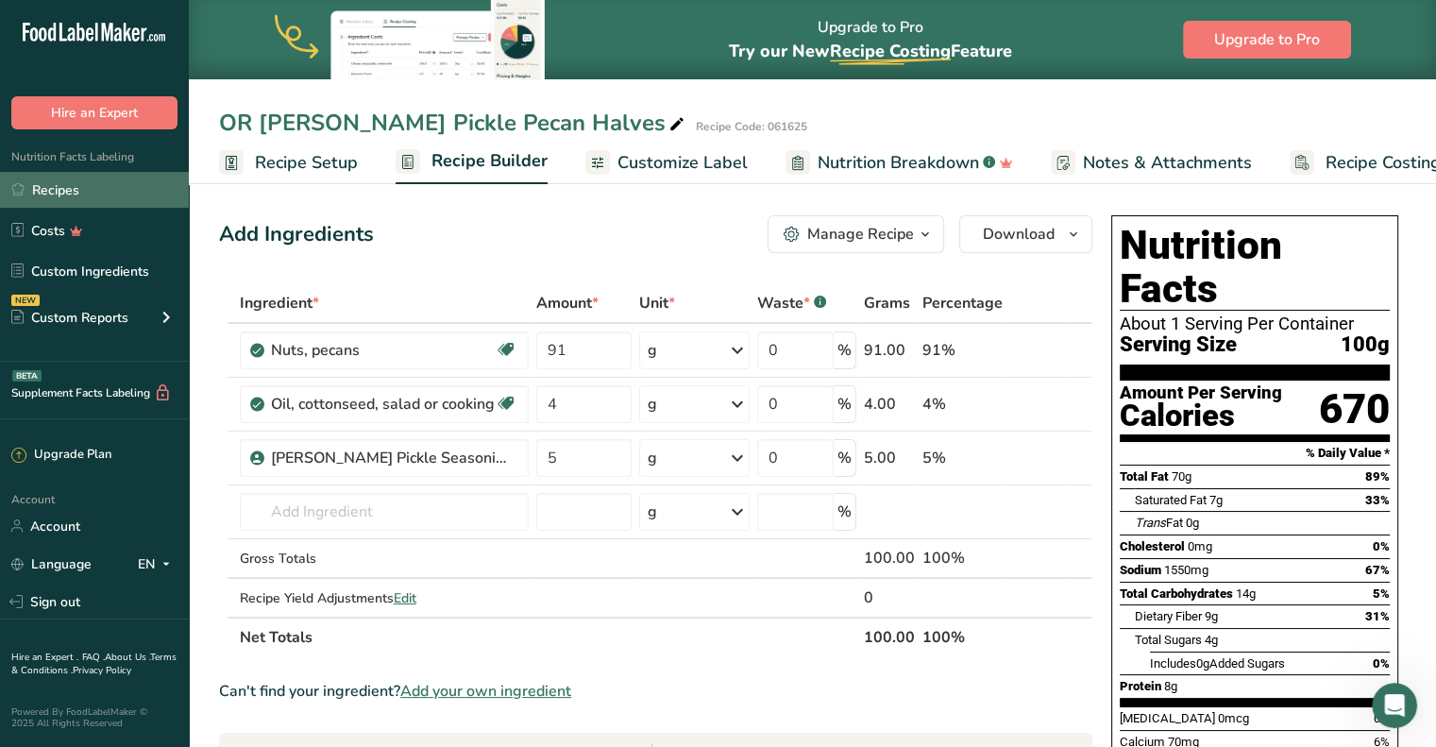
click at [67, 189] on link "Recipes" at bounding box center [94, 190] width 189 height 36
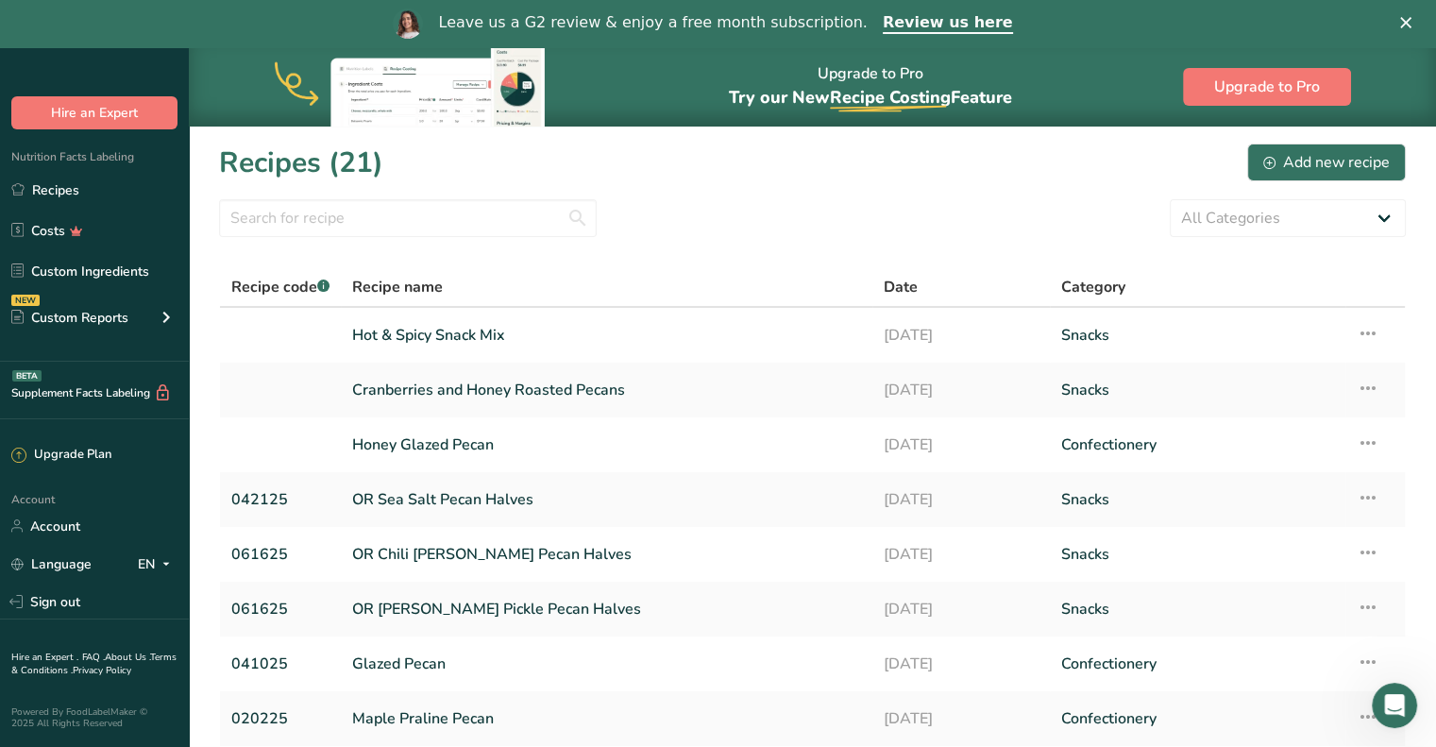
drag, startPoint x: 474, startPoint y: 613, endPoint x: 789, endPoint y: 226, distance: 499.2
click at [789, 226] on div "All Categories Baked Goods Beverages Confectionery Cooked Meals, Salads, & Sauc…" at bounding box center [812, 218] width 1187 height 38
click at [1369, 611] on icon at bounding box center [1367, 607] width 23 height 34
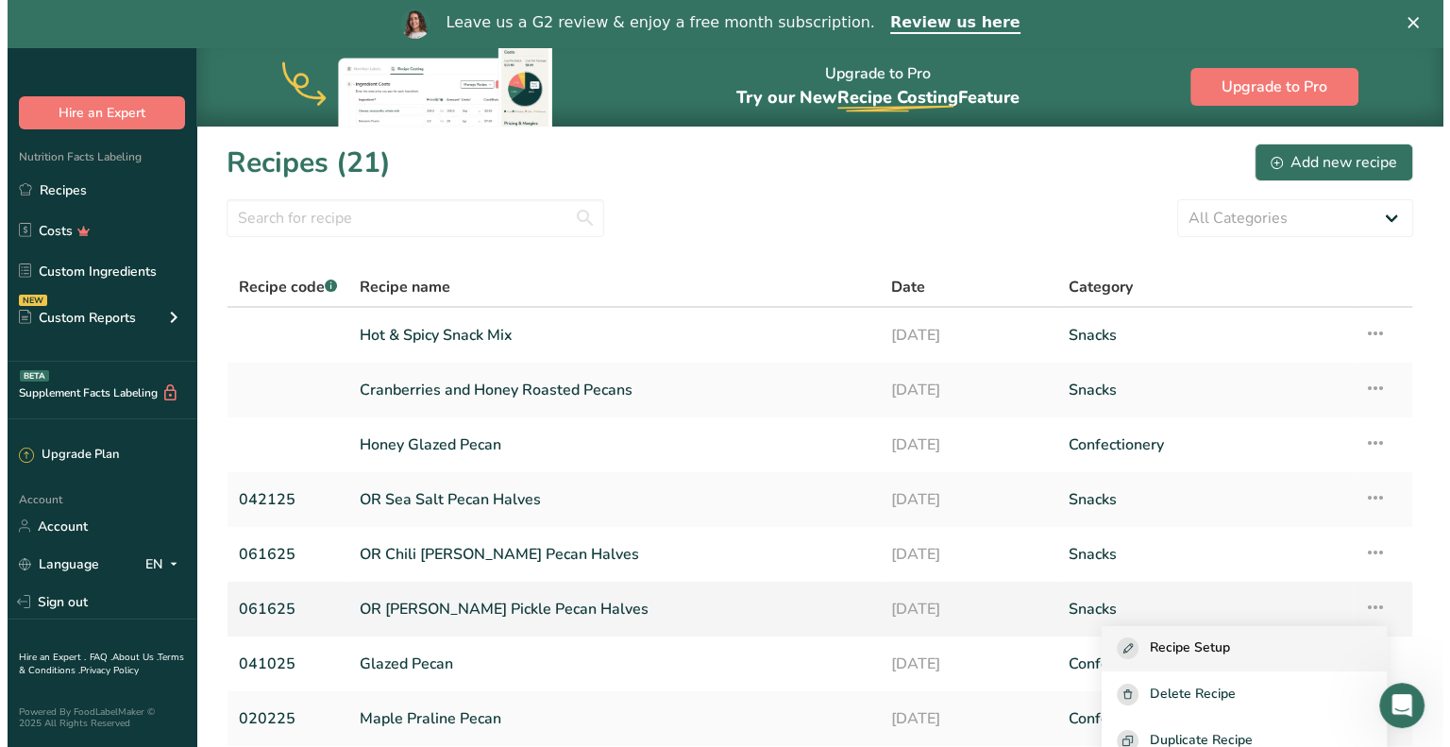
scroll to position [32, 0]
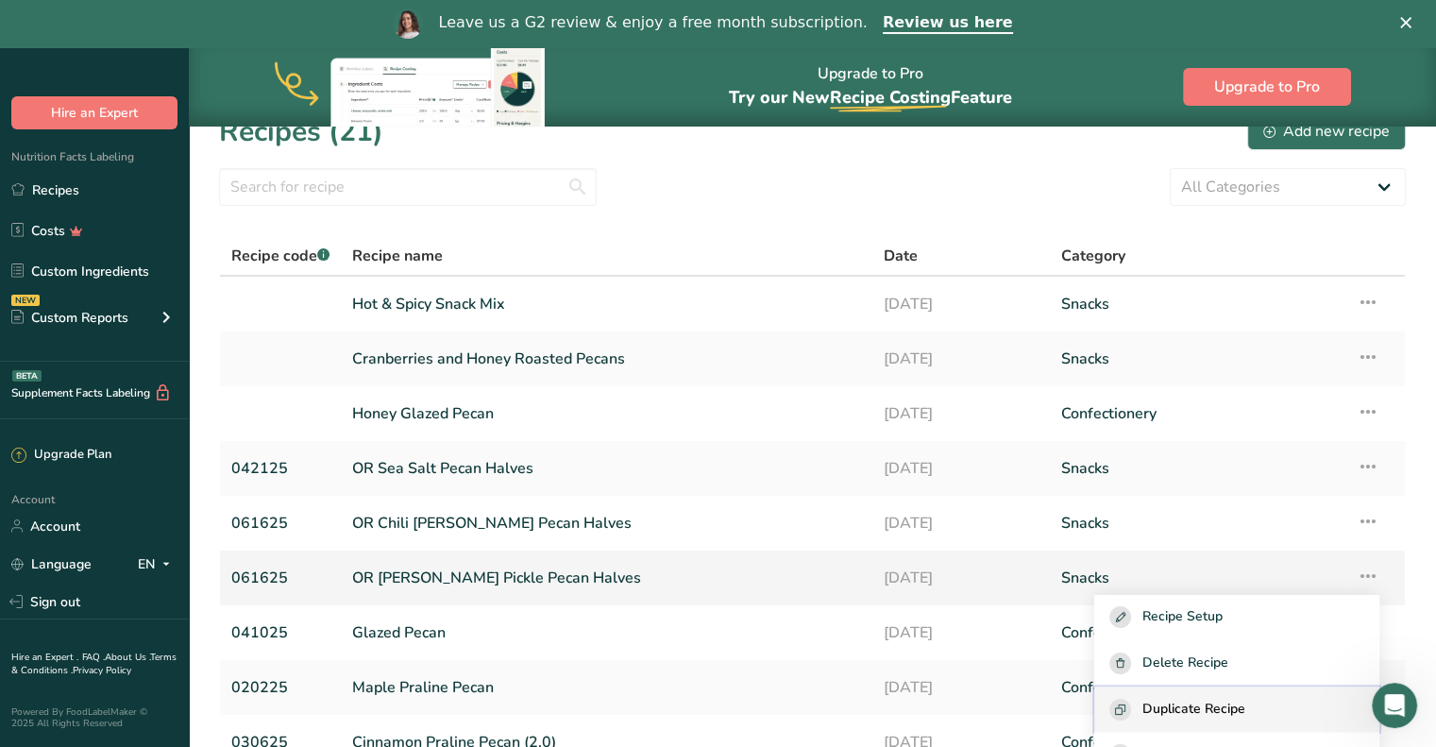
click at [1223, 699] on span "Duplicate Recipe" at bounding box center [1193, 710] width 103 height 22
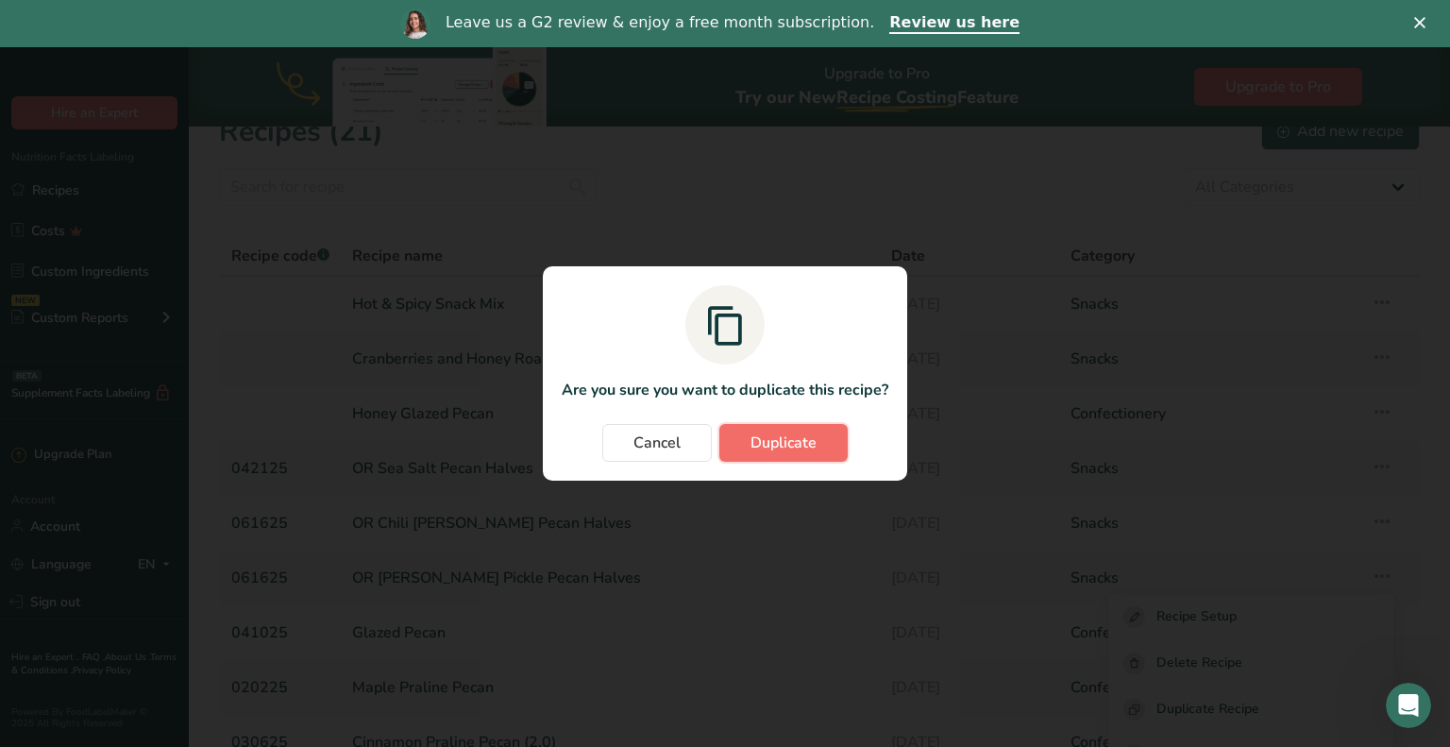
click at [780, 441] on span "Duplicate" at bounding box center [783, 442] width 66 height 23
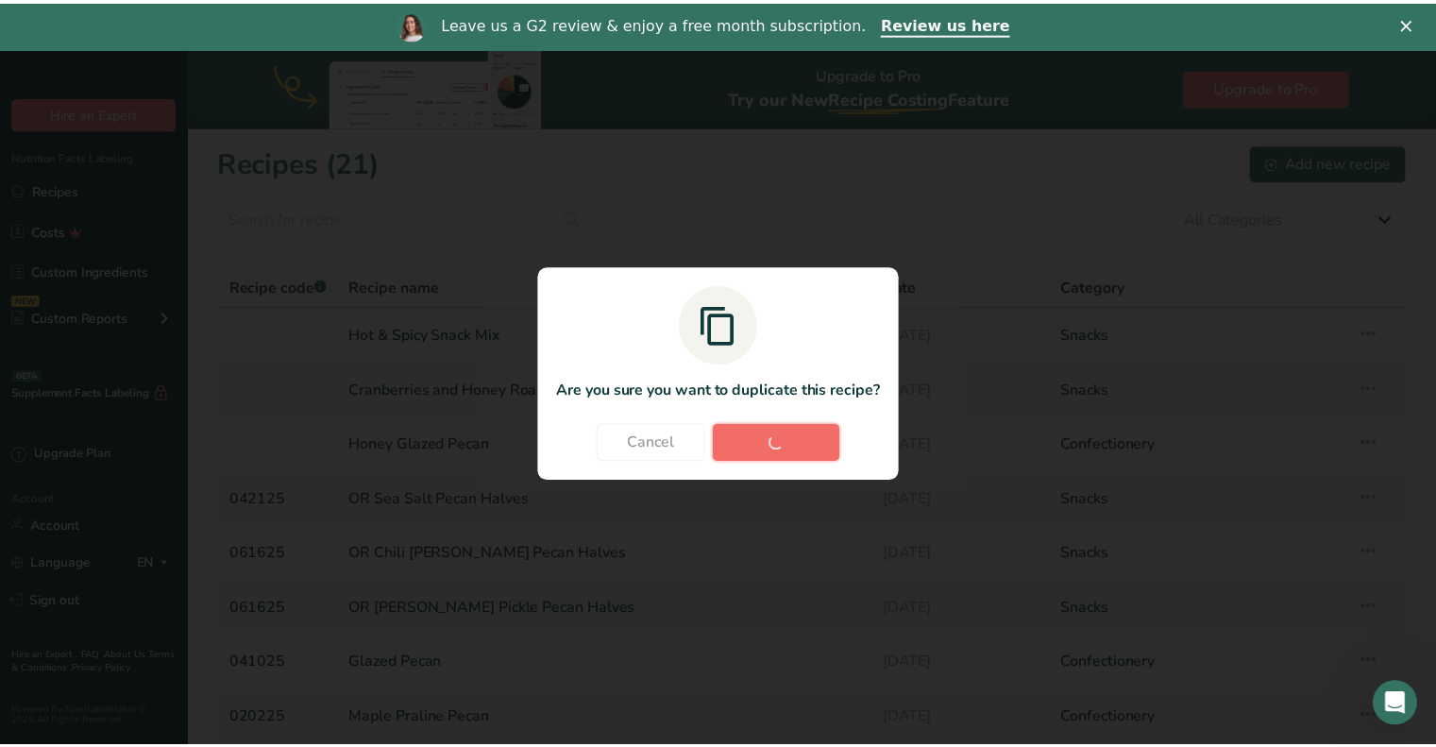
scroll to position [0, 0]
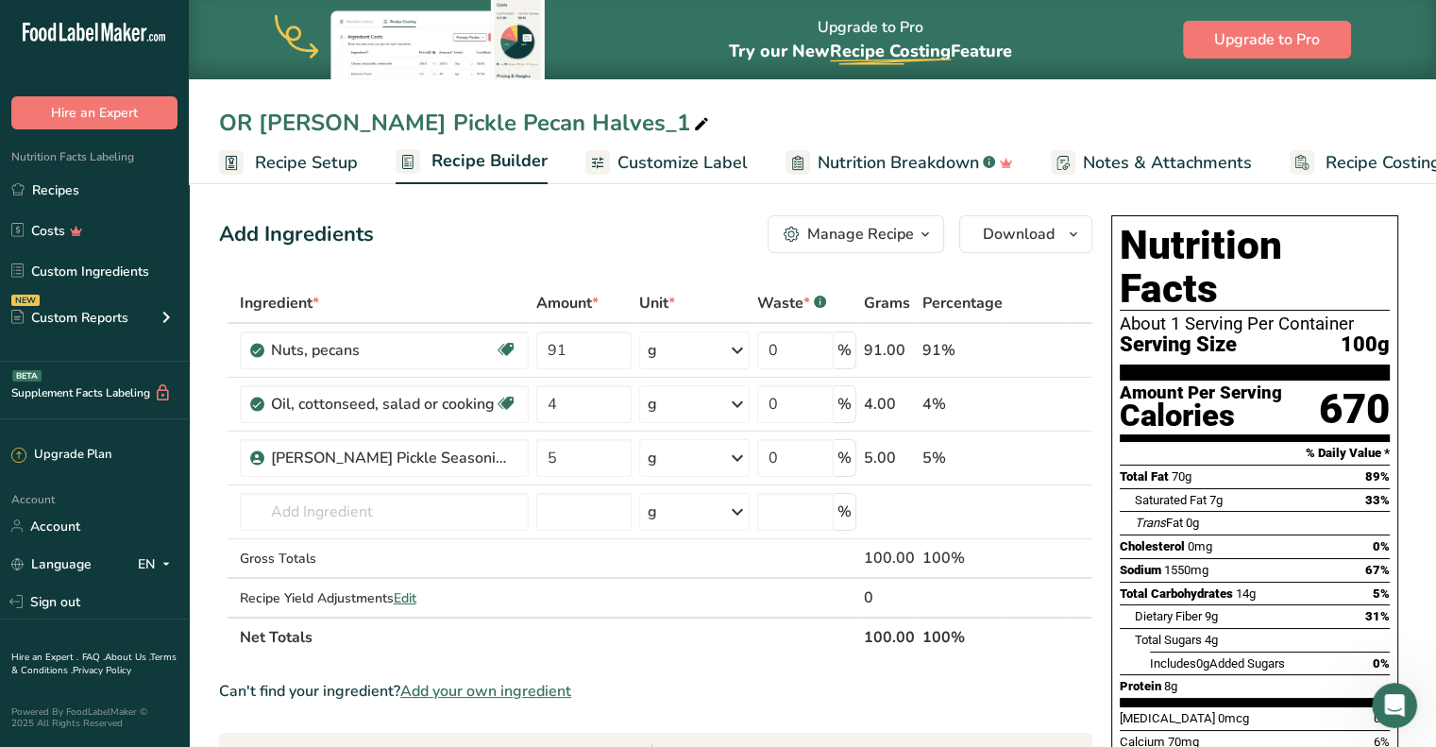
click at [529, 119] on div "OR Dill Pickle Pecan Halves_1" at bounding box center [466, 123] width 494 height 34
click at [286, 150] on span "Recipe Setup" at bounding box center [306, 162] width 103 height 25
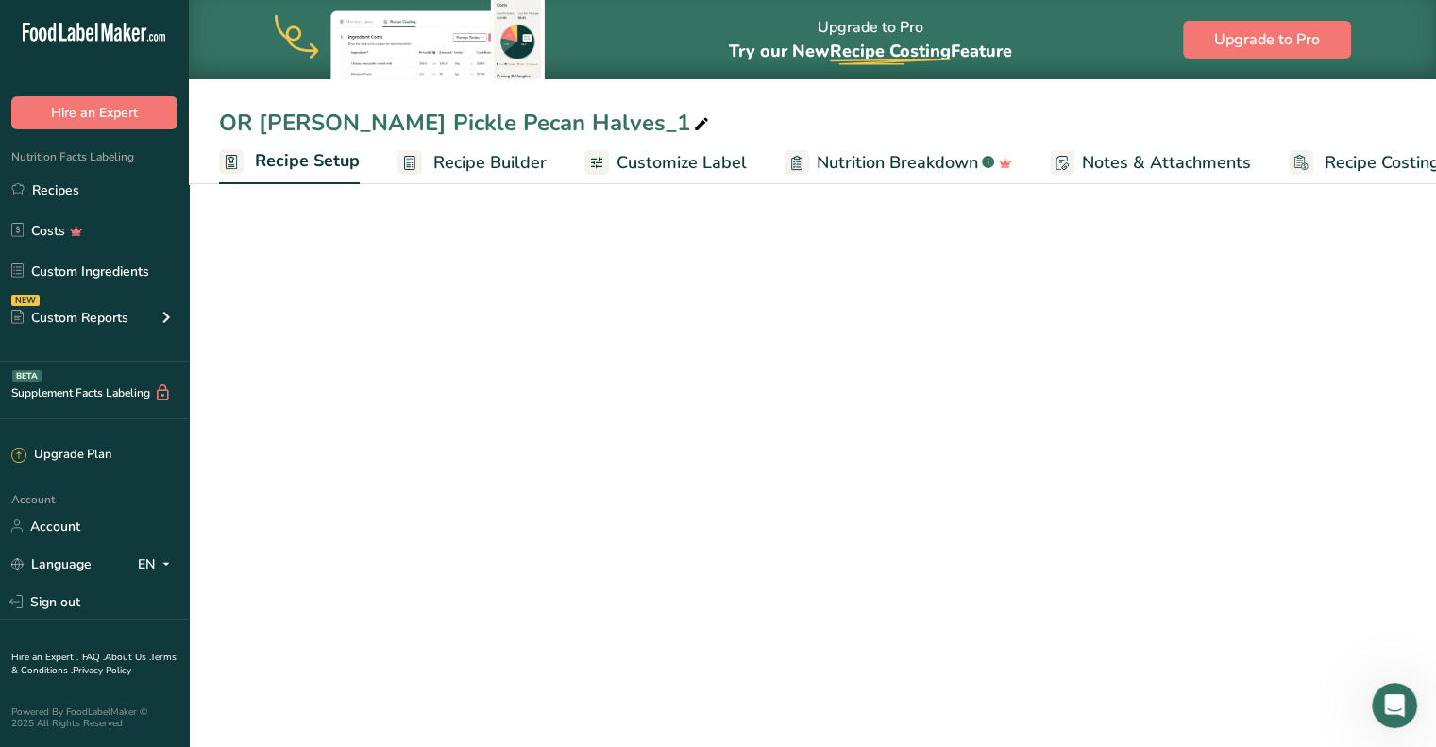
scroll to position [0, 7]
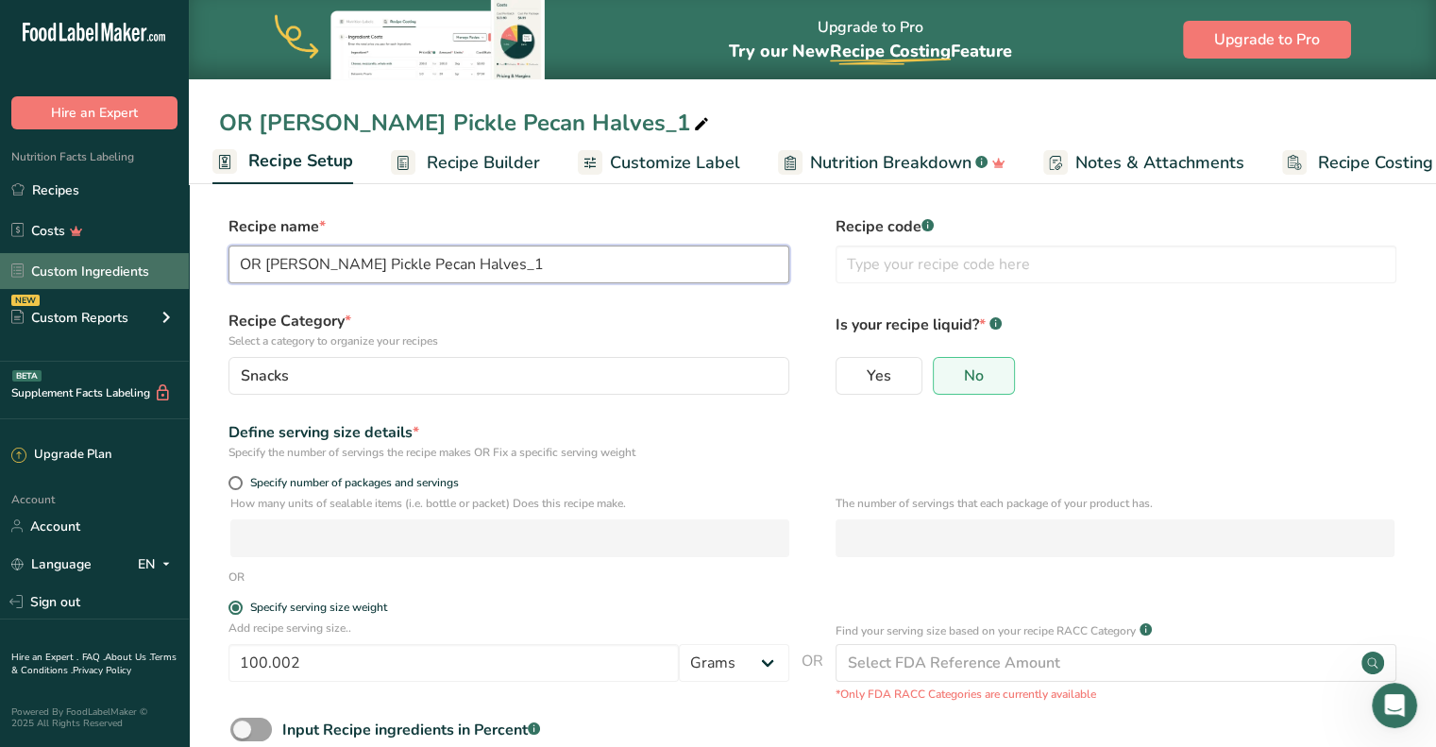
drag, startPoint x: 384, startPoint y: 266, endPoint x: 171, endPoint y: 263, distance: 213.4
click at [171, 263] on div ".a-20{fill:#fff;} Hire an Expert Nutrition Facts Labeling Recipes Costs Custom …" at bounding box center [718, 431] width 1436 height 862
type input "OR Smokehouse Pecans"
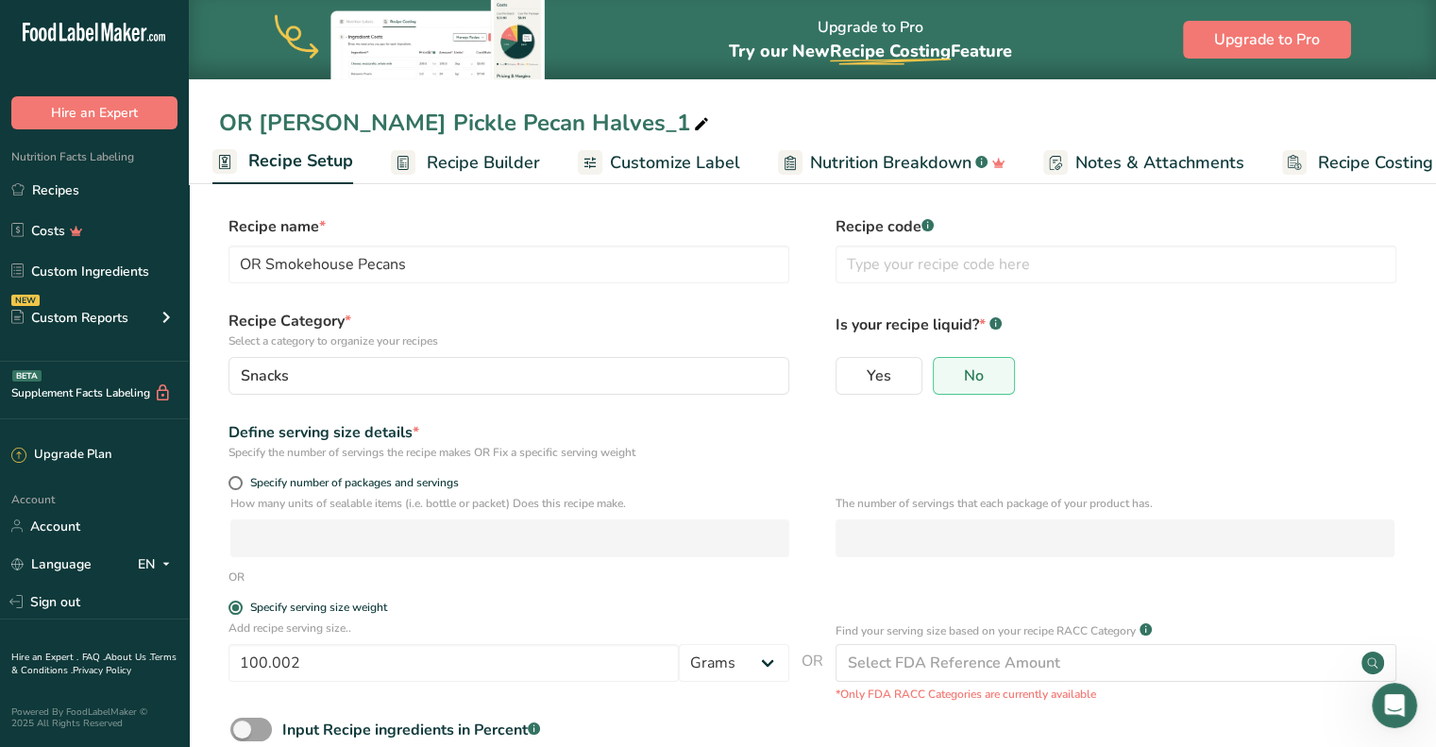
click at [439, 111] on div "OR Dill Pickle Pecan Halves_1" at bounding box center [466, 123] width 494 height 34
drag, startPoint x: 523, startPoint y: 120, endPoint x: 262, endPoint y: 106, distance: 260.9
click at [262, 106] on input "OR Dill Pickle Pecan Halves_1" at bounding box center [812, 123] width 1187 height 34
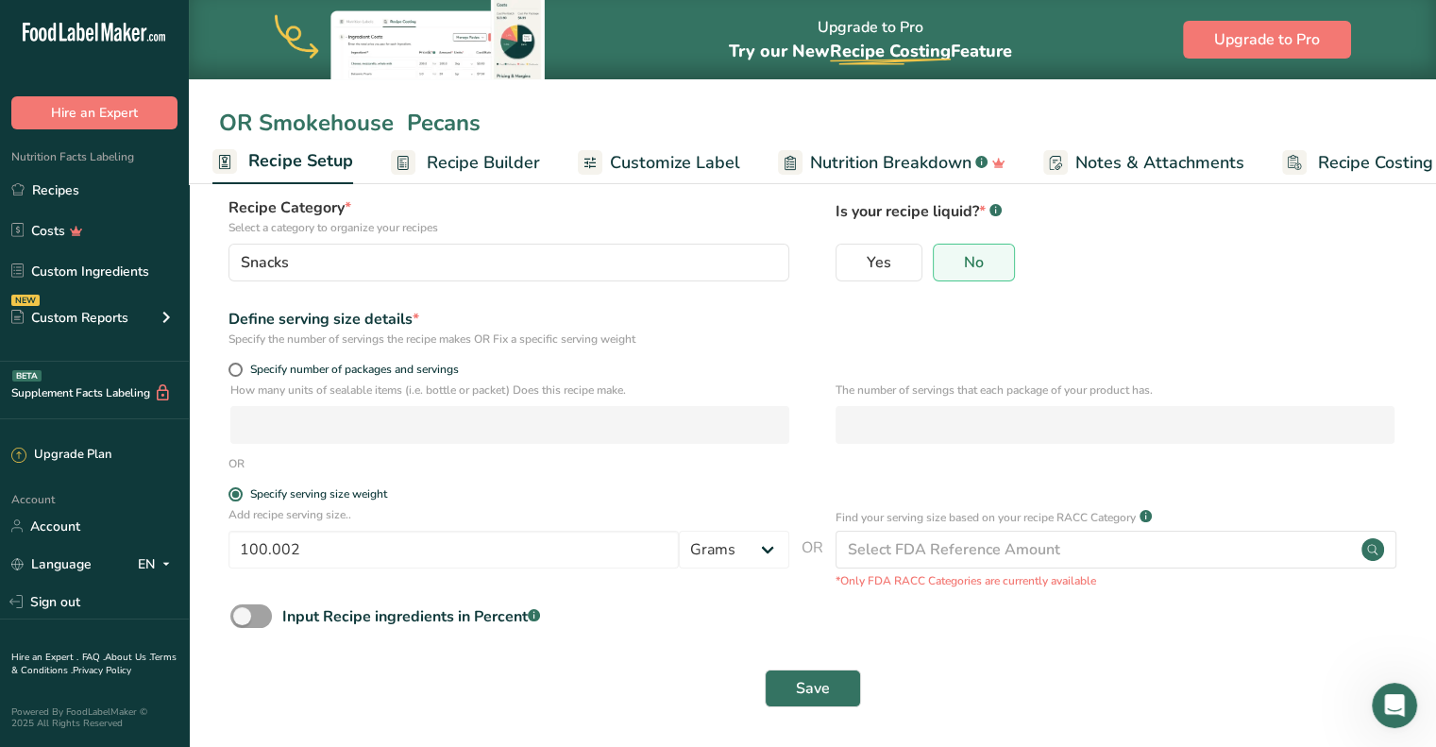
scroll to position [115, 0]
type input "OR Smokehouse Pecans"
click at [810, 679] on span "Save" at bounding box center [813, 686] width 34 height 23
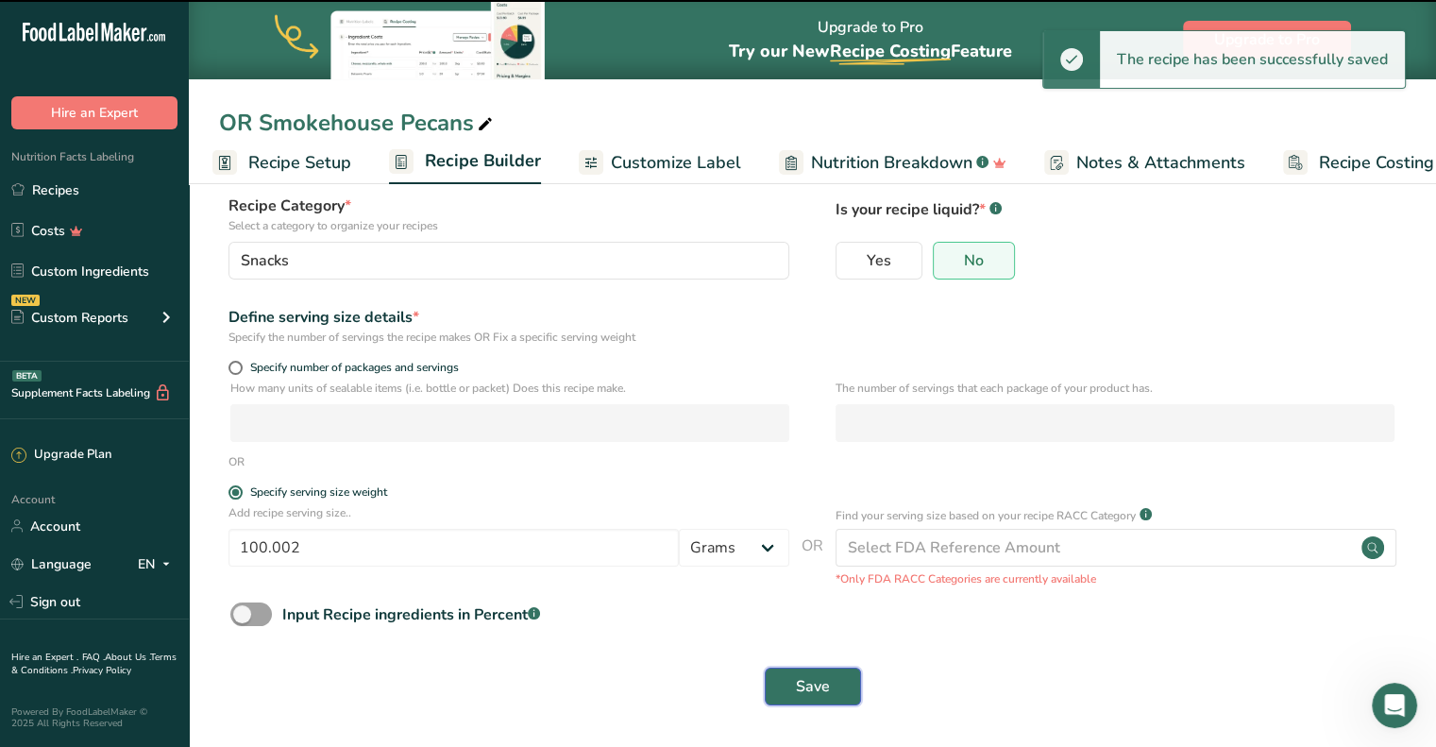
type input "OR Smokehouse Pecans"
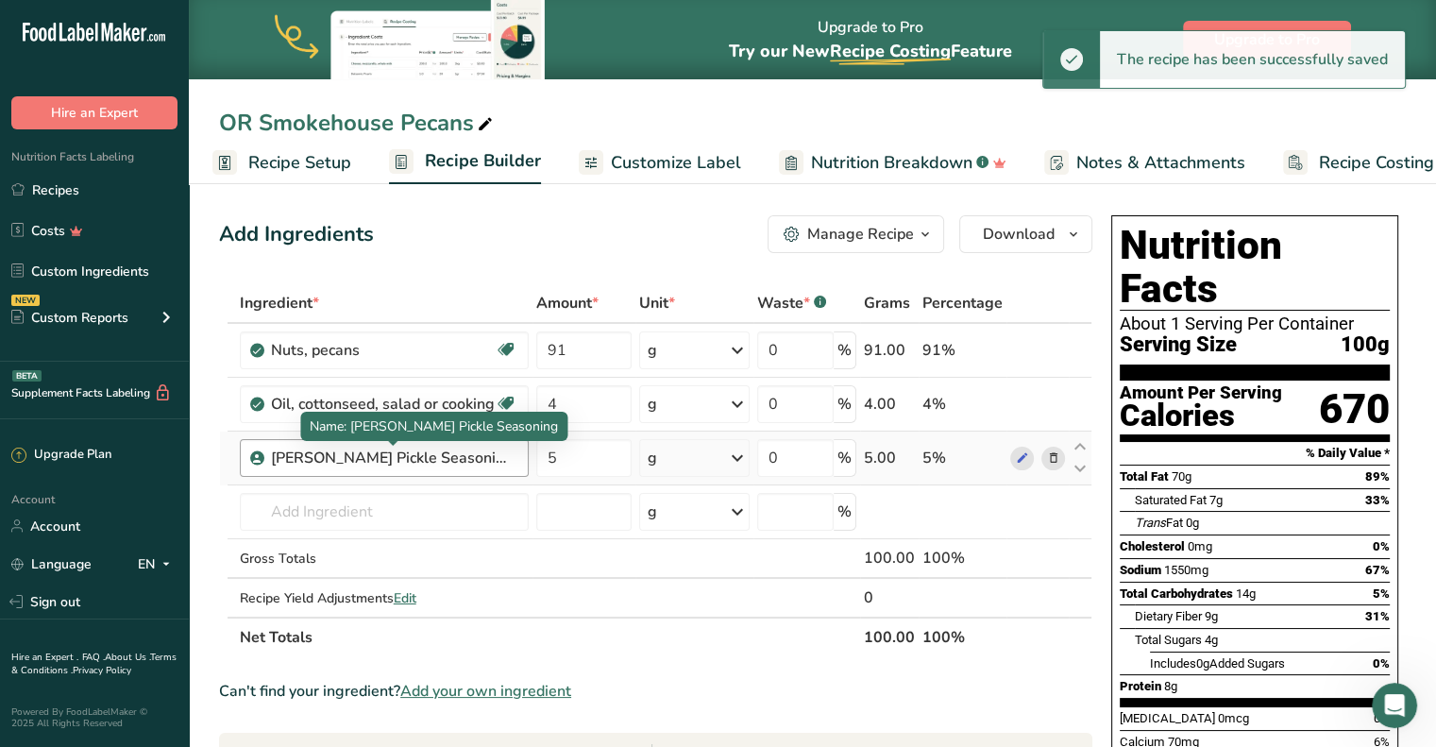
click at [470, 463] on div "Dill Pickle Seasoning" at bounding box center [389, 457] width 236 height 23
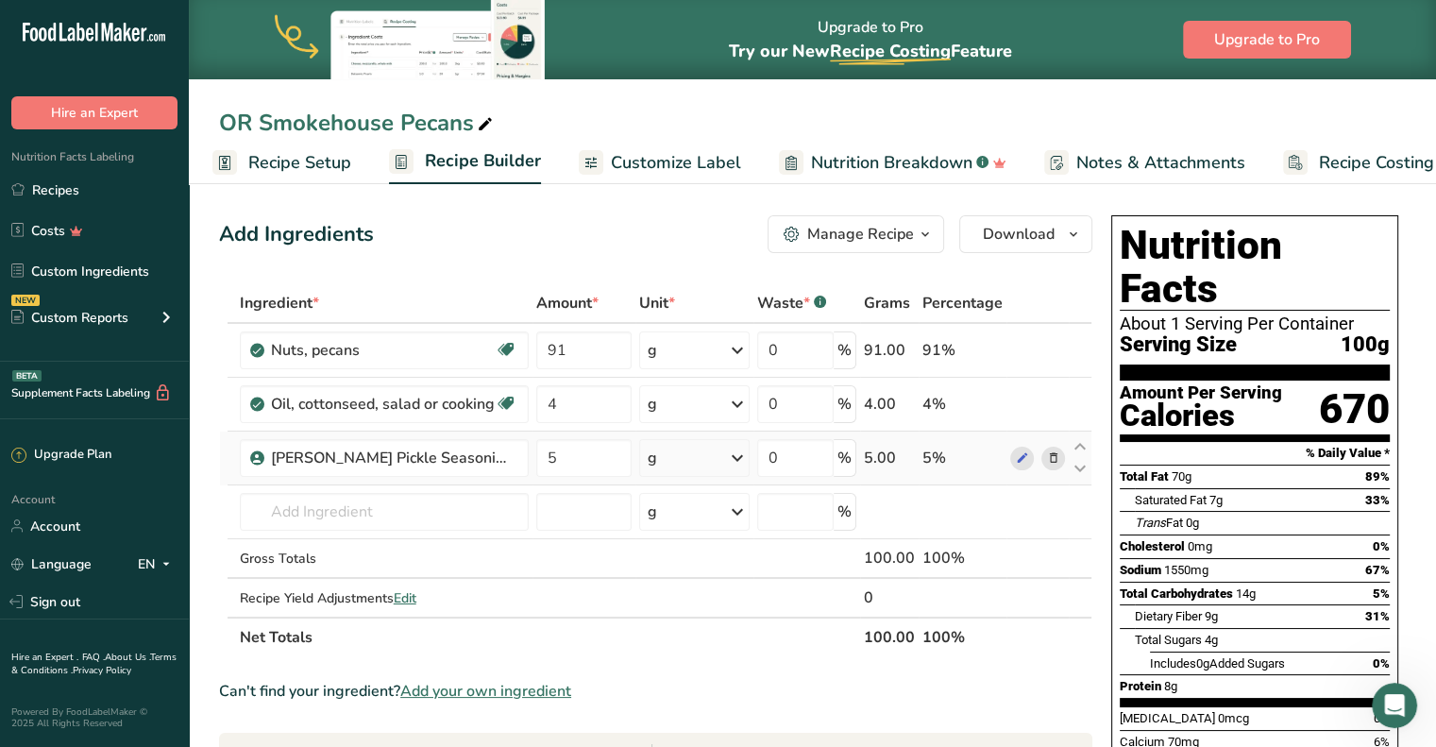
click at [1055, 460] on icon at bounding box center [1052, 458] width 13 height 20
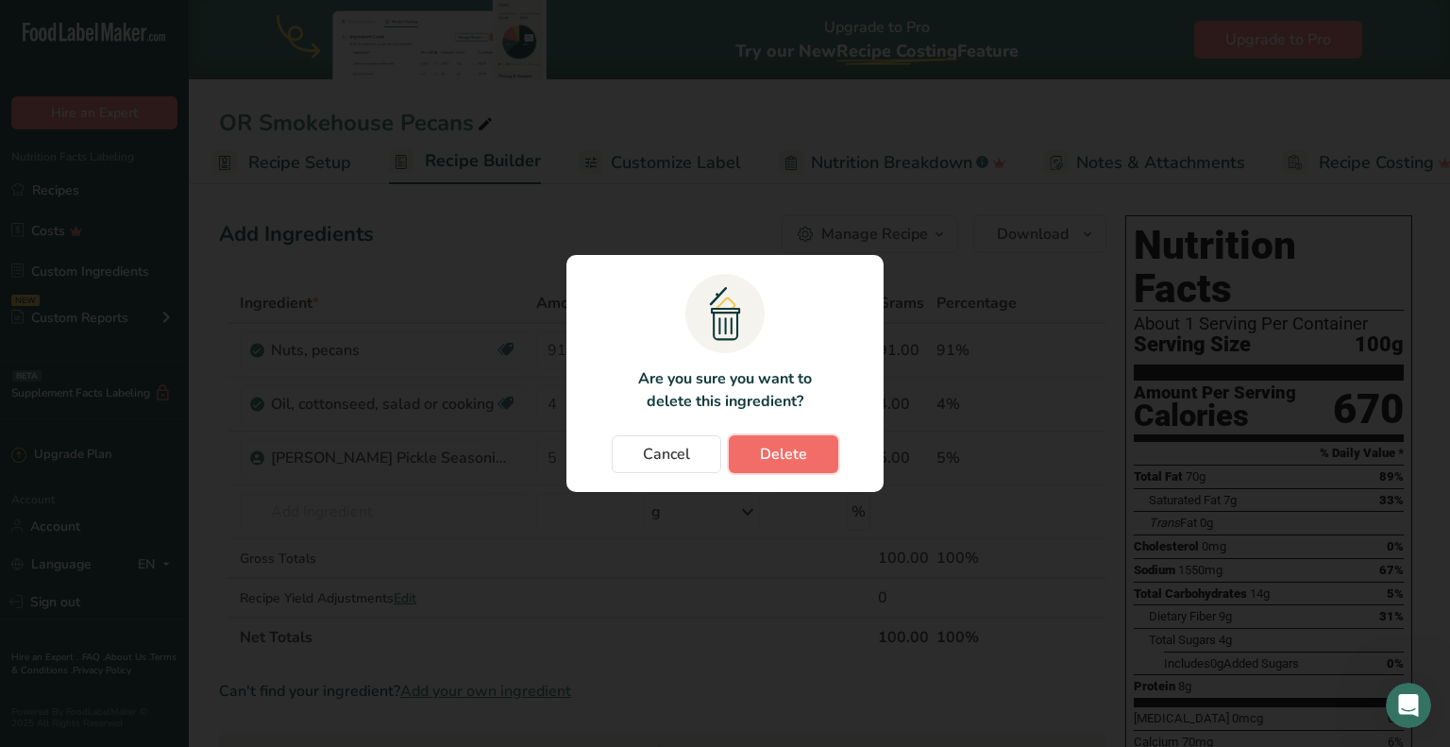
click at [789, 463] on span "Delete" at bounding box center [783, 454] width 47 height 23
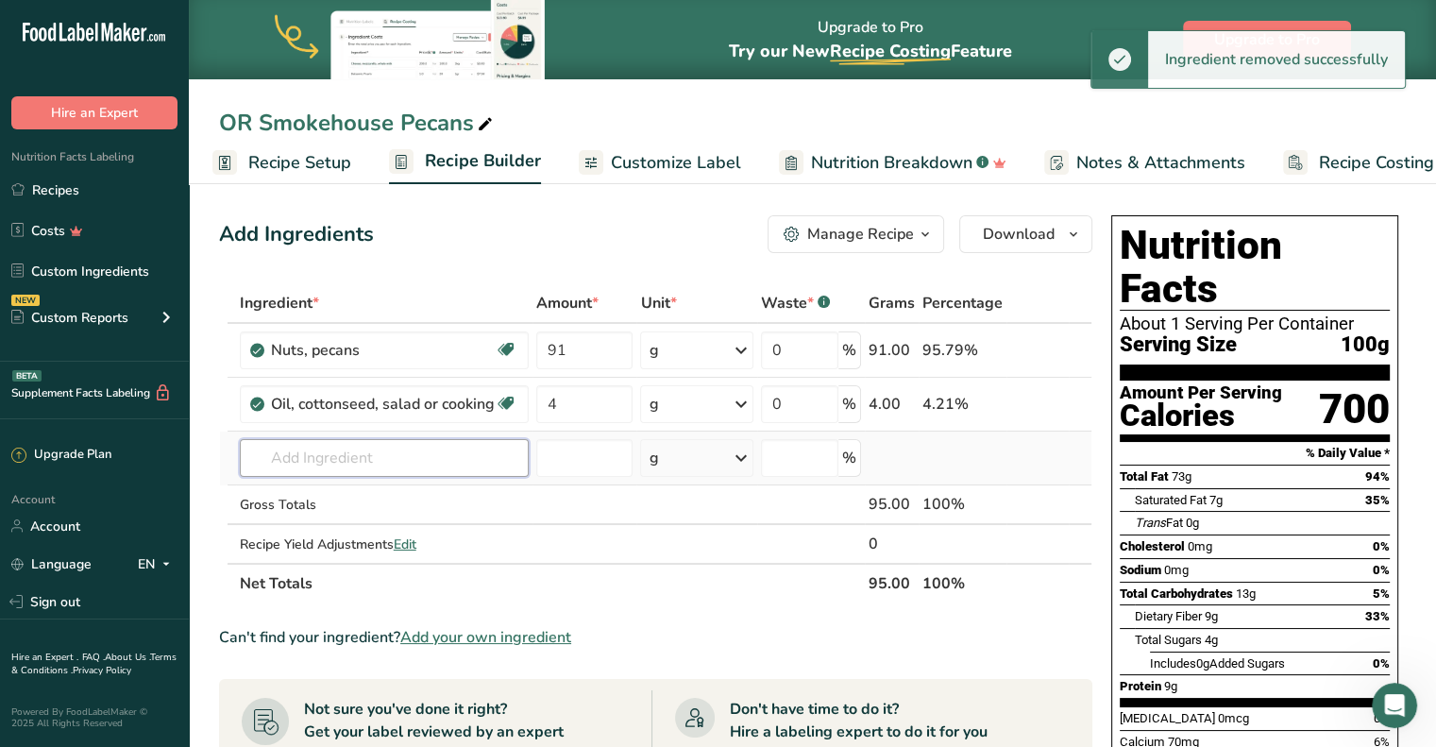
click at [329, 458] on input "text" at bounding box center [384, 458] width 289 height 38
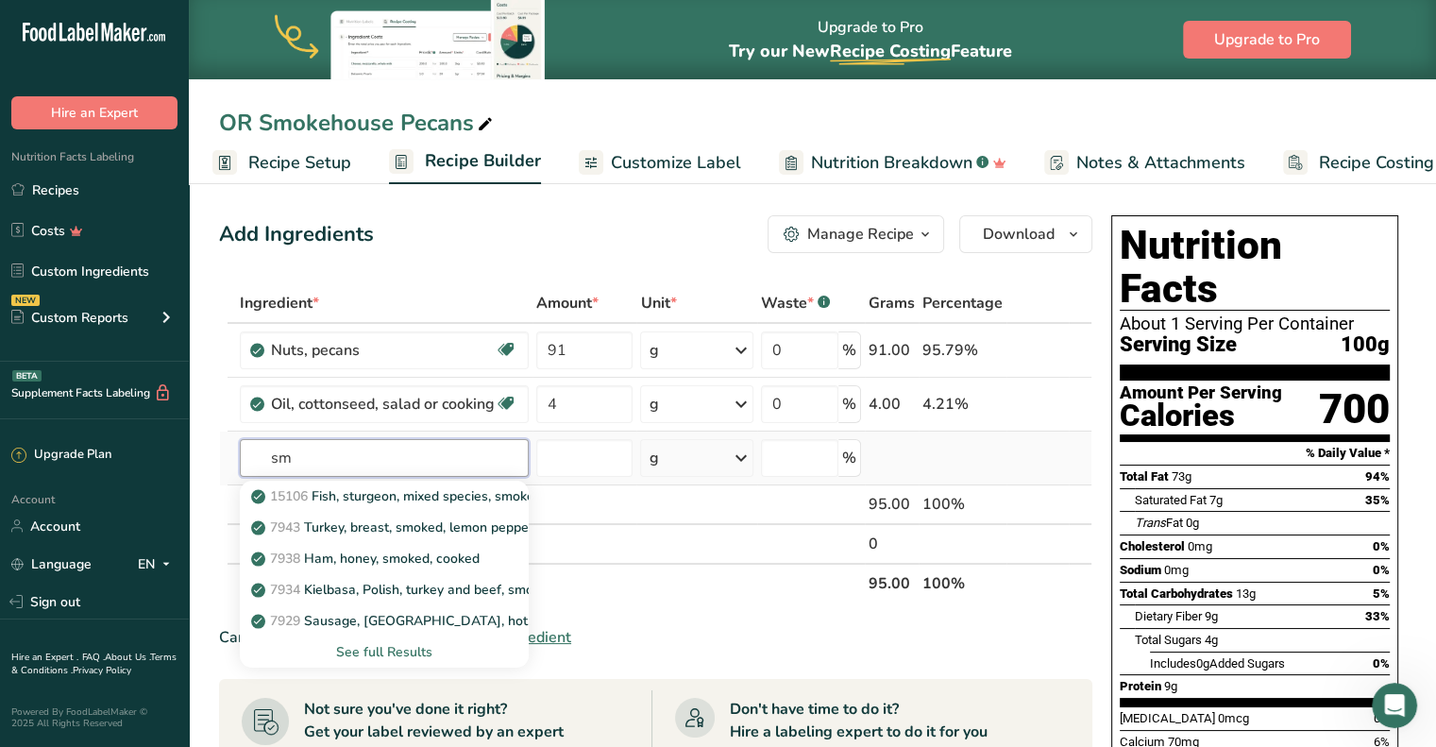
type input "s"
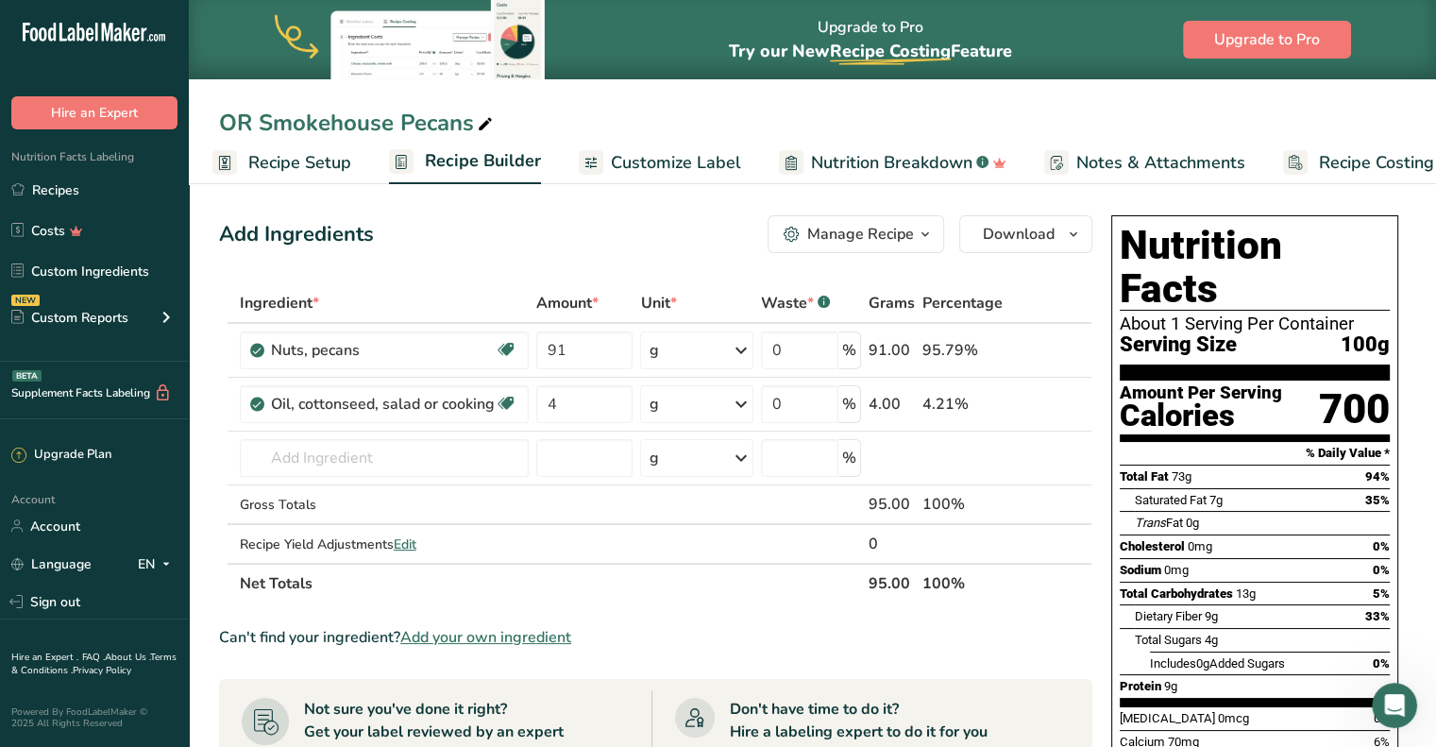
click at [499, 628] on span "Add your own ingredient" at bounding box center [485, 637] width 171 height 23
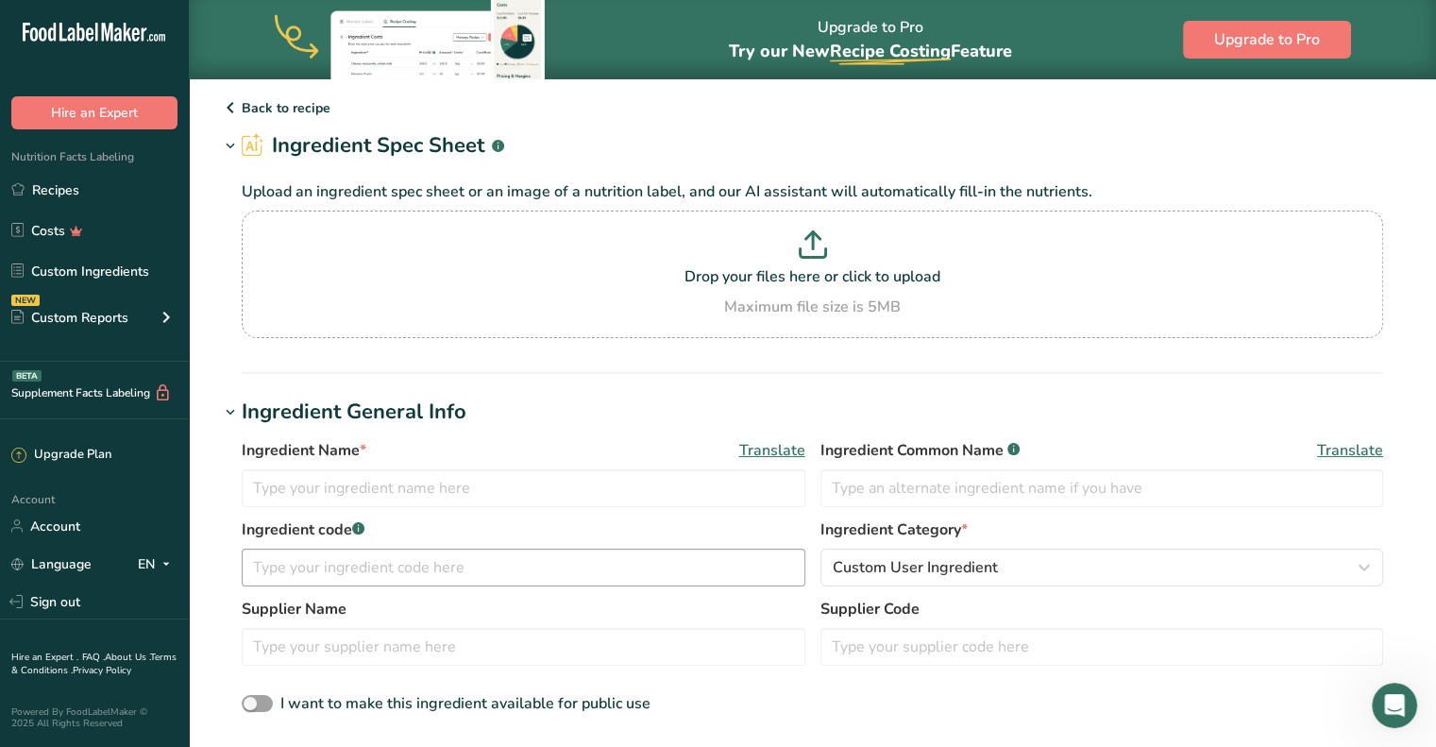
scroll to position [94, 0]
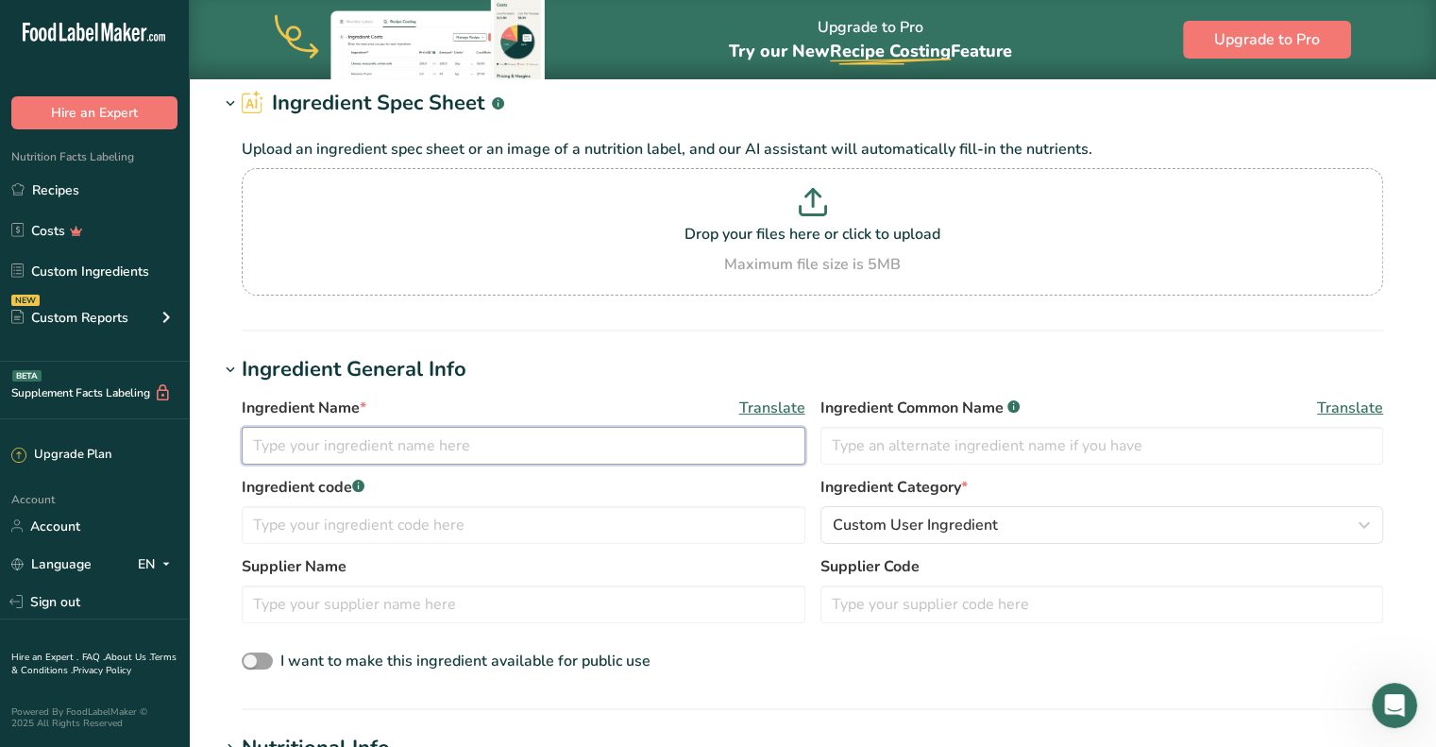
click at [419, 444] on input "text" at bounding box center [524, 446] width 564 height 38
type input "Smokehouse Seasoning"
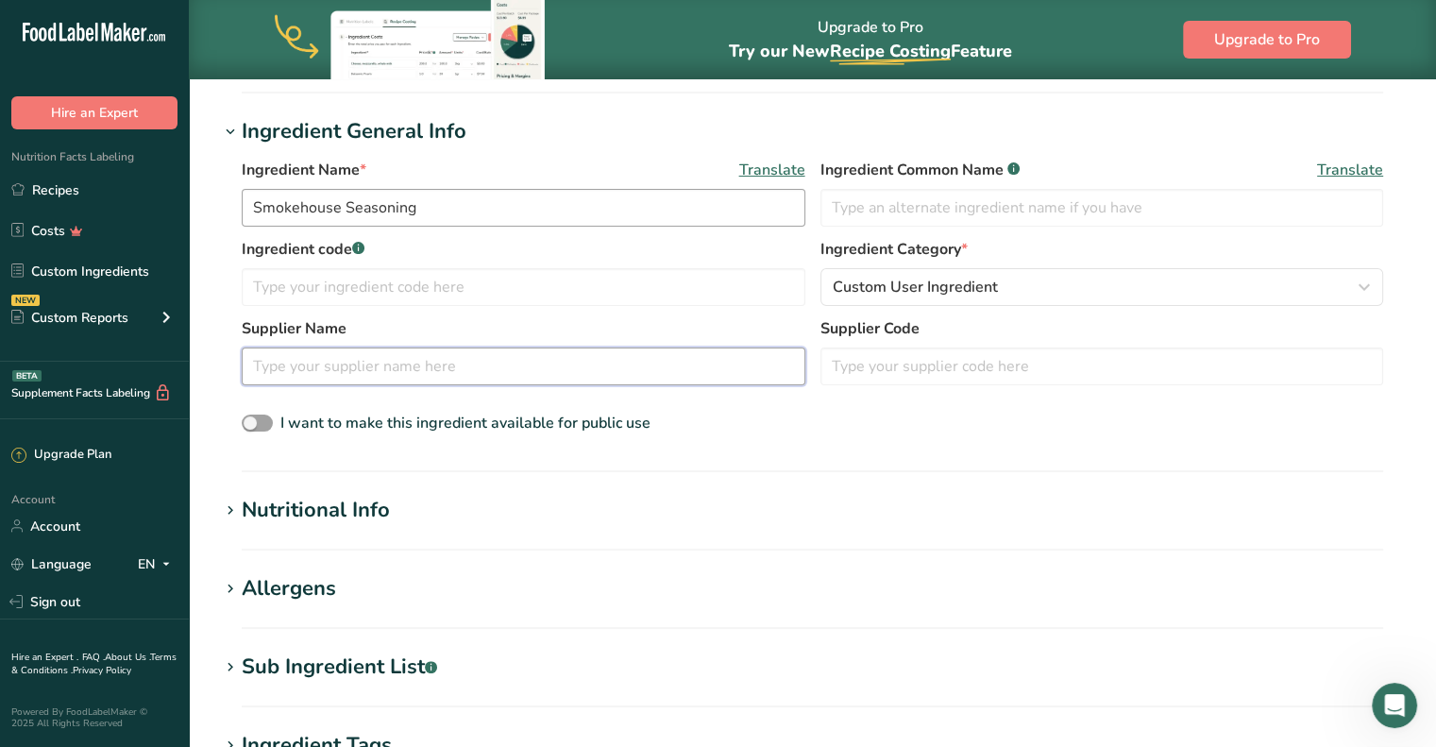
scroll to position [566, 0]
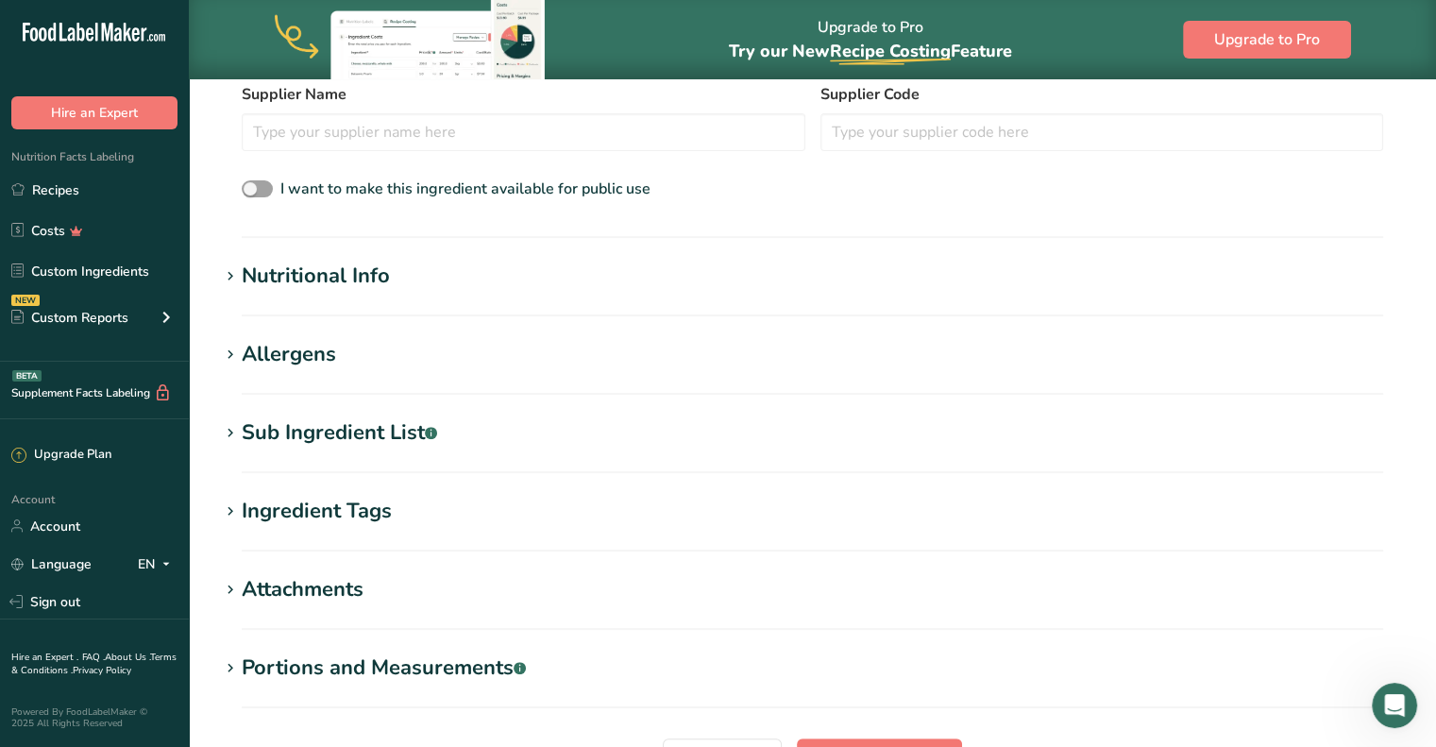
click at [236, 274] on icon at bounding box center [230, 276] width 17 height 26
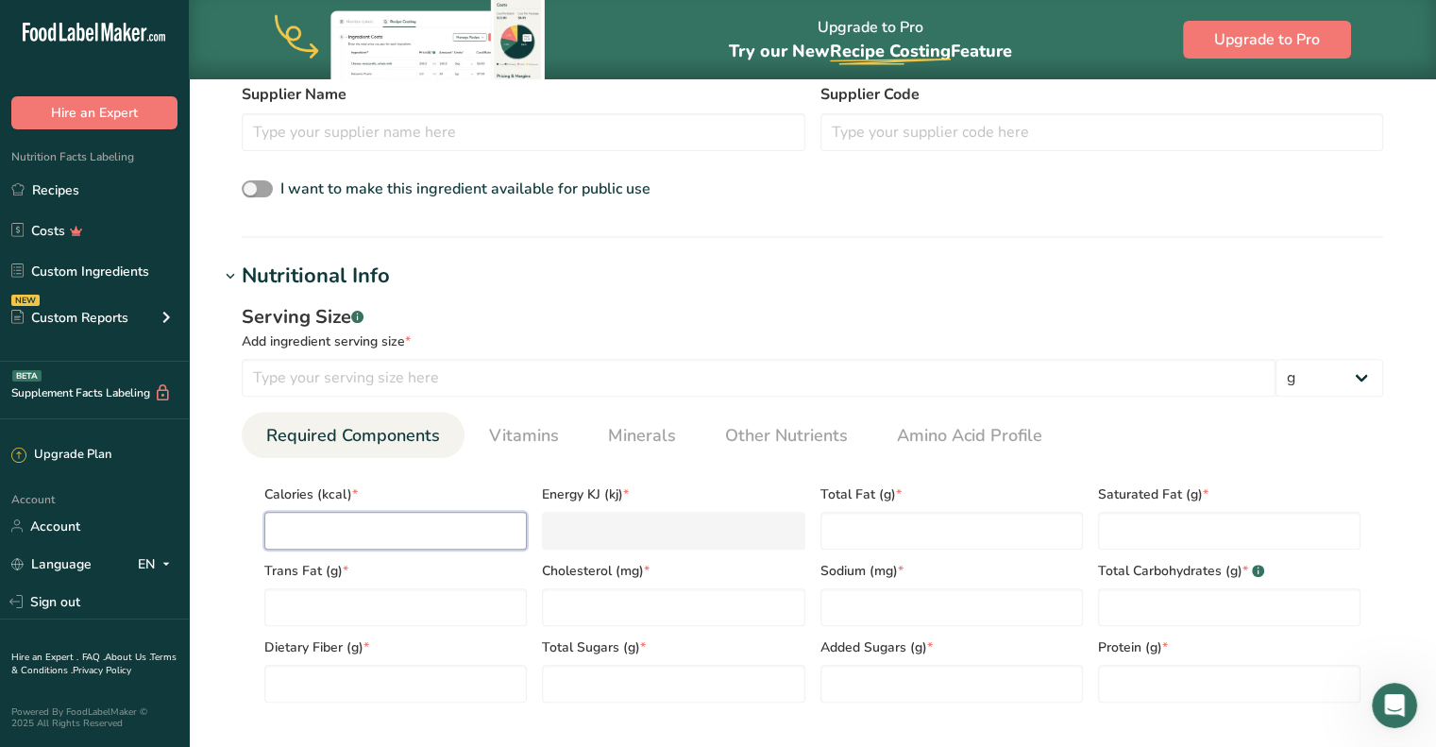
click at [446, 527] on input "number" at bounding box center [395, 531] width 262 height 38
click at [457, 384] on input "number" at bounding box center [759, 378] width 1034 height 38
type input "100"
type input "3"
type KJ "12.6"
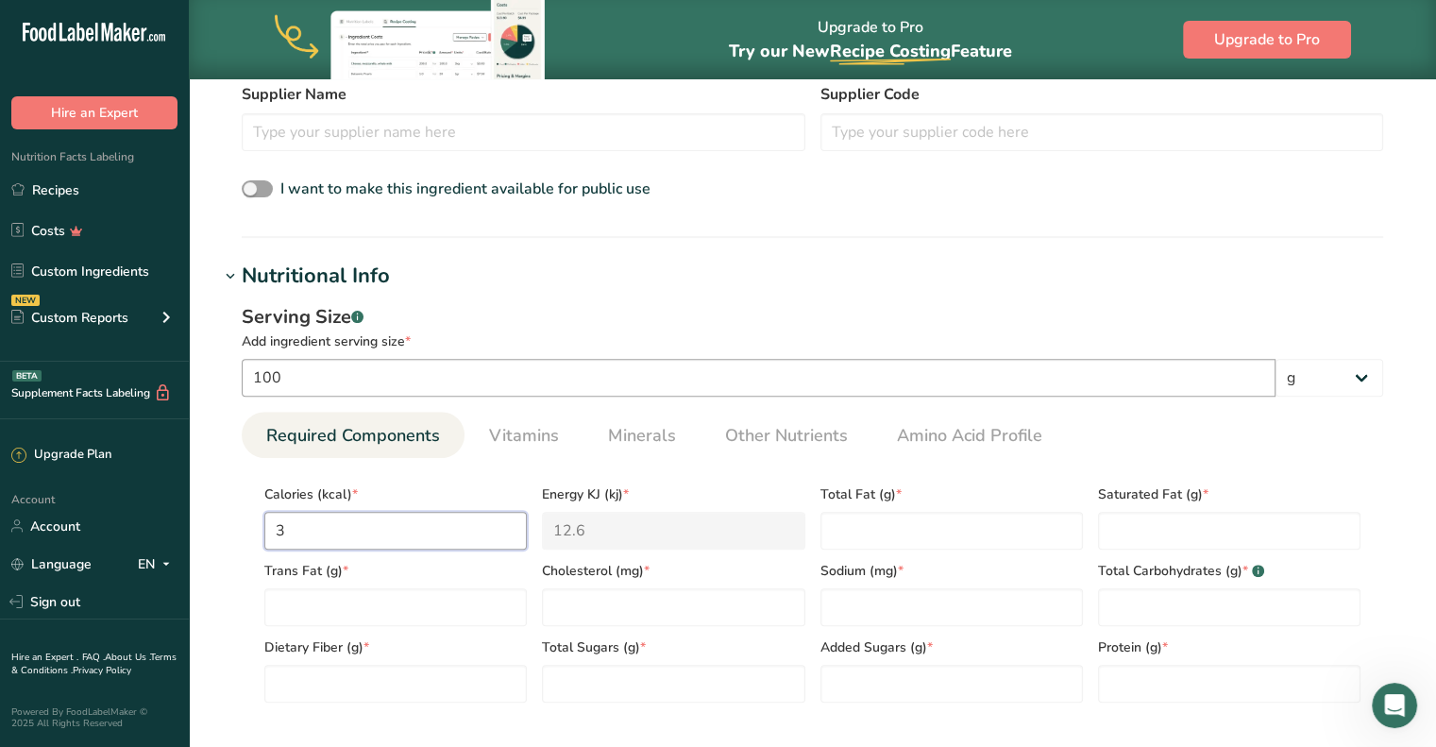
type input "34"
type KJ "142.3"
type input "340"
type KJ "1422.6"
type input "340"
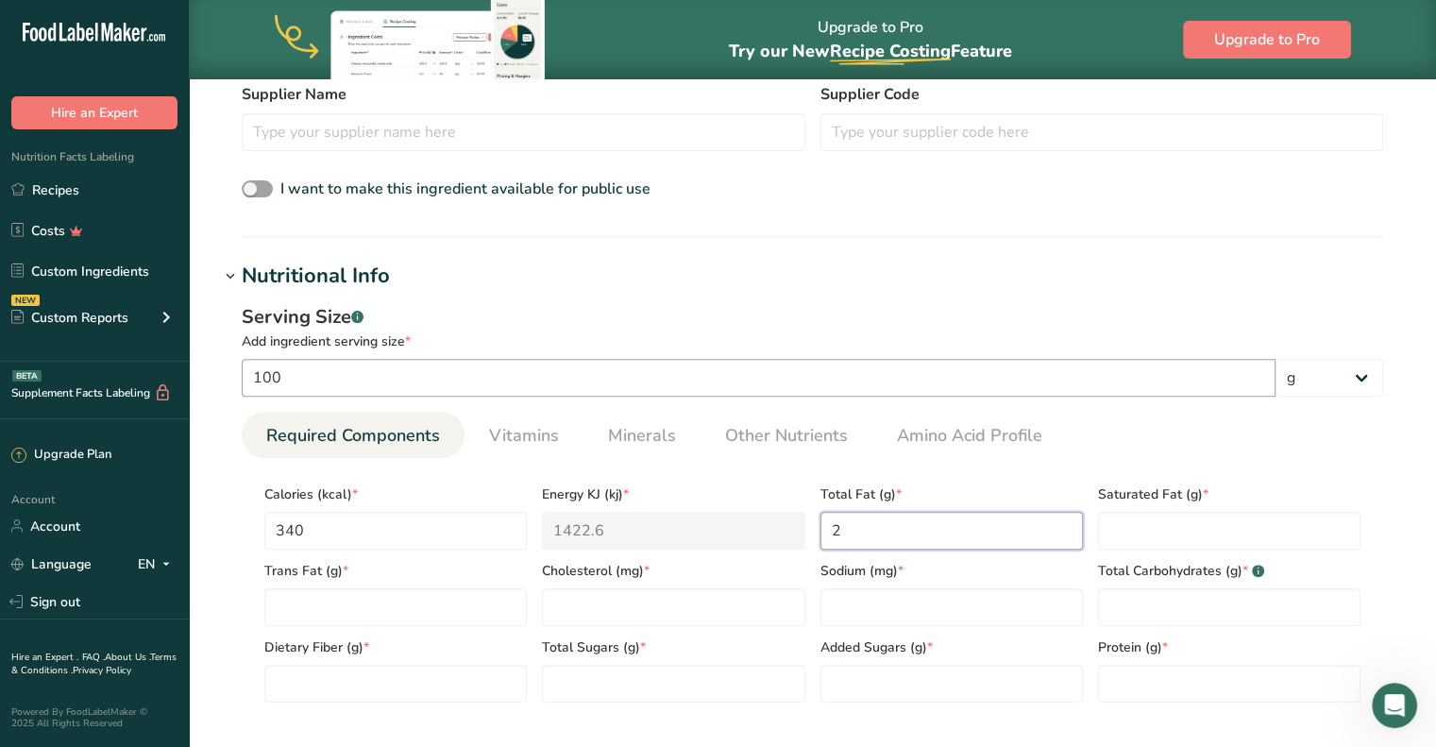
type Fat "2"
type Fat "0"
type input "0"
type input "18000"
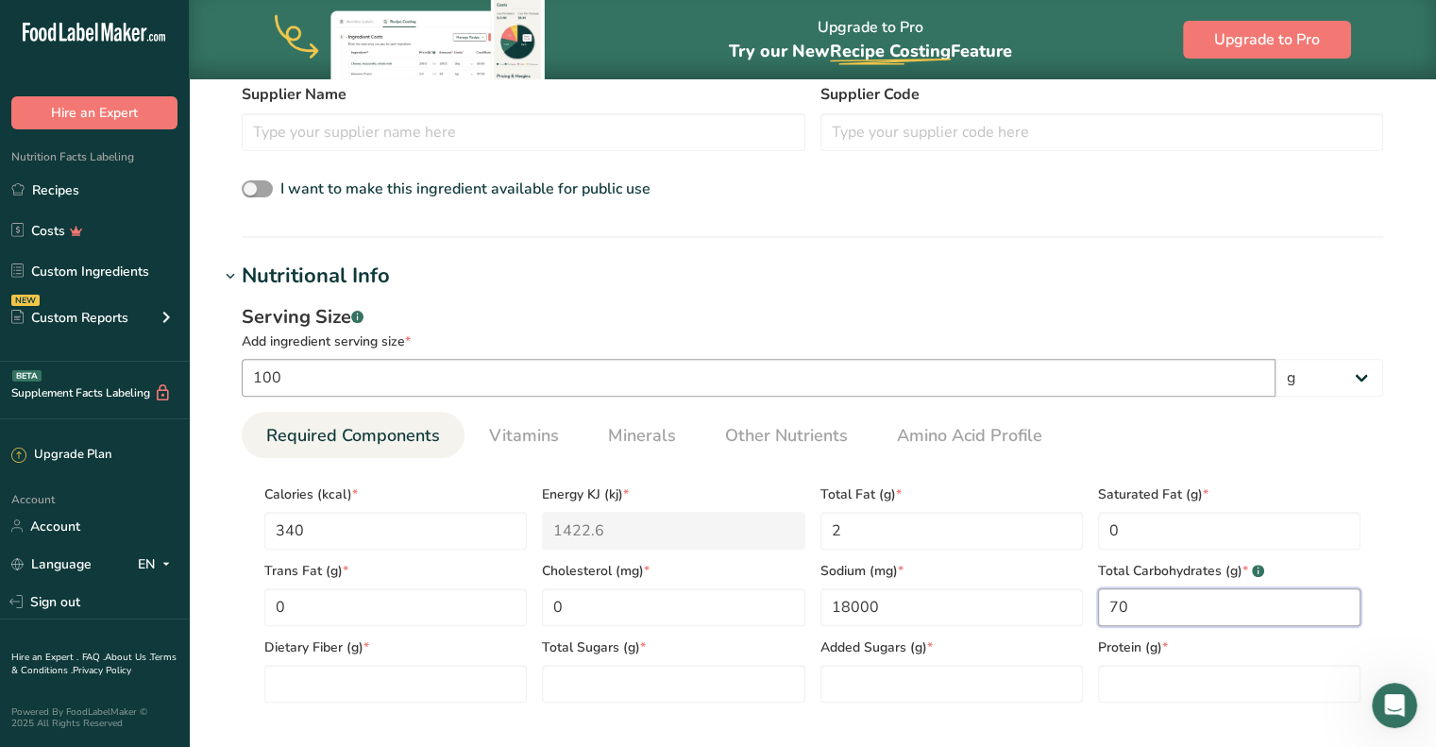
type Carbohydrates "70"
type Fiber "7"
type Sugars "20"
type Sugars "15"
click at [302, 689] on Fiber "7" at bounding box center [395, 684] width 262 height 38
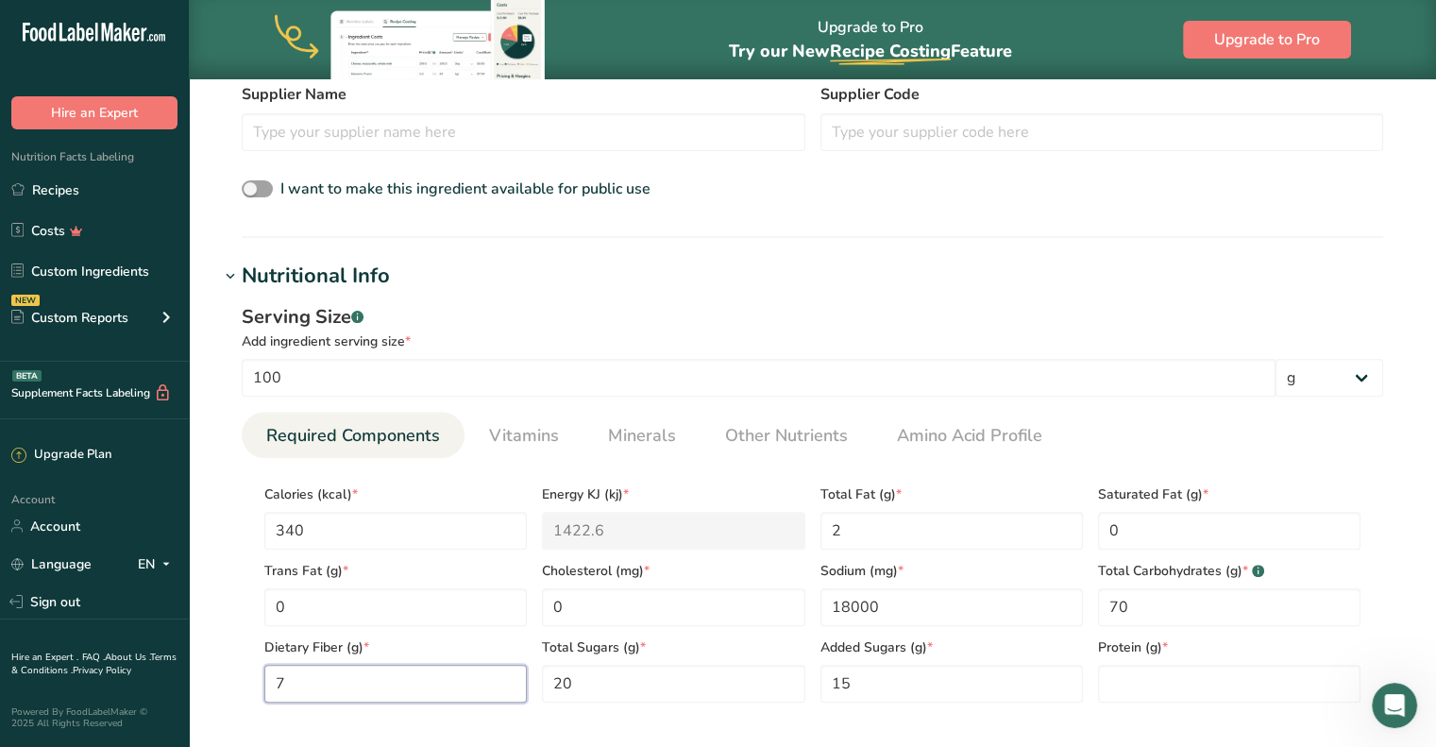
type Fiber "0"
type Fiber "5"
type input "6"
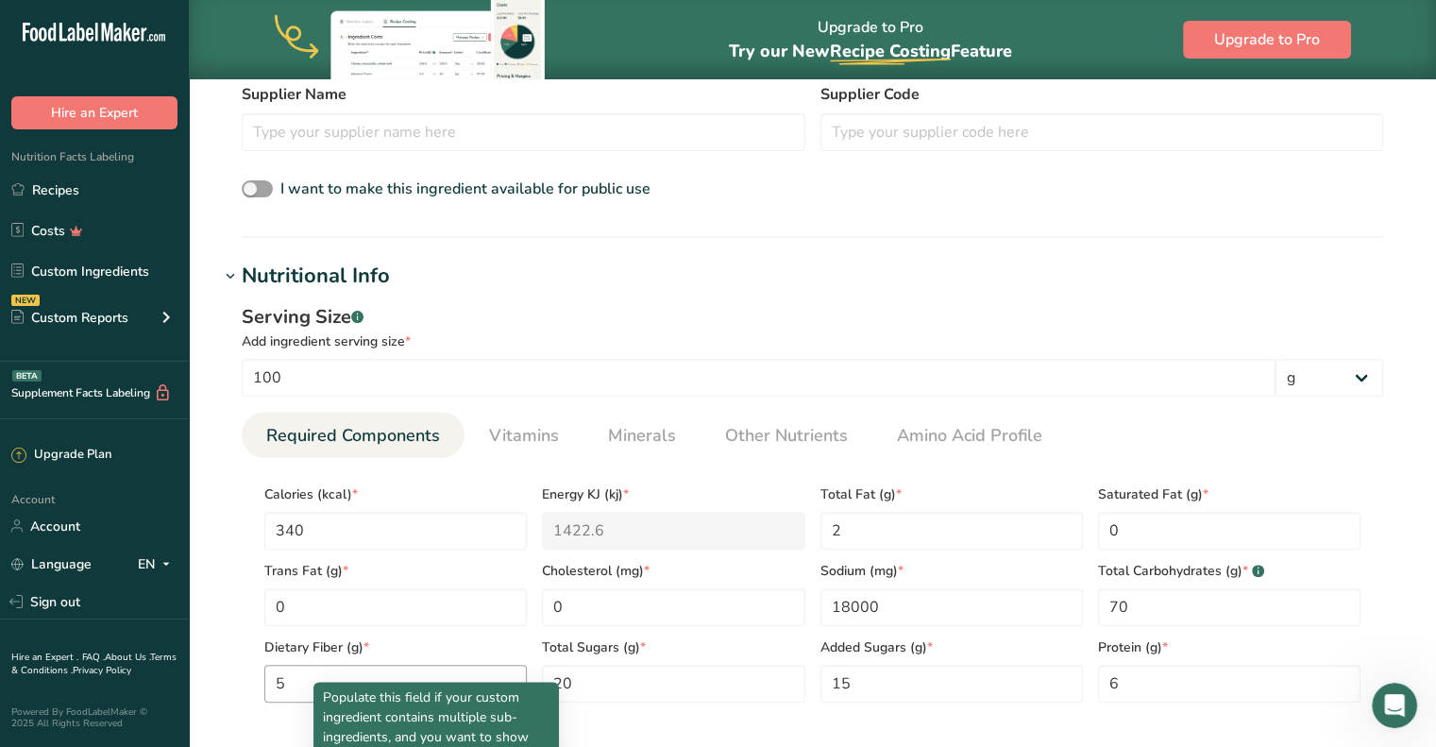
scroll to position [1063, 0]
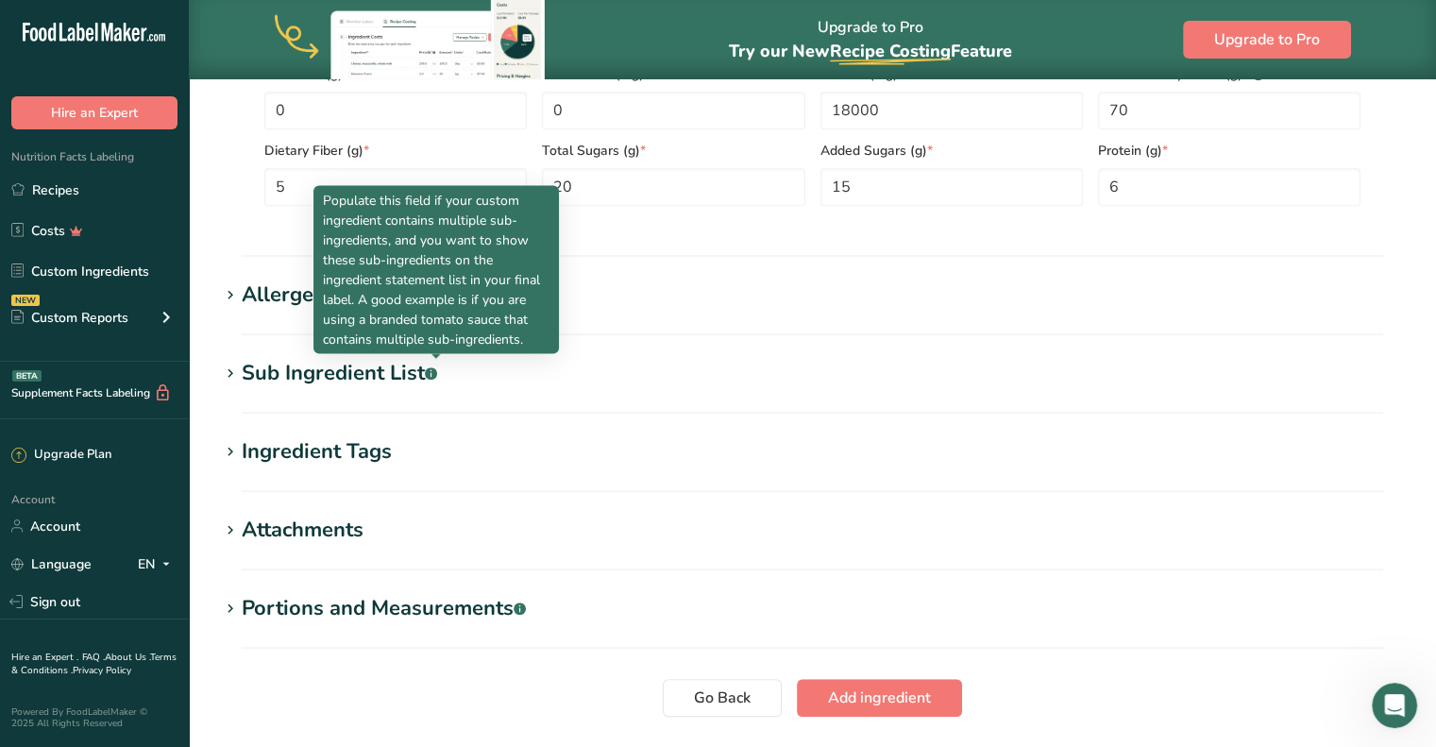
click at [834, 331] on section "Allergens Add any known allergens associated with your ingredient Soy Tree Nuts…" at bounding box center [812, 307] width 1187 height 56
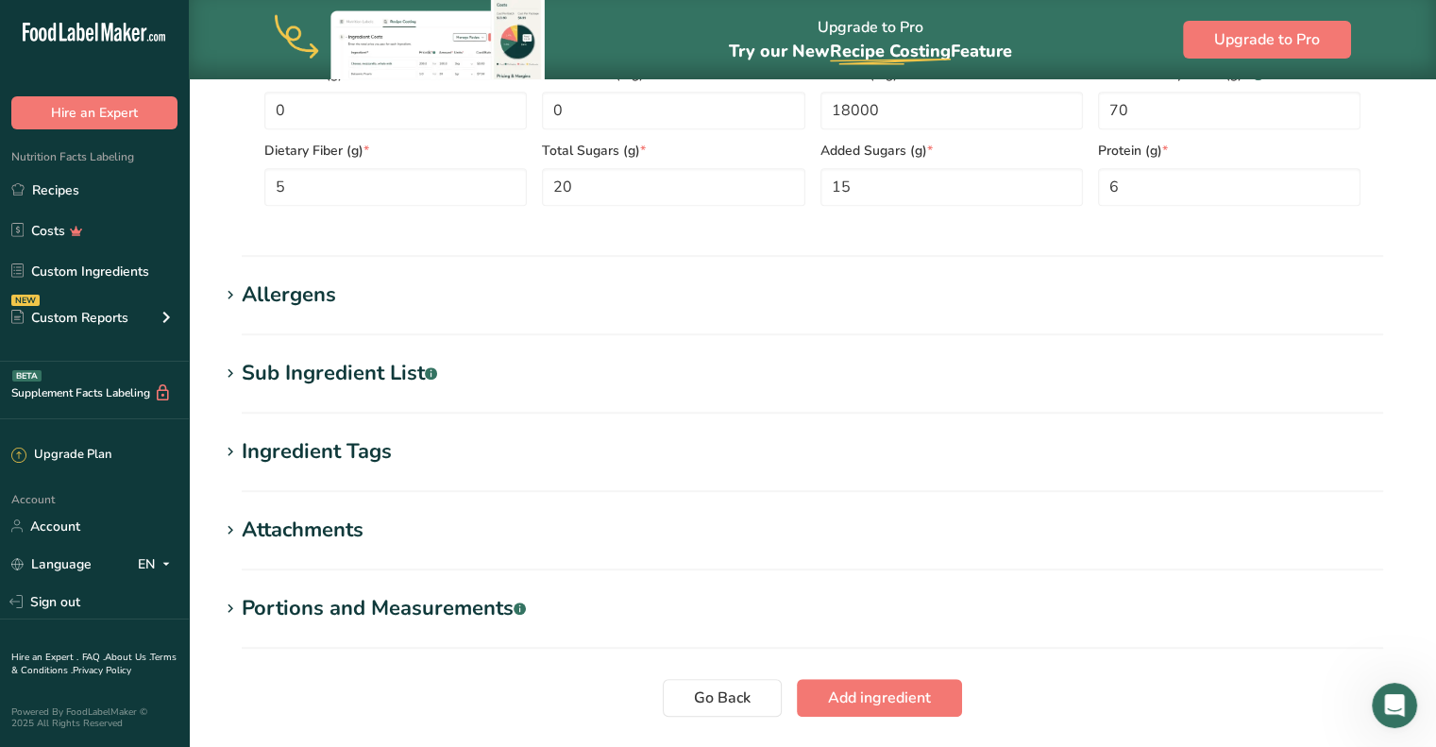
scroll to position [591, 0]
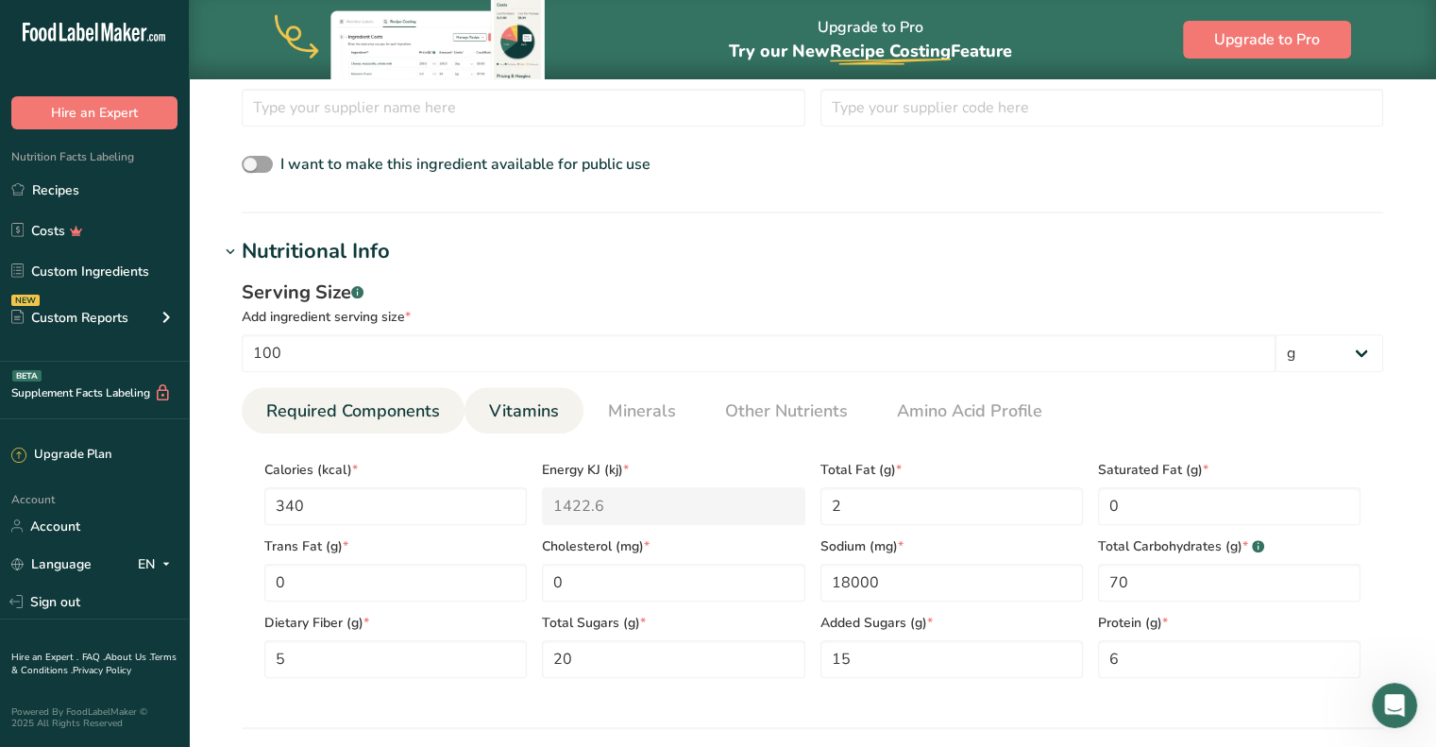
click at [547, 399] on span "Vitamins" at bounding box center [524, 410] width 70 height 25
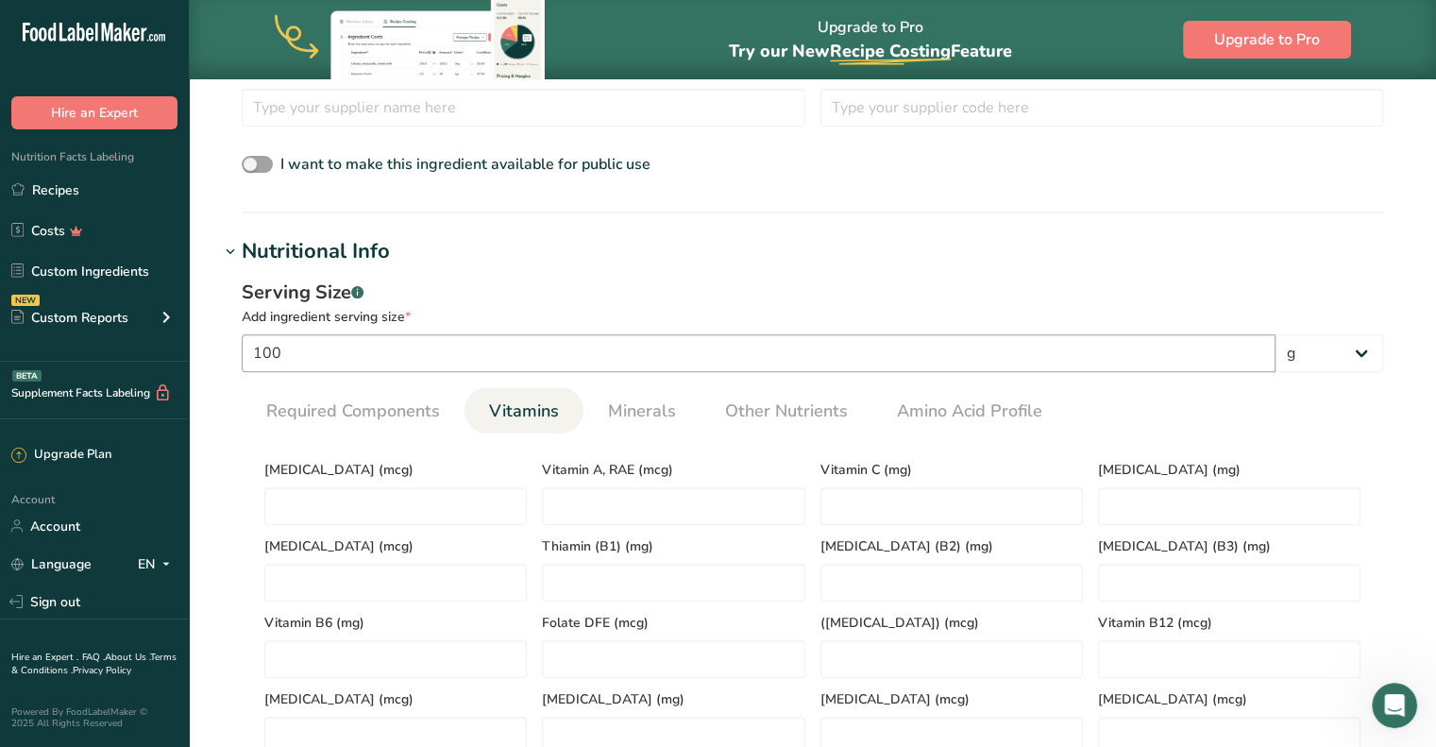
scroll to position [685, 0]
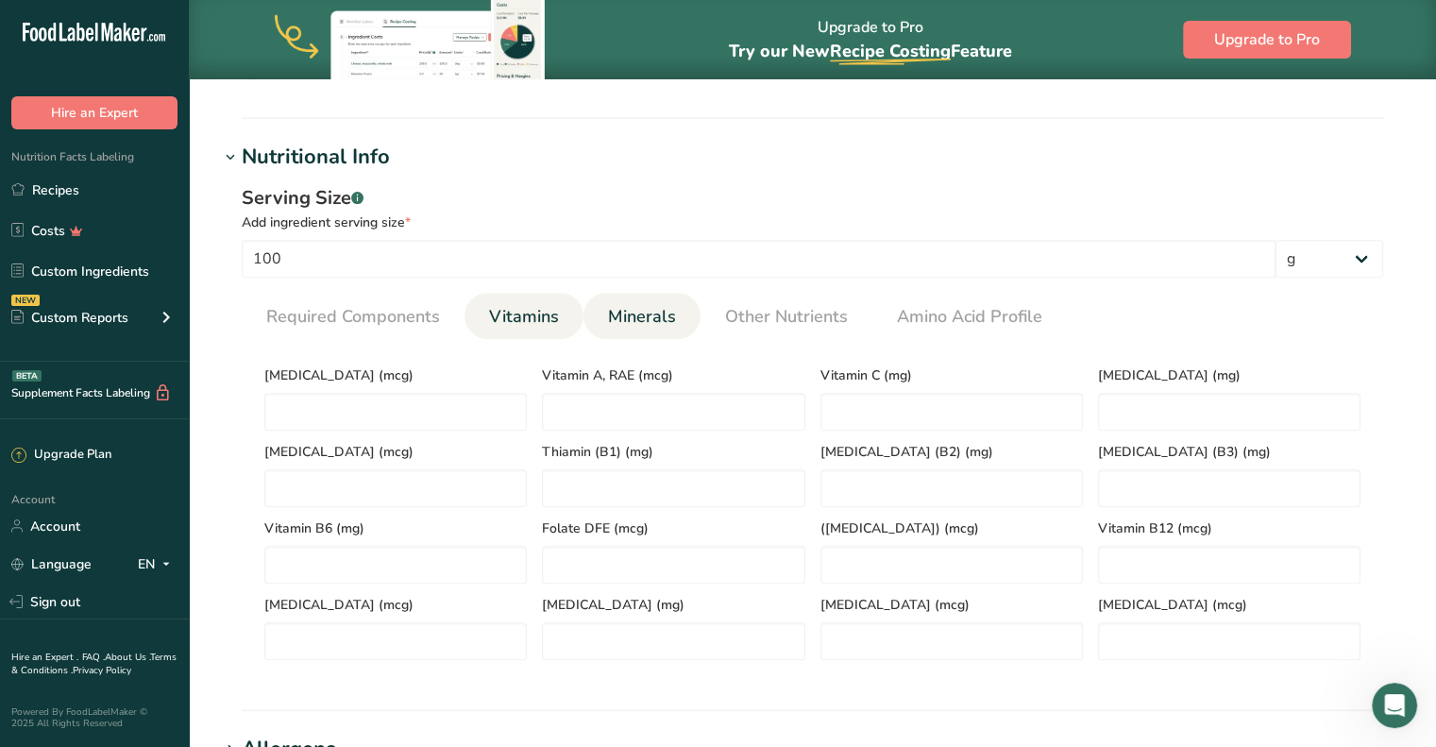
click at [647, 319] on span "Minerals" at bounding box center [642, 316] width 68 height 25
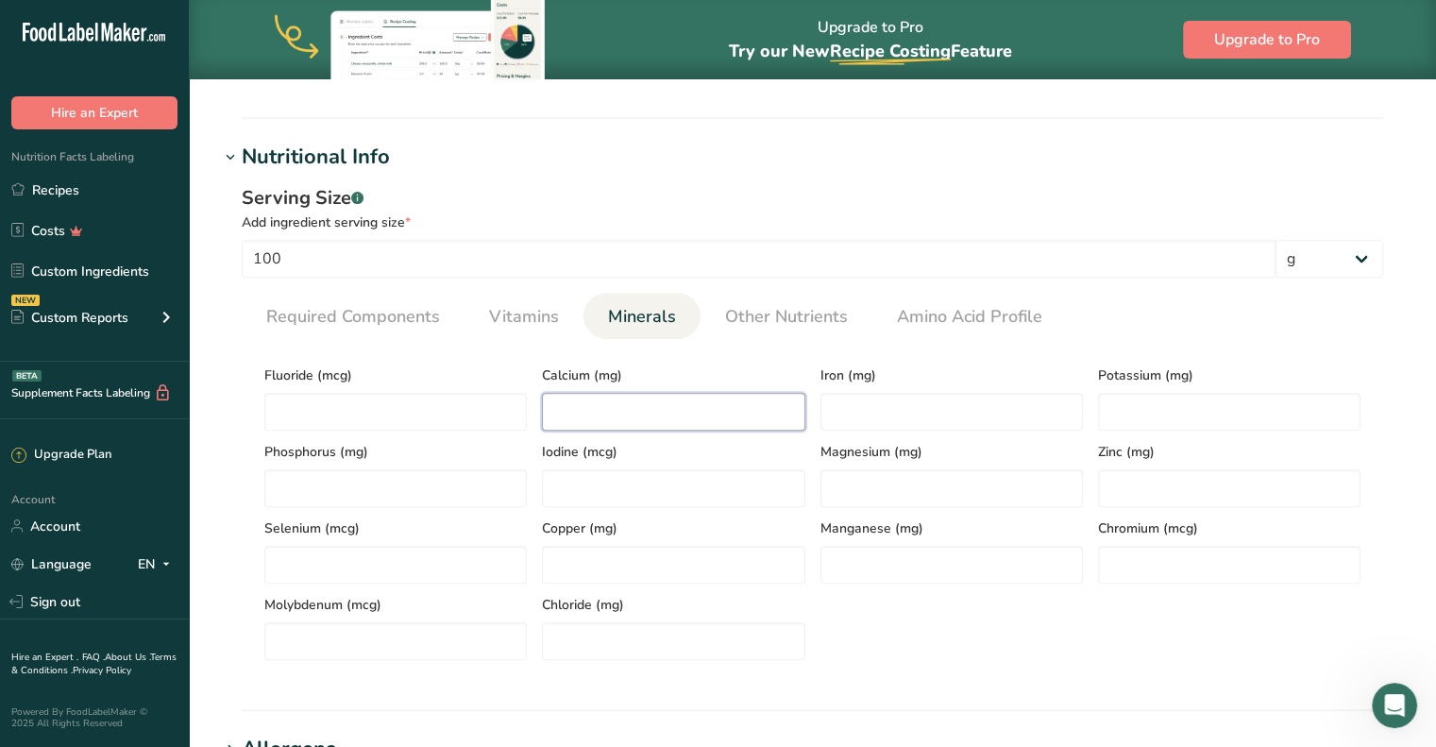
click at [661, 404] on input "number" at bounding box center [673, 412] width 262 height 38
type input "100"
type input "4"
type input "500"
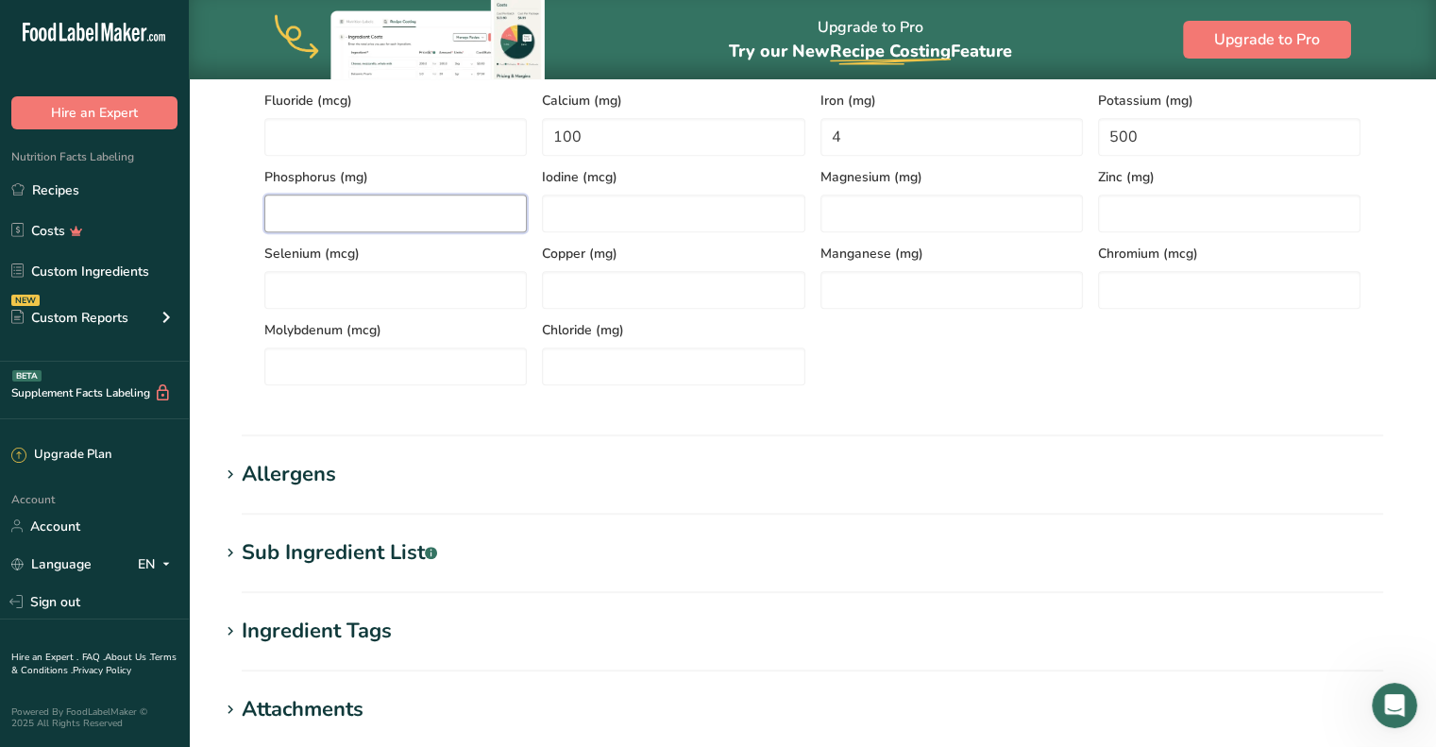
scroll to position [1063, 0]
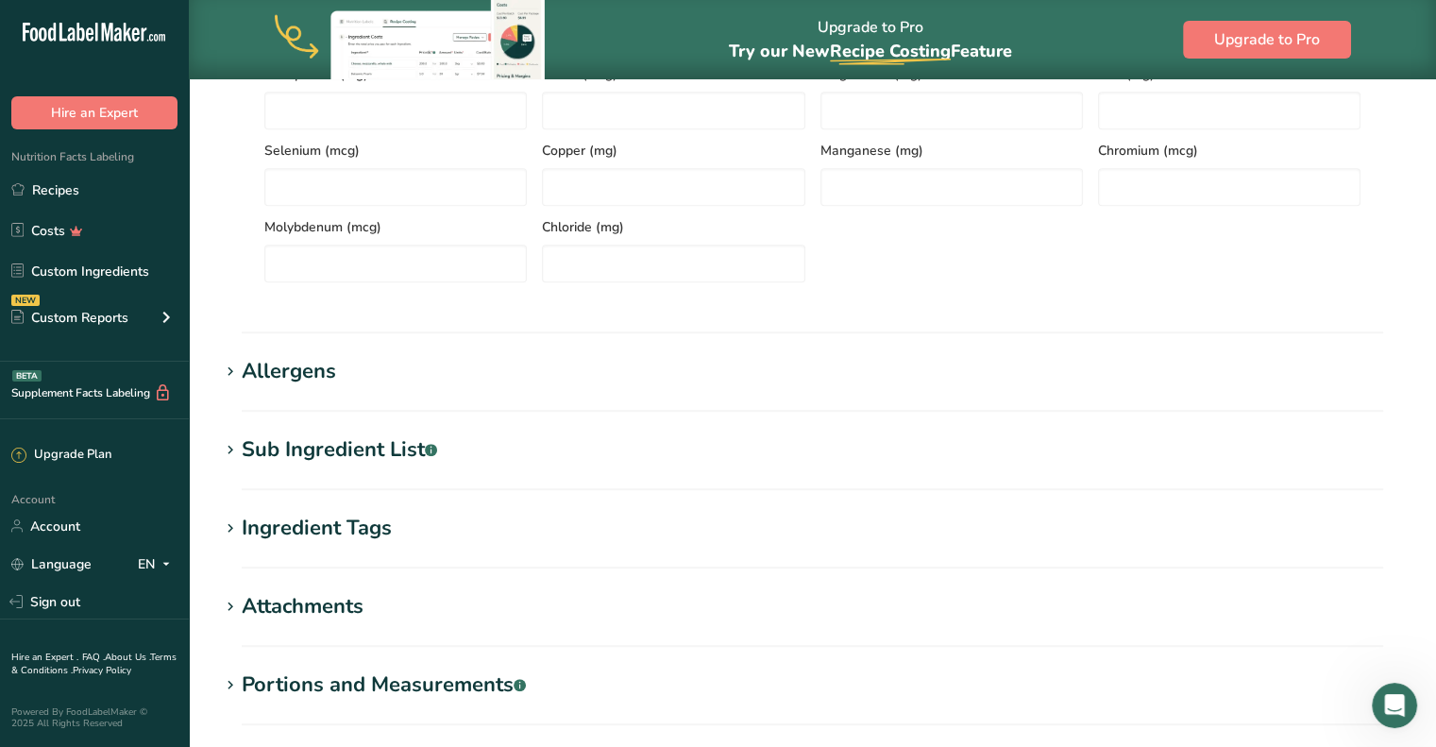
click at [242, 445] on div "Sub Ingredient List .a-a{fill:#347362;}.b-a{fill:#fff;}" at bounding box center [339, 449] width 195 height 31
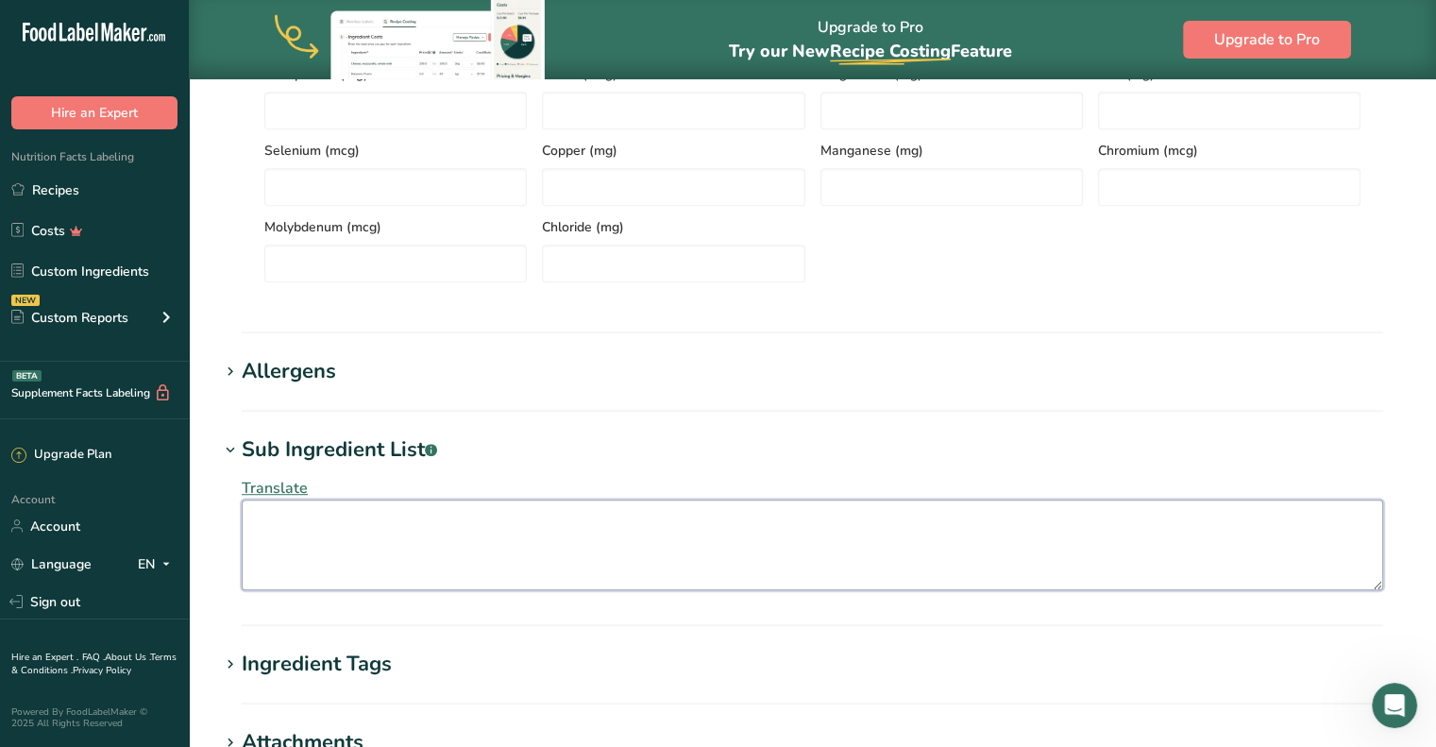
click at [258, 516] on textarea at bounding box center [812, 544] width 1141 height 91
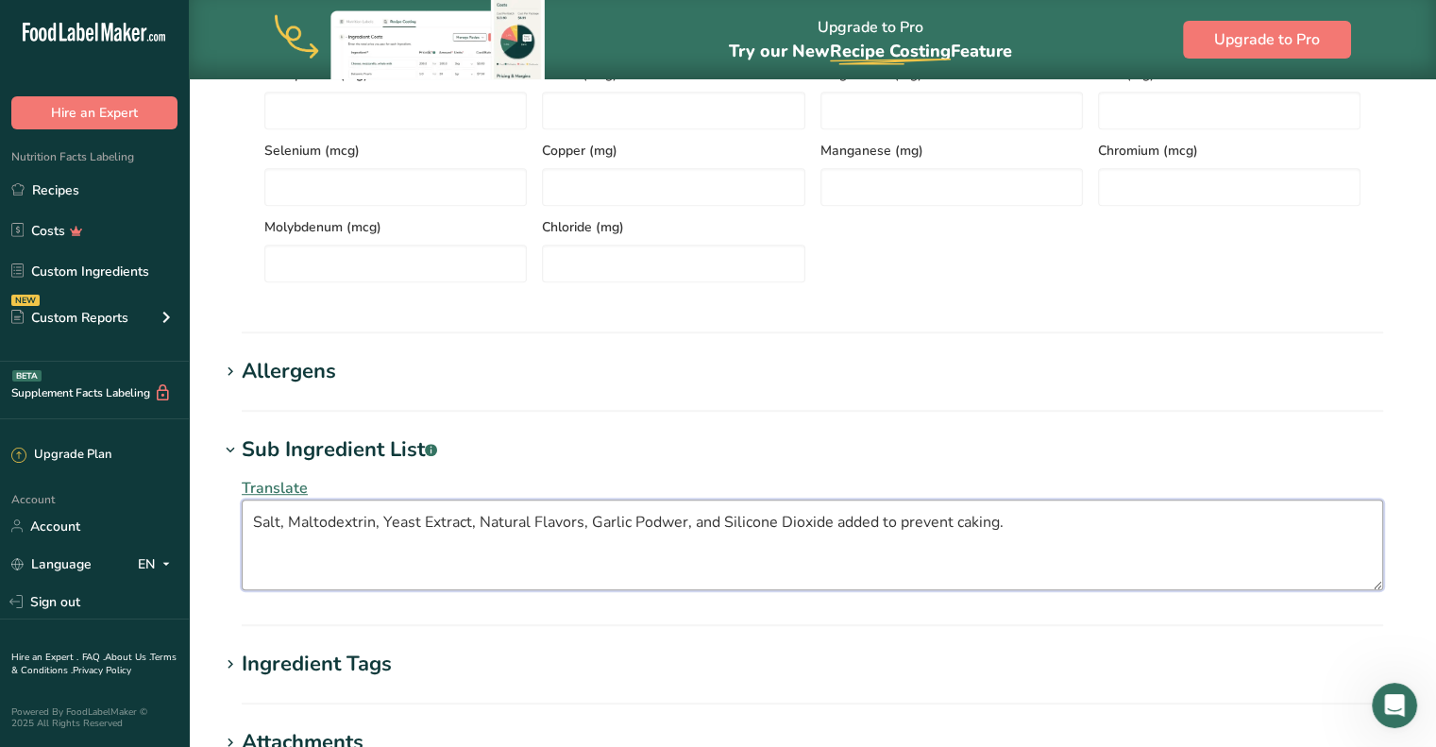
click at [677, 522] on textarea "Salt, Maltodextrin, Yeast Extract, Natural Flavors, Garlic Podwer, and Silicone…" at bounding box center [812, 544] width 1141 height 91
click at [908, 564] on textarea "Salt, Maltodextrin, Yeast Extract, Natural Flavors, Garlic Powder, and Silicone…" at bounding box center [812, 544] width 1141 height 91
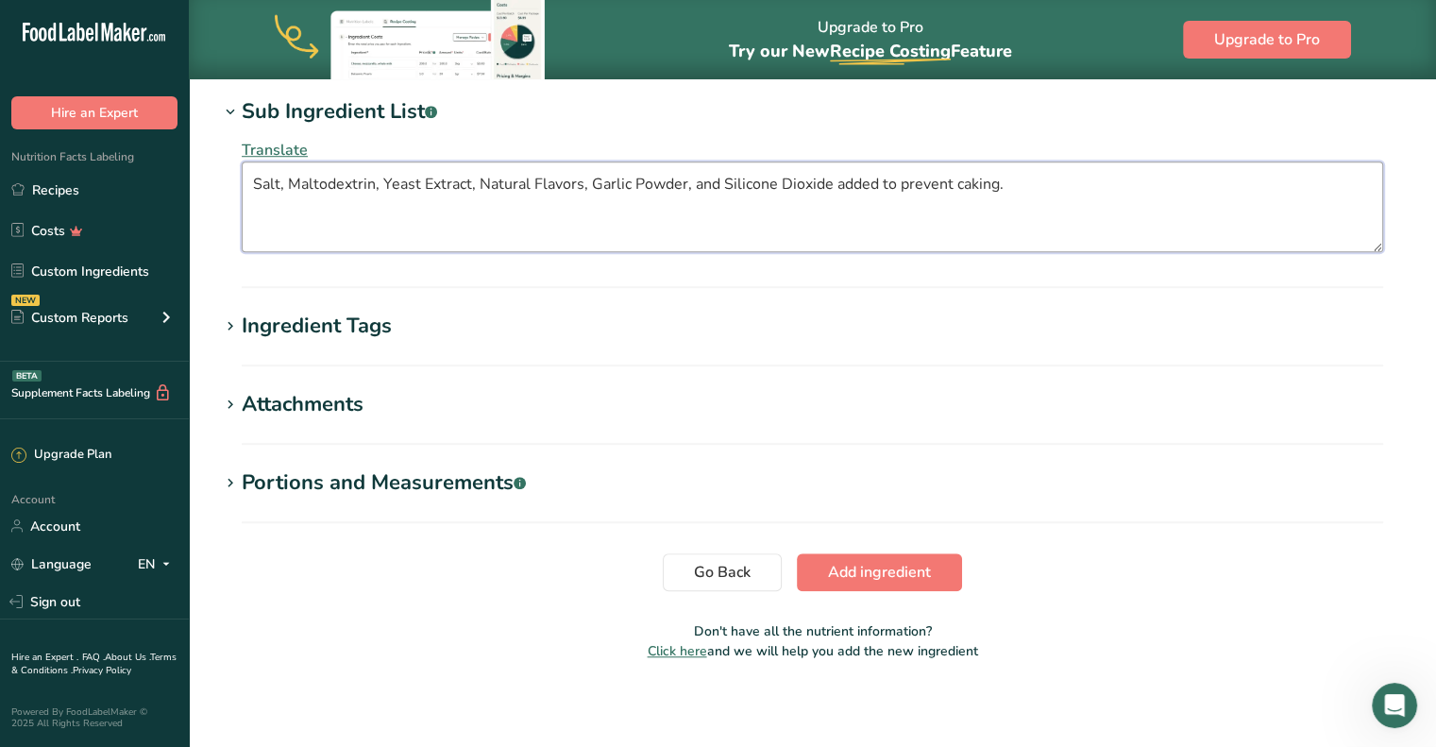
scroll to position [1405, 0]
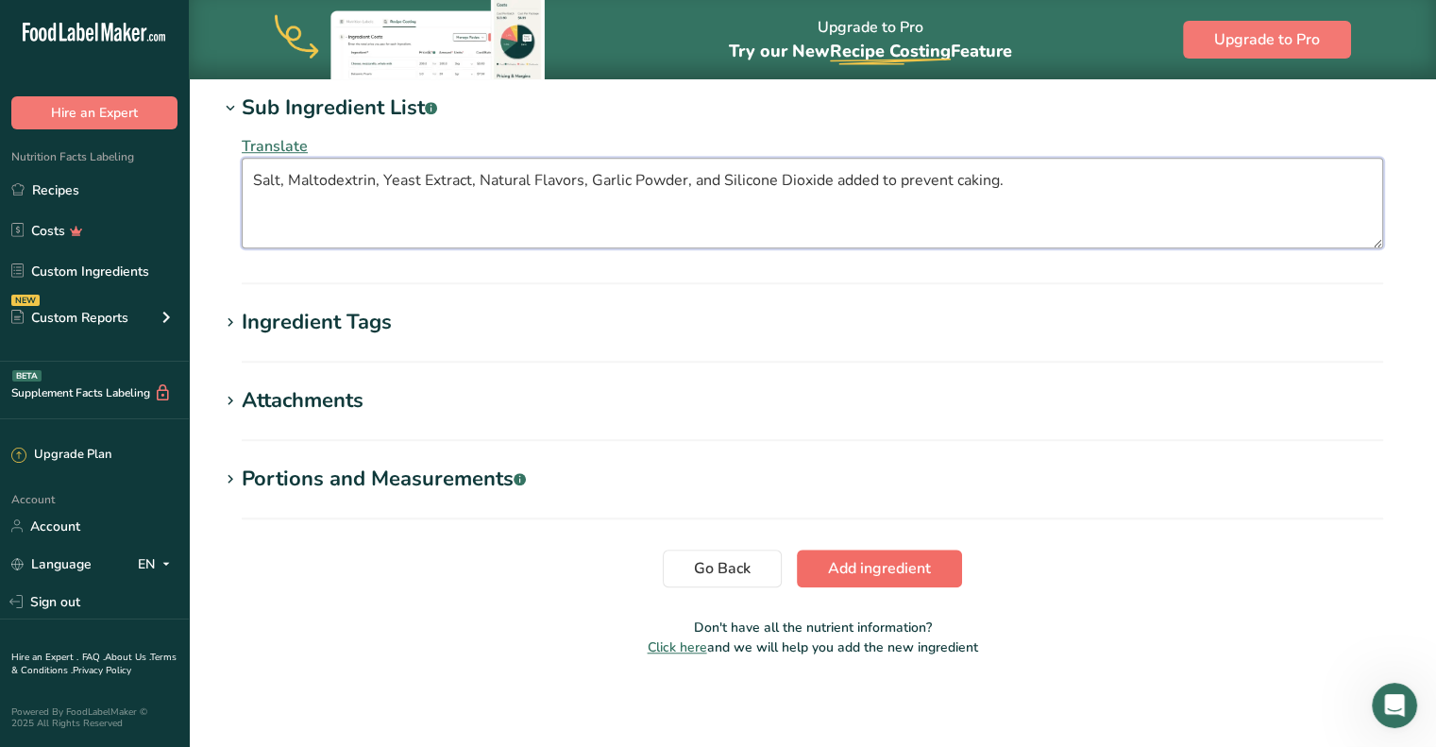
type textarea "Salt, Maltodextrin, Yeast Extract, Natural Flavors, Garlic Powder, and Silicone…"
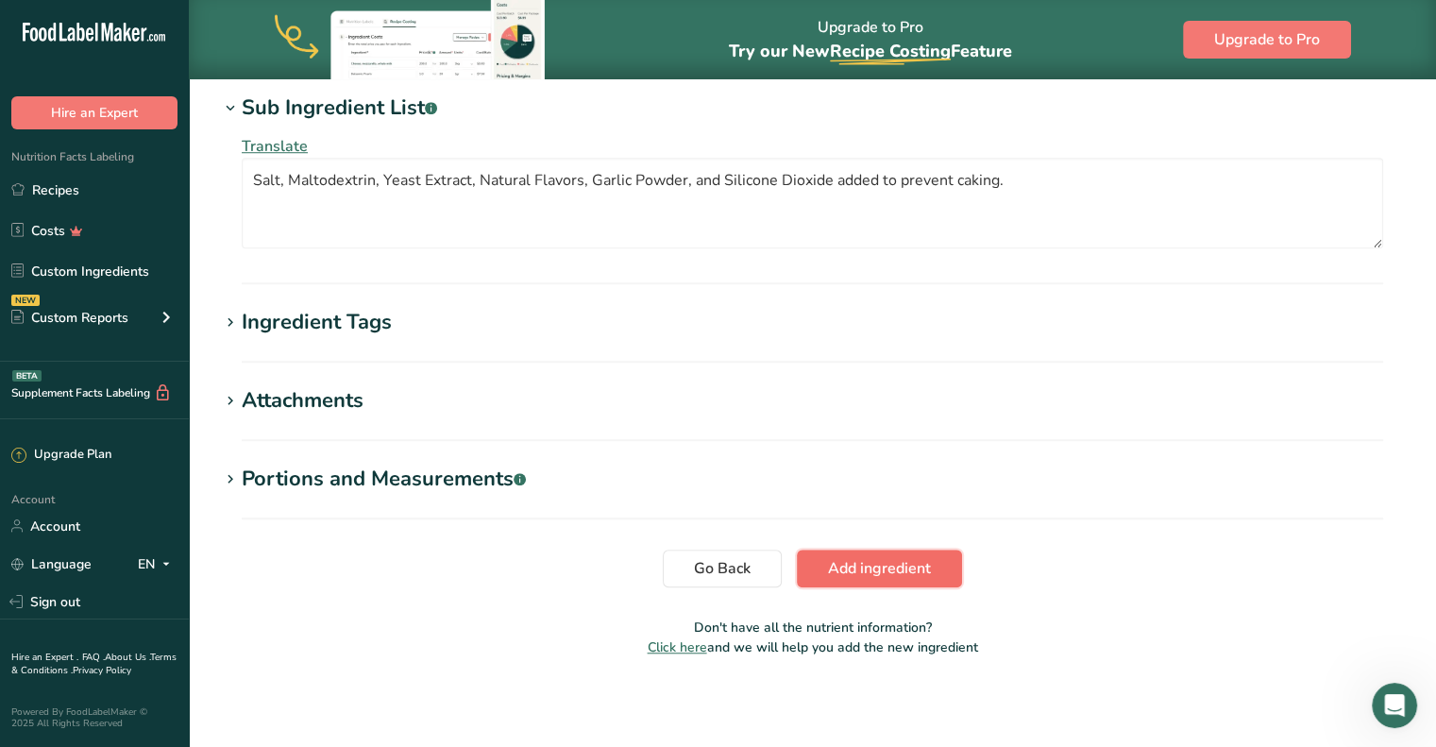
click at [855, 566] on span "Add ingredient" at bounding box center [879, 568] width 103 height 23
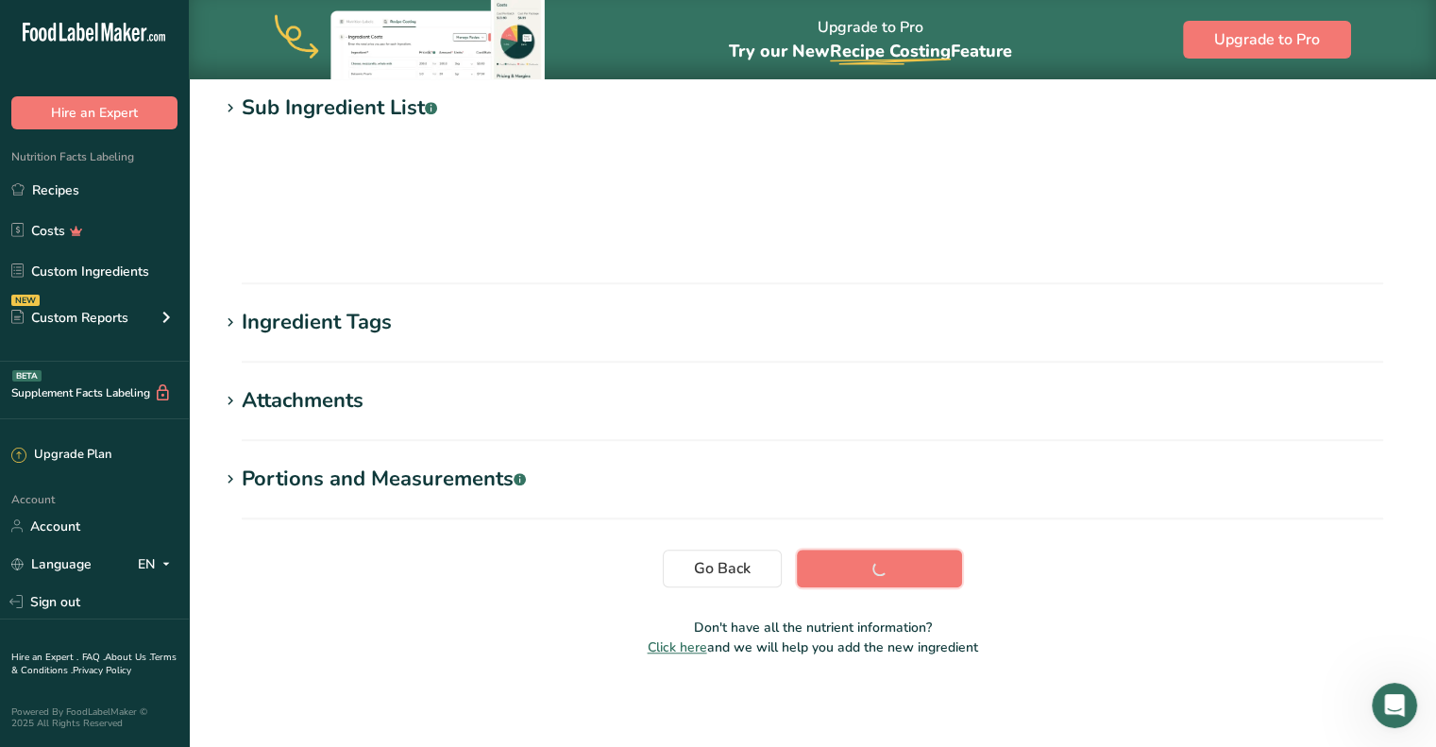
scroll to position [268, 0]
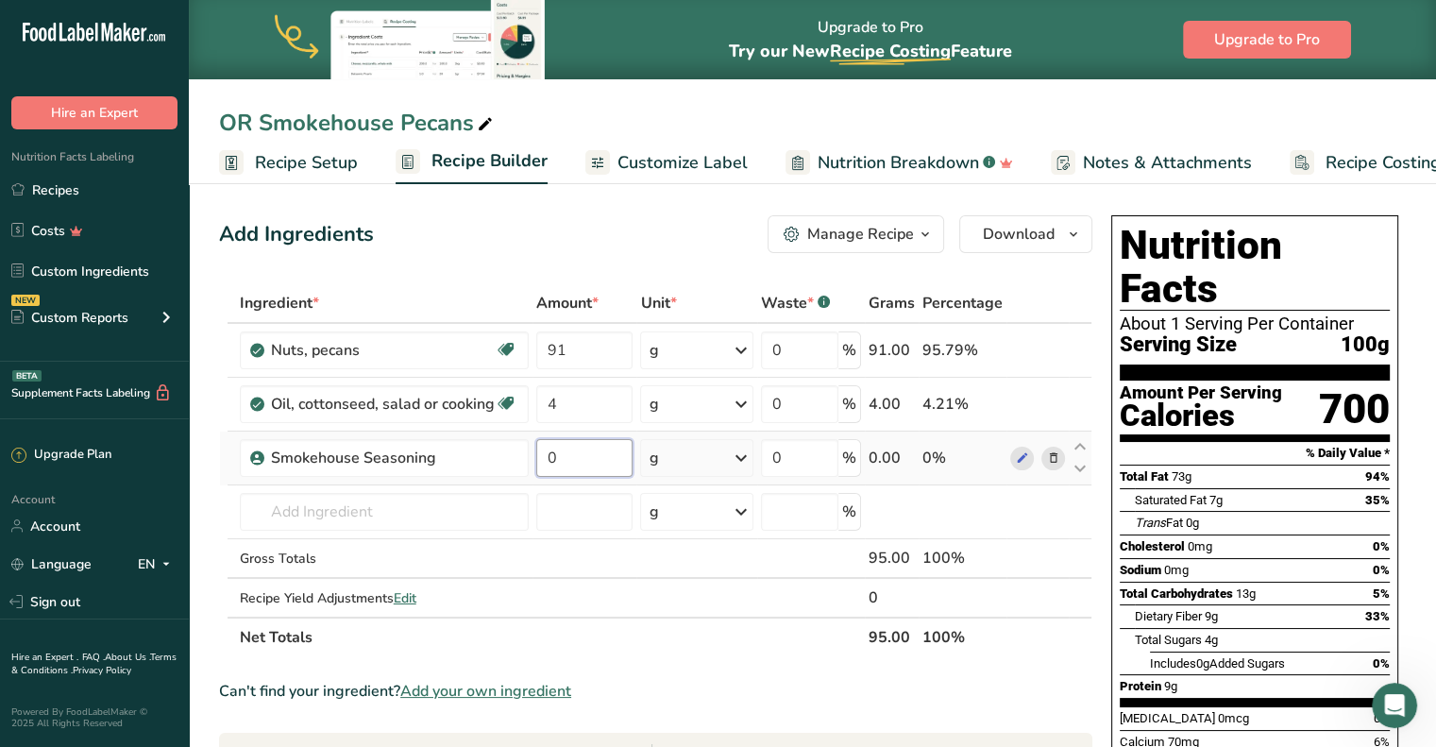
click at [583, 454] on input "0" at bounding box center [584, 458] width 97 height 38
type input "5"
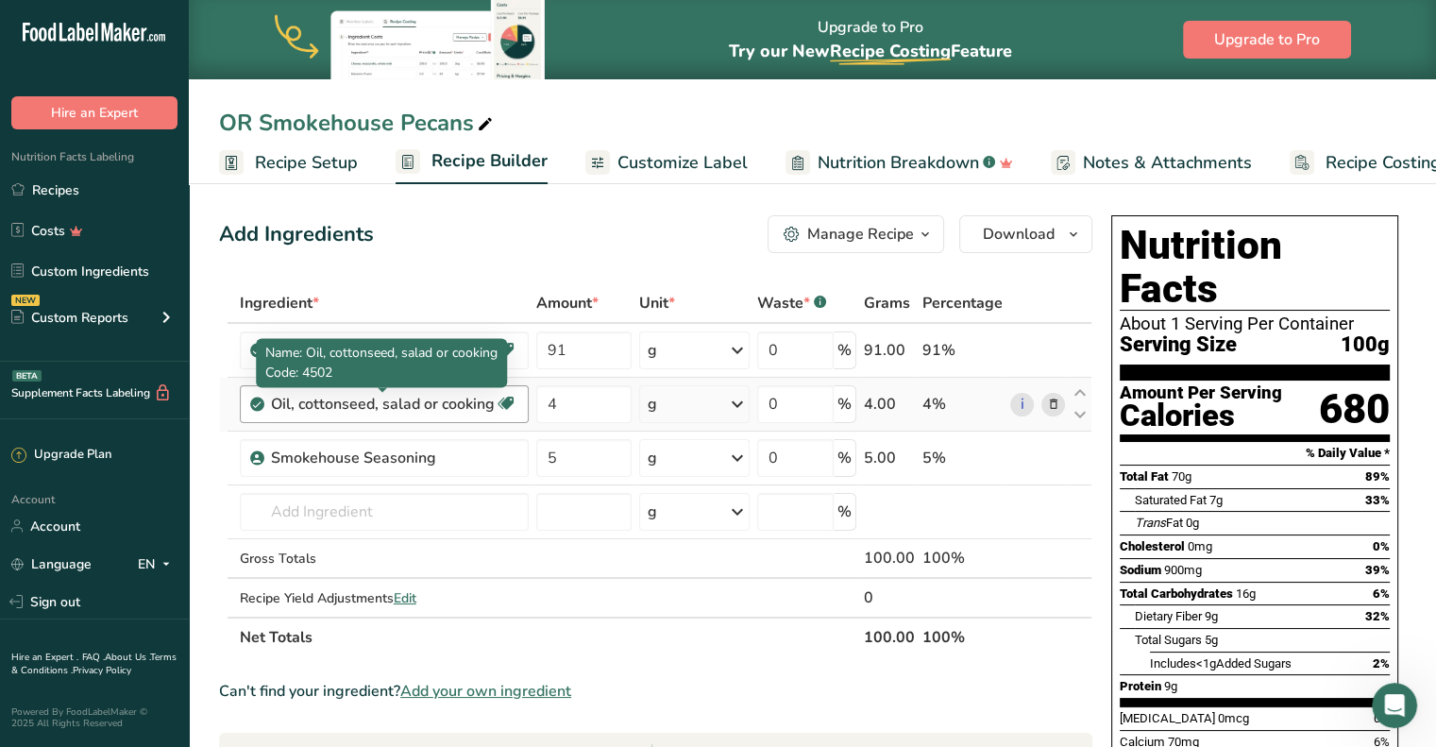
click at [403, 396] on div "Oil, cottonseed, salad or cooking" at bounding box center [383, 404] width 224 height 23
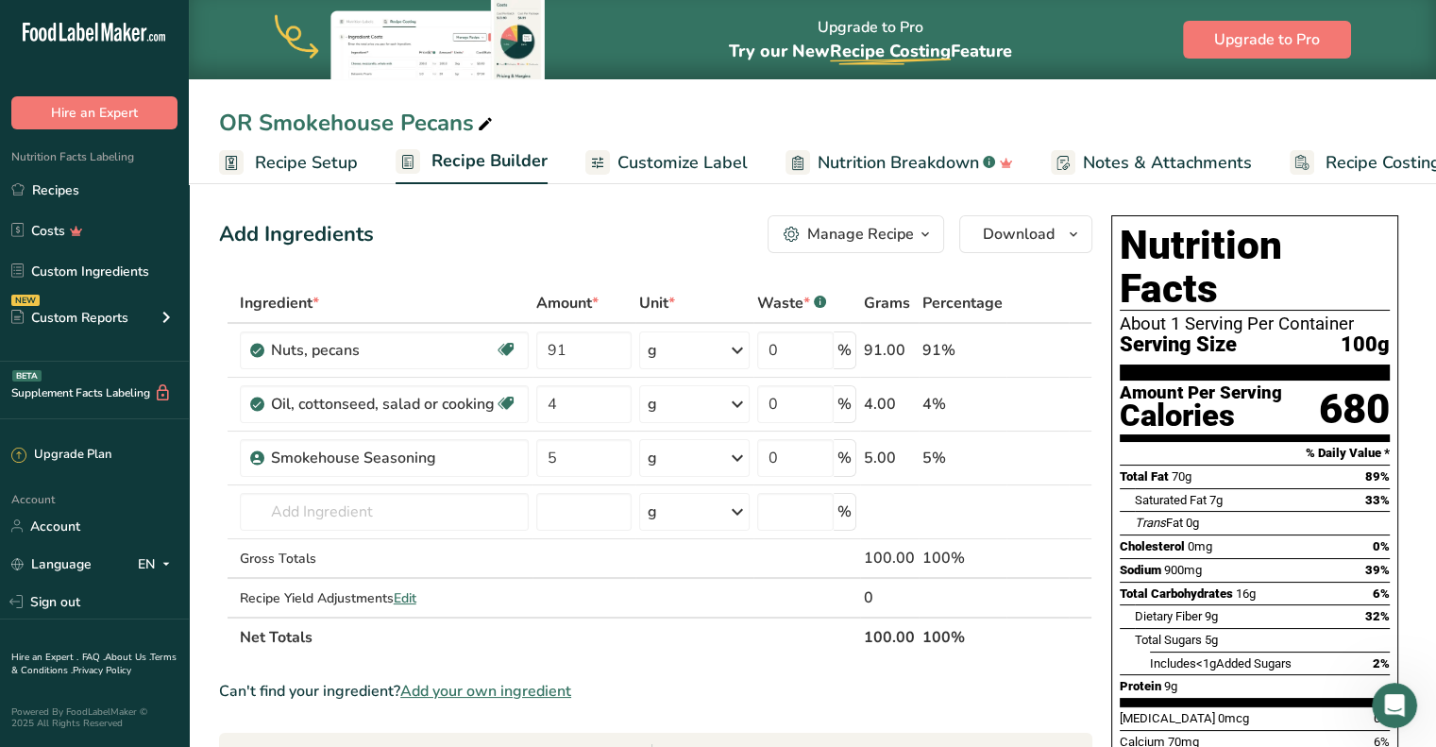
drag, startPoint x: 489, startPoint y: 408, endPoint x: 217, endPoint y: 413, distance: 271.9
click at [217, 413] on section "Add Ingredients Manage Recipe Delete Recipe Duplicate Recipe Scale Recipe Save …" at bounding box center [812, 750] width 1247 height 1147
drag, startPoint x: 651, startPoint y: 668, endPoint x: 414, endPoint y: 522, distance: 278.5
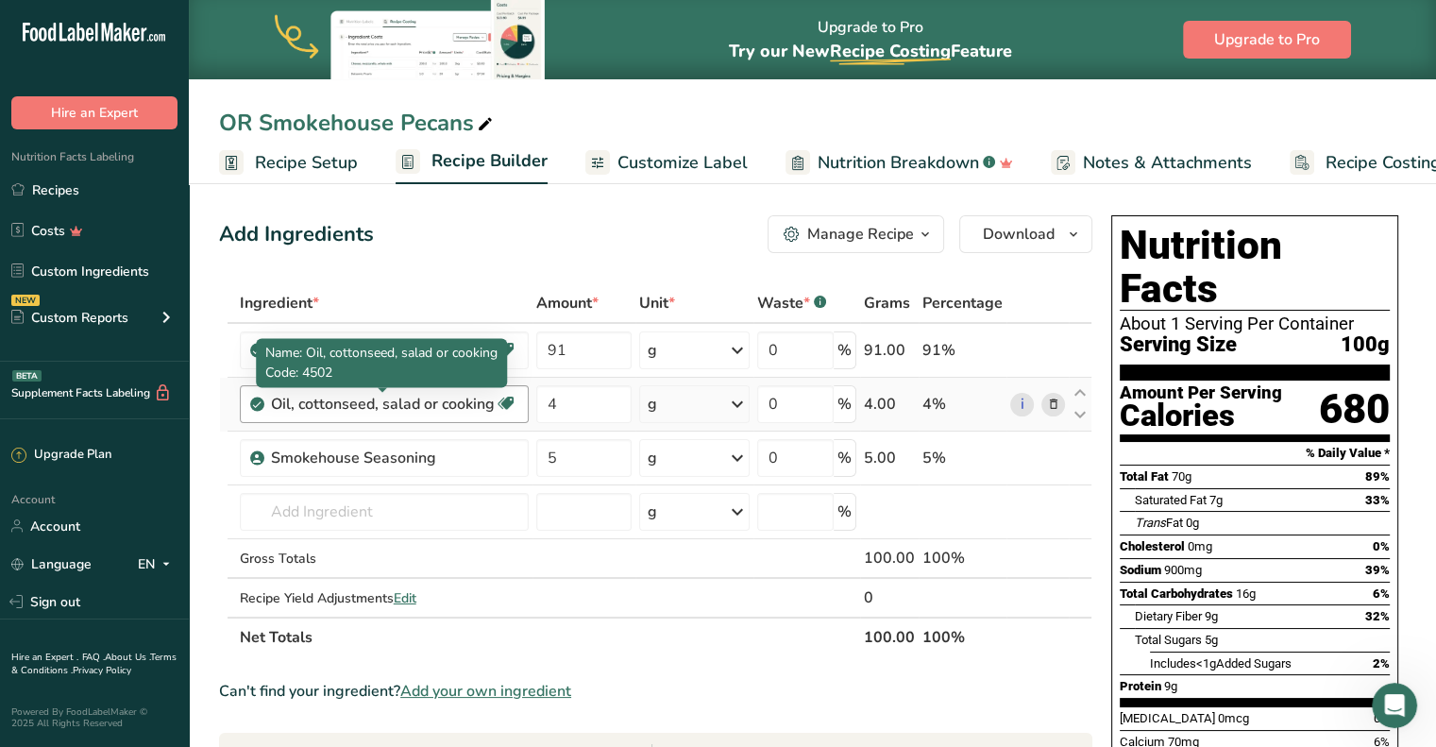
click at [321, 407] on div "Oil, cottonseed, salad or cooking" at bounding box center [383, 404] width 224 height 23
click at [321, 394] on div "Oil, cottonseed, salad or cooking" at bounding box center [383, 404] width 224 height 23
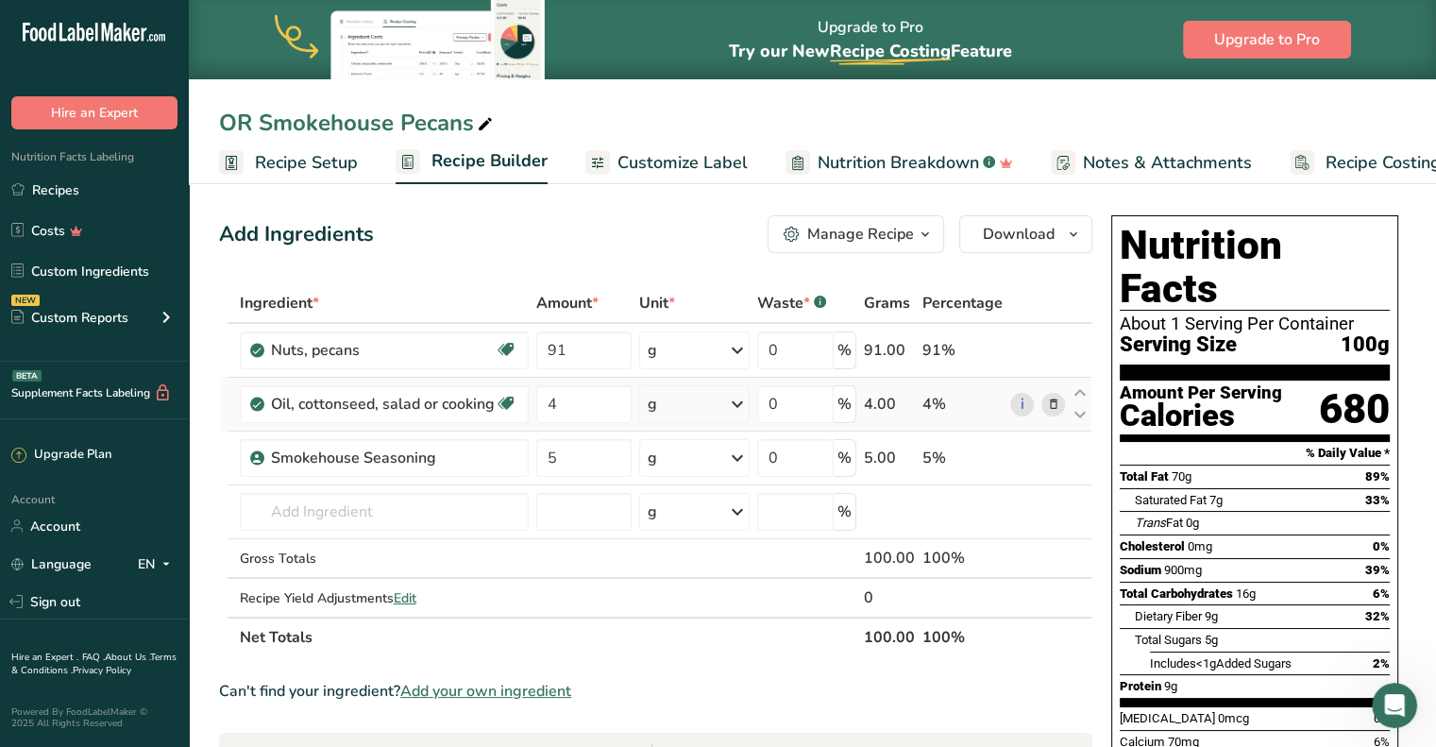
click at [1046, 403] on icon at bounding box center [1052, 405] width 13 height 20
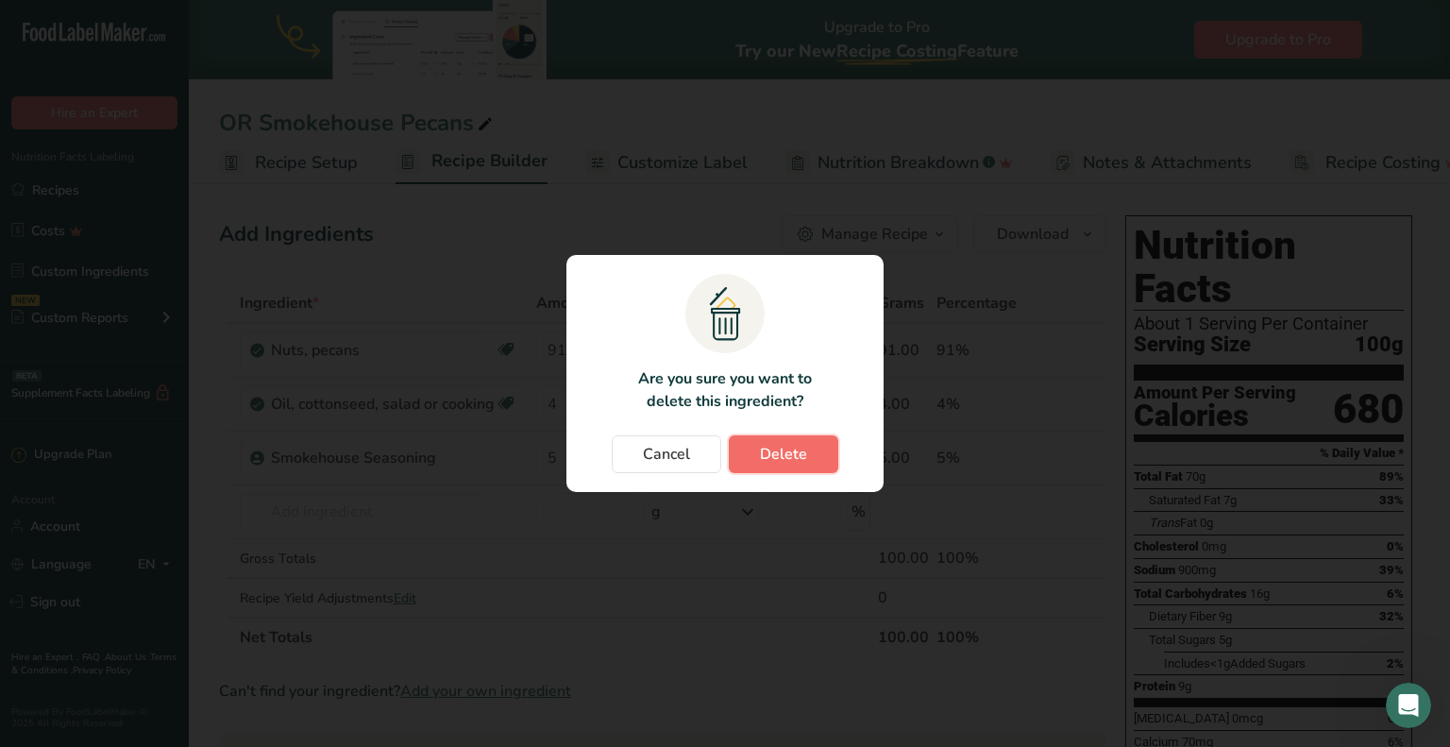
click at [785, 444] on span "Delete" at bounding box center [783, 454] width 47 height 23
type input "5"
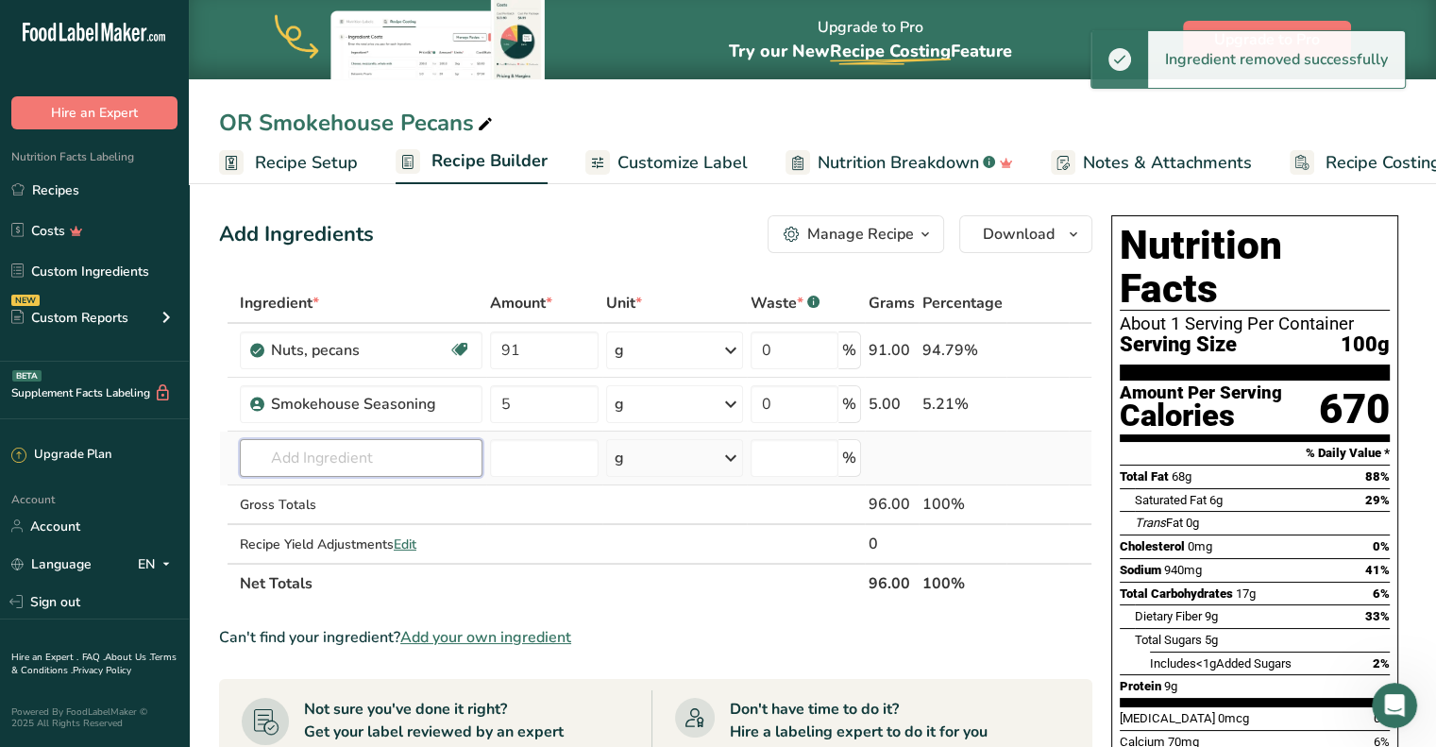
click at [376, 451] on input "text" at bounding box center [361, 458] width 243 height 38
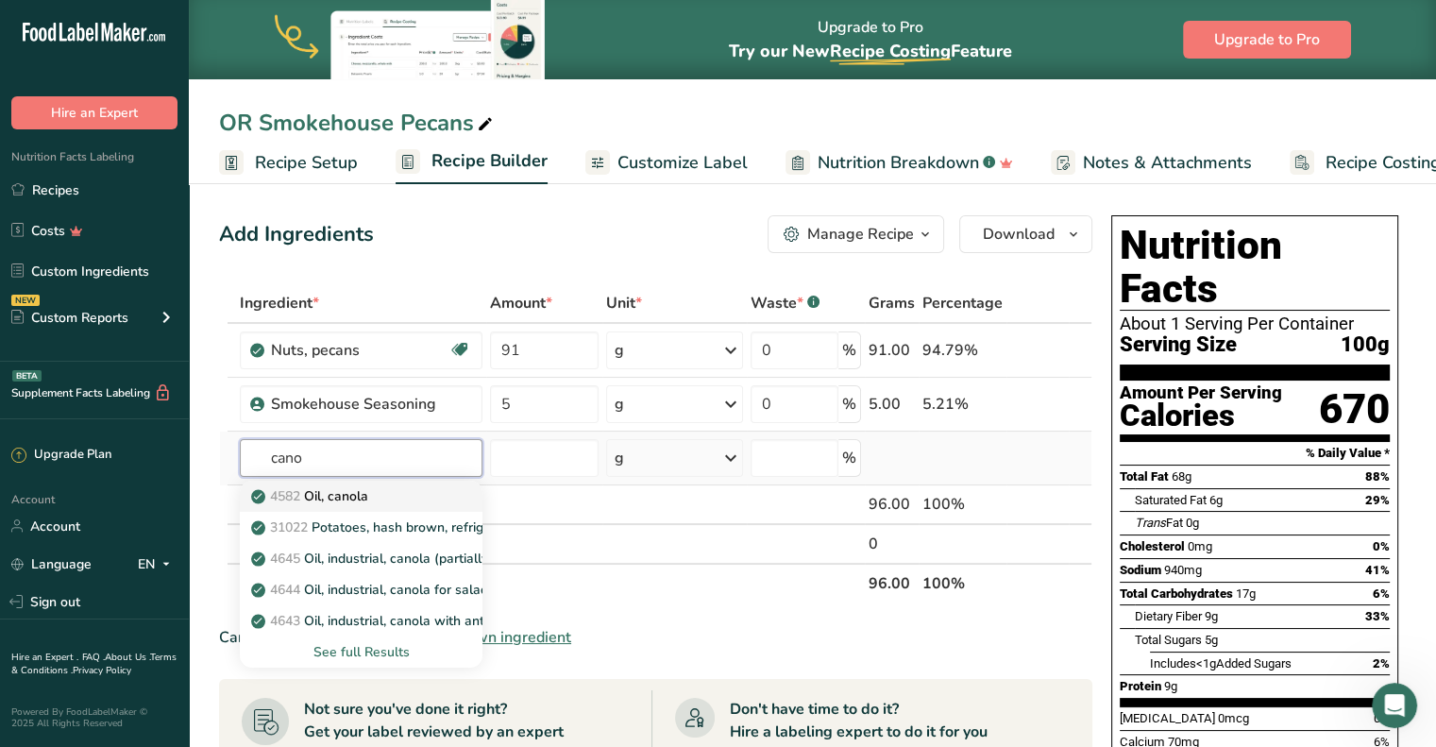
type input "cano"
click at [352, 493] on p "4582 Oil, canola" at bounding box center [311, 496] width 113 height 20
type input "Oil, canola"
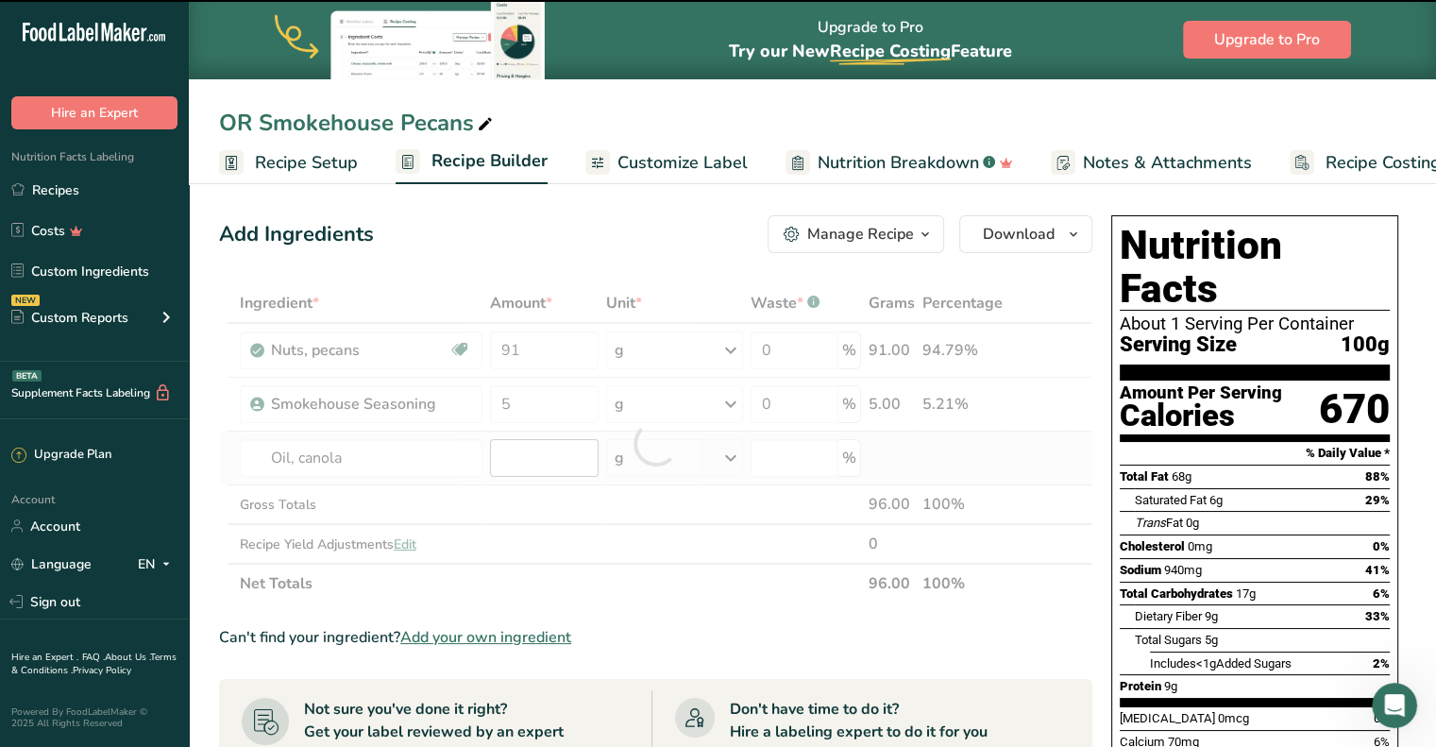
type input "0"
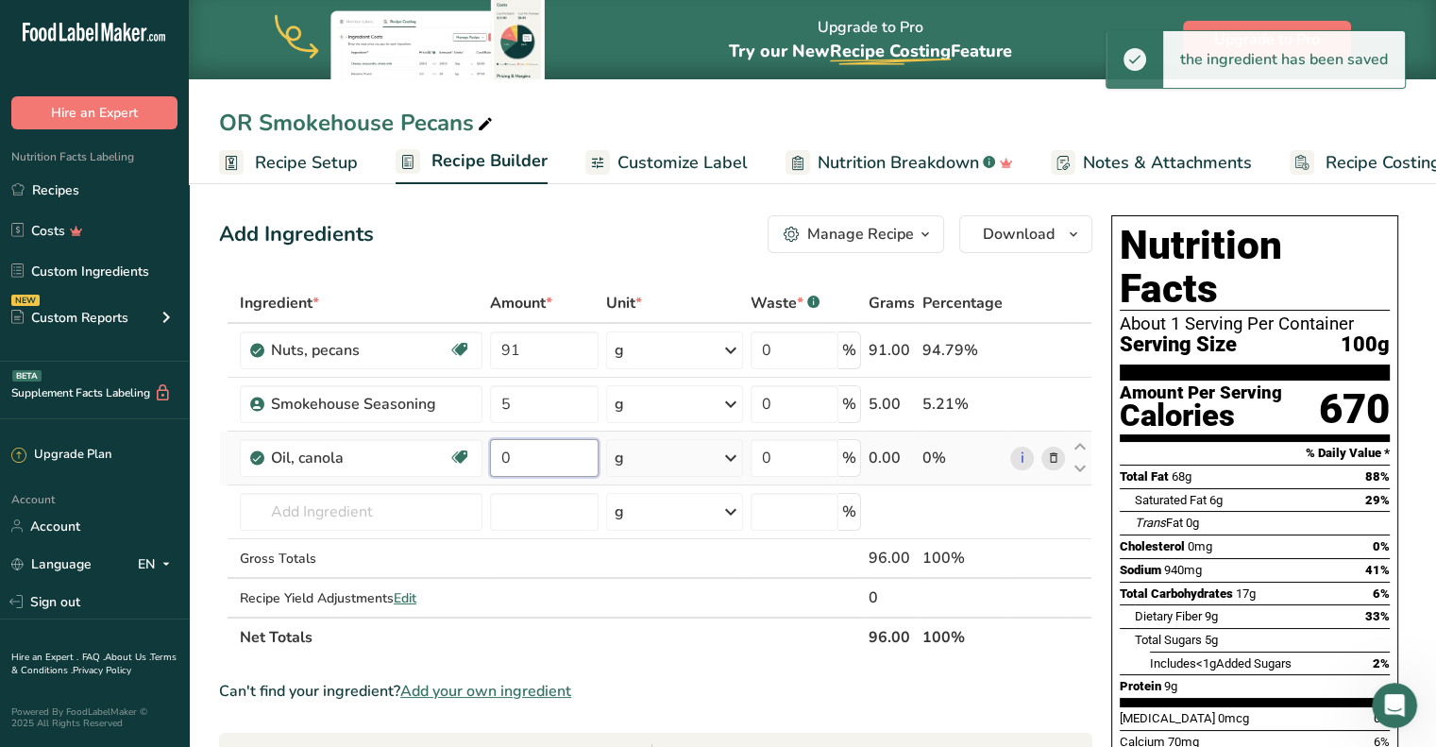
click at [521, 456] on input "0" at bounding box center [544, 458] width 109 height 38
type input "4"
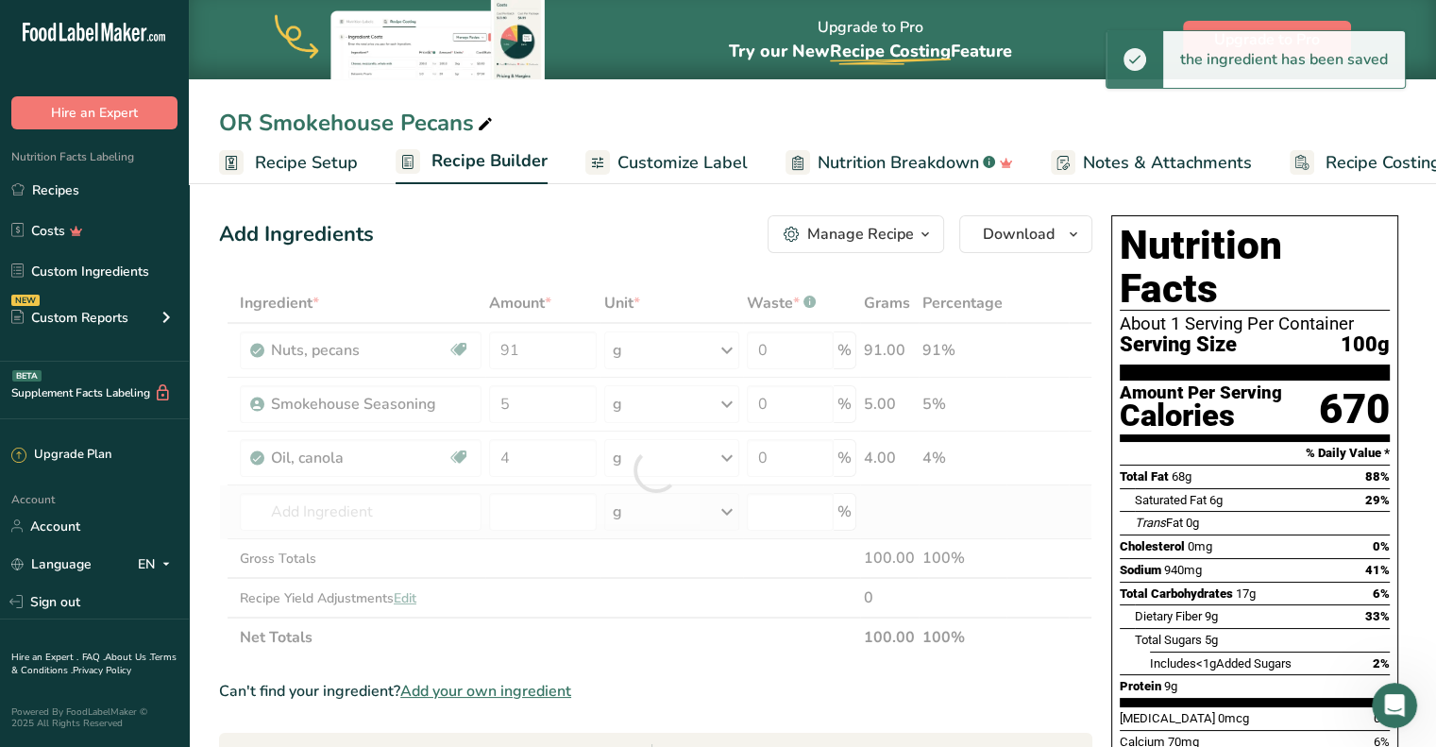
click at [583, 532] on div "Ingredient * Amount * Unit * Waste * .a-a{fill:#347362;}.b-a{fill:#fff;} Grams …" at bounding box center [655, 470] width 873 height 374
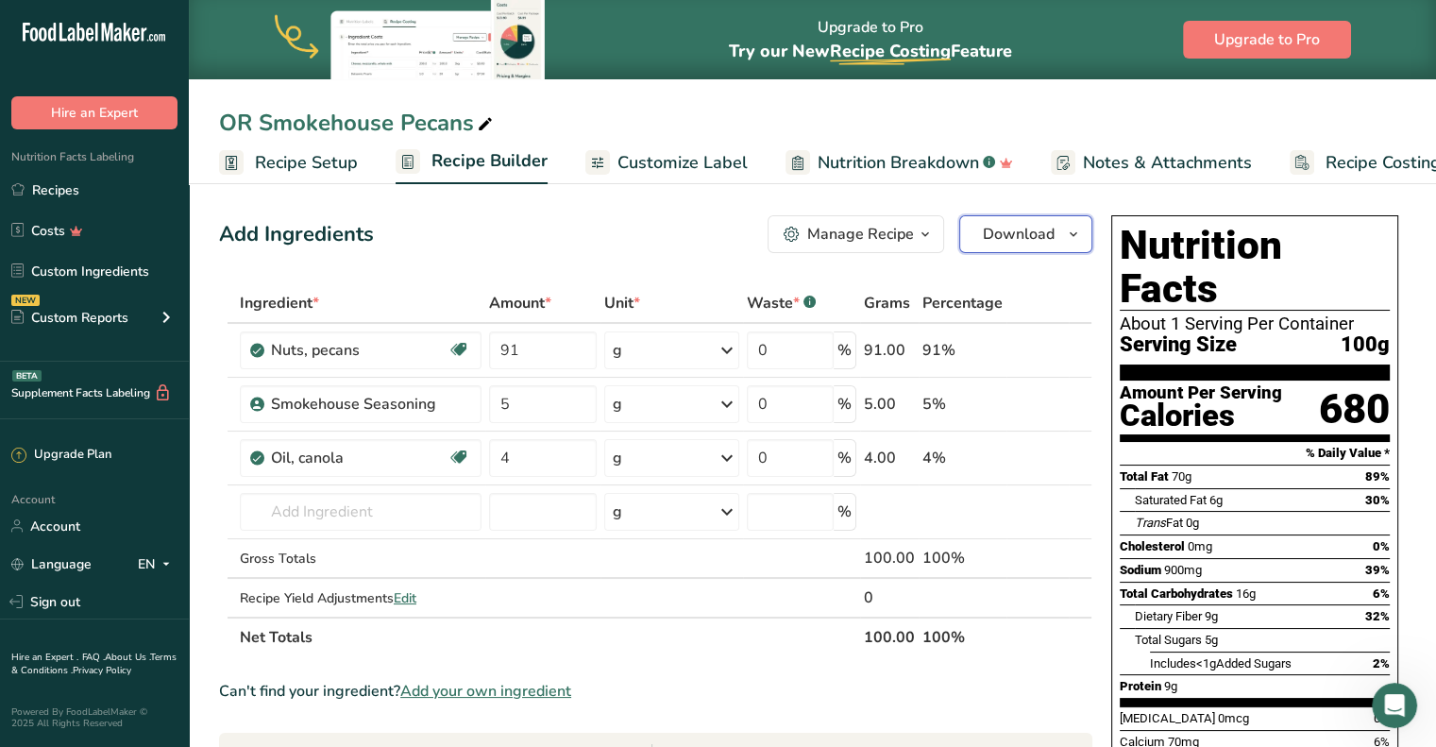
click at [1070, 233] on icon "button" at bounding box center [1073, 235] width 15 height 24
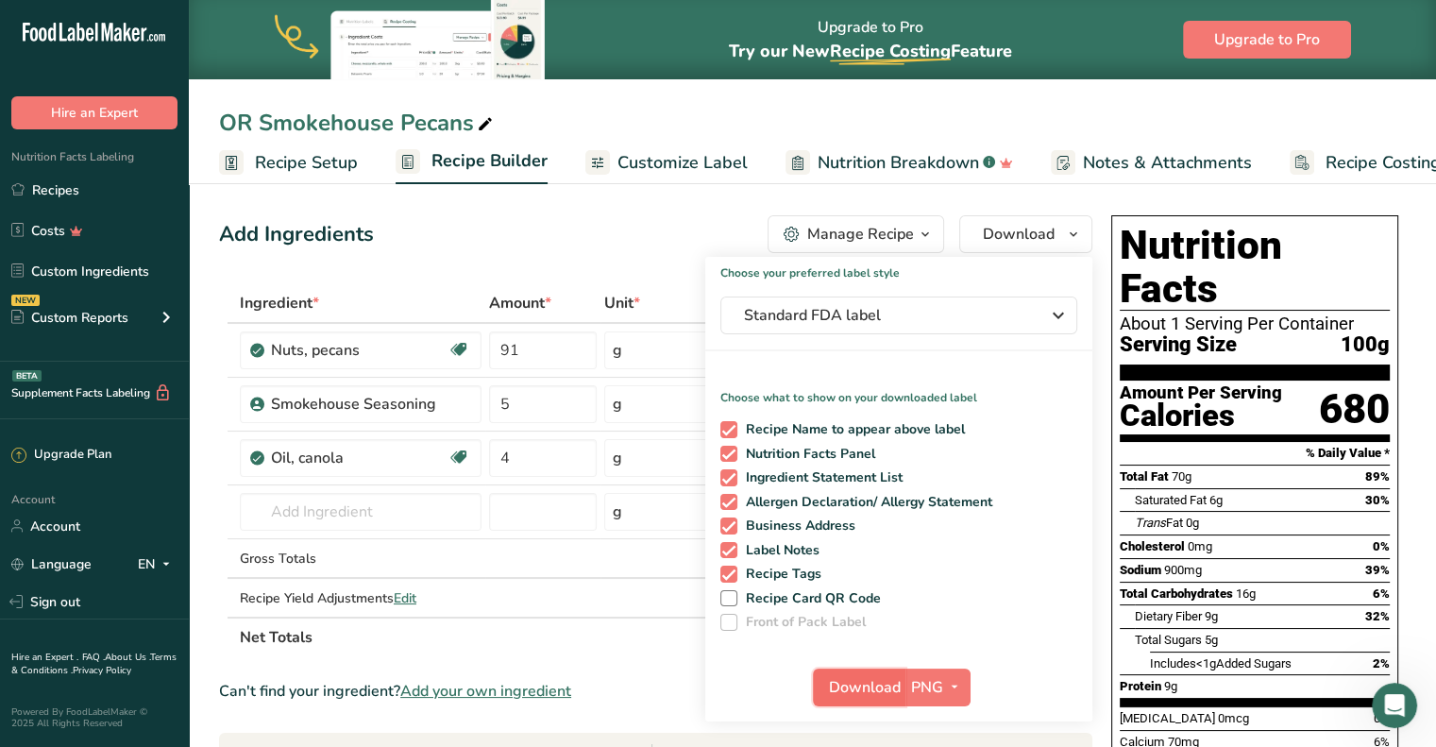
click at [842, 690] on span "Download" at bounding box center [865, 687] width 72 height 23
click at [1427, 338] on section "Add Ingredients Manage Recipe Delete Recipe Duplicate Recipe Scale Recipe Save …" at bounding box center [812, 750] width 1247 height 1147
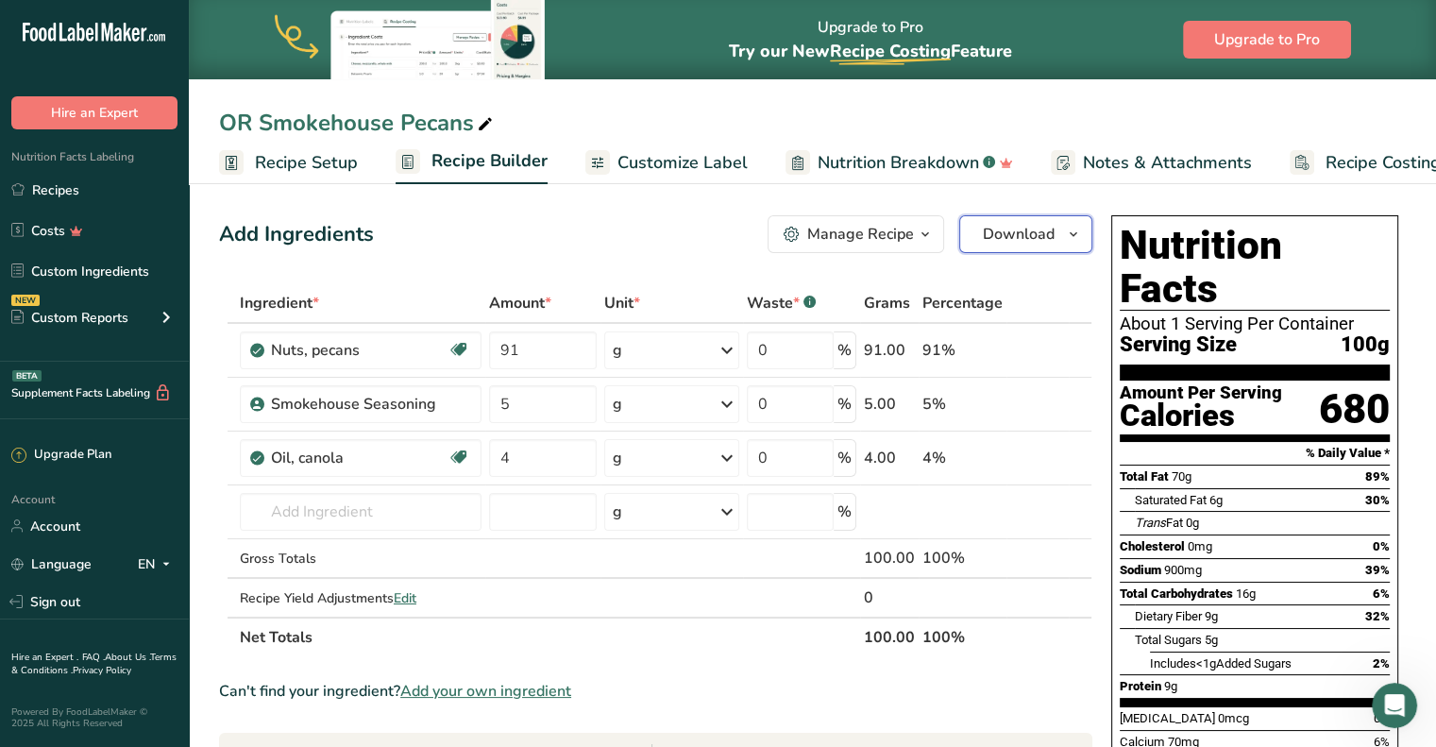
click at [1069, 230] on icon "button" at bounding box center [1073, 235] width 15 height 24
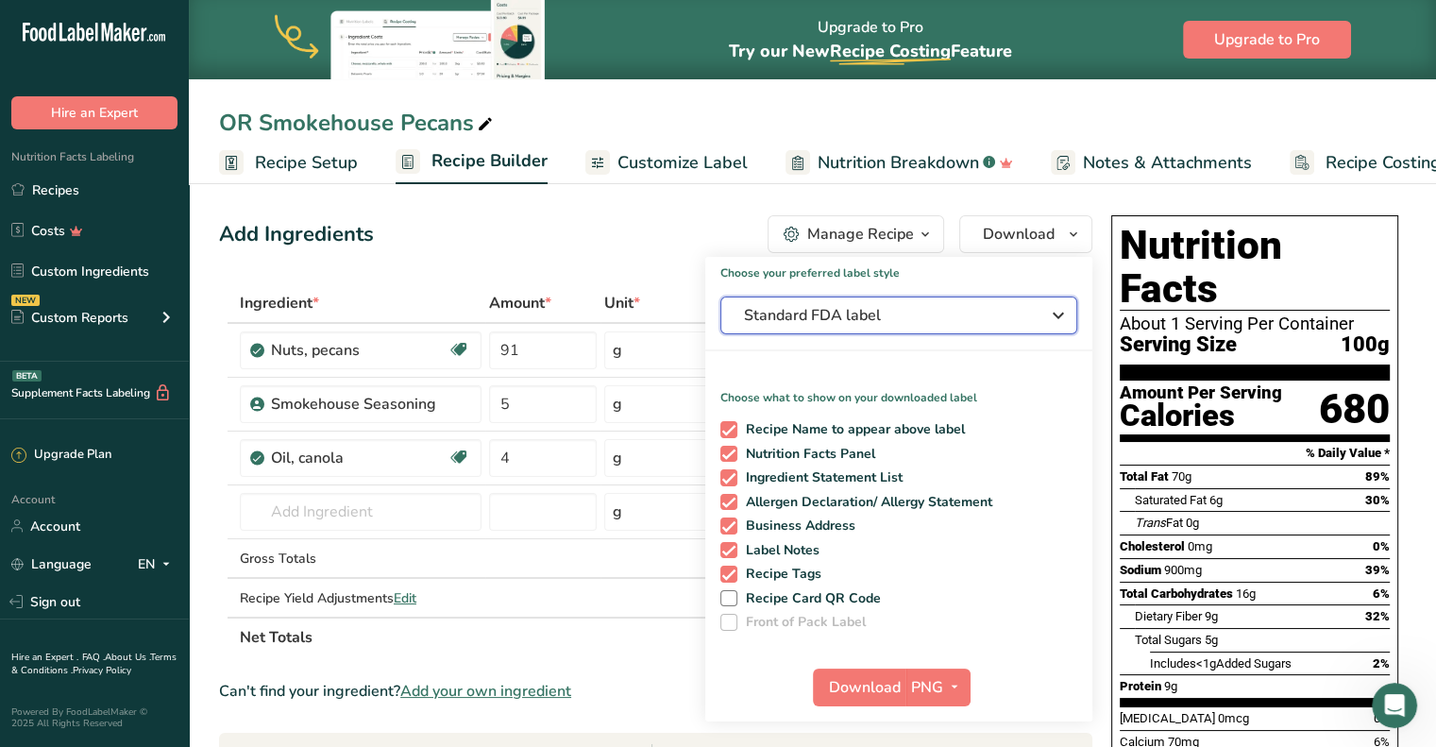
click at [1014, 311] on span "Standard FDA label" at bounding box center [885, 315] width 283 height 23
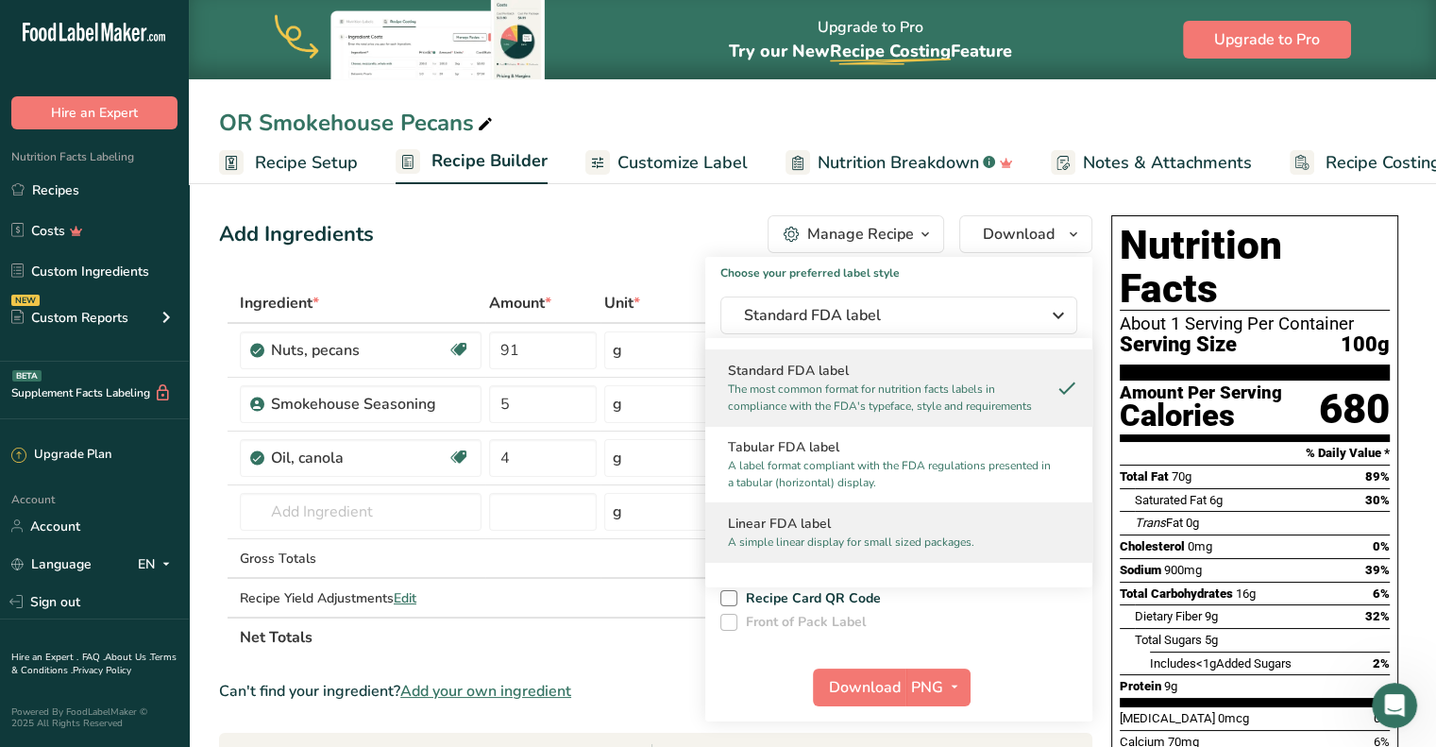
click at [885, 528] on h2 "Linear FDA label" at bounding box center [899, 524] width 342 height 20
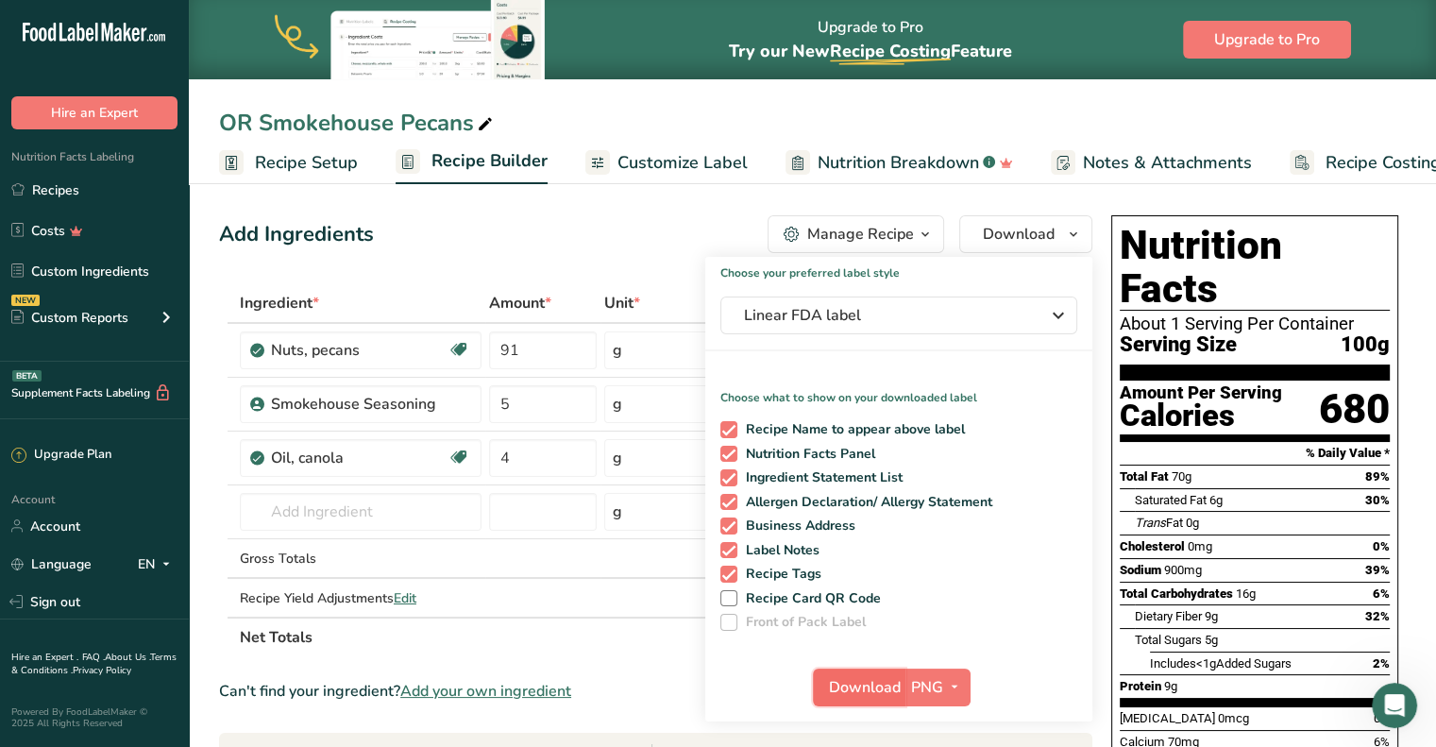
click at [886, 686] on span "Download" at bounding box center [865, 687] width 72 height 23
click at [347, 263] on div "Add Ingredients Manage Recipe Delete Recipe Duplicate Recipe Scale Recipe Save …" at bounding box center [661, 751] width 885 height 1087
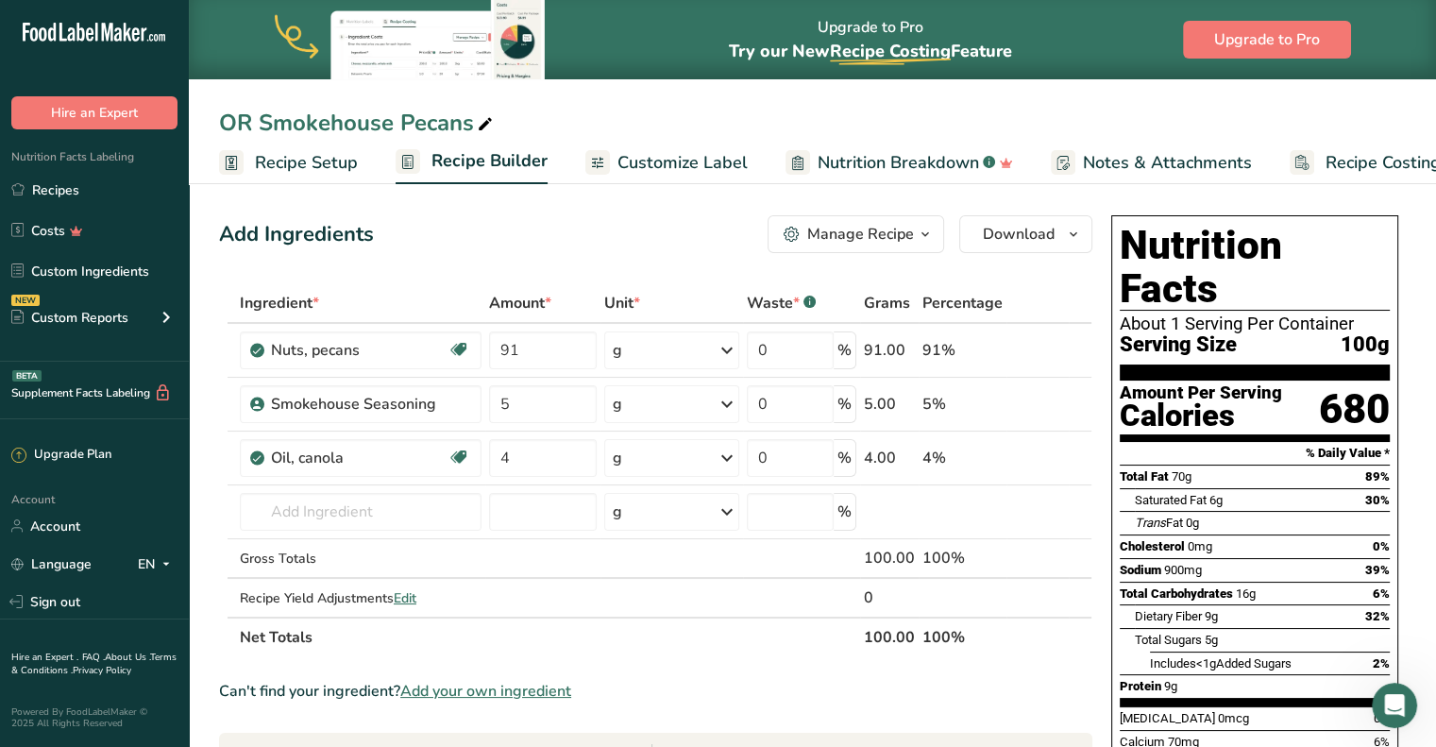
click at [227, 159] on rect at bounding box center [231, 162] width 25 height 25
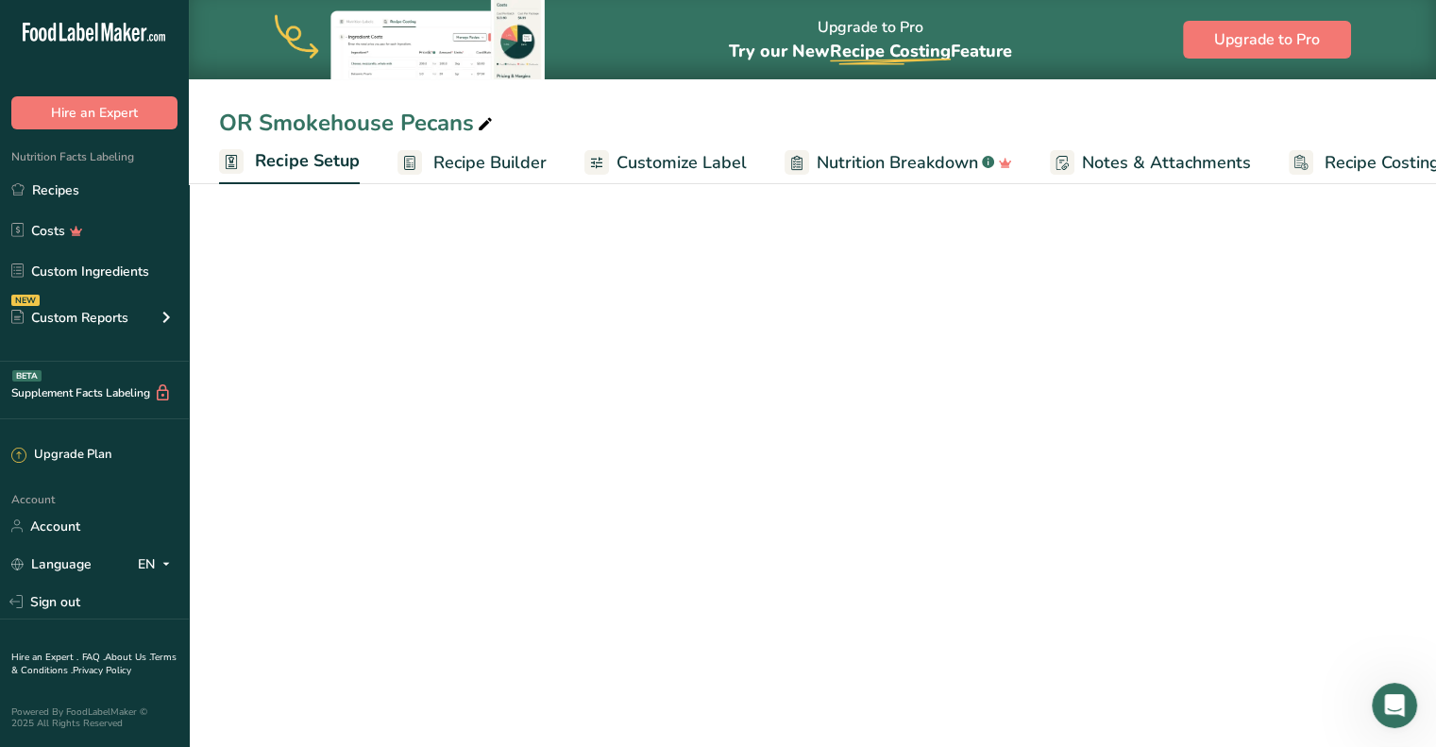
scroll to position [0, 7]
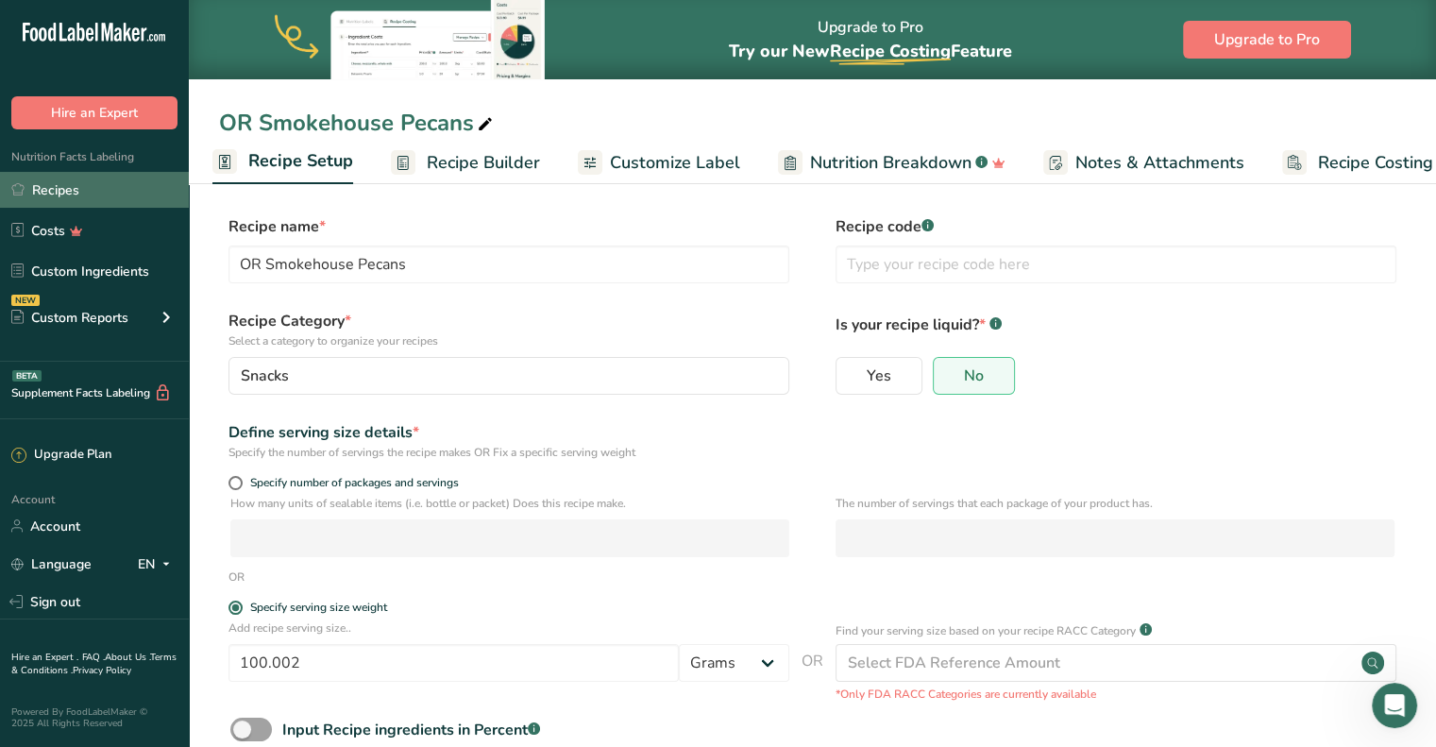
click at [49, 184] on link "Recipes" at bounding box center [94, 190] width 189 height 36
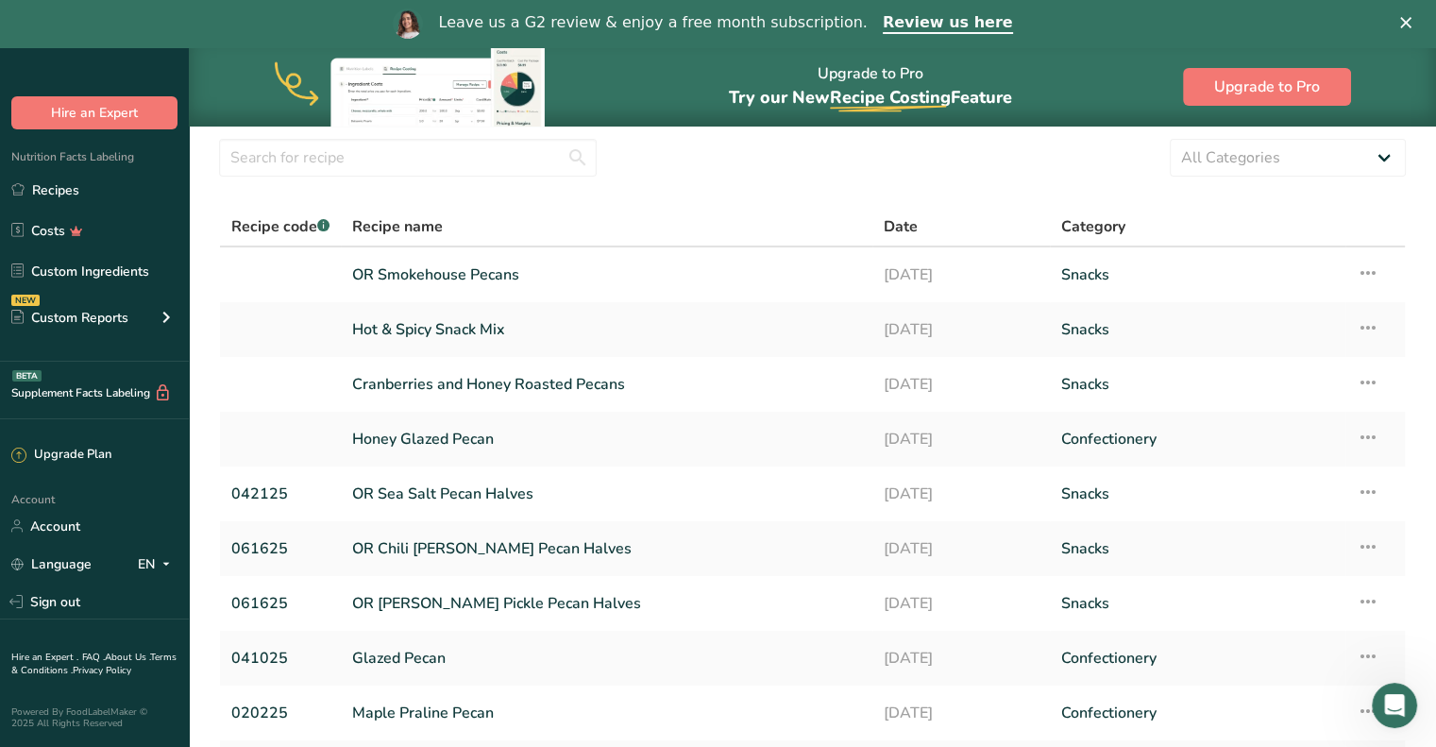
scroll to position [94, 0]
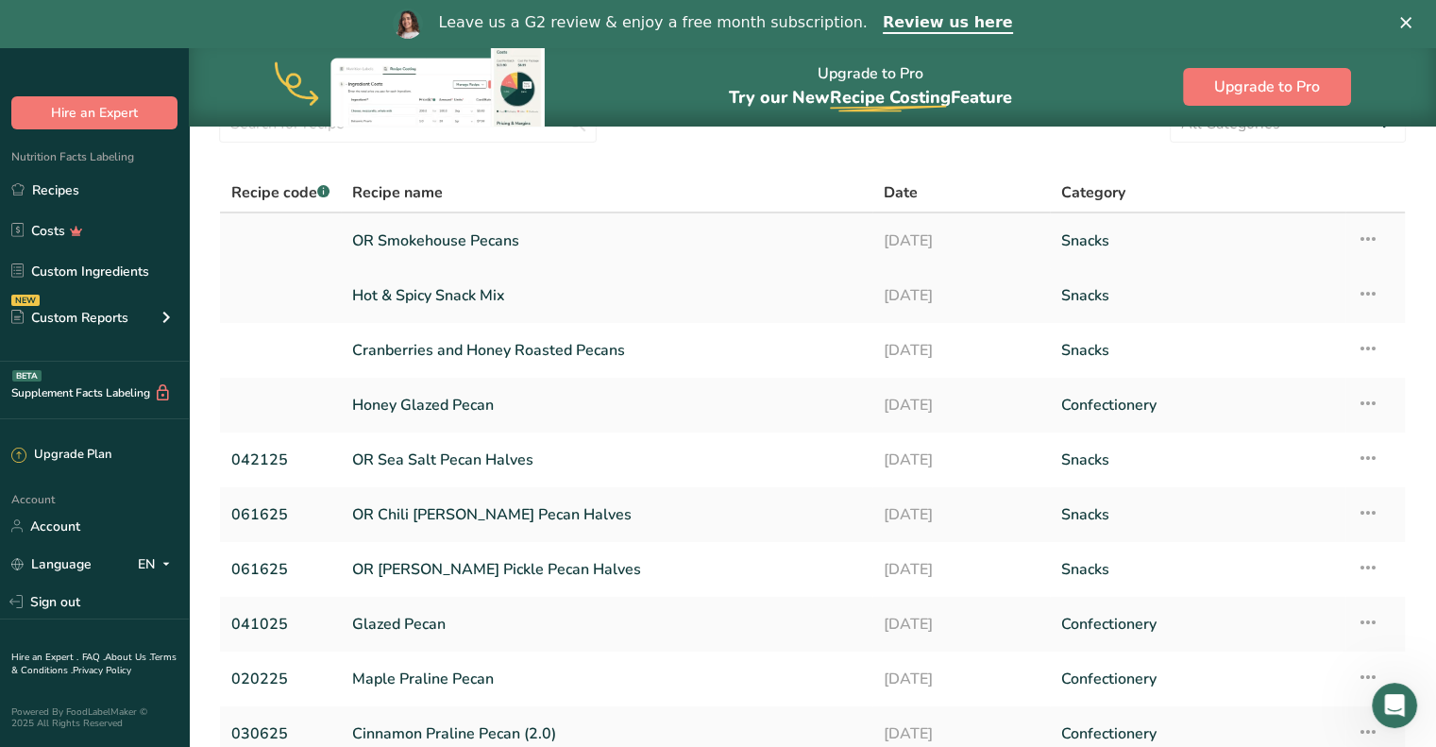
click at [1372, 237] on icon at bounding box center [1367, 239] width 23 height 34
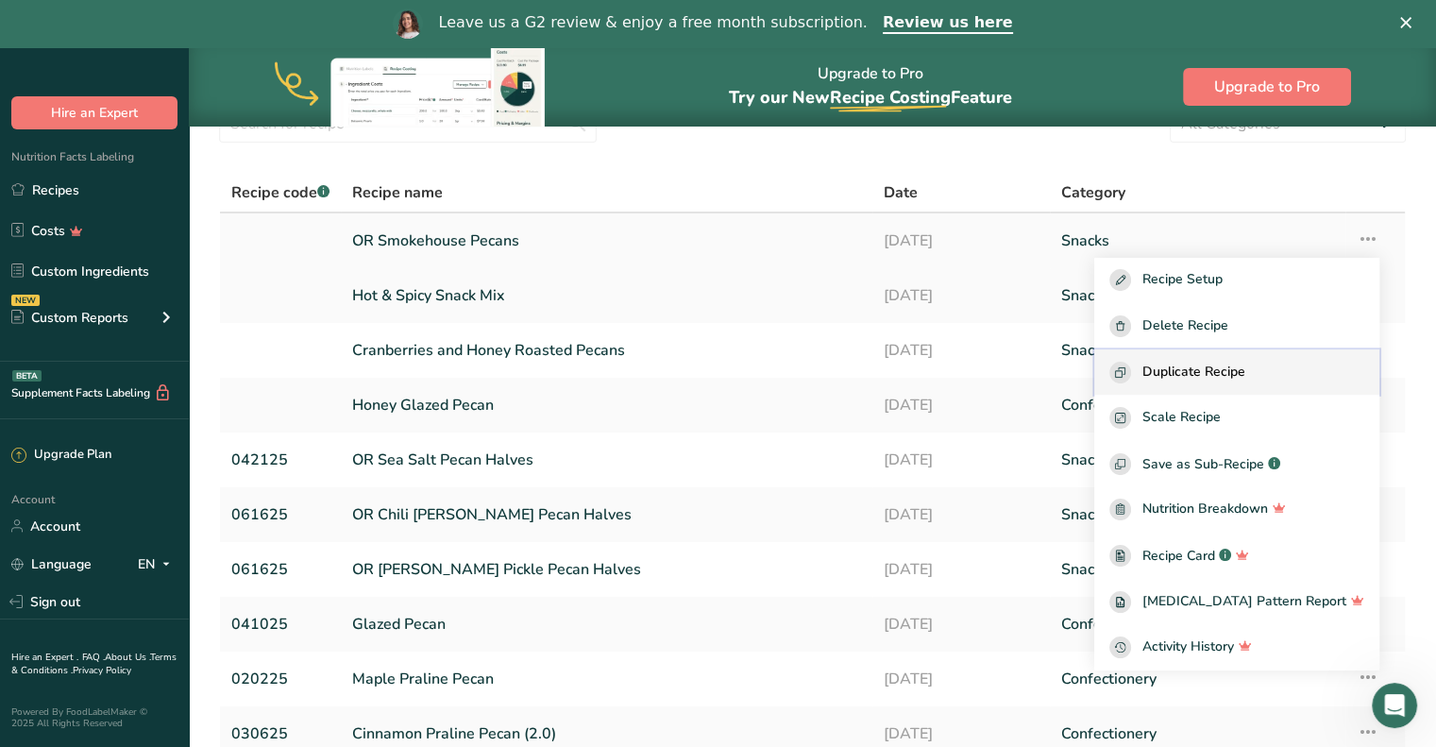
click at [1245, 365] on span "Duplicate Recipe" at bounding box center [1193, 373] width 103 height 22
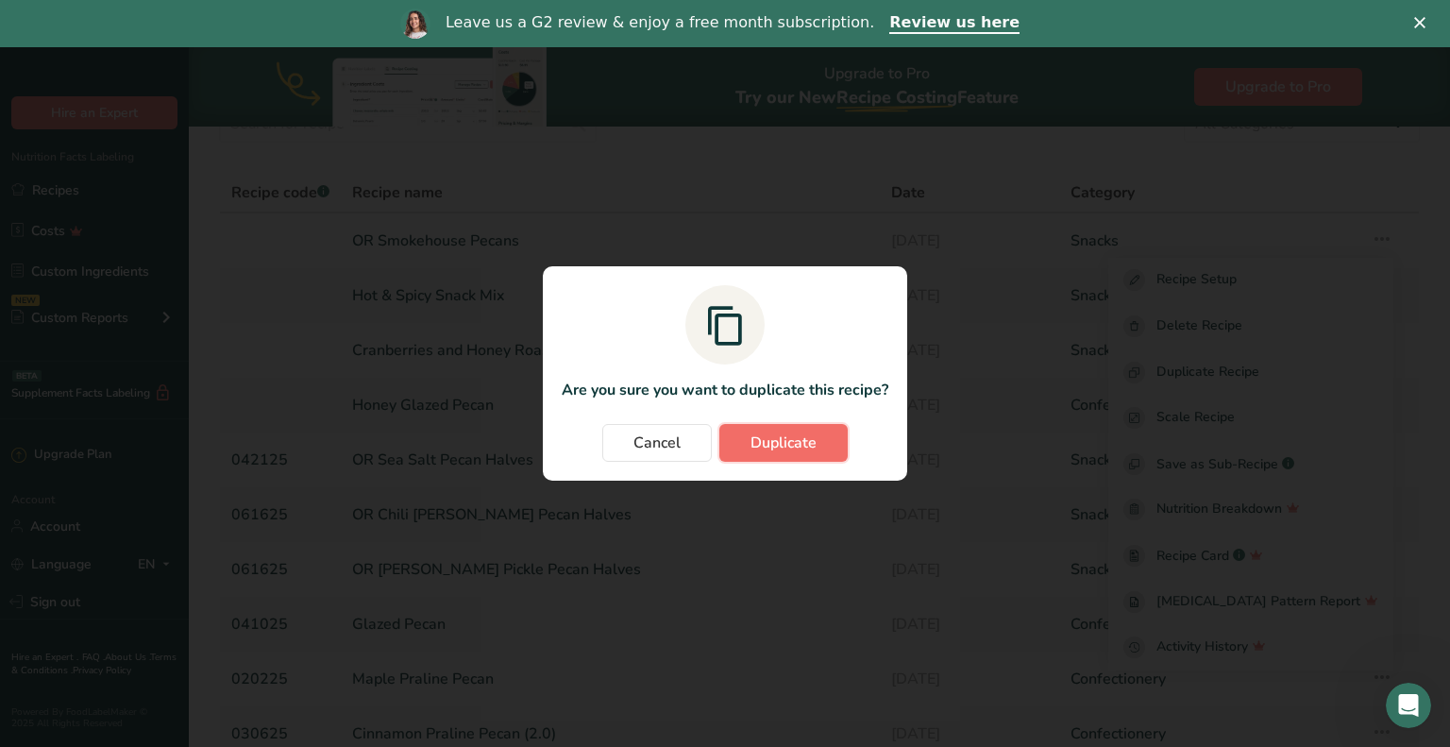
click at [800, 440] on span "Duplicate" at bounding box center [783, 442] width 66 height 23
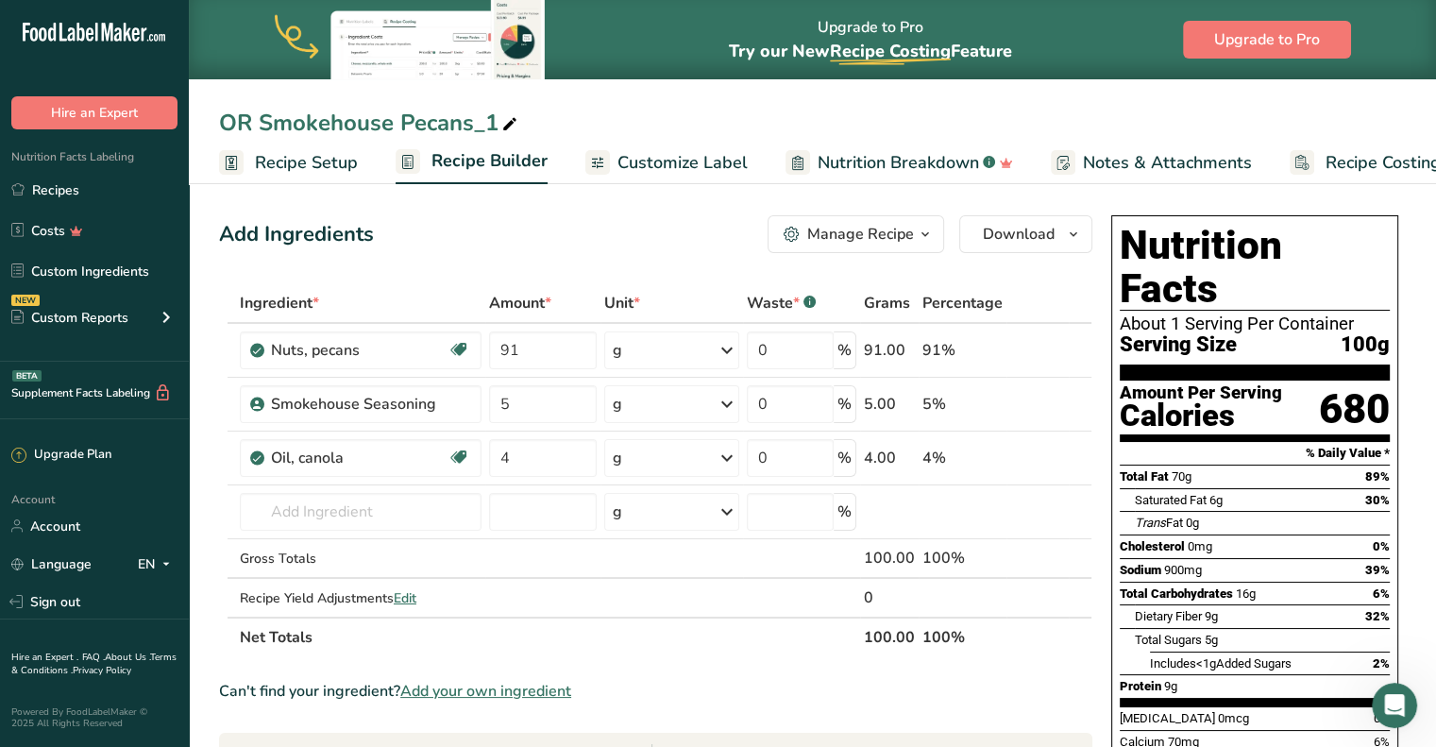
click at [485, 118] on div "OR Smokehouse Pecans_1" at bounding box center [370, 123] width 302 height 34
type input "O"
type input "Sea Salt and Pepper Pecans"
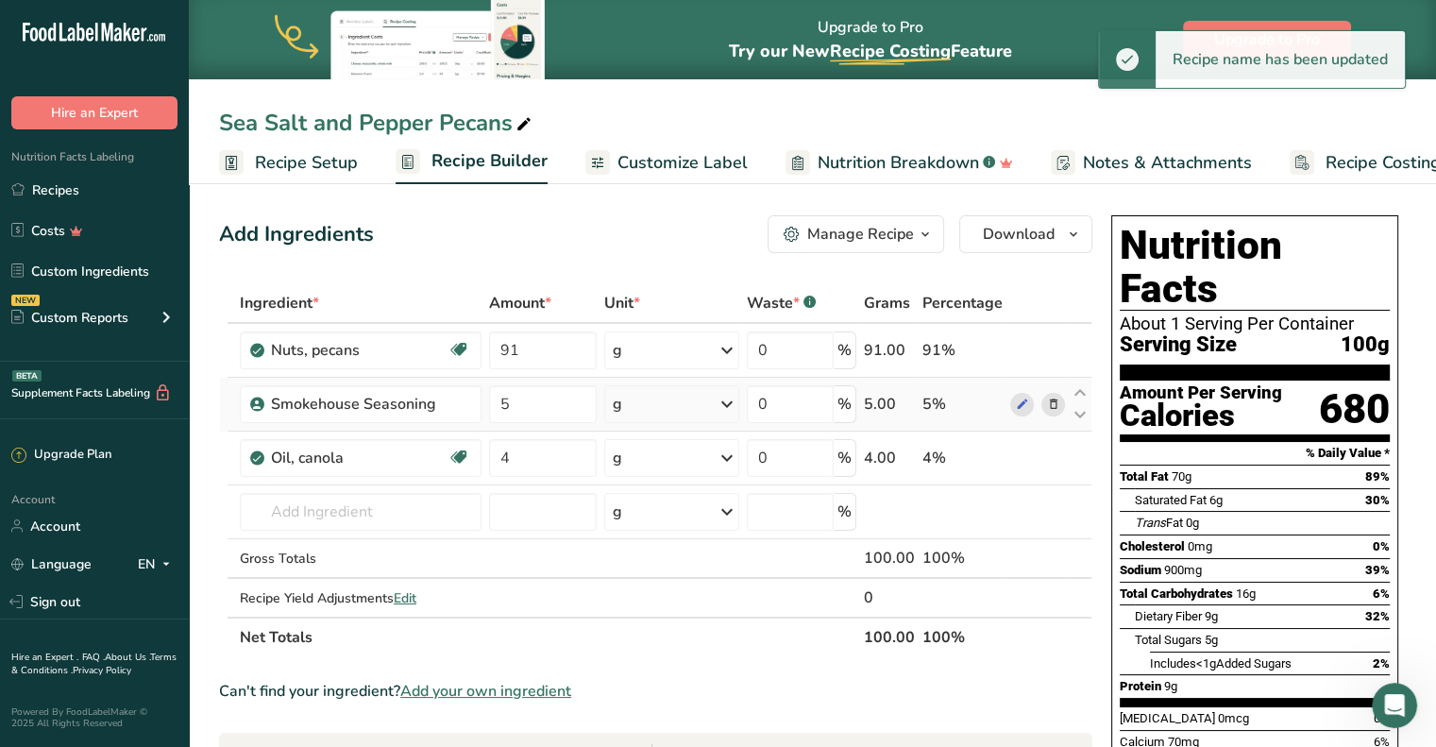
click at [1050, 407] on icon at bounding box center [1052, 405] width 13 height 20
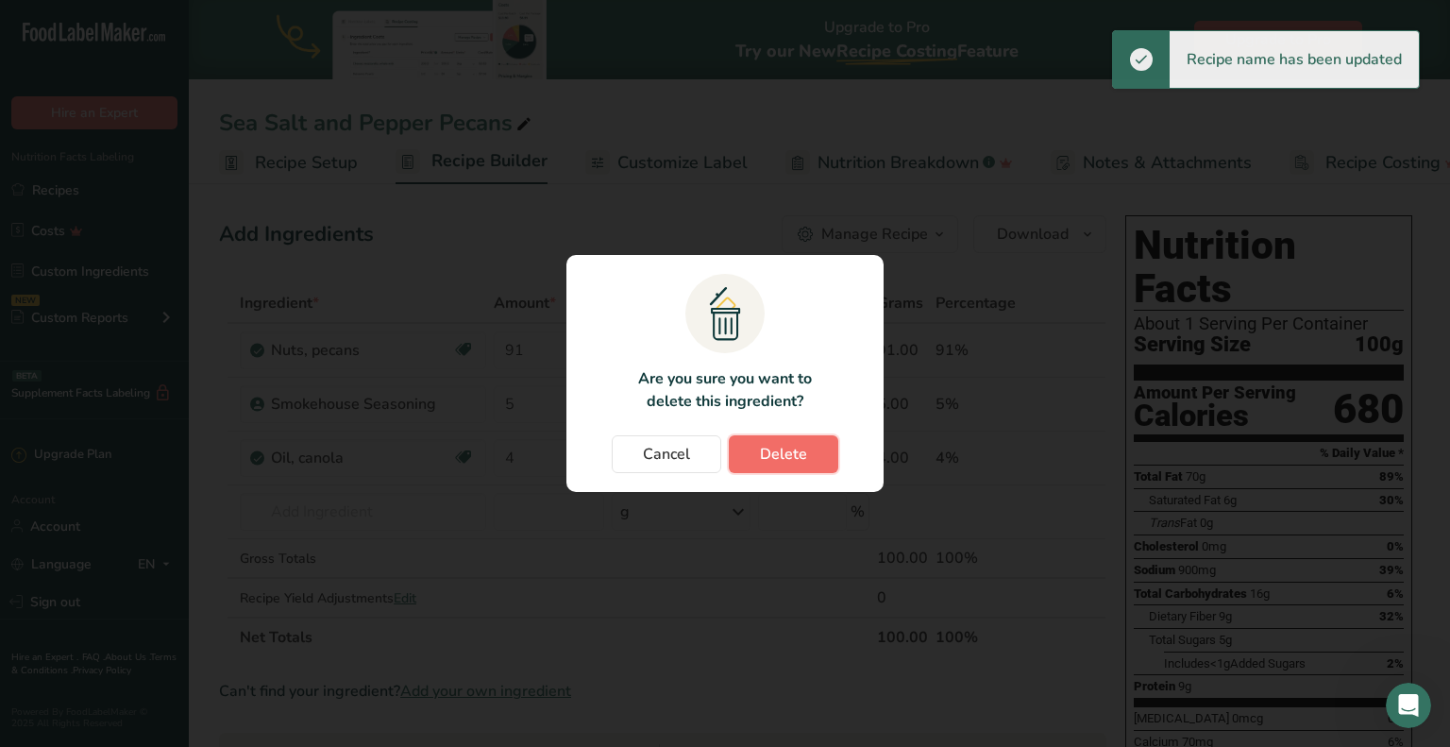
click at [770, 449] on span "Delete" at bounding box center [783, 454] width 47 height 23
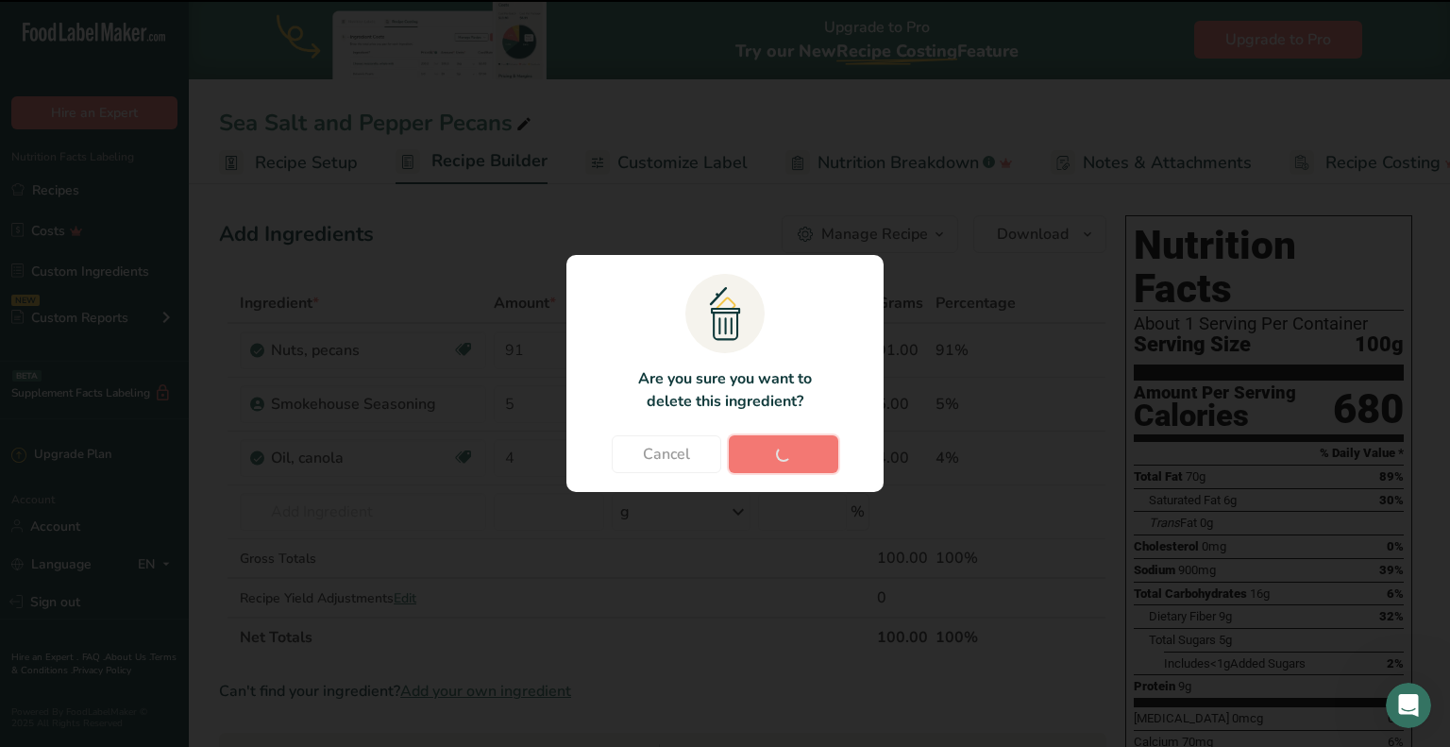
type input "4"
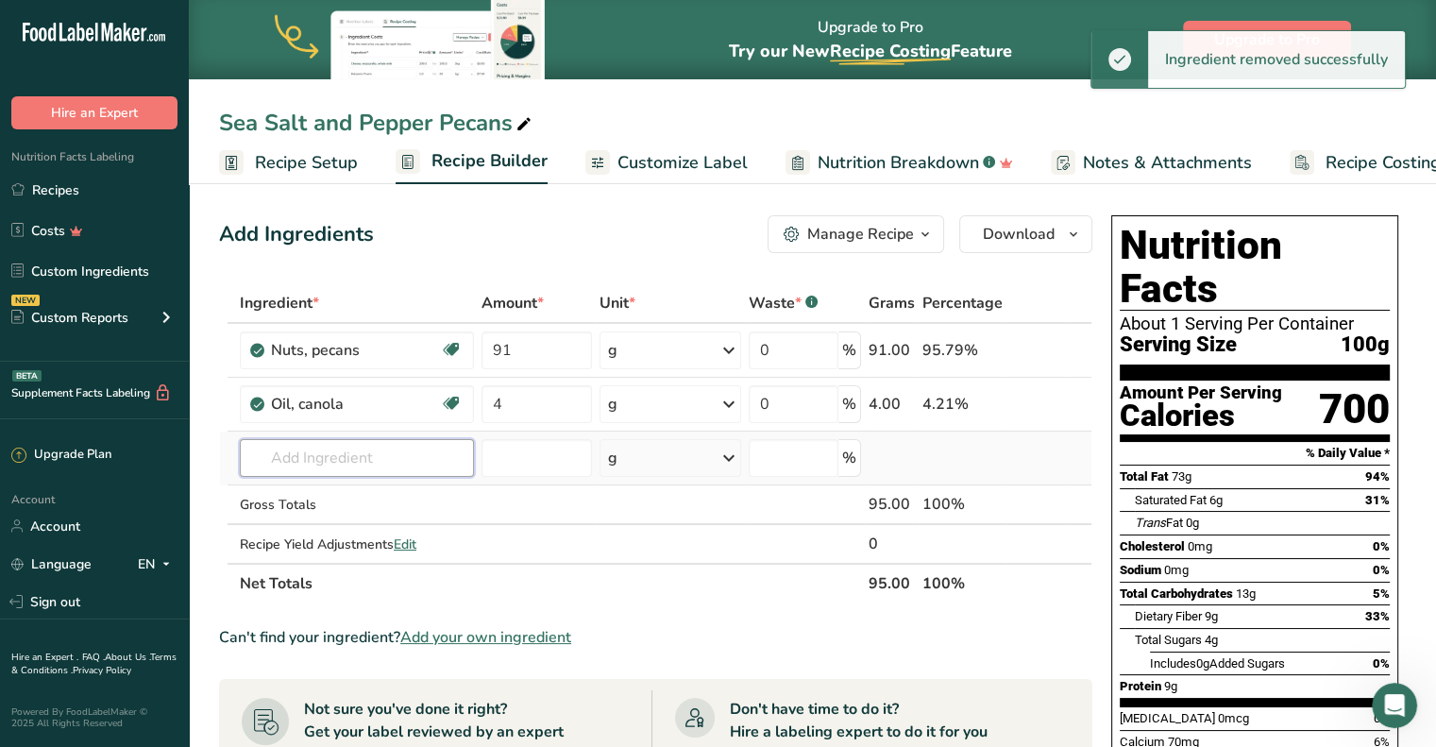
click at [345, 465] on input "text" at bounding box center [357, 458] width 234 height 38
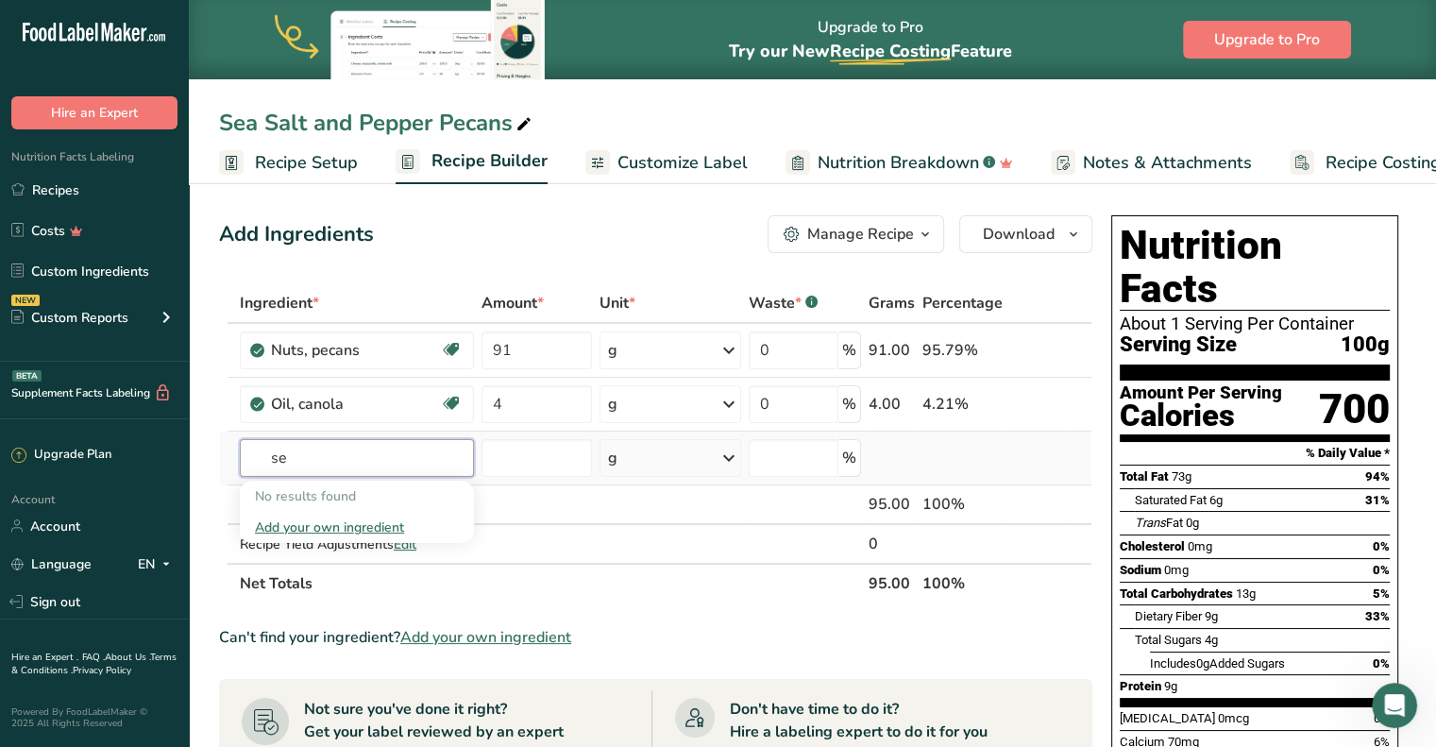
type input "s"
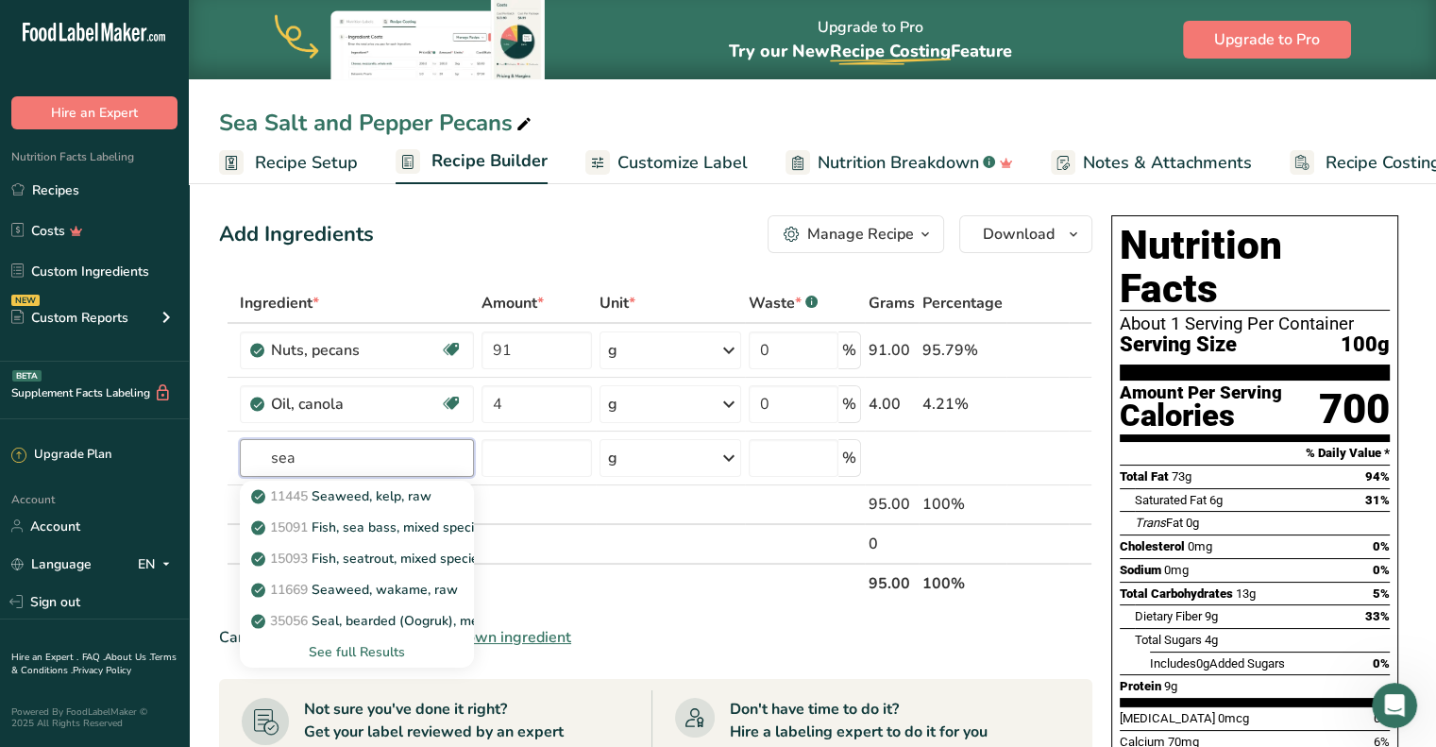
type input "sea"
click at [551, 634] on span "Add your own ingredient" at bounding box center [485, 637] width 171 height 23
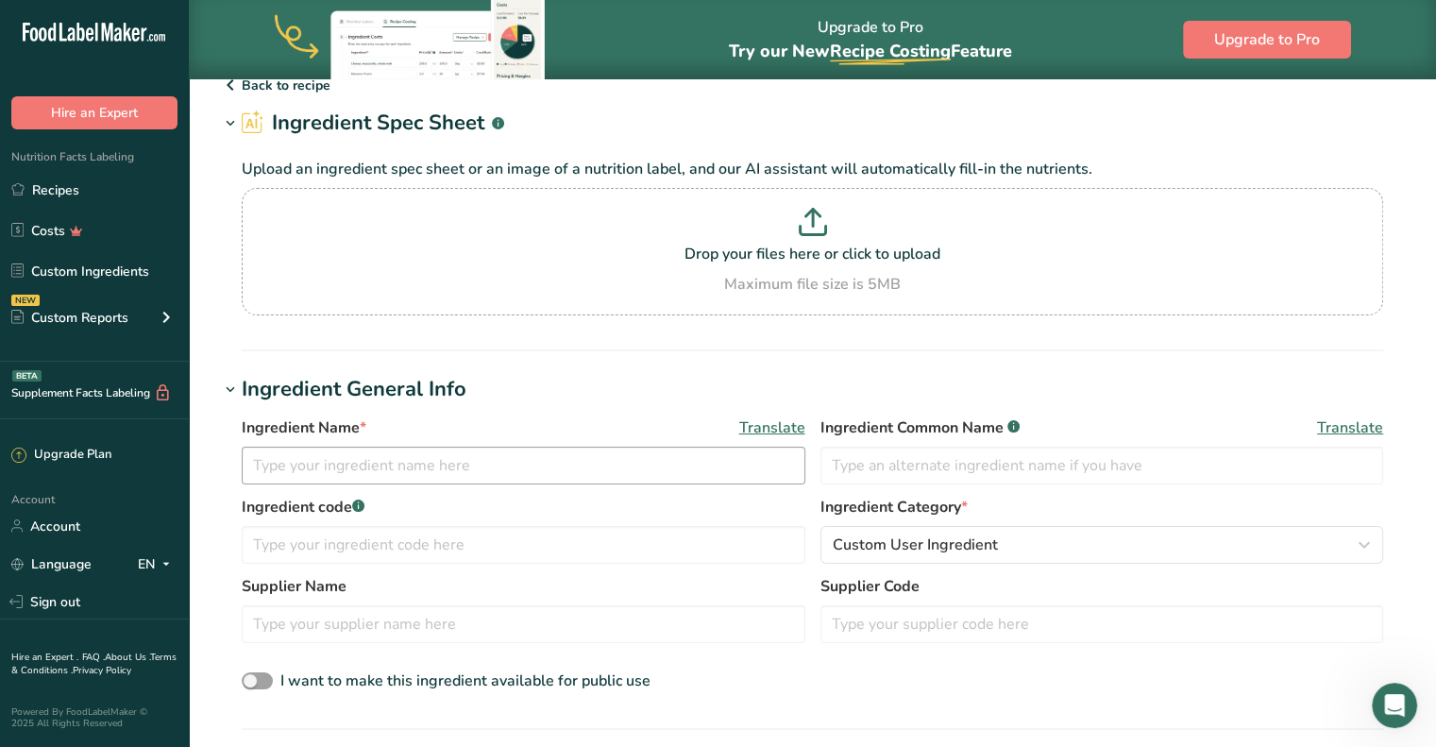
scroll to position [102, 0]
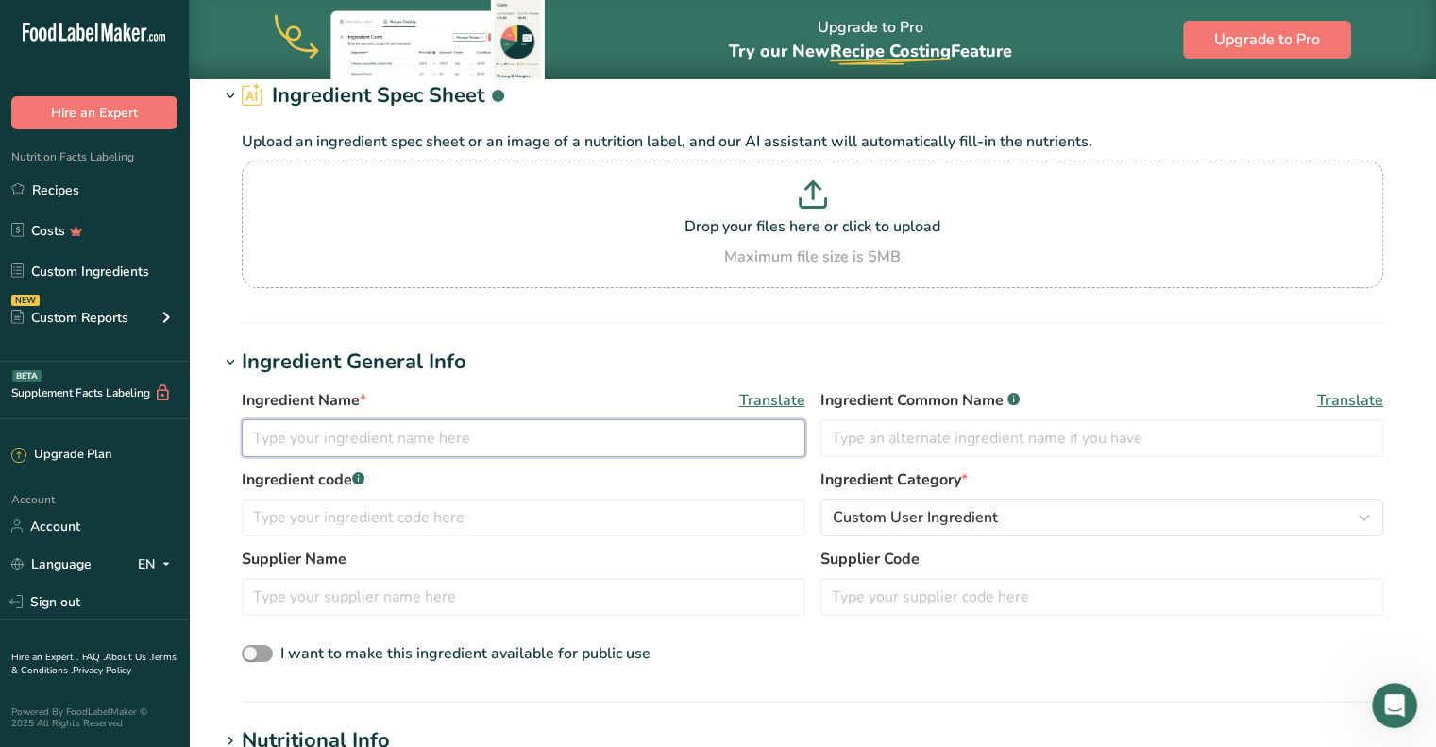
click at [413, 437] on input "text" at bounding box center [524, 438] width 564 height 38
type input "Sea Salt & Pepper Seasoning"
click at [857, 520] on span "Custom User Ingredient" at bounding box center [915, 517] width 165 height 23
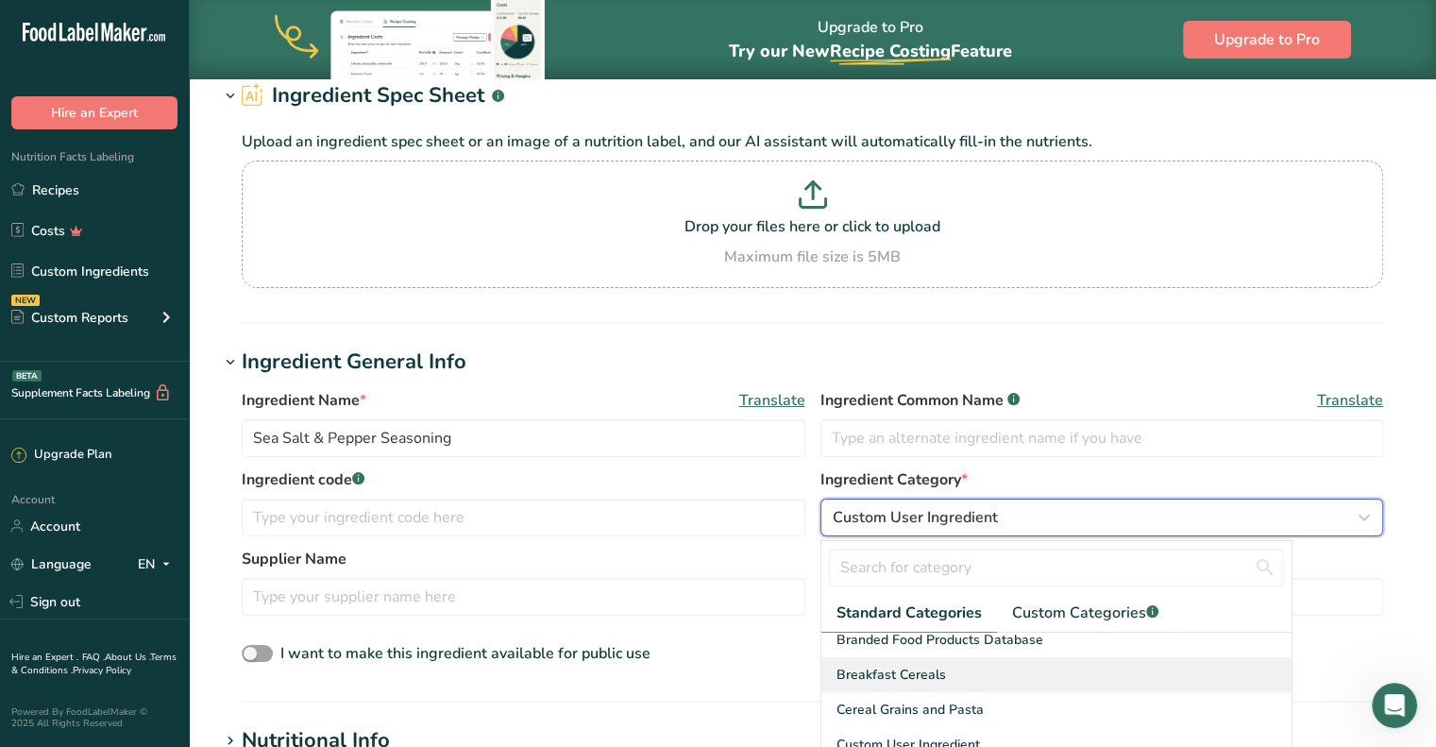
scroll to position [189, 0]
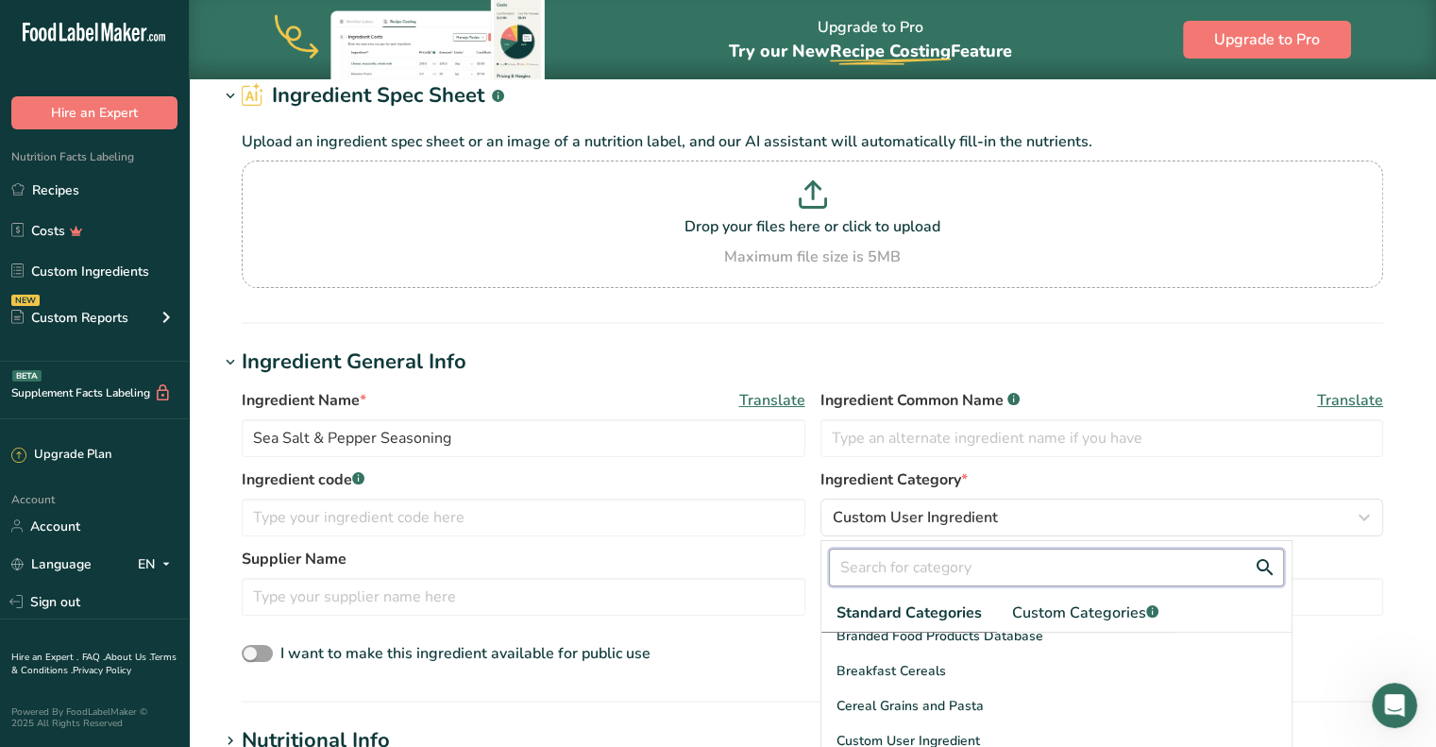
click at [940, 571] on input "text" at bounding box center [1056, 567] width 455 height 38
type input "s"
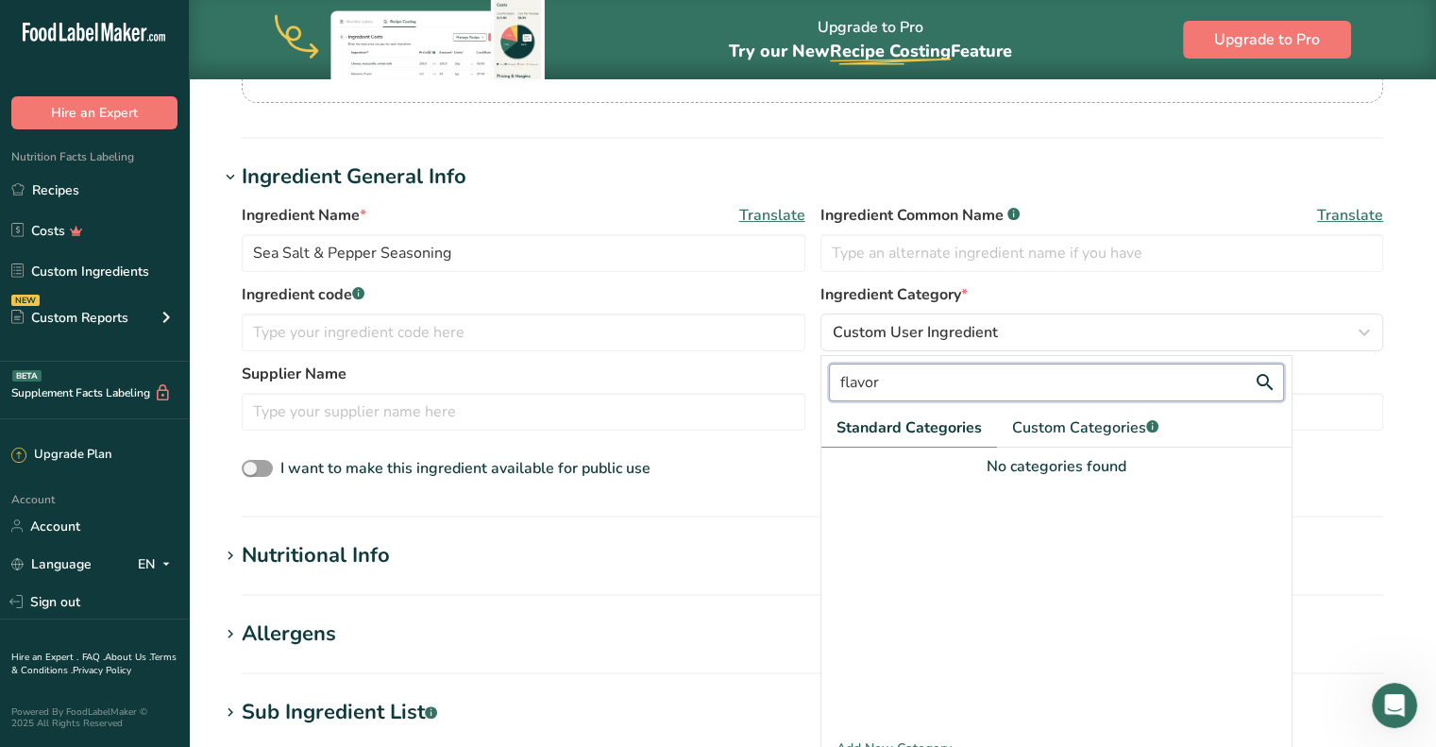
scroll to position [291, 0]
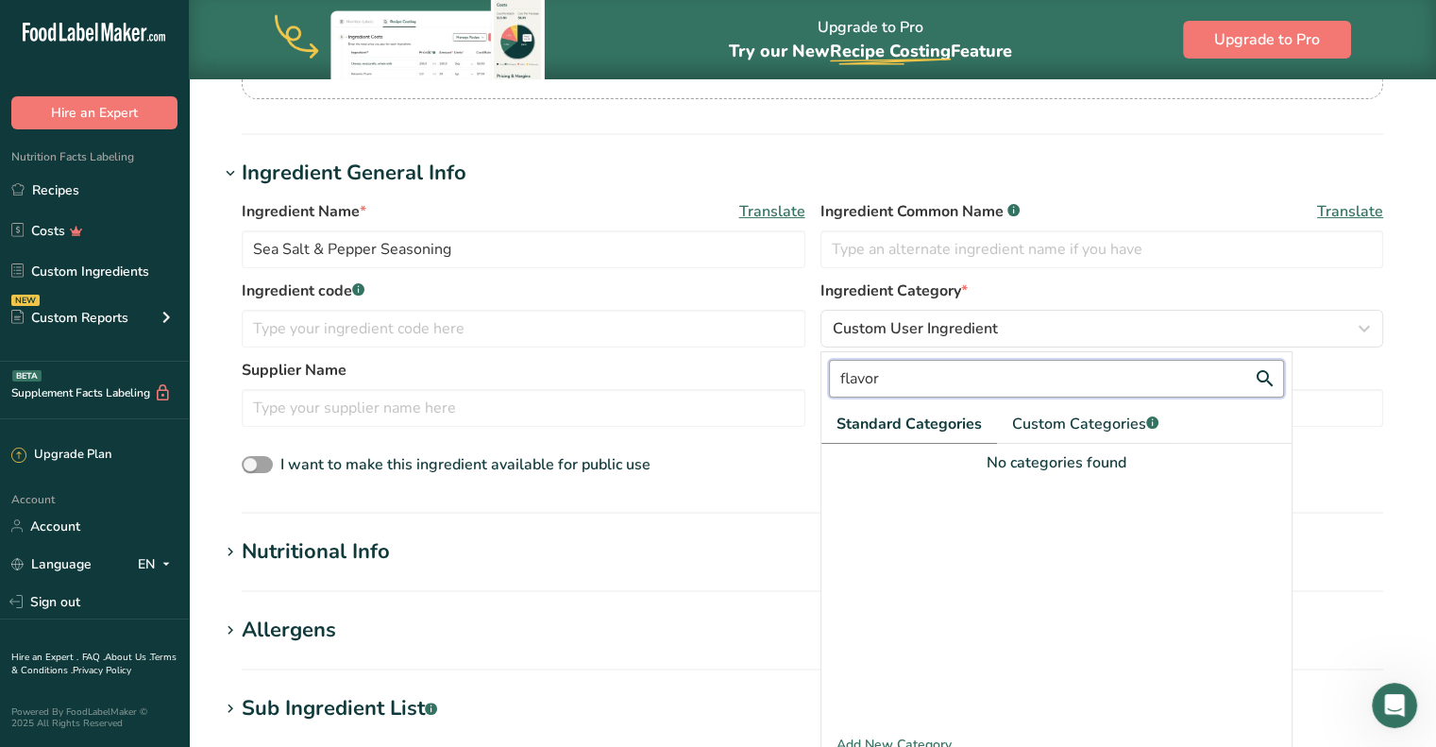
drag, startPoint x: 898, startPoint y: 376, endPoint x: 821, endPoint y: 383, distance: 76.8
click at [821, 383] on div "flavor" at bounding box center [1056, 378] width 470 height 53
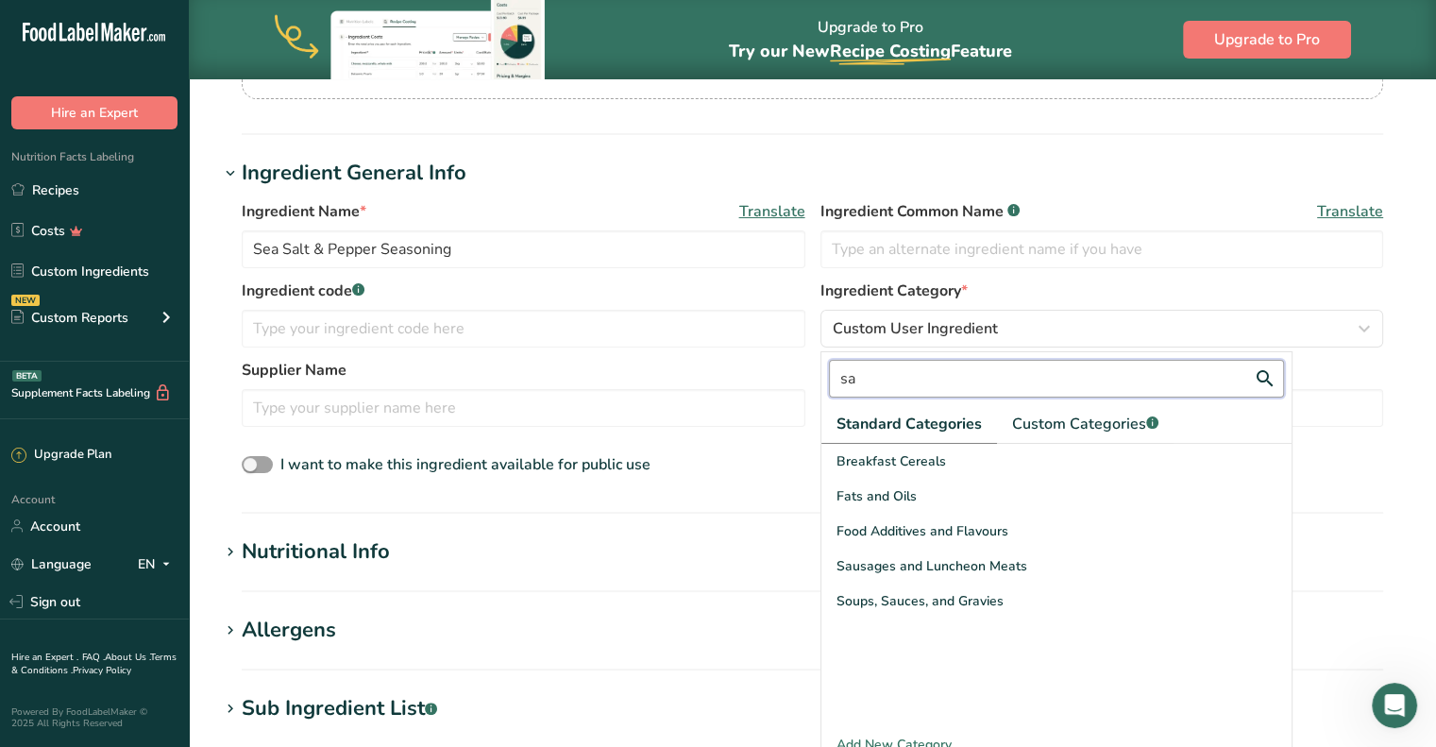
type input "s"
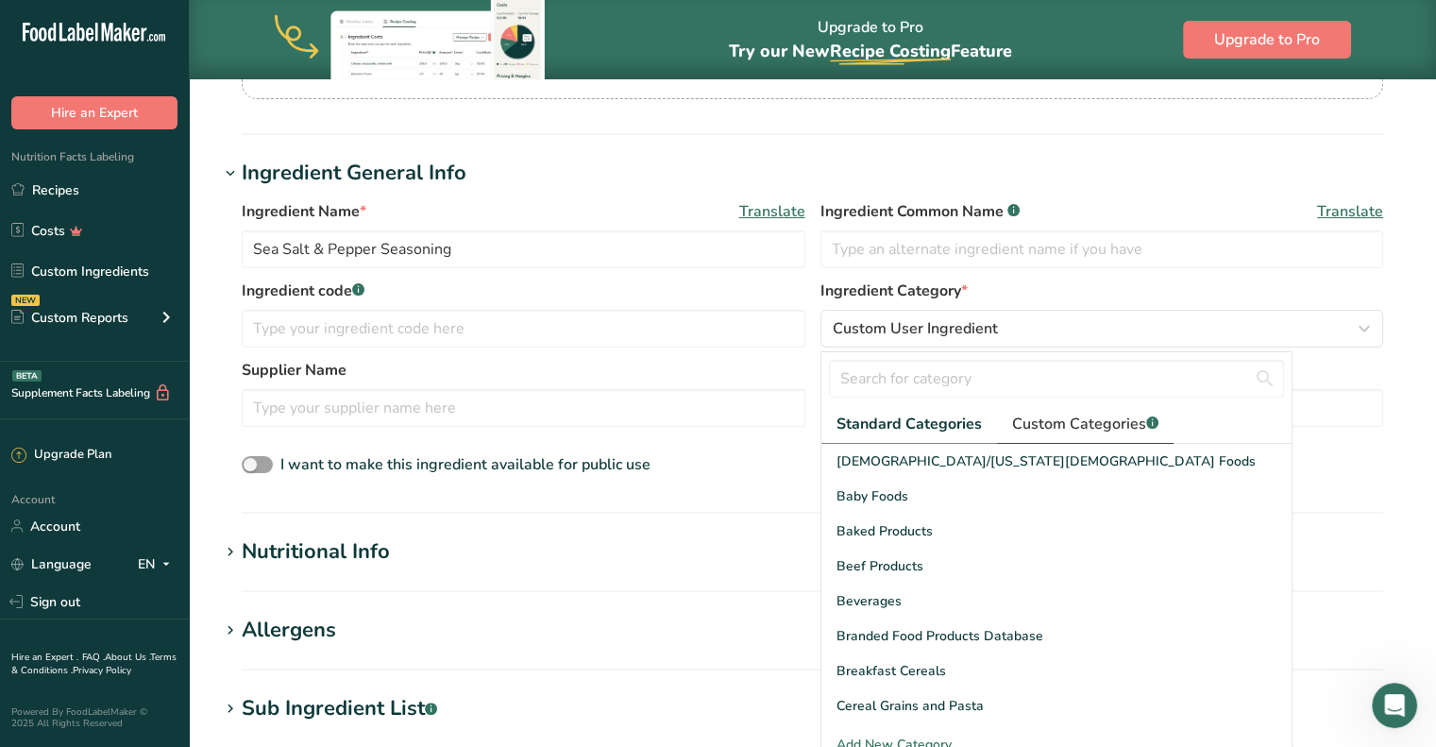
click at [1091, 422] on span "Custom Categories .a-a{fill:#347362;}.b-a{fill:#fff;}" at bounding box center [1085, 424] width 146 height 23
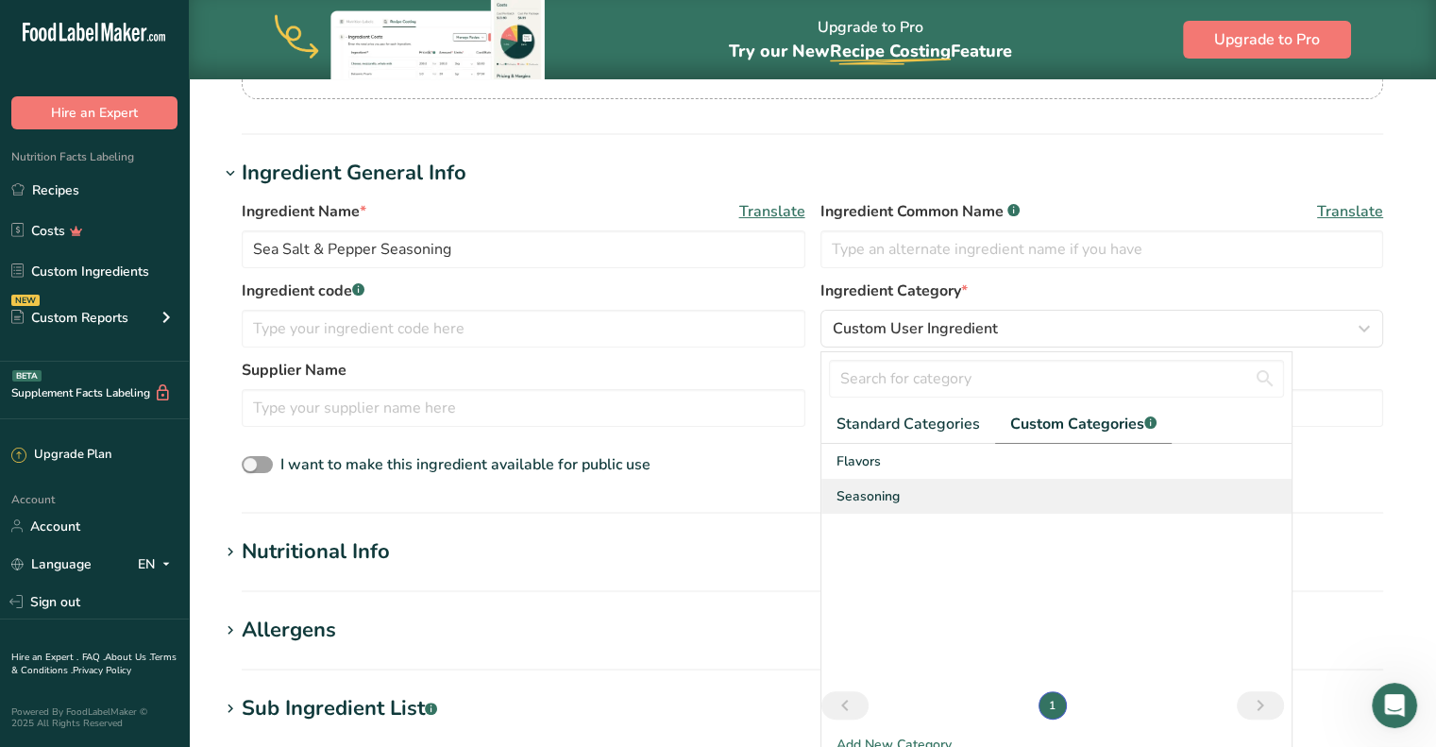
click at [875, 491] on span "Seasoning" at bounding box center [867, 496] width 63 height 20
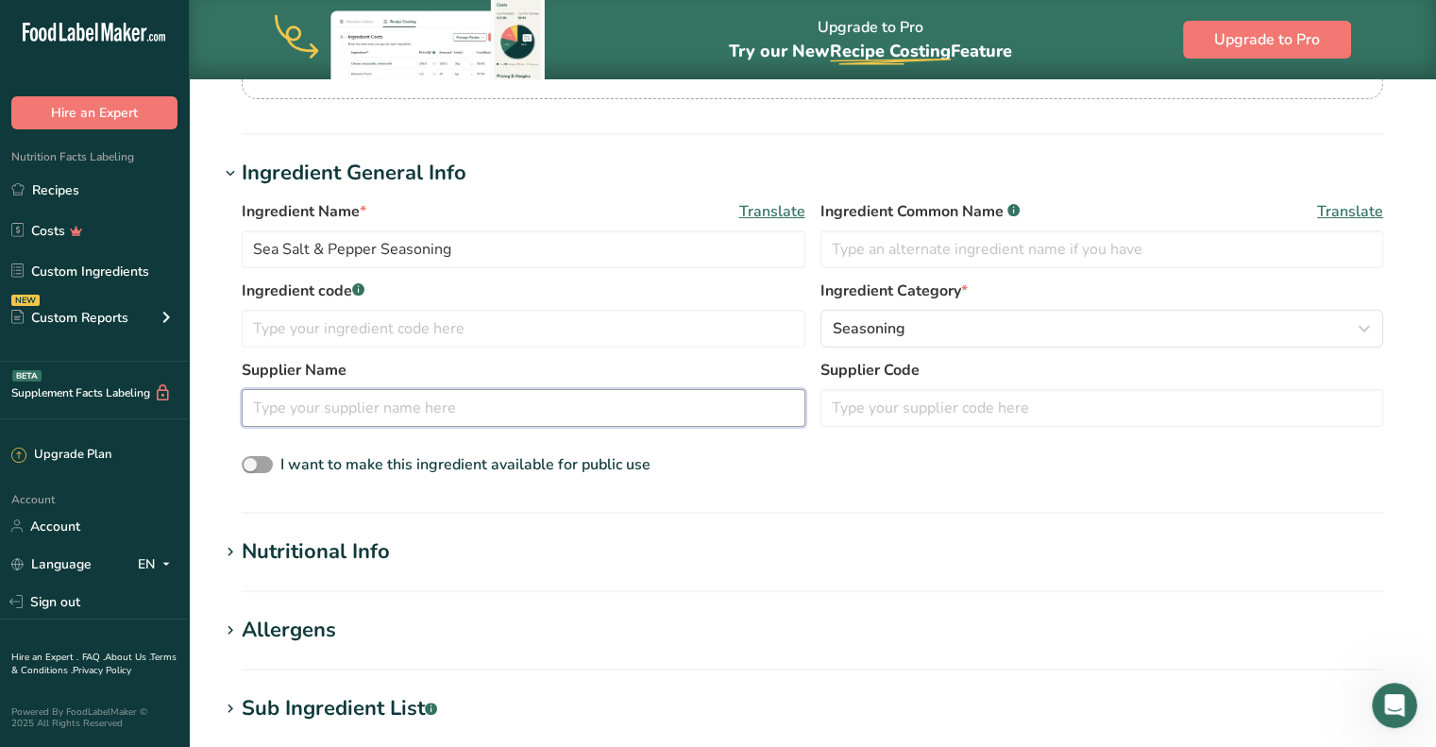
click at [502, 401] on input "text" at bounding box center [524, 408] width 564 height 38
type input "Elite Spice"
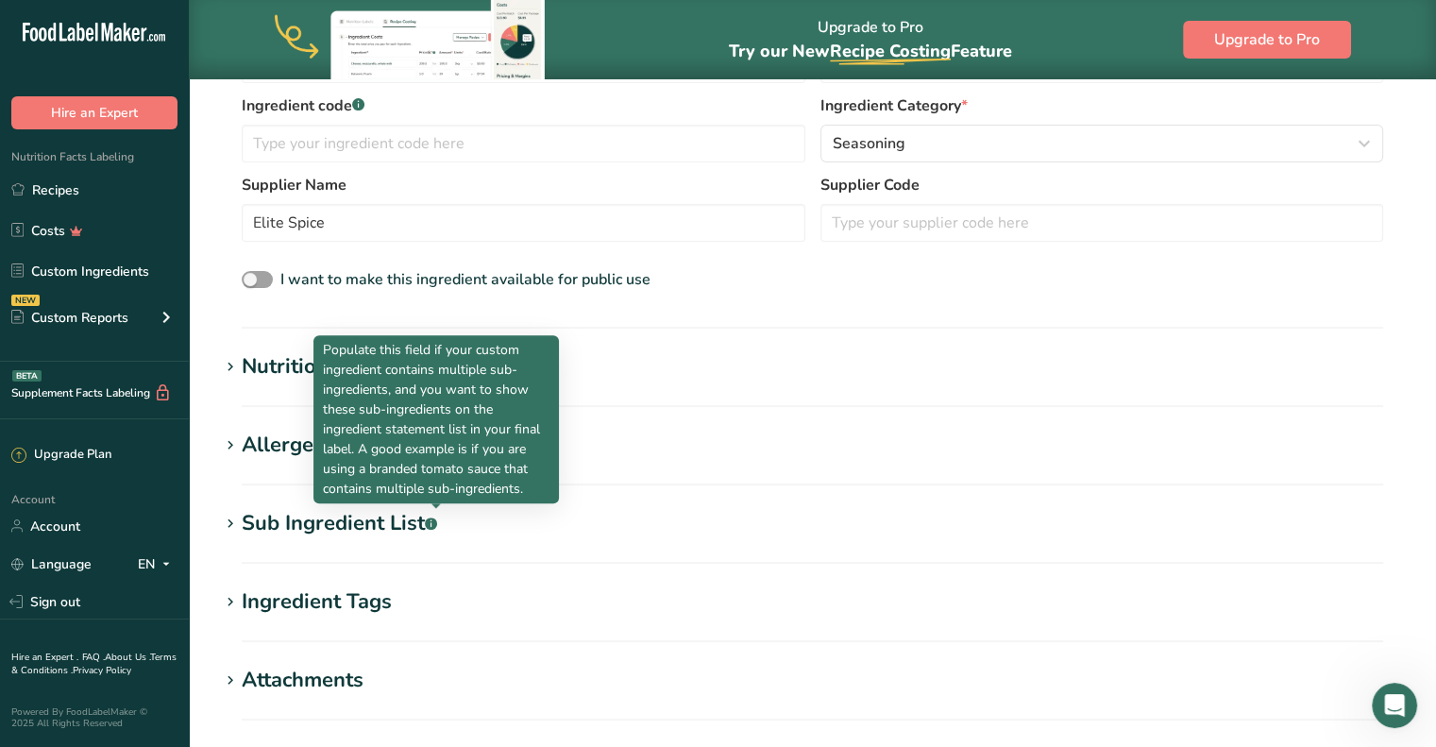
scroll to position [480, 0]
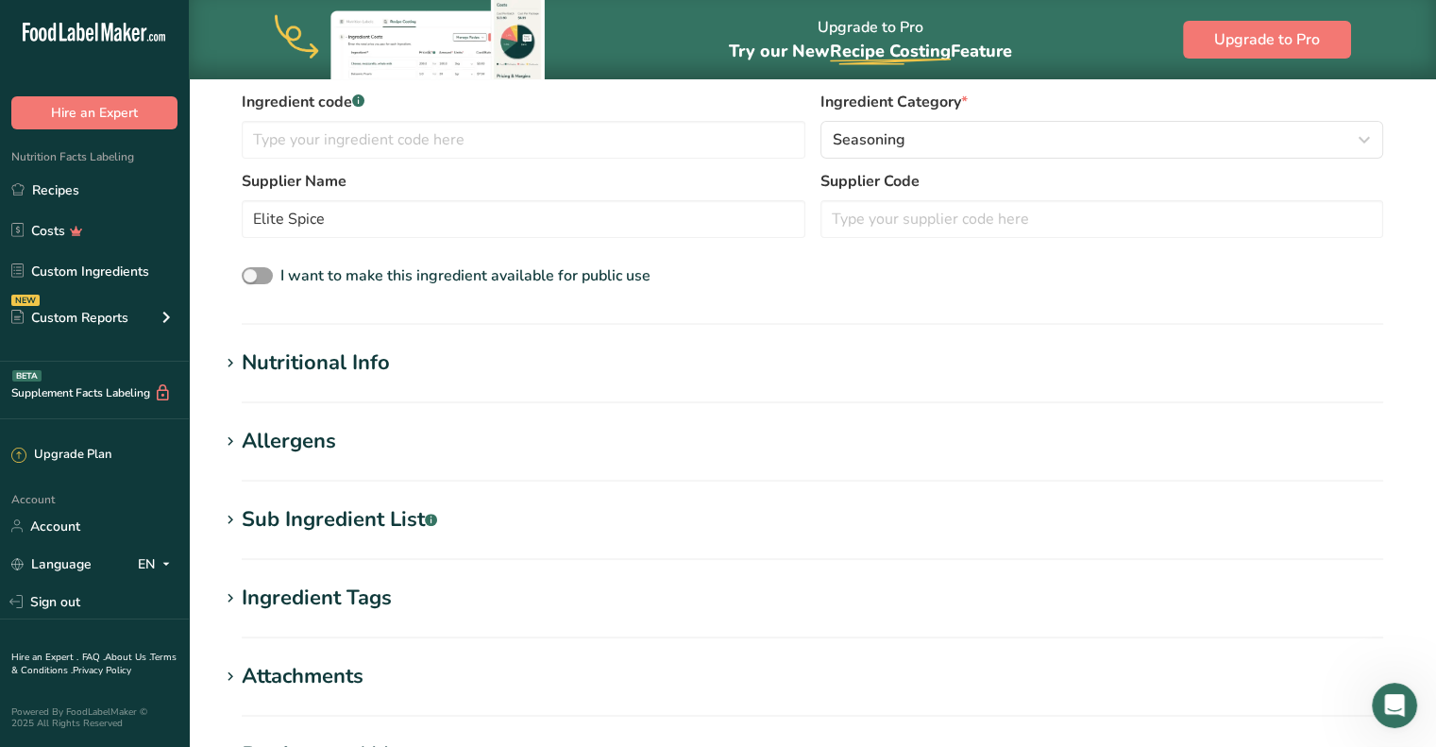
click at [238, 355] on icon at bounding box center [230, 363] width 17 height 26
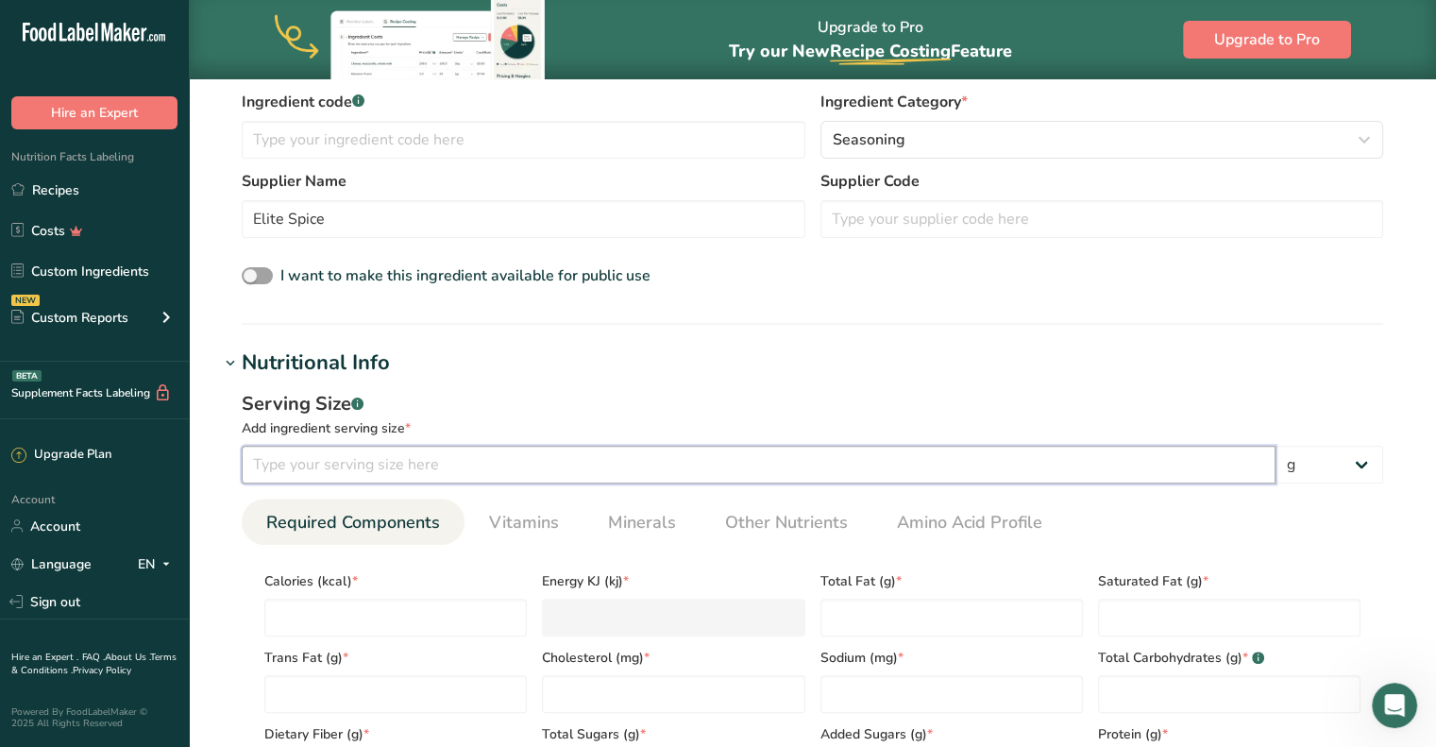
click at [379, 463] on input "number" at bounding box center [759, 465] width 1034 height 38
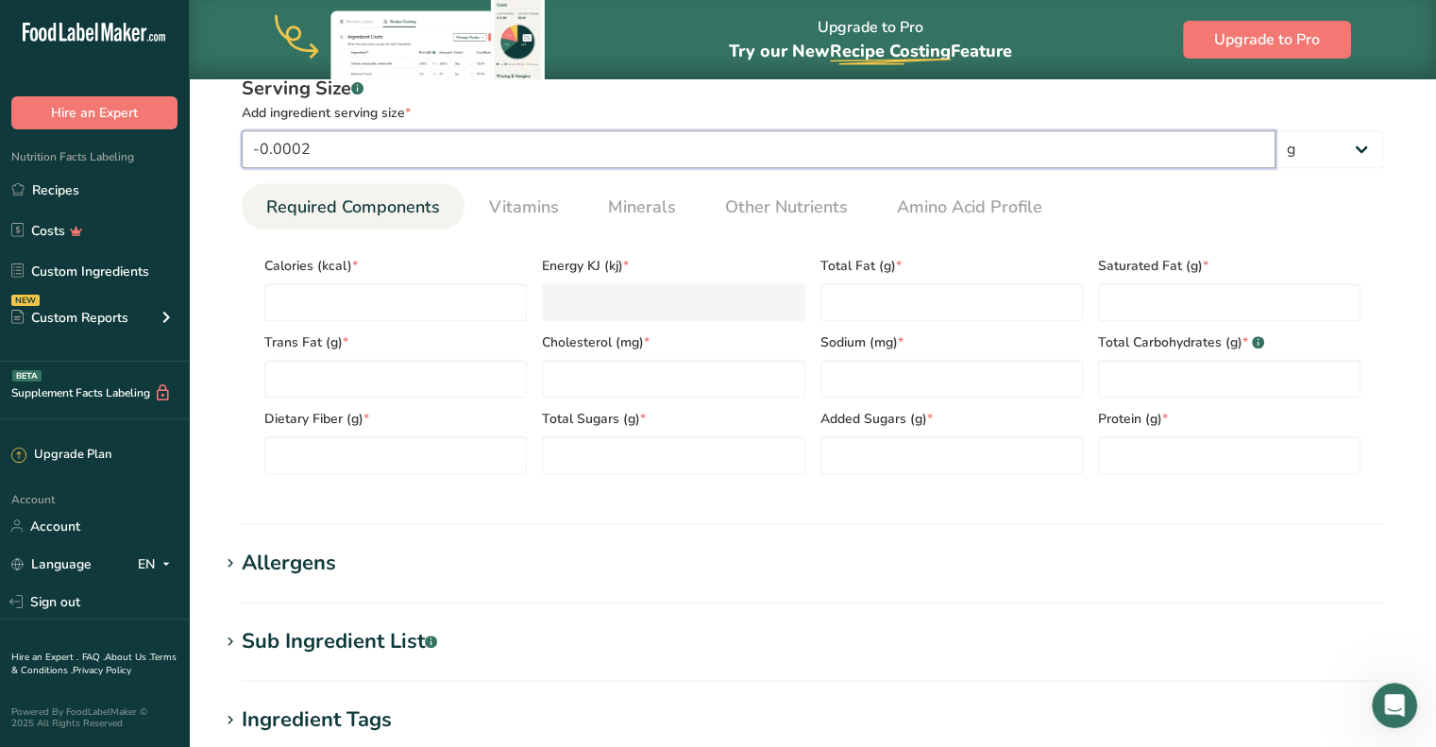
scroll to position [763, 0]
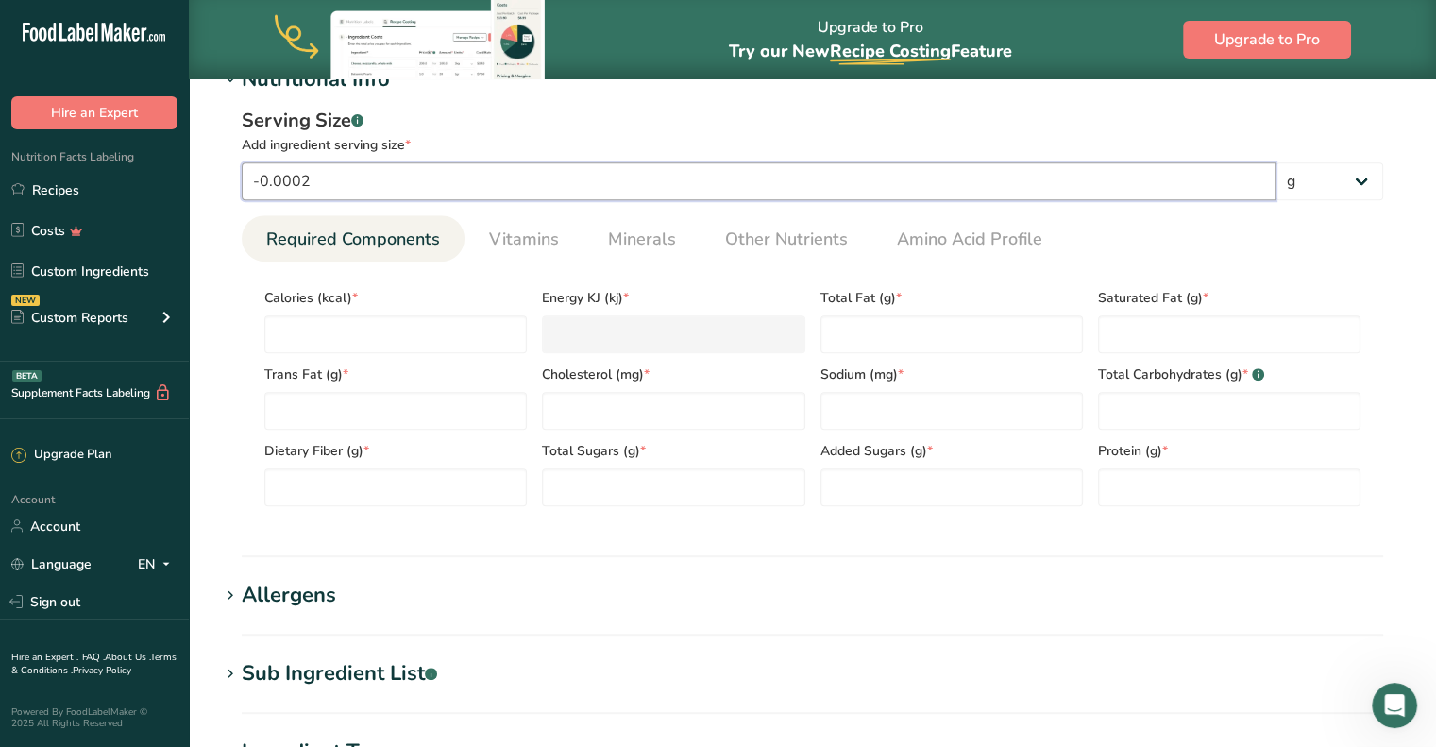
drag, startPoint x: 346, startPoint y: 173, endPoint x: 243, endPoint y: 187, distance: 104.8
click at [243, 187] on input "-0.0002" at bounding box center [759, 181] width 1034 height 38
type input "100"
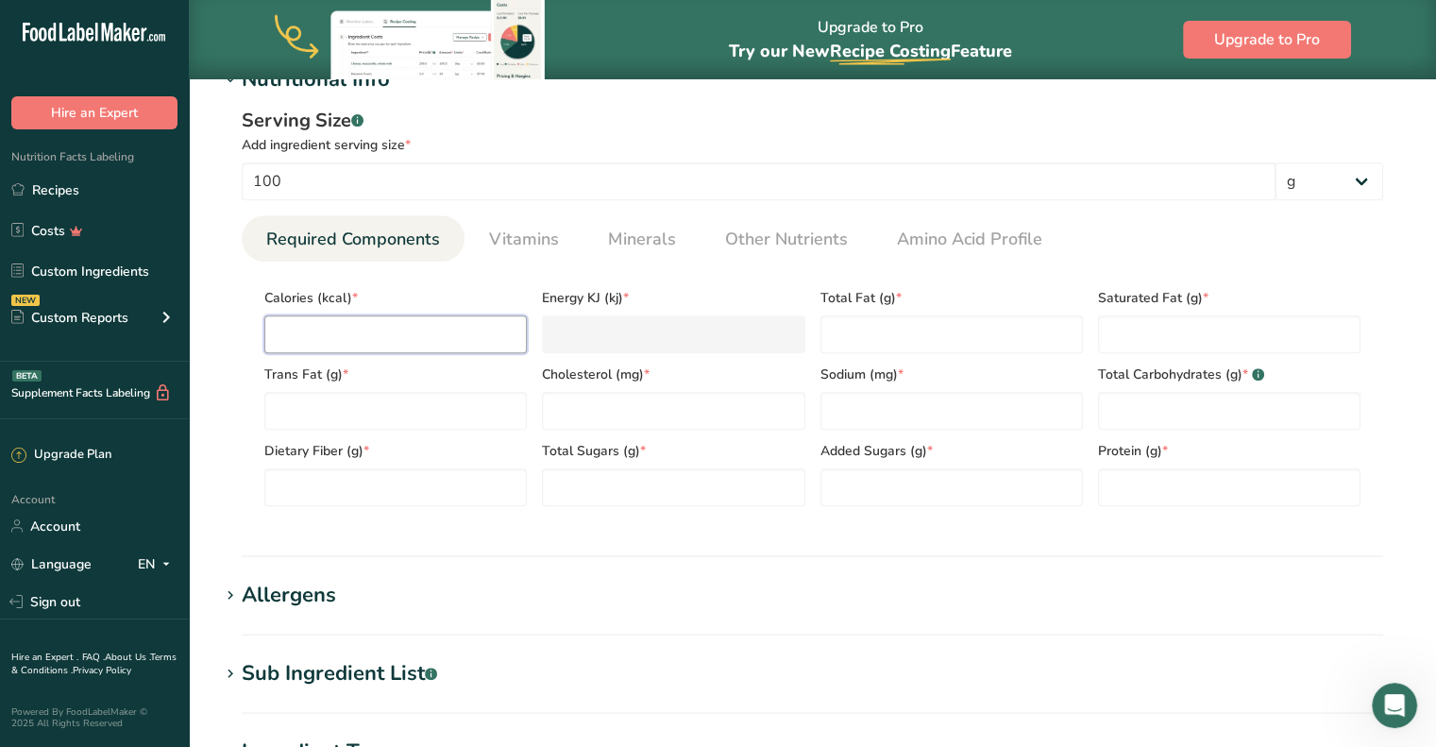
type input "2"
type KJ "8.4"
type input "25"
type KJ "104.6"
type input "250"
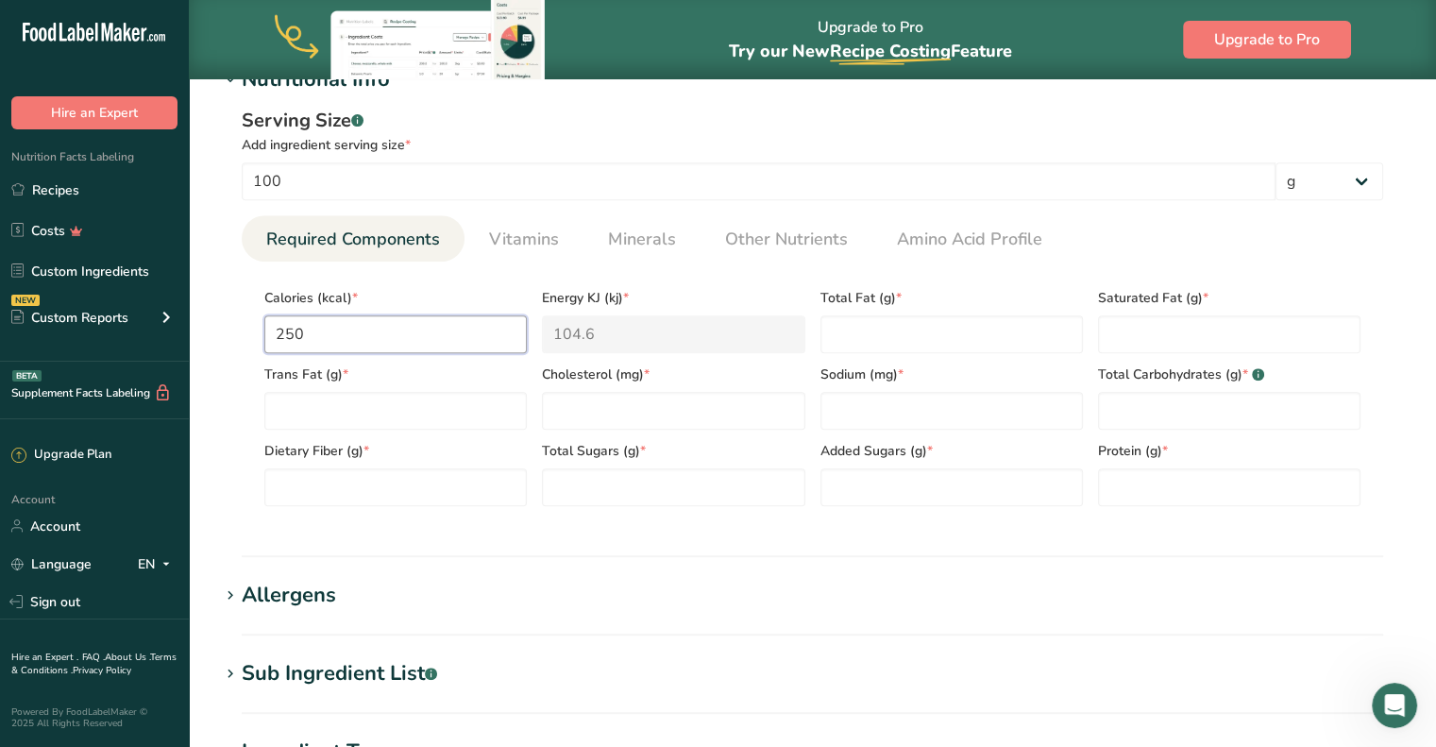
type KJ "1046"
type input "250"
type Fat "3"
type Fat "0"
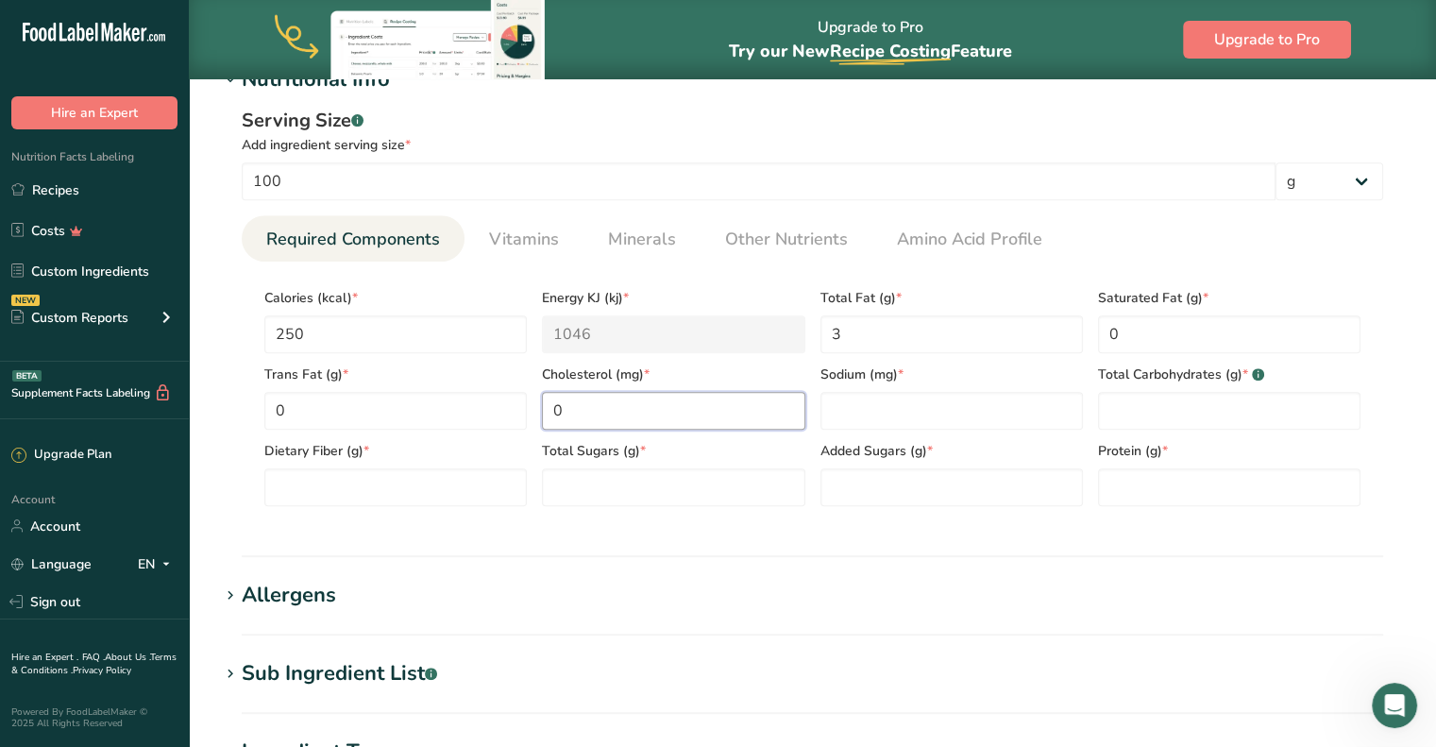
type input "0"
type input "35000"
type Carbohydrates "50"
type Fiber "5"
type Sugars "10"
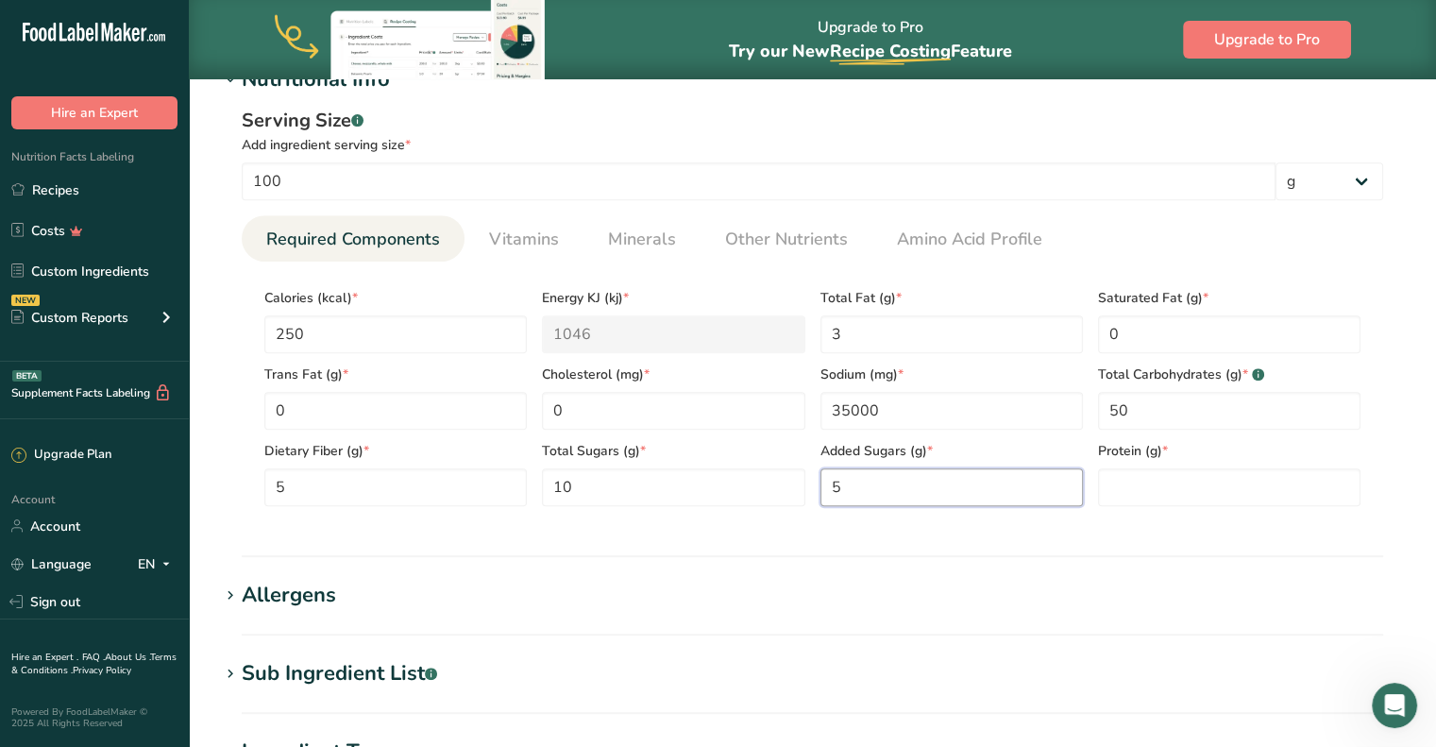
type Sugars "5"
type input "5"
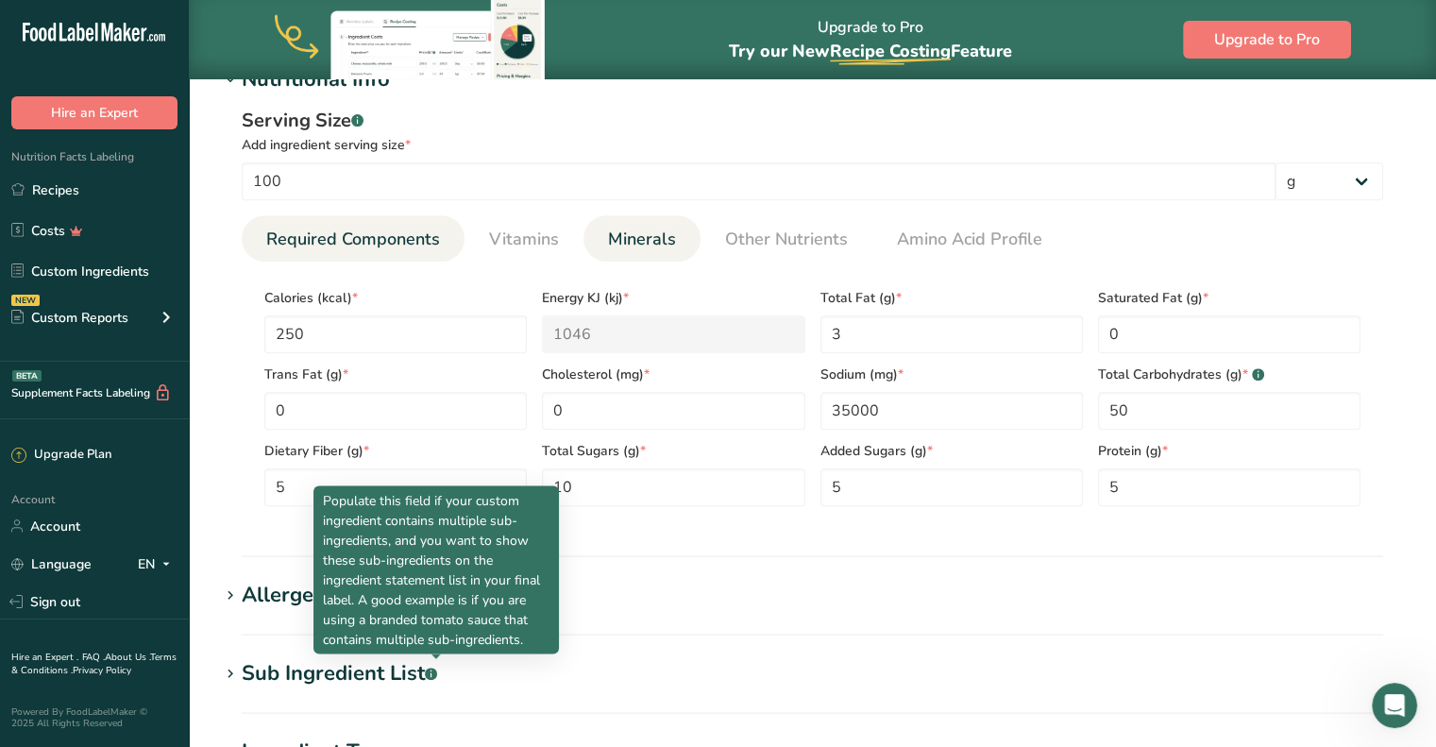
click at [652, 243] on span "Minerals" at bounding box center [642, 239] width 68 height 25
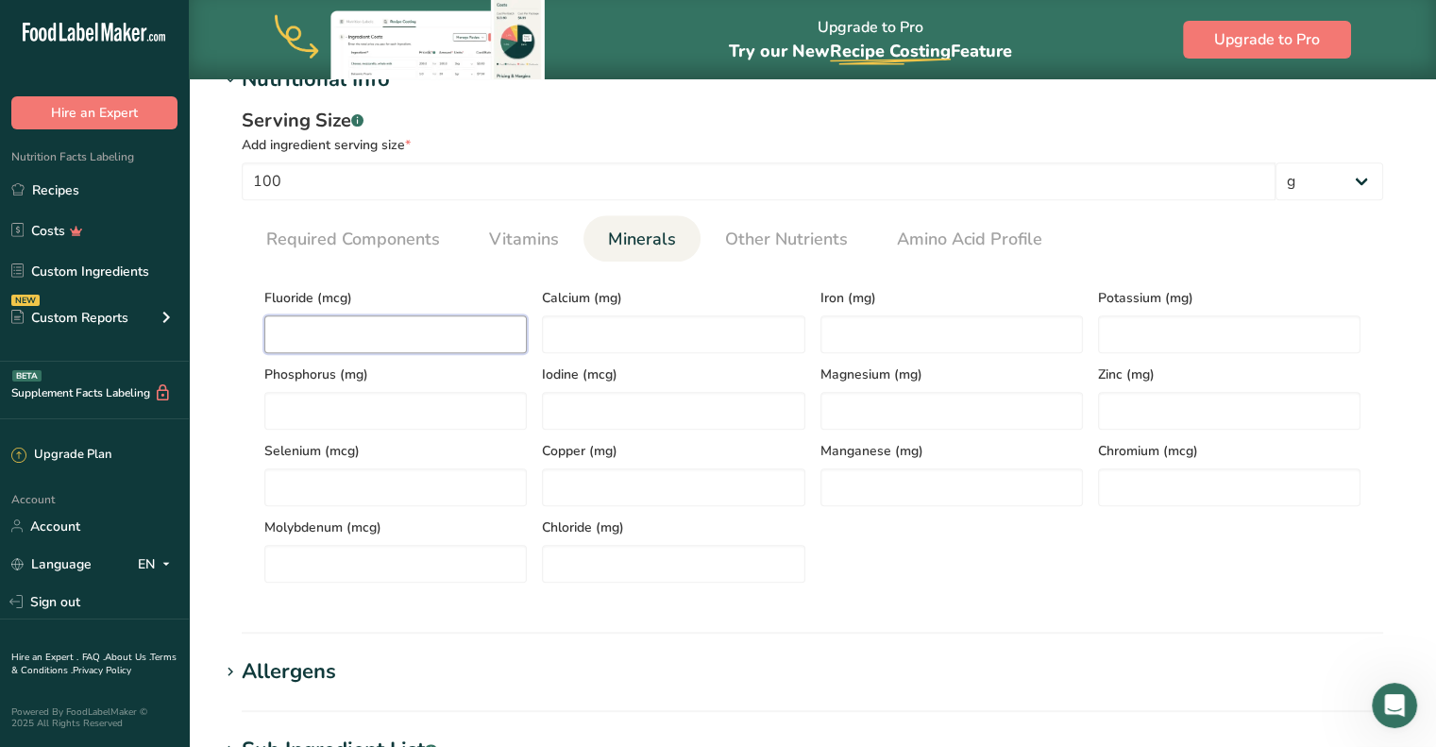
click at [419, 329] on input "number" at bounding box center [395, 334] width 262 height 38
type input "200"
type input "10"
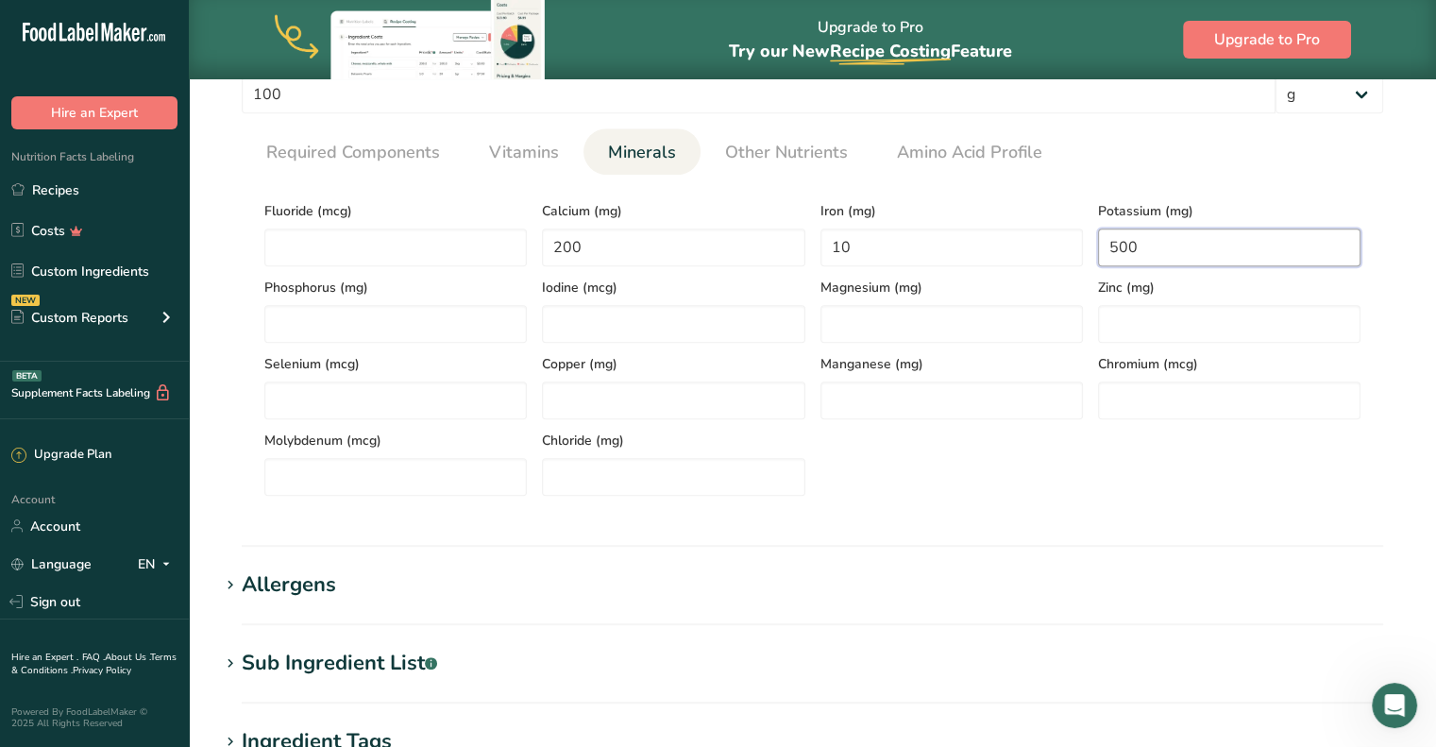
scroll to position [952, 0]
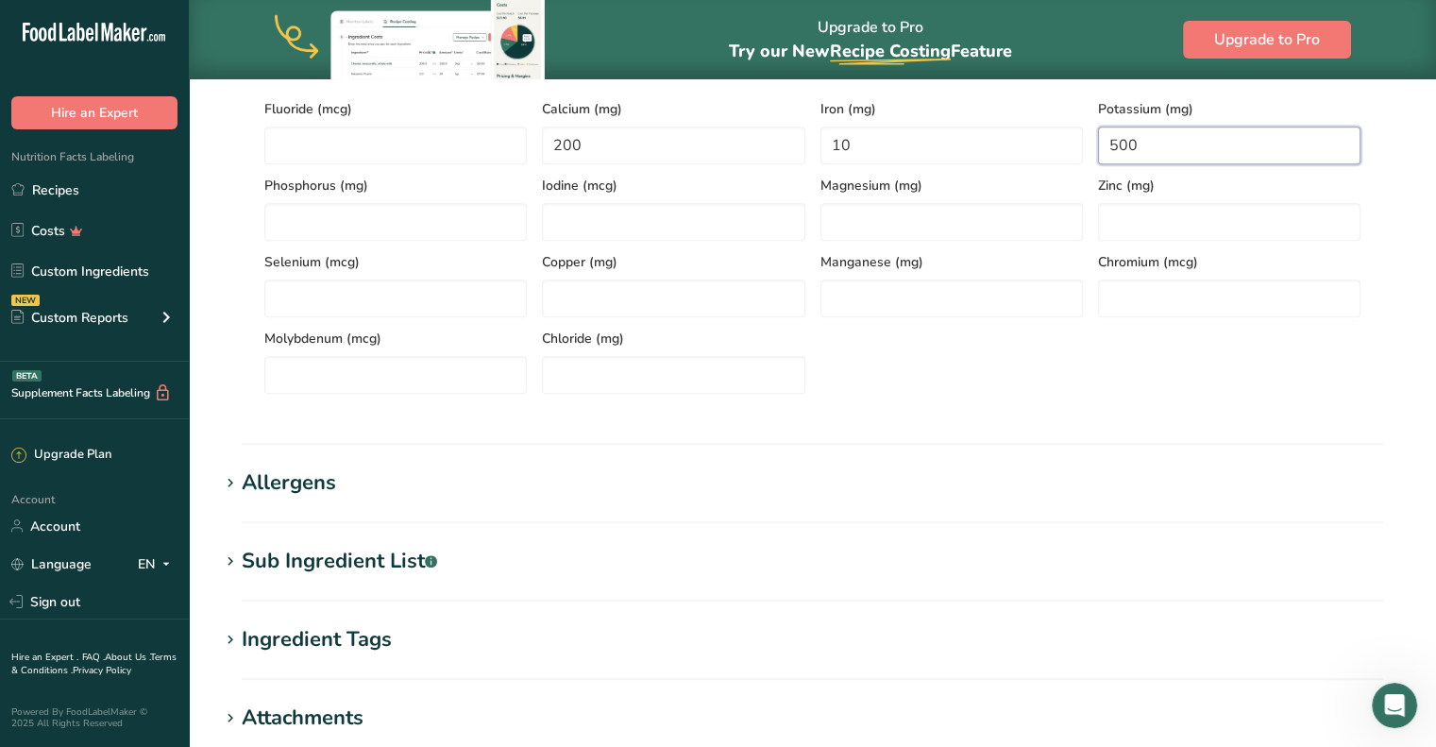
type input "500"
click at [232, 554] on icon at bounding box center [230, 561] width 17 height 26
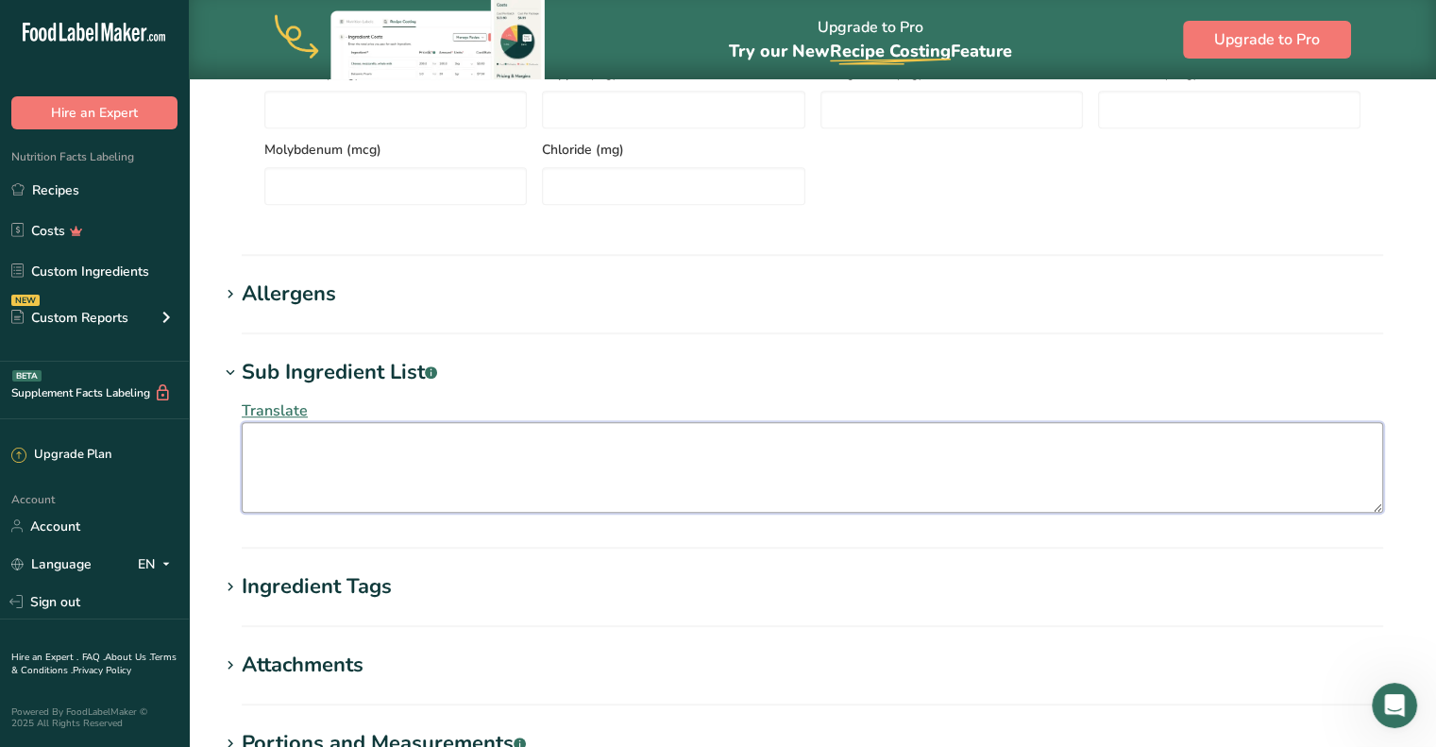
click at [384, 482] on textarea at bounding box center [812, 467] width 1141 height 91
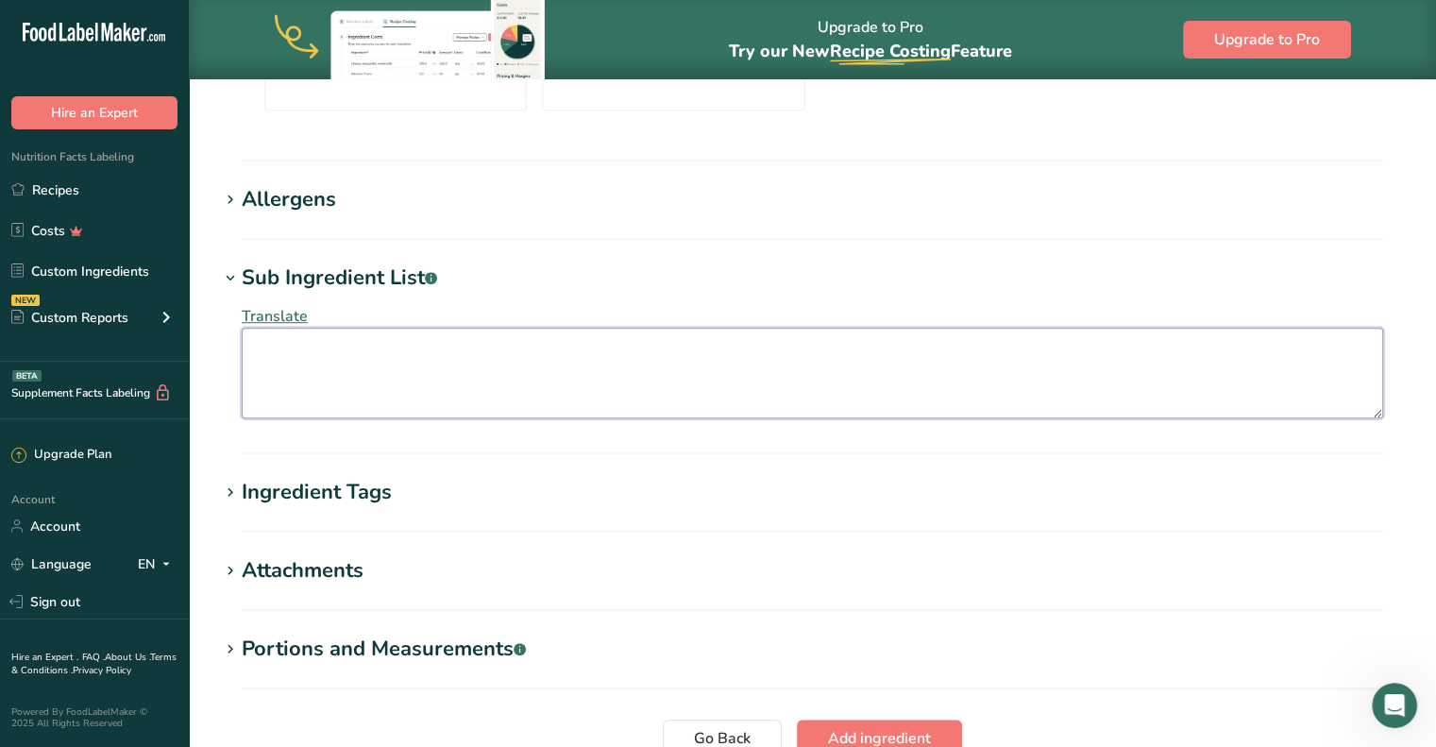
click at [303, 350] on textarea at bounding box center [812, 373] width 1141 height 91
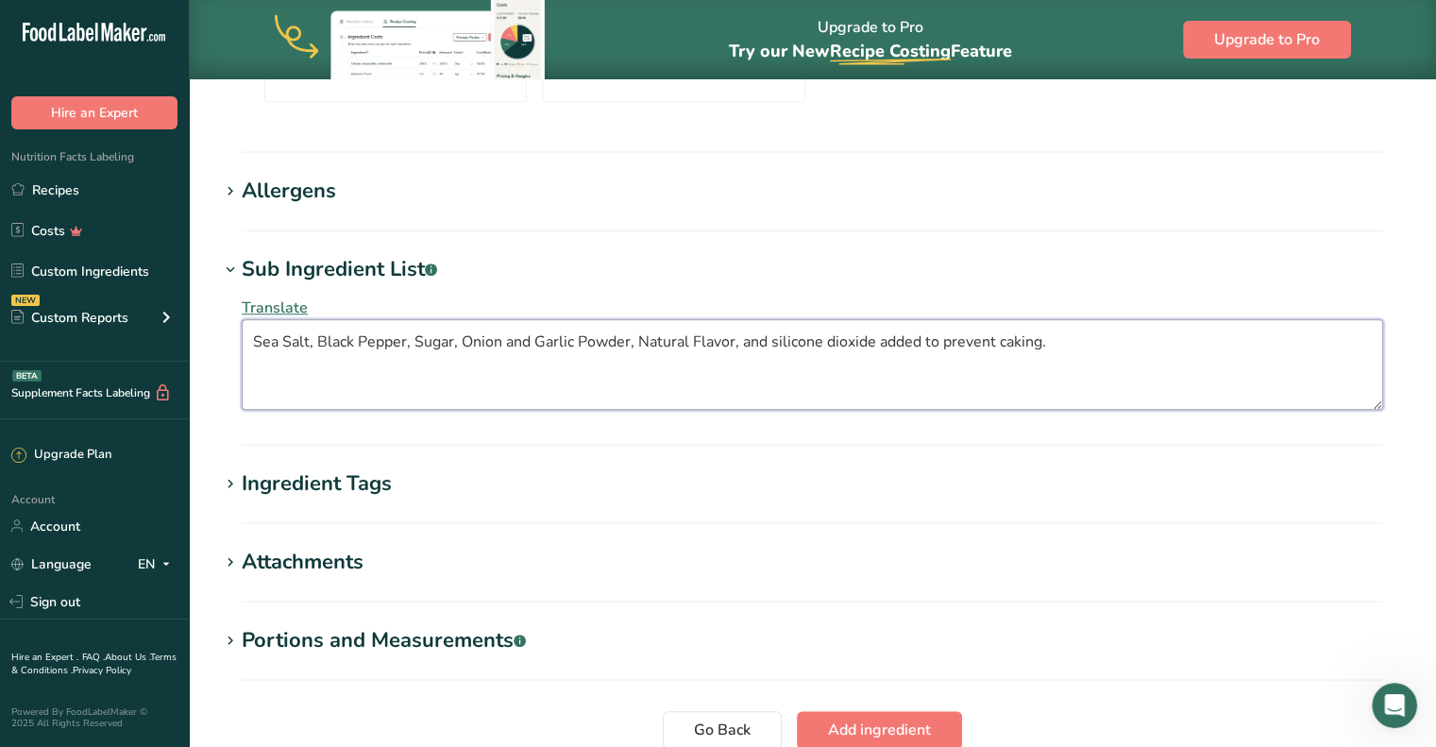
scroll to position [1405, 0]
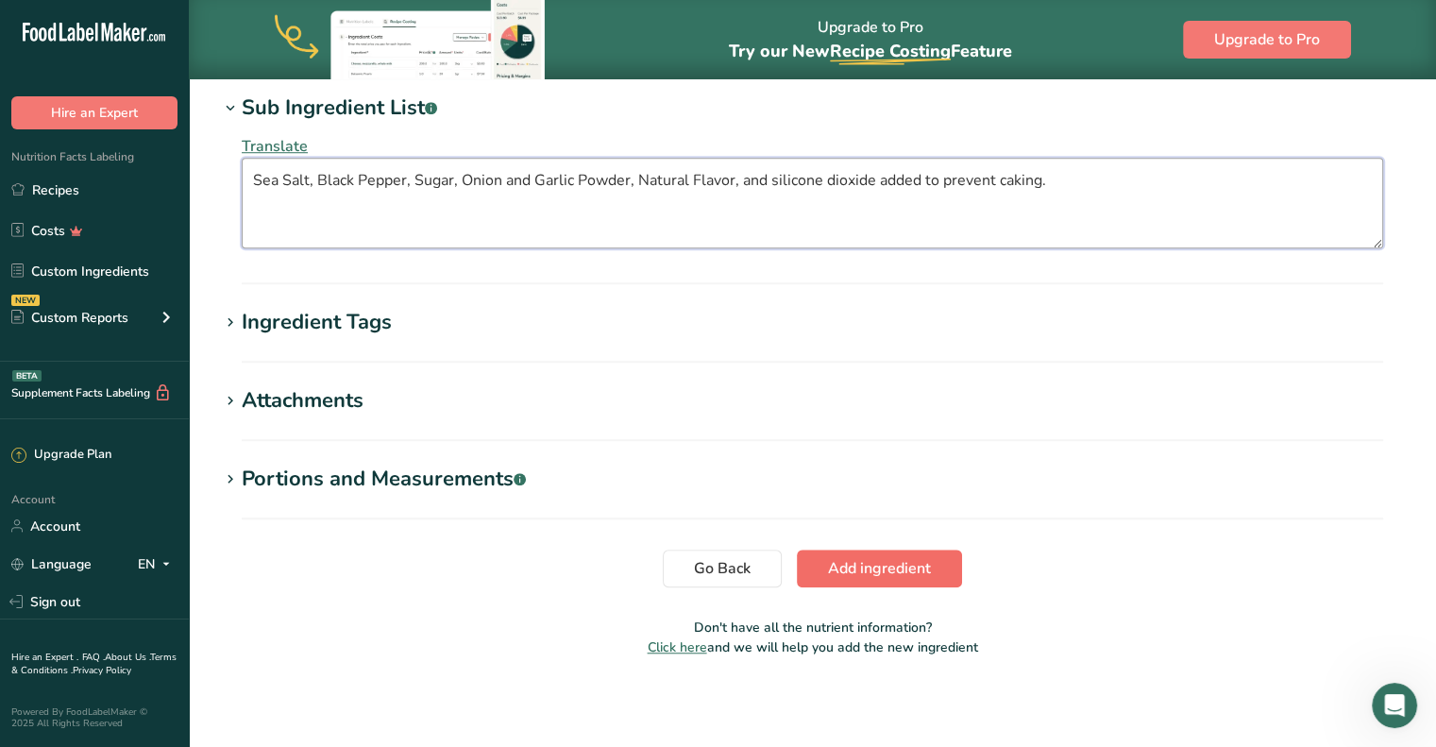
type textarea "Sea Salt, Black Pepper, Sugar, Onion and Garlic Powder, Natural Flavor, and sil…"
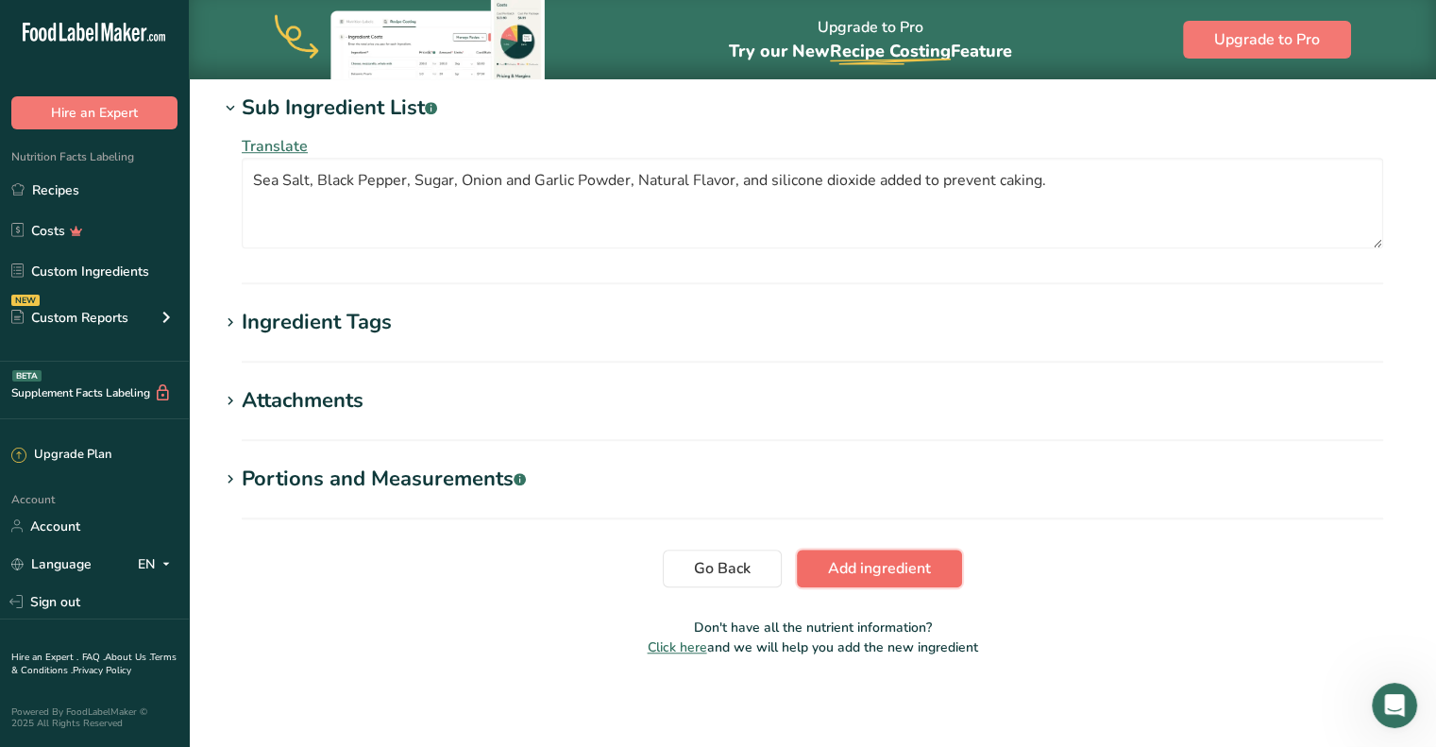
click at [914, 580] on button "Add ingredient" at bounding box center [879, 568] width 165 height 38
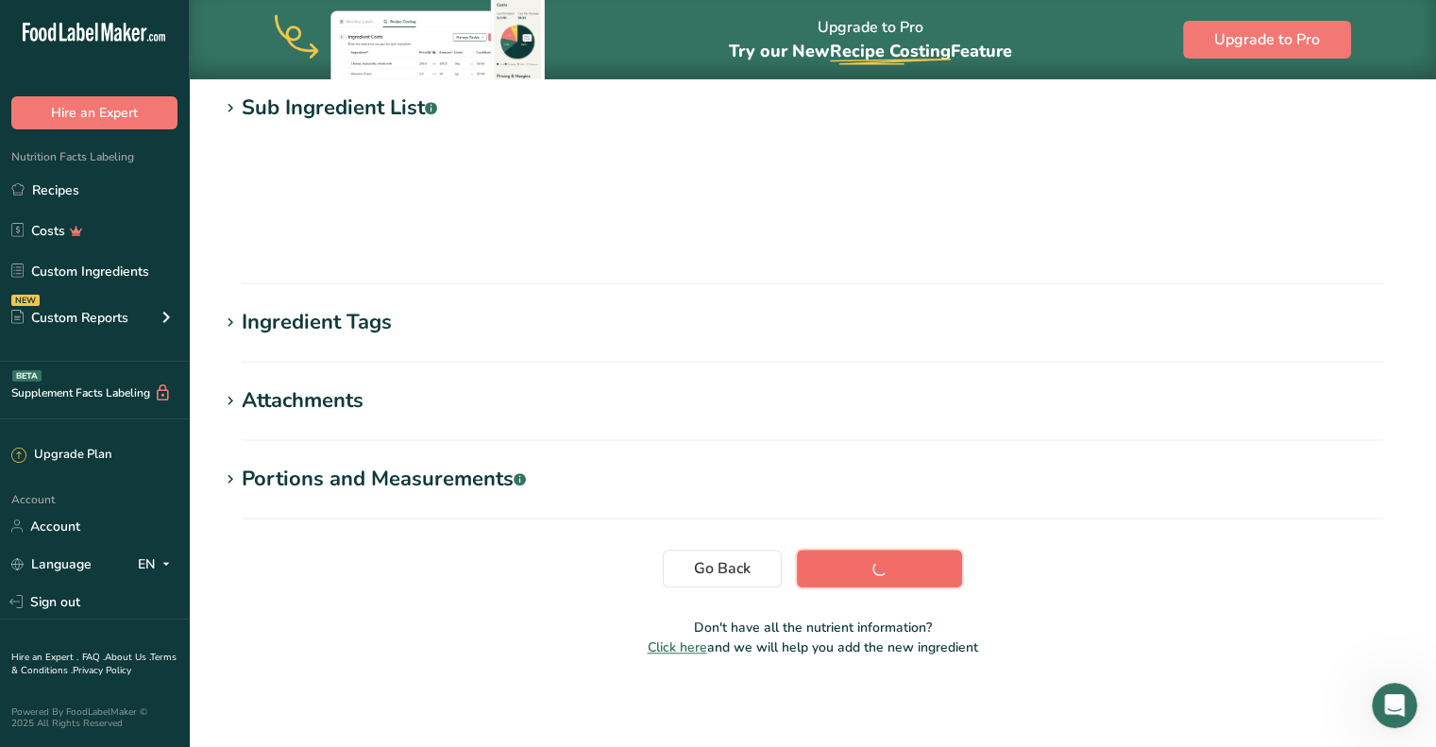
scroll to position [268, 0]
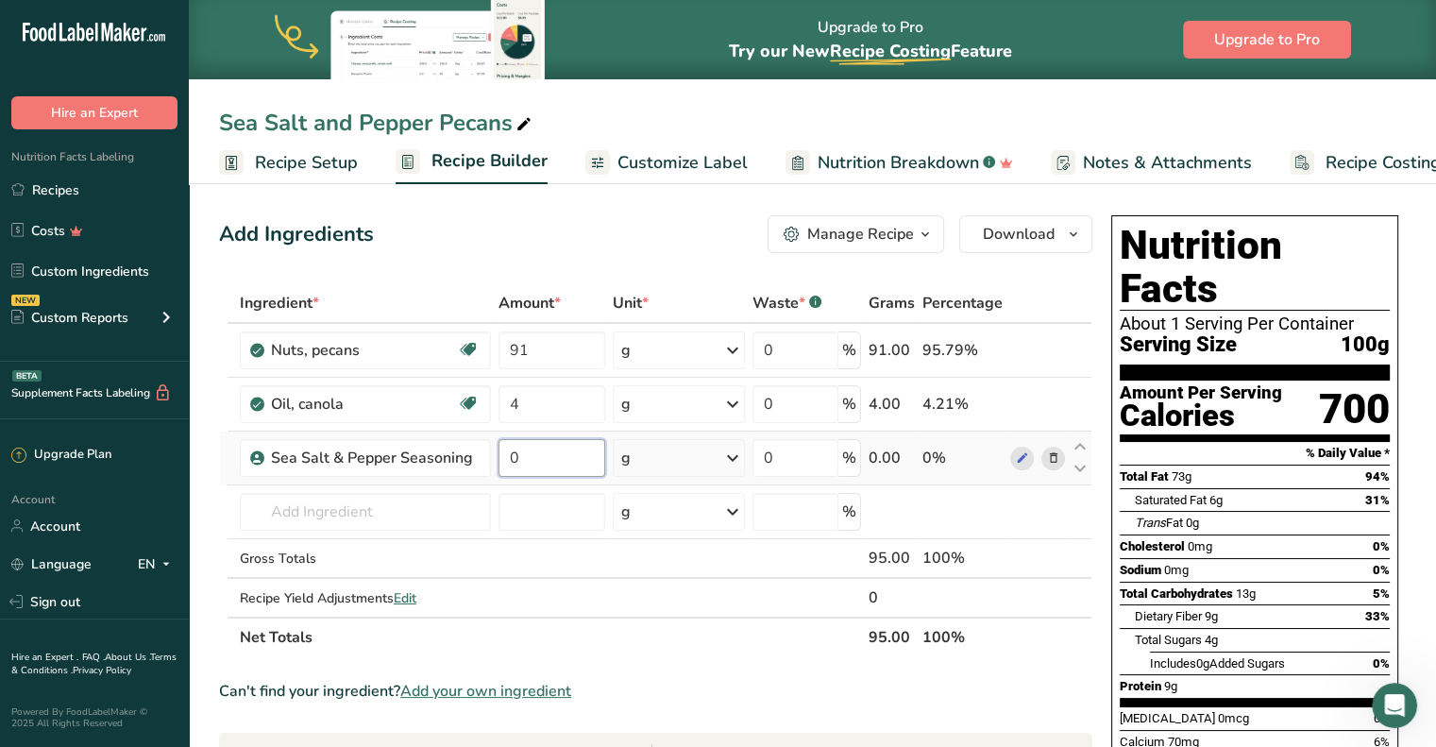
click at [554, 456] on input "0" at bounding box center [551, 458] width 107 height 38
type input "3"
click at [605, 558] on div "Ingredient * Amount * Unit * Waste * .a-a{fill:#347362;}.b-a{fill:#fff;} Grams …" at bounding box center [655, 470] width 873 height 374
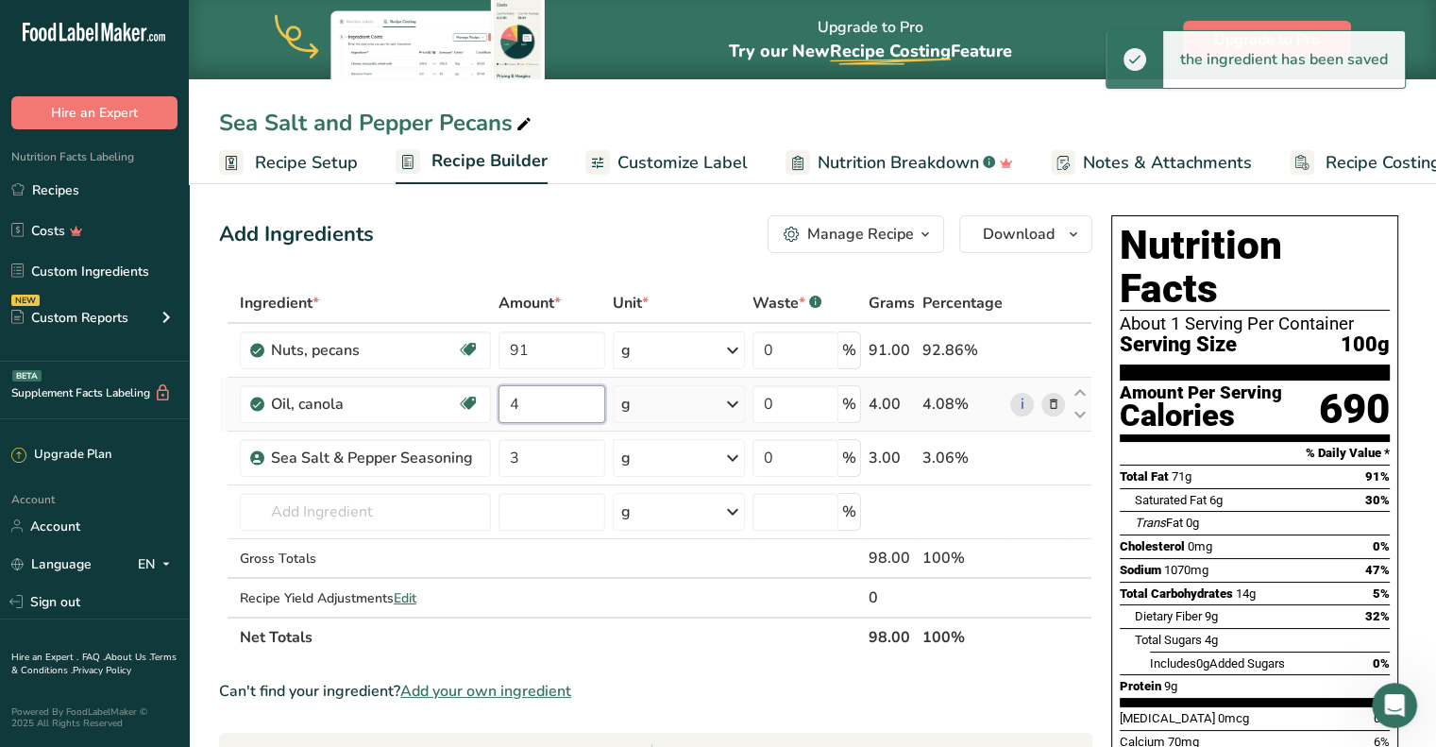
click at [522, 401] on input "4" at bounding box center [551, 404] width 107 height 38
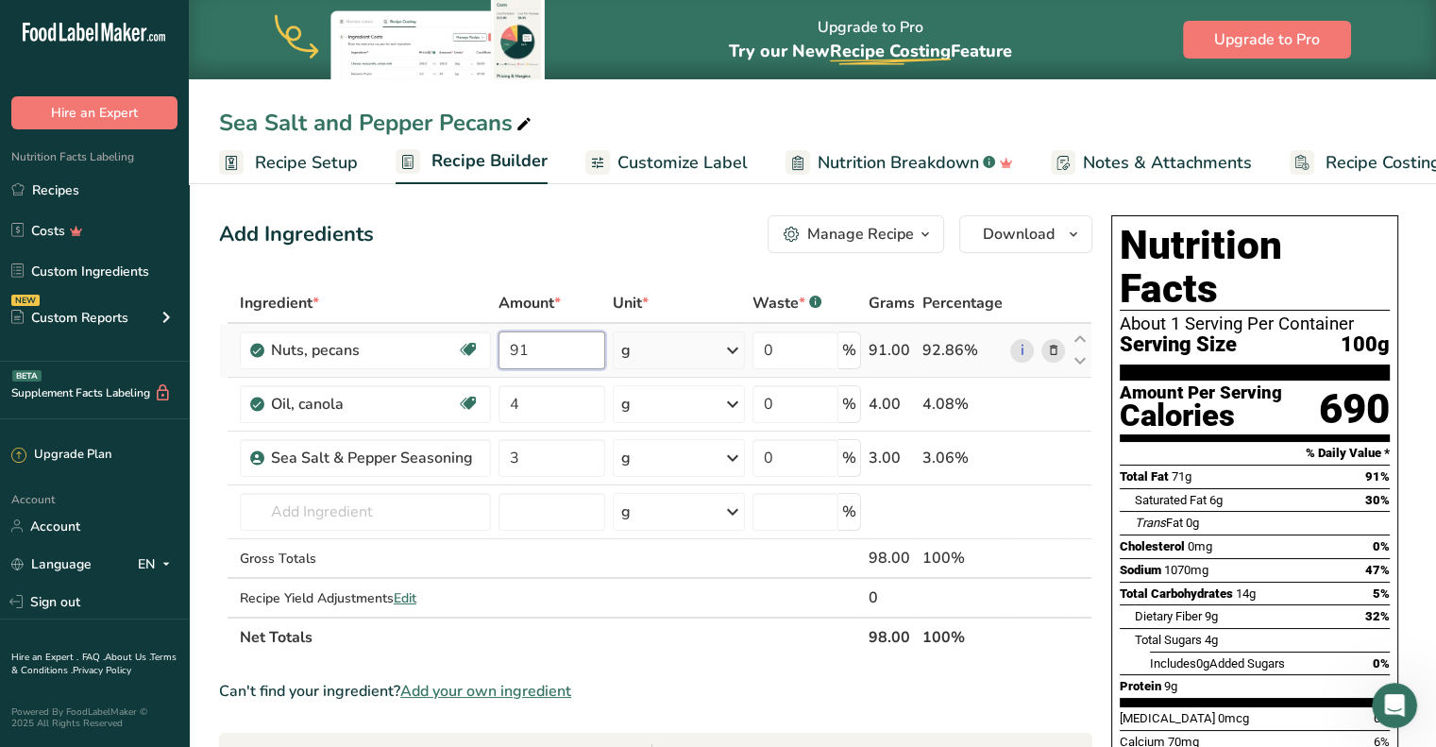
click at [531, 347] on div "Ingredient * Amount * Unit * Waste * .a-a{fill:#347362;}.b-a{fill:#fff;} Grams …" at bounding box center [655, 470] width 873 height 374
type input "93"
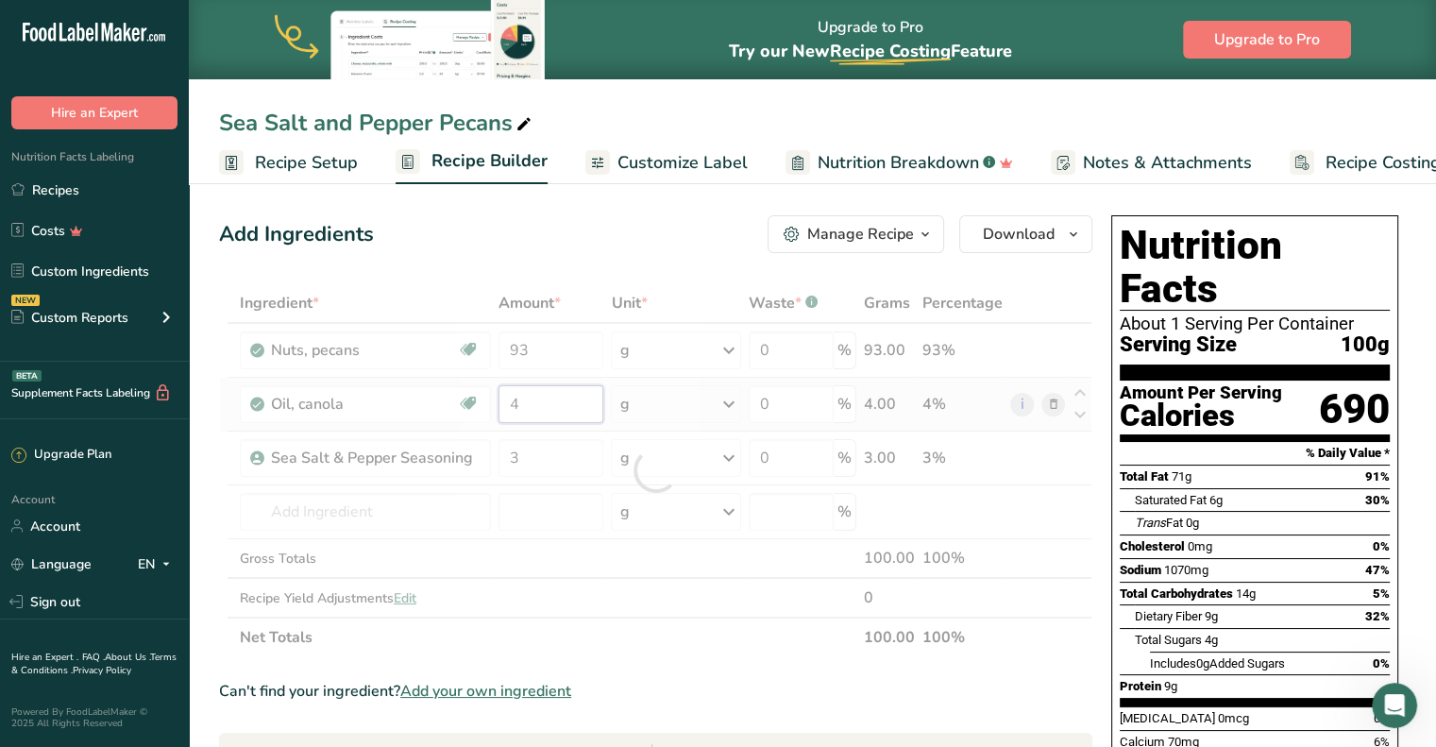
click at [549, 403] on div "Ingredient * Amount * Unit * Waste * .a-a{fill:#347362;}.b-a{fill:#fff;} Grams …" at bounding box center [655, 470] width 873 height 374
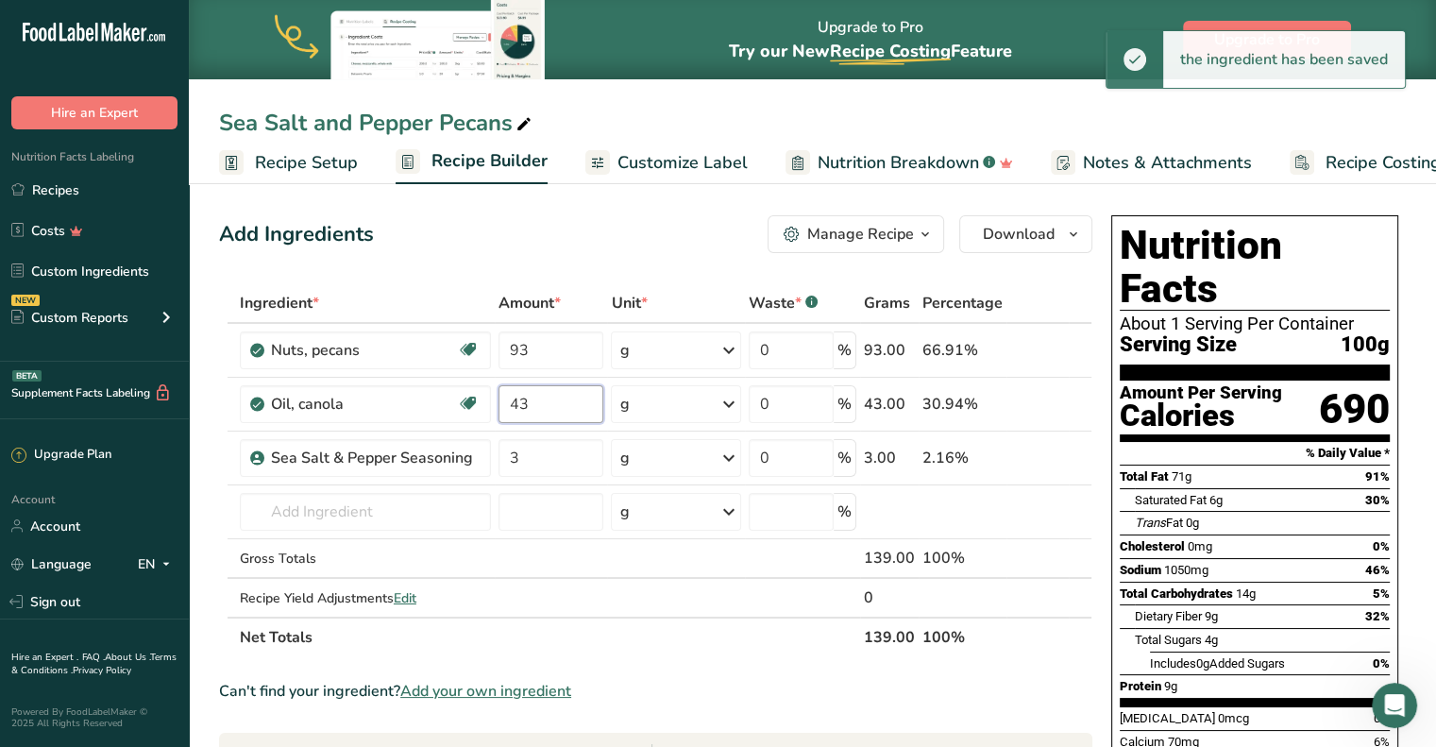
type input "4"
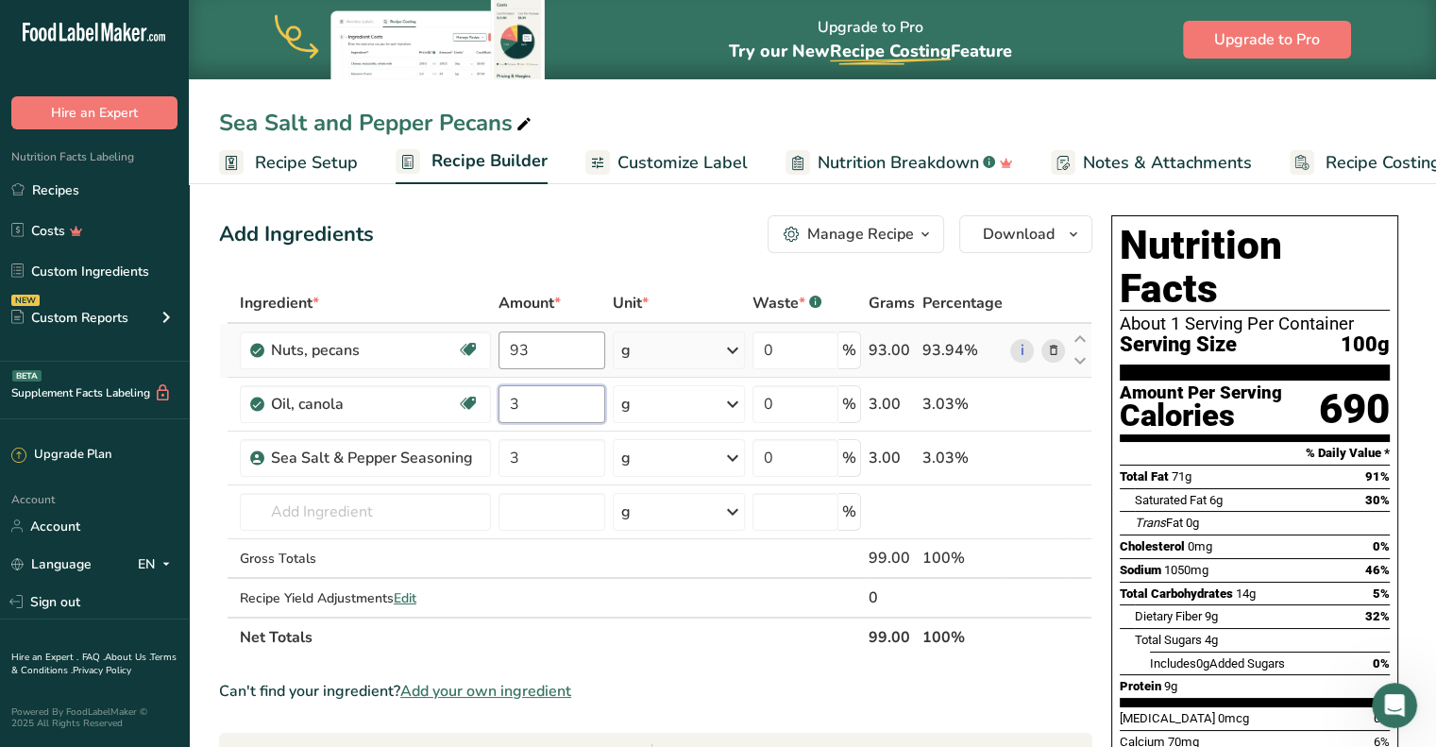
type input "3"
click at [535, 351] on div "Ingredient * Amount * Unit * Waste * .a-a{fill:#347362;}.b-a{fill:#fff;} Grams …" at bounding box center [655, 470] width 873 height 374
type input "94"
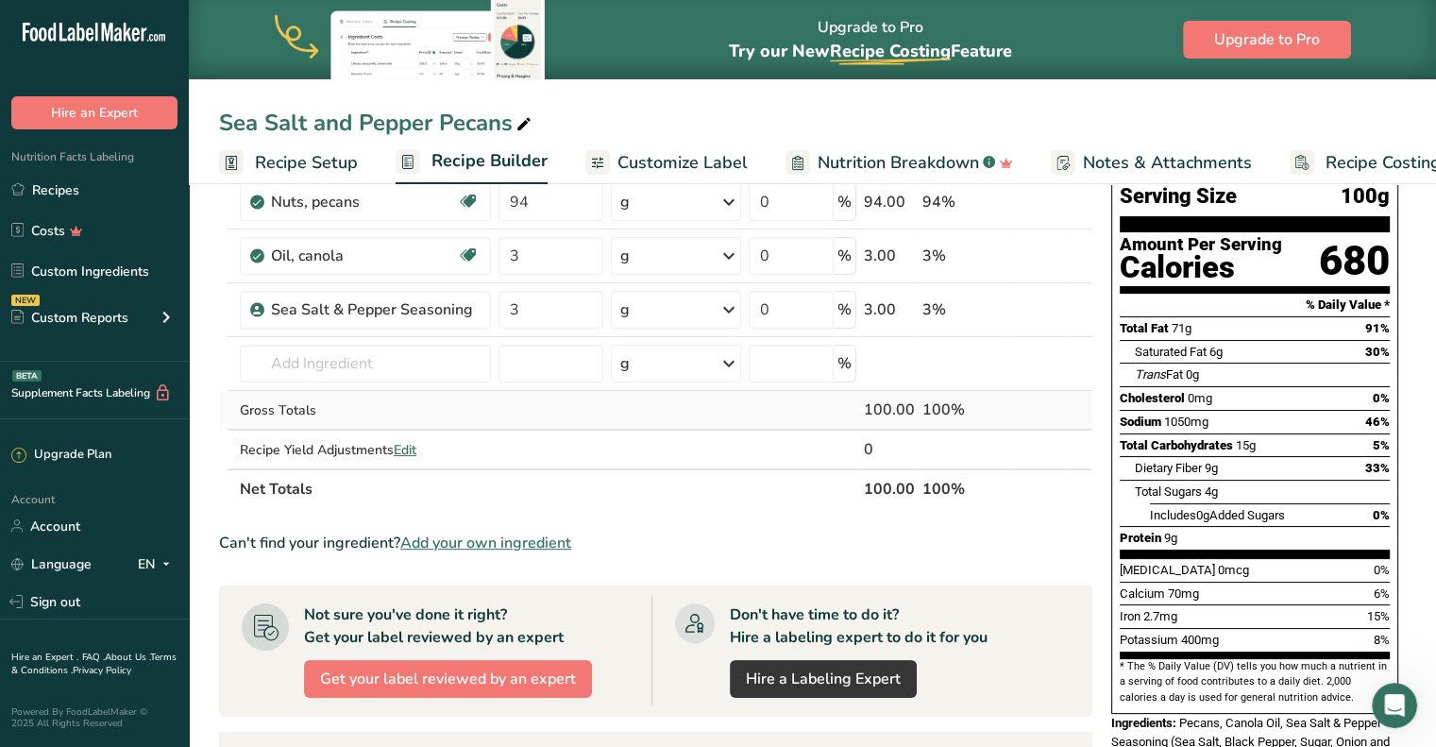
scroll to position [8, 0]
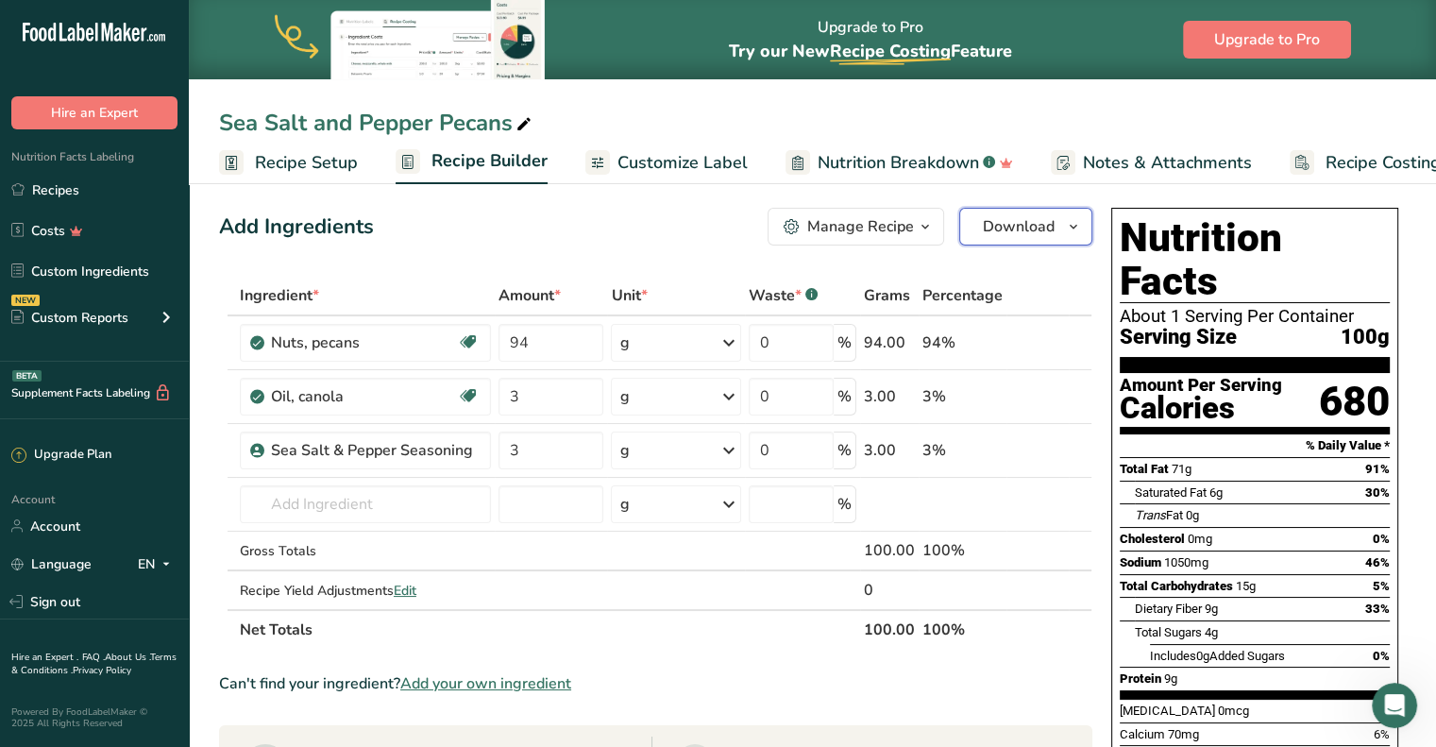
click at [1085, 229] on button "Download" at bounding box center [1025, 227] width 133 height 38
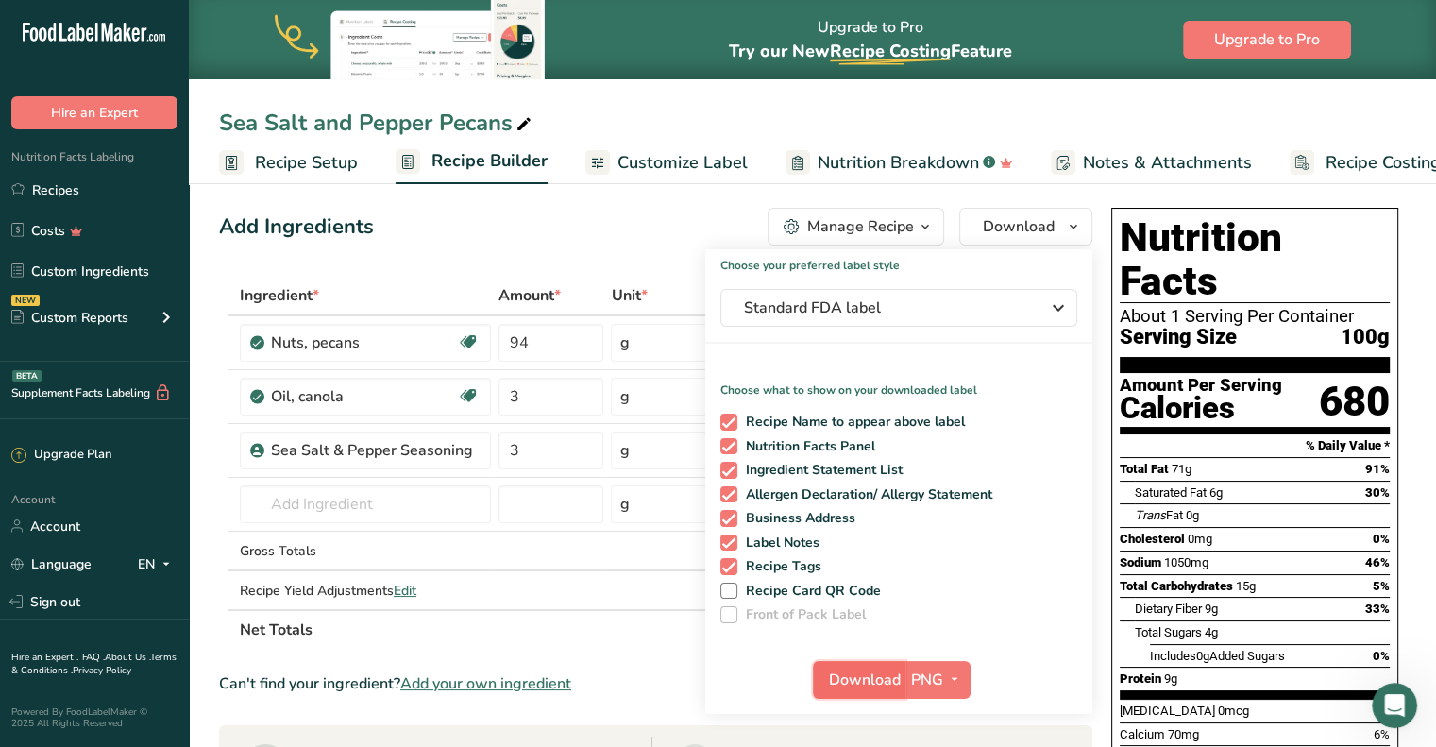
click at [867, 676] on span "Download" at bounding box center [865, 679] width 72 height 23
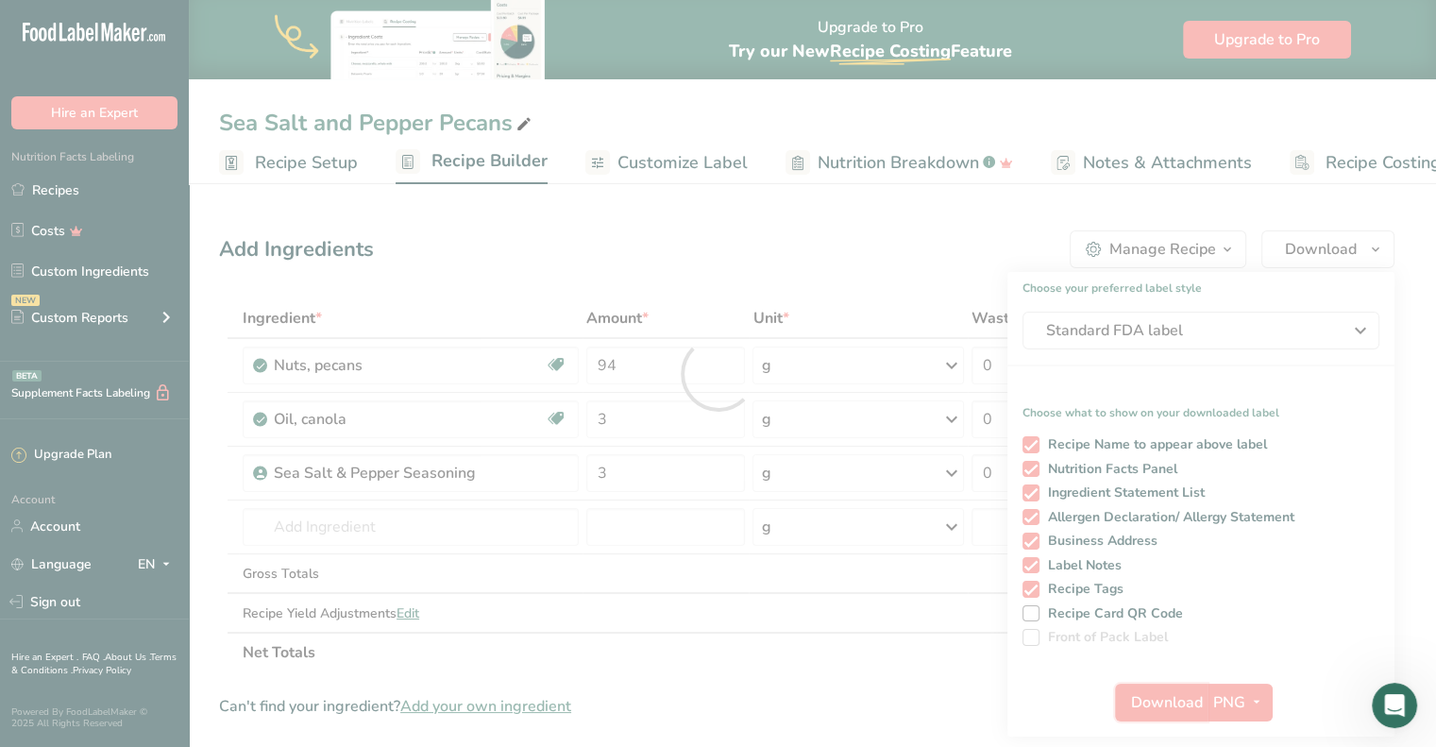
scroll to position [0, 0]
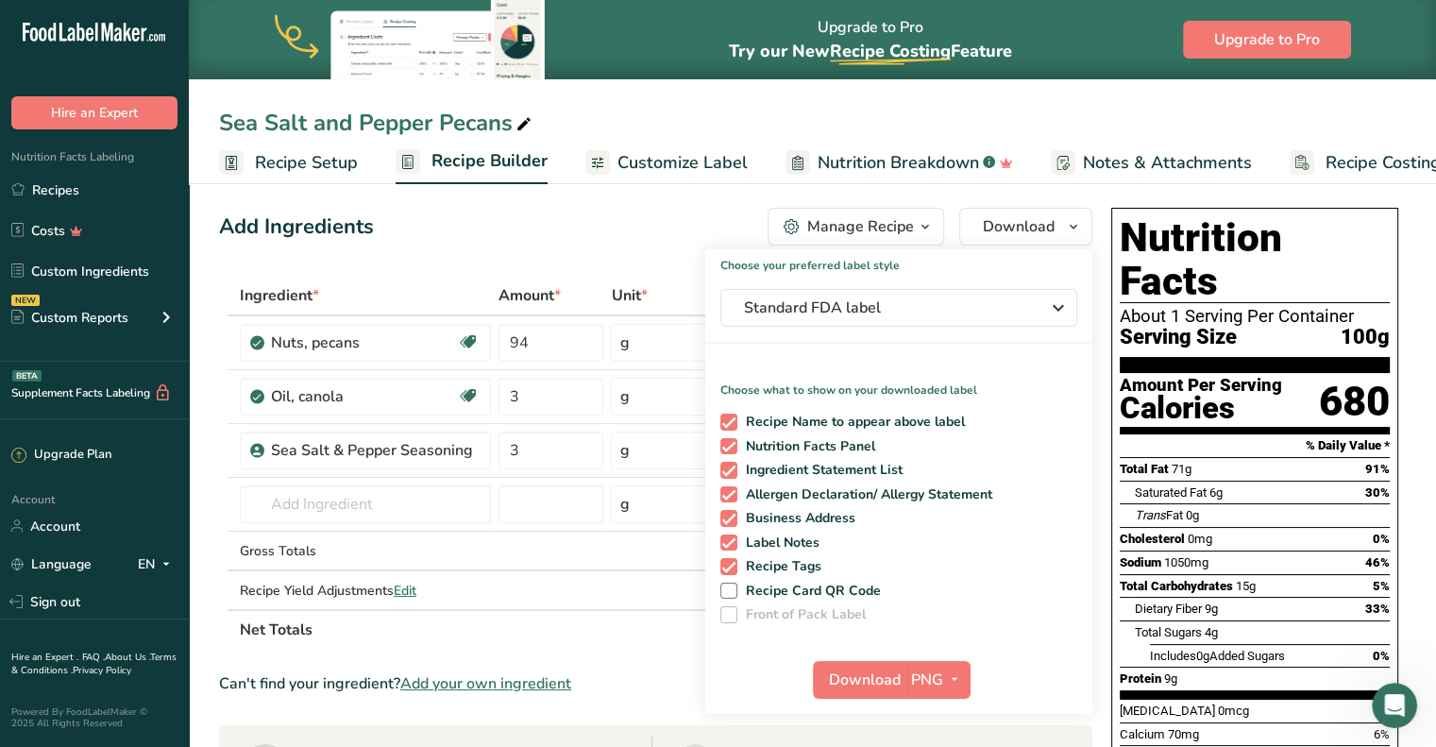
click at [1269, 117] on div "Sea Salt and Pepper Pecans" at bounding box center [812, 123] width 1247 height 34
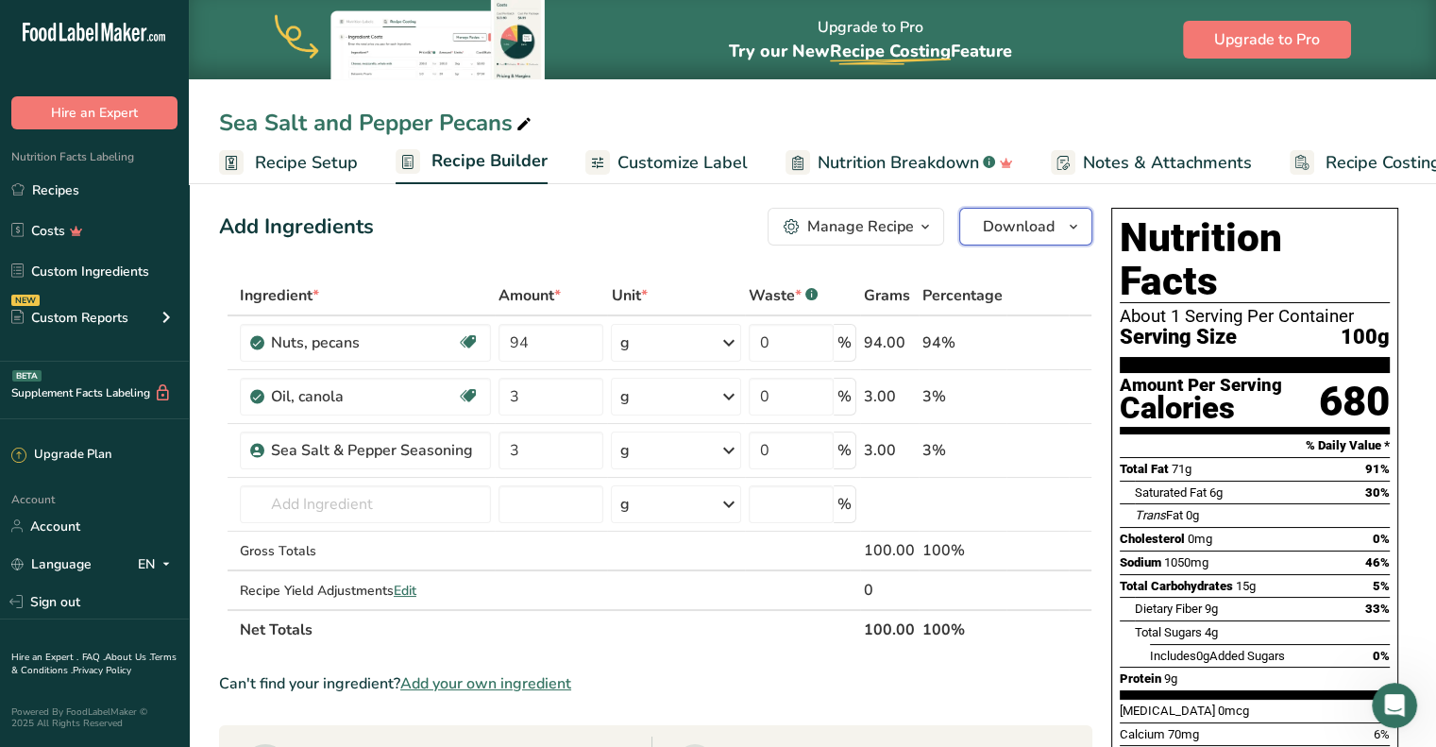
click at [1066, 235] on icon "button" at bounding box center [1073, 227] width 15 height 24
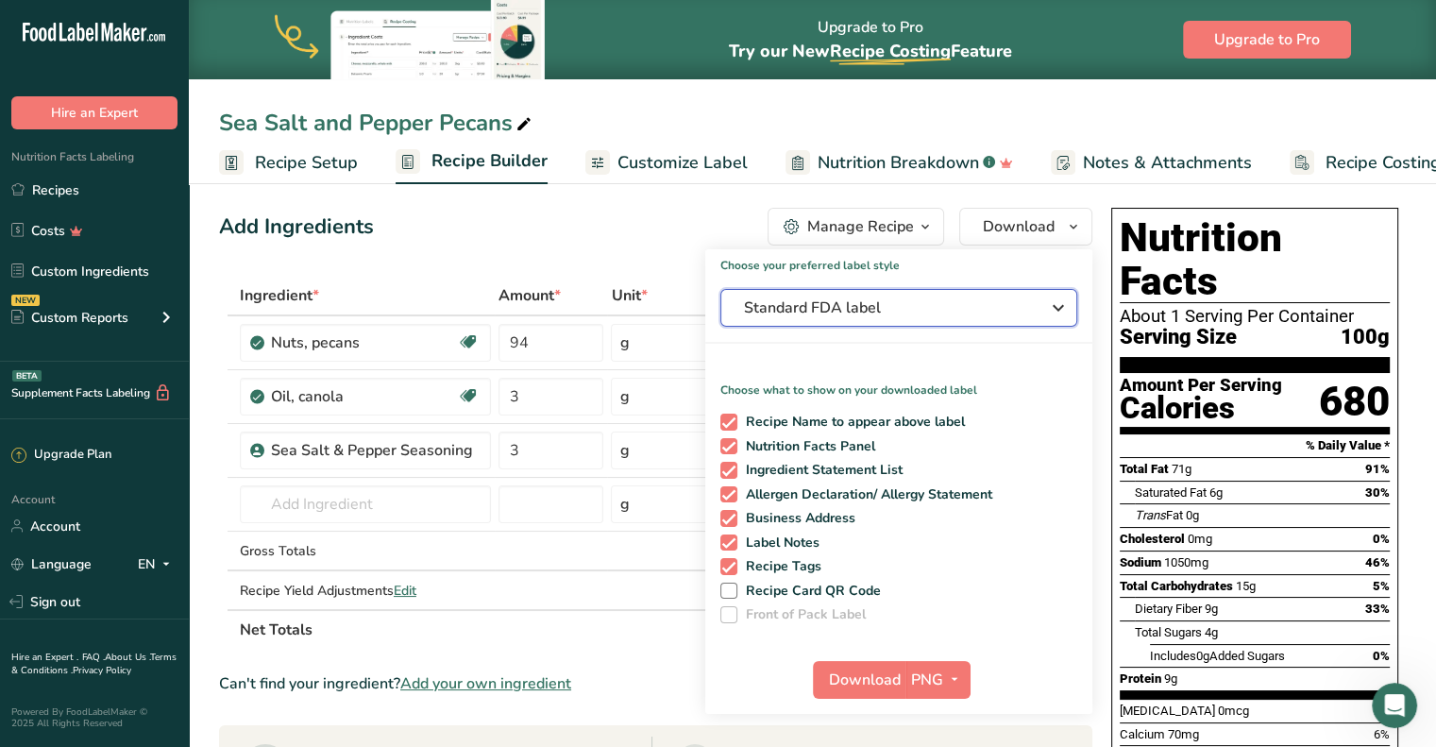
click at [1047, 310] on icon "button" at bounding box center [1058, 308] width 23 height 34
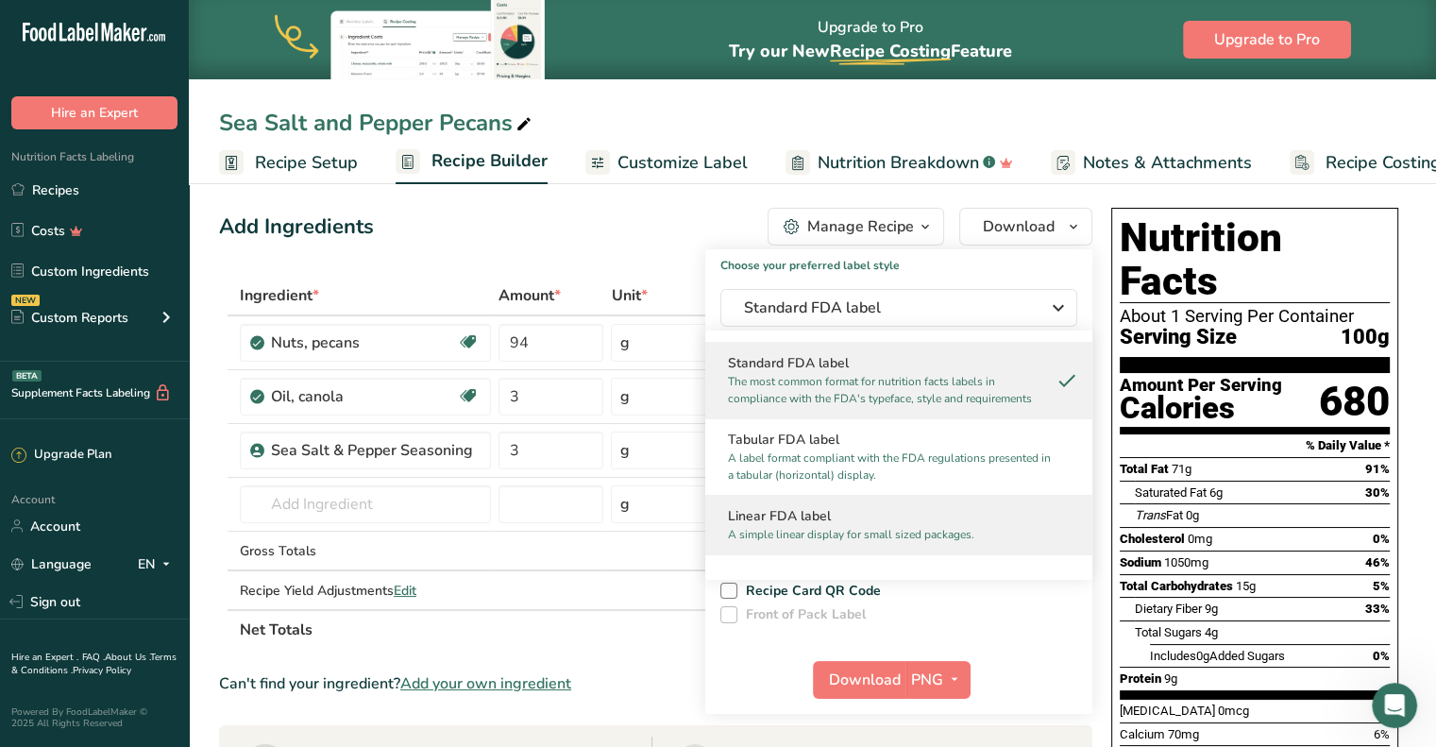
click at [876, 511] on h2 "Linear FDA label" at bounding box center [899, 516] width 342 height 20
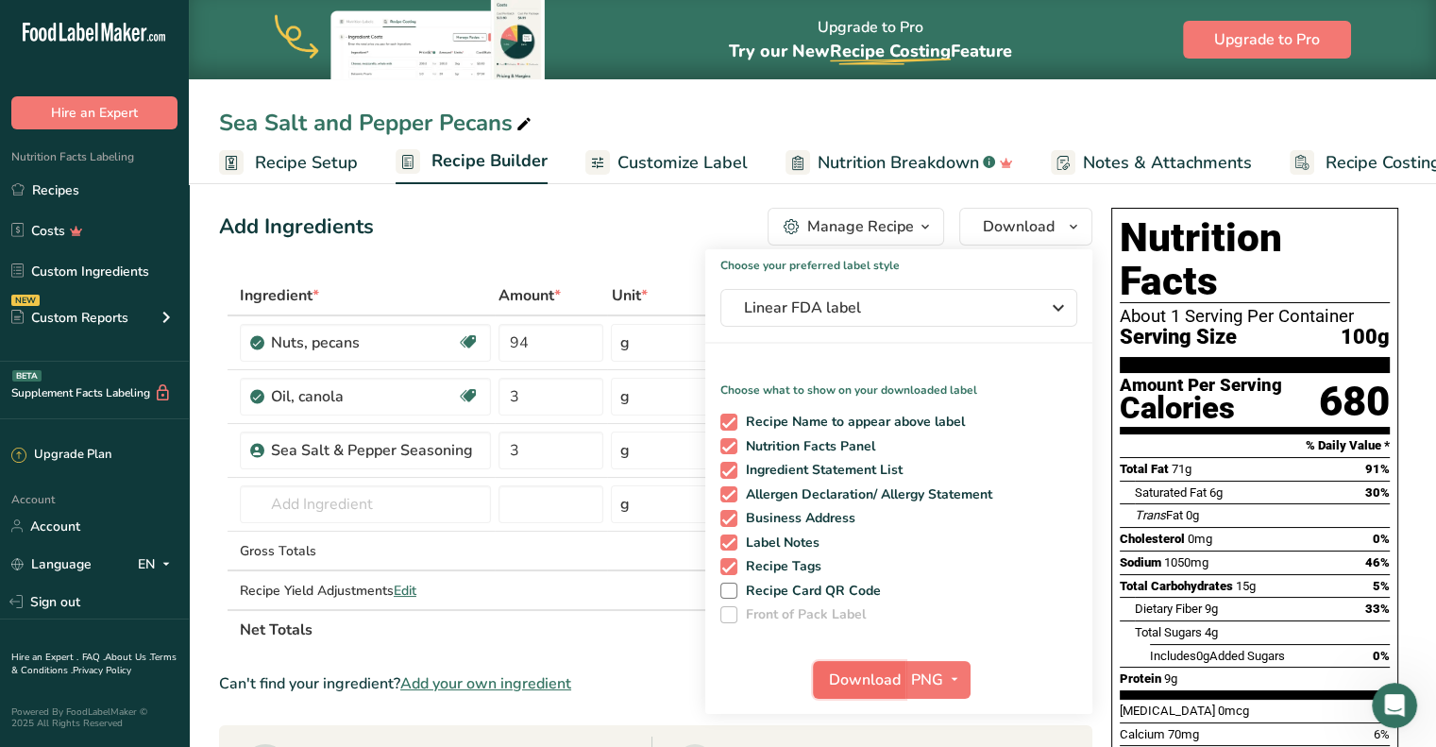
click at [889, 680] on span "Download" at bounding box center [865, 679] width 72 height 23
